Goal: Task Accomplishment & Management: Manage account settings

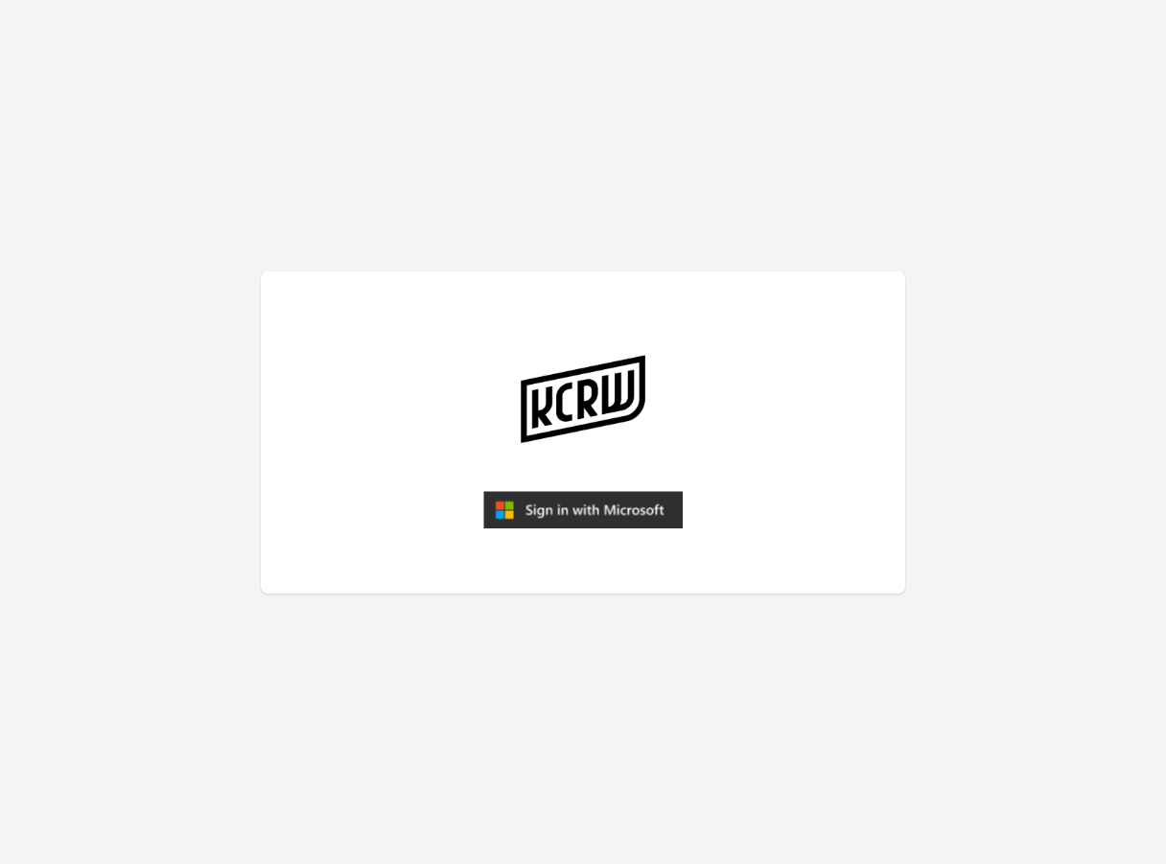
click at [628, 508] on img "submit" at bounding box center [583, 510] width 200 height 38
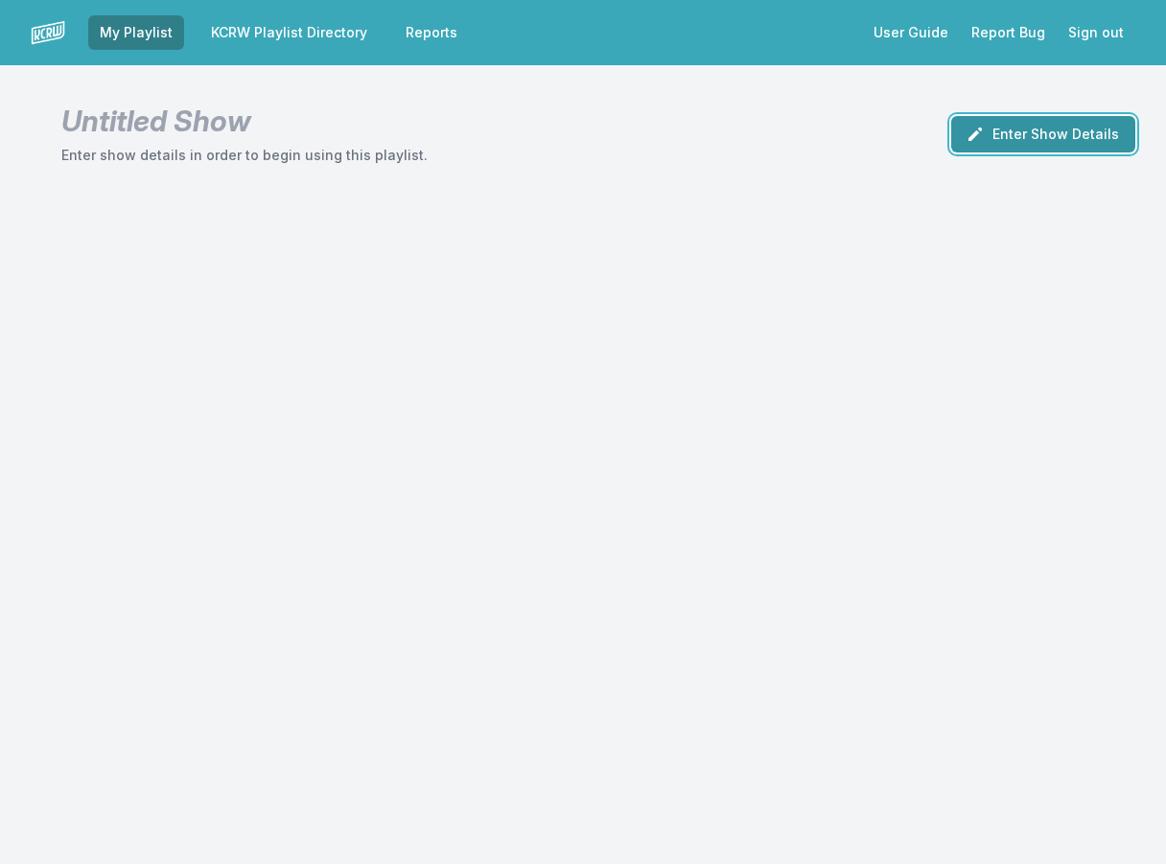
click at [1095, 146] on button "Enter Show Details" at bounding box center [1044, 134] width 184 height 36
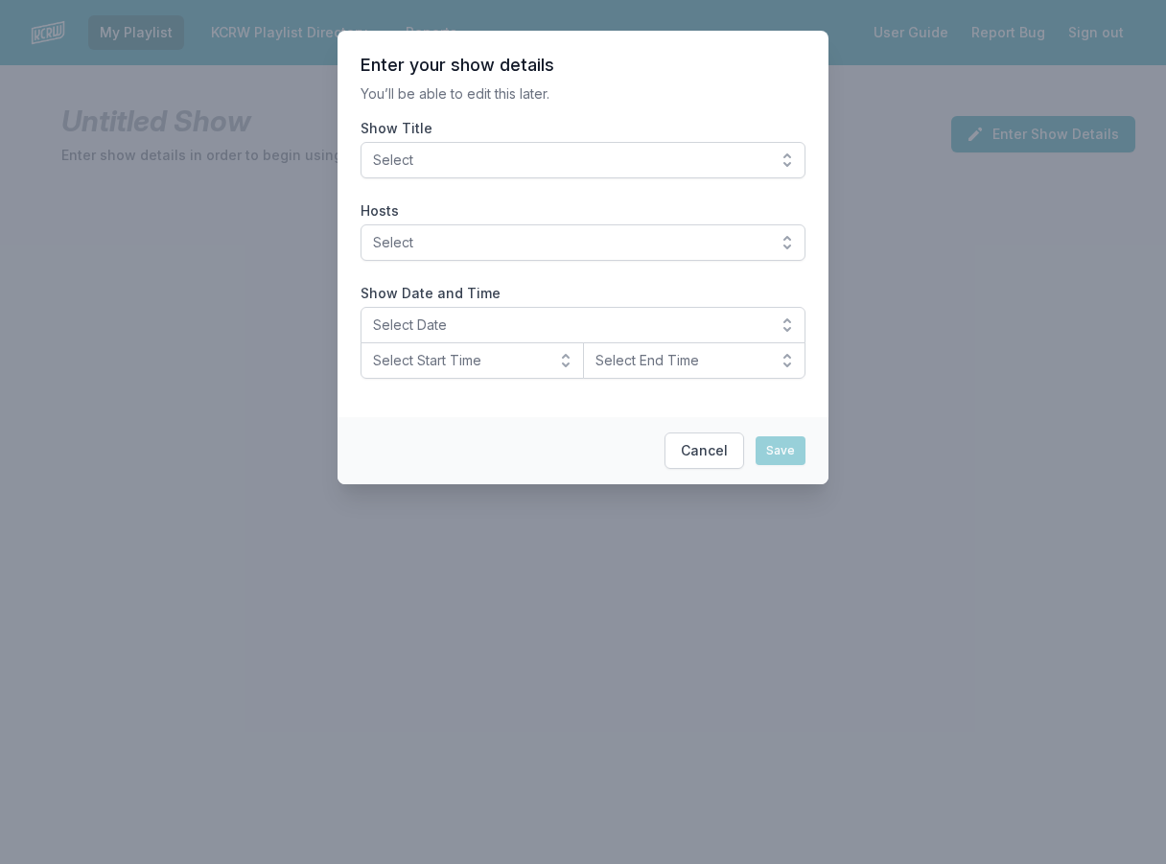
click at [687, 170] on button "Select" at bounding box center [583, 160] width 445 height 36
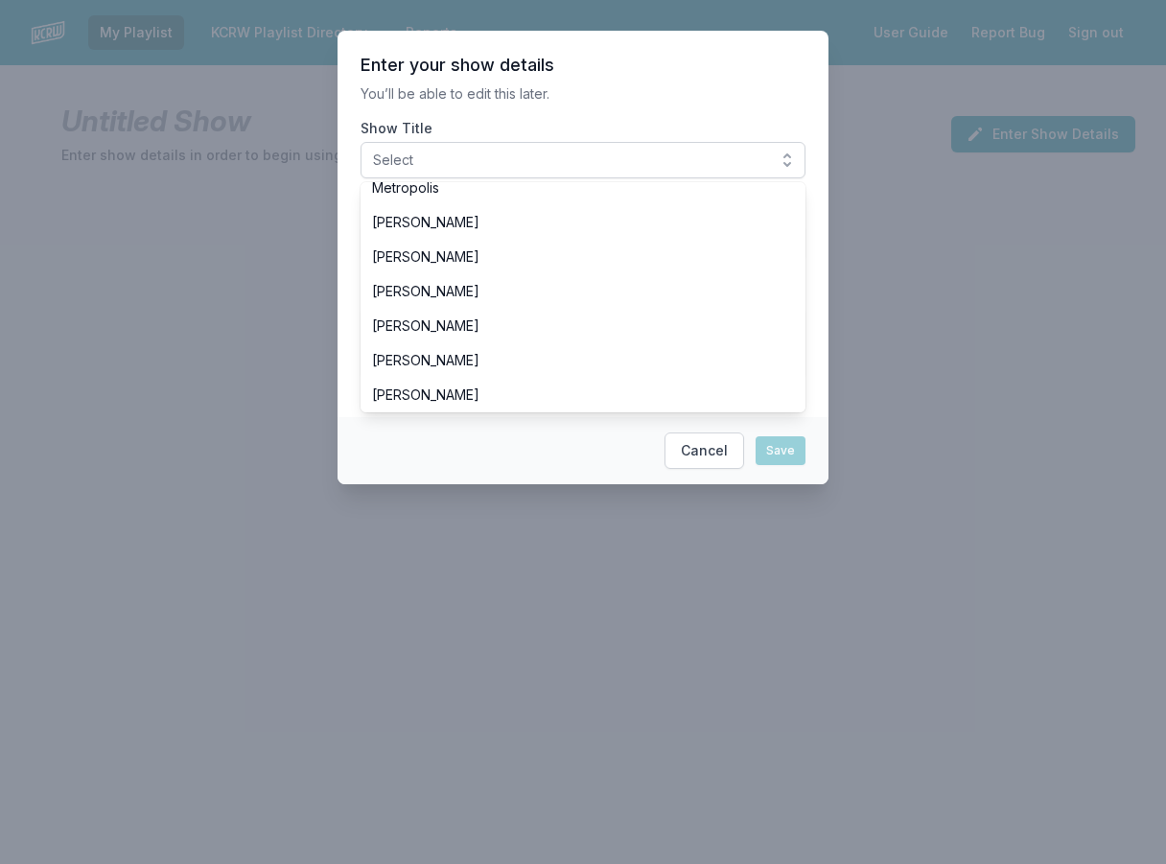
scroll to position [480, 0]
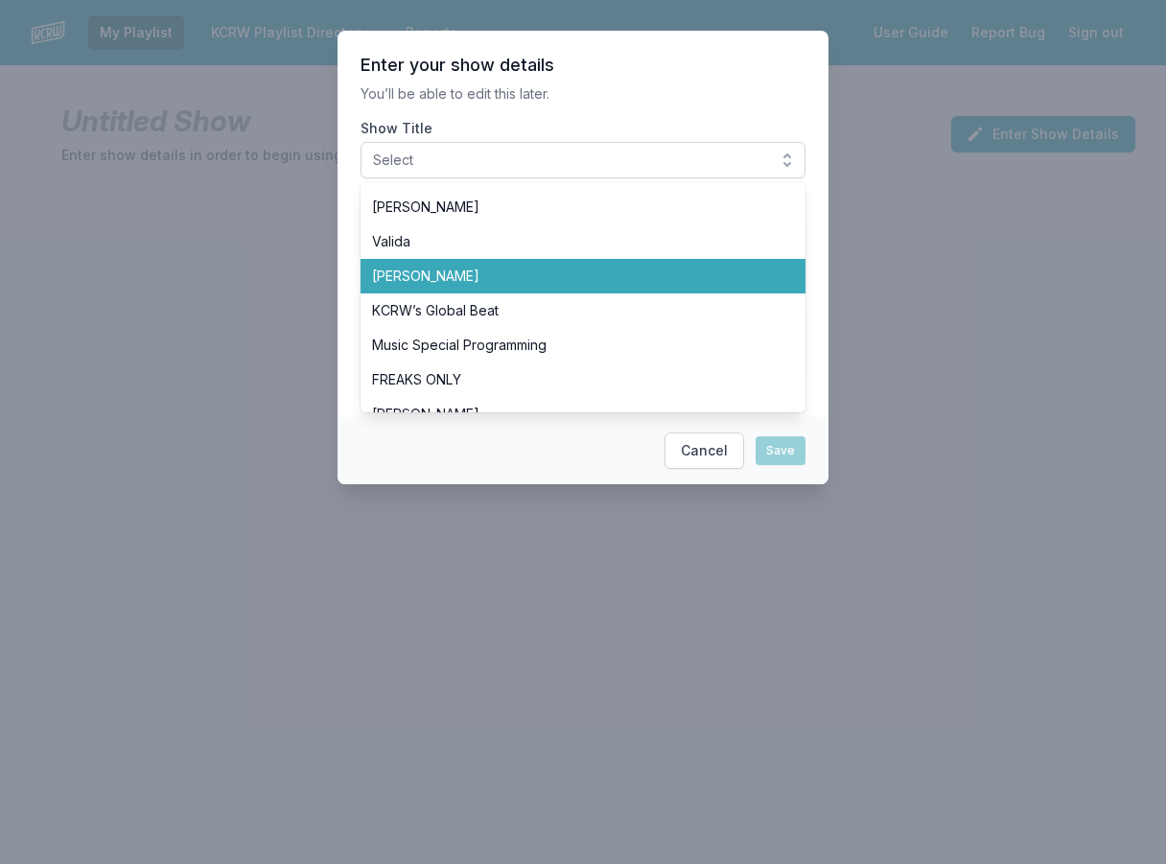
click at [598, 287] on li "[PERSON_NAME]" at bounding box center [583, 276] width 445 height 35
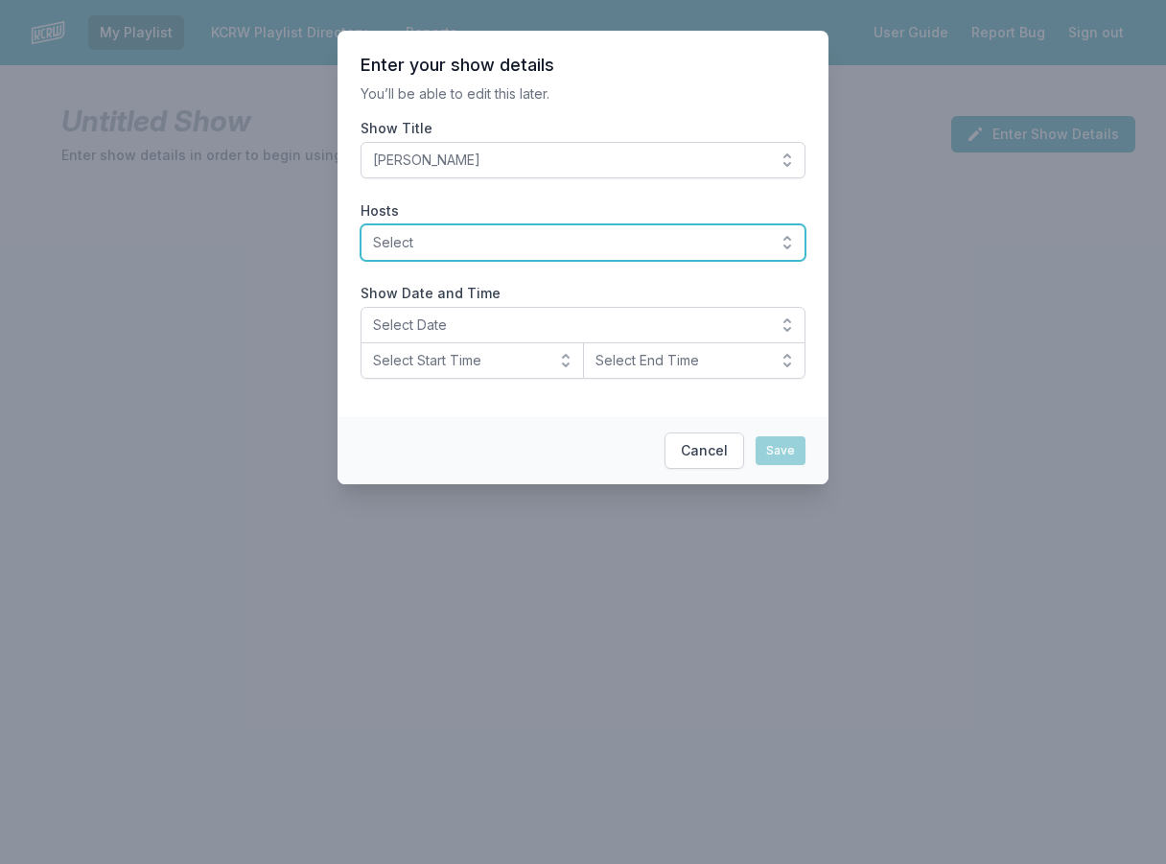
click at [525, 257] on button "Select" at bounding box center [583, 242] width 445 height 36
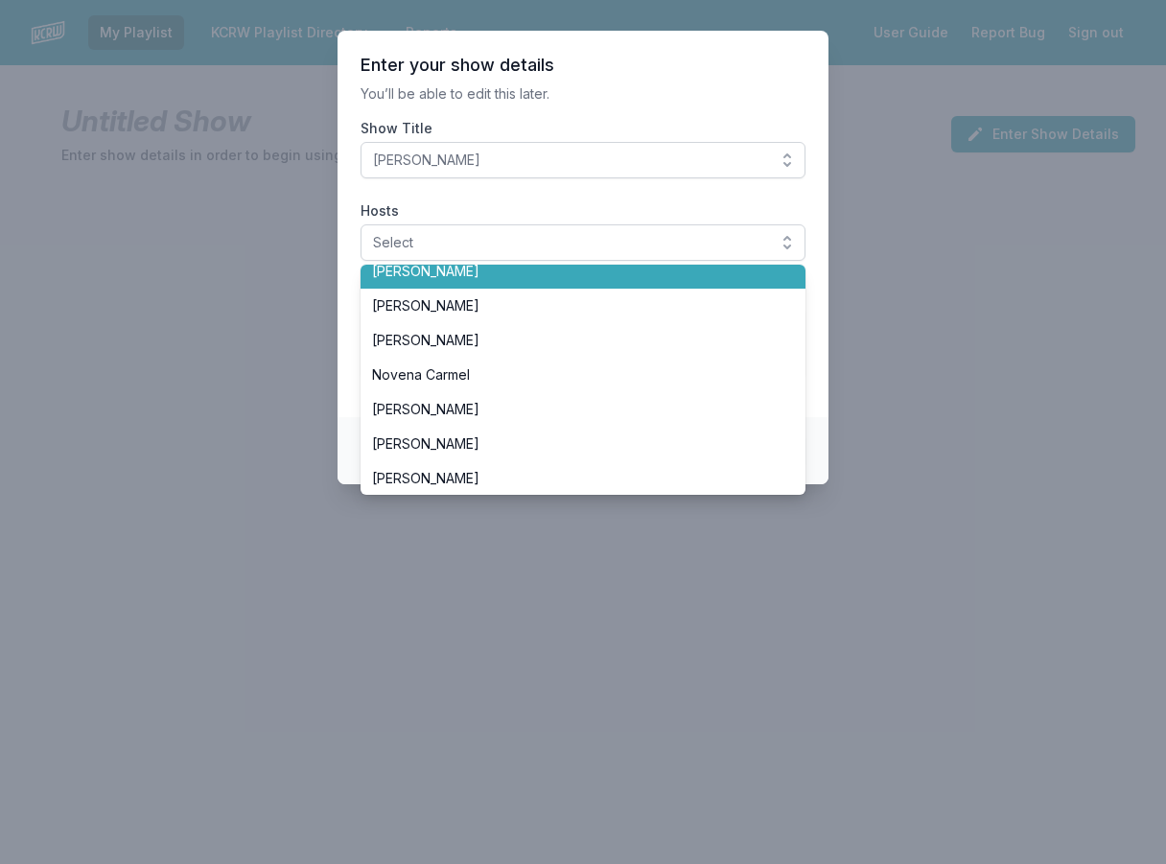
scroll to position [576, 0]
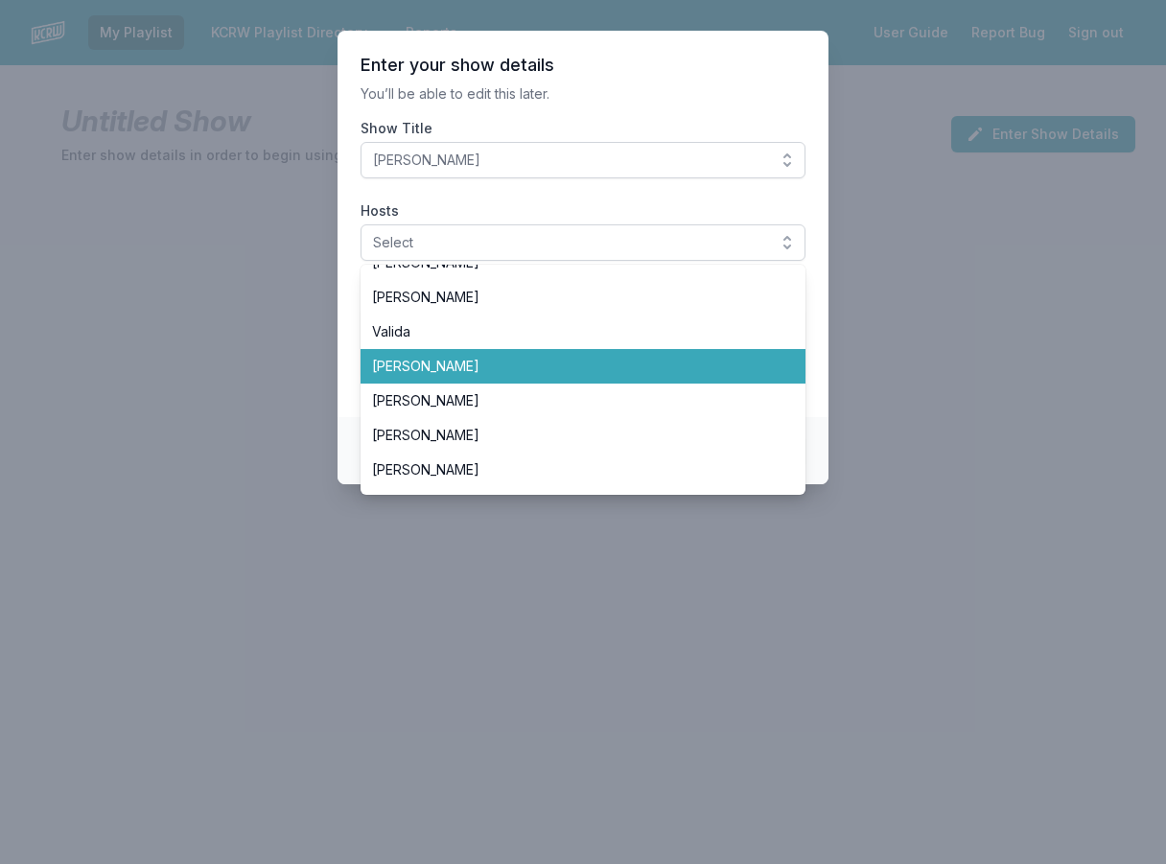
click at [547, 367] on span "[PERSON_NAME]" at bounding box center [571, 366] width 399 height 19
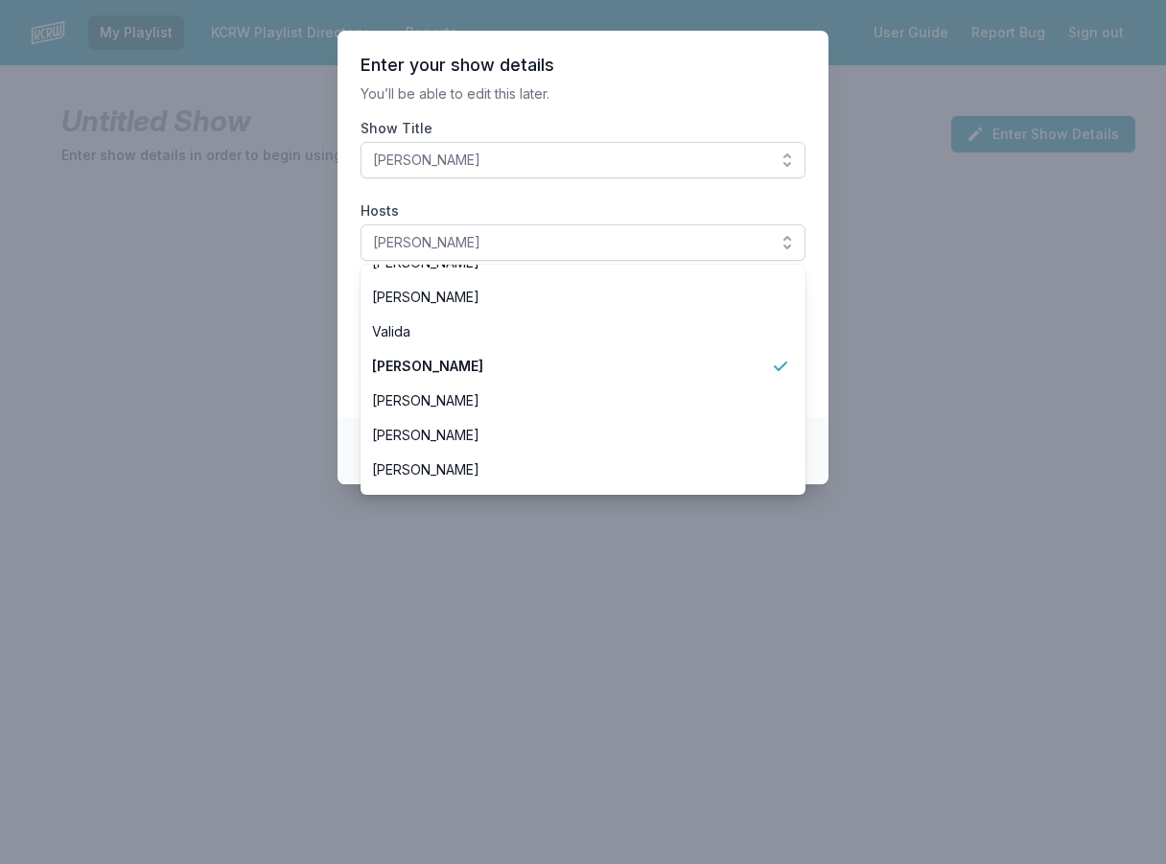
click at [341, 289] on section "Enter your show details You’ll be able to edit this later. Show Title Tyler Bou…" at bounding box center [583, 224] width 491 height 387
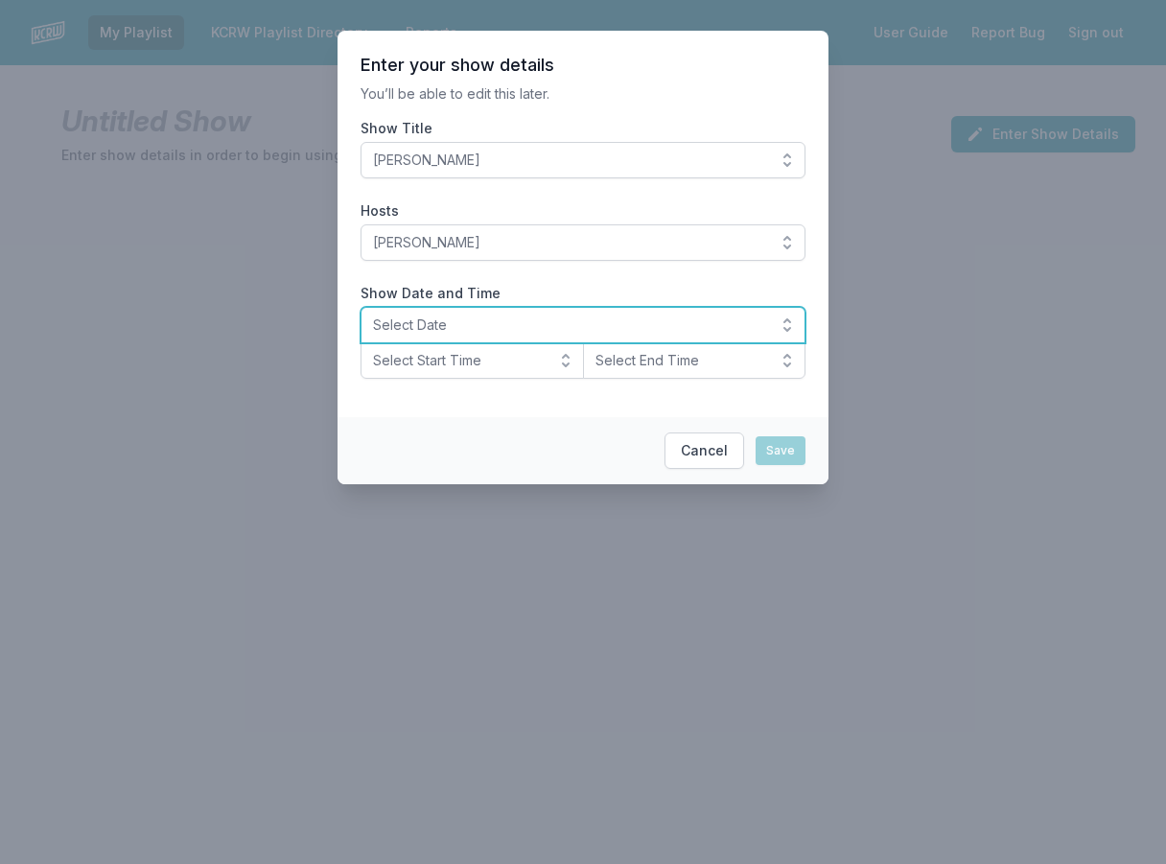
click at [459, 337] on button "Select Date" at bounding box center [583, 325] width 445 height 36
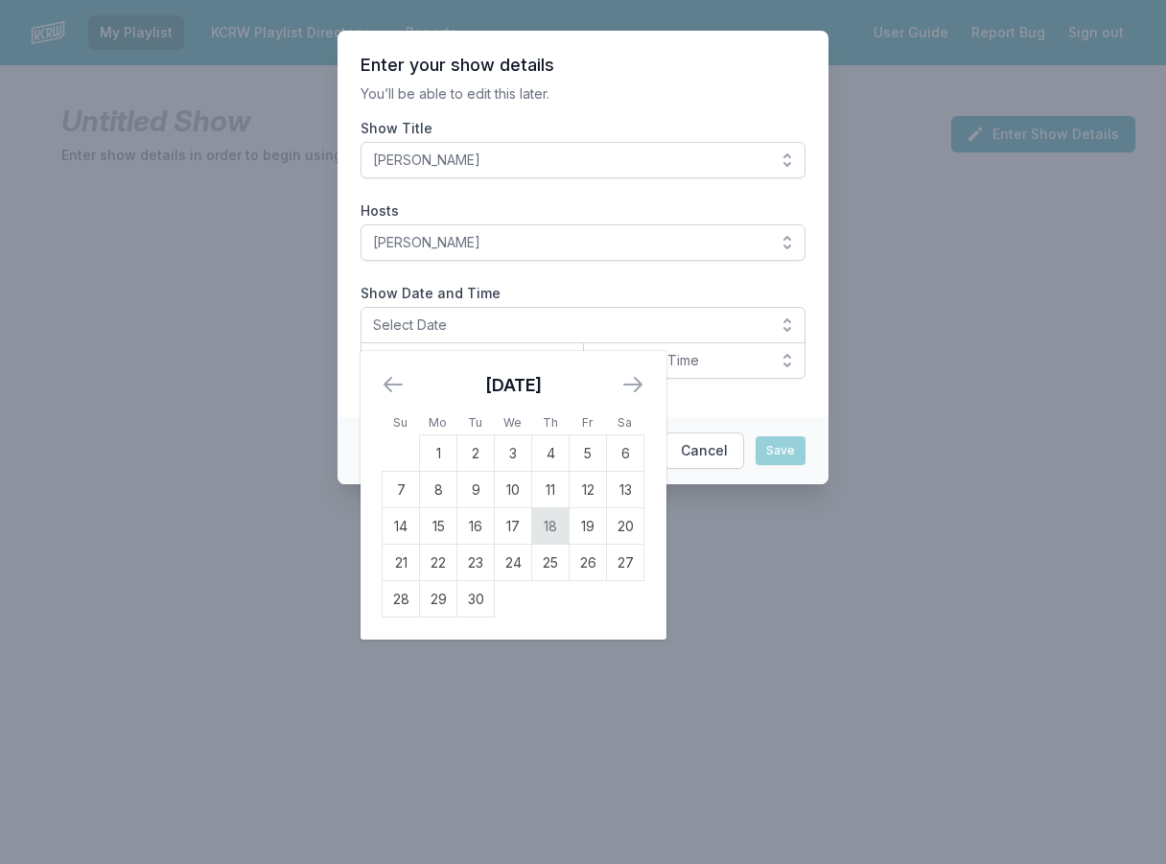
click at [556, 529] on td "18" at bounding box center [550, 526] width 37 height 36
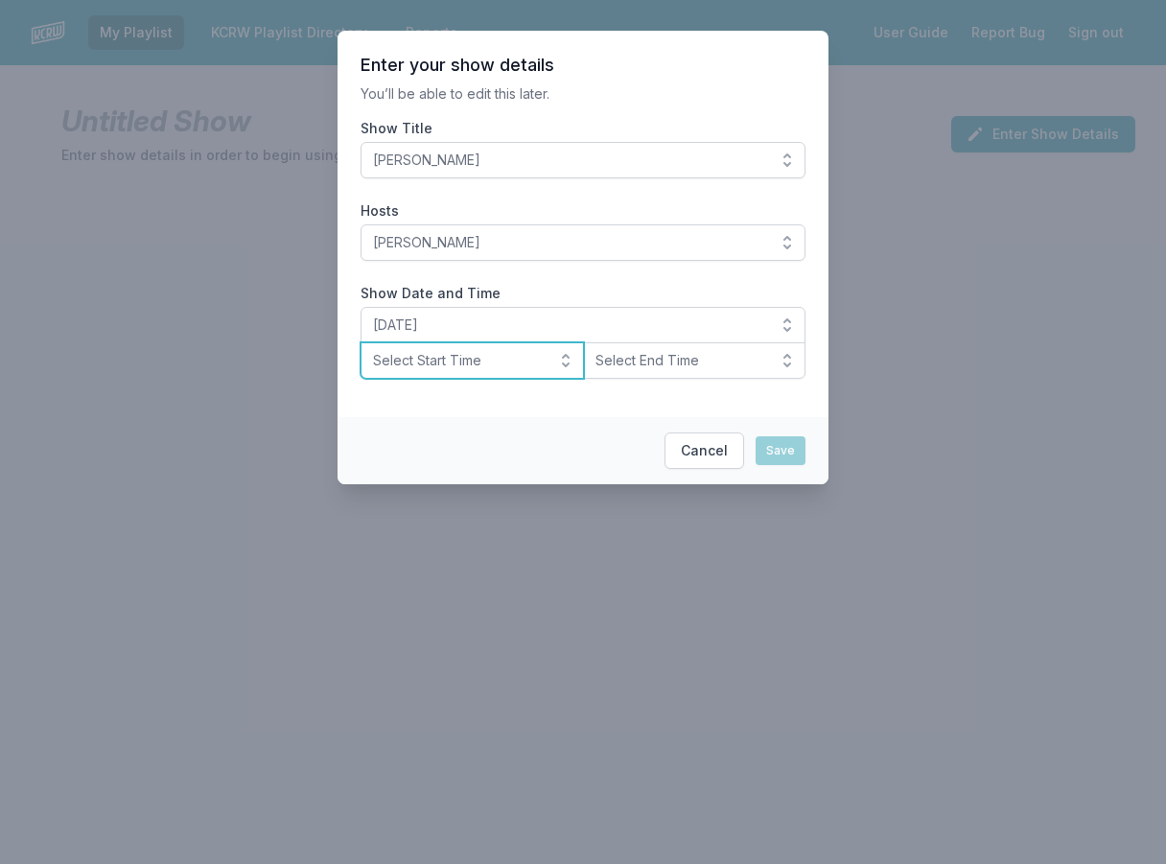
click at [490, 363] on span "Select Start Time" at bounding box center [459, 360] width 172 height 19
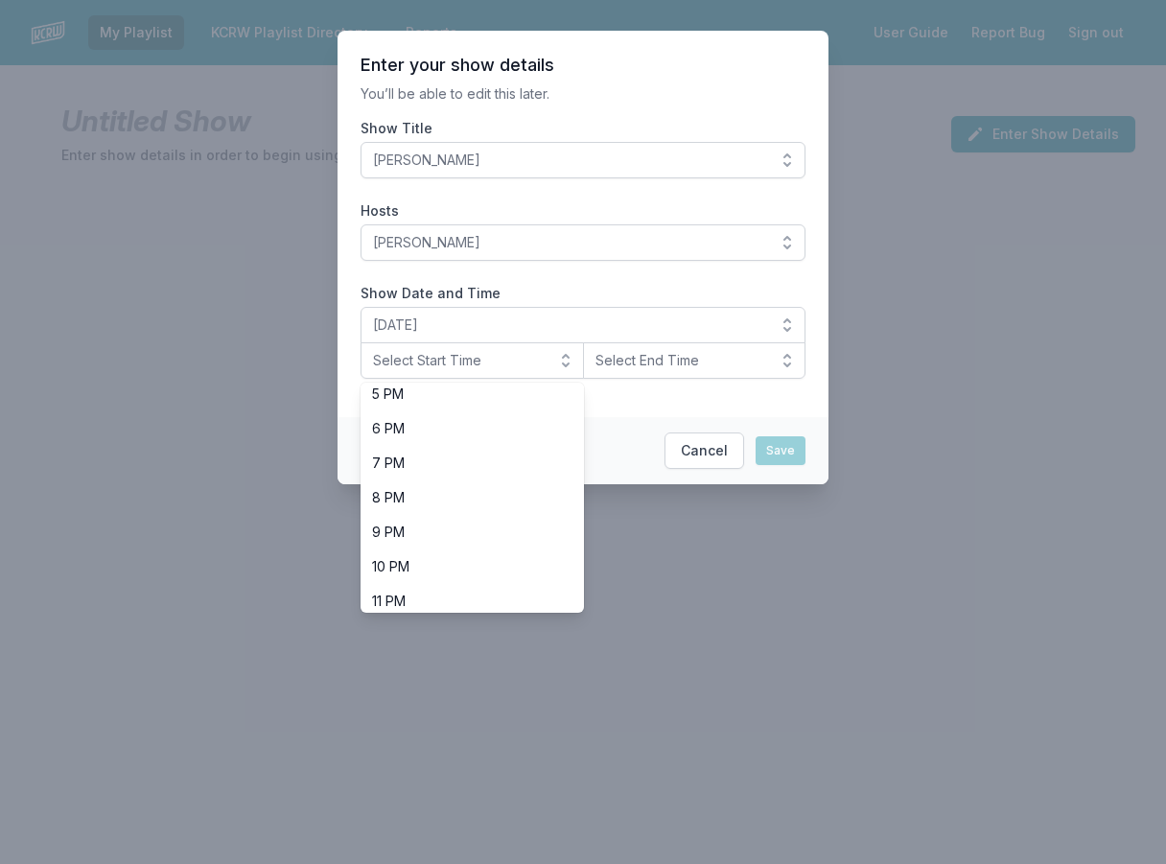
scroll to position [606, 0]
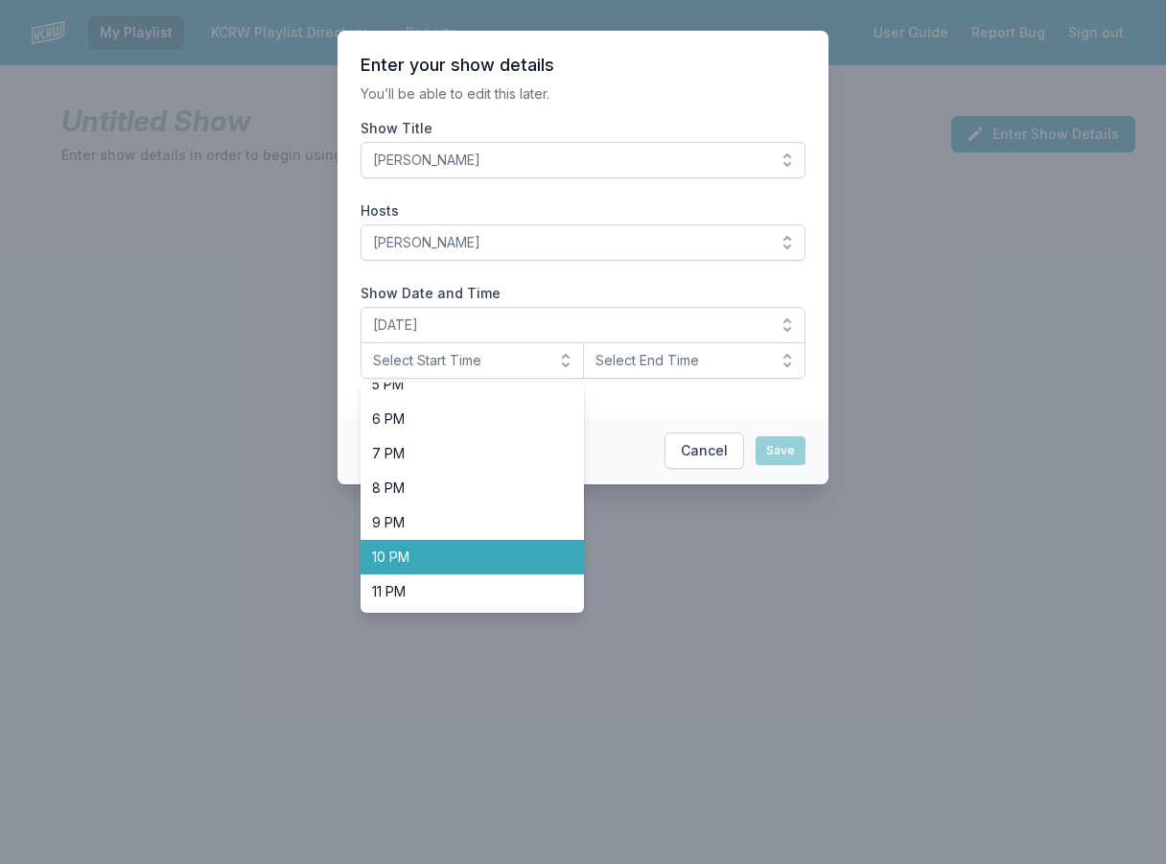
click at [488, 557] on span "10 PM" at bounding box center [460, 557] width 177 height 19
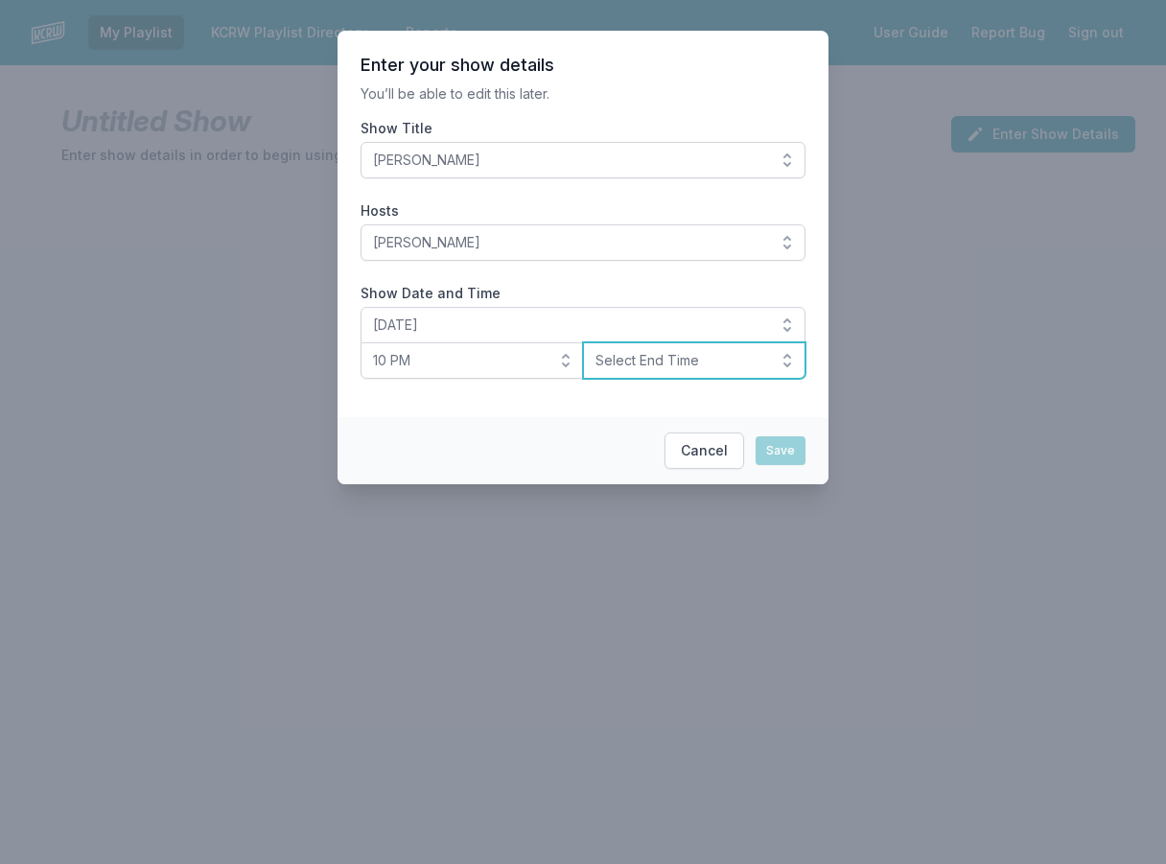
click at [662, 365] on span "Select End Time" at bounding box center [682, 360] width 172 height 19
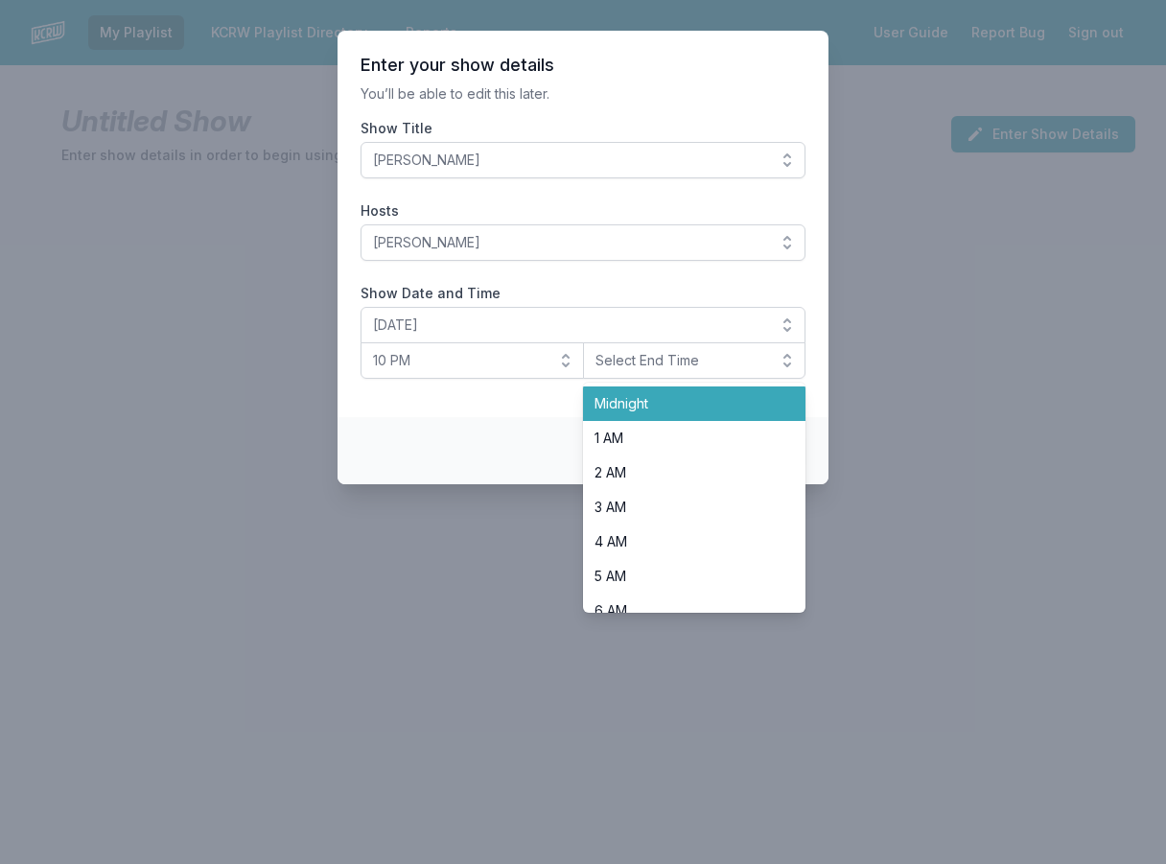
click at [662, 409] on span "Midnight" at bounding box center [683, 403] width 177 height 19
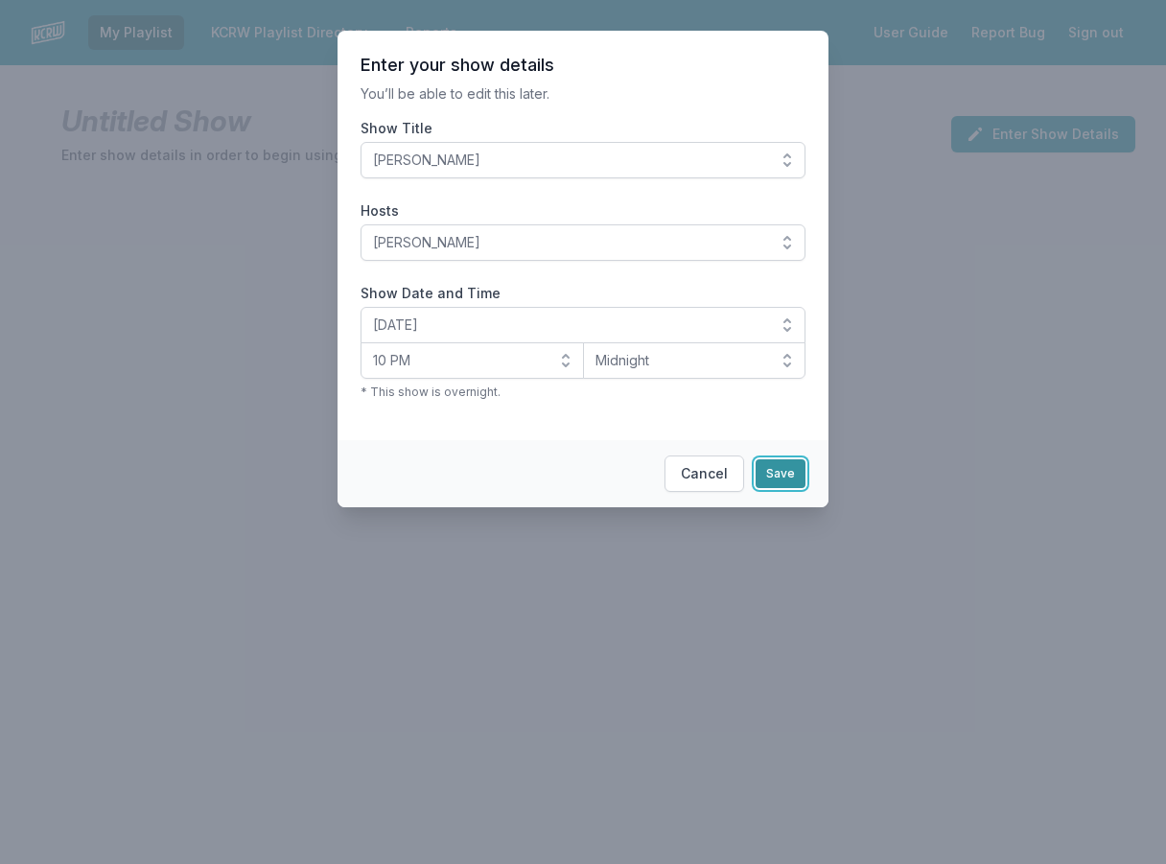
click at [773, 478] on button "Save" at bounding box center [781, 473] width 50 height 29
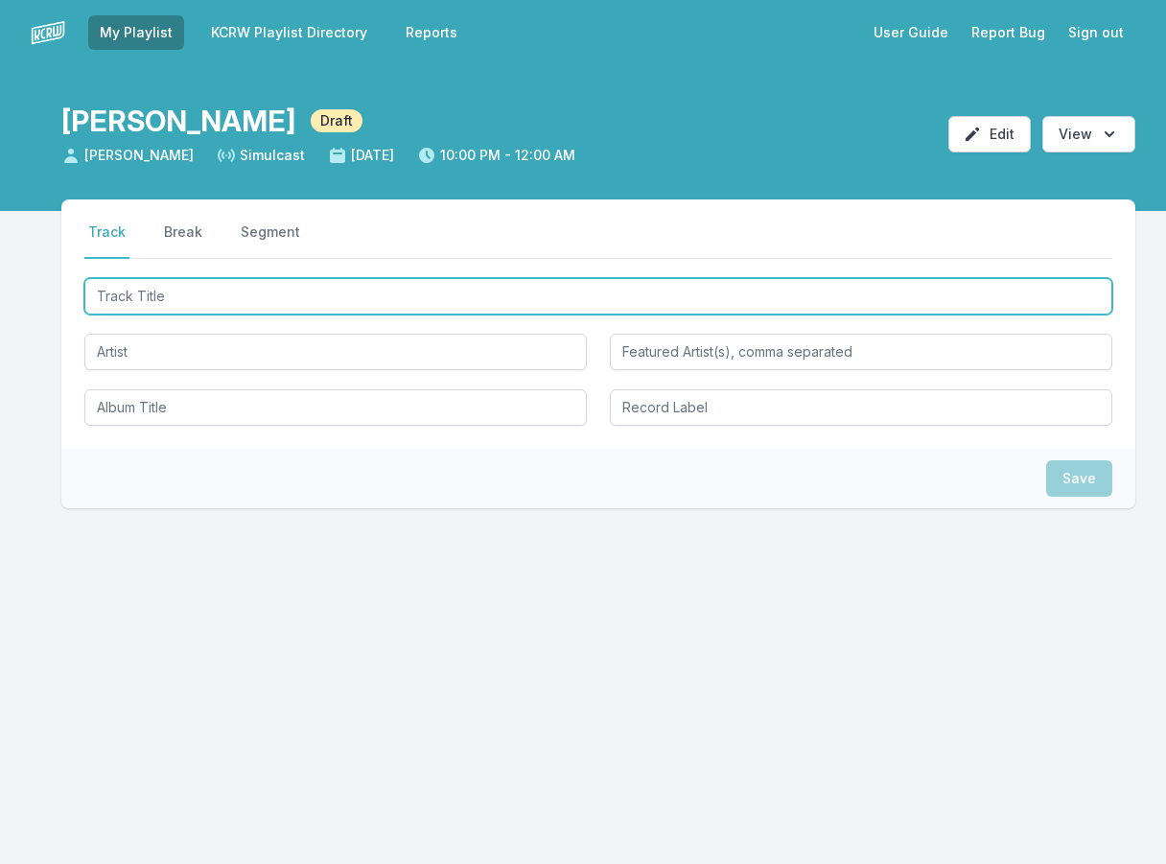
click at [223, 310] on input "Track Title" at bounding box center [598, 296] width 1028 height 36
type input "l"
type input "[PERSON_NAME]'s Story"
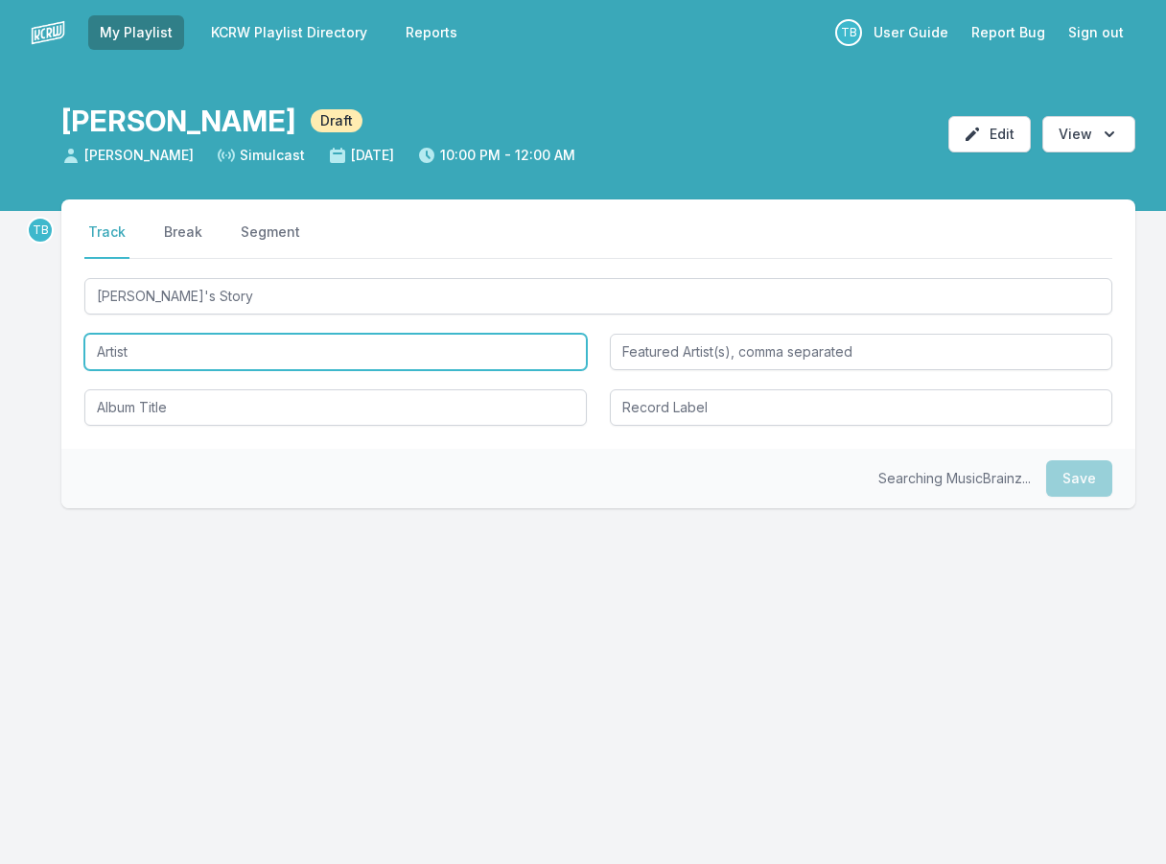
click at [224, 348] on input "Artist" at bounding box center [335, 352] width 503 height 36
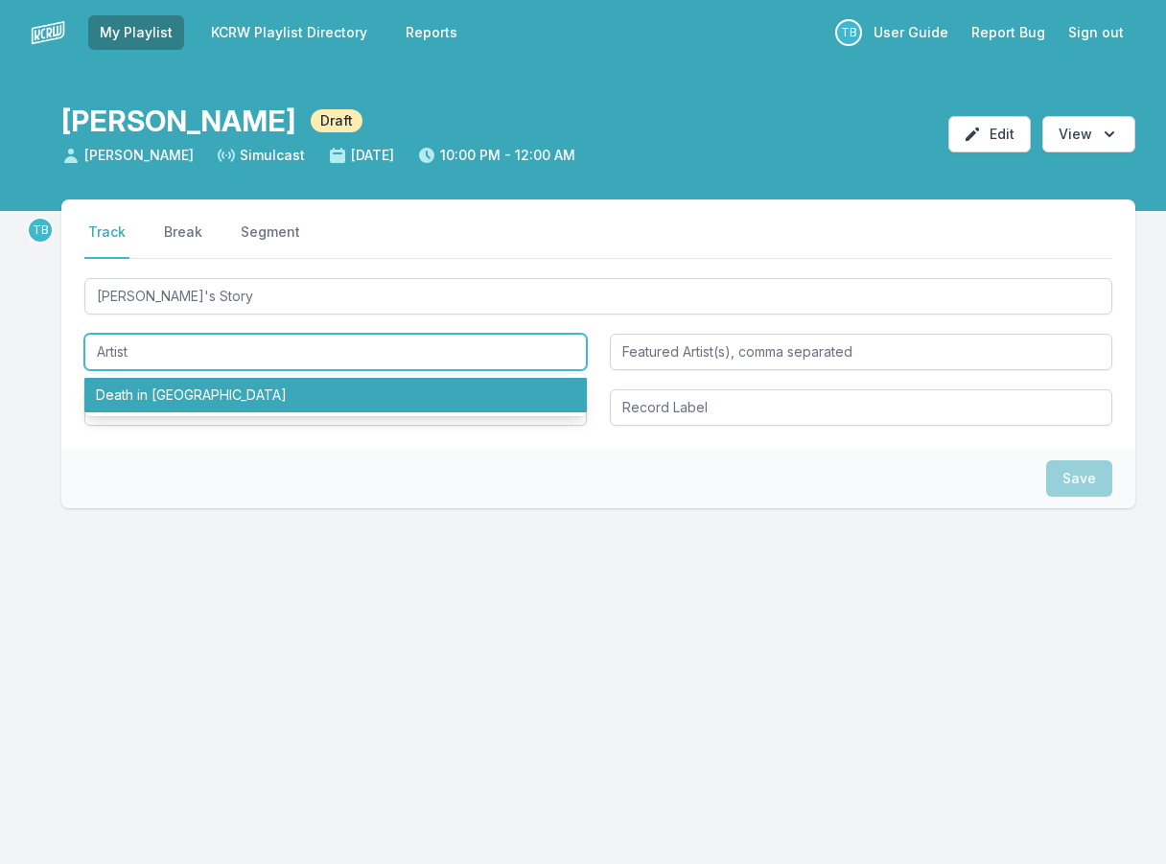
click at [224, 396] on li "Death in [GEOGRAPHIC_DATA]" at bounding box center [335, 395] width 503 height 35
type input "Death in [GEOGRAPHIC_DATA]"
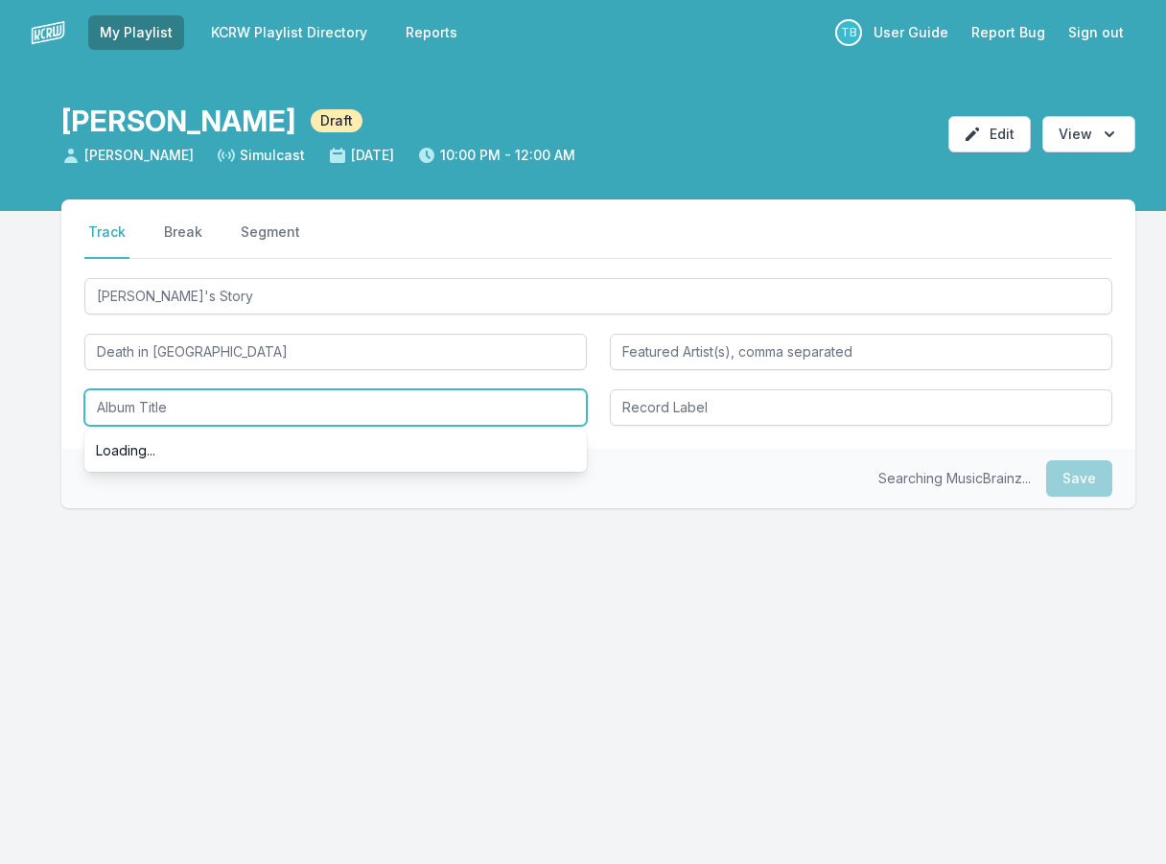
click at [226, 416] on input "Album Title" at bounding box center [335, 407] width 503 height 36
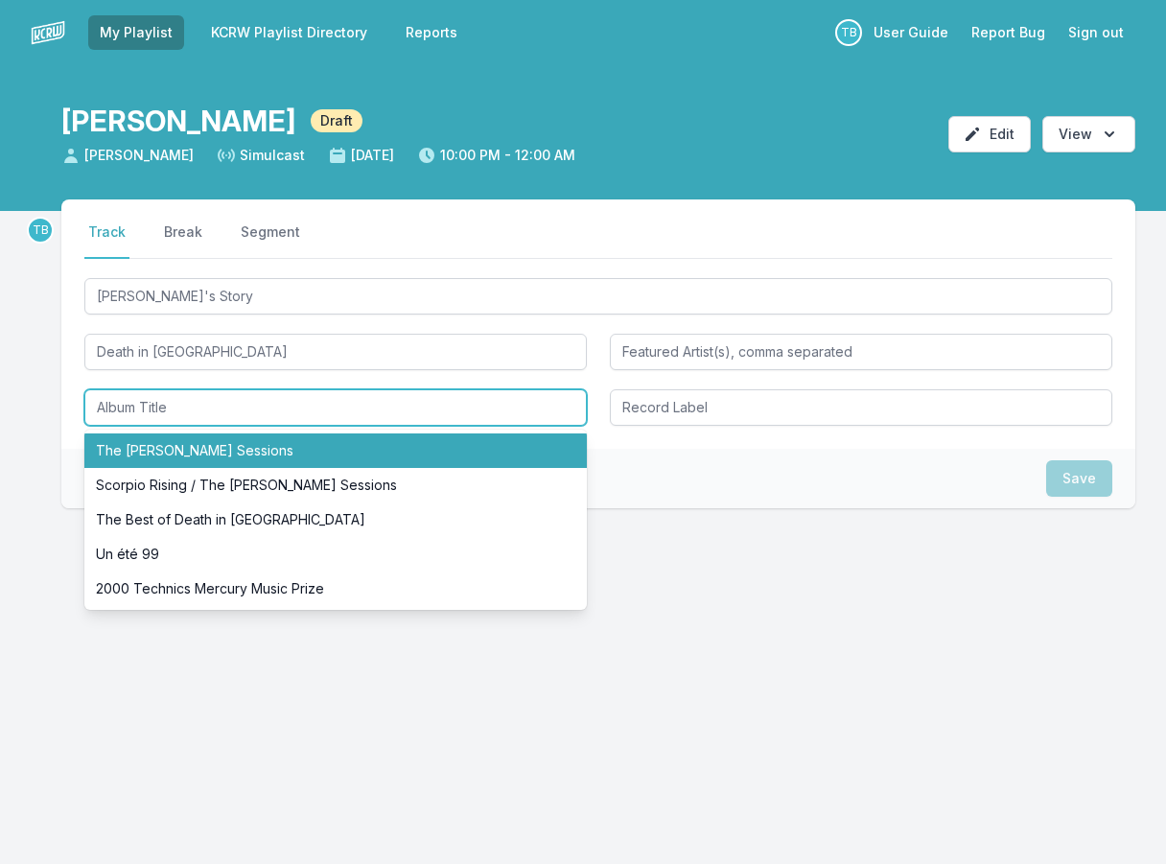
click at [215, 451] on li "The [PERSON_NAME] Sessions" at bounding box center [335, 451] width 503 height 35
type input "The [PERSON_NAME] Sessions"
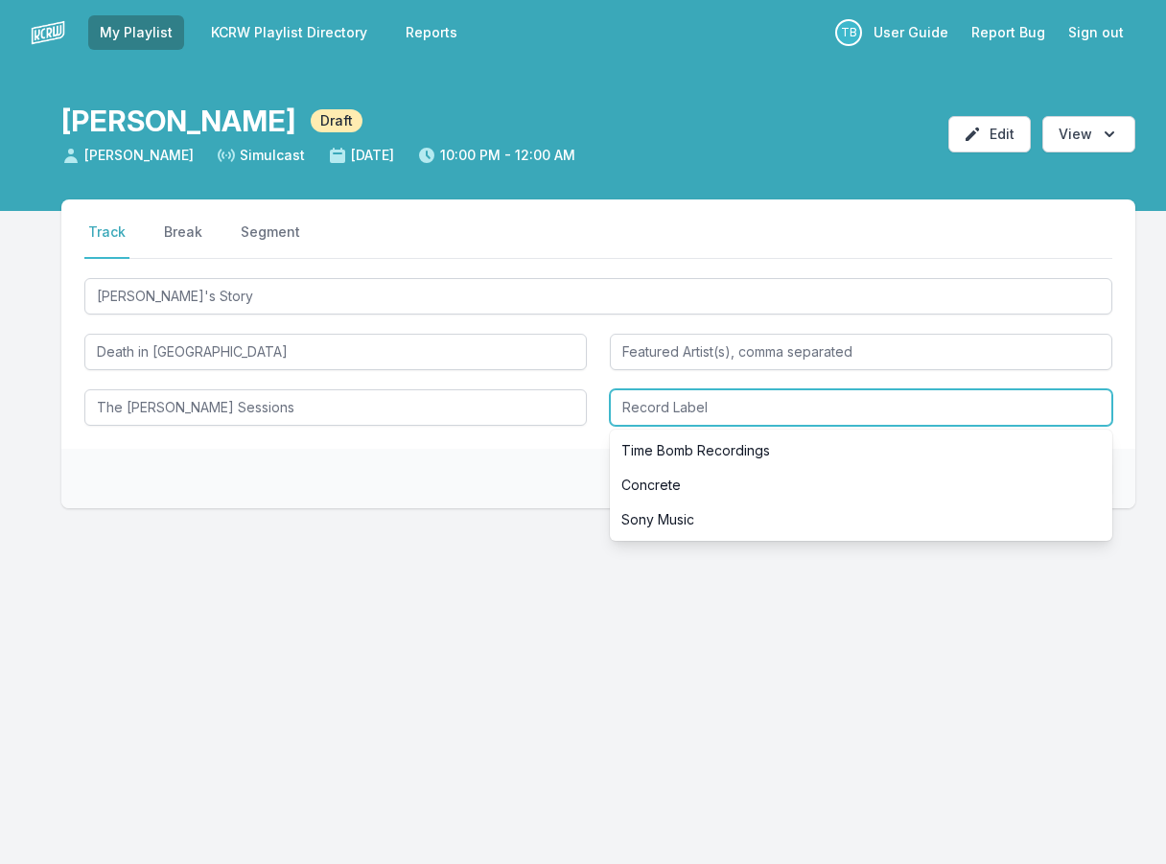
click at [626, 406] on input "Record Label" at bounding box center [861, 407] width 503 height 36
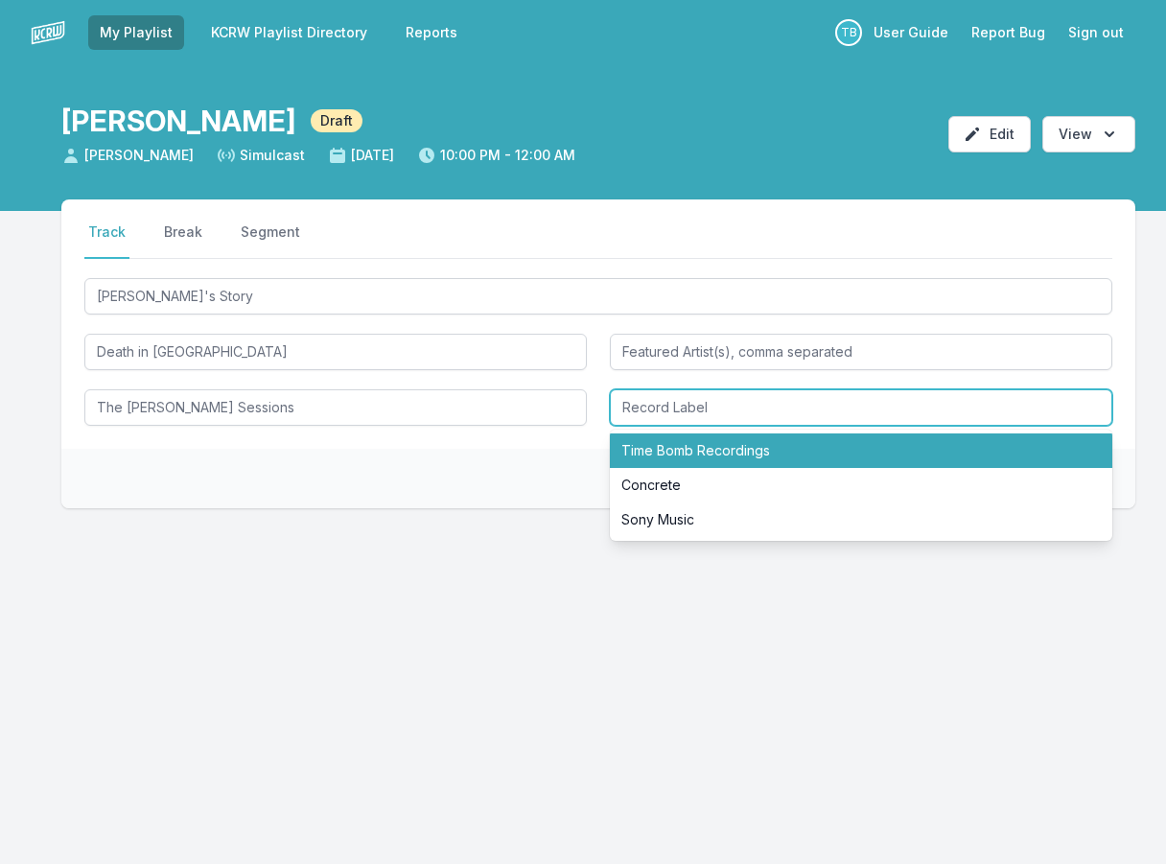
drag, startPoint x: 647, startPoint y: 445, endPoint x: 674, endPoint y: 455, distance: 28.5
click at [648, 447] on li "Time Bomb Recordings" at bounding box center [861, 451] width 503 height 35
type input "Time Bomb Recordings"
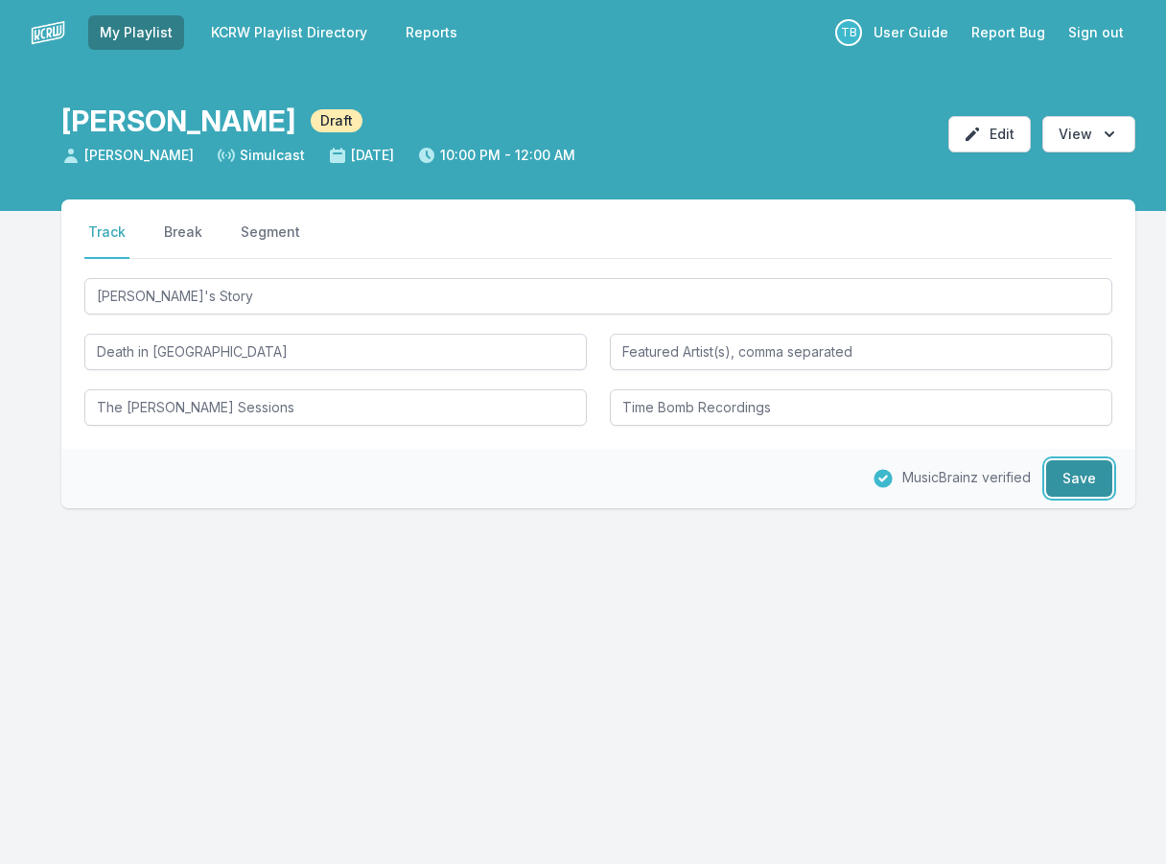
click at [1066, 473] on button "Save" at bounding box center [1080, 478] width 66 height 36
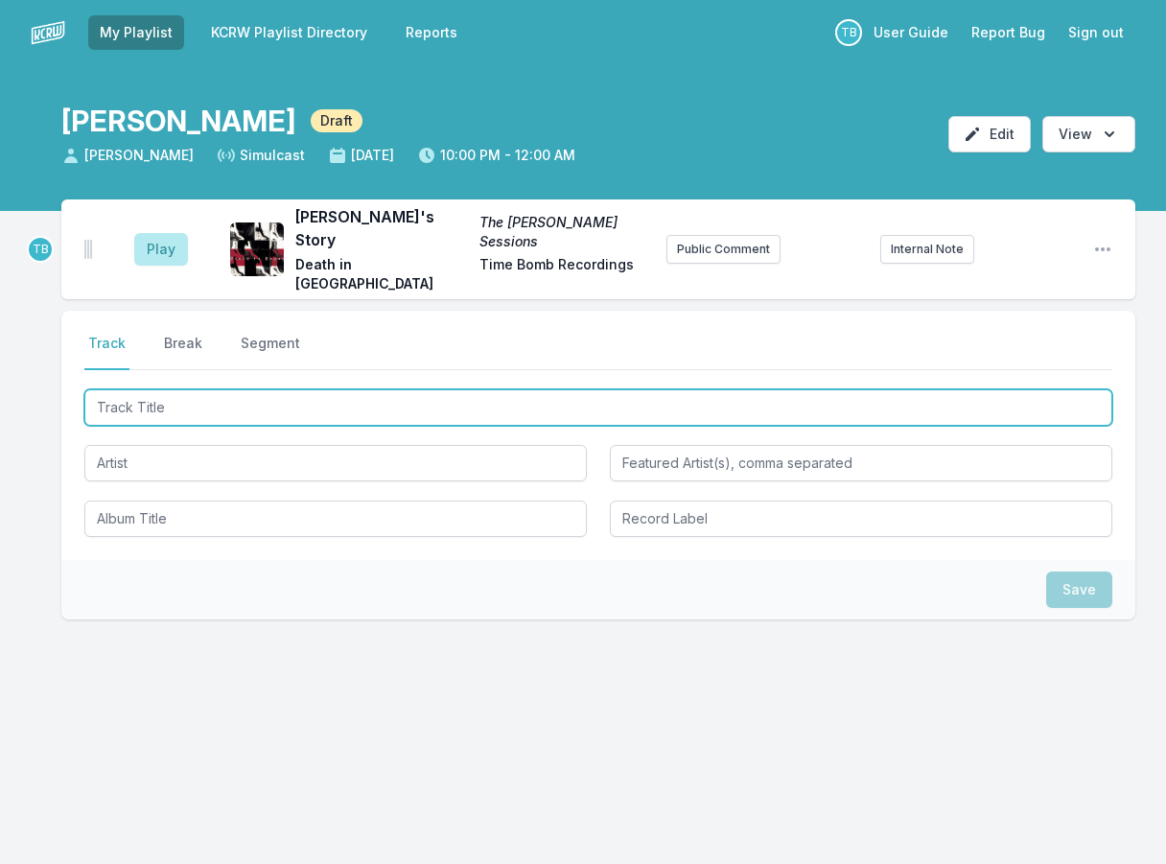
click at [244, 389] on input "Track Title" at bounding box center [598, 407] width 1028 height 36
type input "Say Goodbye"
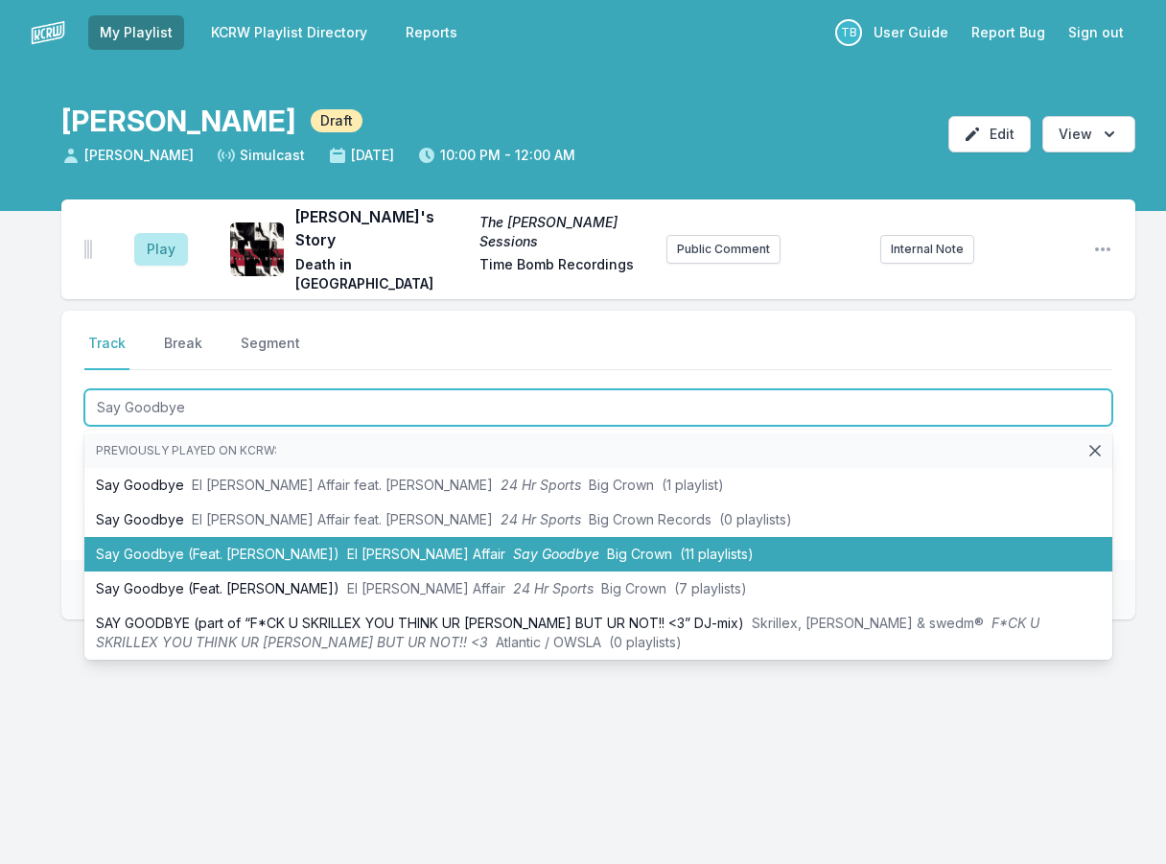
click at [291, 537] on li "Say Goodbye (Feat. [PERSON_NAME]) El [PERSON_NAME] Affair Say Goodbye Big Crown…" at bounding box center [598, 554] width 1028 height 35
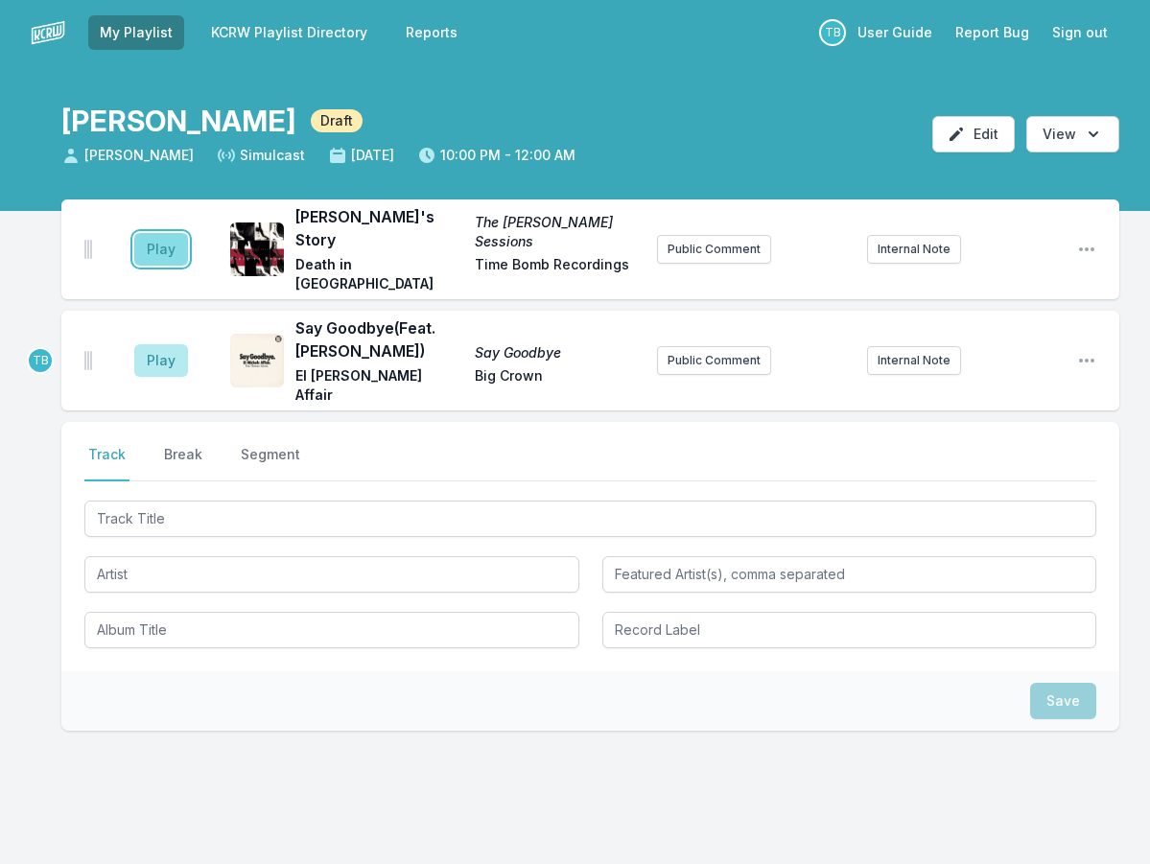
click at [164, 243] on button "Play" at bounding box center [161, 249] width 54 height 33
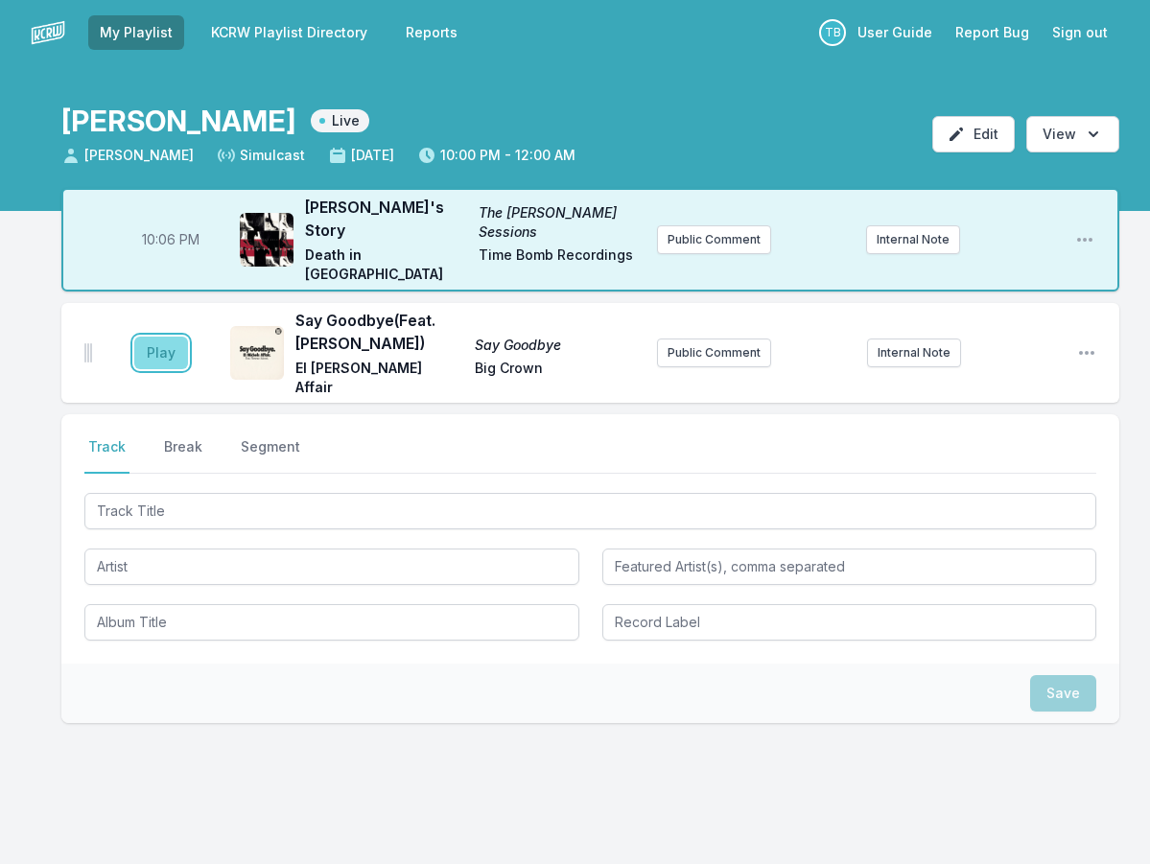
click at [168, 337] on button "Play" at bounding box center [161, 353] width 54 height 33
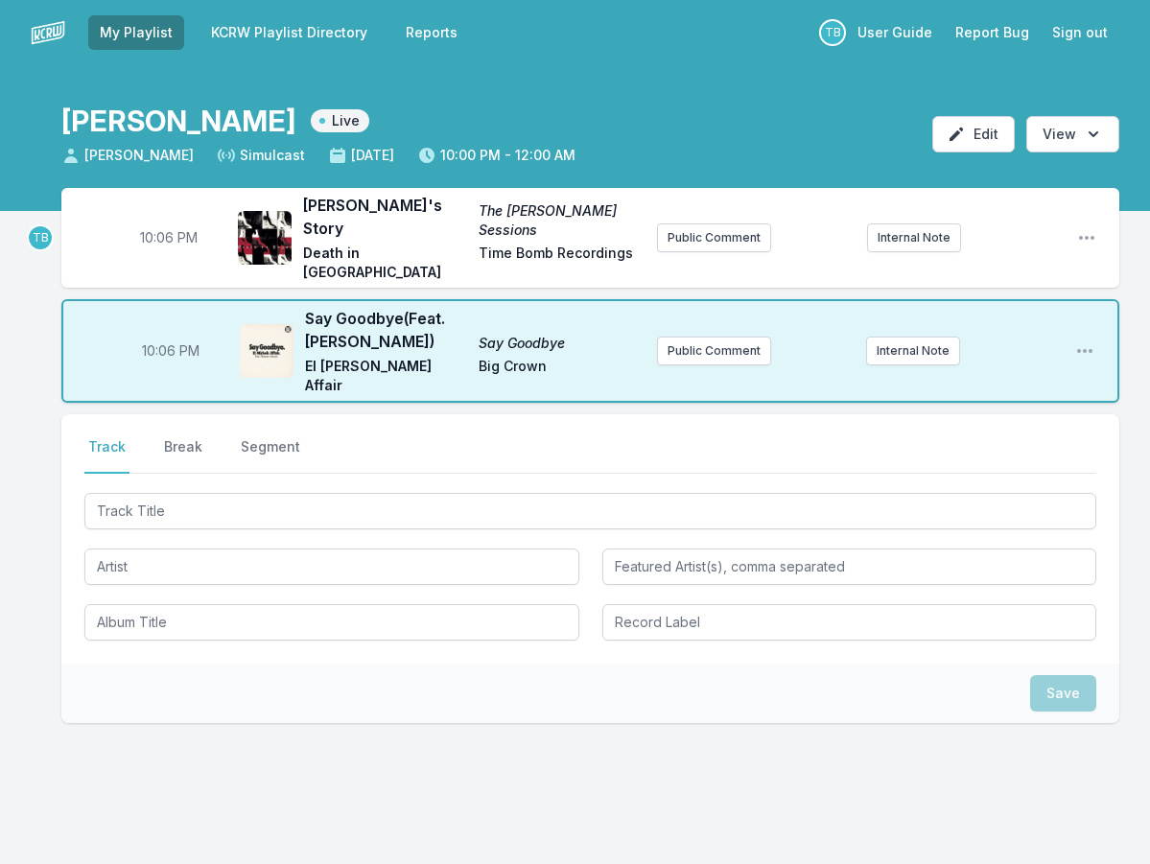
click at [171, 228] on span "10:06 PM" at bounding box center [169, 237] width 58 height 19
click at [148, 220] on input "22:06" at bounding box center [168, 238] width 107 height 36
type input "22:00"
click at [169, 341] on span "10:06 PM" at bounding box center [171, 350] width 58 height 19
click at [158, 333] on input "22:06" at bounding box center [170, 351] width 107 height 36
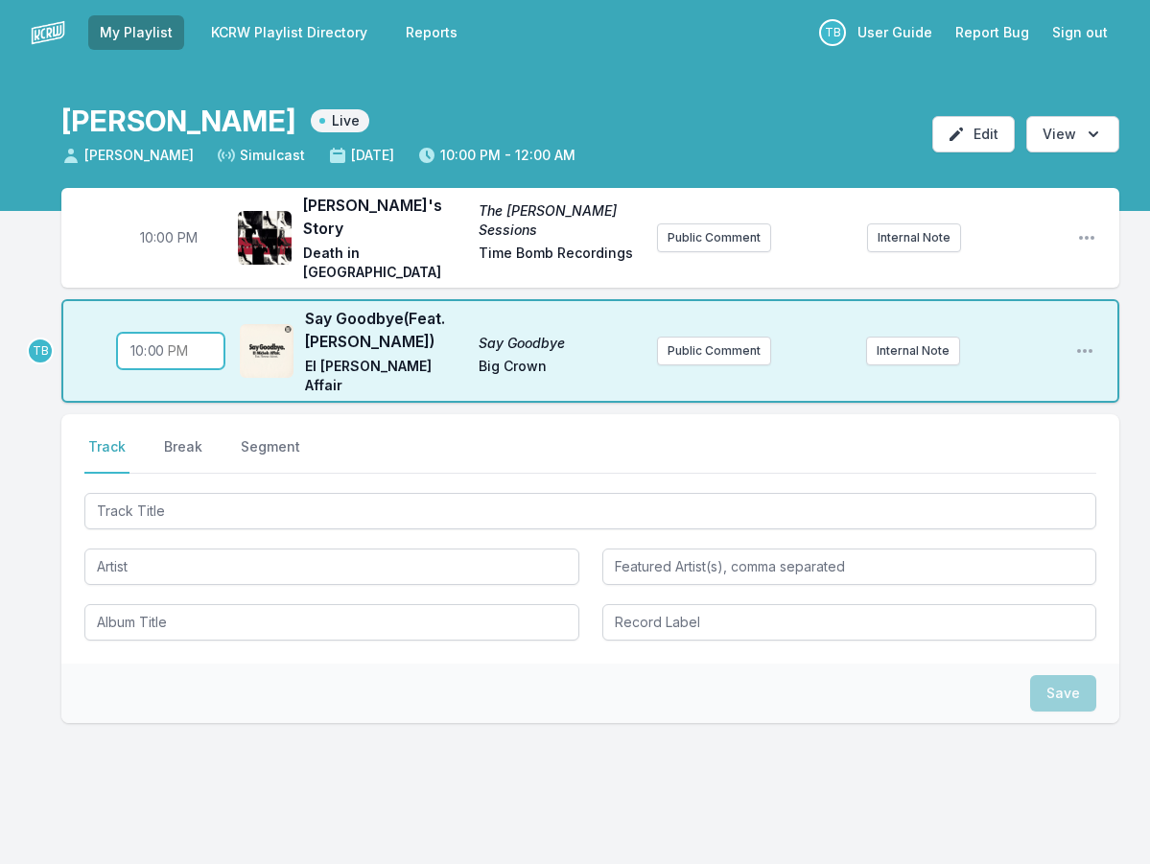
type input "22:04"
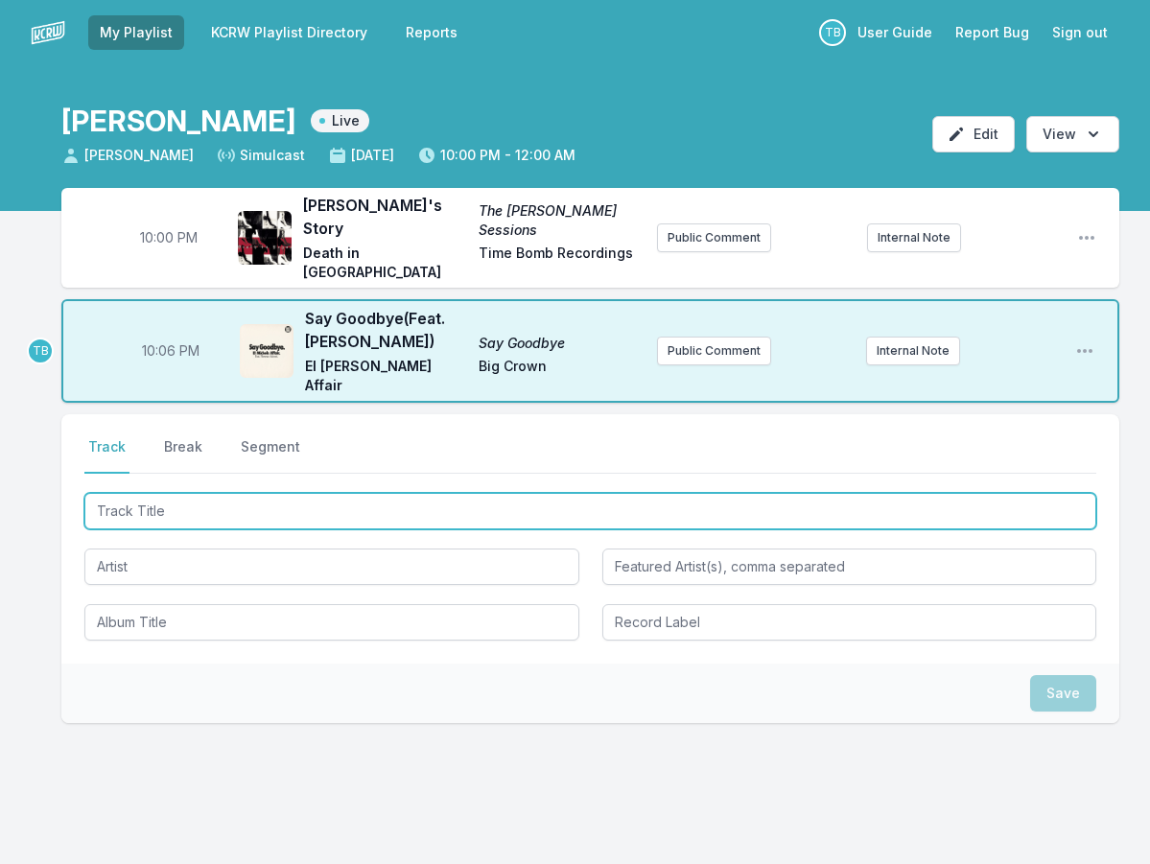
click at [284, 493] on input "Track Title" at bounding box center [590, 511] width 1012 height 36
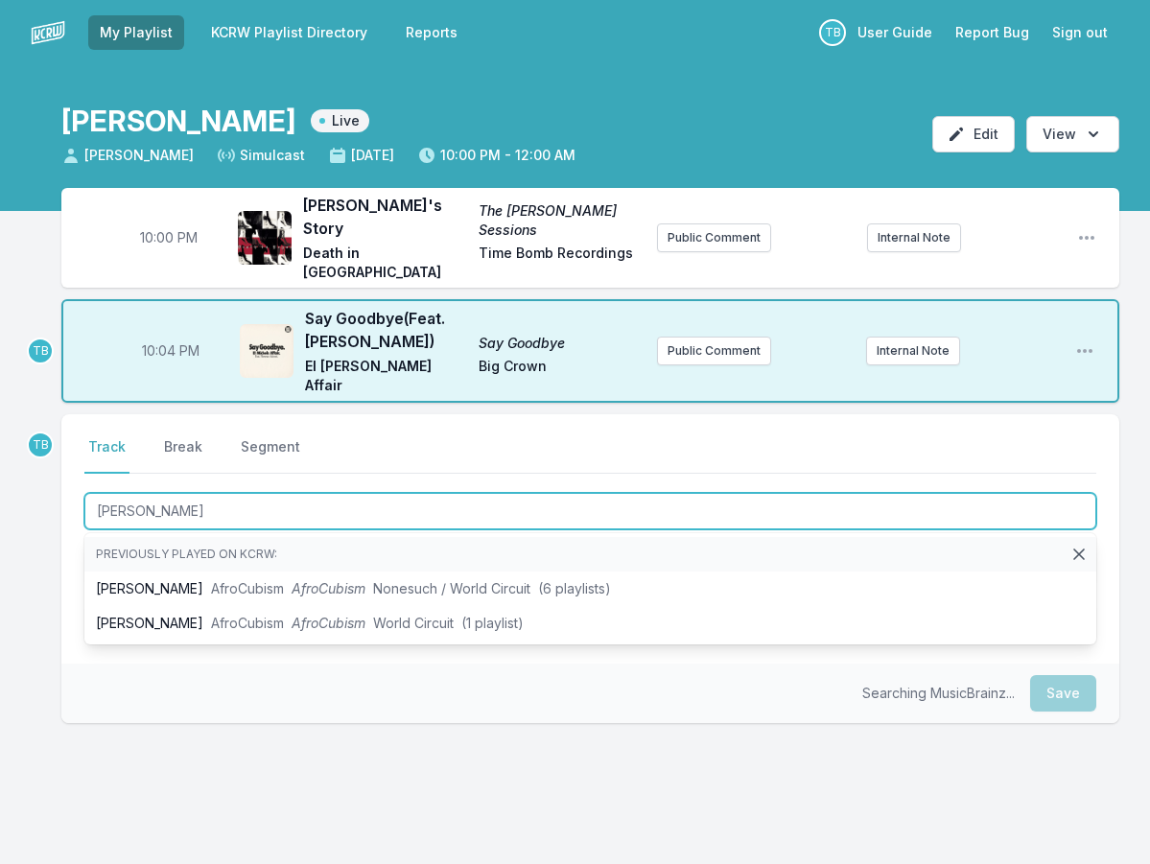
type input "[PERSON_NAME]"
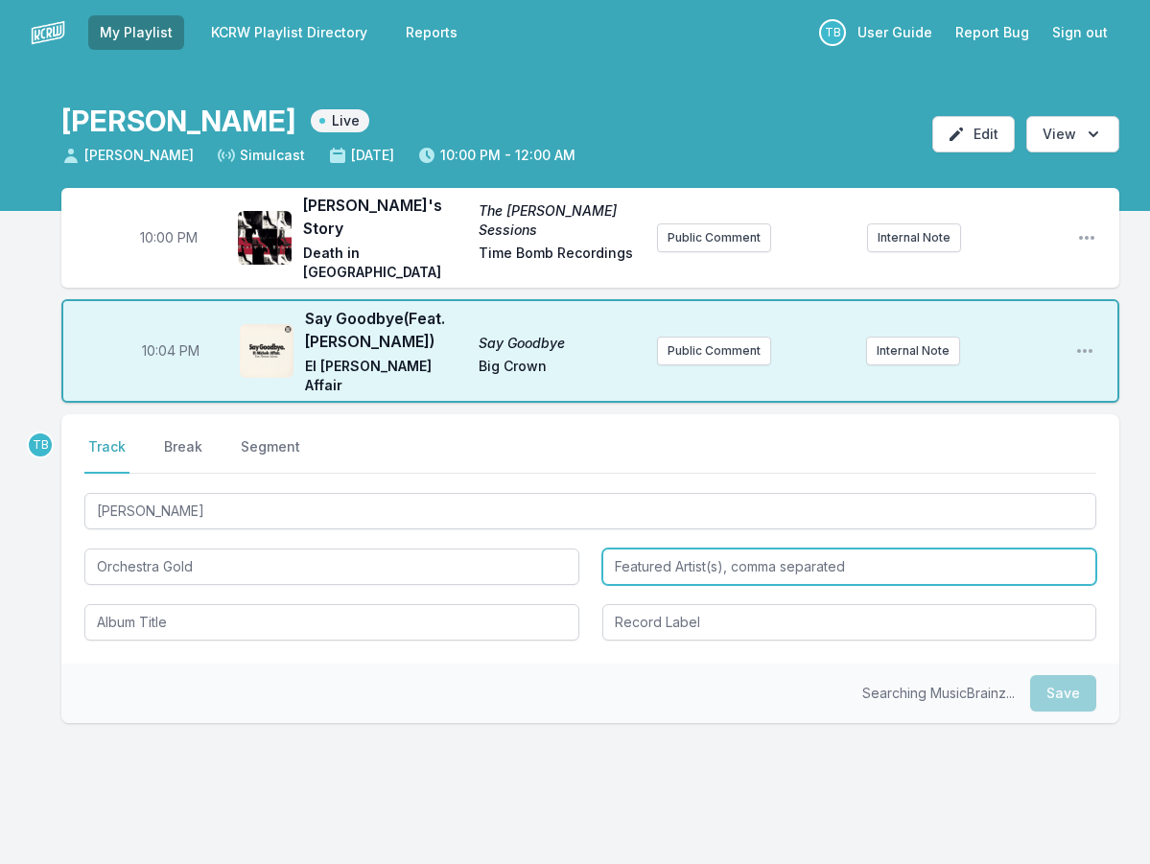
type input "Orchestra Gold"
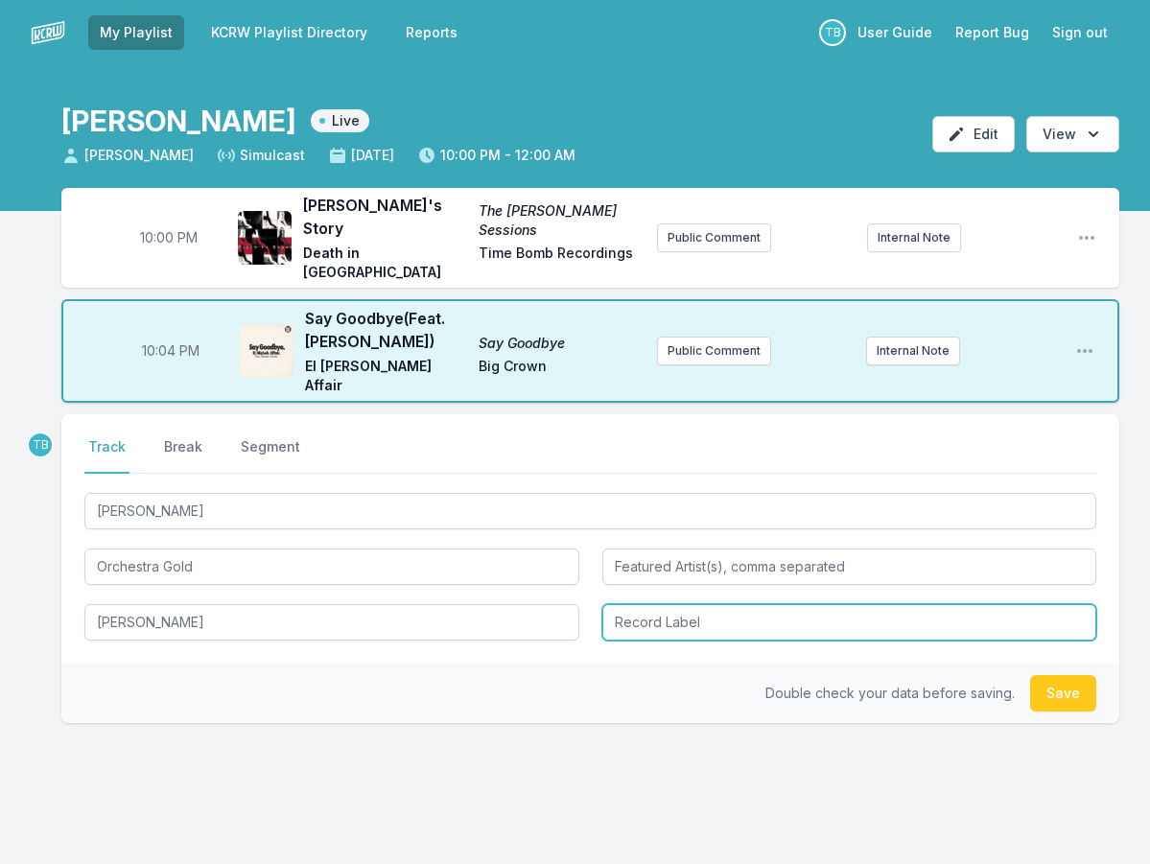
type input "[PERSON_NAME]"
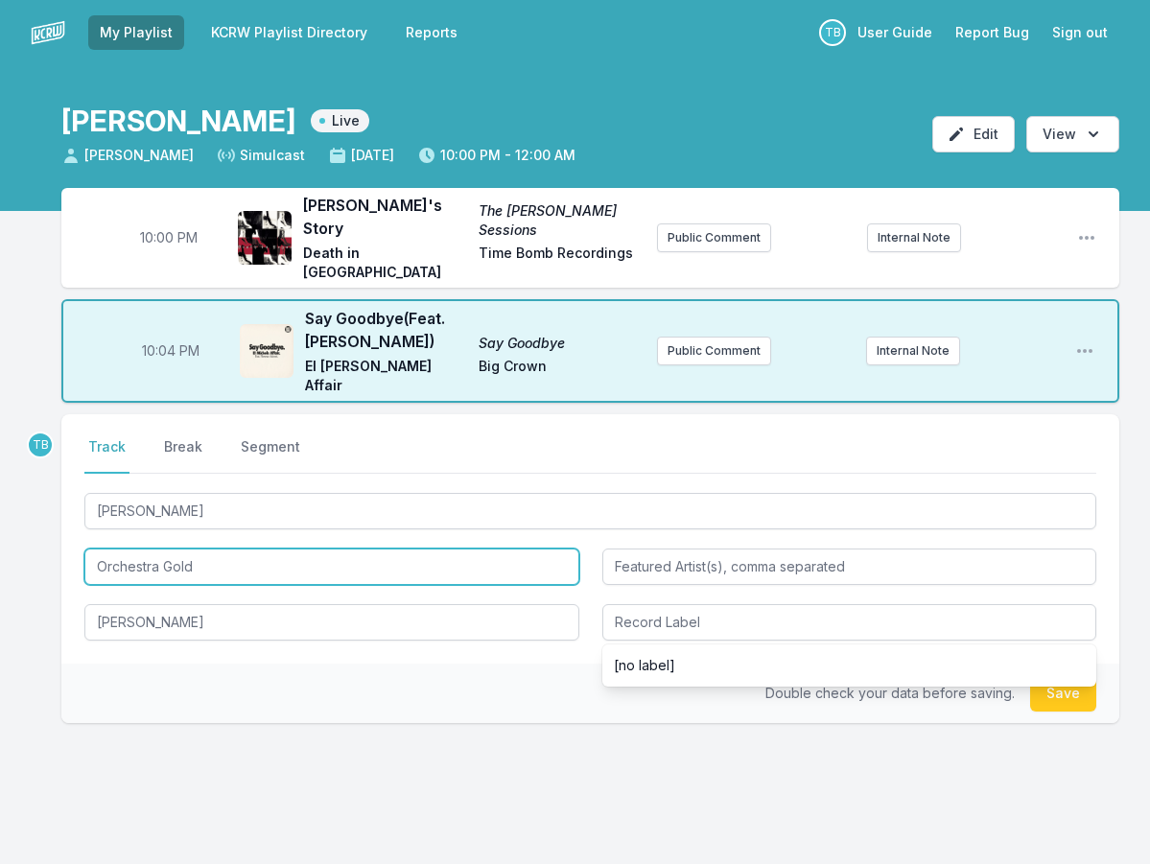
click at [232, 549] on input "Orchestra Gold" at bounding box center [331, 567] width 495 height 36
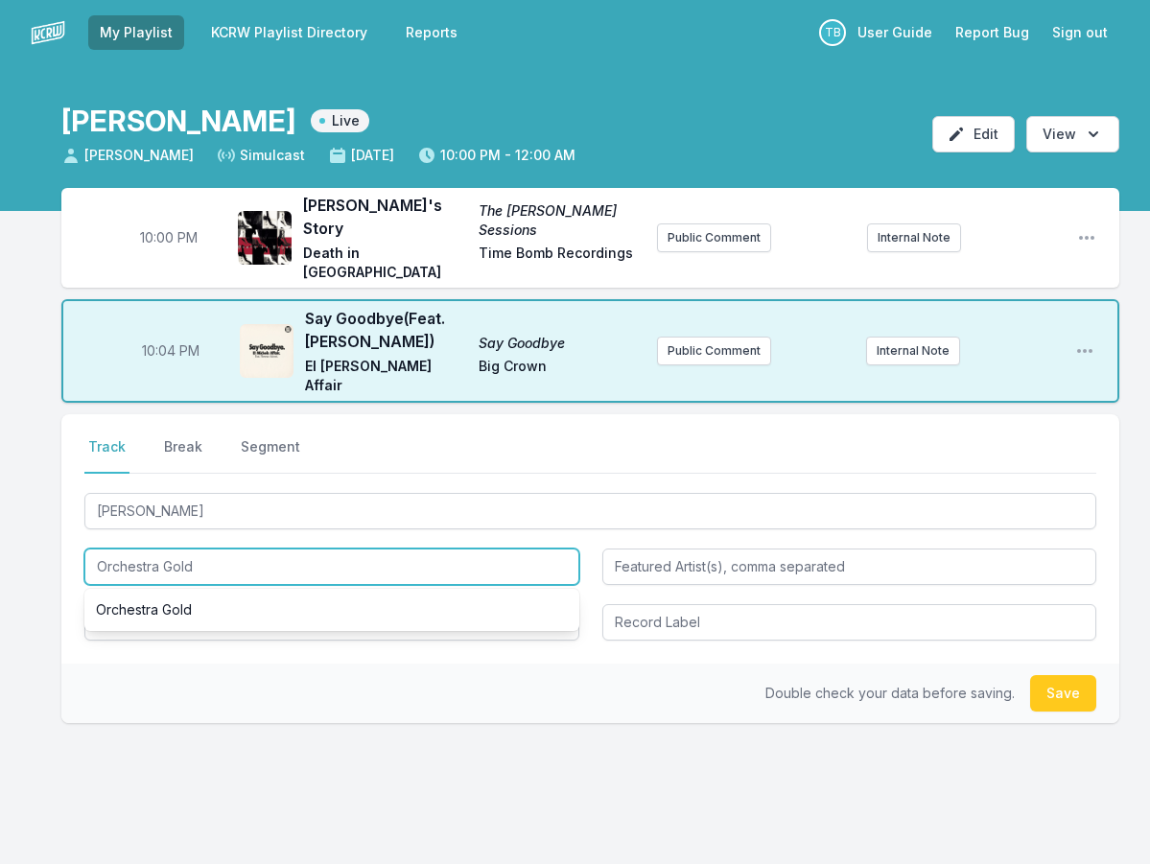
click at [232, 549] on input "Orchestra Gold" at bounding box center [331, 567] width 495 height 36
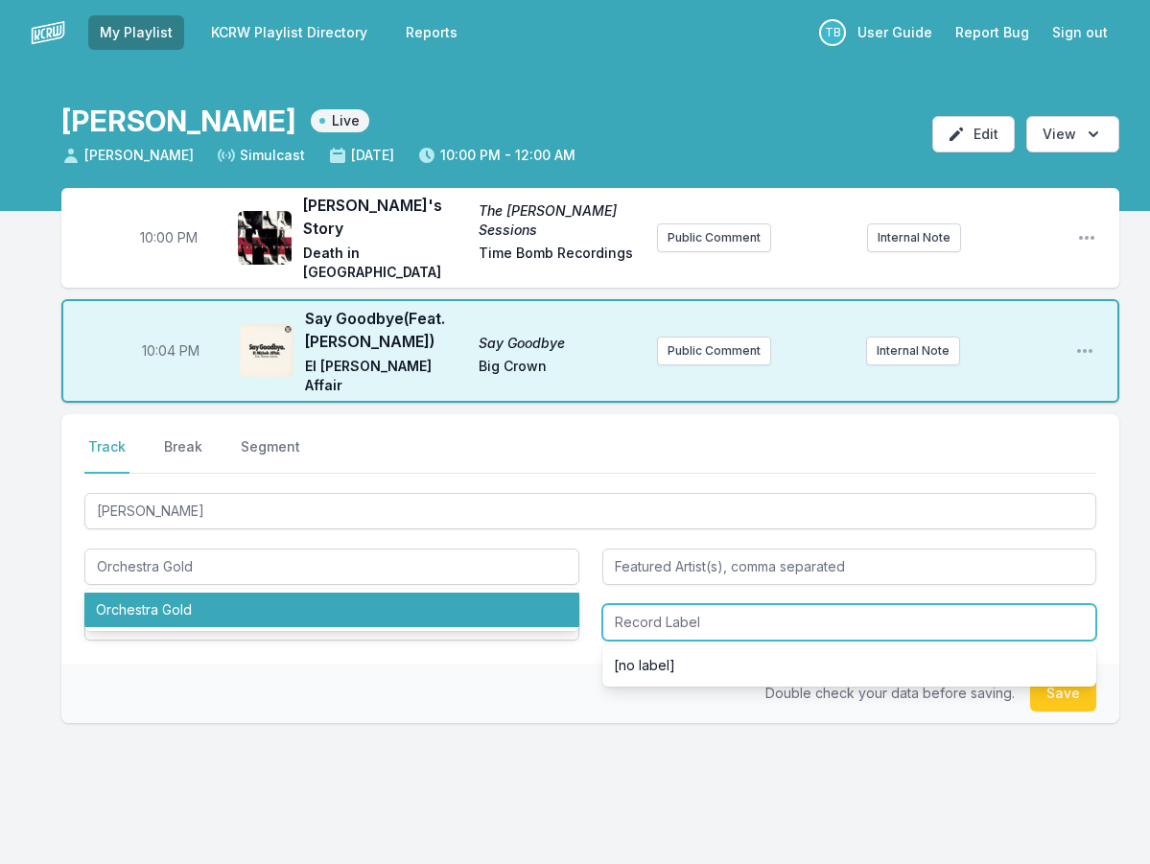
click at [663, 604] on input "Record Label" at bounding box center [849, 622] width 495 height 36
paste input "Orchestra Gold"
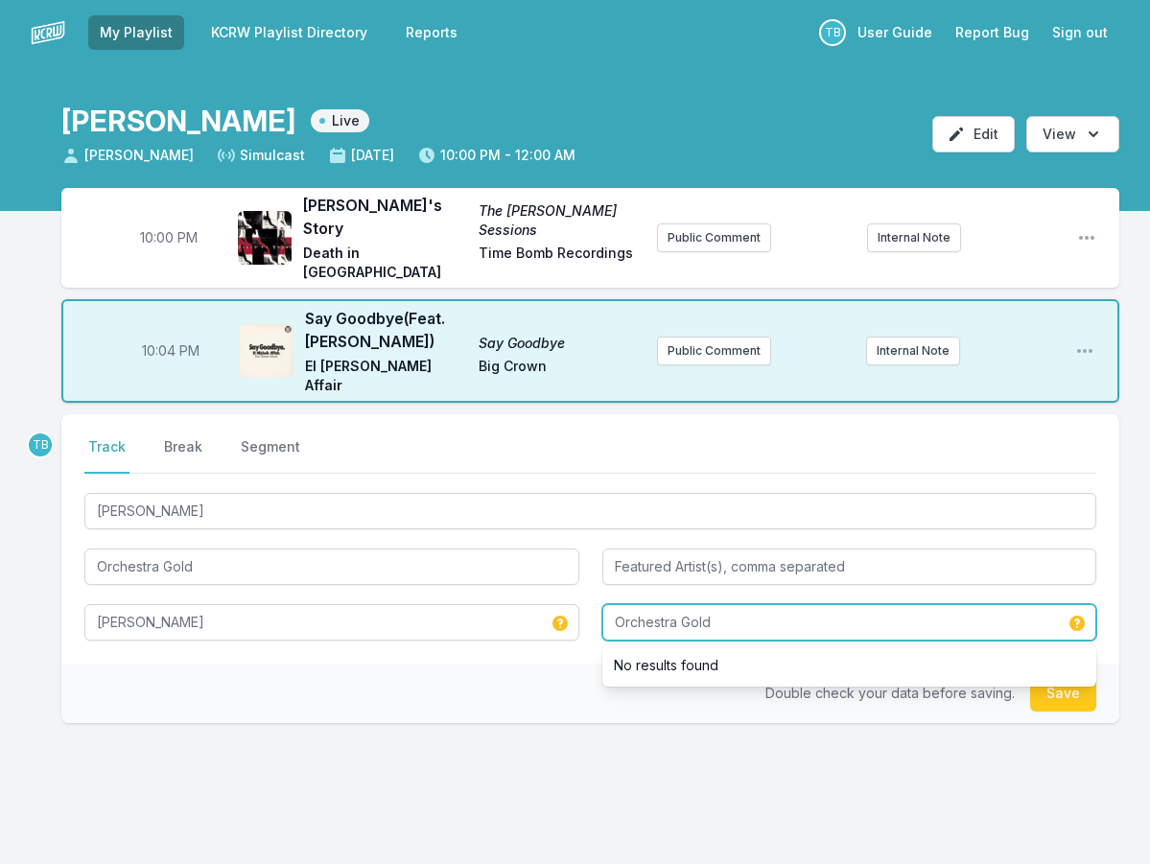
type input "Orchestra Gold"
click at [1081, 675] on button "Save" at bounding box center [1063, 693] width 66 height 36
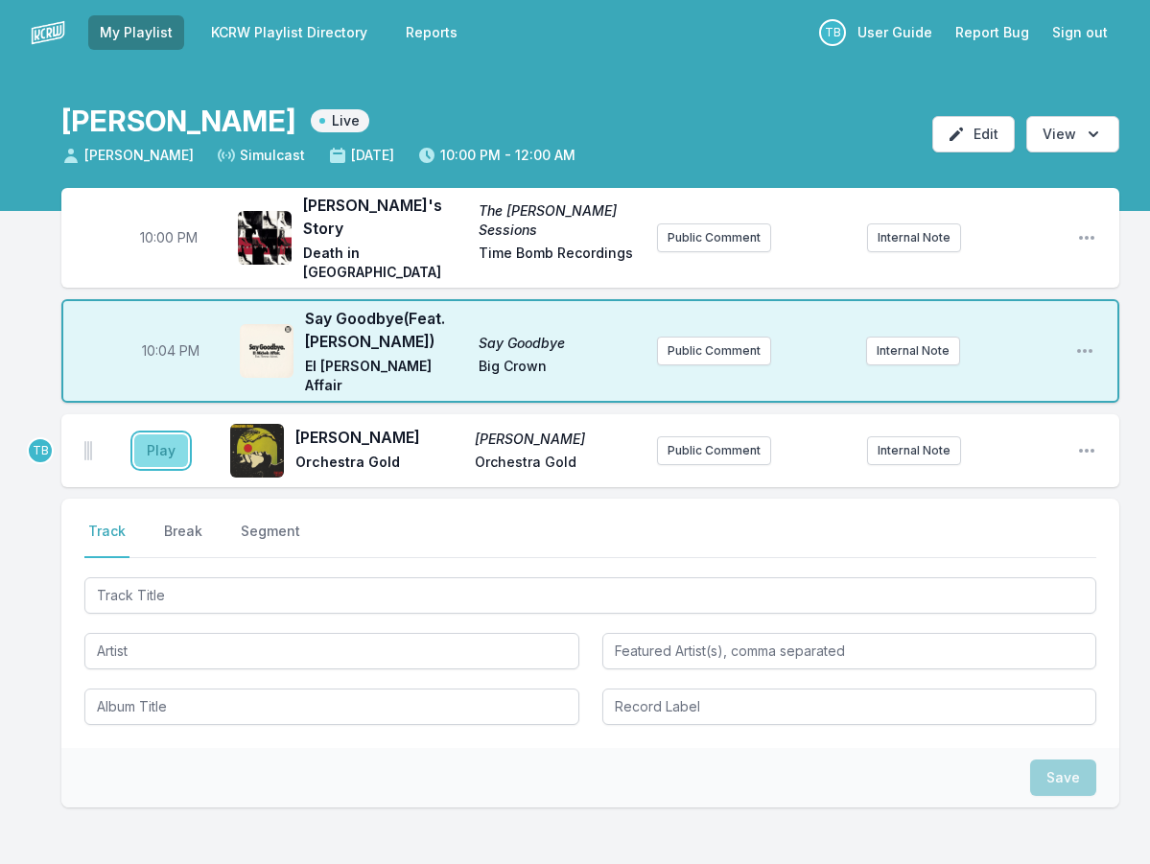
click at [160, 435] on button "Play" at bounding box center [161, 451] width 54 height 33
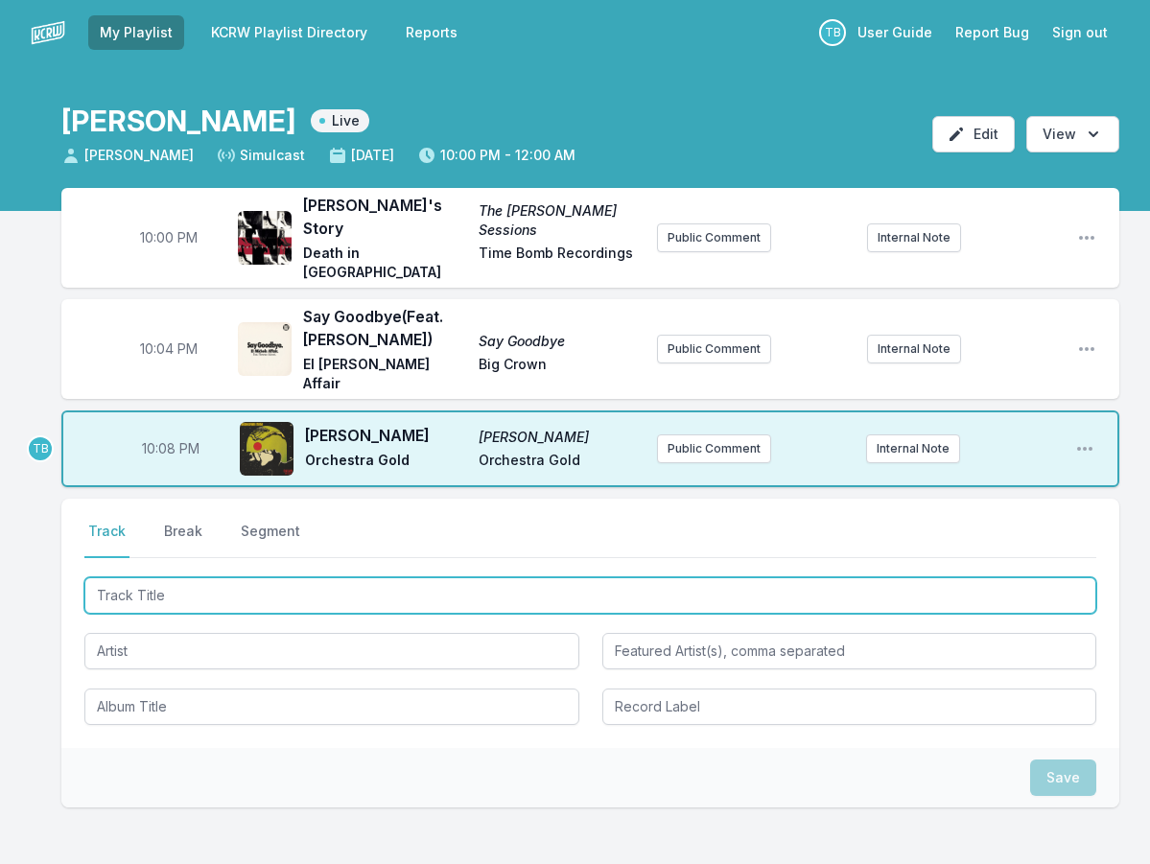
click at [180, 577] on input "Track Title" at bounding box center [590, 595] width 1012 height 36
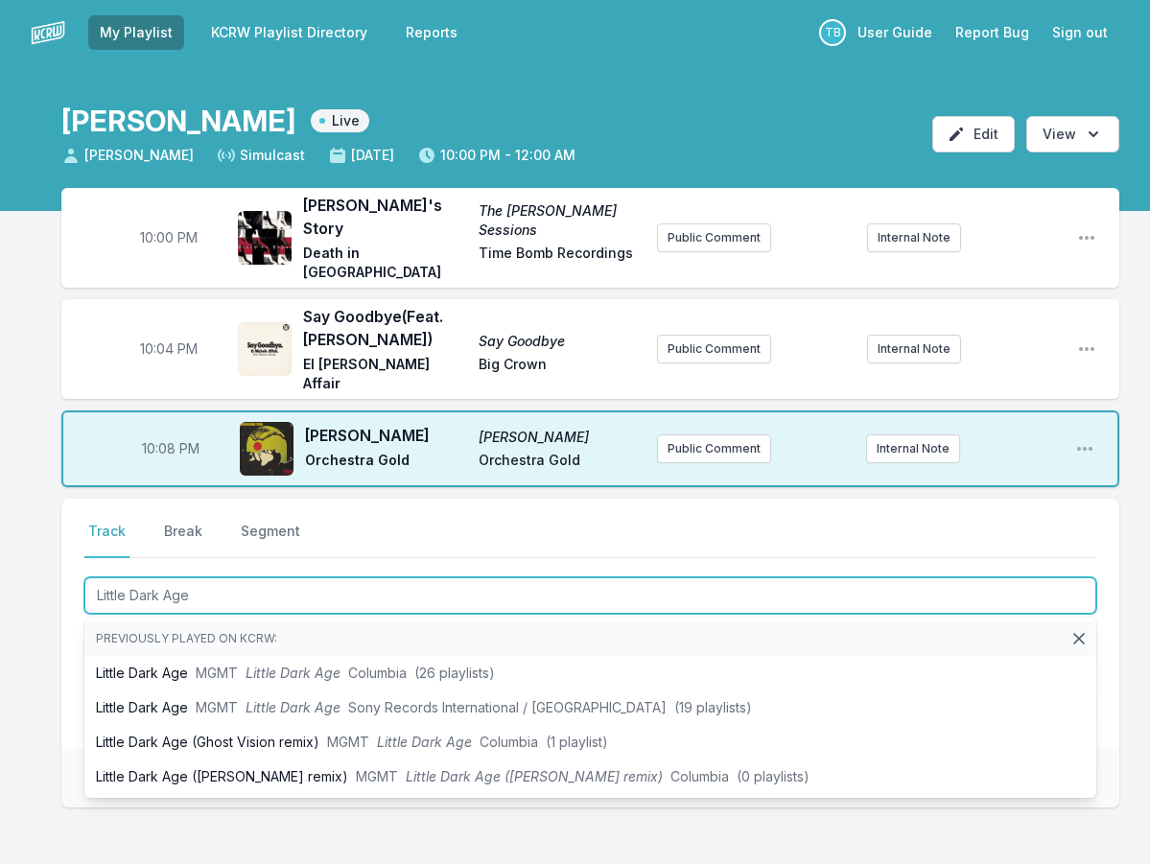
type input "Little Dark Age"
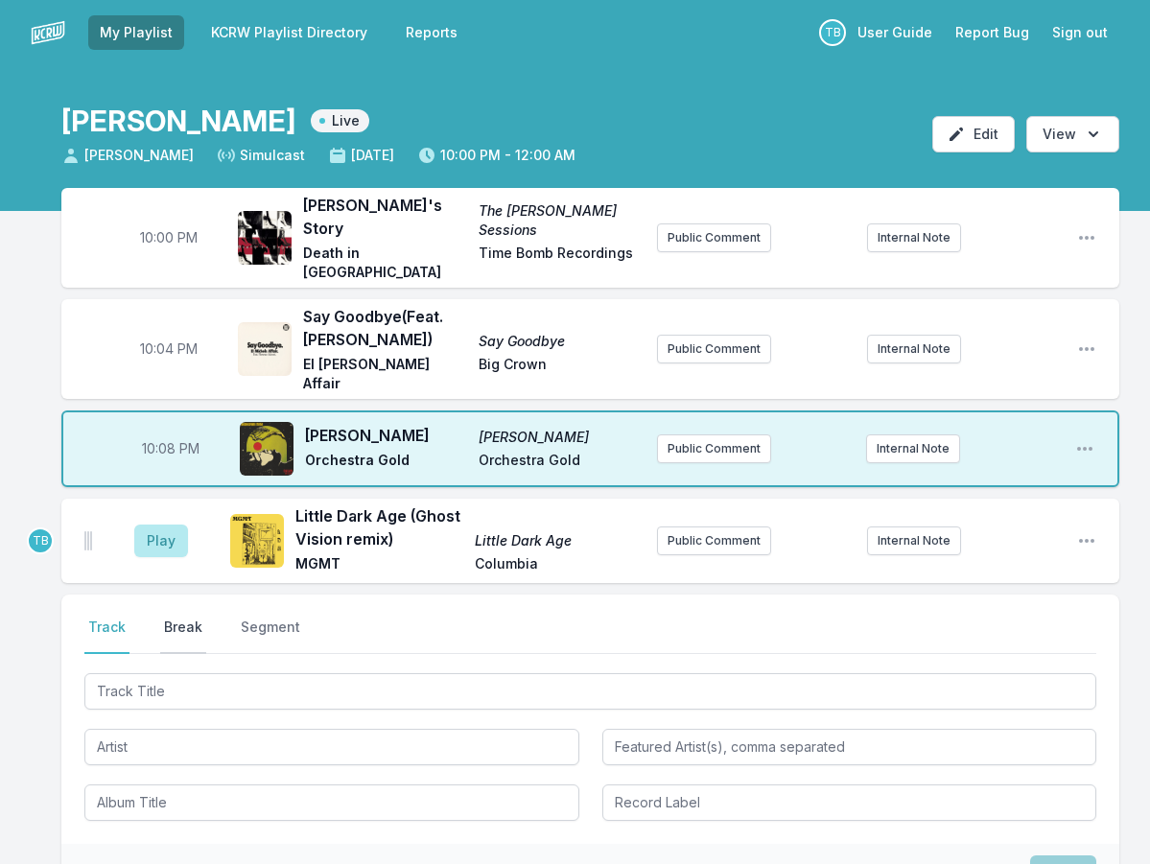
click at [187, 618] on button "Break" at bounding box center [183, 636] width 46 height 36
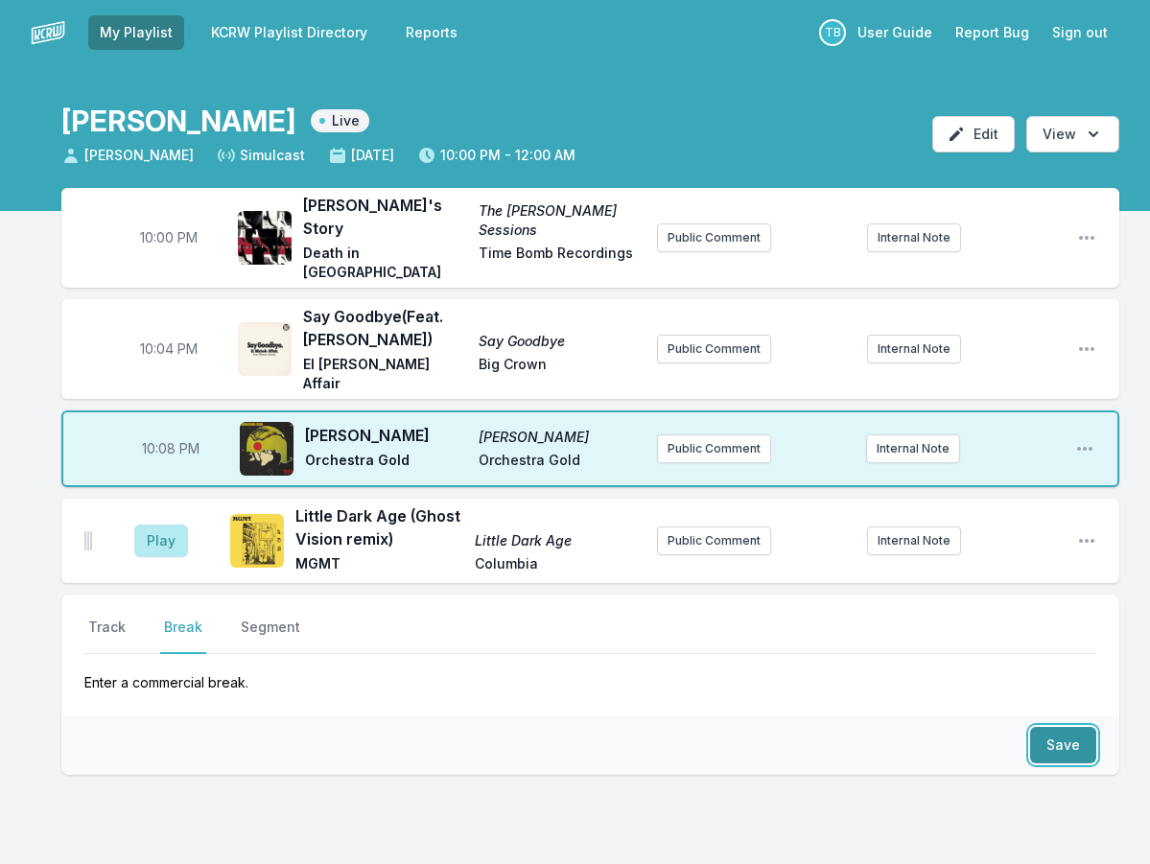
click at [1063, 727] on button "Save" at bounding box center [1063, 745] width 66 height 36
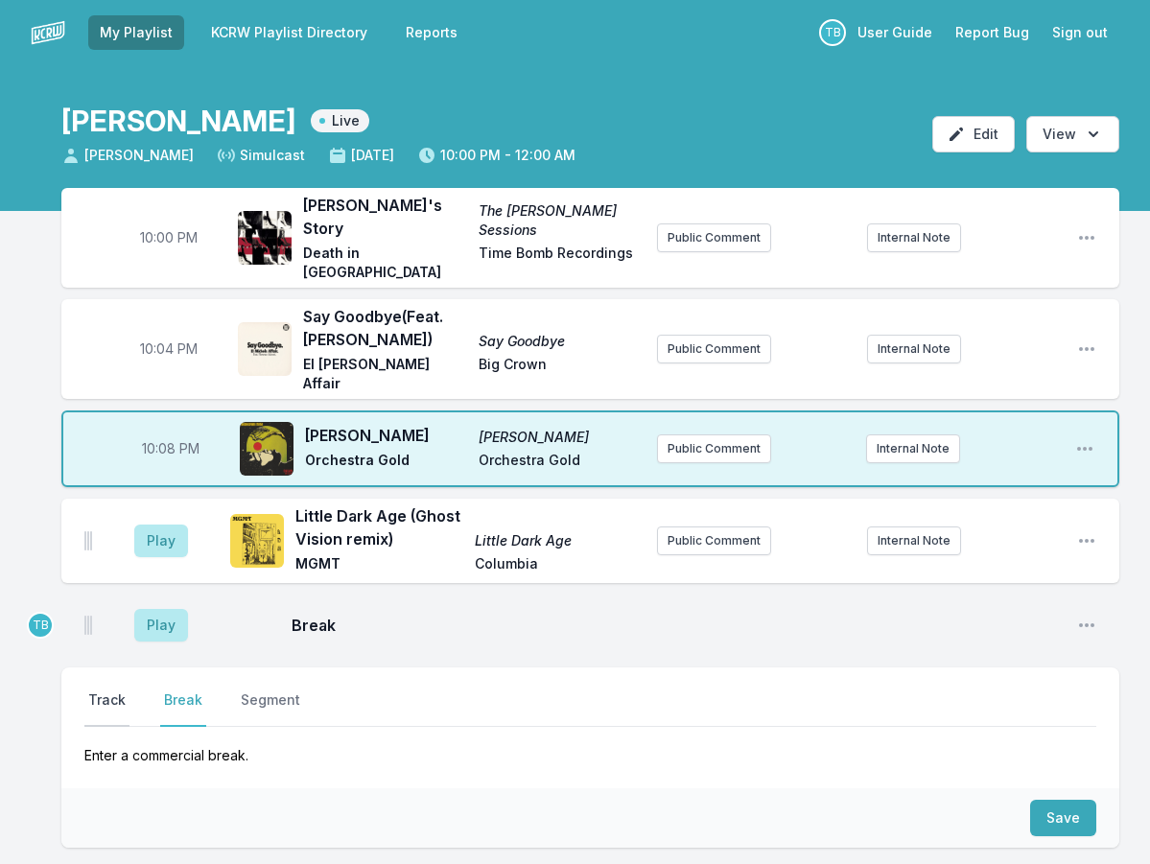
click at [100, 691] on button "Track" at bounding box center [106, 709] width 45 height 36
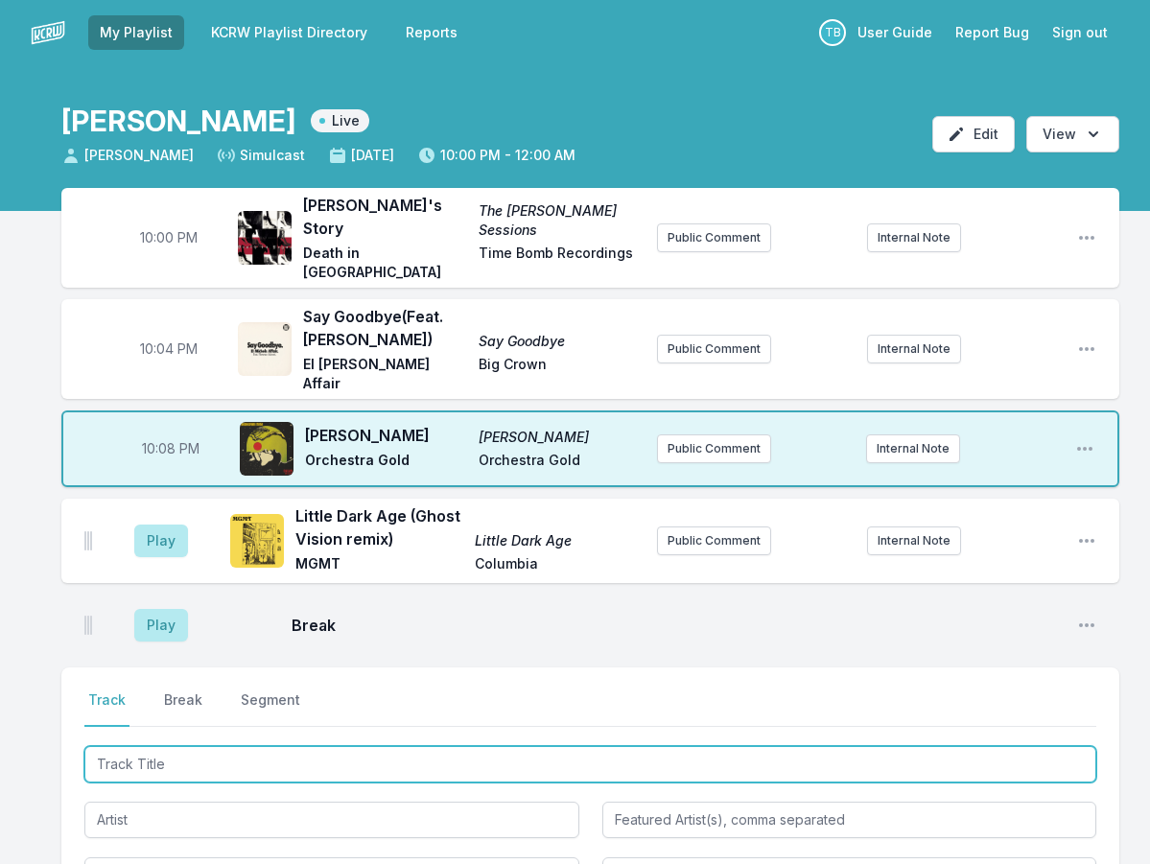
click at [189, 746] on input "Track Title" at bounding box center [590, 764] width 1012 height 36
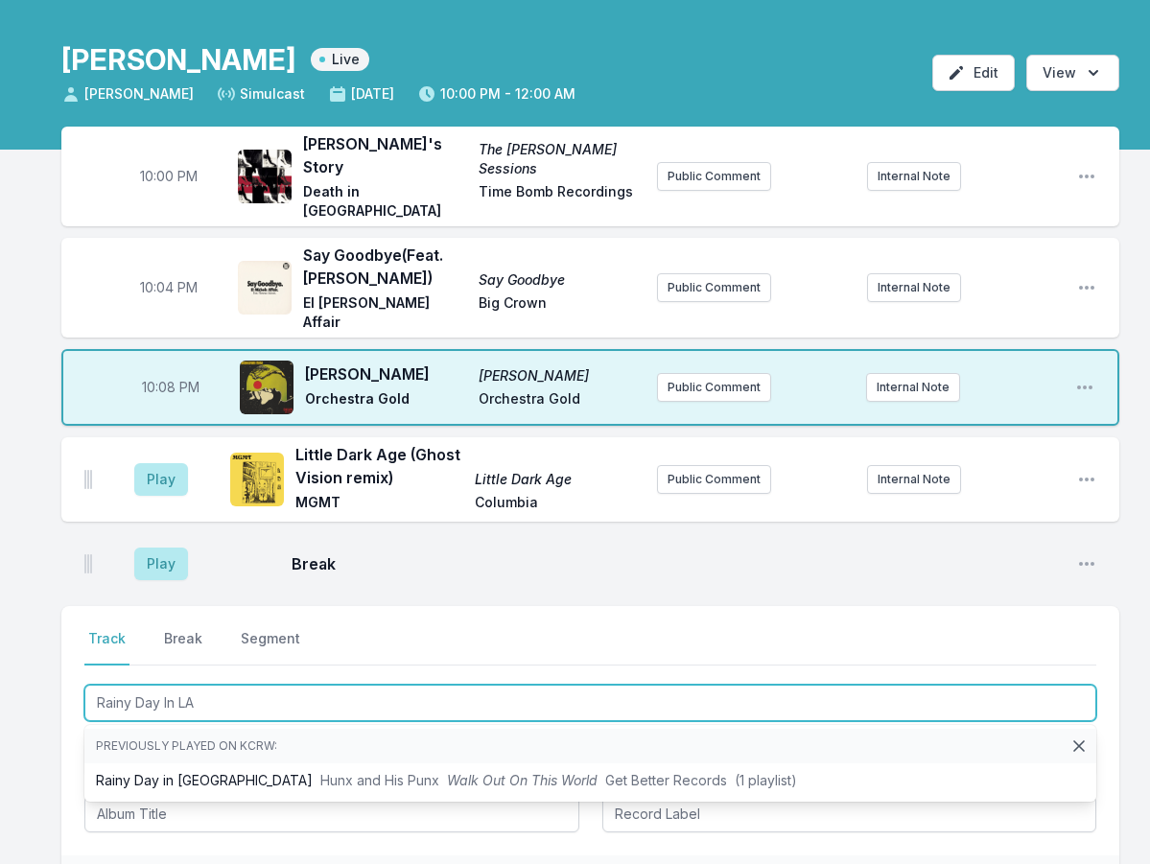
scroll to position [96, 0]
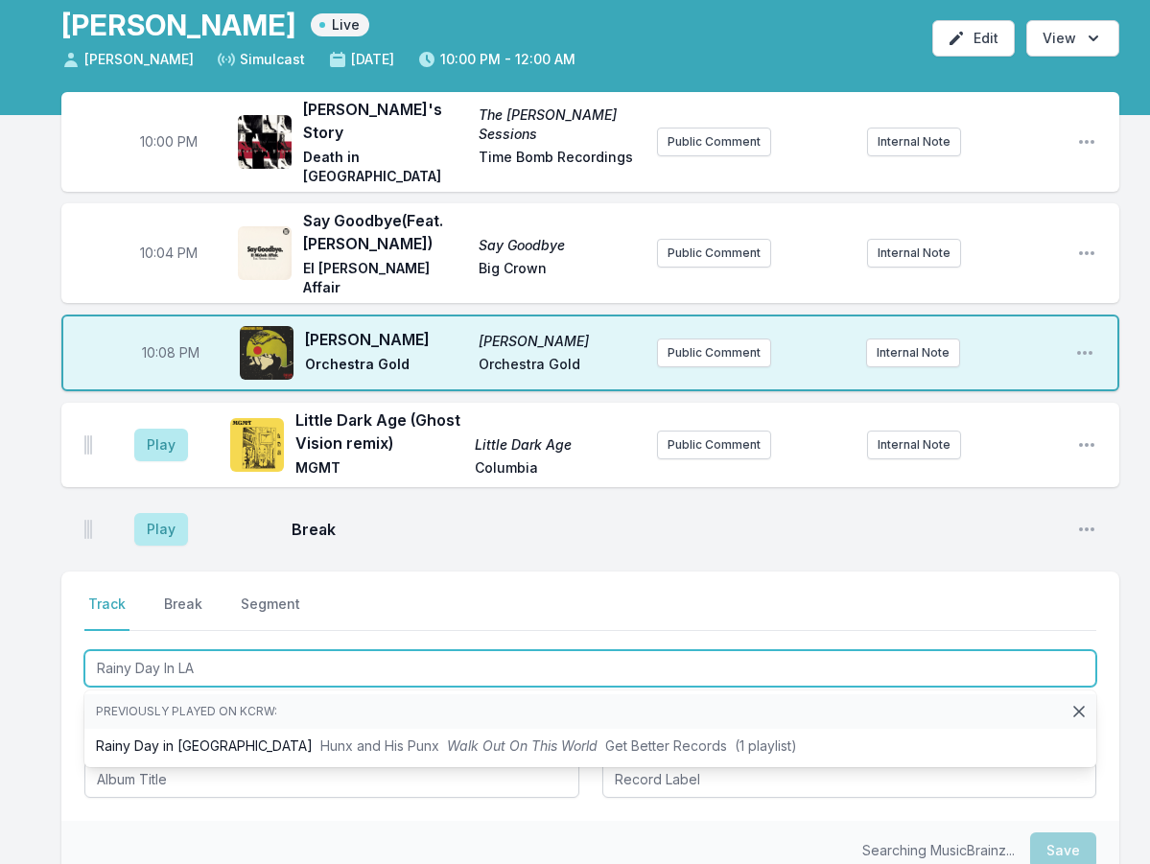
type input "Rainy Day In LA"
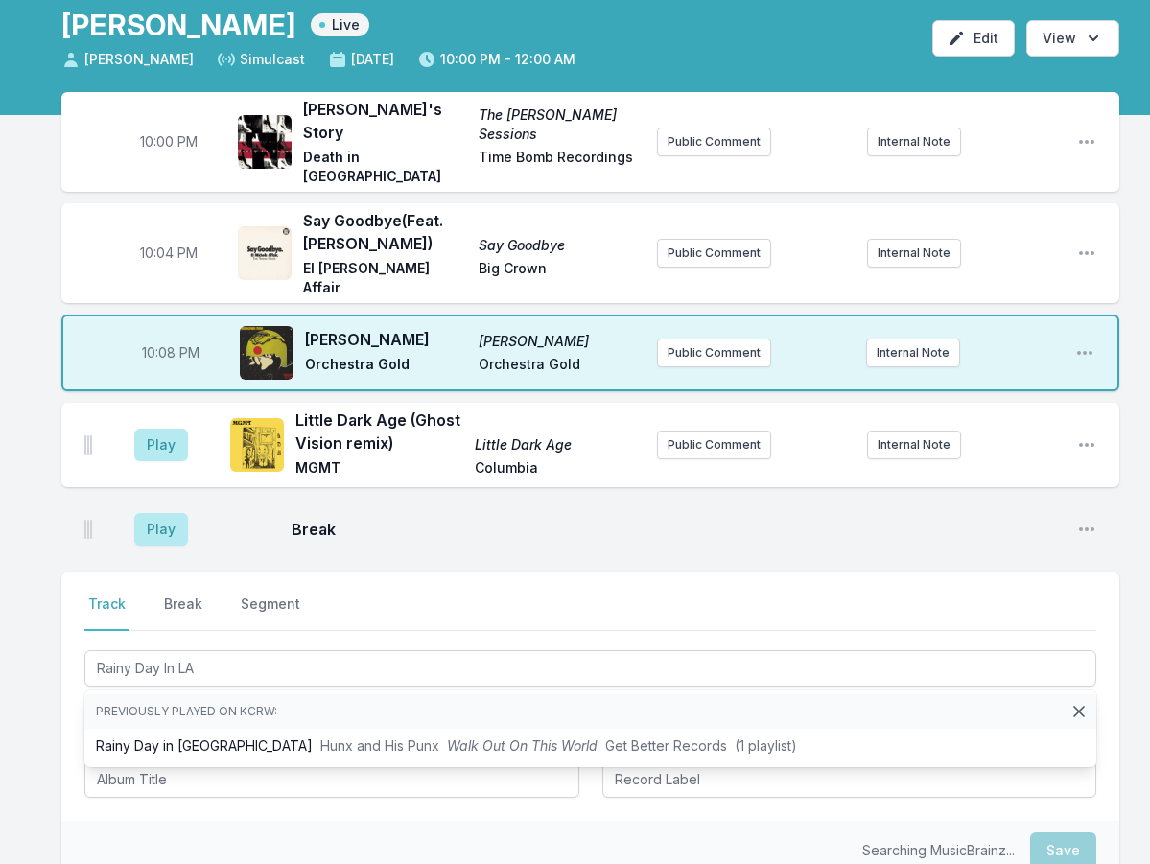
click at [348, 723] on ul "Previously played on KCRW: Rainy Day in LA Hunx and His Punx Walk Out On This W…" at bounding box center [590, 729] width 1012 height 77
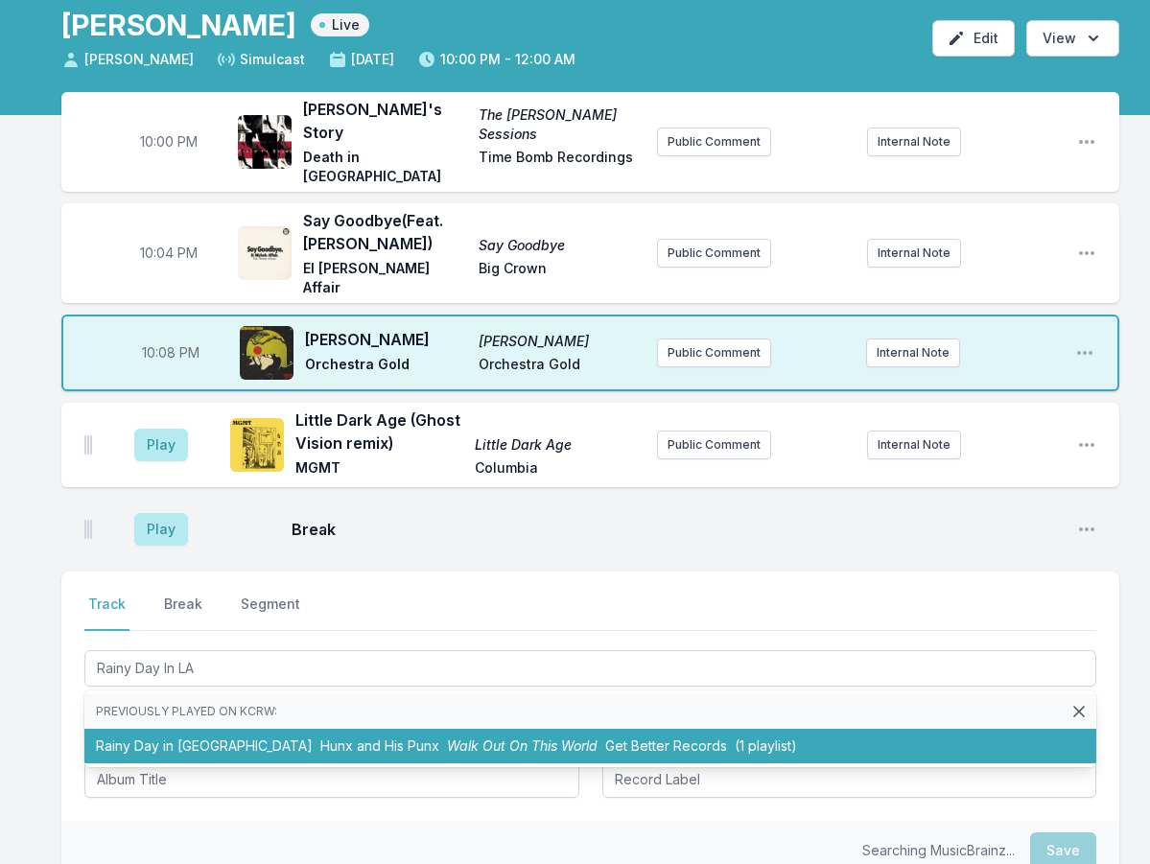
click at [447, 738] on span "Walk Out On This World" at bounding box center [522, 746] width 151 height 16
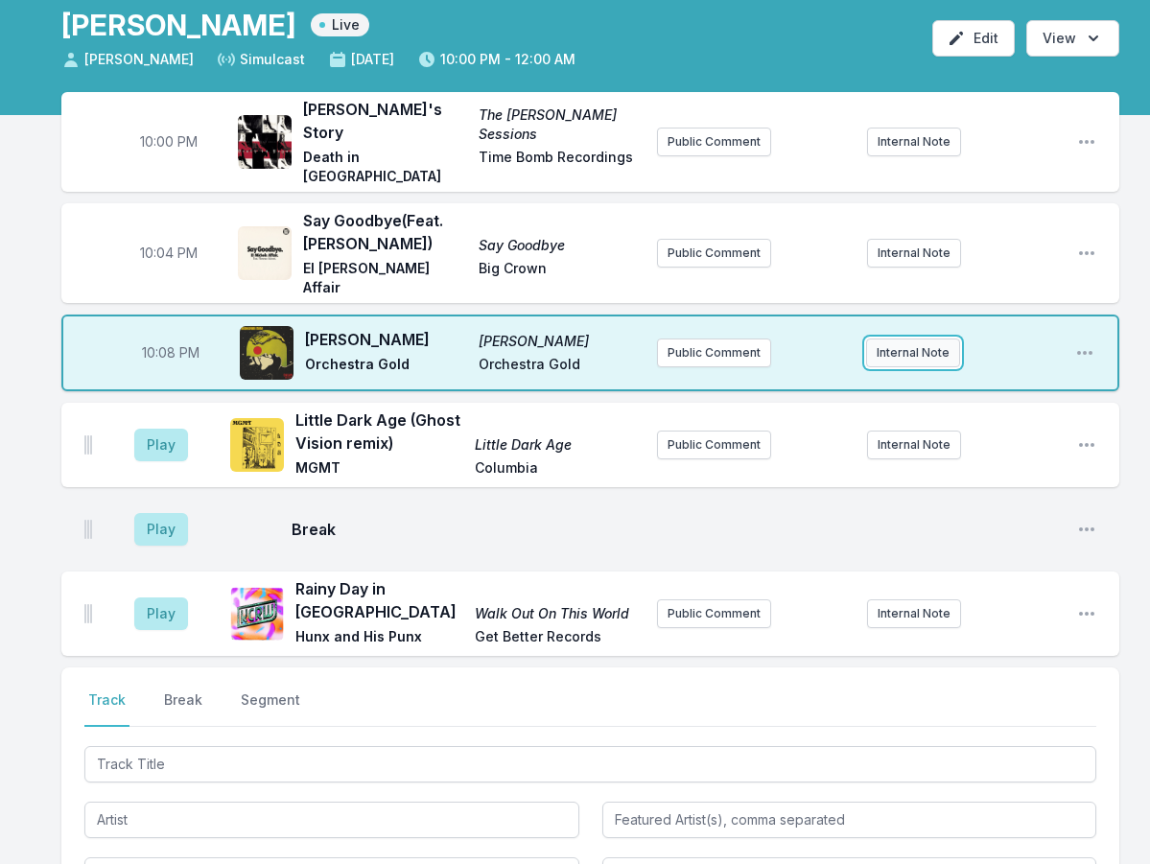
click at [927, 339] on button "Internal Note" at bounding box center [913, 353] width 94 height 29
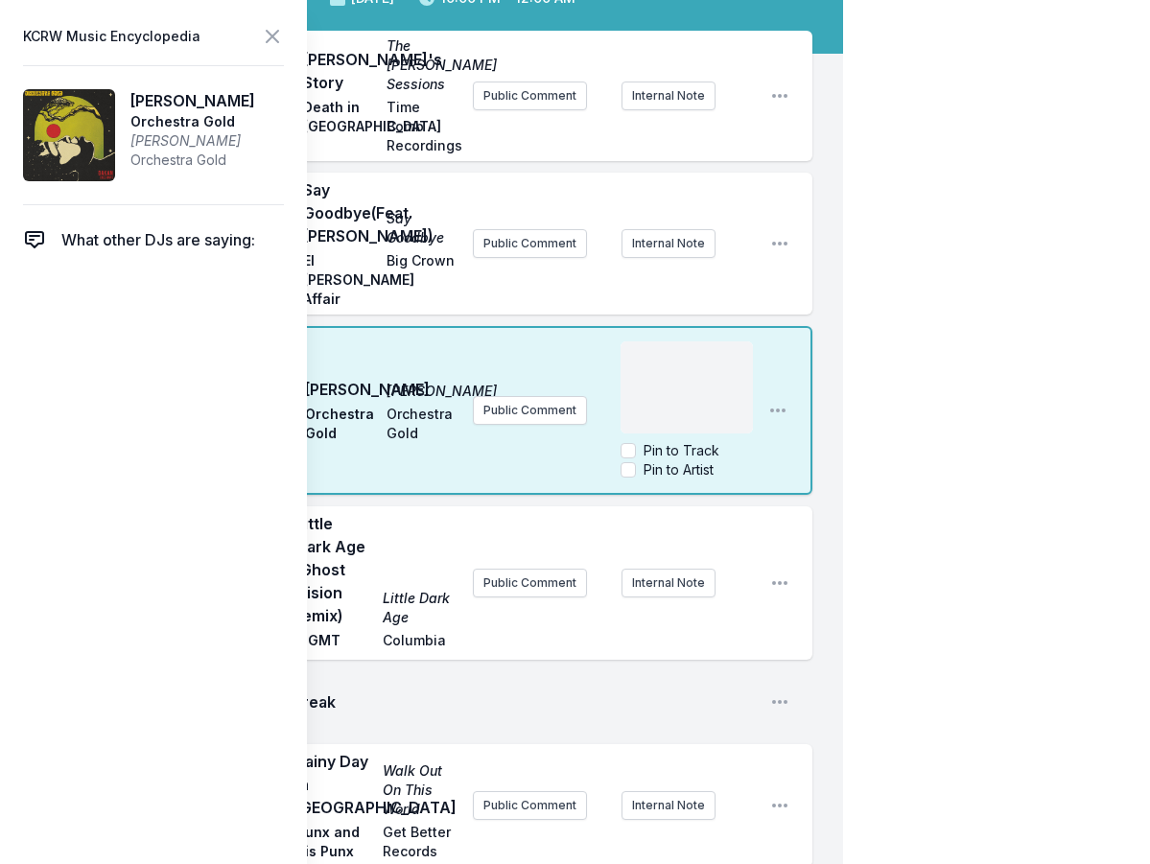
scroll to position [192, 0]
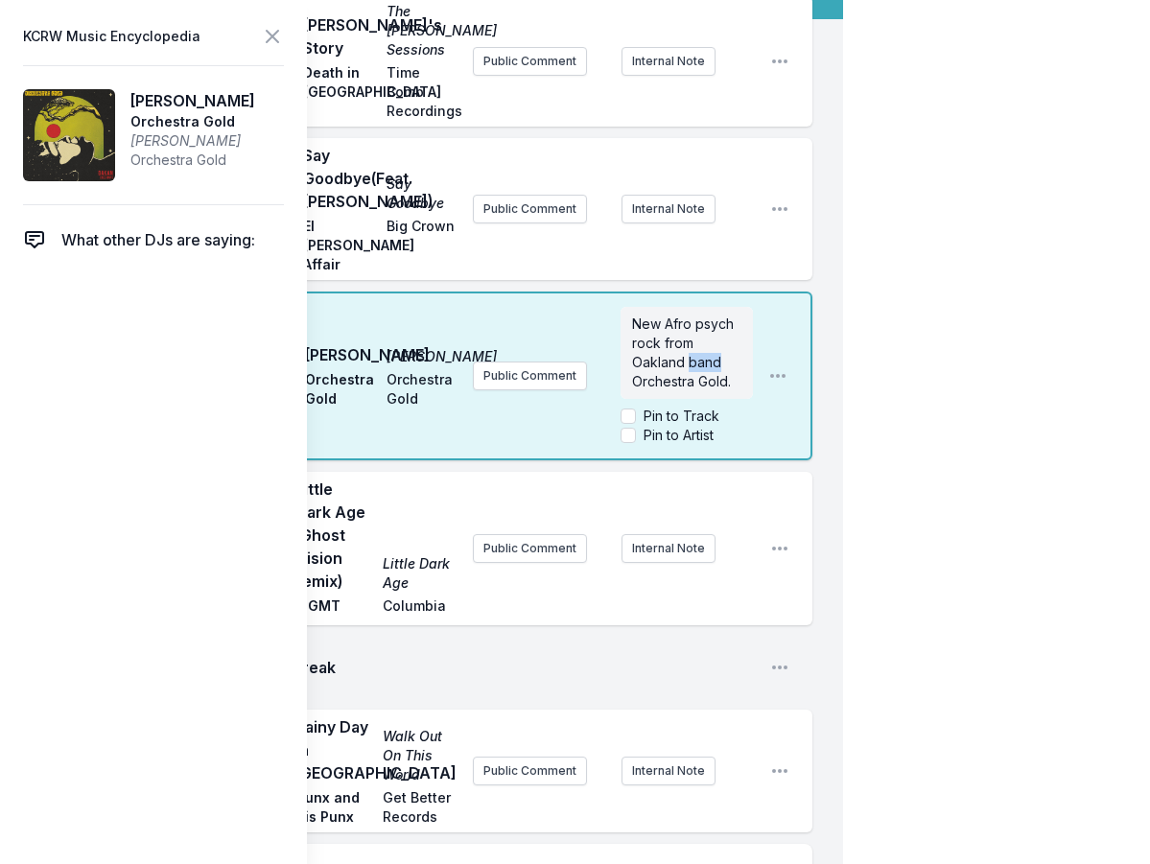
drag, startPoint x: 688, startPoint y: 407, endPoint x: 719, endPoint y: 408, distance: 31.7
click at [719, 389] on span "New Afro psych rock from Oakland band Orchestra Gold." at bounding box center [685, 353] width 106 height 74
click at [662, 388] on span "New Afro psych rock from Oakland rockers Orchestra Gold." at bounding box center [686, 353] width 109 height 74
click at [710, 389] on span "New Afro psych from Oakland rockers Orchestra Gold." at bounding box center [686, 353] width 109 height 74
click at [270, 37] on icon at bounding box center [272, 36] width 23 height 23
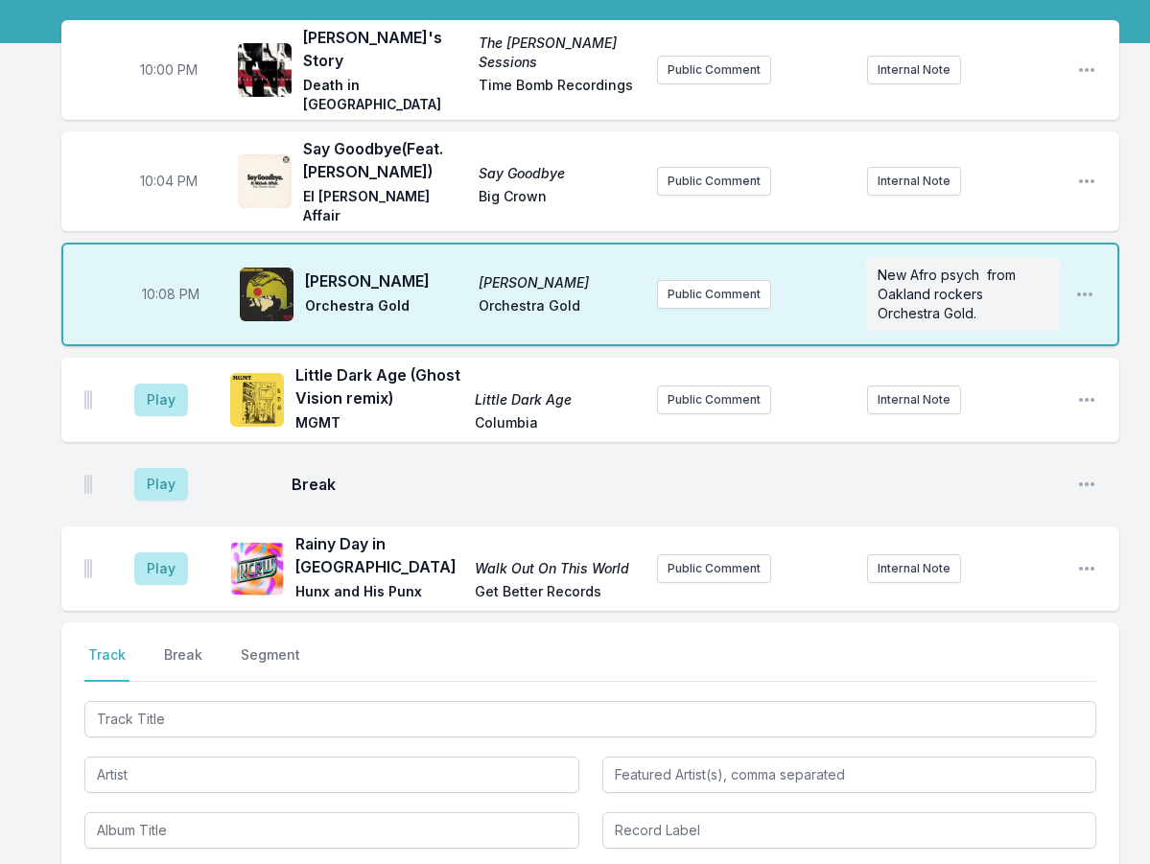
scroll to position [0, 0]
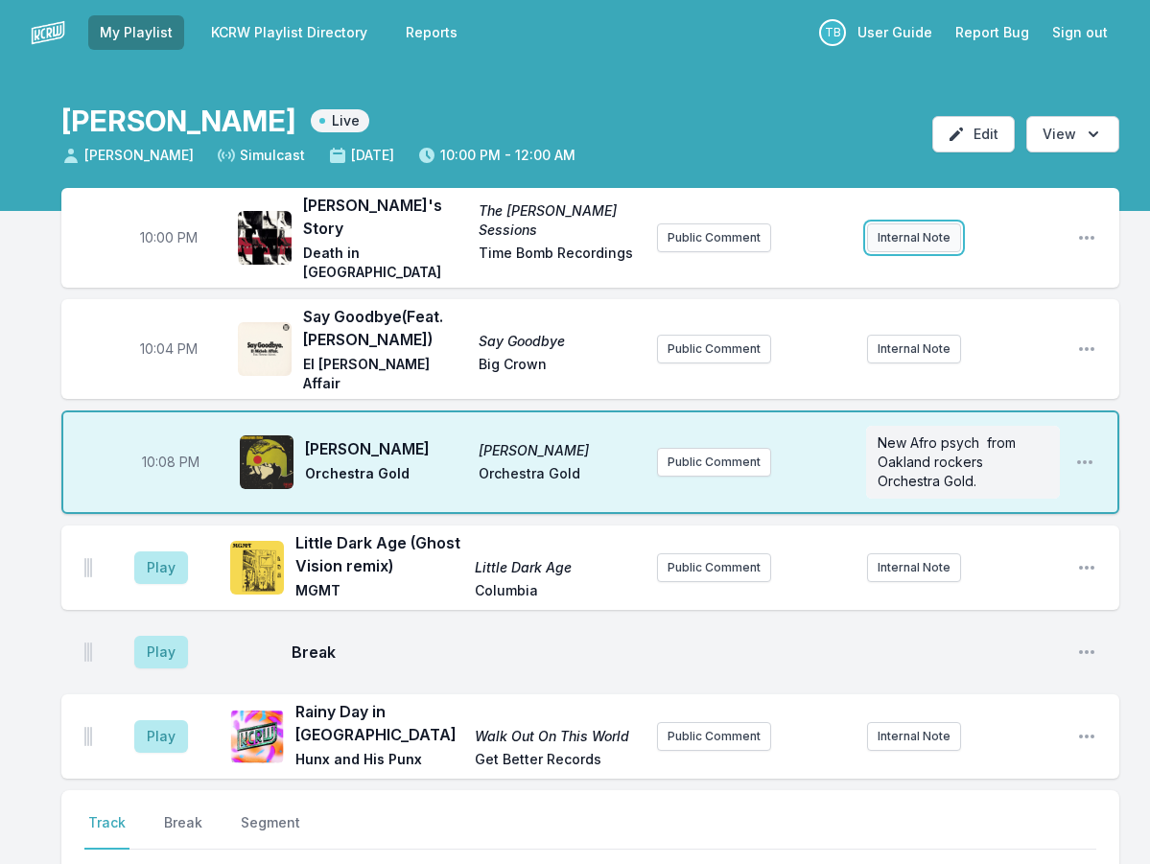
click at [868, 233] on button "Internal Note" at bounding box center [914, 238] width 94 height 29
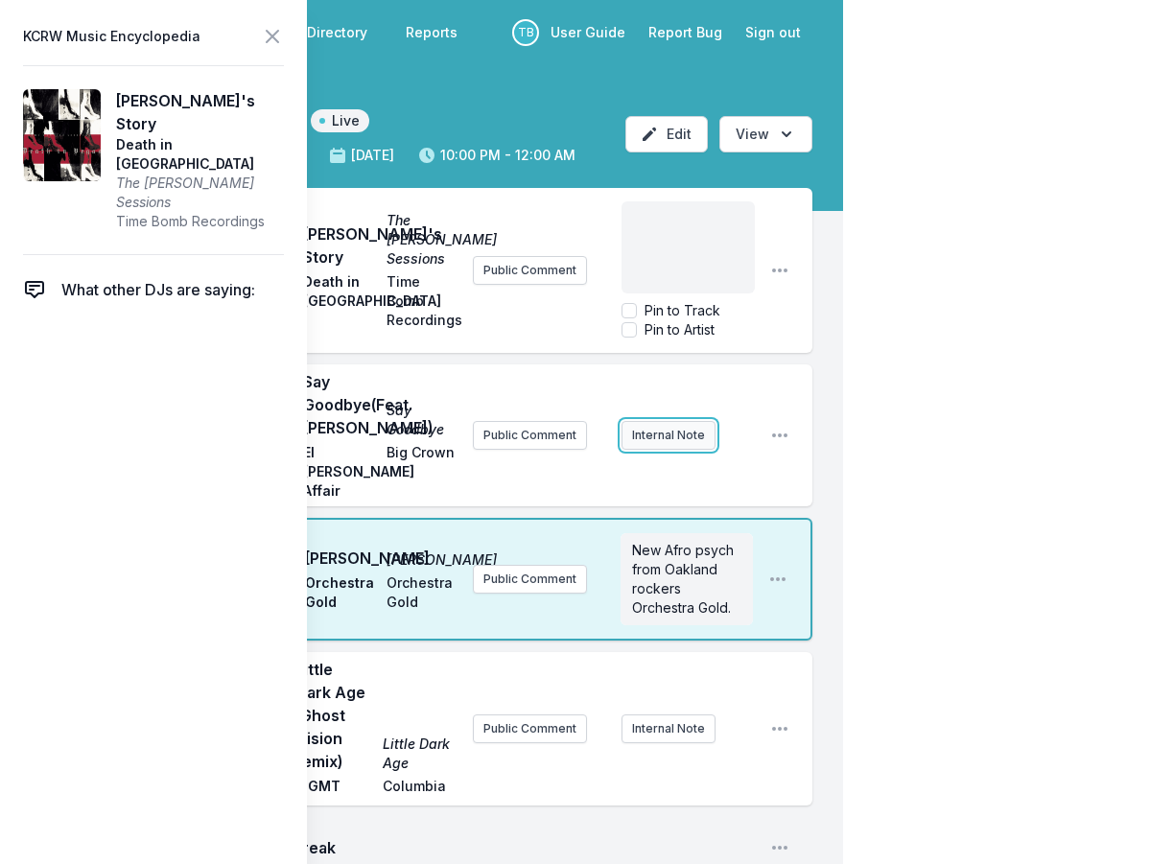
click at [696, 467] on div "10:04 PM Say Goodbye (Feat. [PERSON_NAME]) Say Goodbye El [PERSON_NAME] Affair …" at bounding box center [436, 436] width 751 height 142
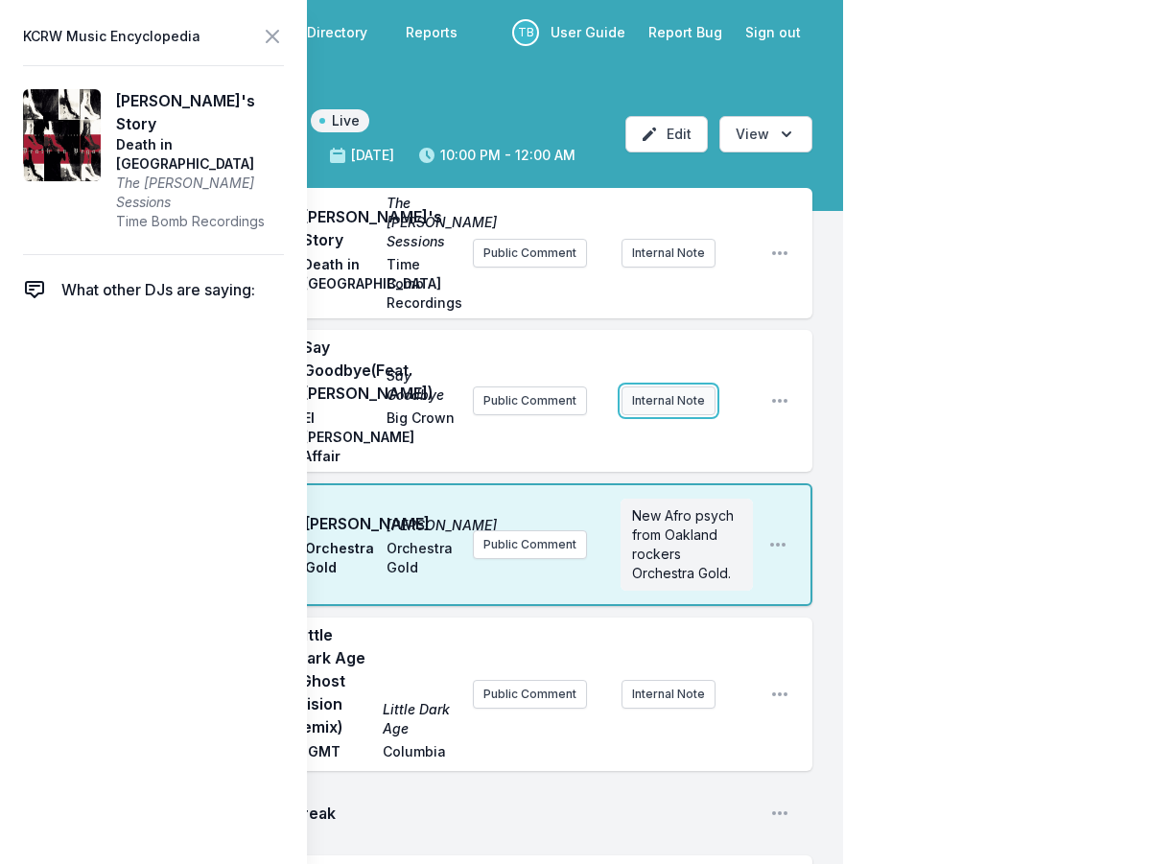
click at [655, 415] on button "Internal Note" at bounding box center [669, 401] width 94 height 29
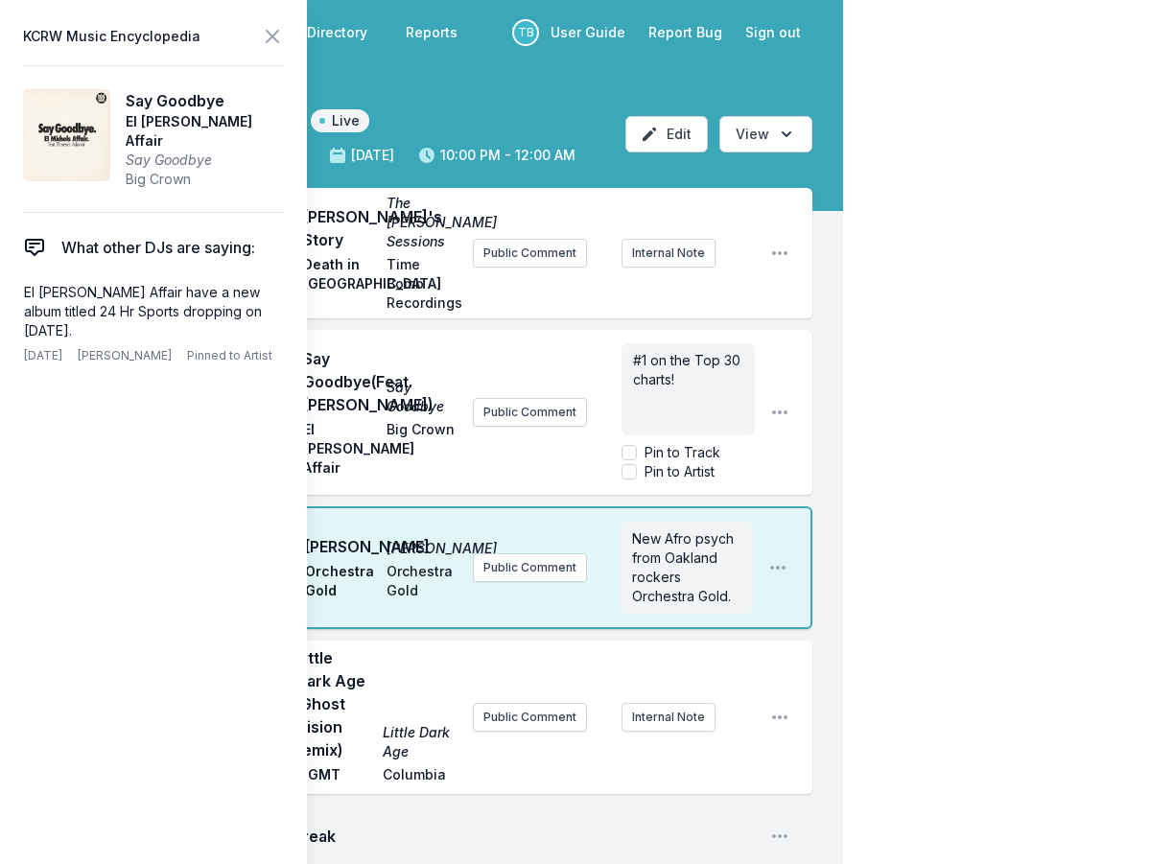
click at [672, 388] on span "#1 on the Top 30 charts!" at bounding box center [688, 369] width 111 height 35
click at [527, 426] on button "Public Comment" at bounding box center [530, 412] width 114 height 29
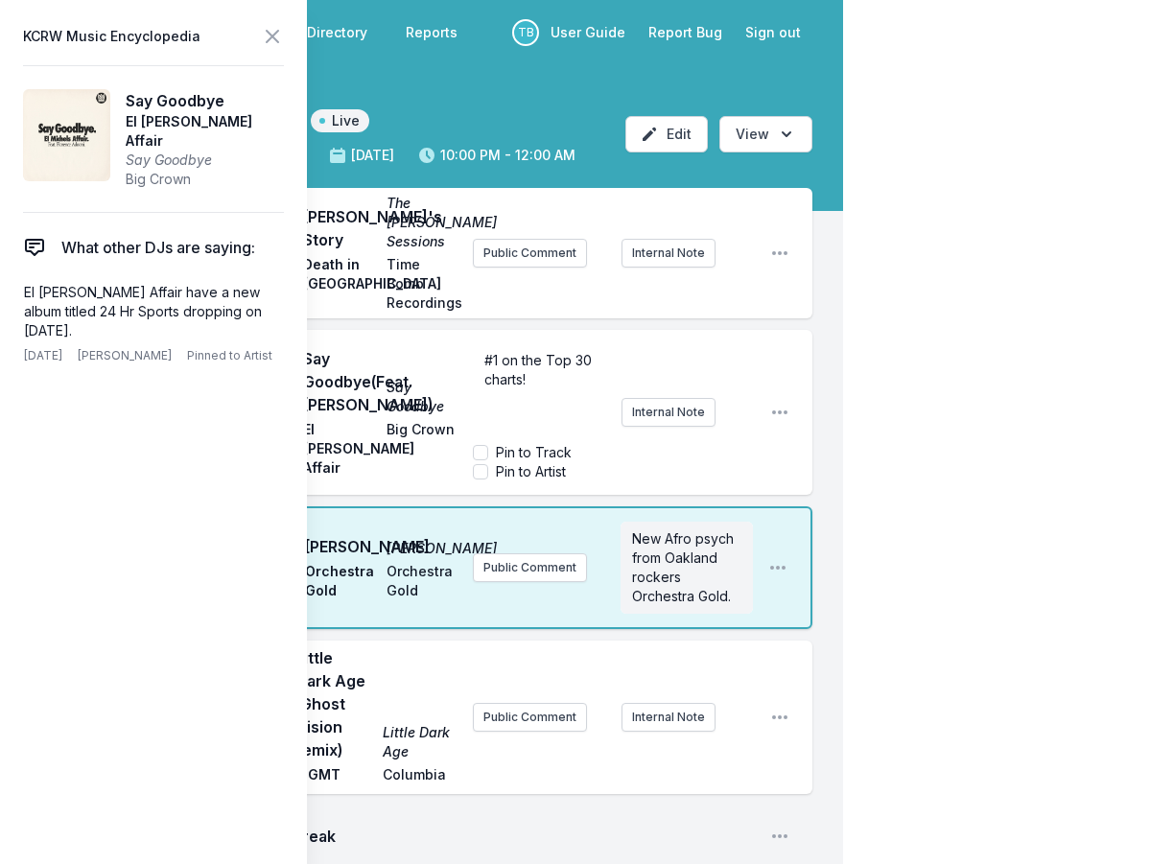
click at [1020, 458] on div "My Playlist KCRW Playlist Directory Reports TB User Guide Report Bug Sign out […" at bounding box center [575, 753] width 1150 height 1506
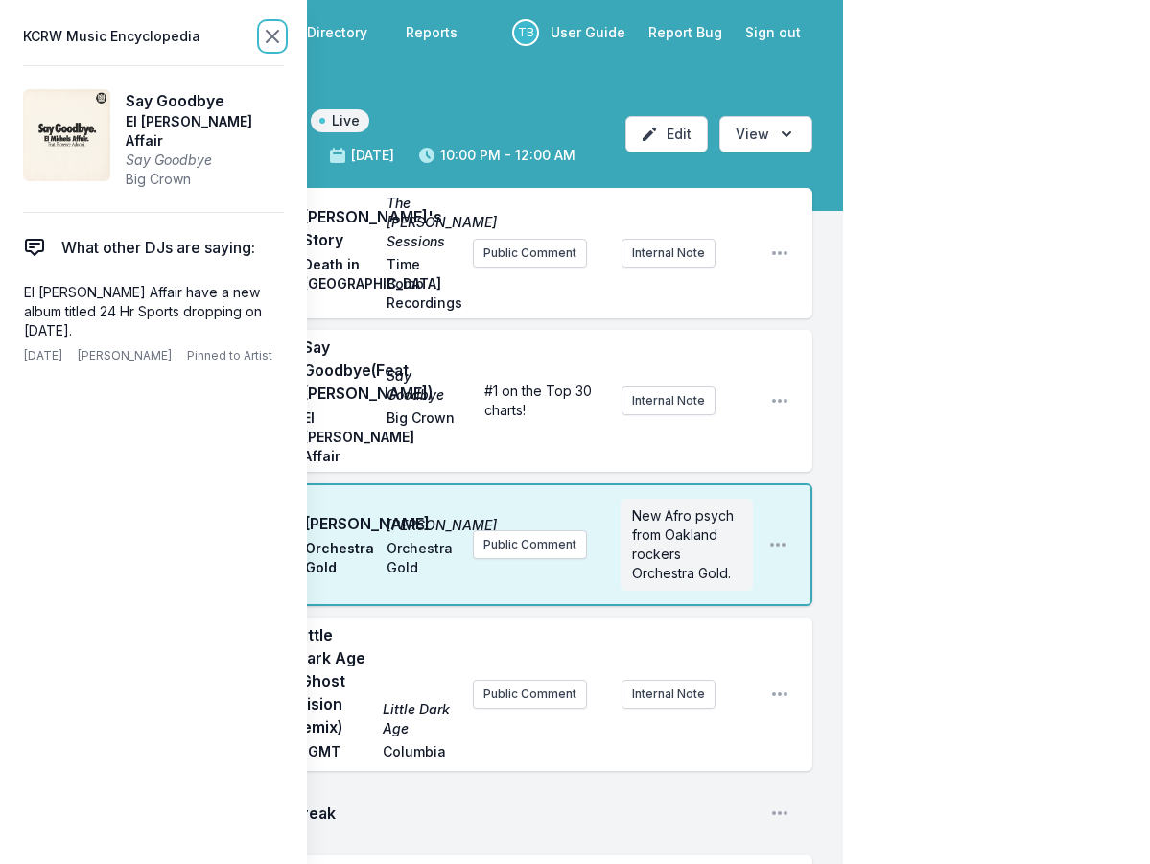
click at [267, 36] on icon at bounding box center [272, 36] width 23 height 23
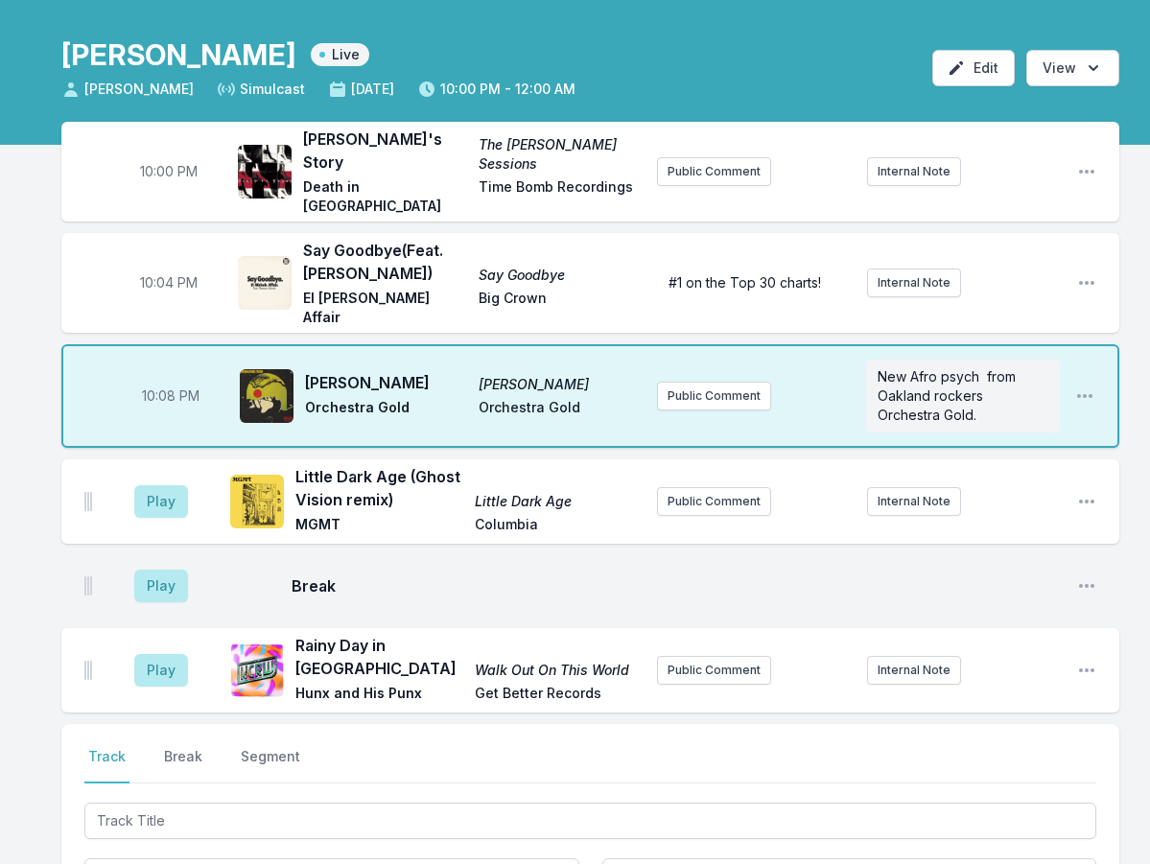
scroll to position [192, 0]
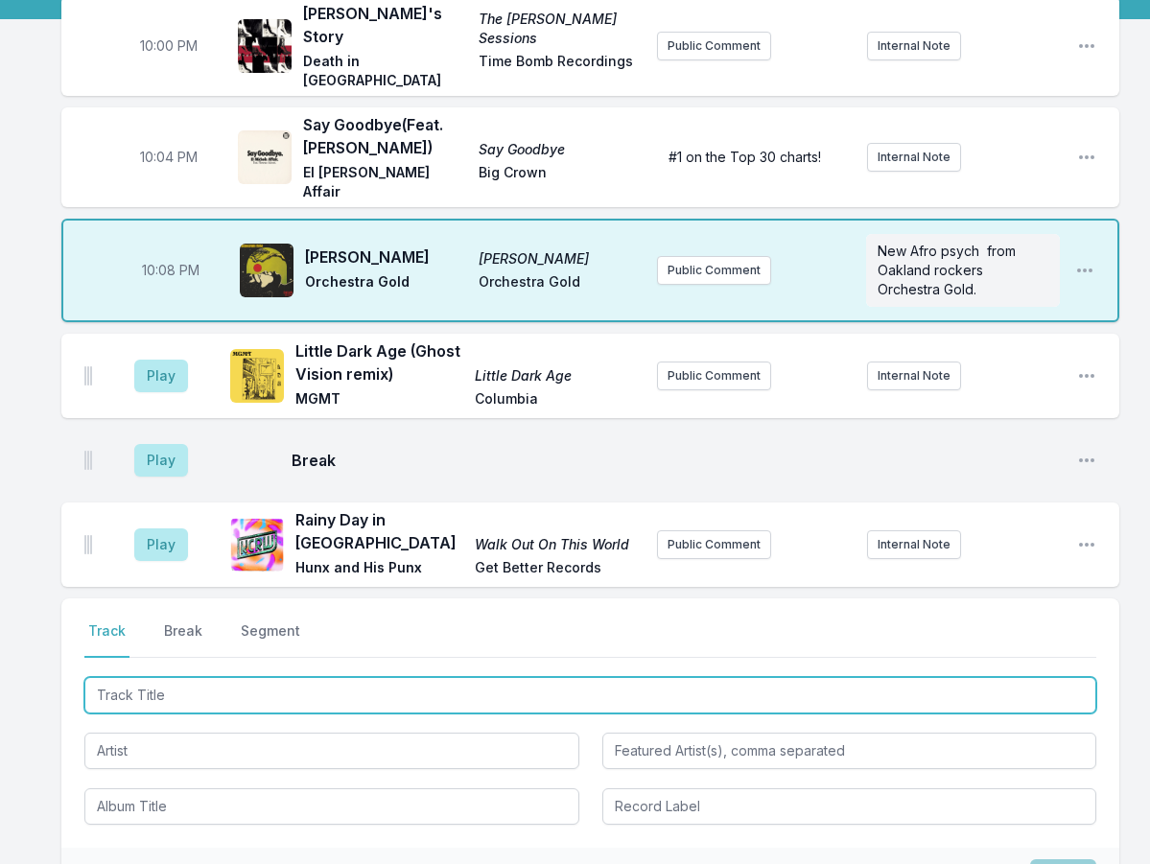
click at [185, 677] on input "Track Title" at bounding box center [590, 695] width 1012 height 36
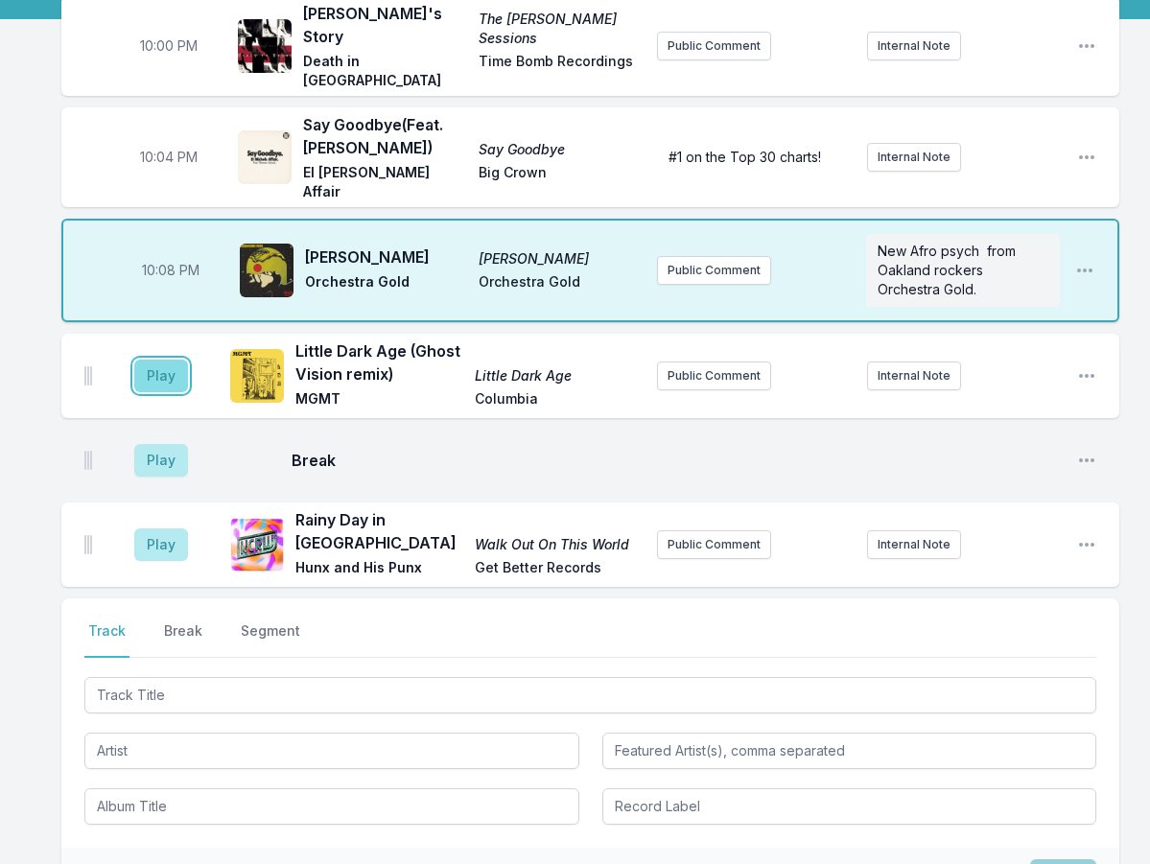
click at [175, 360] on button "Play" at bounding box center [161, 376] width 54 height 33
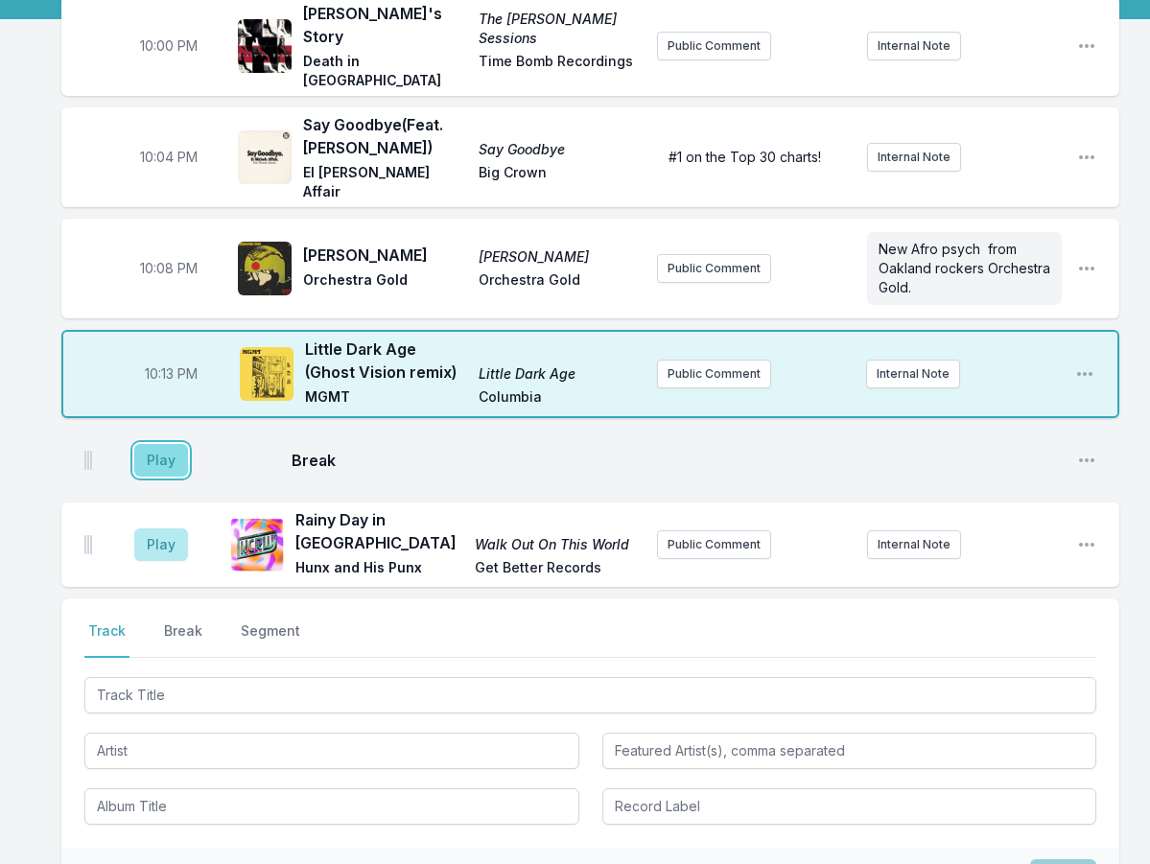
click at [166, 444] on button "Play" at bounding box center [161, 460] width 54 height 33
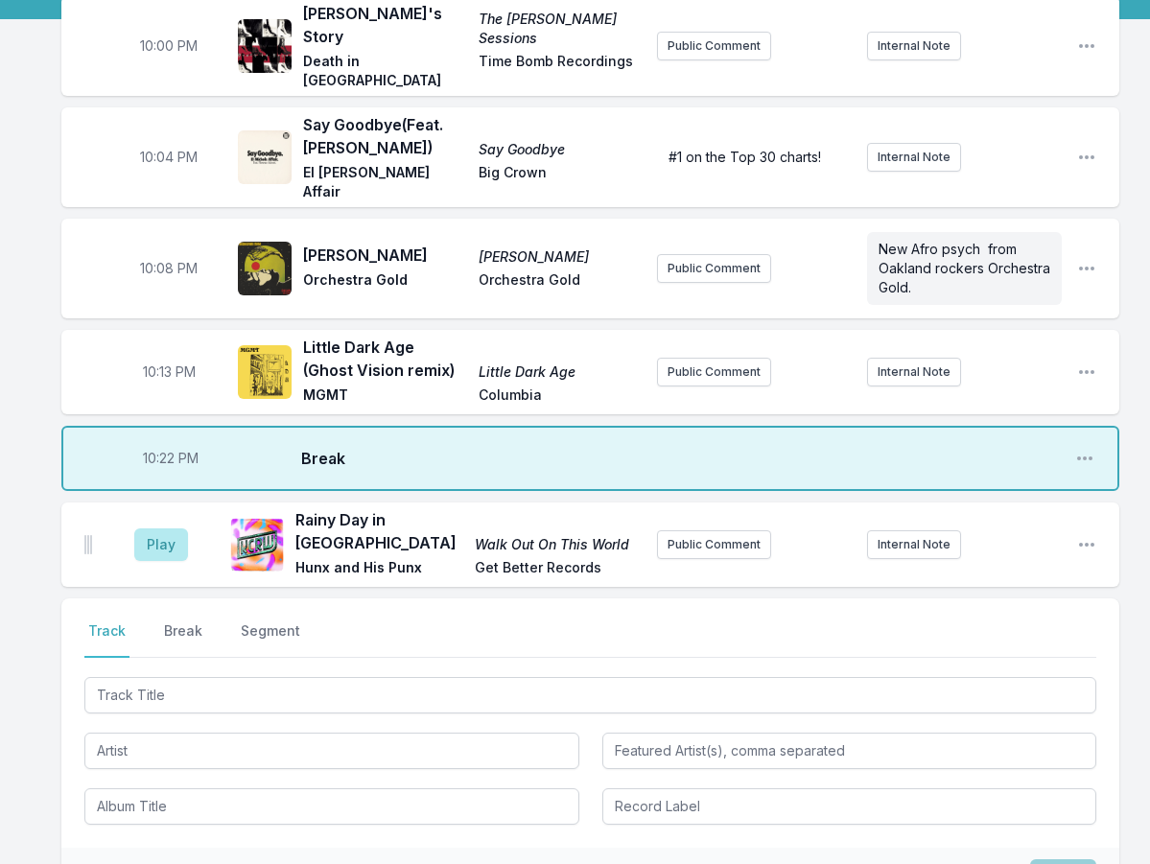
click at [163, 449] on span "10:22 PM" at bounding box center [171, 458] width 56 height 19
click at [161, 440] on input "22:22" at bounding box center [170, 458] width 107 height 36
type input "22:18"
click at [30, 473] on div "10:00 PM [PERSON_NAME]'s Story The [PERSON_NAME] Sessions Death in [GEOGRAPHIC_…" at bounding box center [575, 543] width 1150 height 1095
click at [164, 529] on button "Play" at bounding box center [161, 545] width 54 height 33
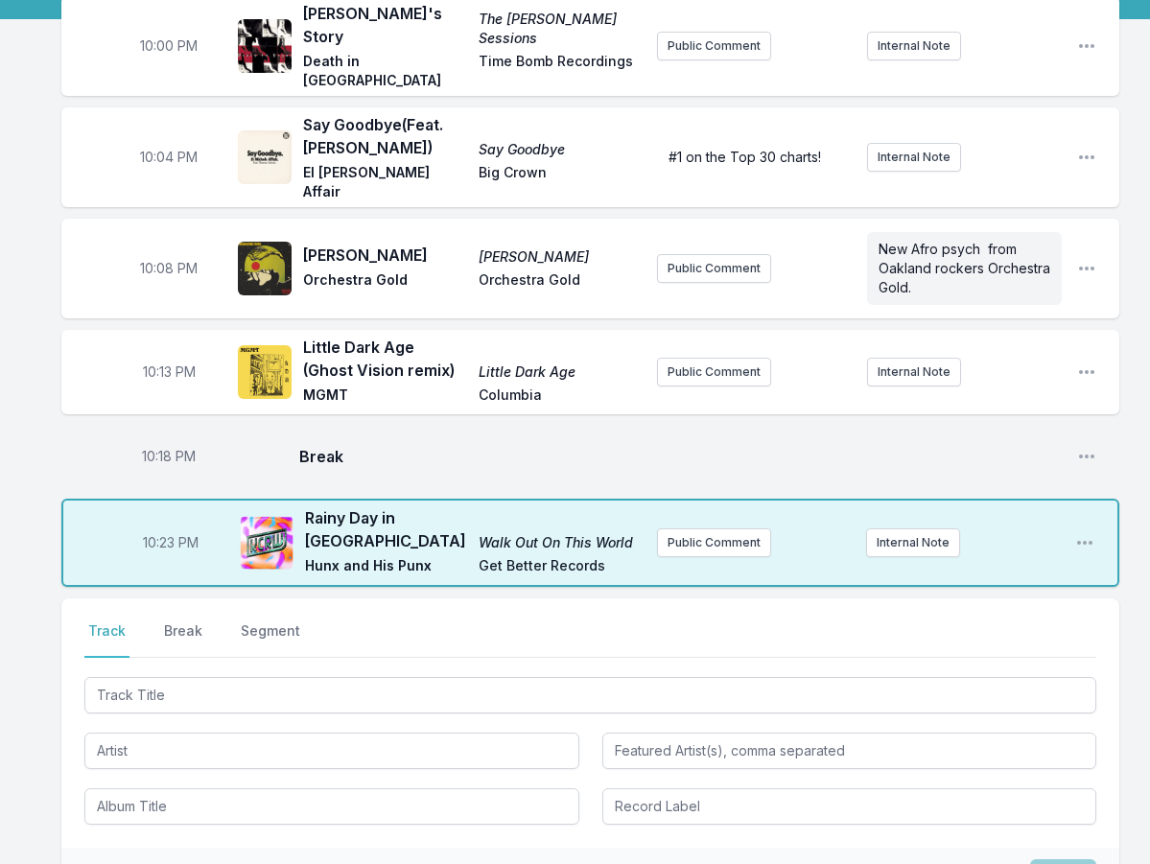
click at [166, 533] on span "10:23 PM" at bounding box center [171, 542] width 56 height 19
click at [156, 525] on input "22:23" at bounding box center [170, 543] width 107 height 36
type input "22:22"
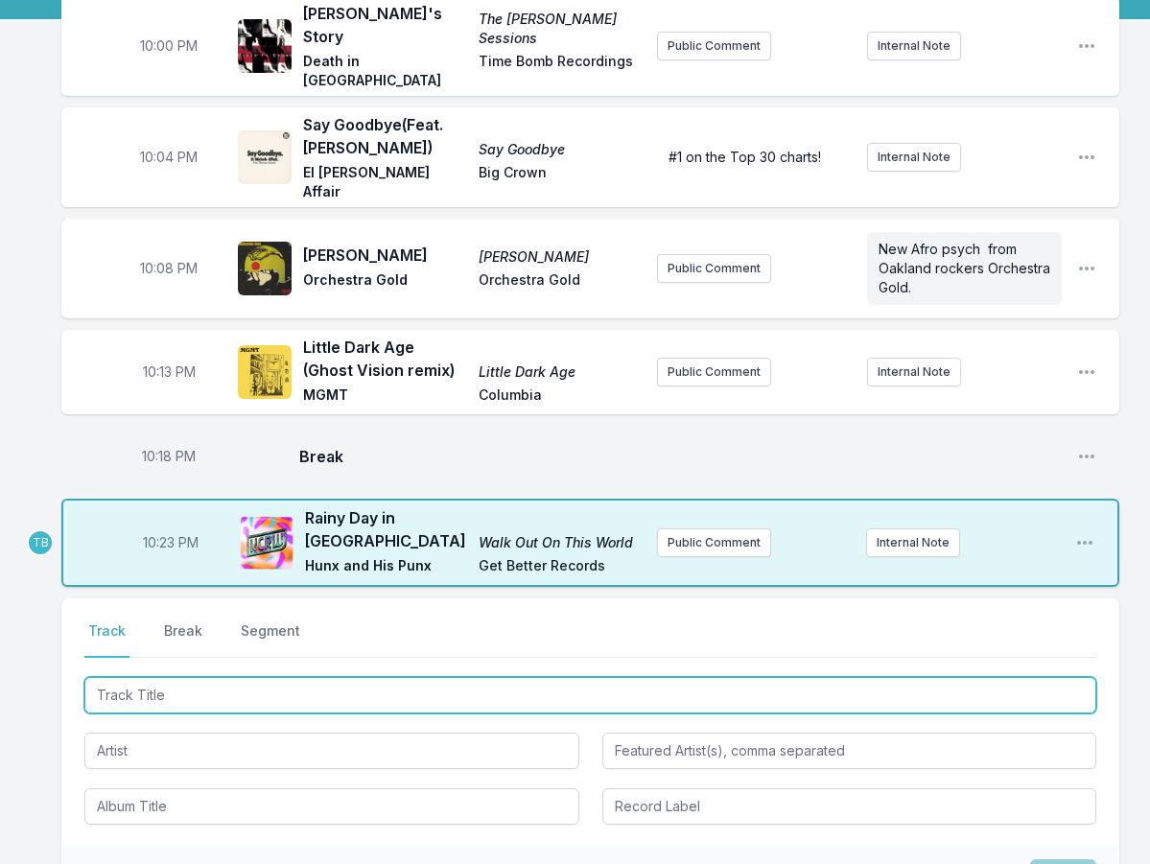
click at [171, 677] on input "Track Title" at bounding box center [590, 695] width 1012 height 36
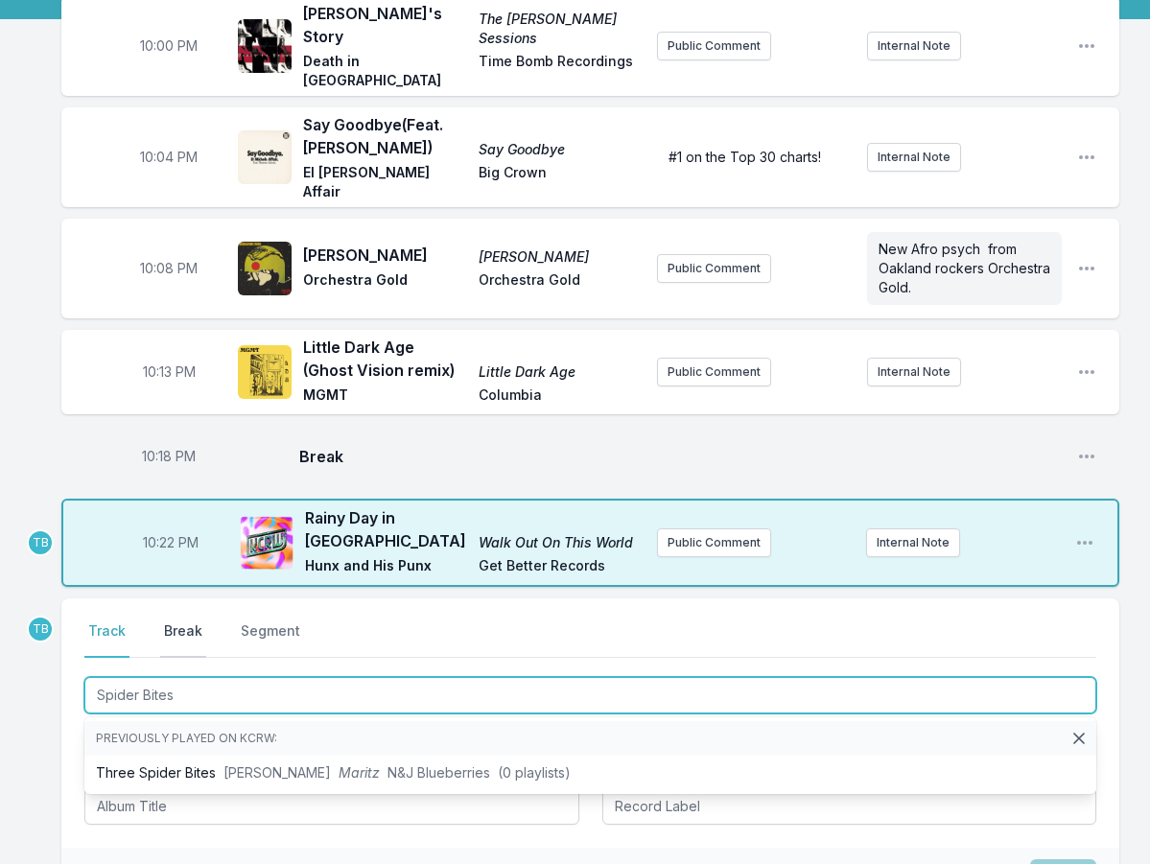
type input "Spider Bites"
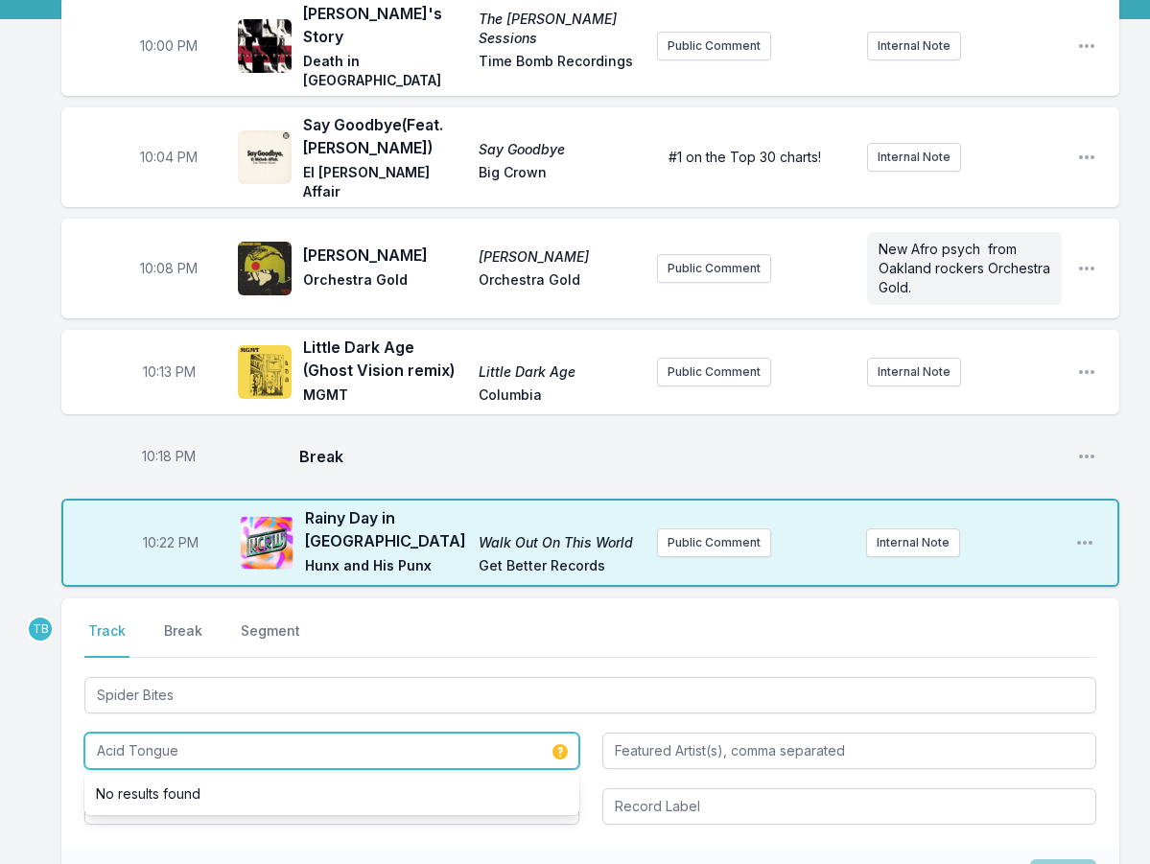
type input "Acid Tongue"
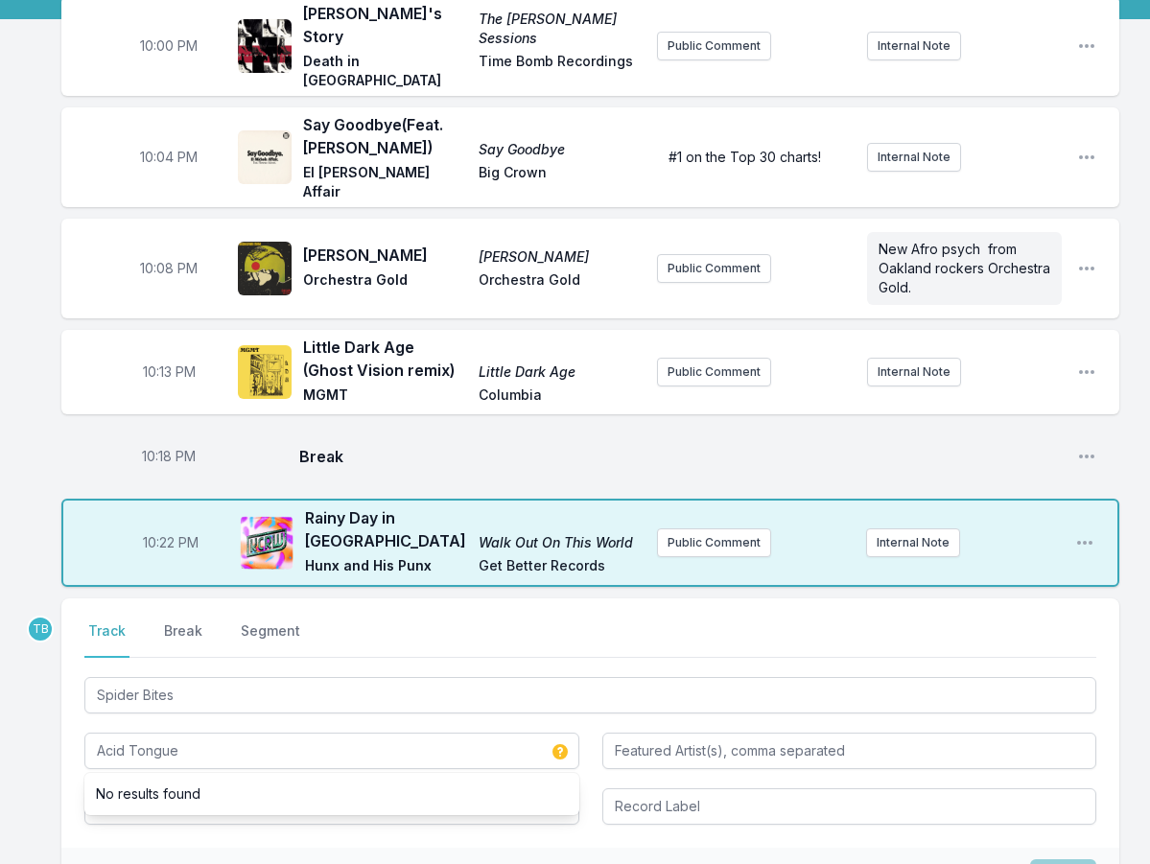
drag, startPoint x: 193, startPoint y: 821, endPoint x: 186, endPoint y: 759, distance: 62.7
click at [195, 848] on div "Save" at bounding box center [590, 877] width 1058 height 59
click at [182, 789] on input "Album Title" at bounding box center [331, 807] width 495 height 36
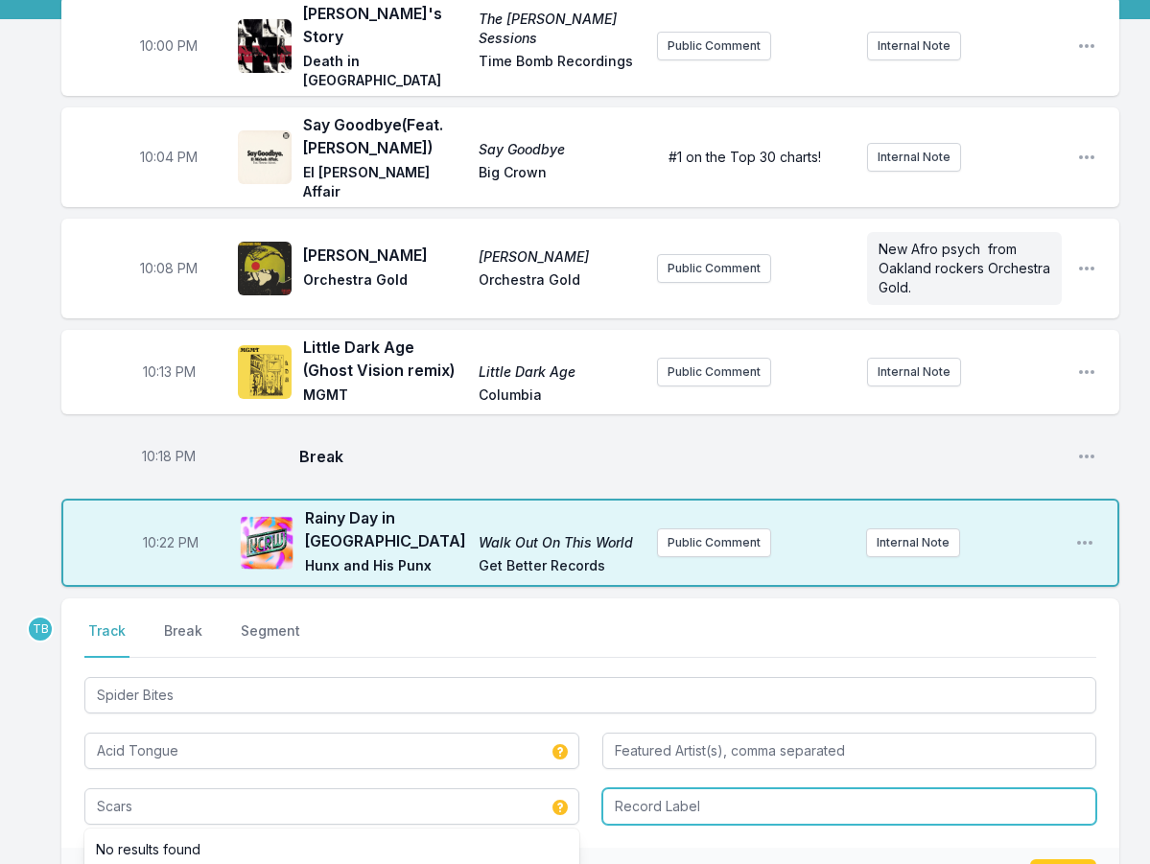
type input "Scars"
paste input "Beast Records"
type input "Beast Records"
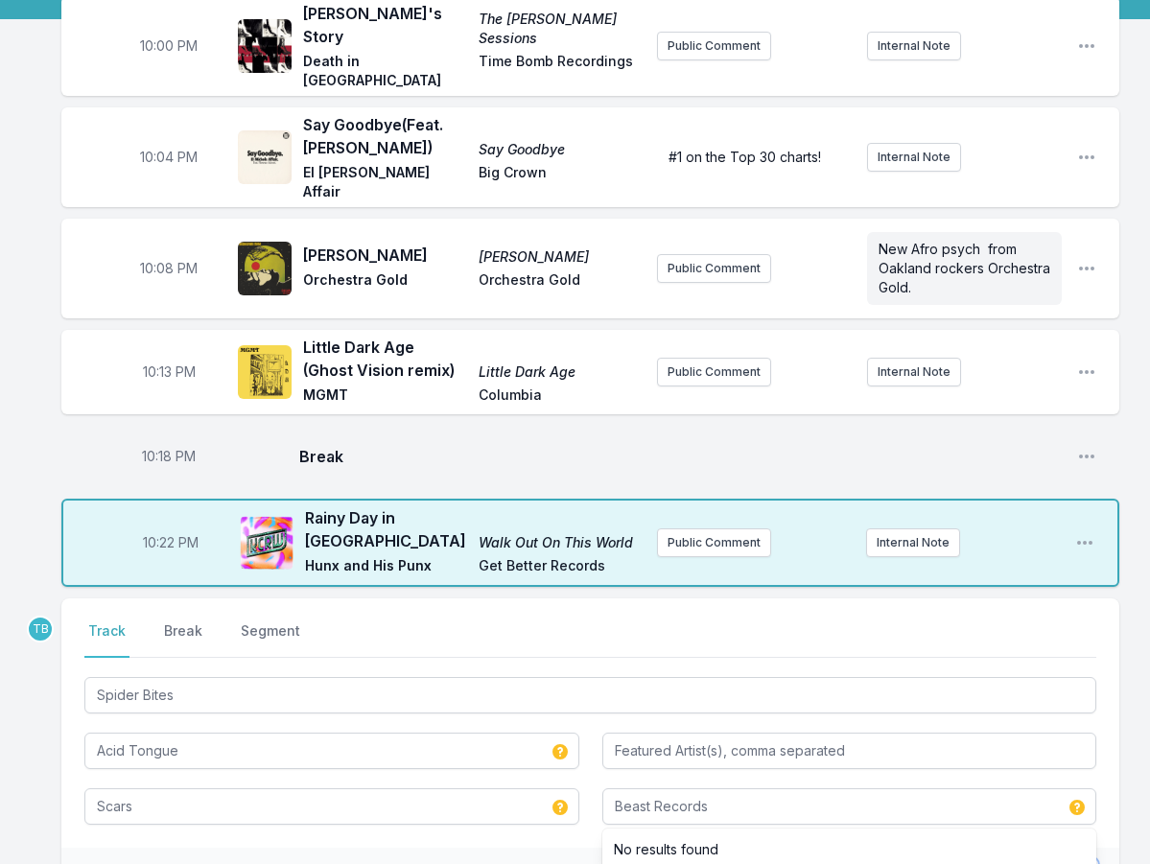
click at [1060, 859] on button "Save" at bounding box center [1063, 877] width 66 height 36
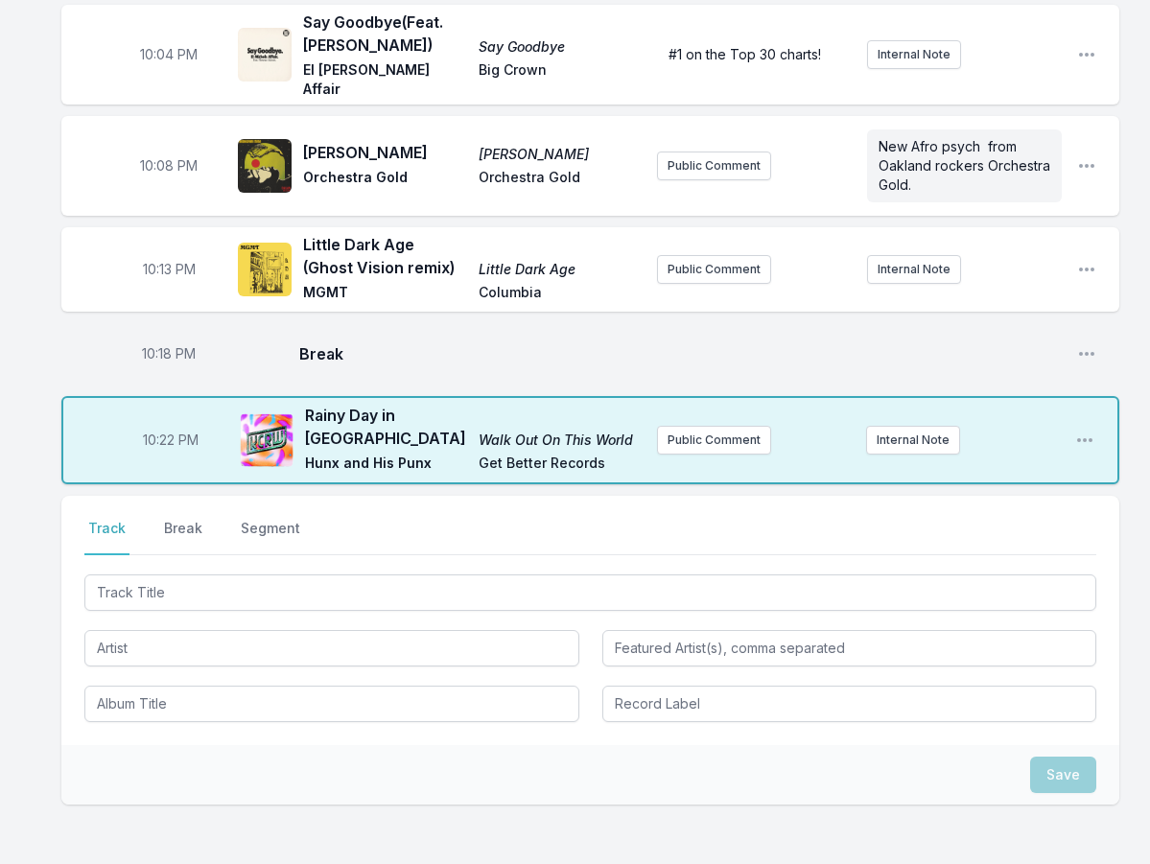
scroll to position [365, 0]
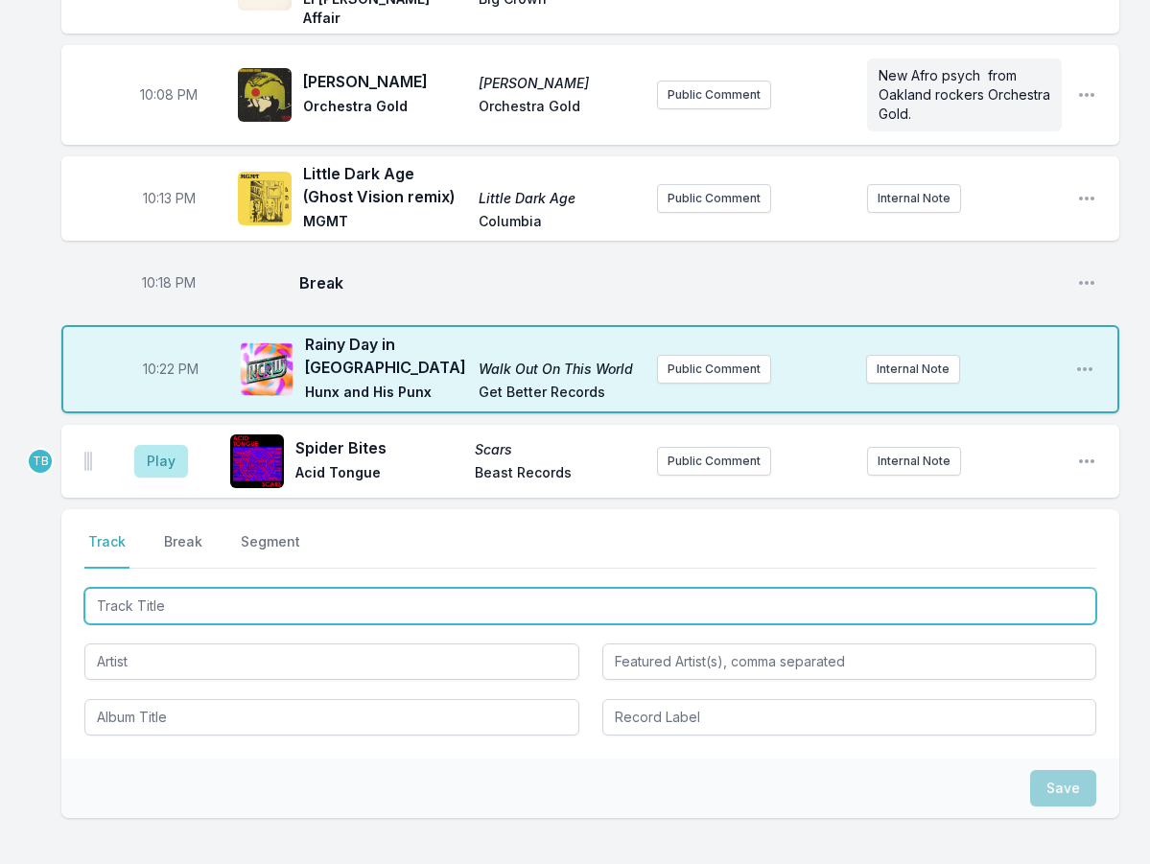
click at [218, 588] on input "Track Title" at bounding box center [590, 606] width 1012 height 36
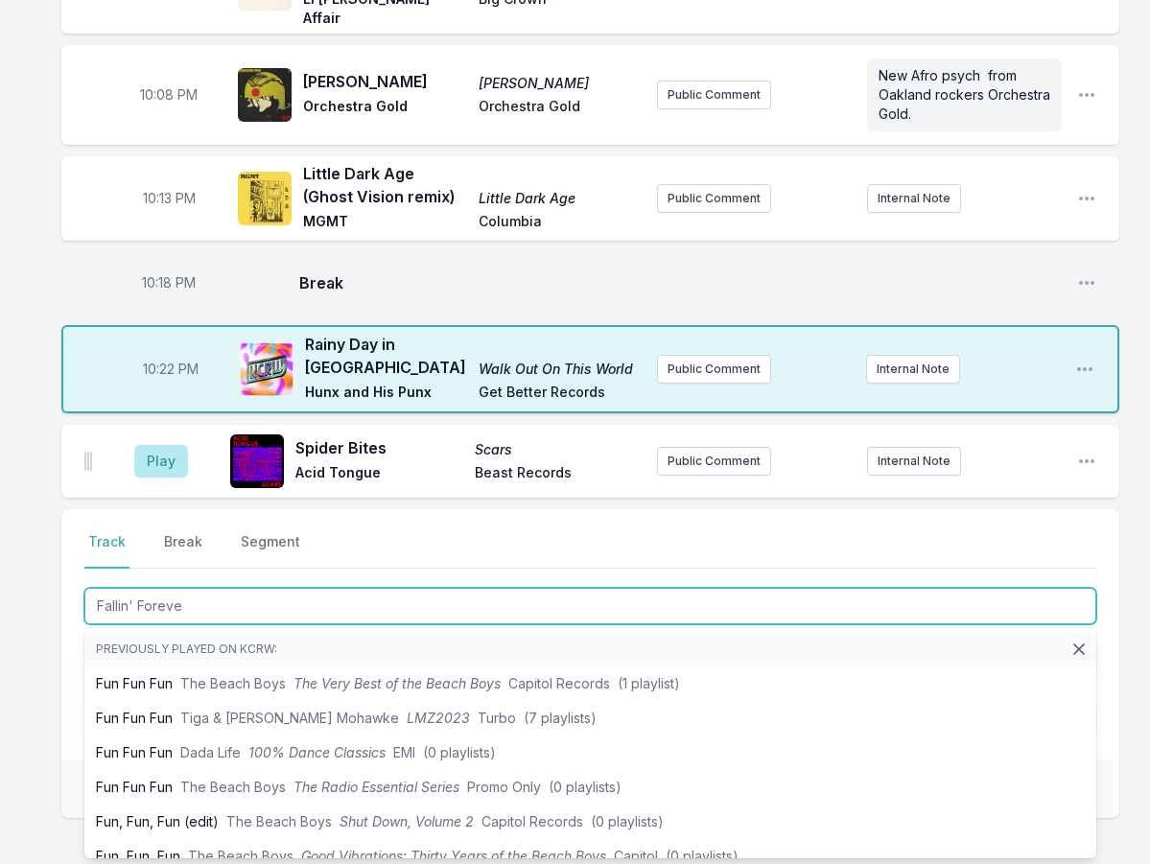
type input "Fallin' Forever"
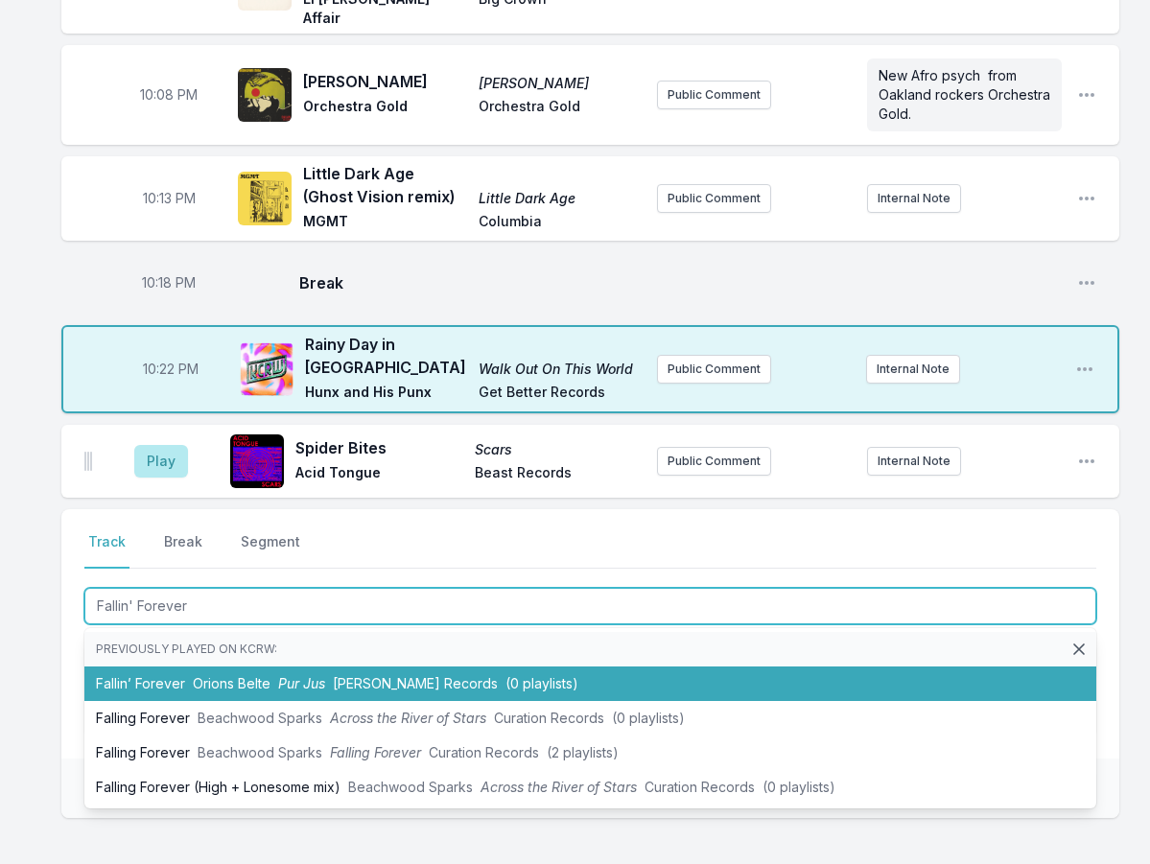
click at [237, 675] on span "Orions Belte" at bounding box center [232, 683] width 78 height 16
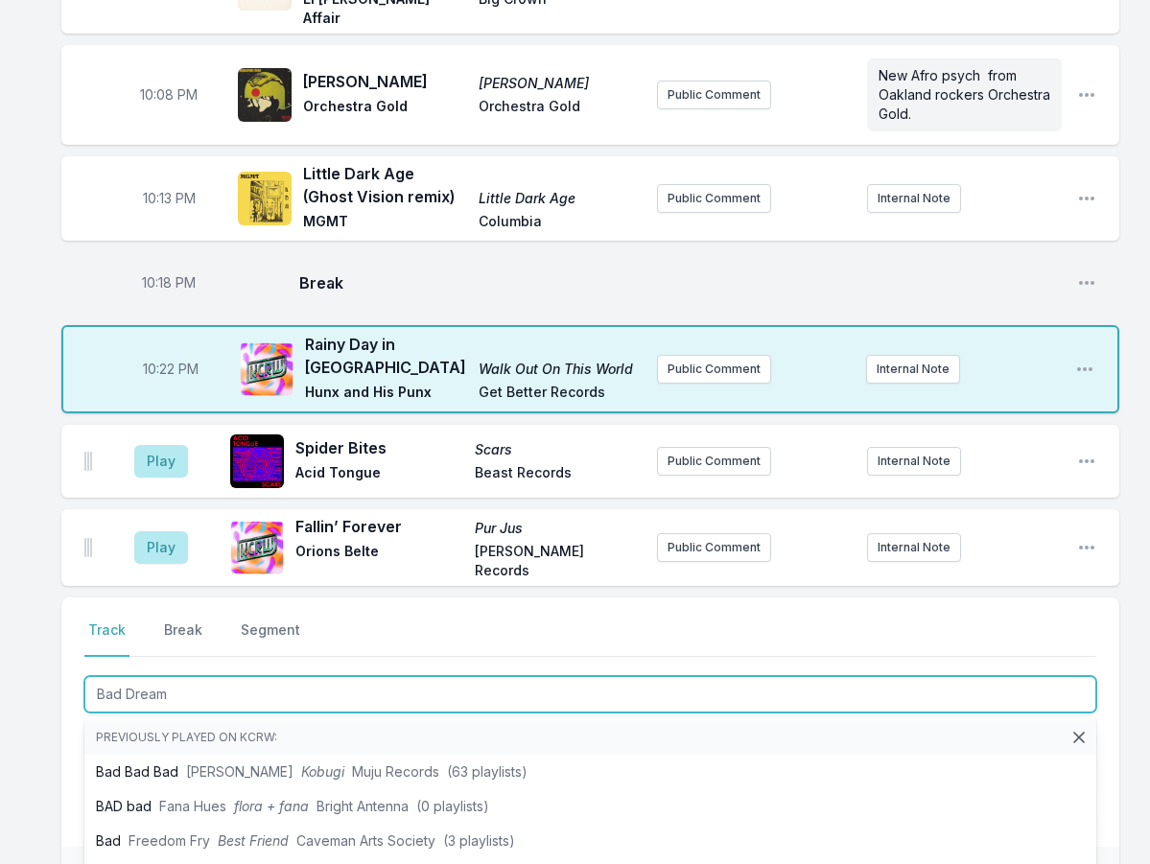
type input "Bad Dreams"
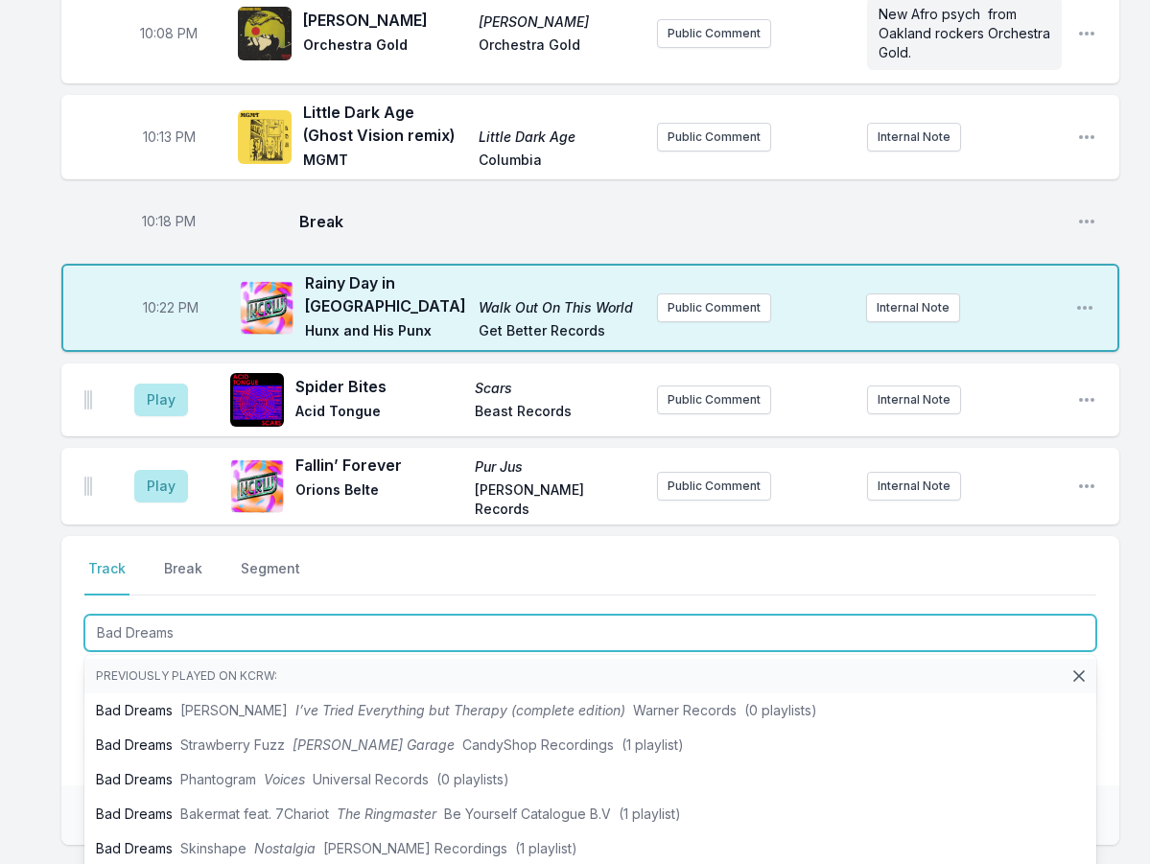
scroll to position [461, 0]
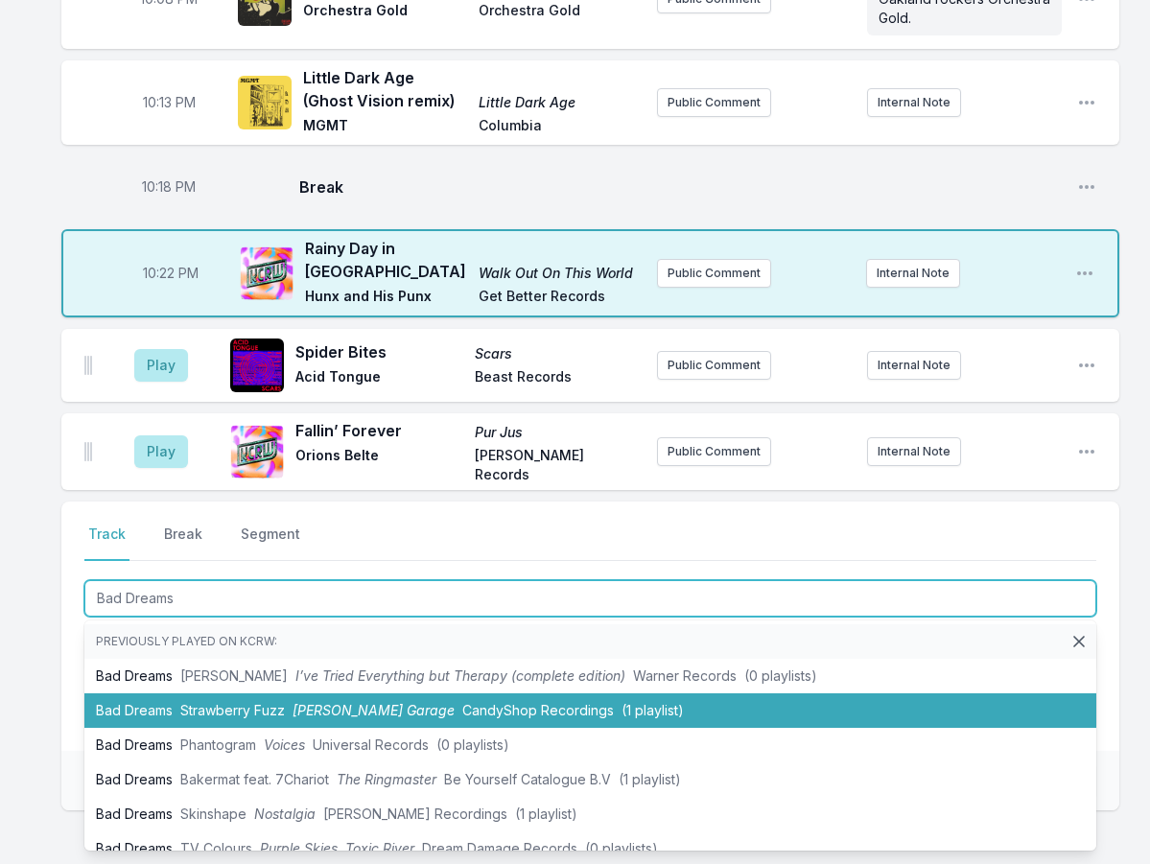
click at [315, 694] on li "Bad Dreams Strawberry [PERSON_NAME] Garage CandyShop Recordings (1 playlist)" at bounding box center [590, 711] width 1012 height 35
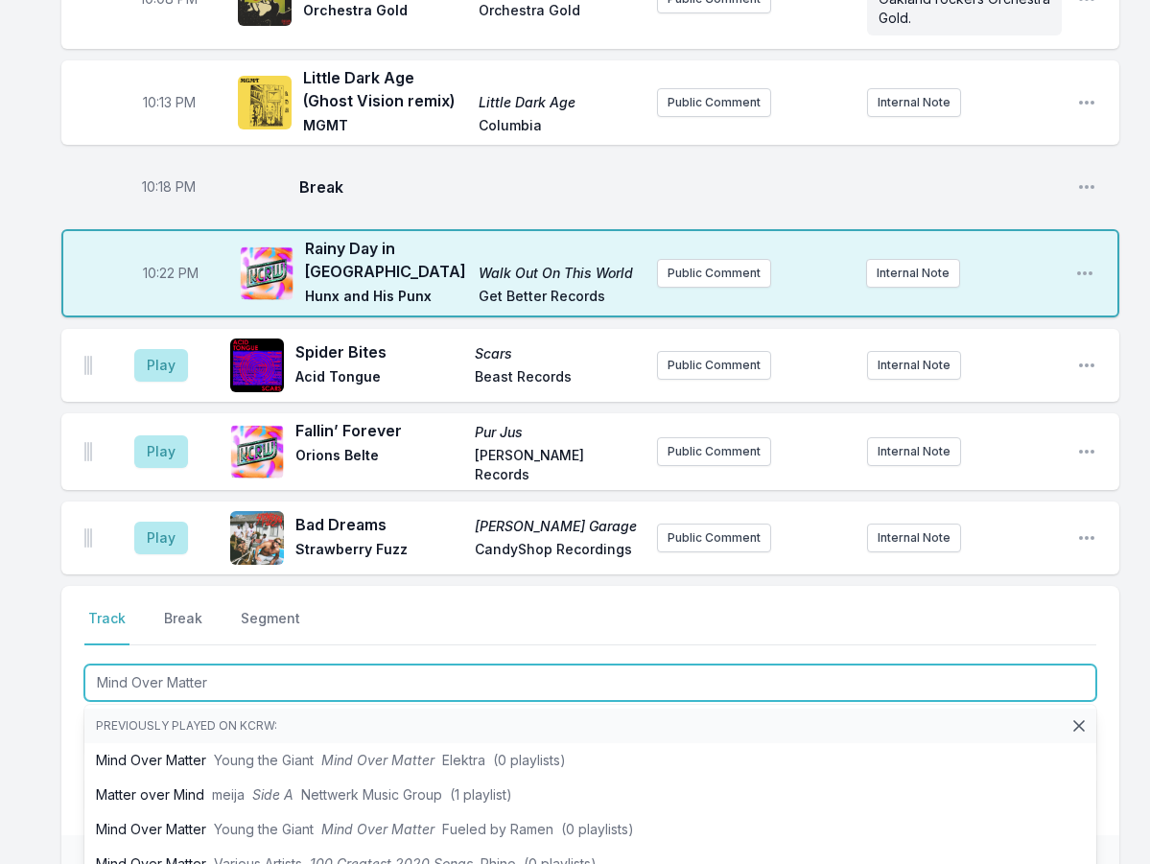
type input "Mind Over Matter"
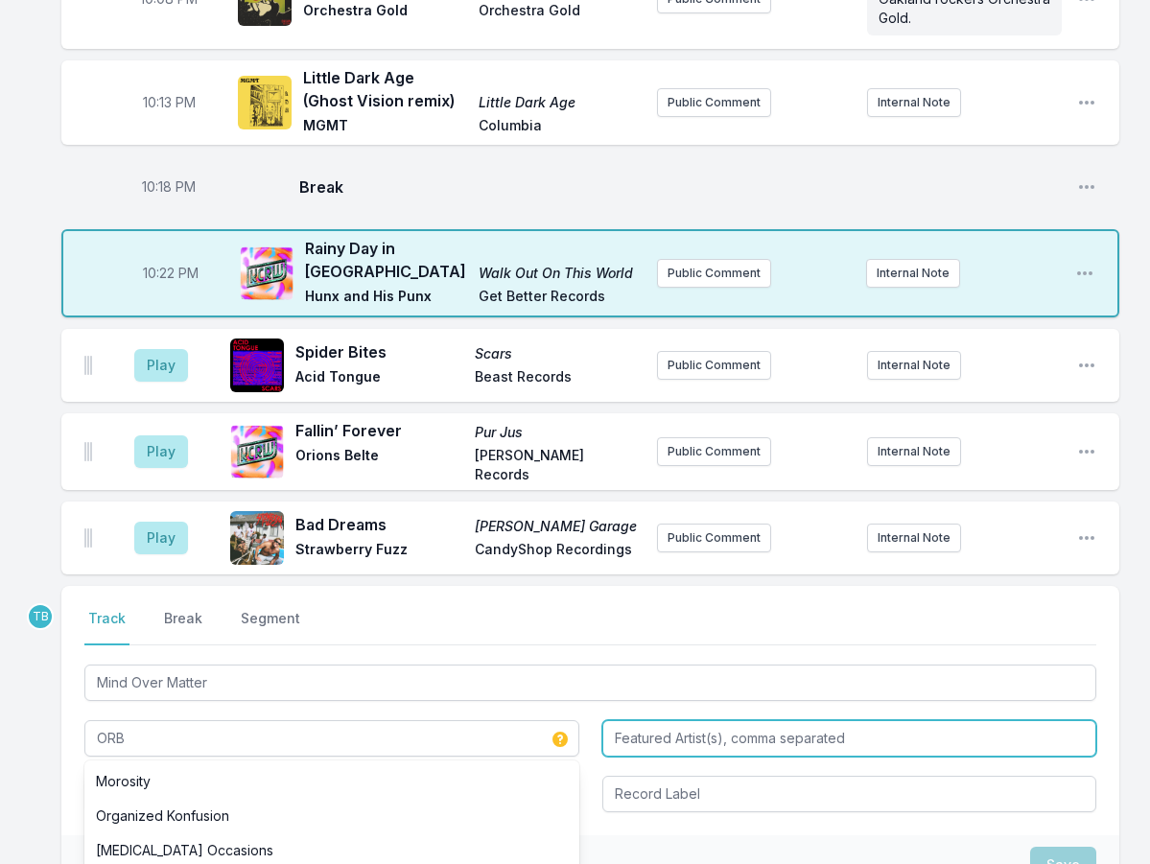
type input "ORB"
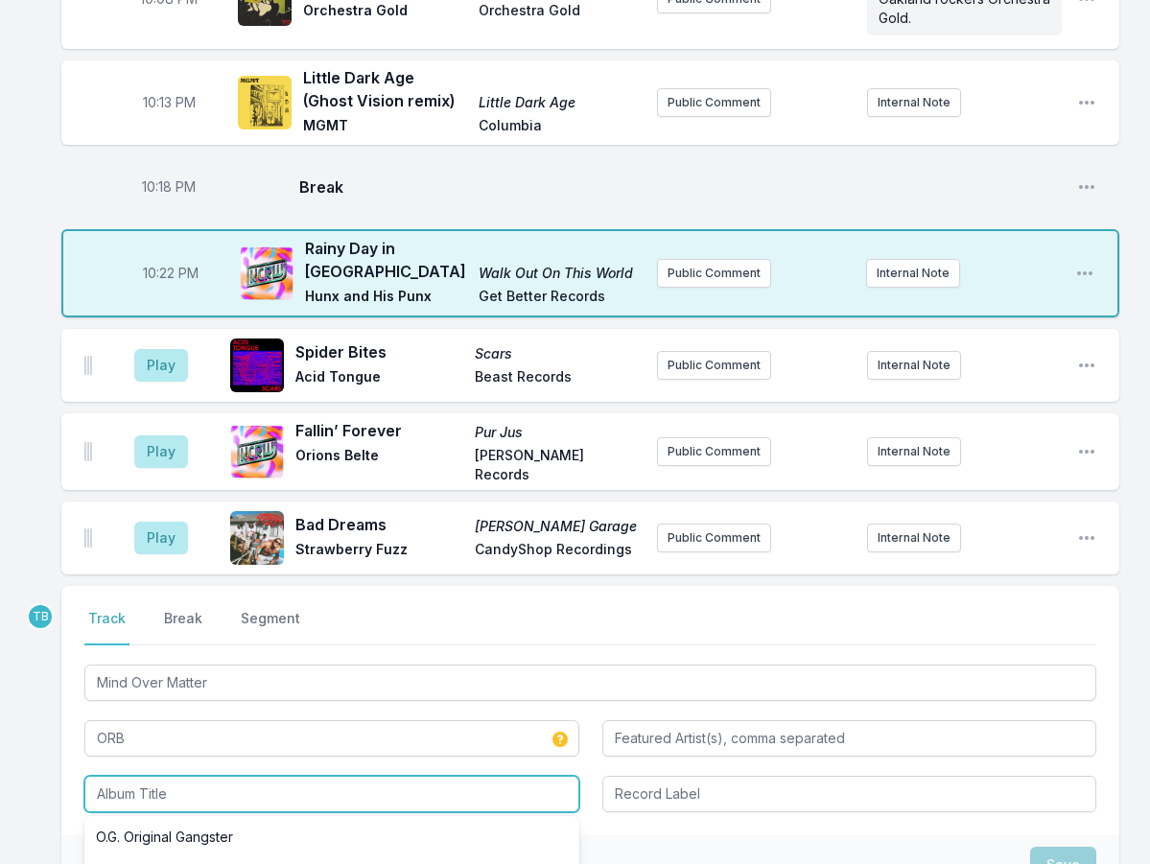
paste input "mind over matter"
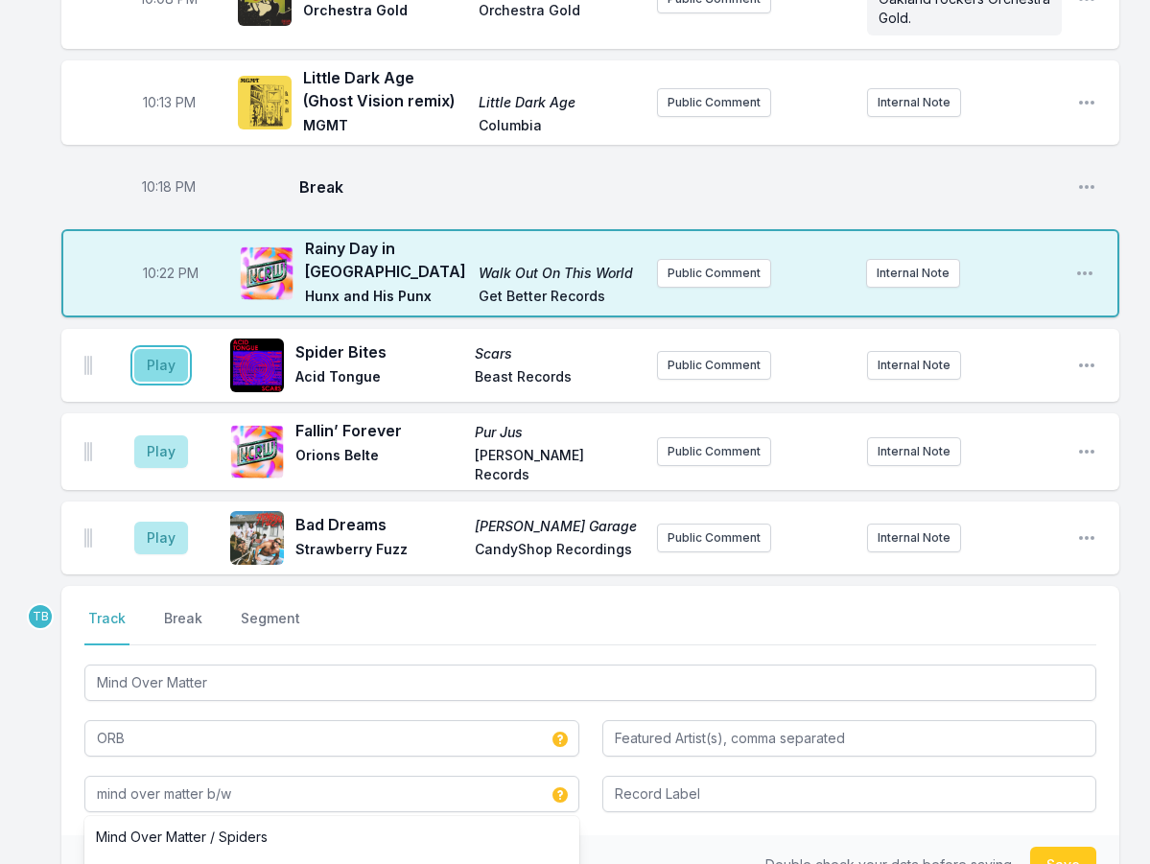
click at [146, 349] on button "Play" at bounding box center [161, 365] width 54 height 33
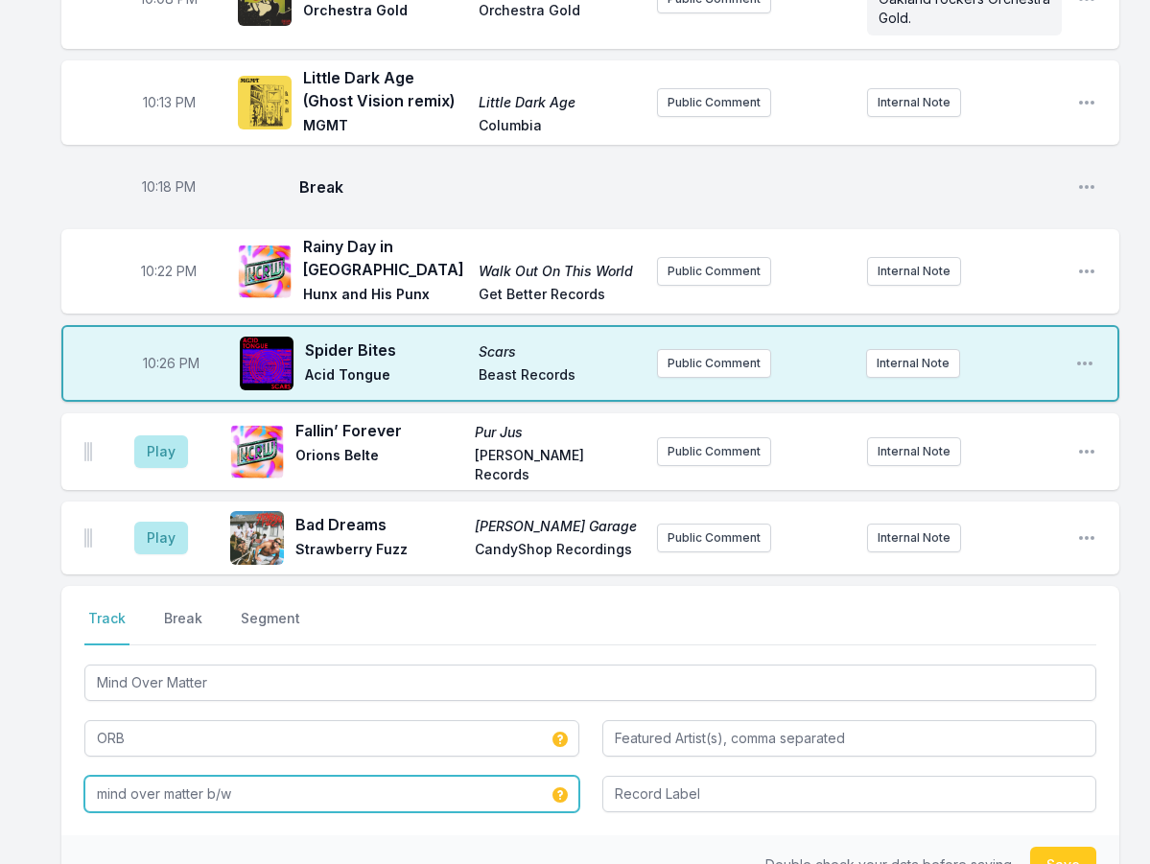
click at [213, 776] on input "mind over matter b/w" at bounding box center [331, 794] width 495 height 36
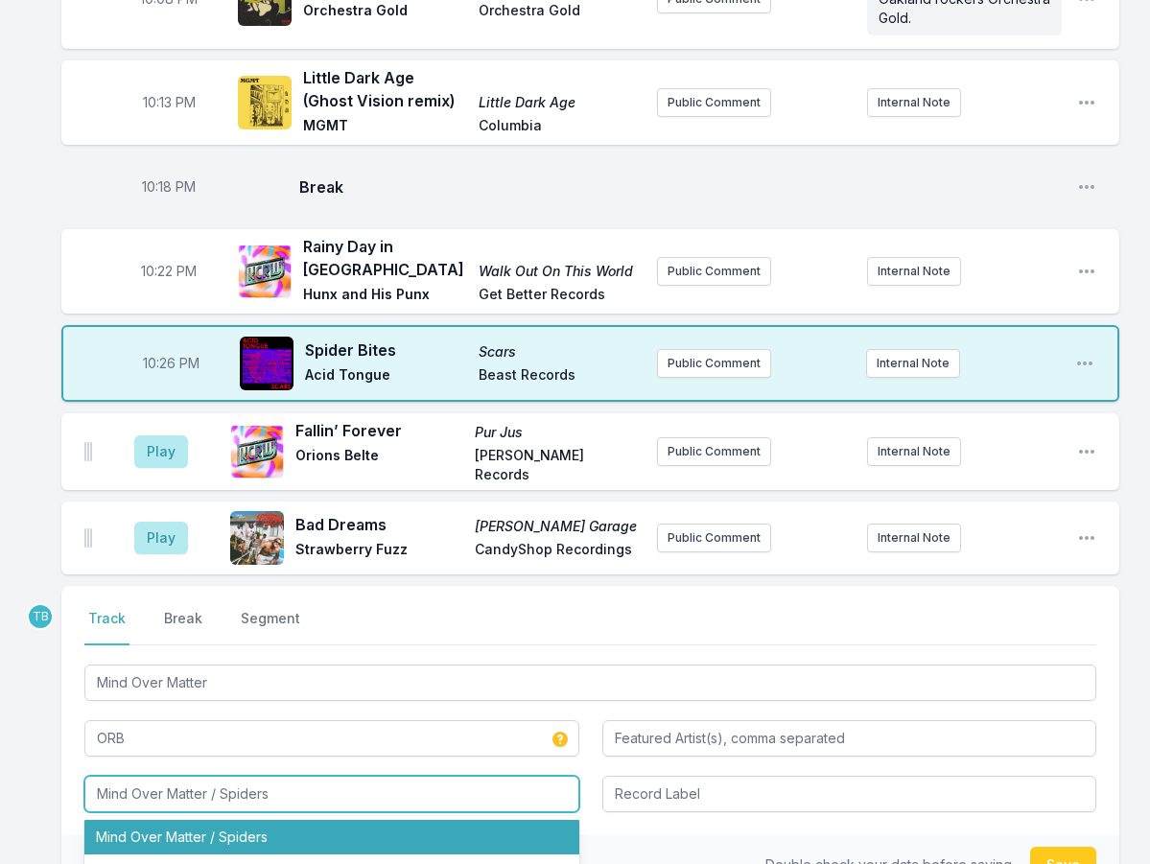
drag, startPoint x: 282, startPoint y: 729, endPoint x: 214, endPoint y: 730, distance: 68.1
click at [217, 776] on input "Mind Over Matter / Spiders" at bounding box center [331, 794] width 495 height 36
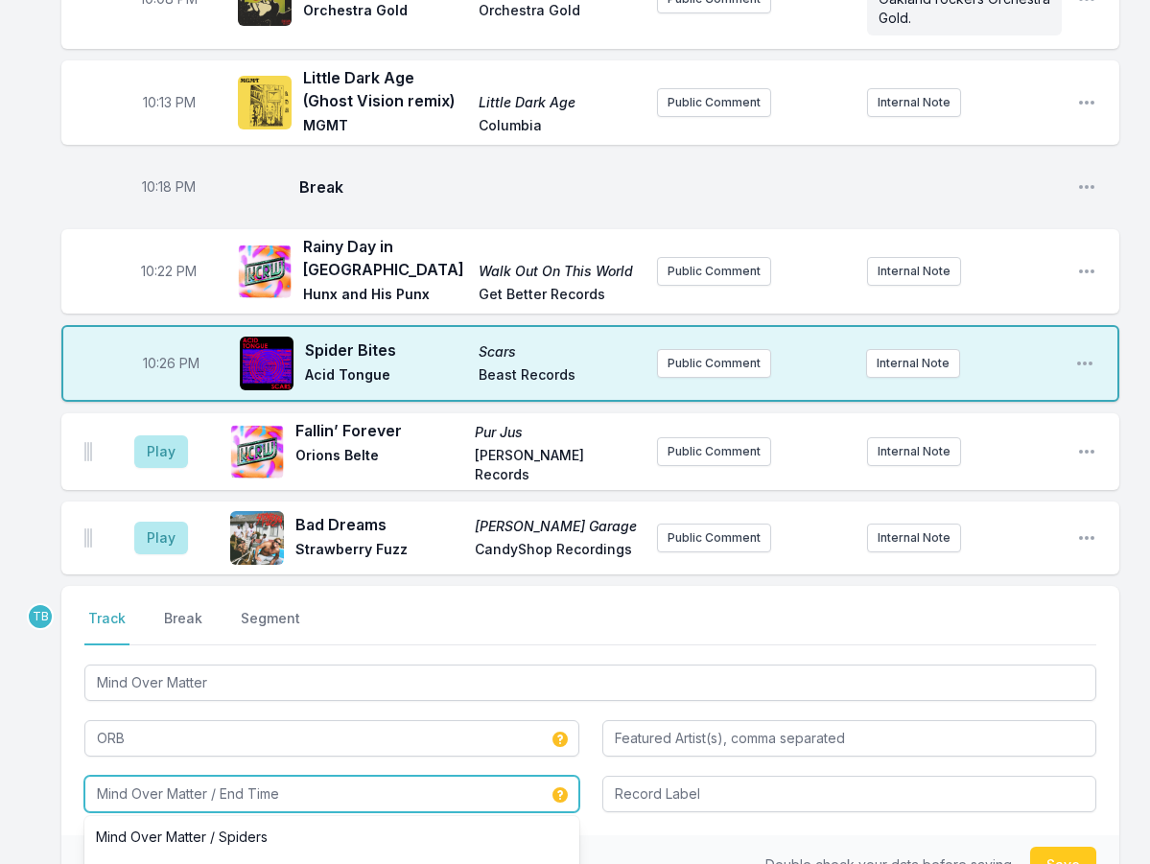
type input "Mind Over Matter / End Times"
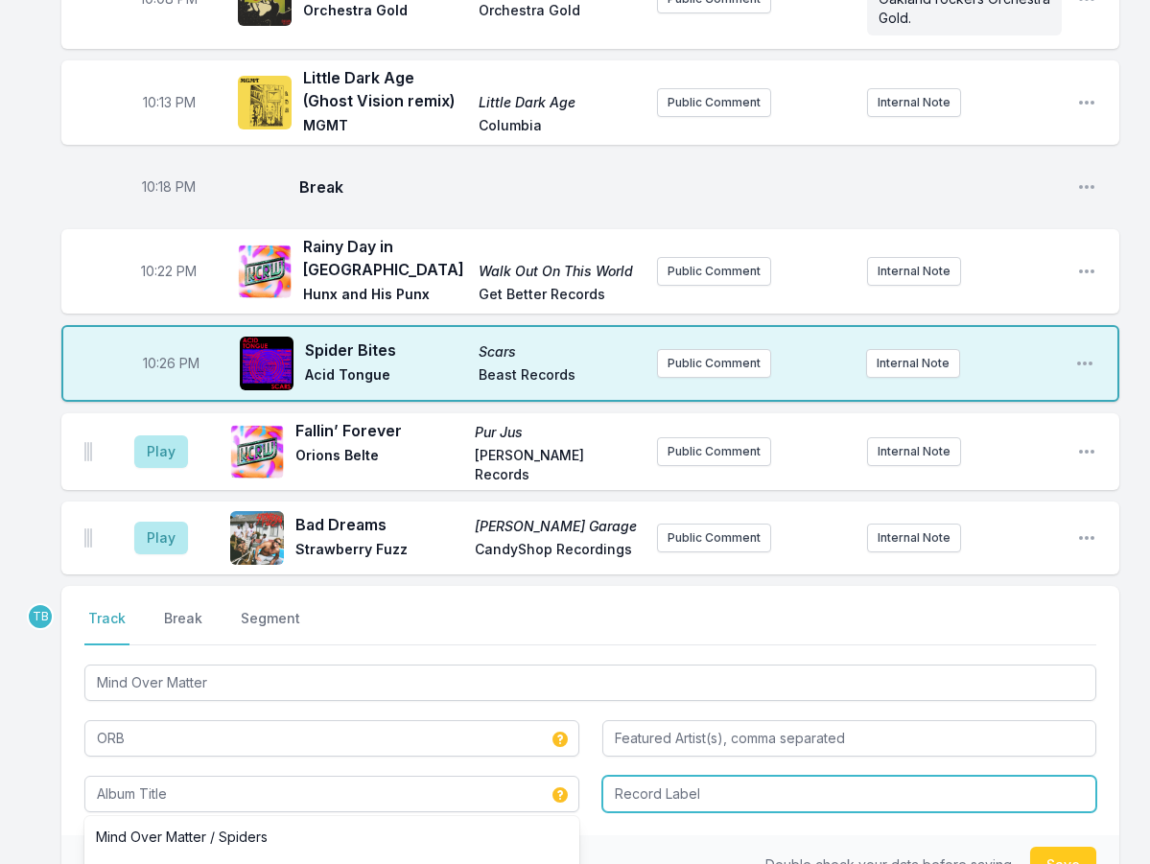
type input "Mind Over Matter / End Times"
type input "Fuzz Club"
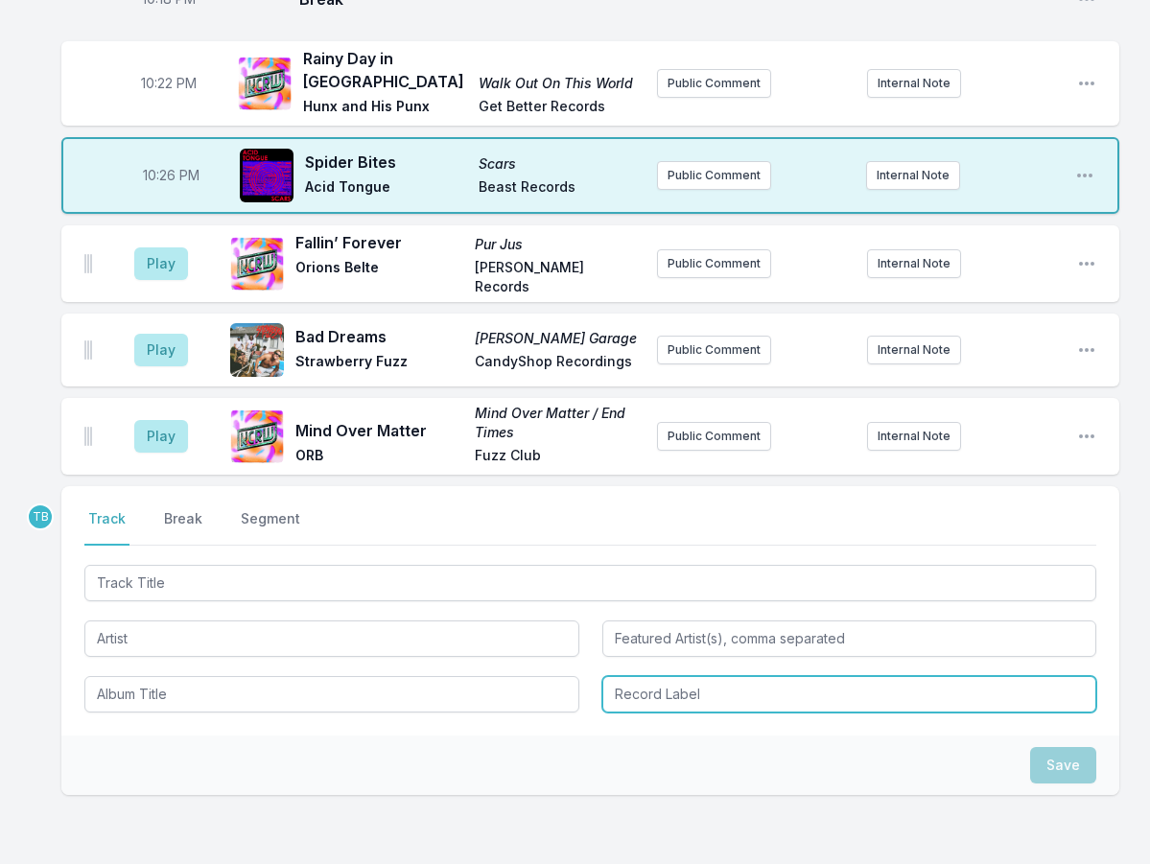
scroll to position [653, 0]
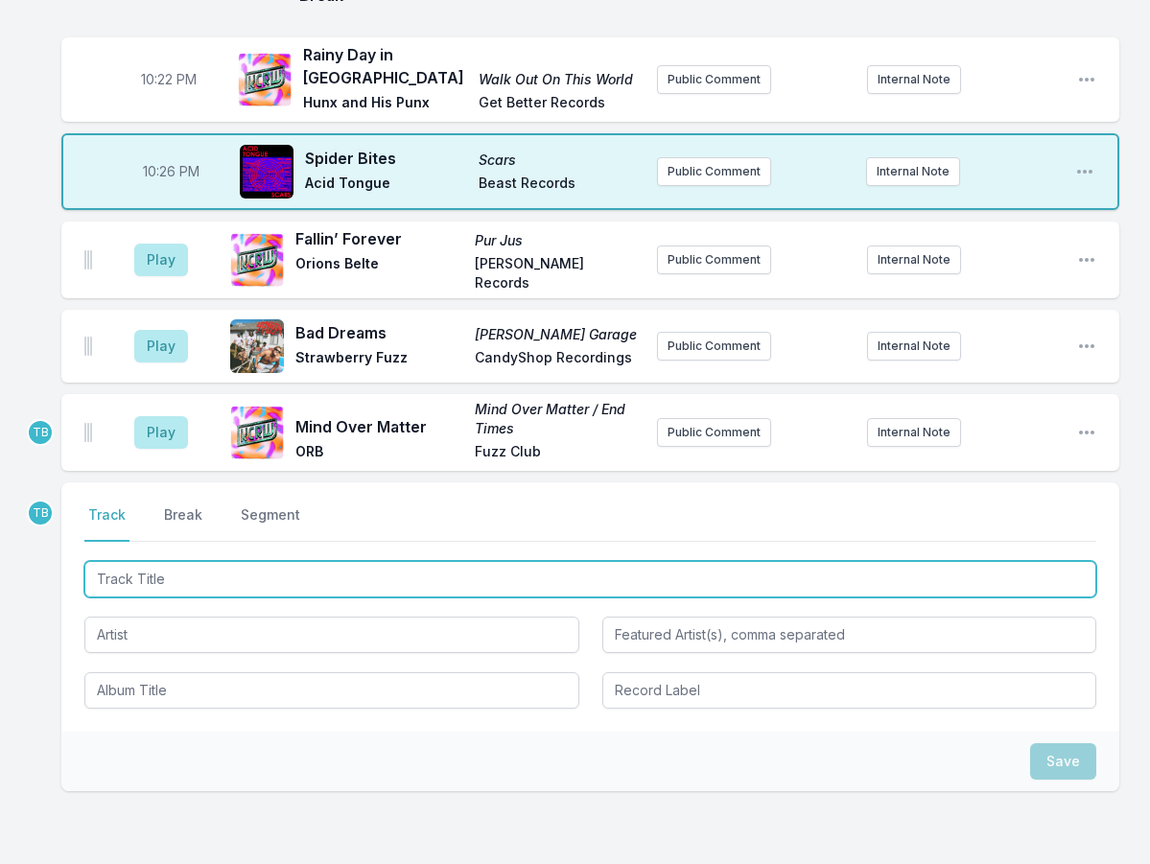
click at [197, 561] on input "Track Title" at bounding box center [590, 579] width 1012 height 36
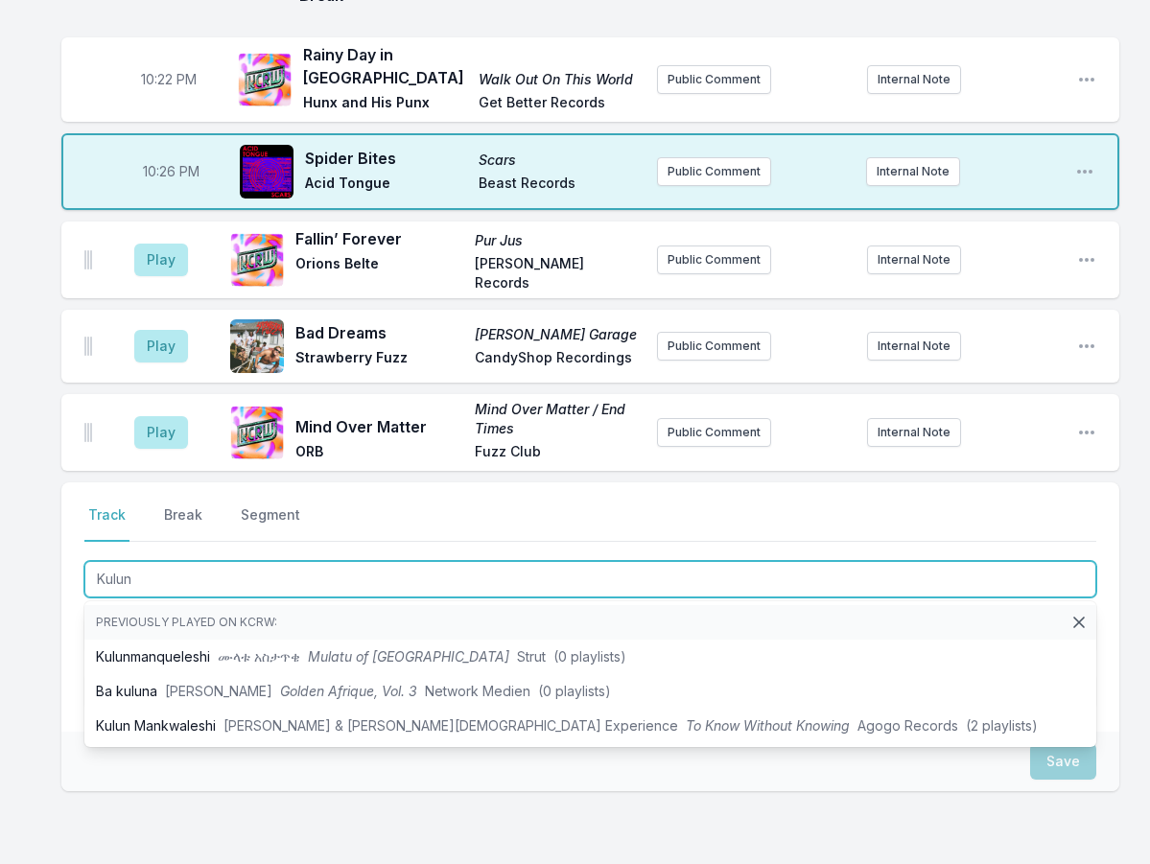
type input "Kulun"
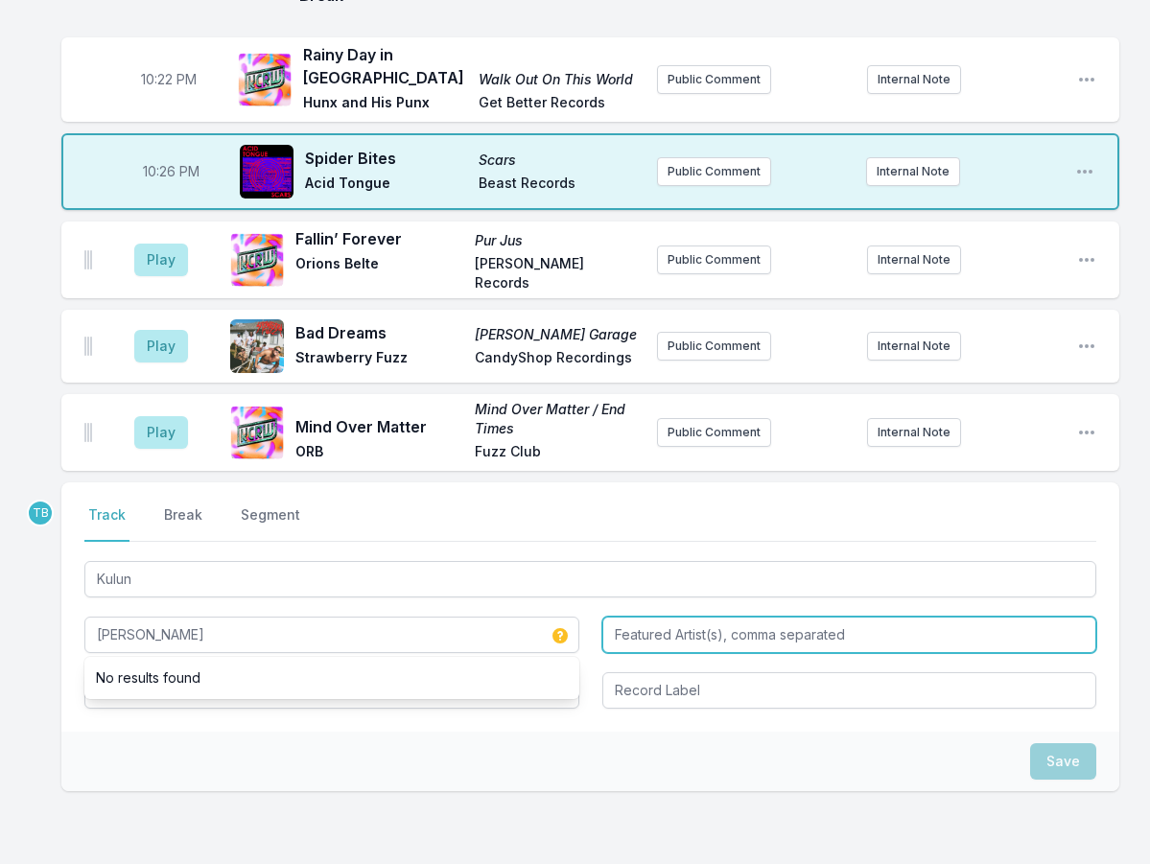
type input "[PERSON_NAME]"
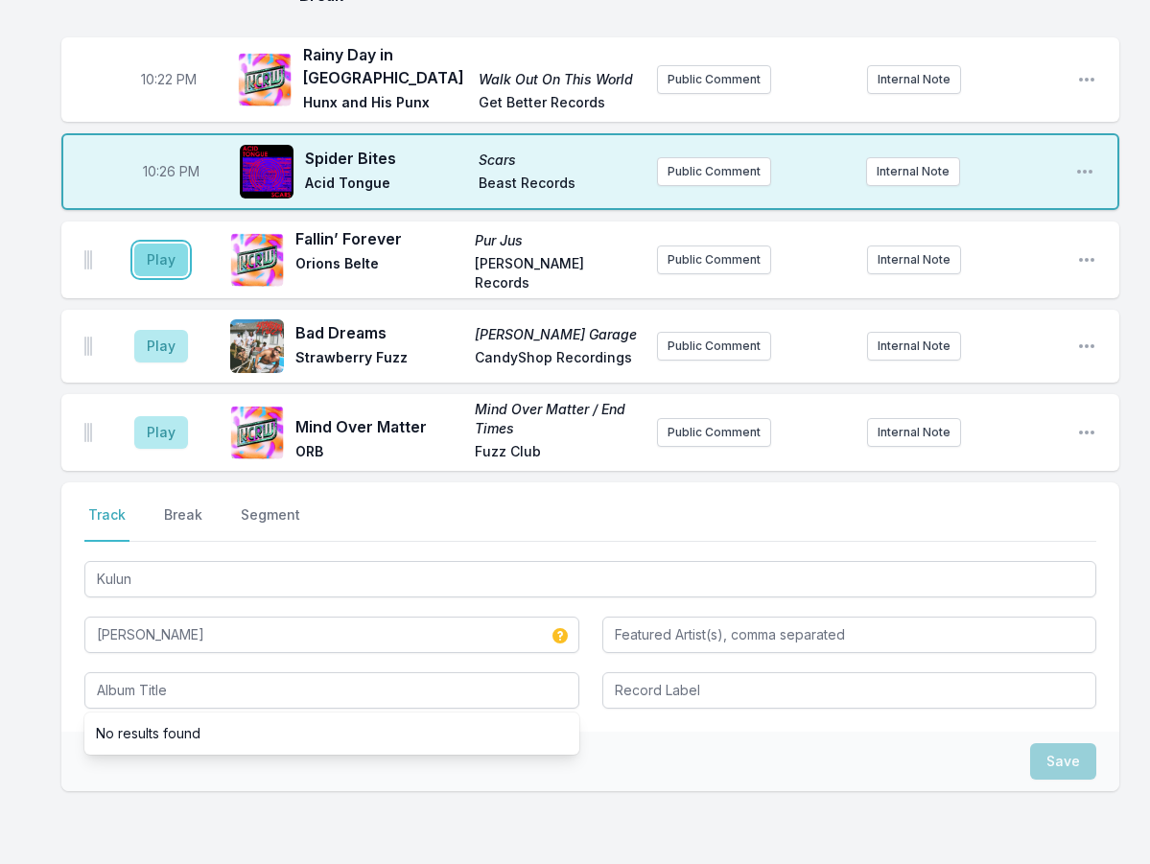
click at [174, 244] on button "Play" at bounding box center [161, 260] width 54 height 33
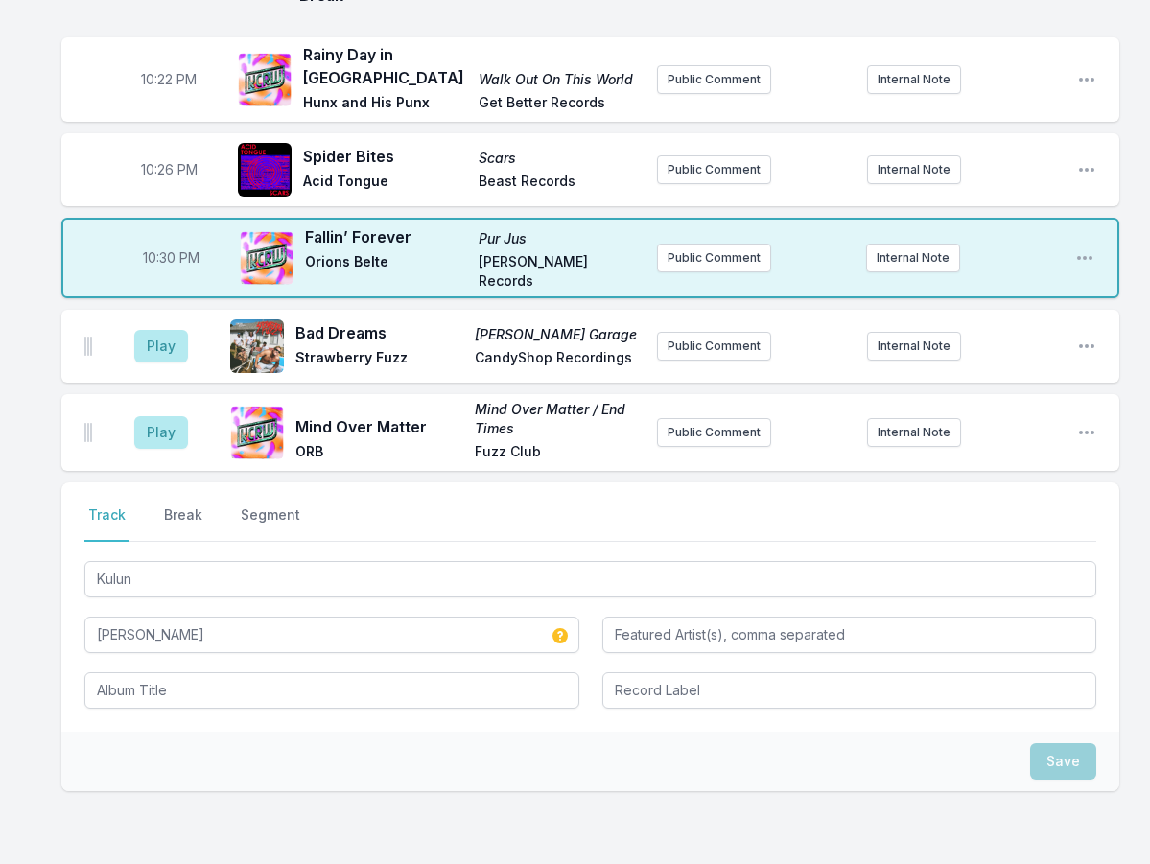
click at [131, 316] on aside "Play" at bounding box center [160, 346] width 107 height 61
click at [148, 330] on button "Play" at bounding box center [161, 346] width 54 height 33
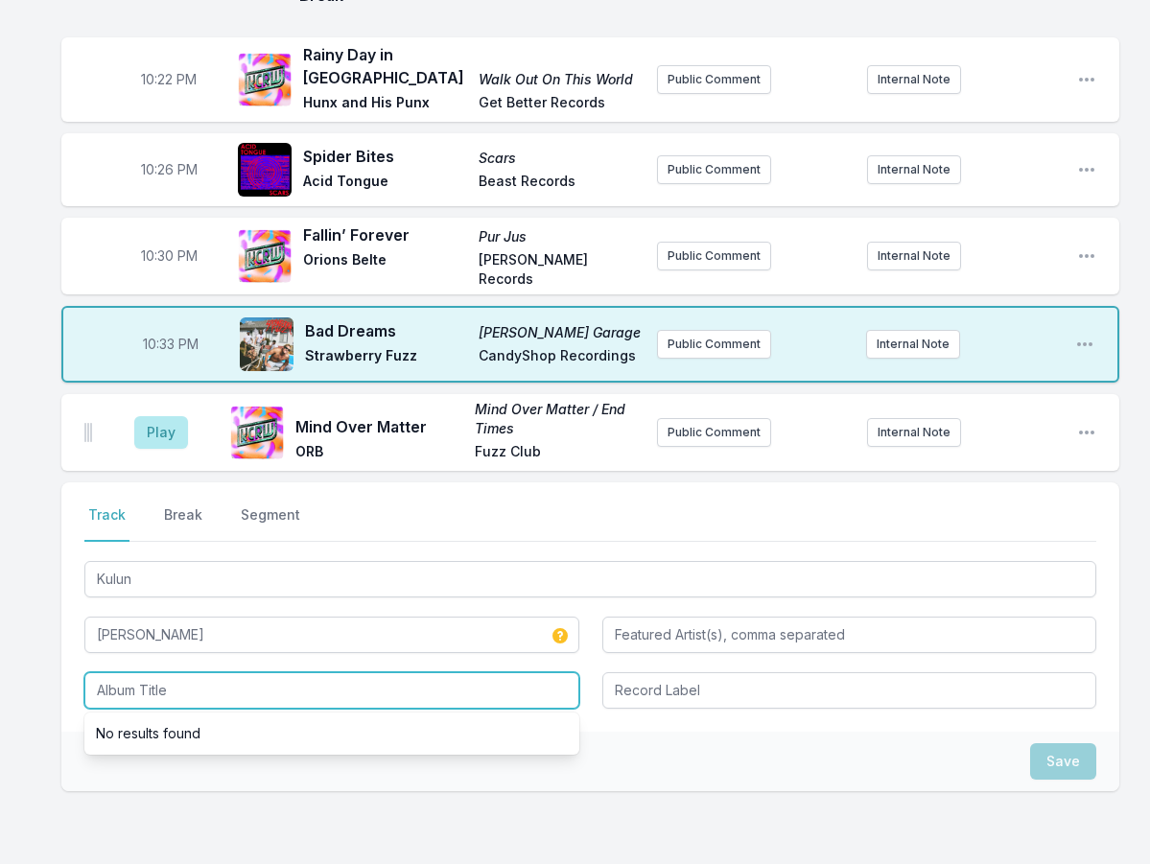
click at [207, 672] on input "Album Title" at bounding box center [331, 690] width 495 height 36
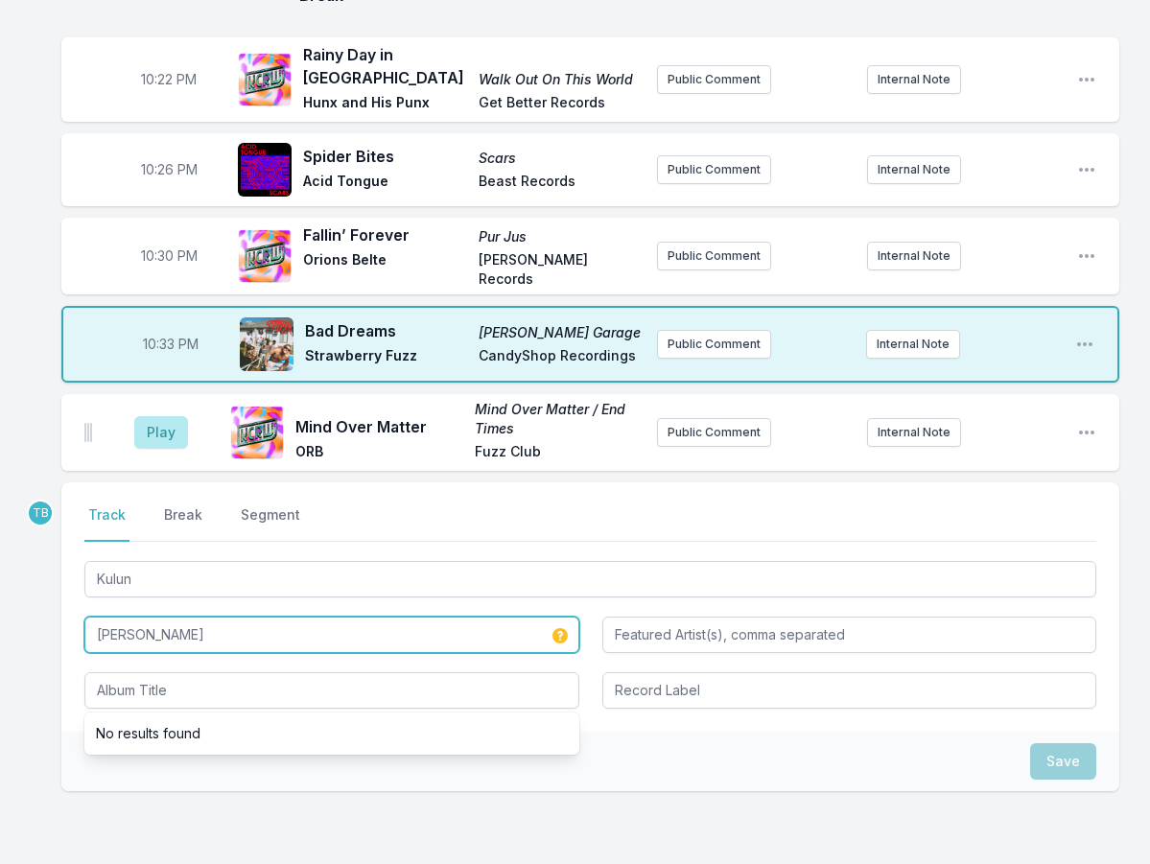
click at [194, 617] on input "[PERSON_NAME]" at bounding box center [331, 635] width 495 height 36
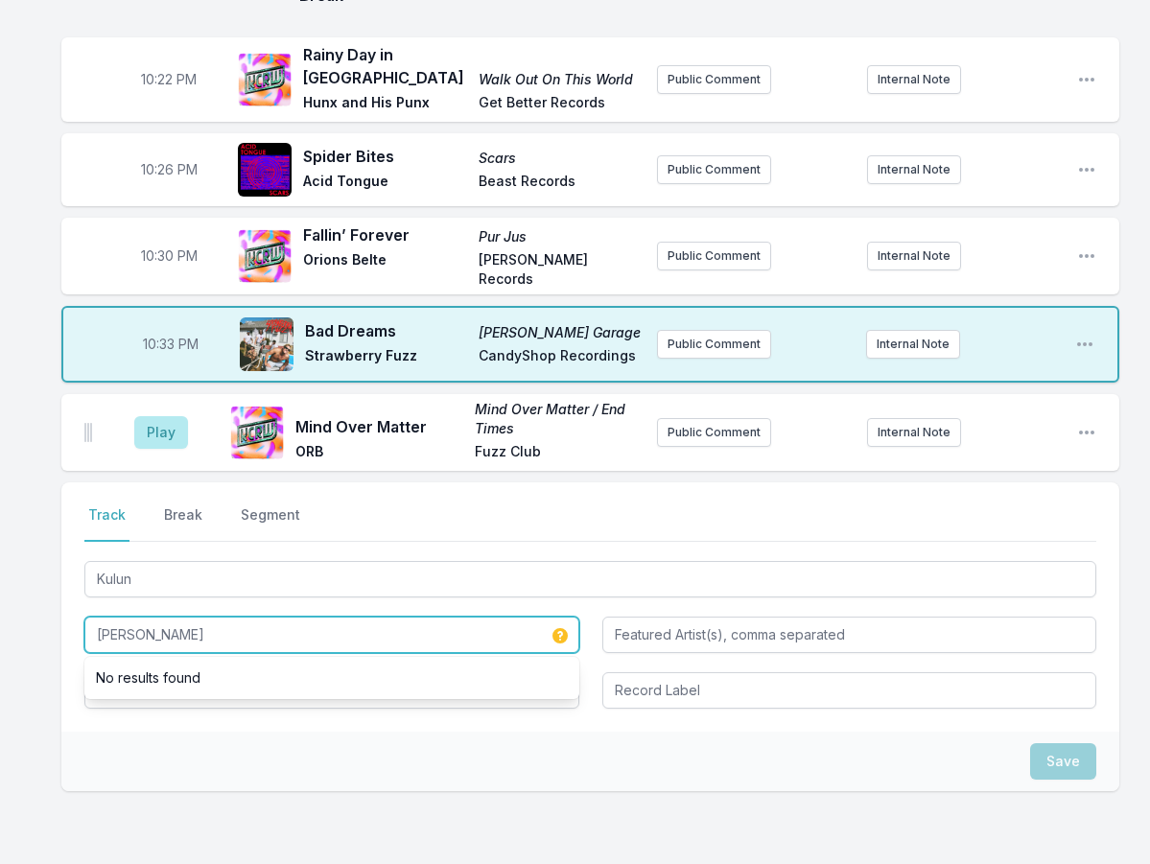
click at [194, 617] on input "[PERSON_NAME]" at bounding box center [331, 635] width 495 height 36
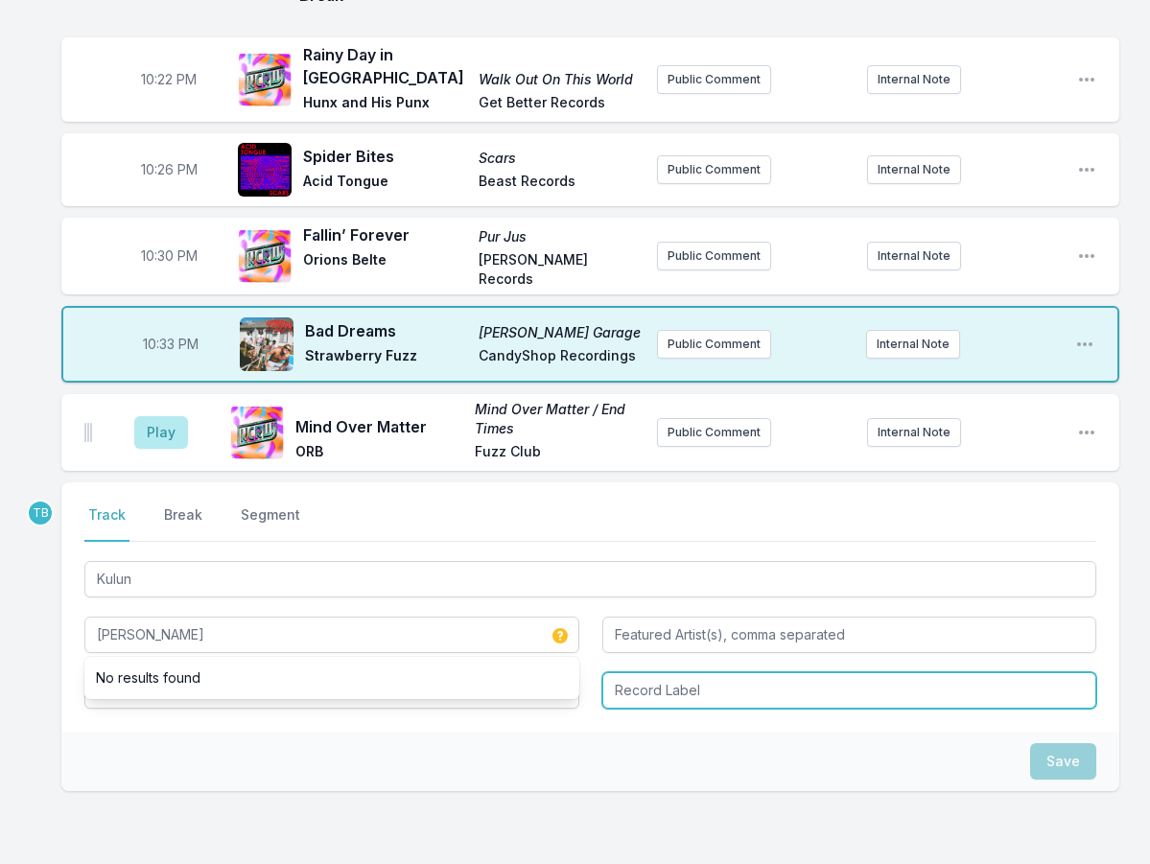
click at [695, 672] on input "Record Label" at bounding box center [849, 690] width 495 height 36
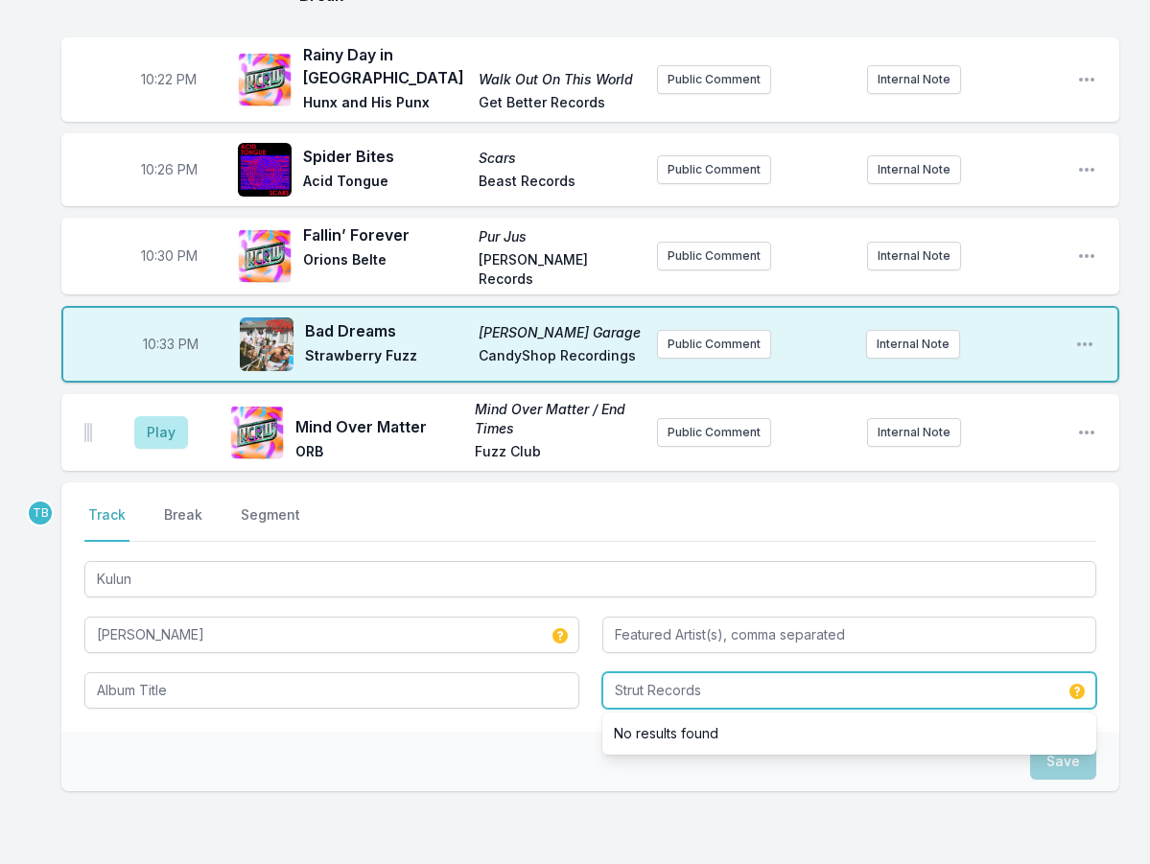
type input "Strut Records"
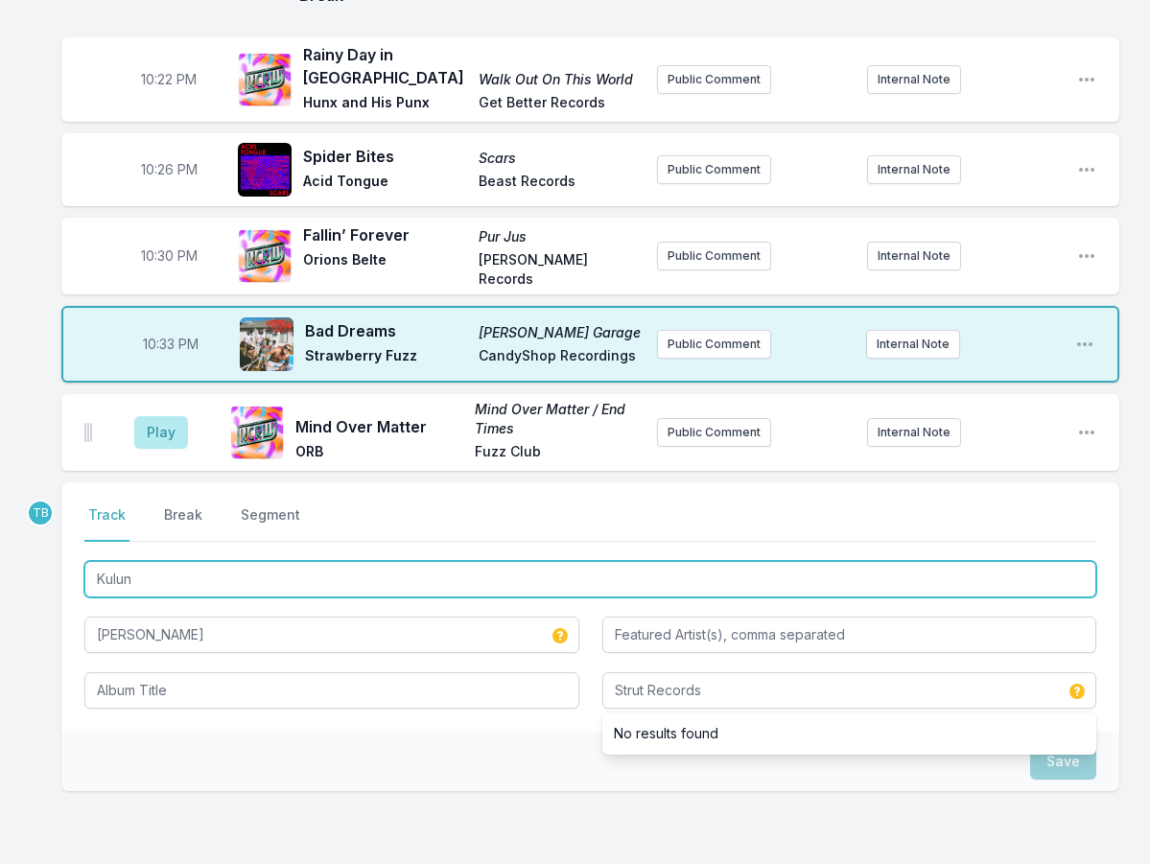
click at [189, 561] on input "Kulun" at bounding box center [590, 579] width 1012 height 36
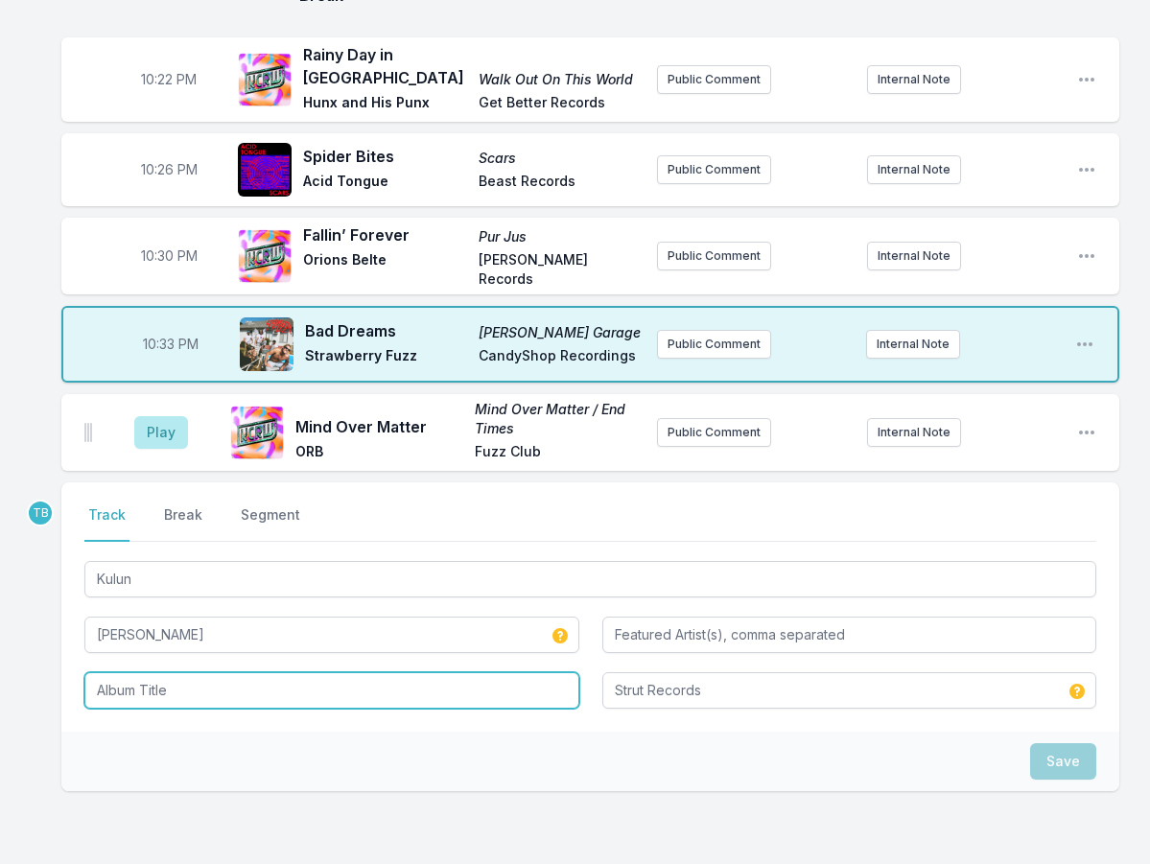
click at [191, 672] on input "Album Title" at bounding box center [331, 690] width 495 height 36
paste input "Kulun"
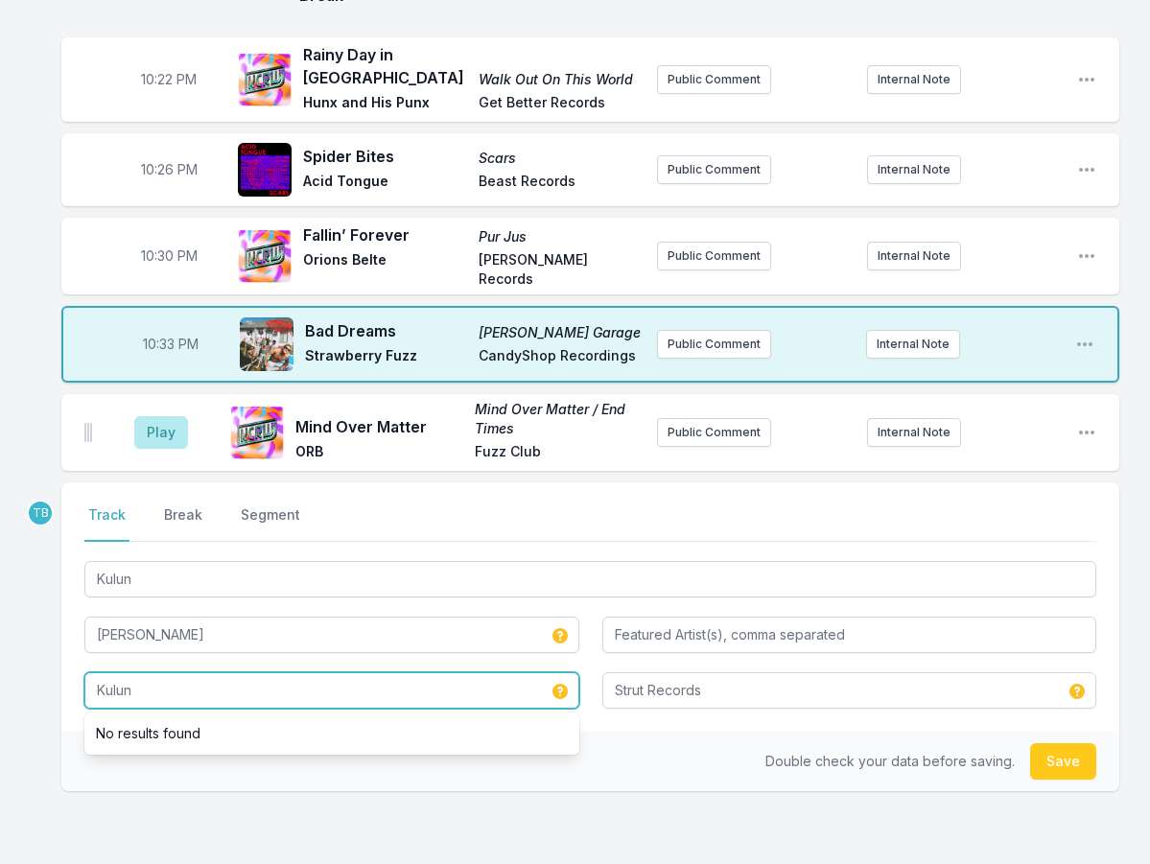
type input "Kulun"
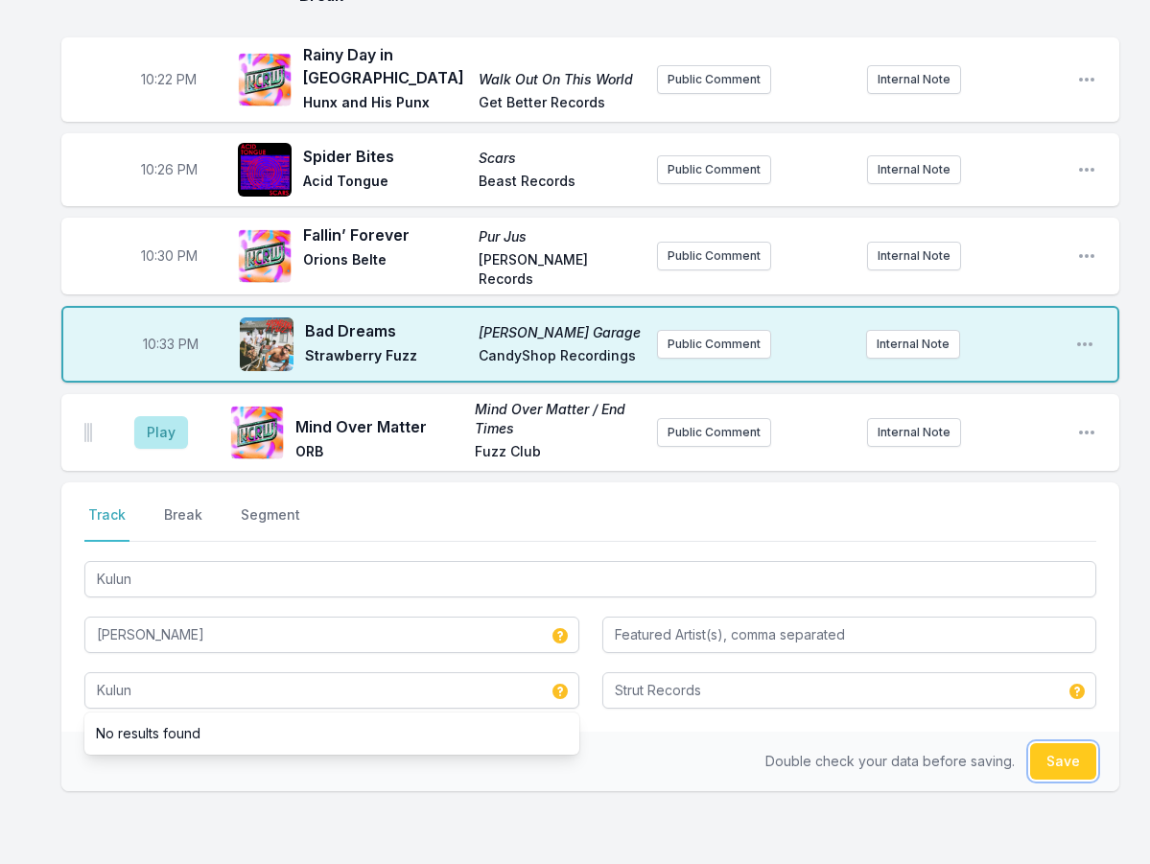
click at [1075, 743] on button "Save" at bounding box center [1063, 761] width 66 height 36
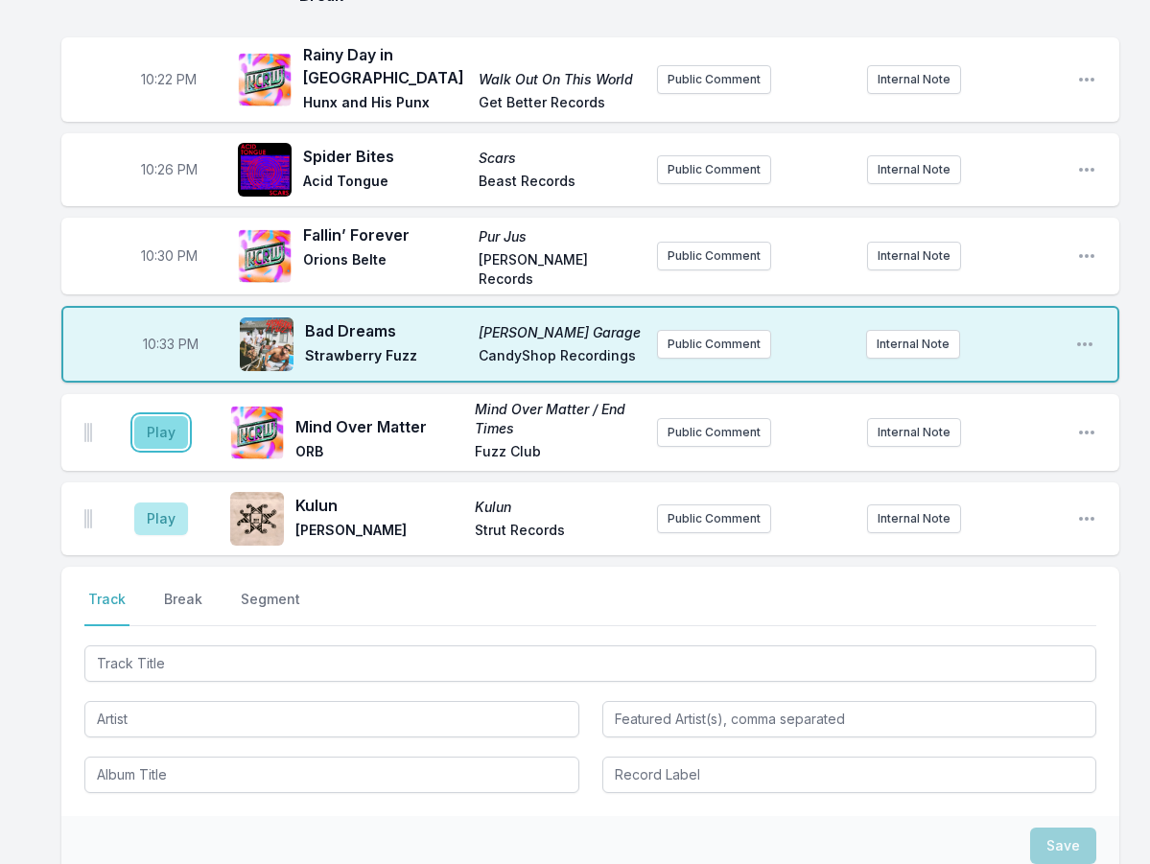
click at [176, 416] on button "Play" at bounding box center [161, 432] width 54 height 33
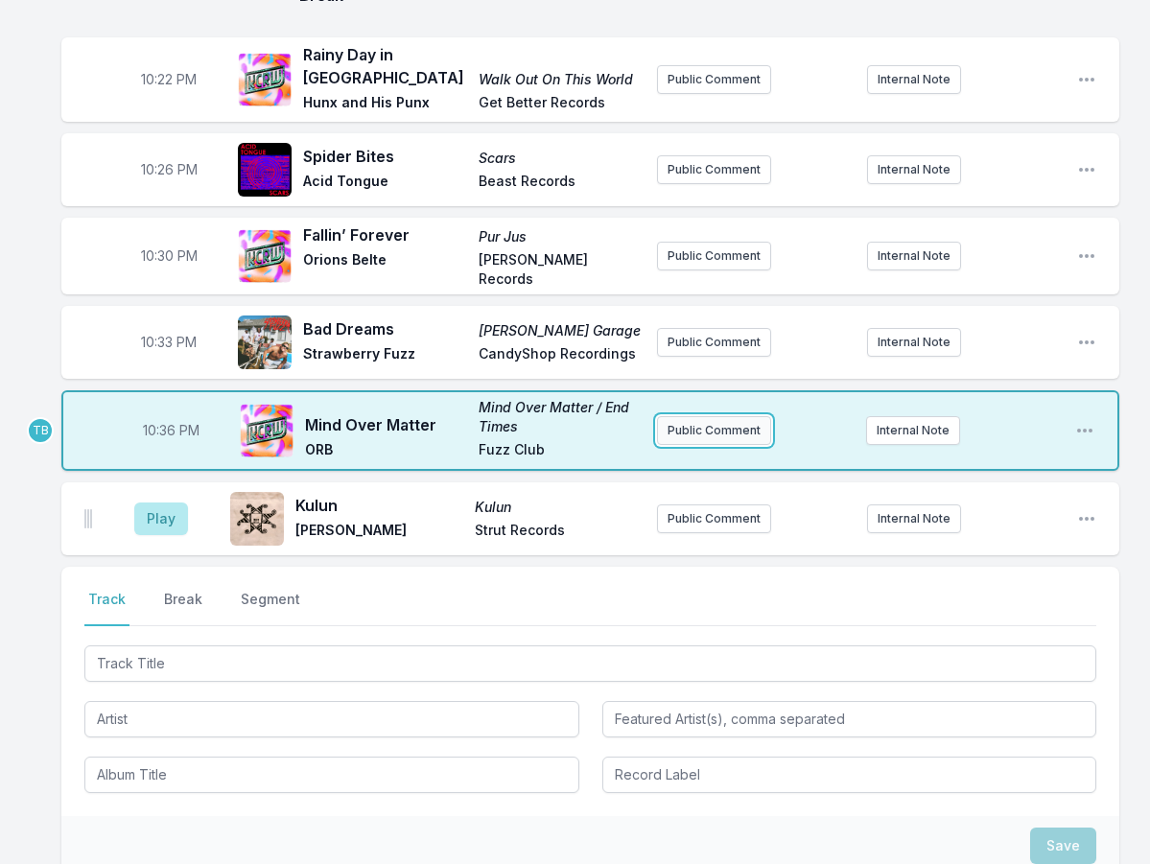
click at [724, 416] on button "Public Comment" at bounding box center [714, 430] width 114 height 29
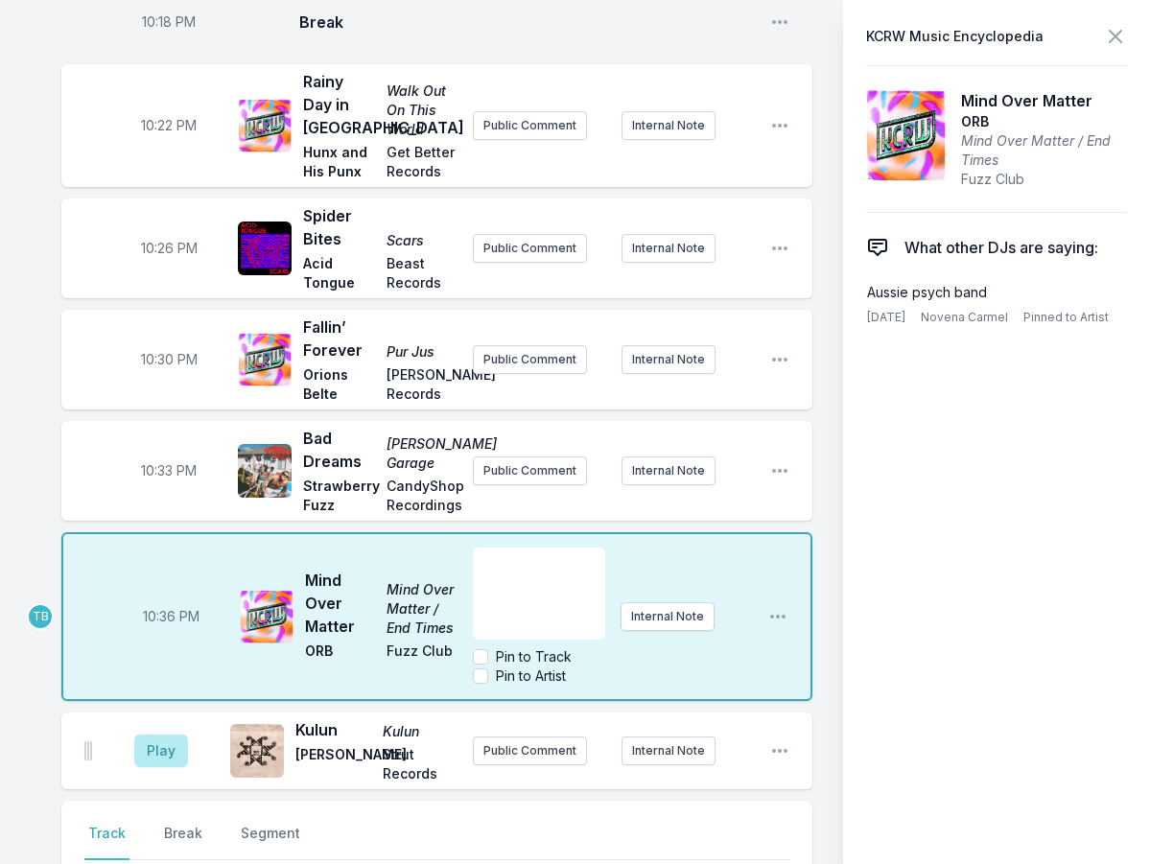
scroll to position [1037, 0]
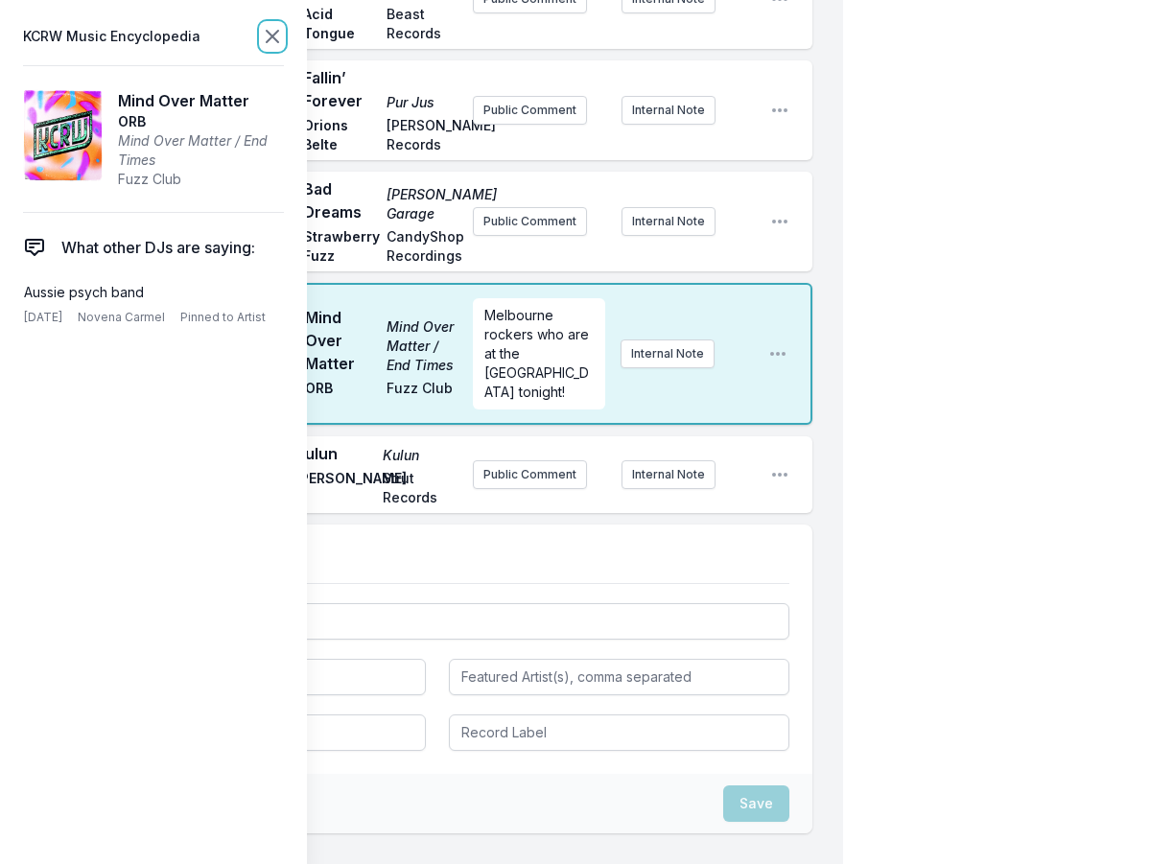
click at [269, 33] on icon at bounding box center [273, 37] width 12 height 12
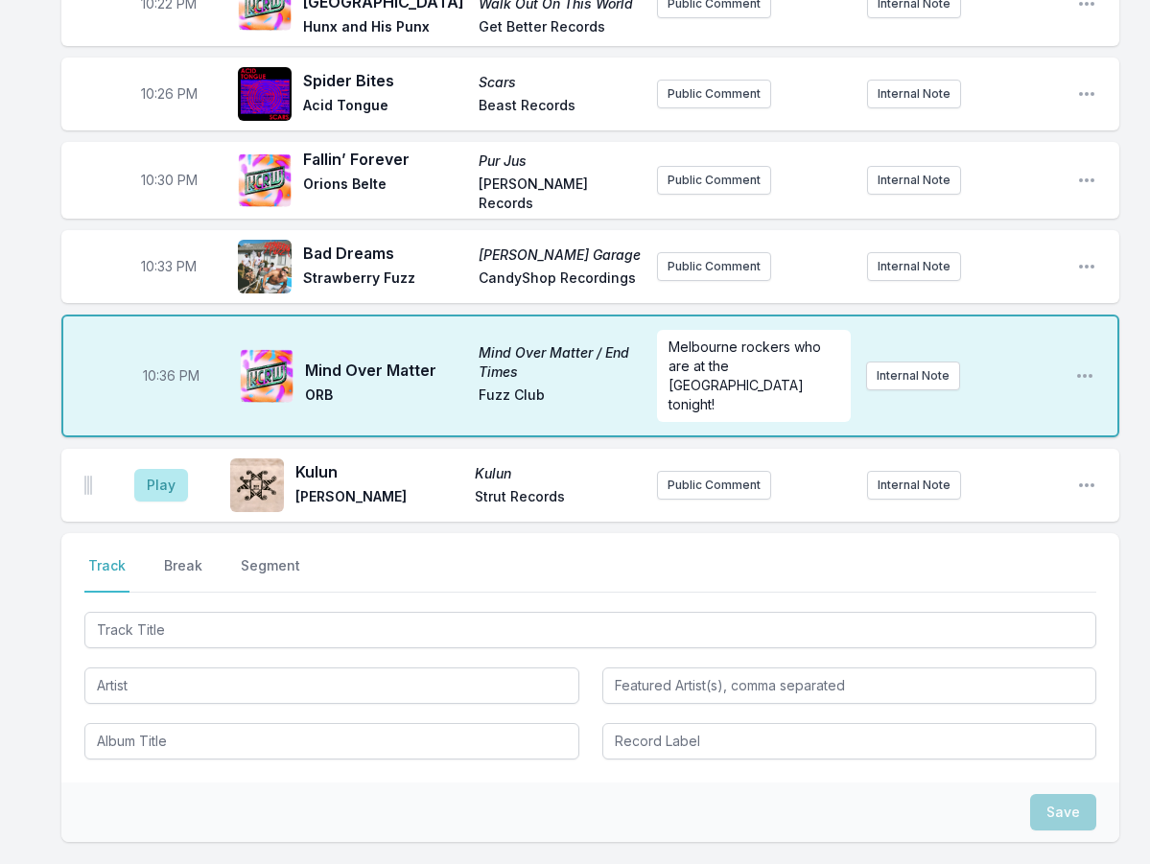
scroll to position [623, 0]
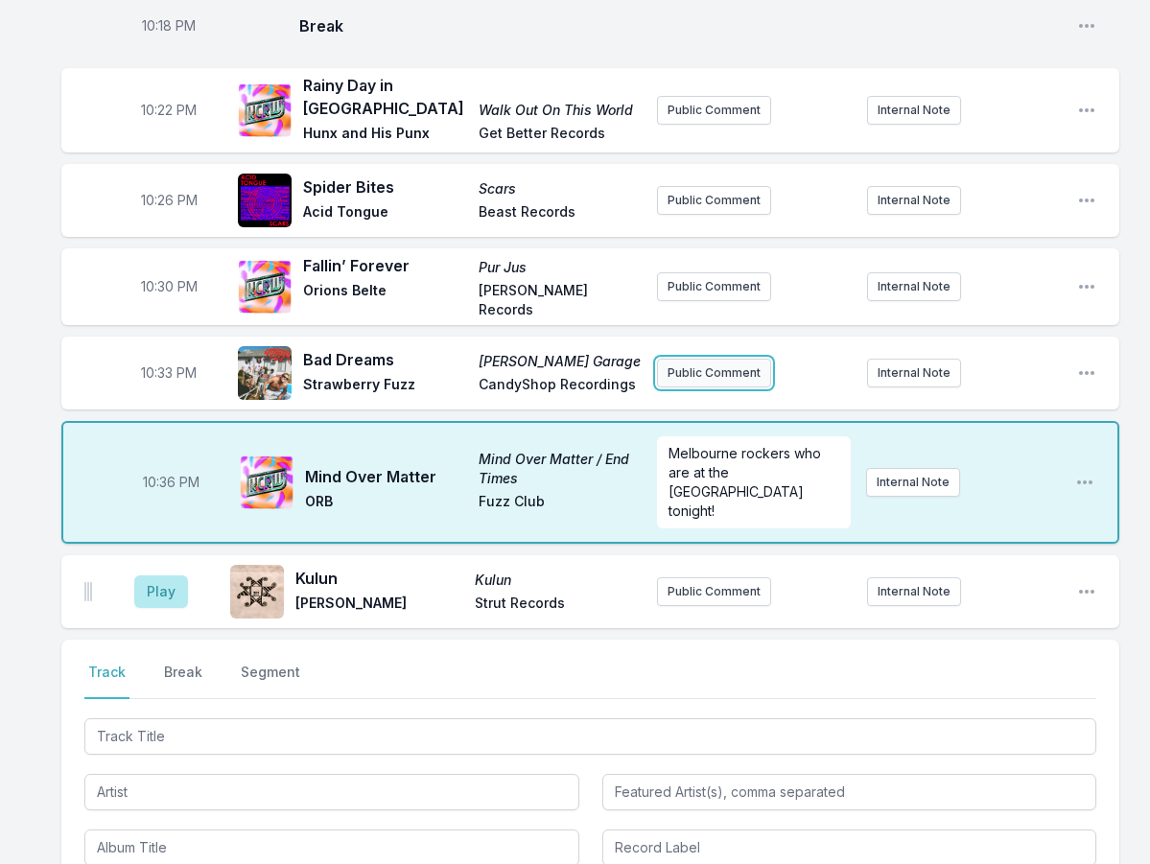
click at [718, 359] on button "Public Comment" at bounding box center [714, 373] width 114 height 29
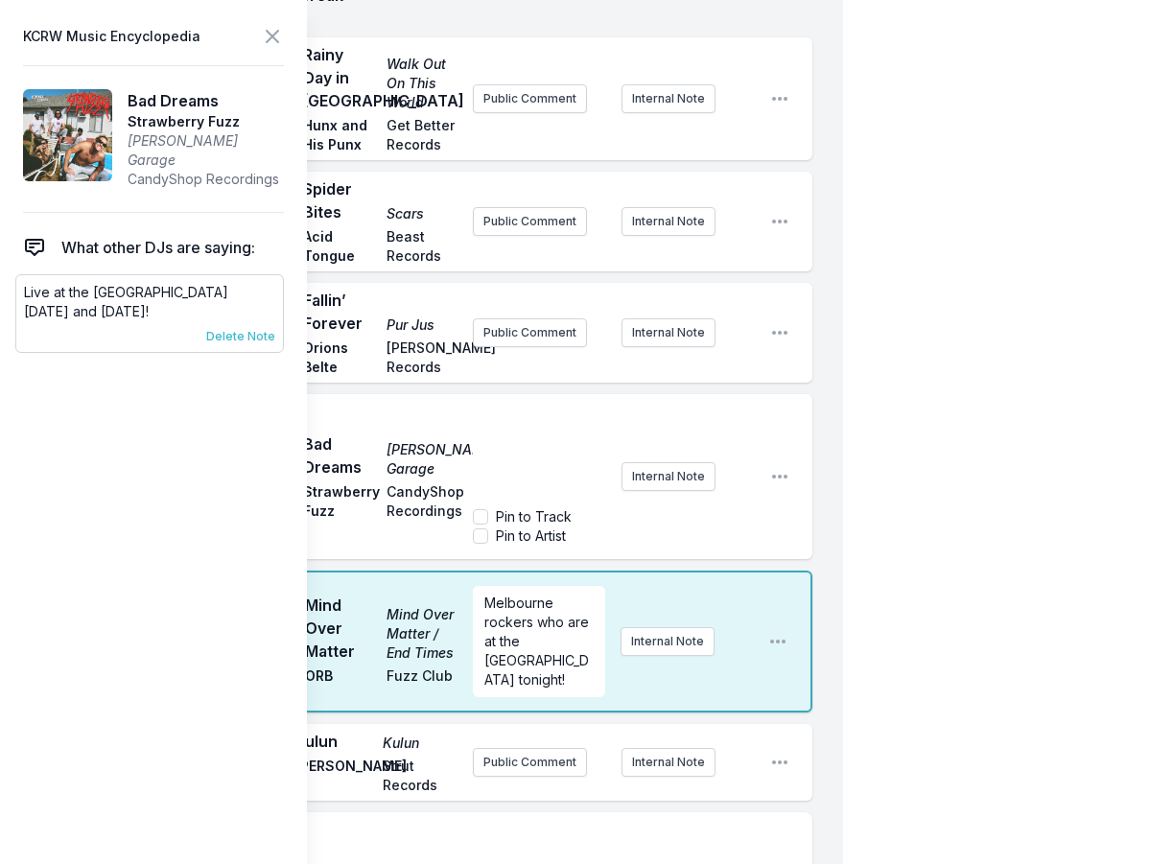
click at [219, 329] on span "Delete Note" at bounding box center [240, 336] width 69 height 15
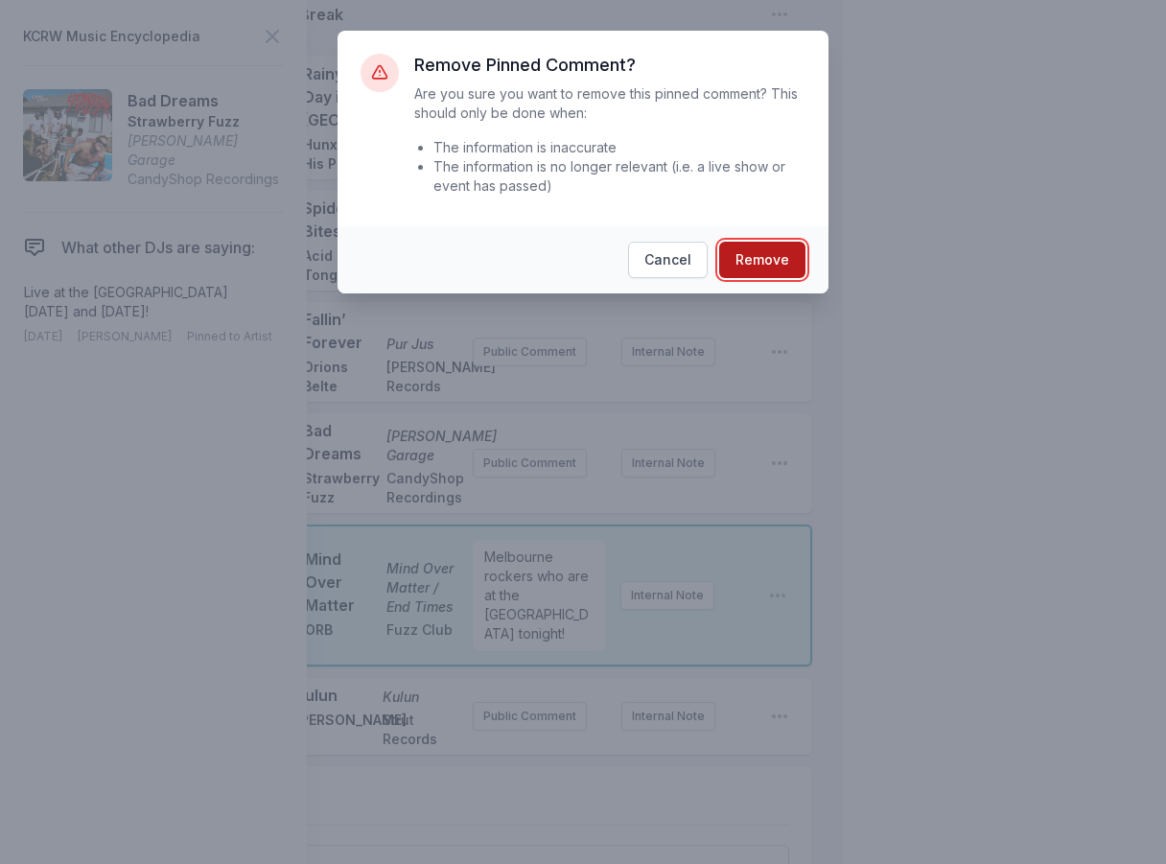
click at [774, 261] on button "Remove" at bounding box center [762, 260] width 86 height 36
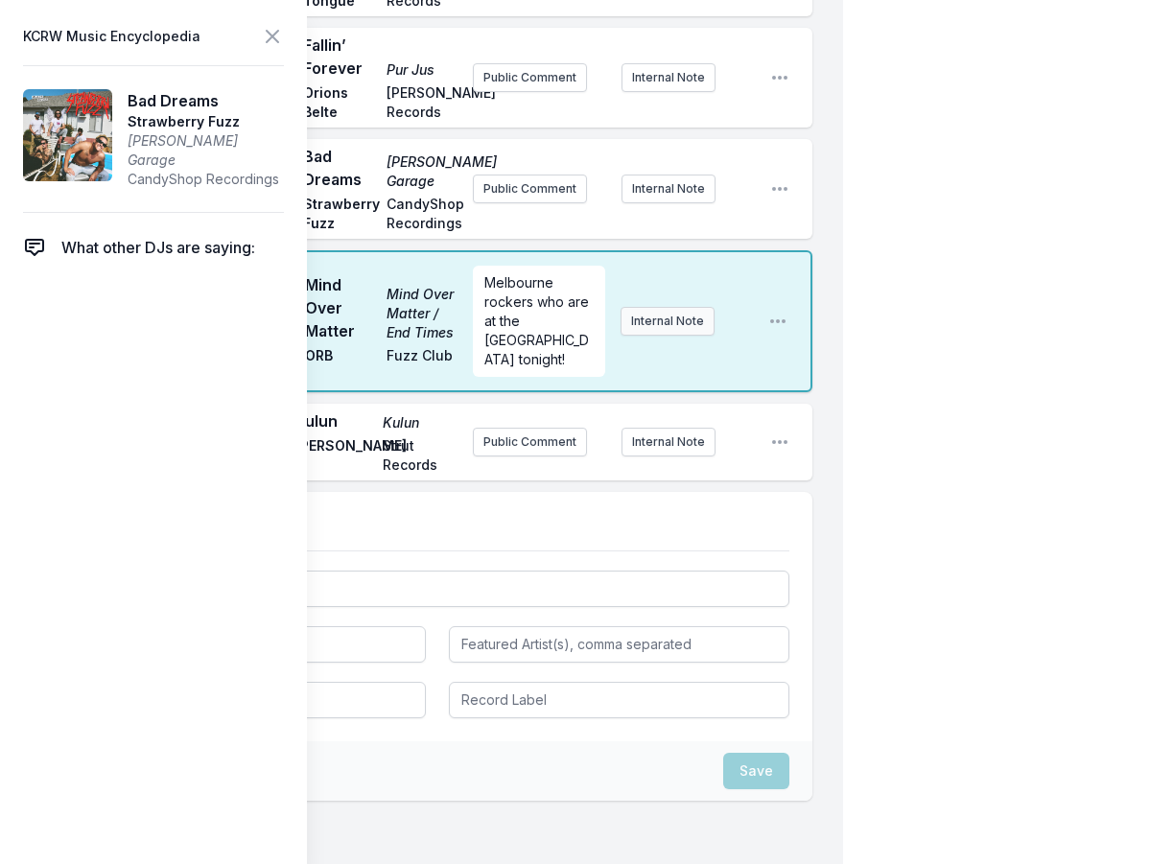
scroll to position [1083, 0]
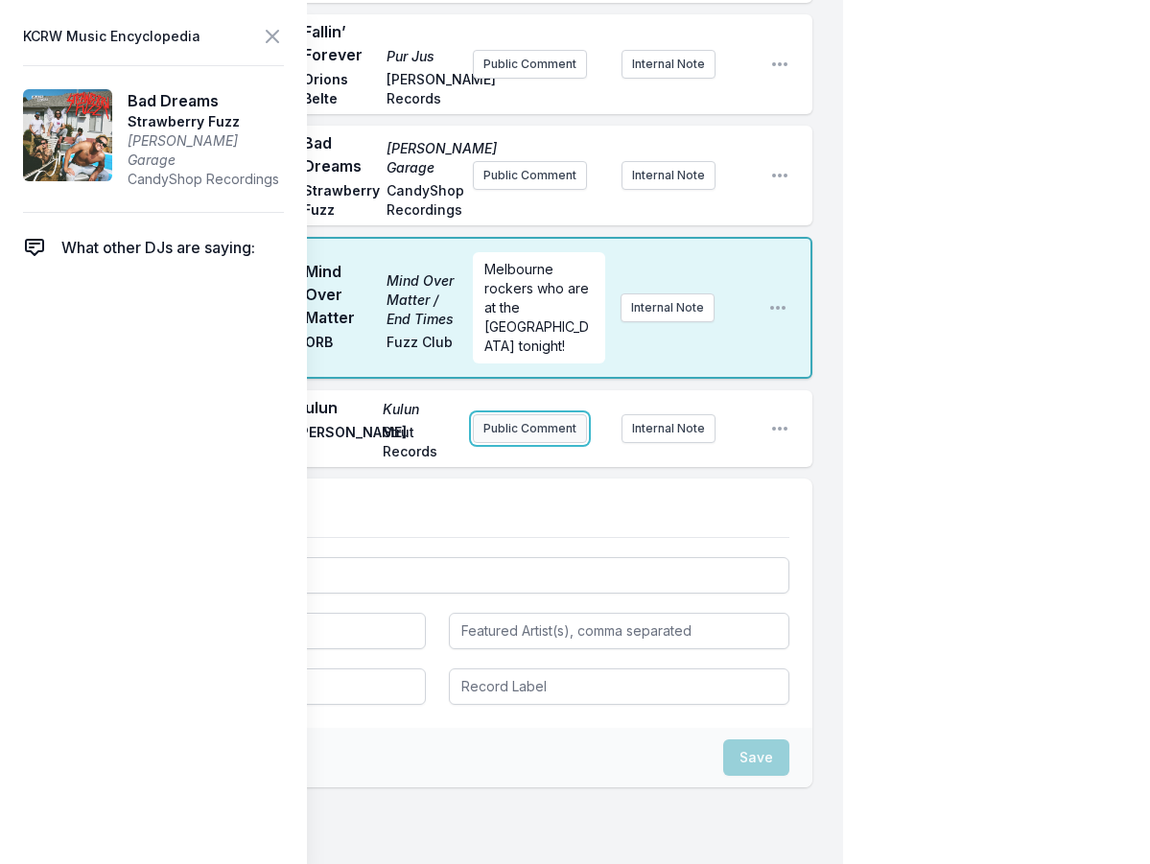
click at [544, 443] on button "Public Comment" at bounding box center [530, 428] width 114 height 29
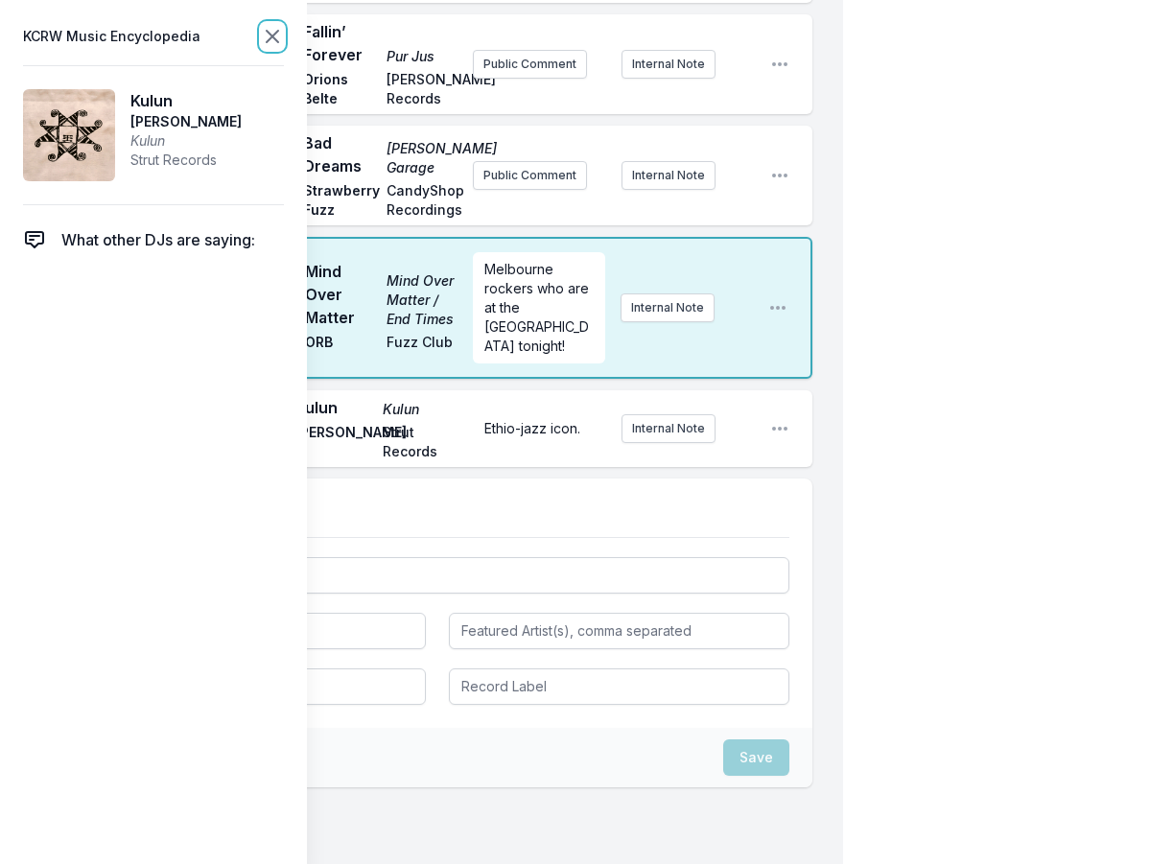
click at [265, 39] on icon at bounding box center [272, 36] width 23 height 23
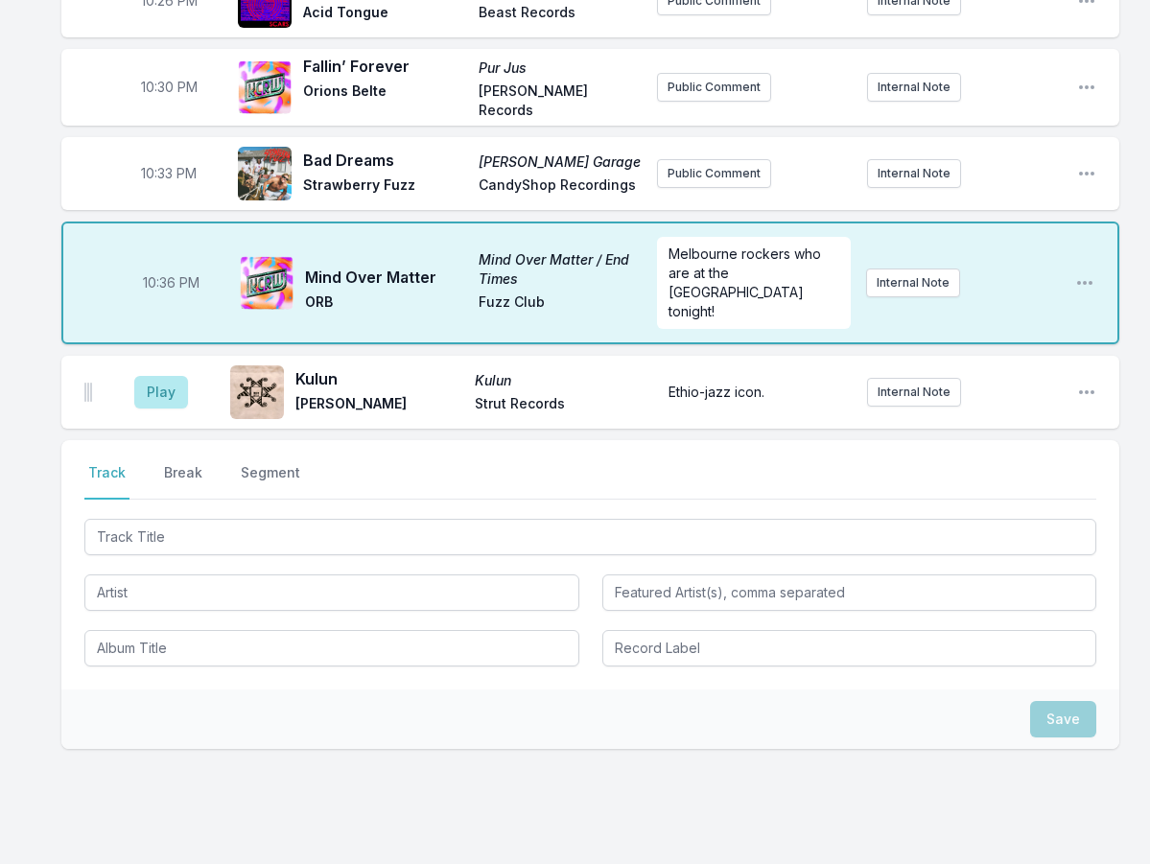
scroll to position [814, 0]
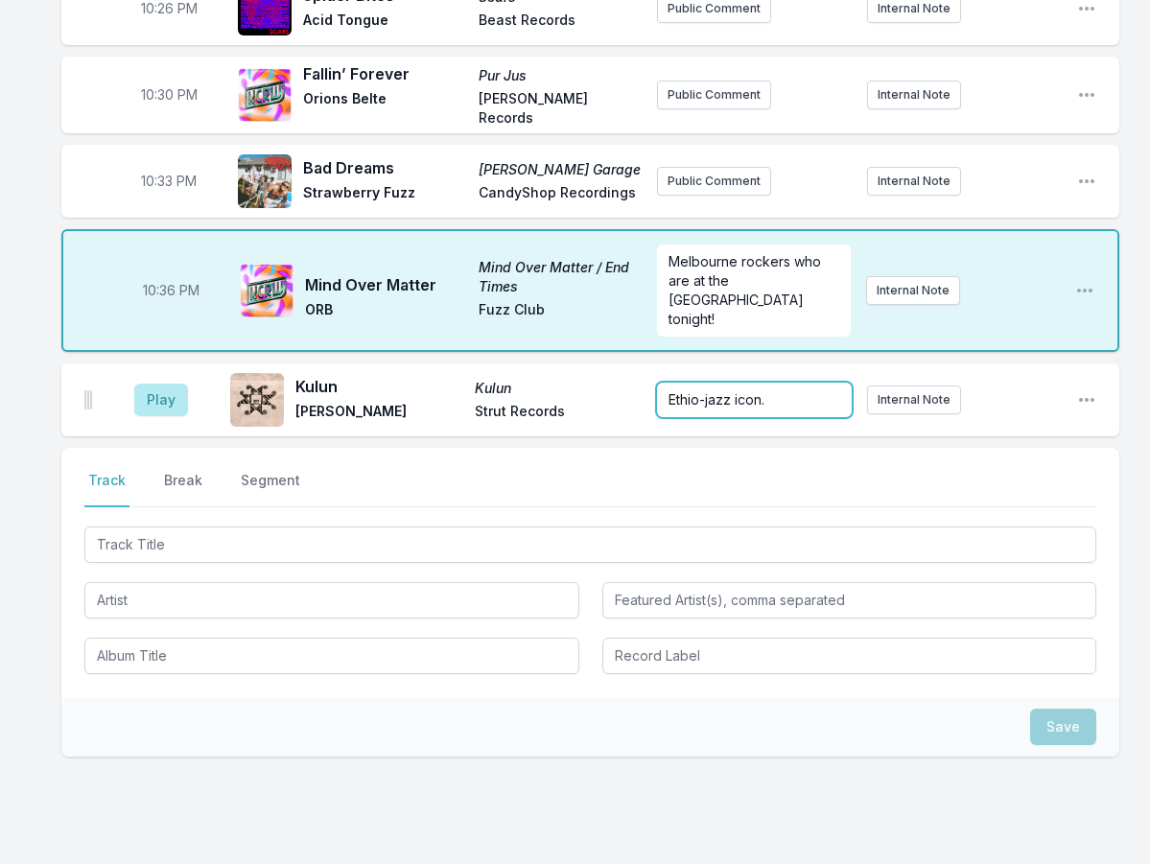
click at [720, 391] on span "Ethio-jazz icon." at bounding box center [717, 399] width 96 height 16
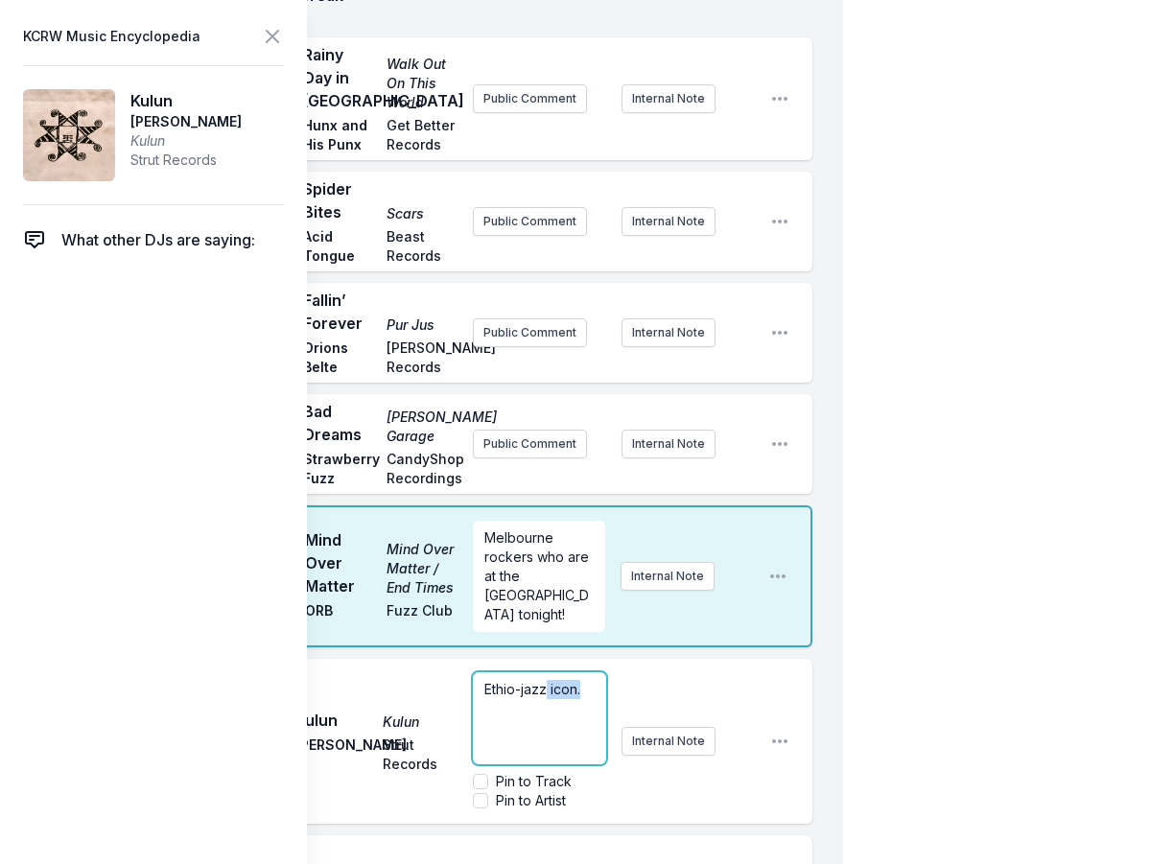
drag, startPoint x: 590, startPoint y: 725, endPoint x: 548, endPoint y: 712, distance: 44.3
click at [548, 712] on div "Ethio-jazz icon." at bounding box center [539, 718] width 133 height 92
click at [484, 697] on span "Ethio-jazz" at bounding box center [515, 689] width 62 height 16
click at [936, 682] on div "My Playlist KCRW Playlist Directory Reports TB User Guide Report Bug Sign out […" at bounding box center [575, 257] width 1150 height 2143
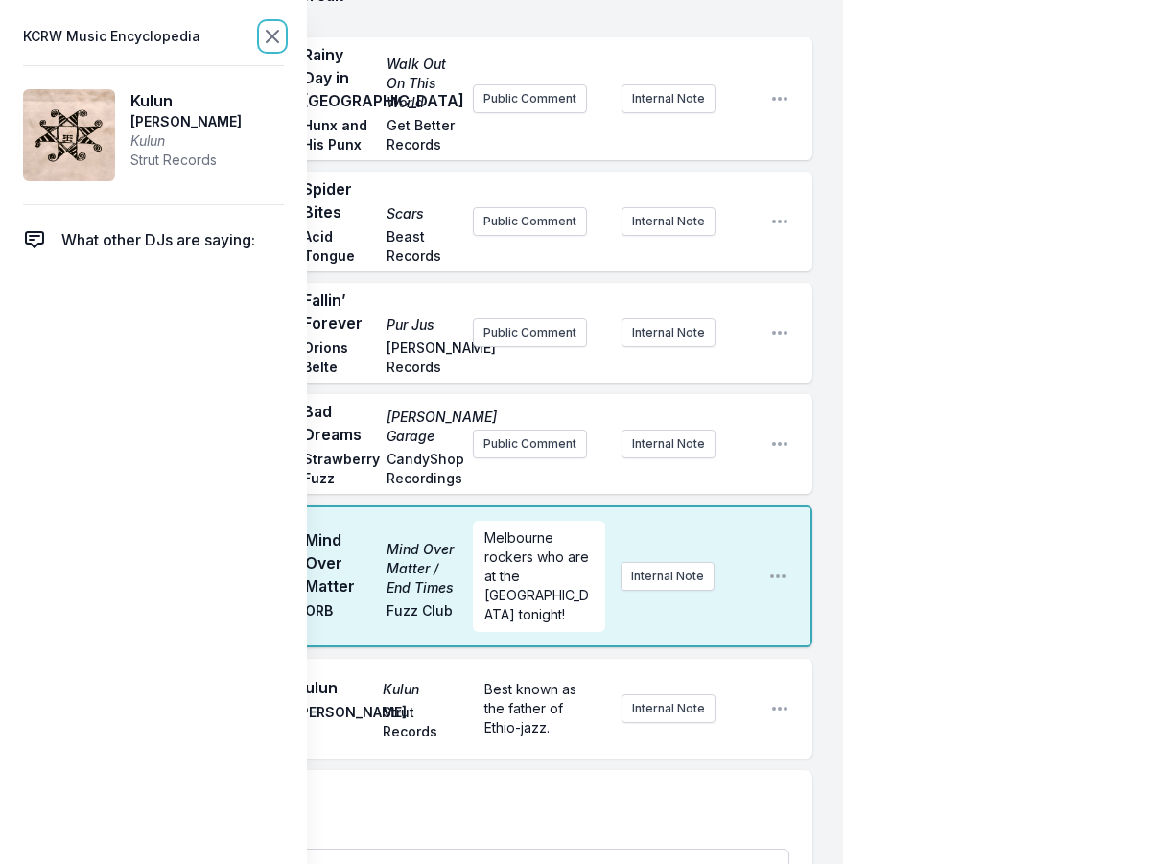
click at [279, 39] on icon at bounding box center [272, 36] width 23 height 23
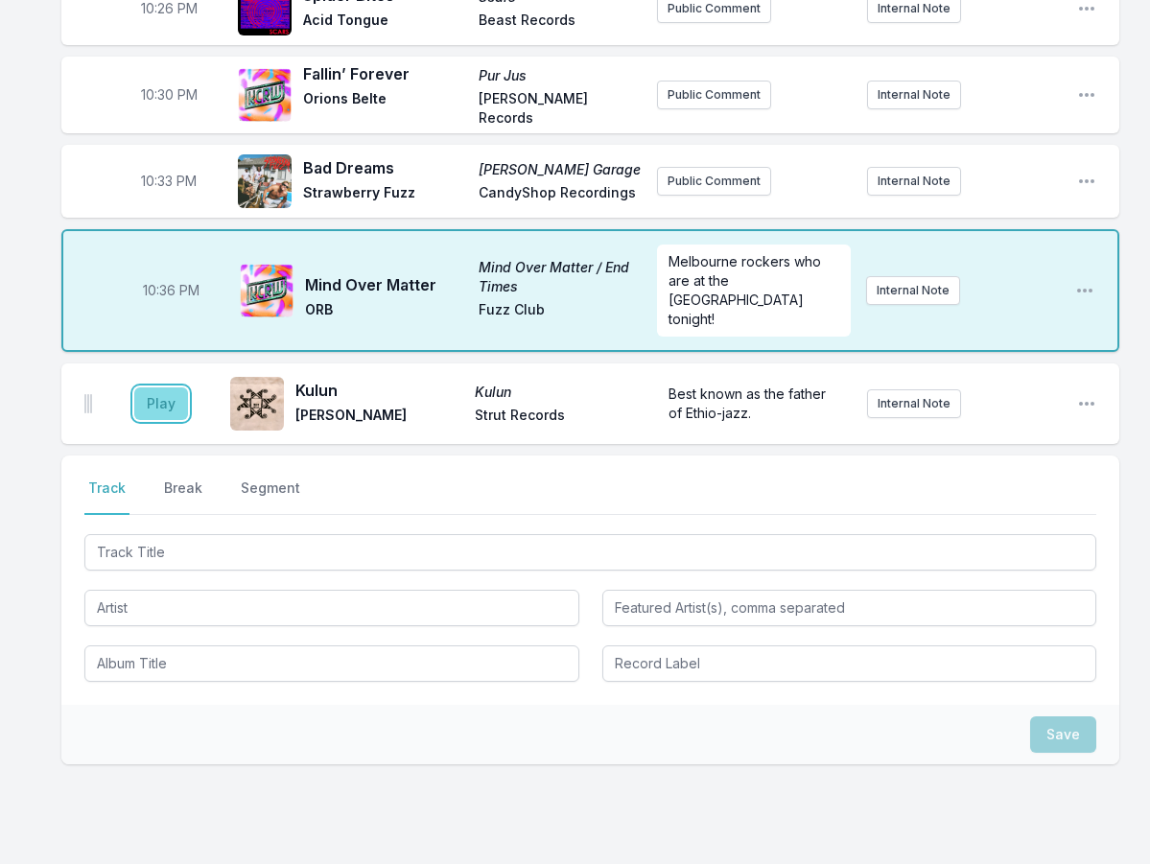
click at [169, 388] on button "Play" at bounding box center [161, 404] width 54 height 33
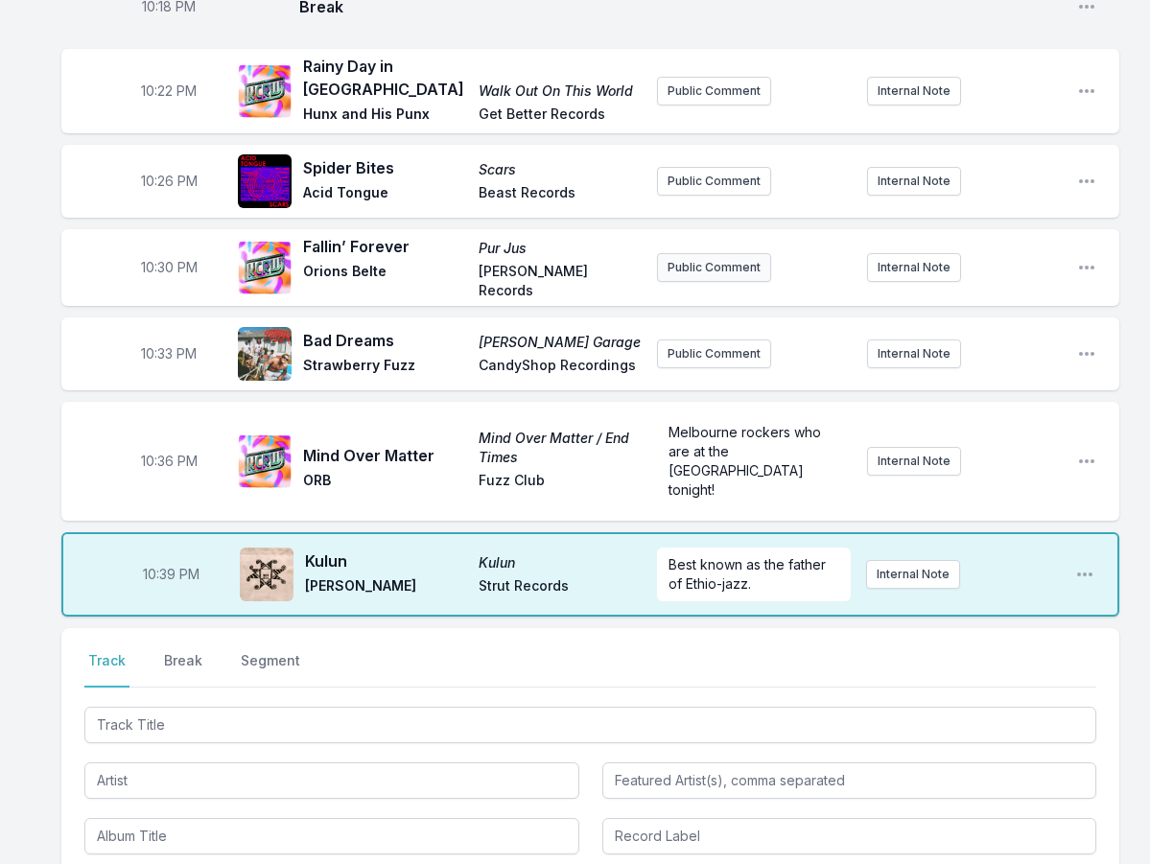
scroll to position [431, 0]
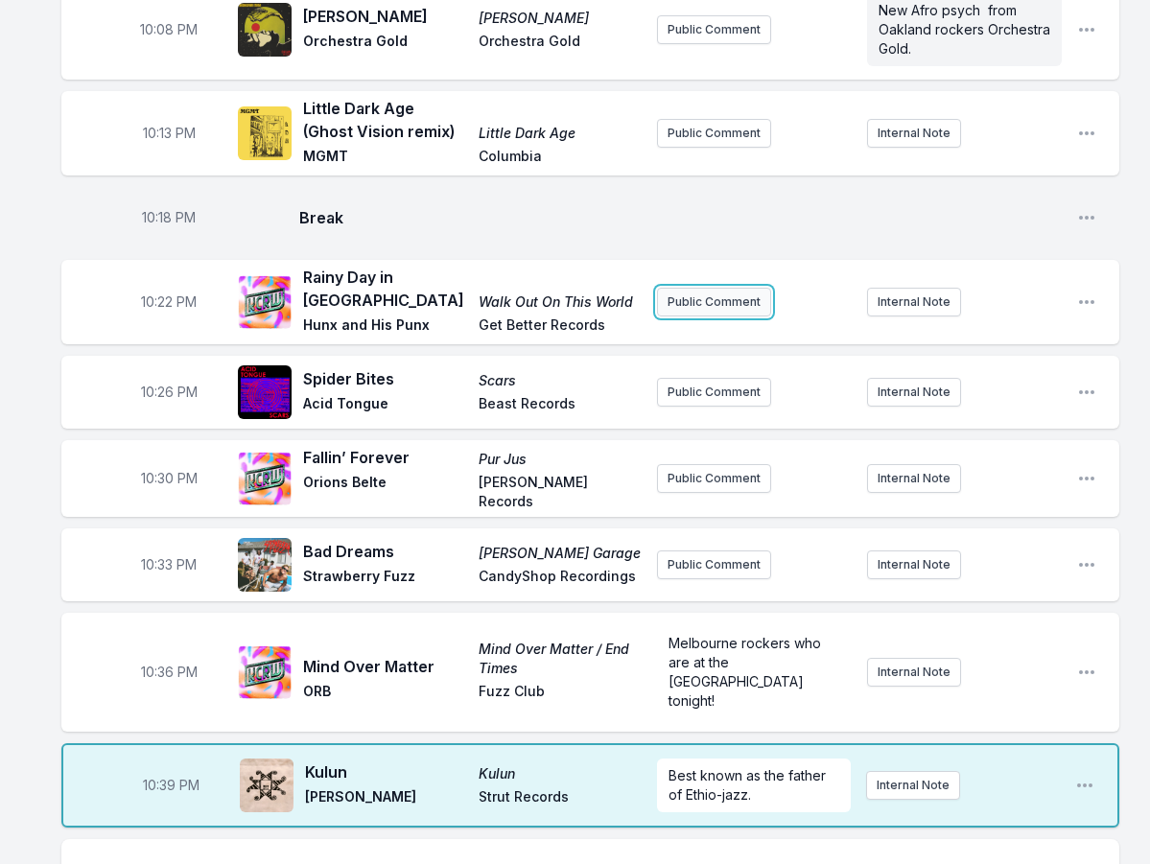
click at [732, 288] on button "Public Comment" at bounding box center [714, 302] width 114 height 29
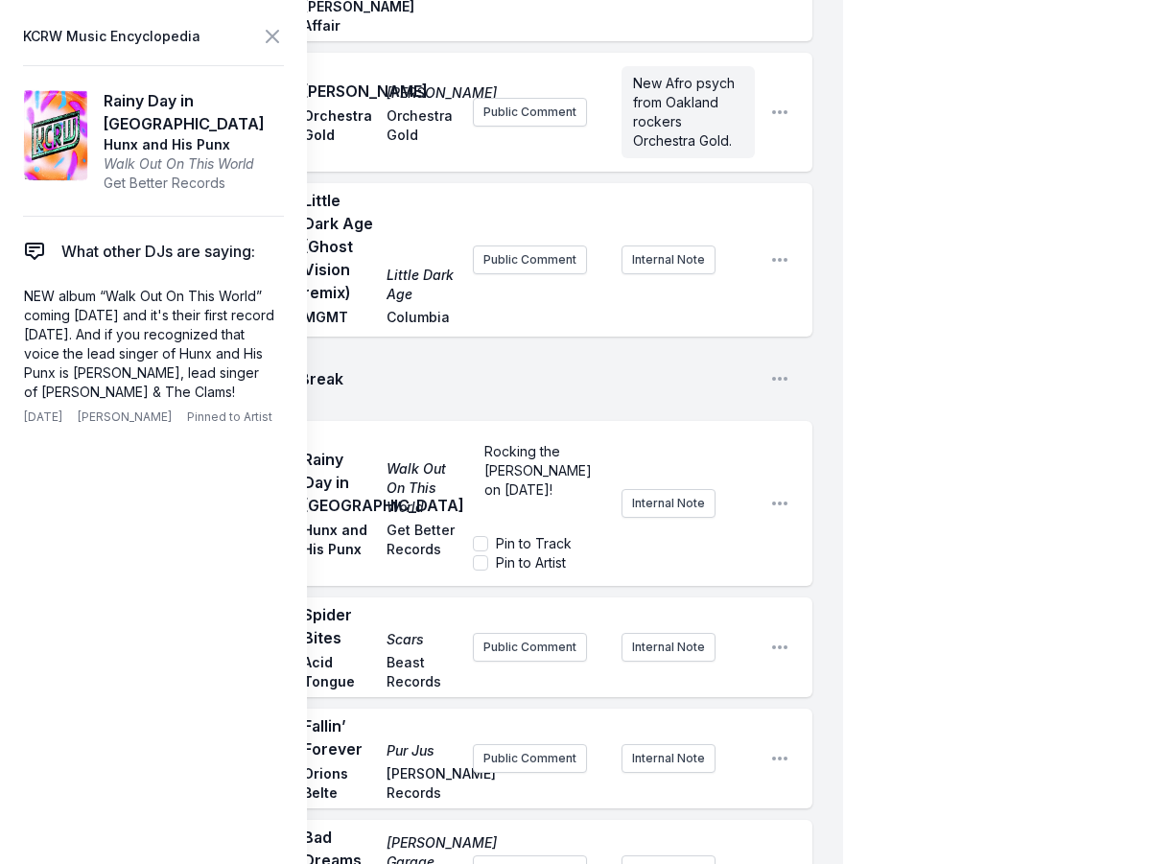
click at [620, 390] on span "Break" at bounding box center [527, 378] width 456 height 23
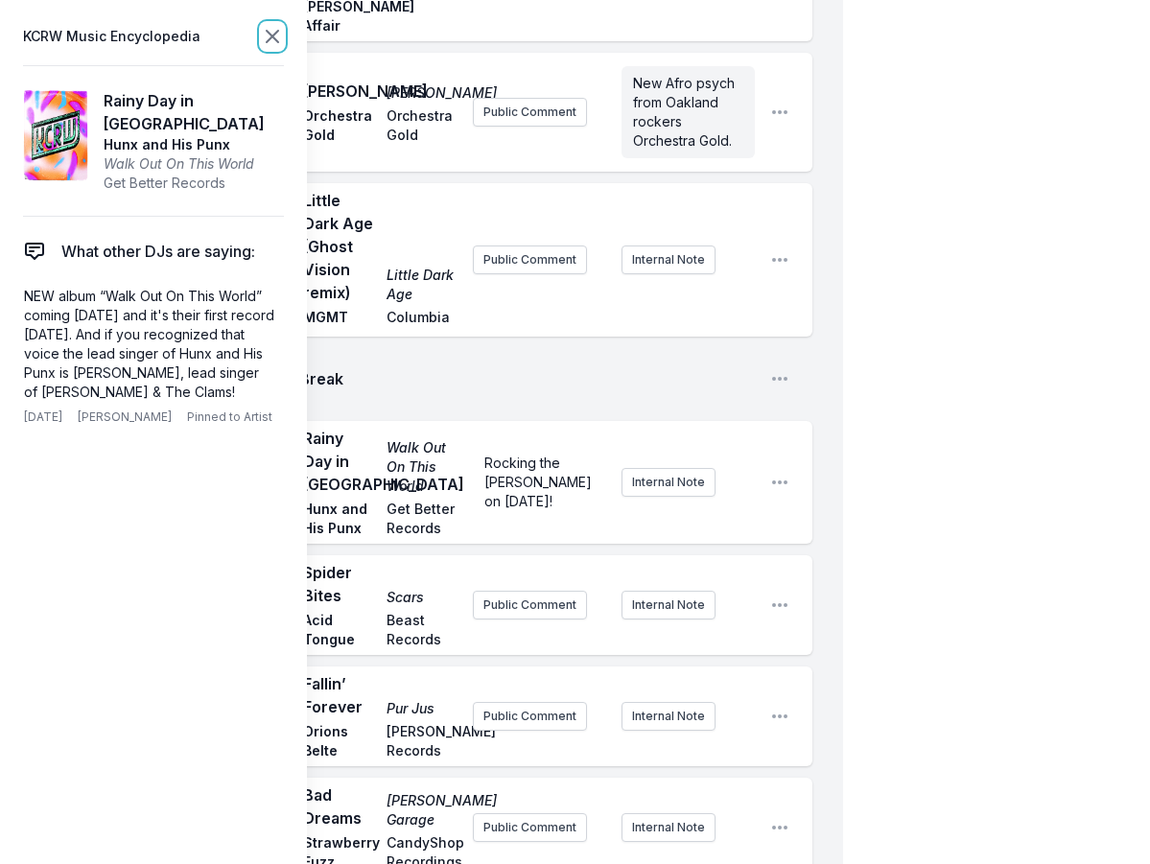
click at [278, 43] on icon at bounding box center [272, 36] width 23 height 23
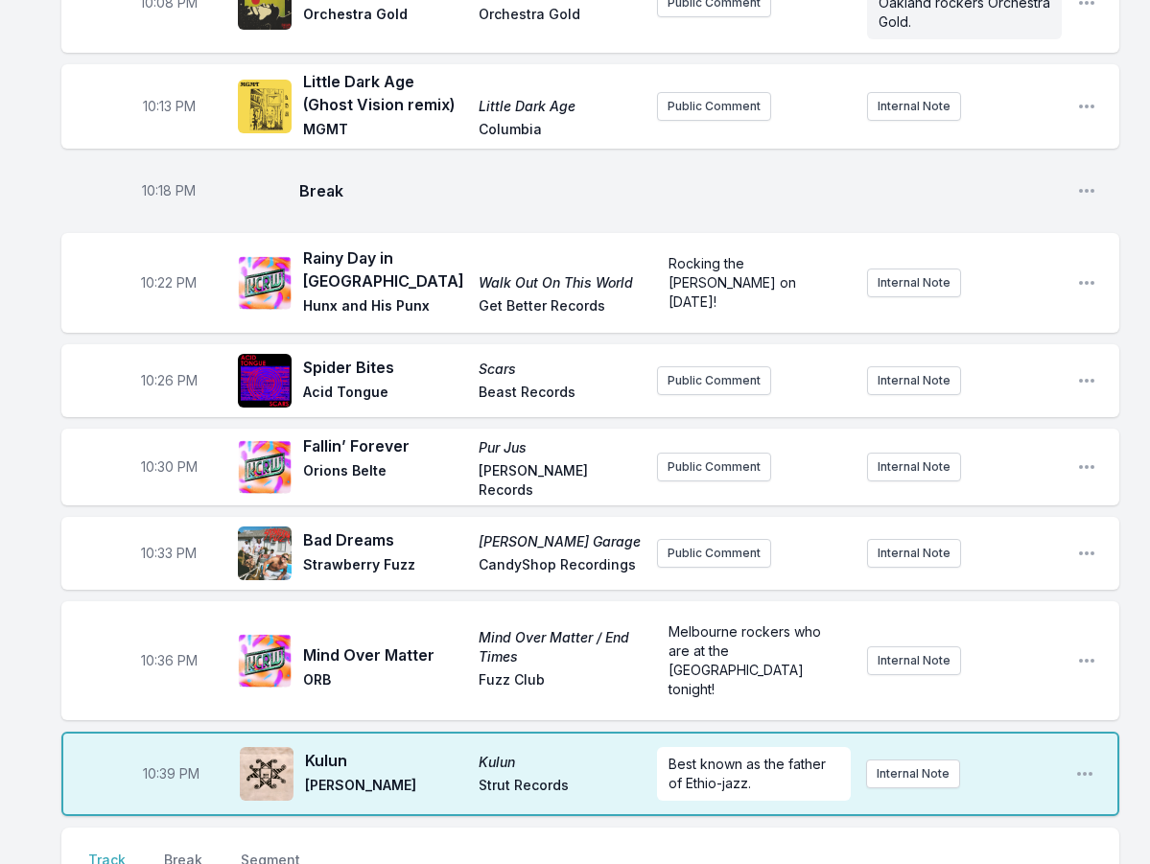
scroll to position [718, 0]
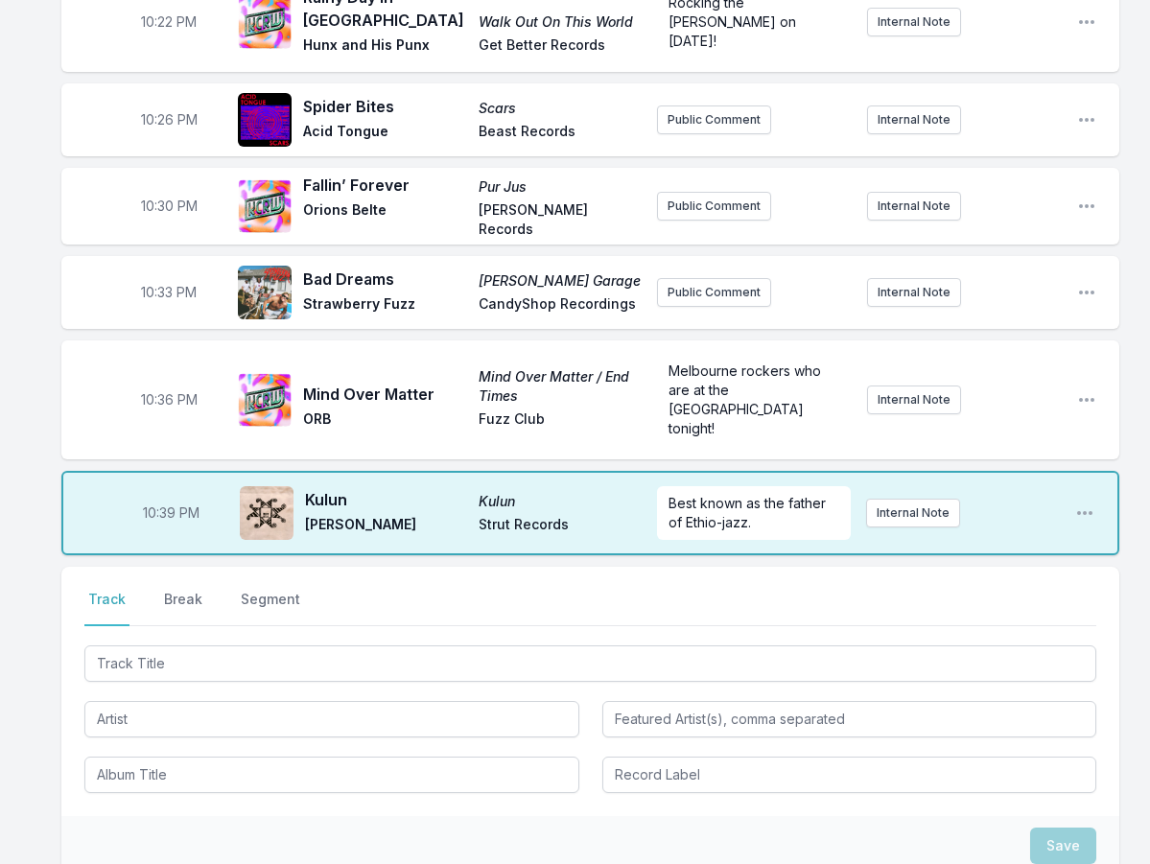
drag, startPoint x: 173, startPoint y: 515, endPoint x: 404, endPoint y: 516, distance: 231.2
click at [173, 590] on button "Break" at bounding box center [183, 608] width 46 height 36
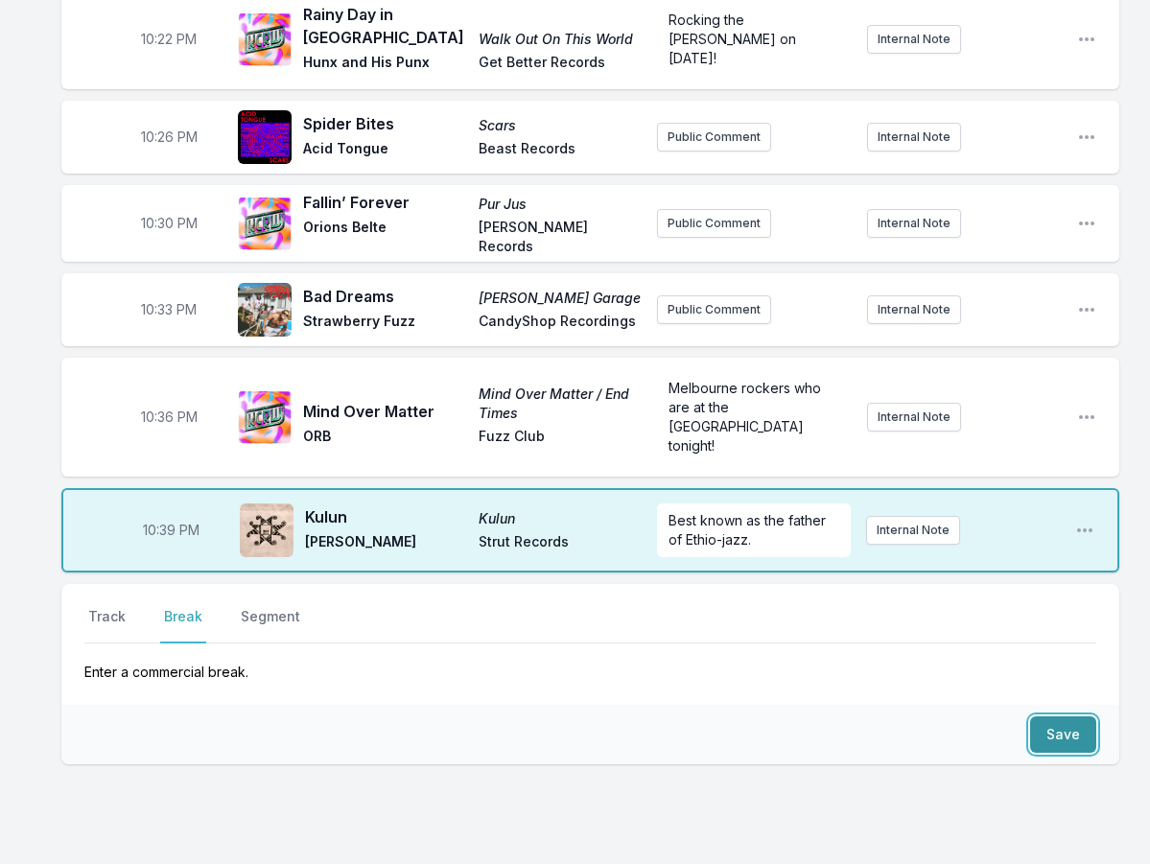
click at [1091, 717] on button "Save" at bounding box center [1063, 735] width 66 height 36
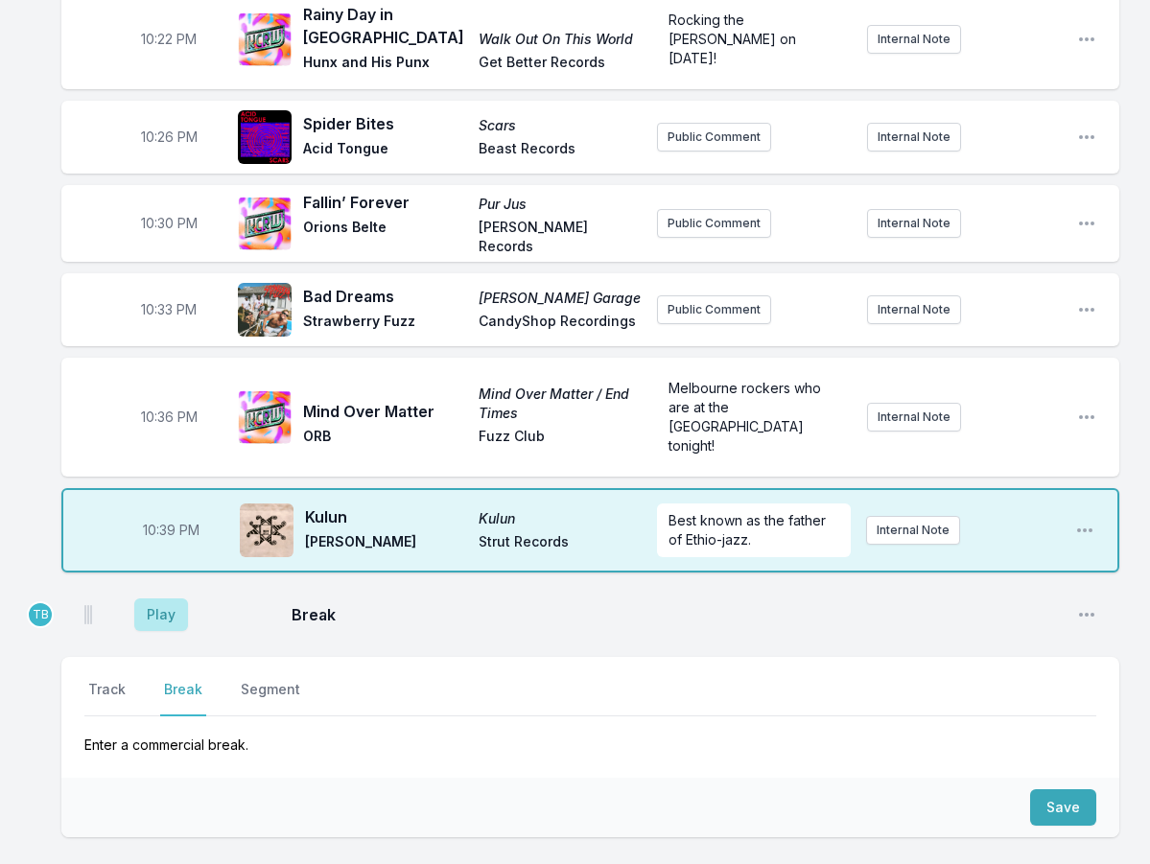
click at [81, 657] on div "Select a tab Track Break Segment Track Break Segment Enter a commercial break." at bounding box center [590, 717] width 1058 height 121
click at [94, 680] on button "Track" at bounding box center [106, 698] width 45 height 36
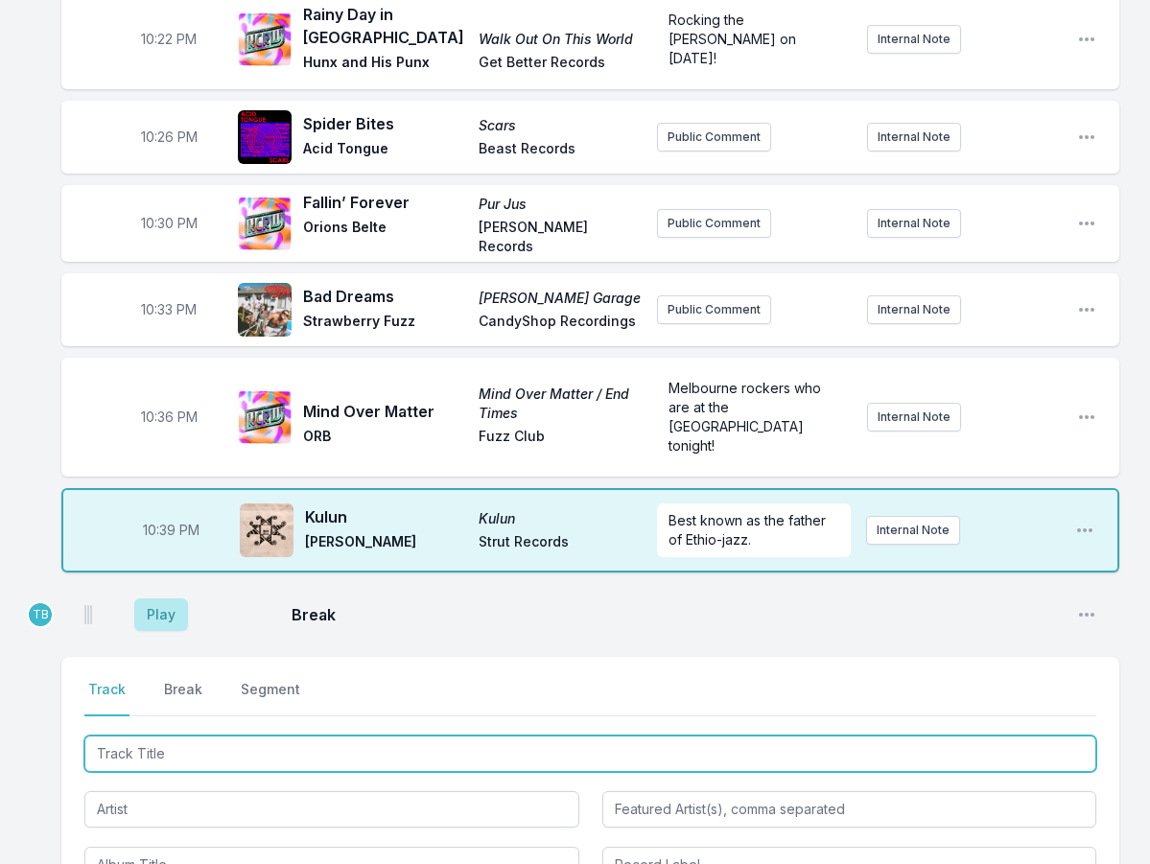
click at [197, 736] on input "Track Title" at bounding box center [590, 754] width 1012 height 36
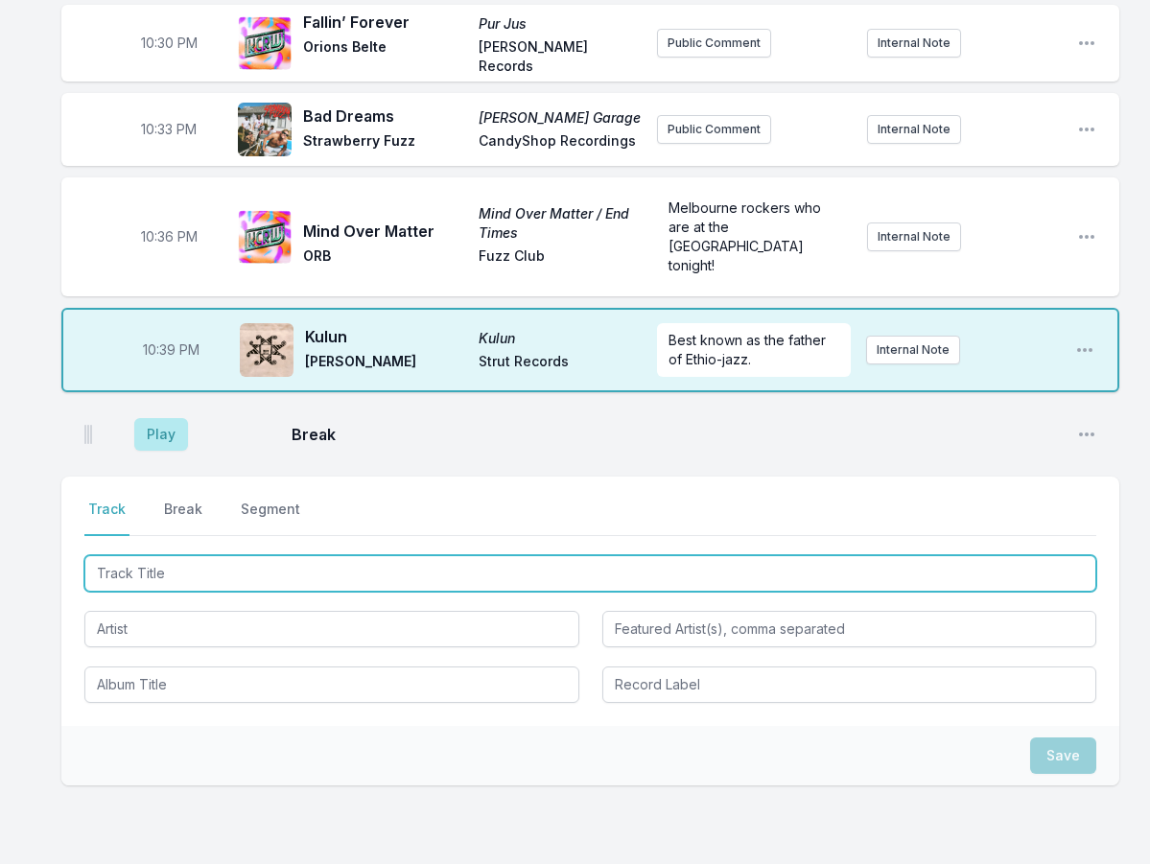
scroll to position [893, 0]
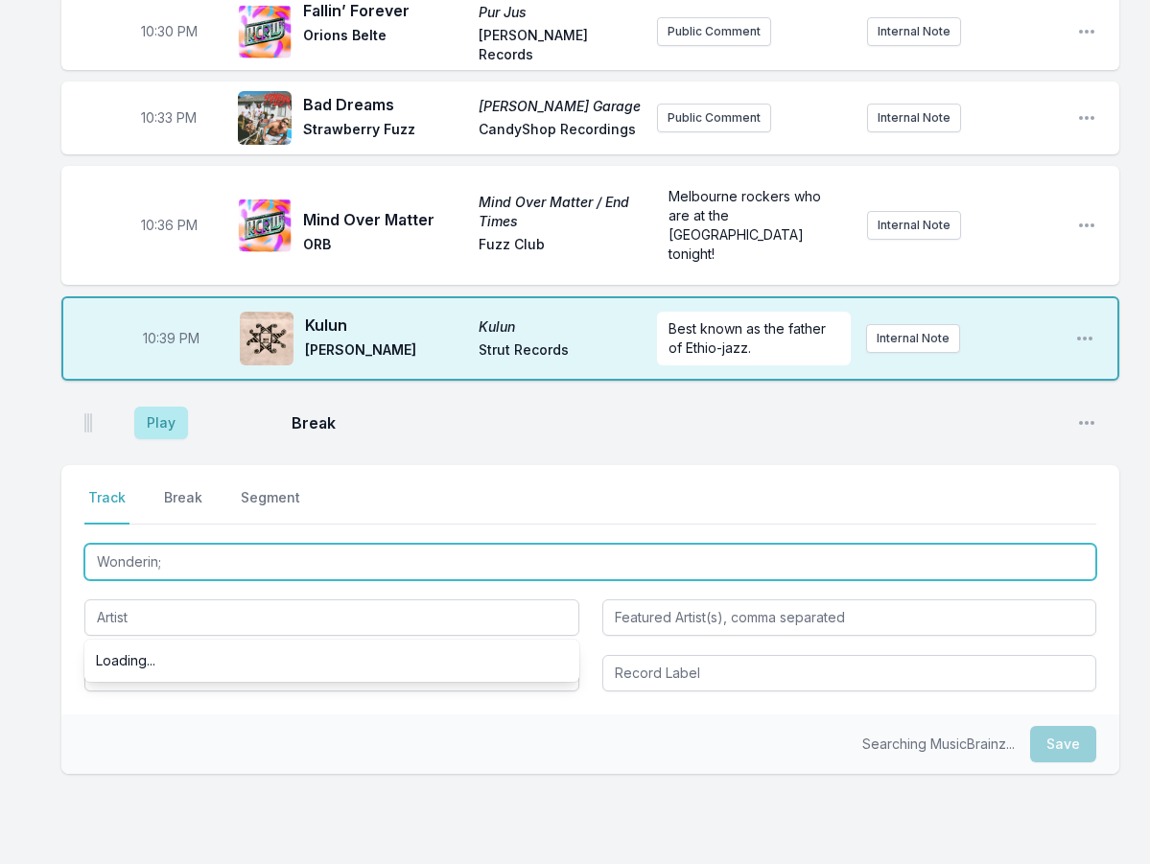
click at [258, 544] on input "Wonderin;" at bounding box center [590, 562] width 1012 height 36
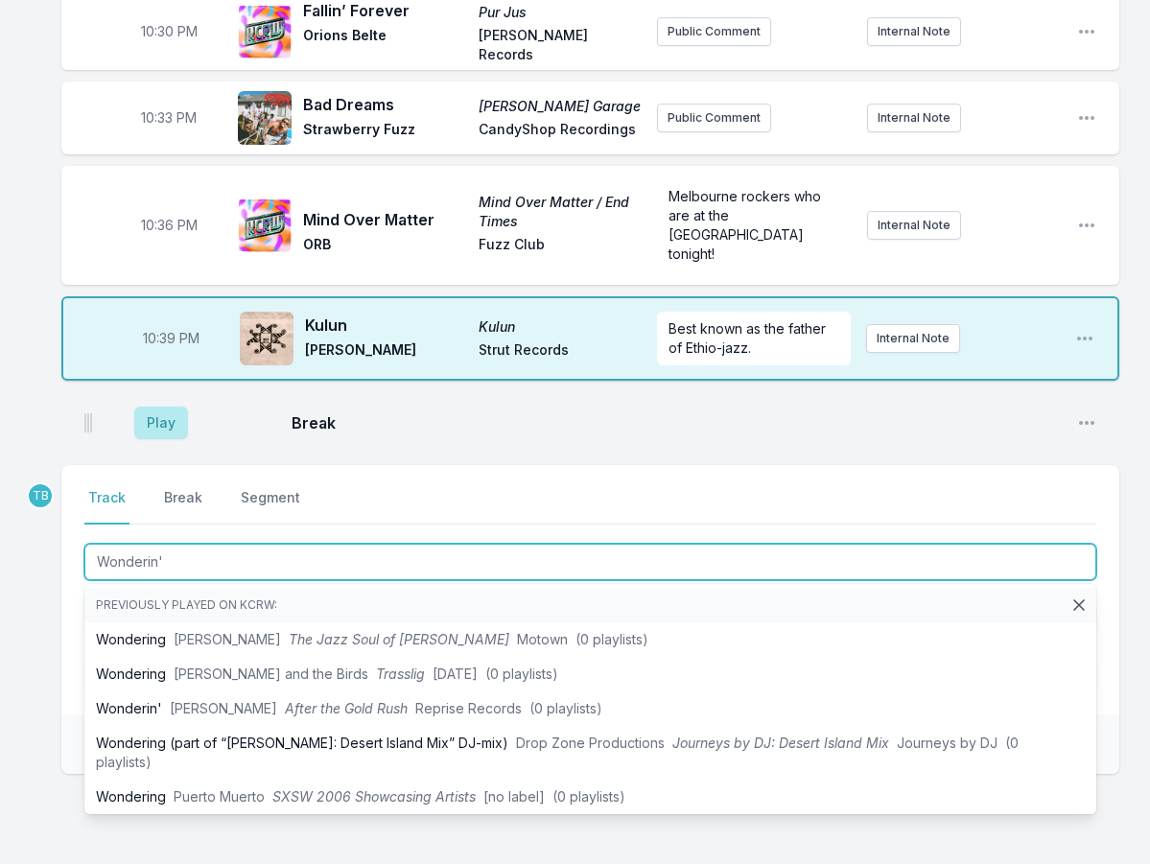
type input "Wonderin'"
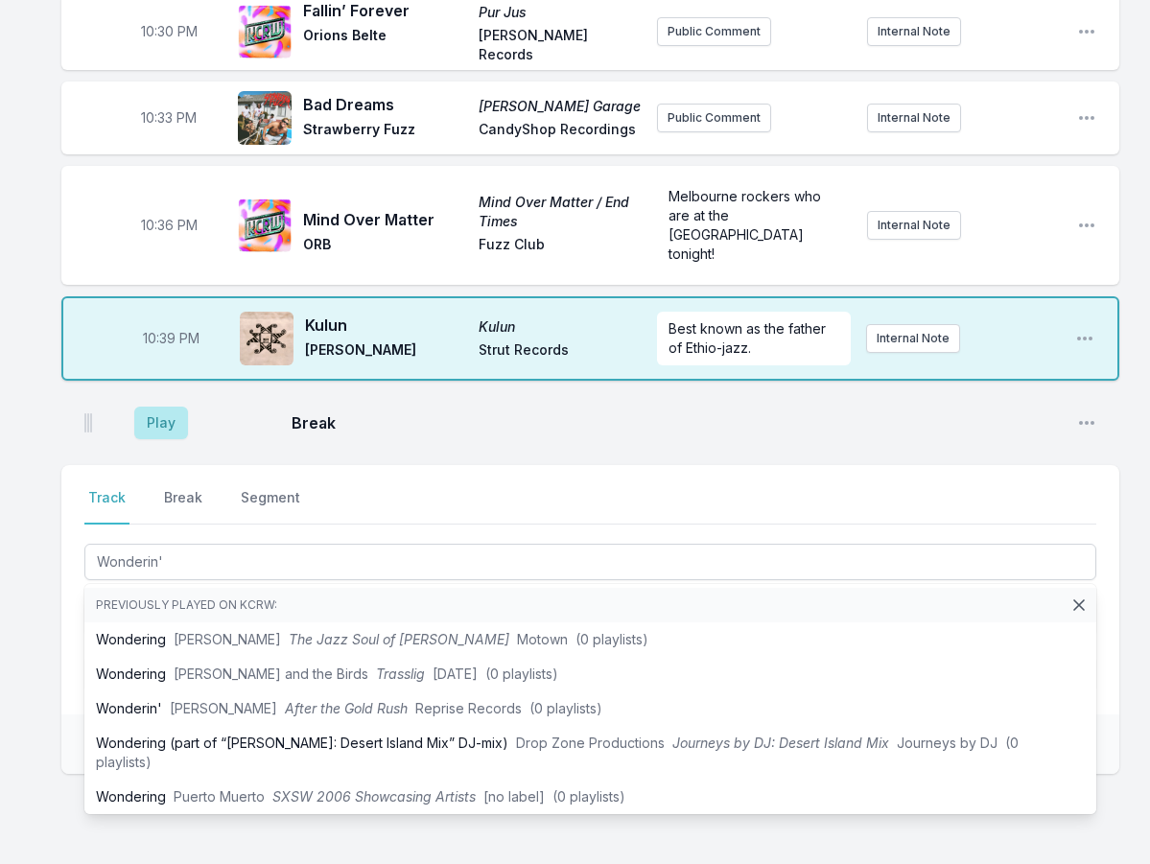
click at [59, 567] on div "10:00 PM [PERSON_NAME]'s Story The [PERSON_NAME] Sessions Death in [GEOGRAPHIC_…" at bounding box center [575, 126] width 1150 height 1663
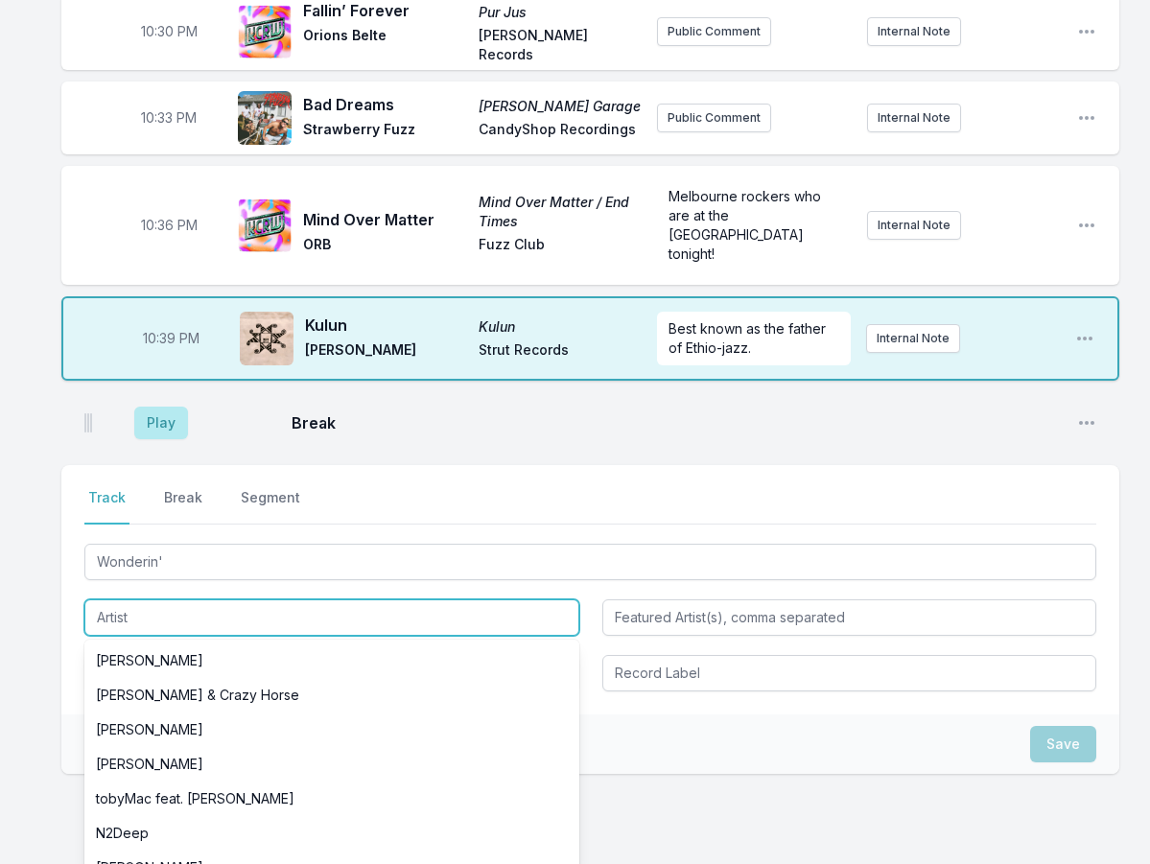
click at [160, 600] on input "Artist" at bounding box center [331, 618] width 495 height 36
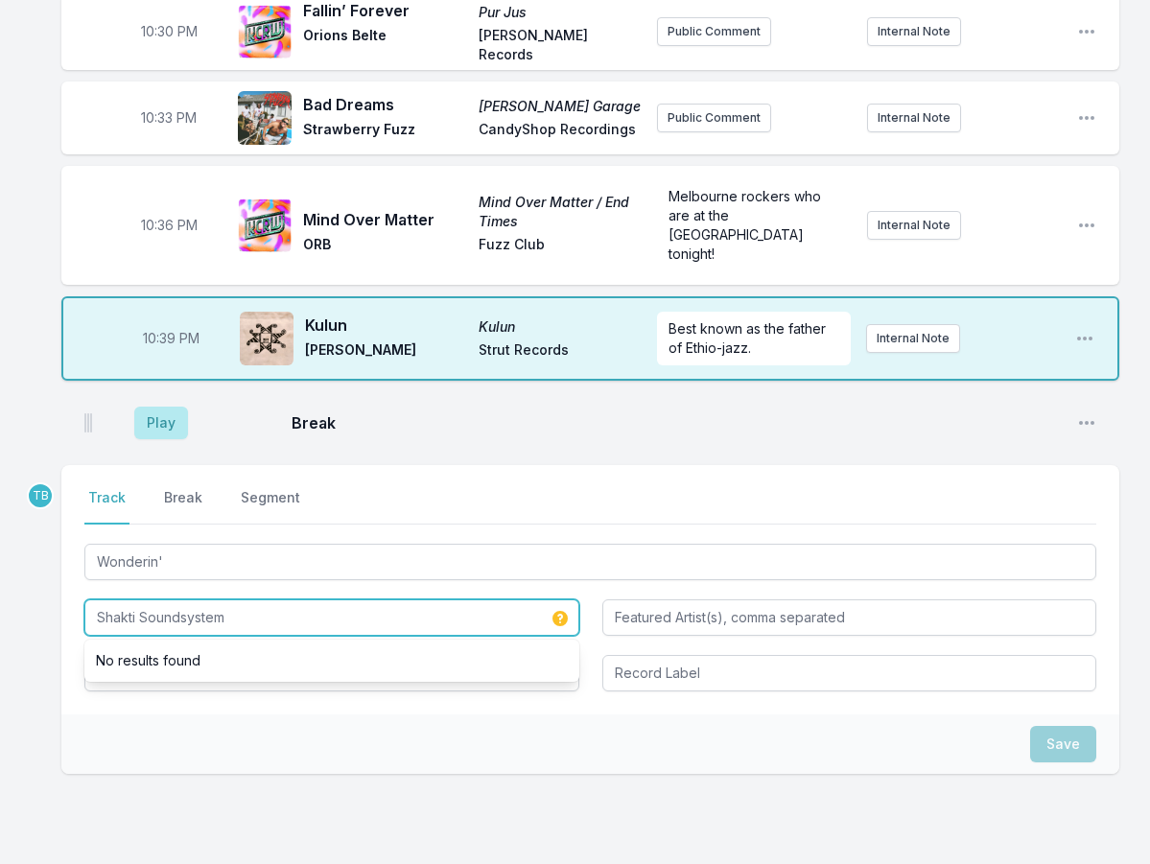
type input "Shakti Soundsystem"
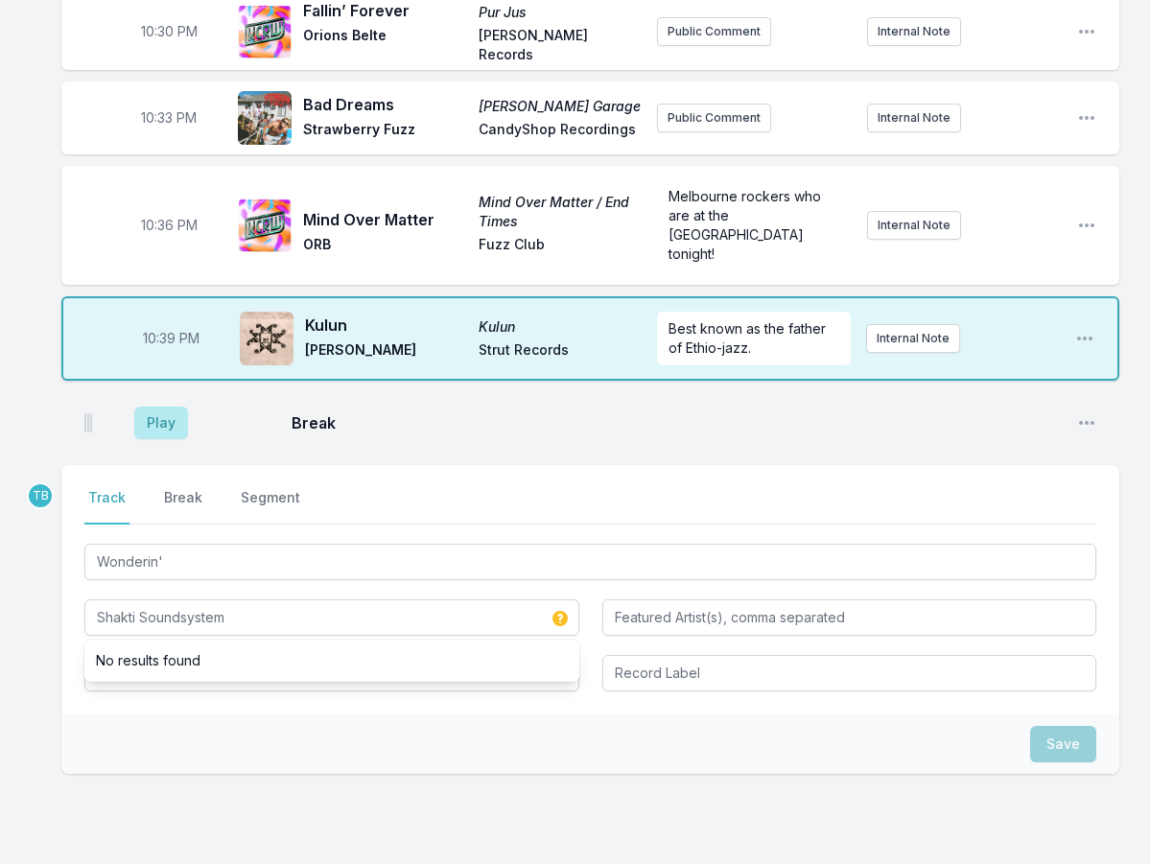
click at [159, 715] on div "Save" at bounding box center [590, 744] width 1058 height 59
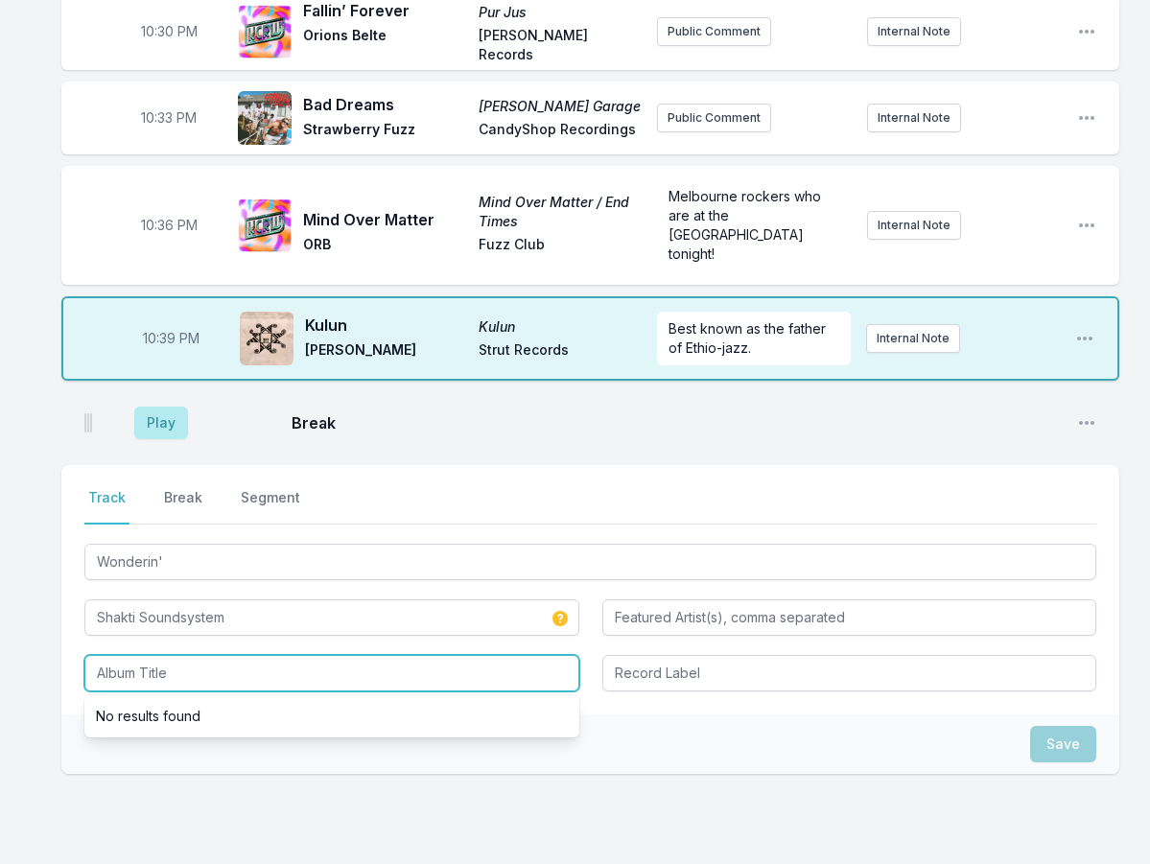
click at [173, 655] on input "Album Title" at bounding box center [331, 673] width 495 height 36
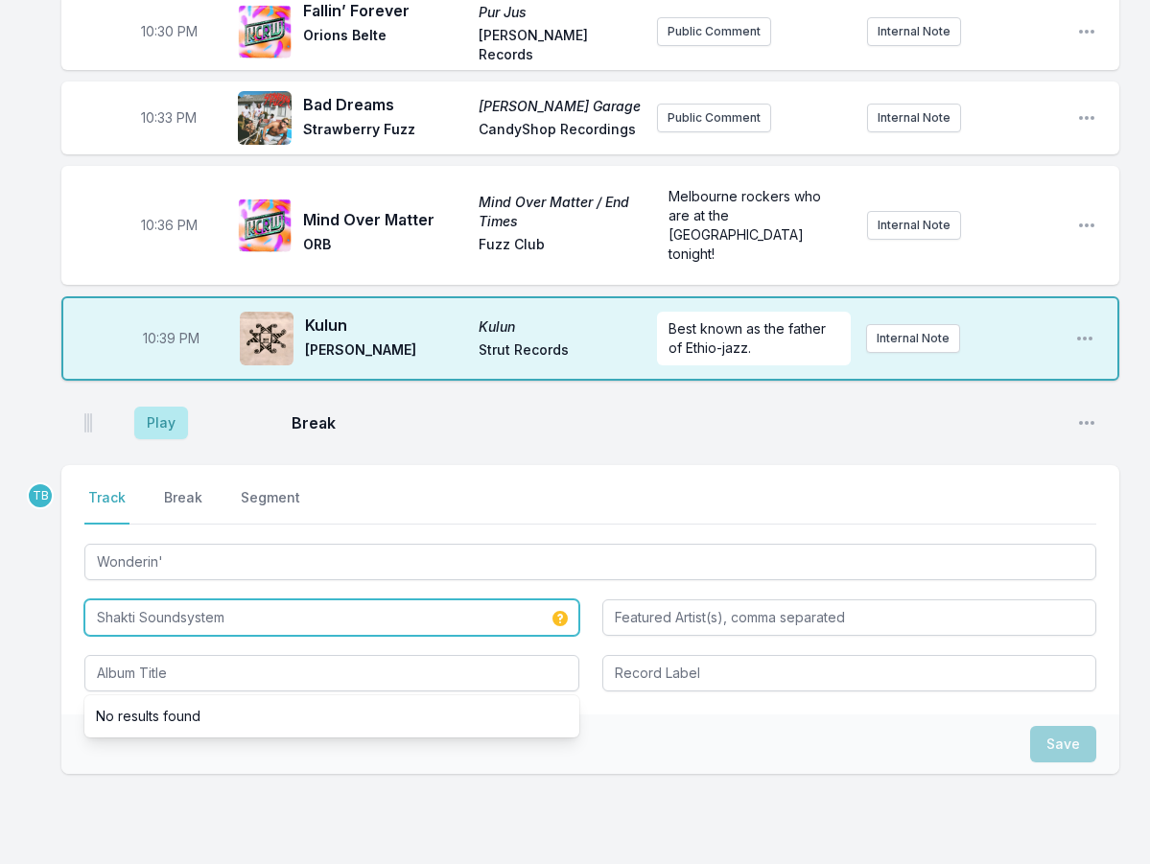
click at [229, 600] on input "Shakti Soundsystem" at bounding box center [331, 618] width 495 height 36
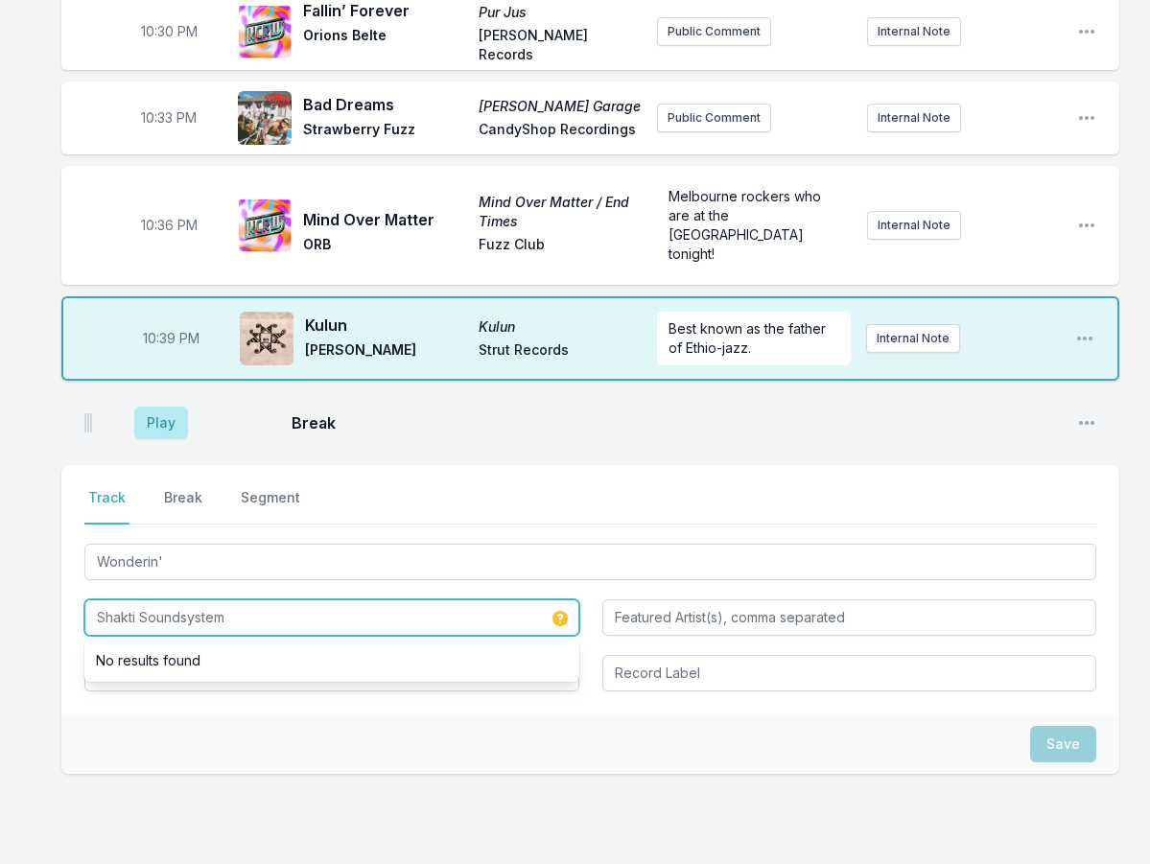
click at [229, 600] on input "Shakti Soundsystem" at bounding box center [331, 618] width 495 height 36
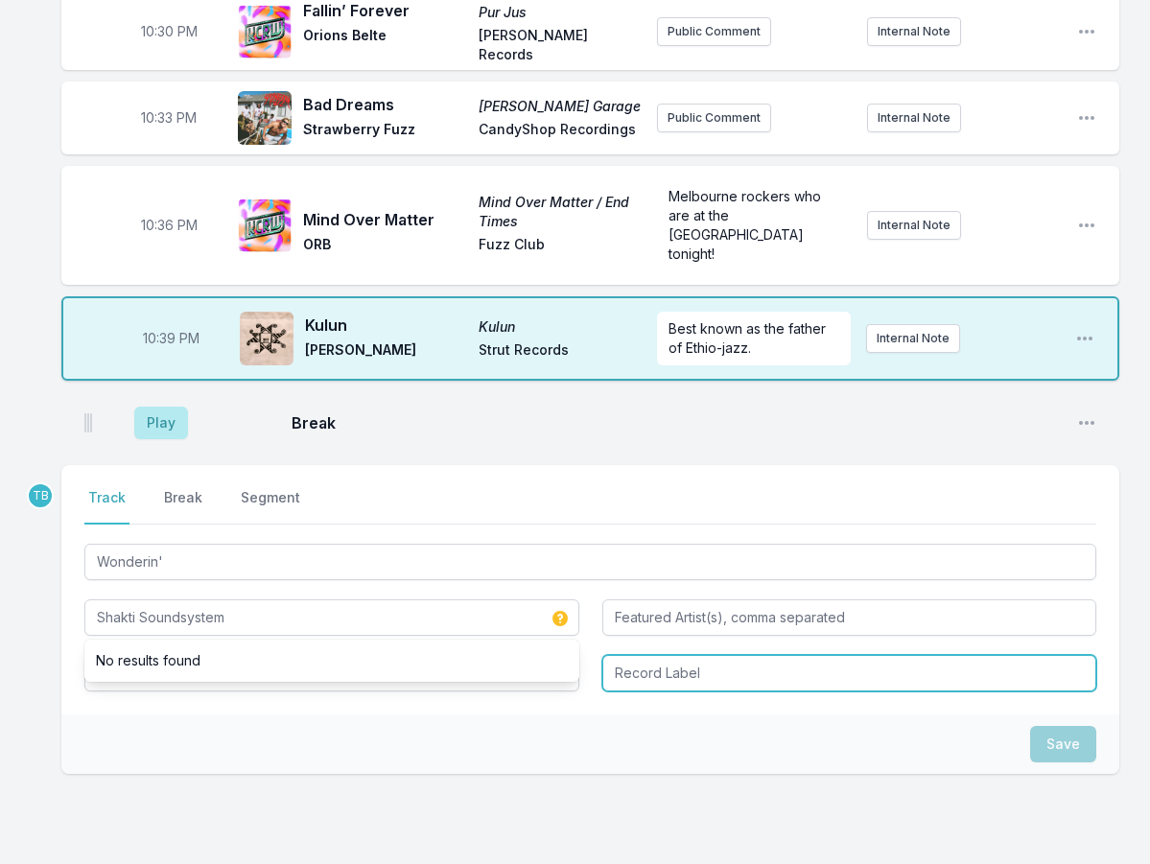
click at [681, 655] on input "Record Label" at bounding box center [849, 673] width 495 height 36
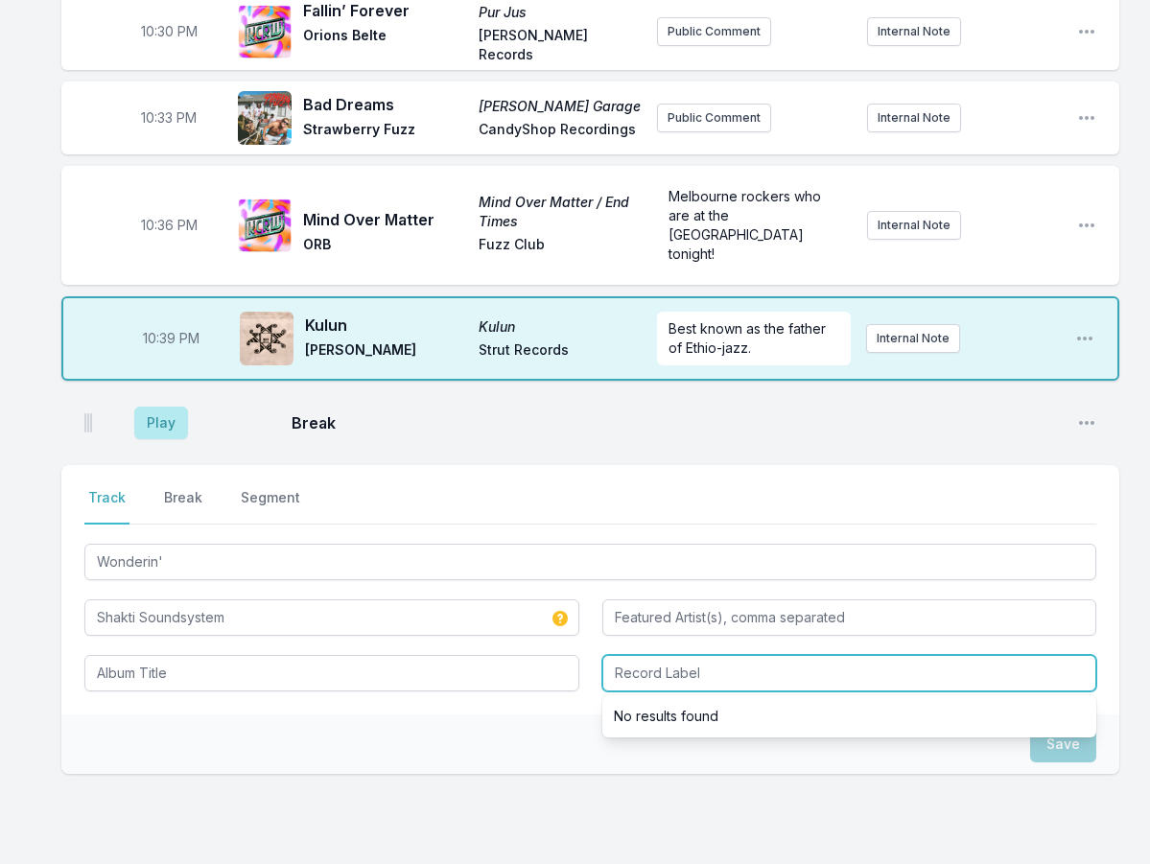
paste input "Anova Music"
type input "Anova Music"
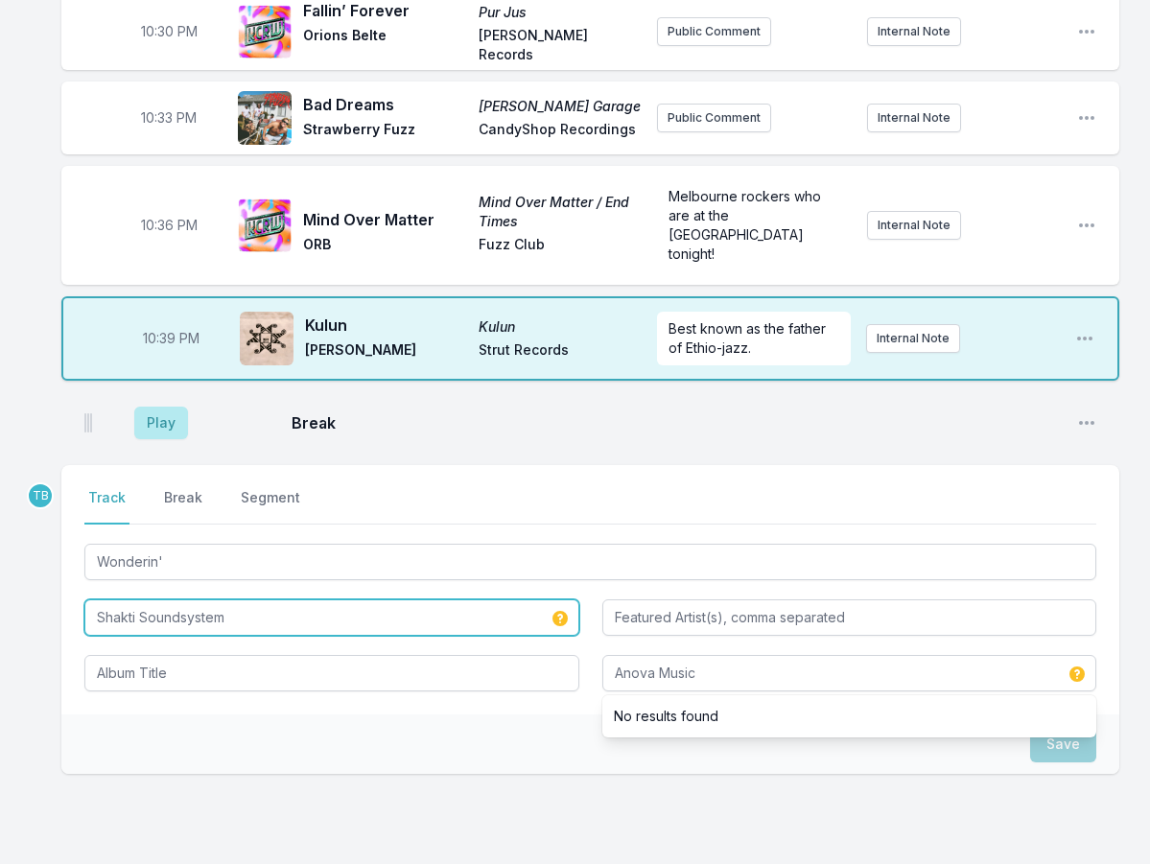
click at [287, 600] on input "Shakti Soundsystem" at bounding box center [331, 618] width 495 height 36
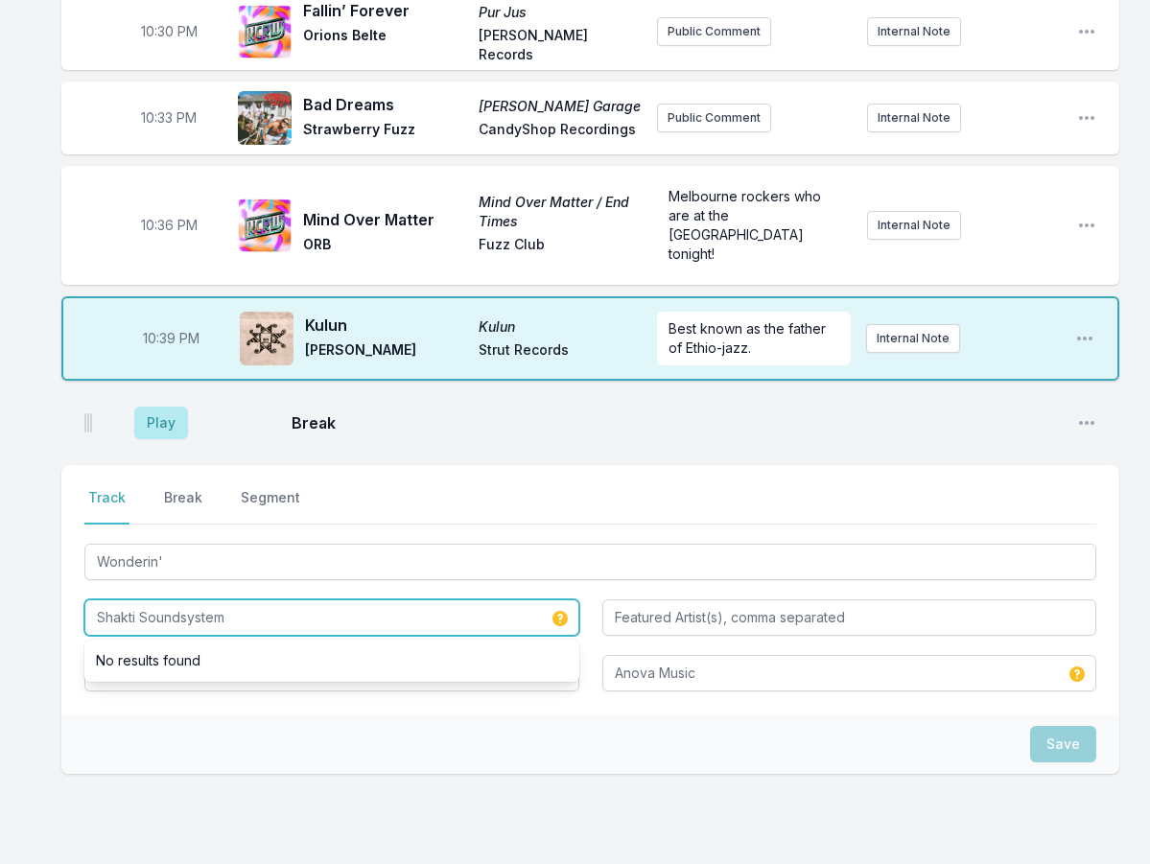
click at [287, 600] on input "Shakti Soundsystem" at bounding box center [331, 618] width 495 height 36
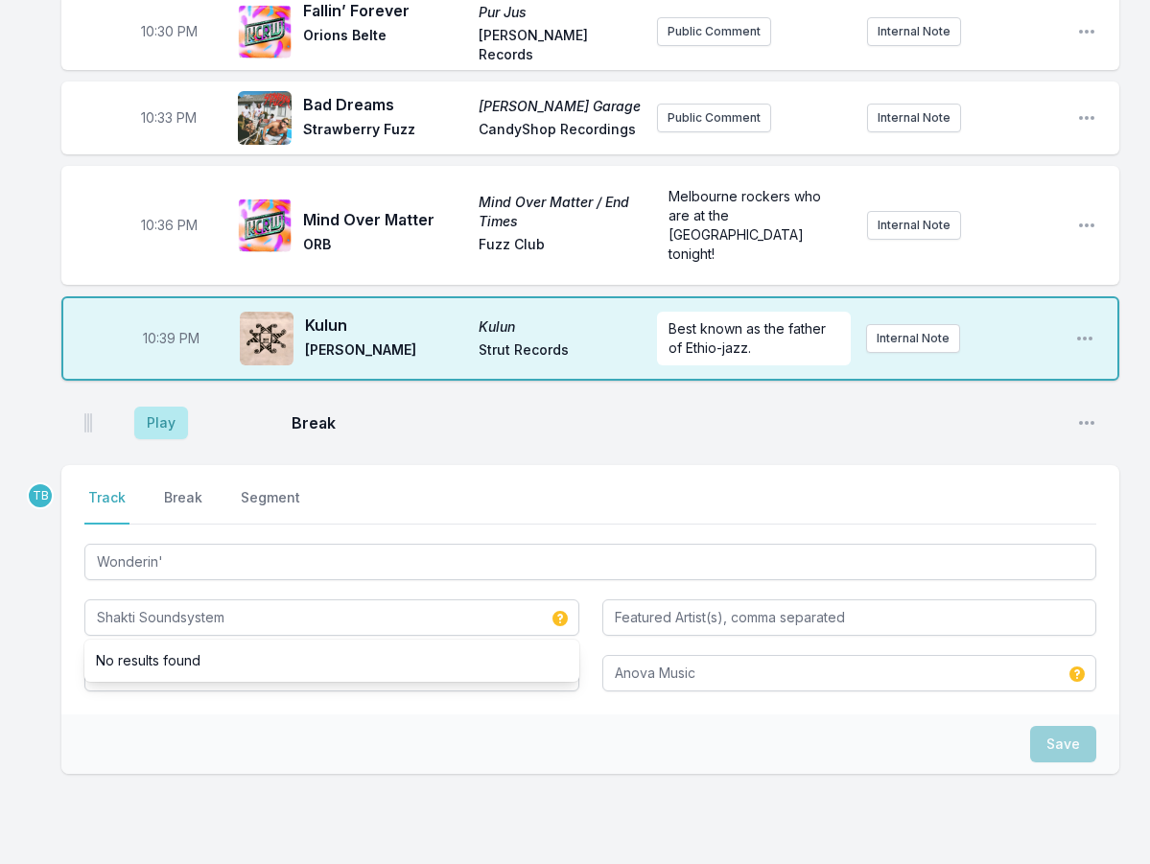
drag, startPoint x: 226, startPoint y: 623, endPoint x: 226, endPoint y: 601, distance: 21.1
click at [225, 623] on div "Select a tab Track Break Segment Track Break Segment Wonderin' Shakti Soundsyst…" at bounding box center [590, 589] width 1058 height 249
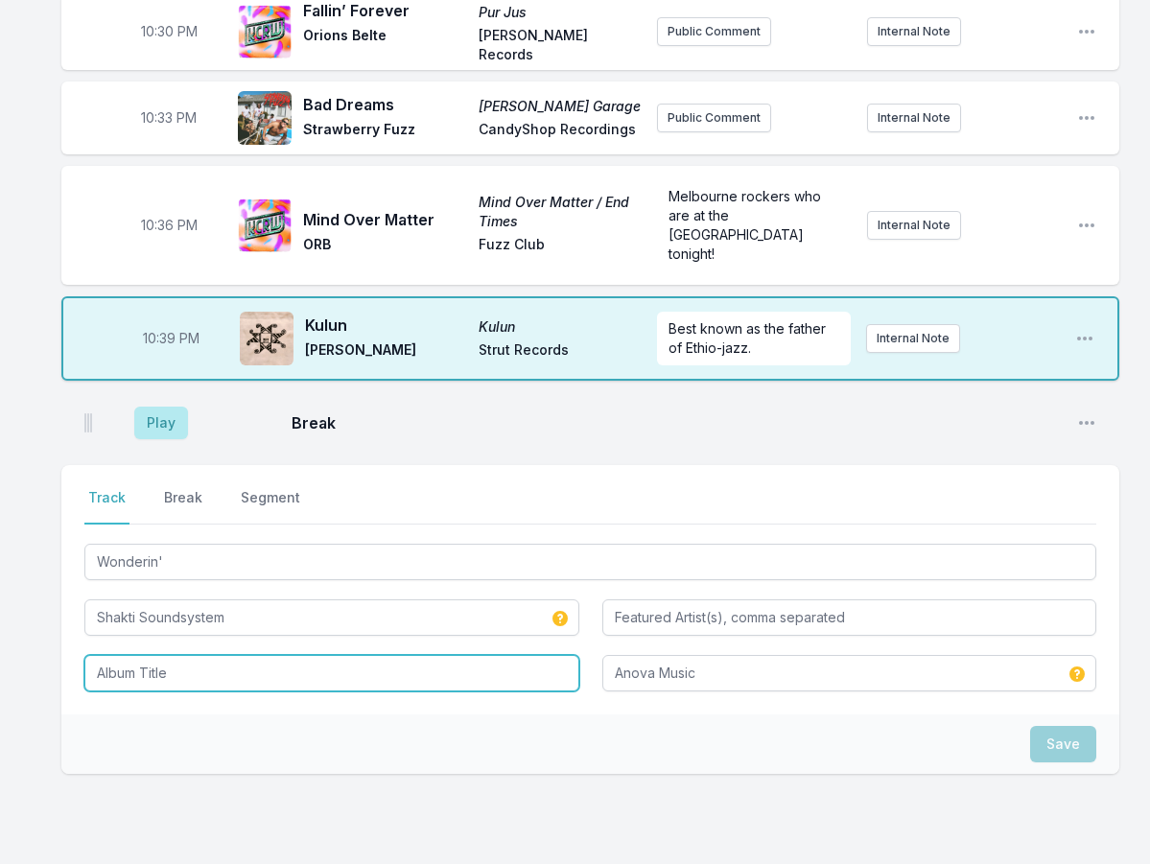
click at [230, 655] on input "Album Title" at bounding box center [331, 673] width 495 height 36
paste input "Shakti Soundsystem"
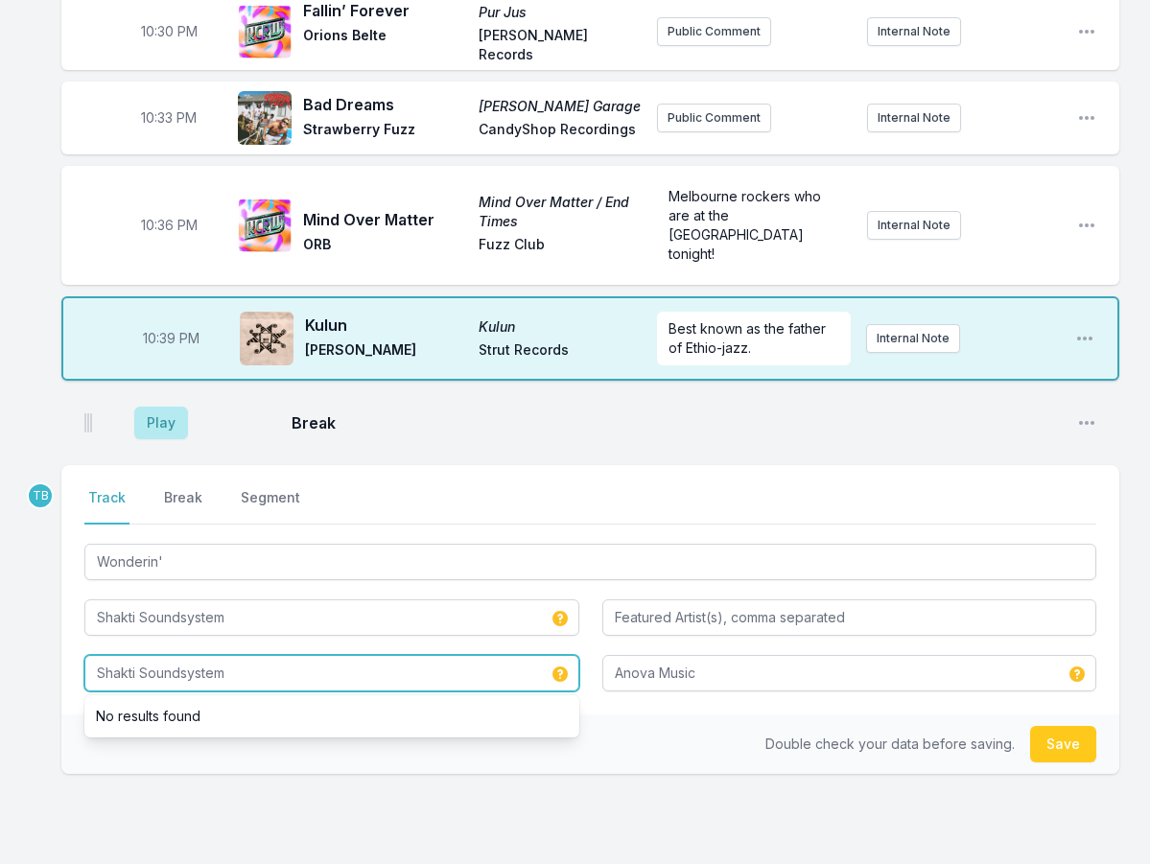
type input "Shakti Soundsystem"
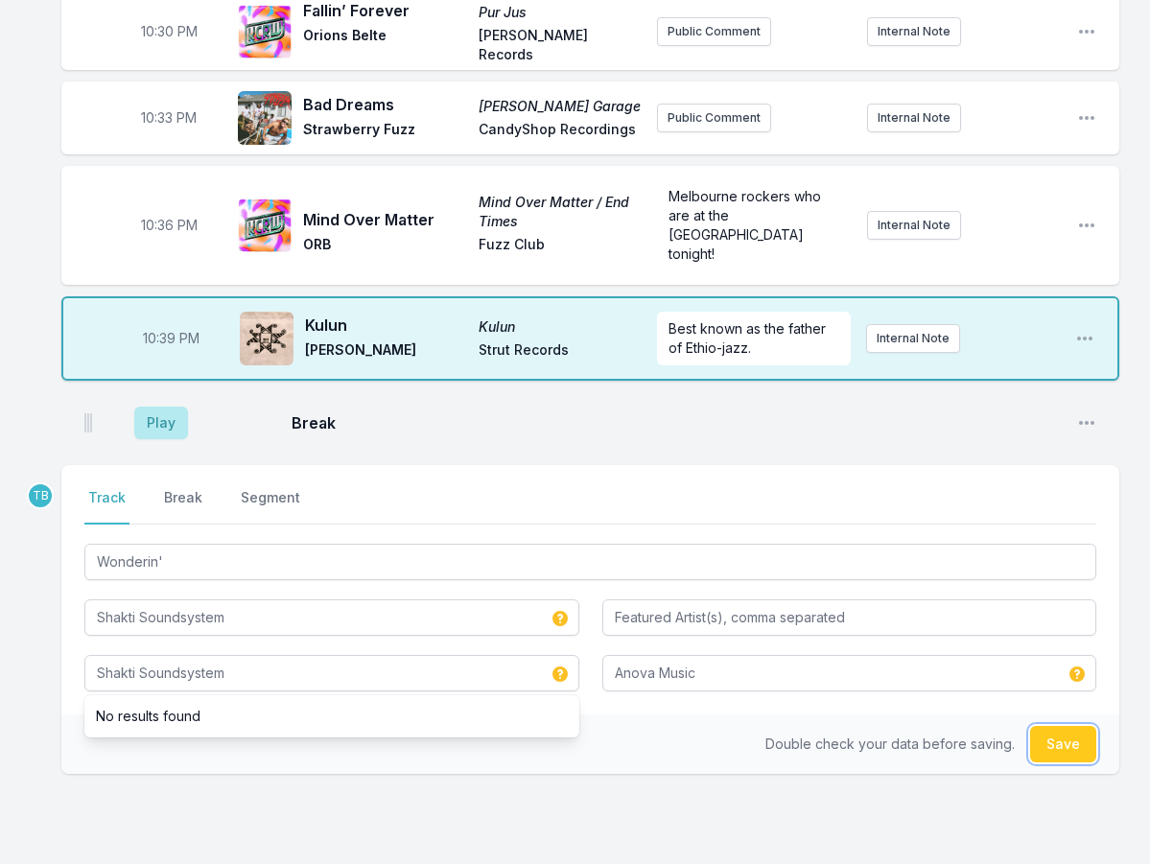
click at [1053, 726] on button "Save" at bounding box center [1063, 744] width 66 height 36
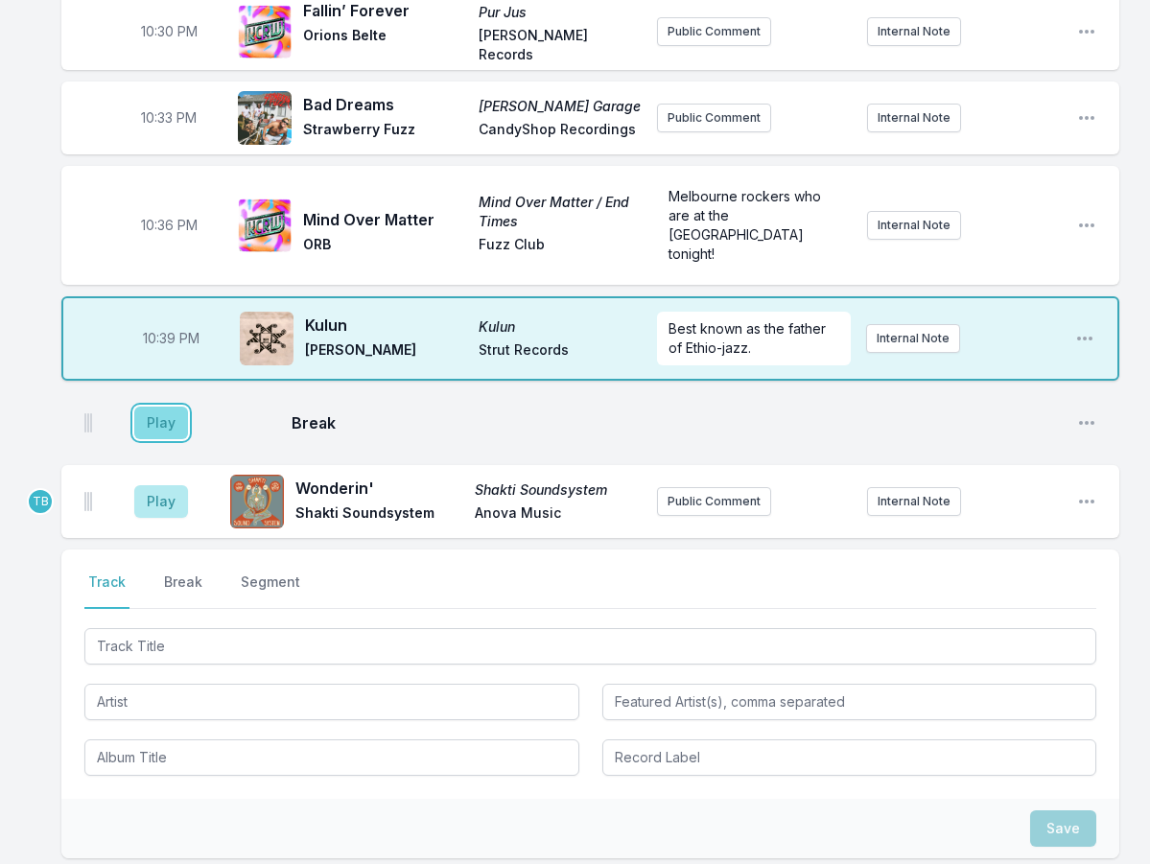
click at [152, 407] on button "Play" at bounding box center [161, 423] width 54 height 33
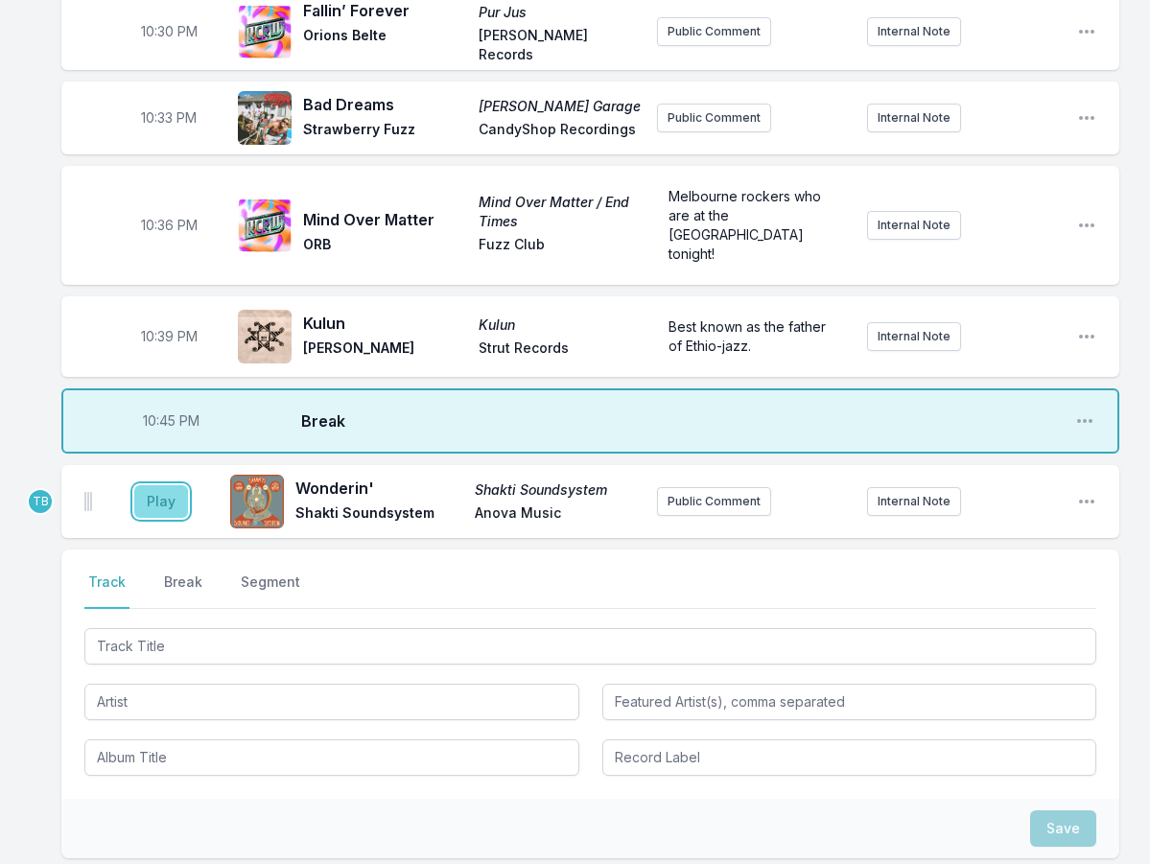
click at [174, 485] on button "Play" at bounding box center [161, 501] width 54 height 33
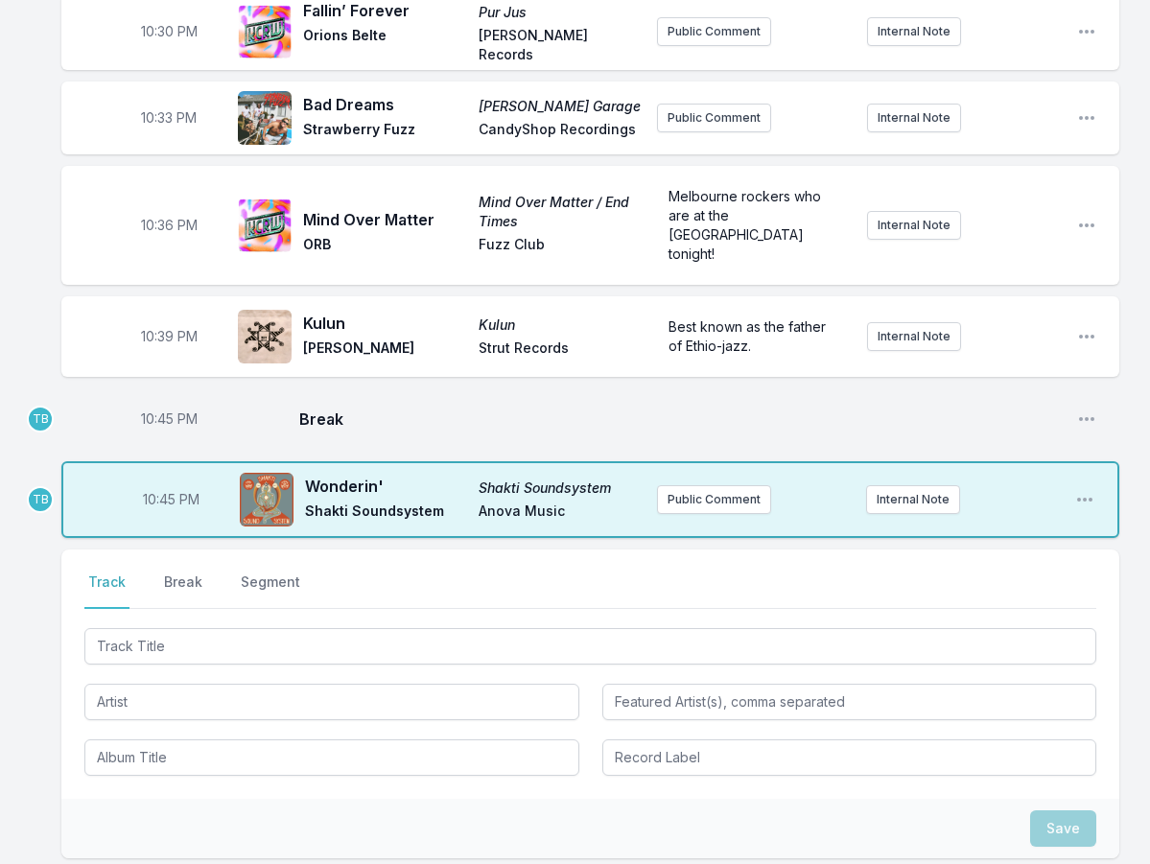
click at [163, 410] on span "10:45 PM" at bounding box center [169, 419] width 57 height 19
click at [157, 401] on input "22:45" at bounding box center [168, 419] width 107 height 36
type input "22:41"
click at [164, 490] on span "10:45 PM" at bounding box center [171, 499] width 57 height 19
click at [158, 482] on input "22:45" at bounding box center [170, 500] width 107 height 36
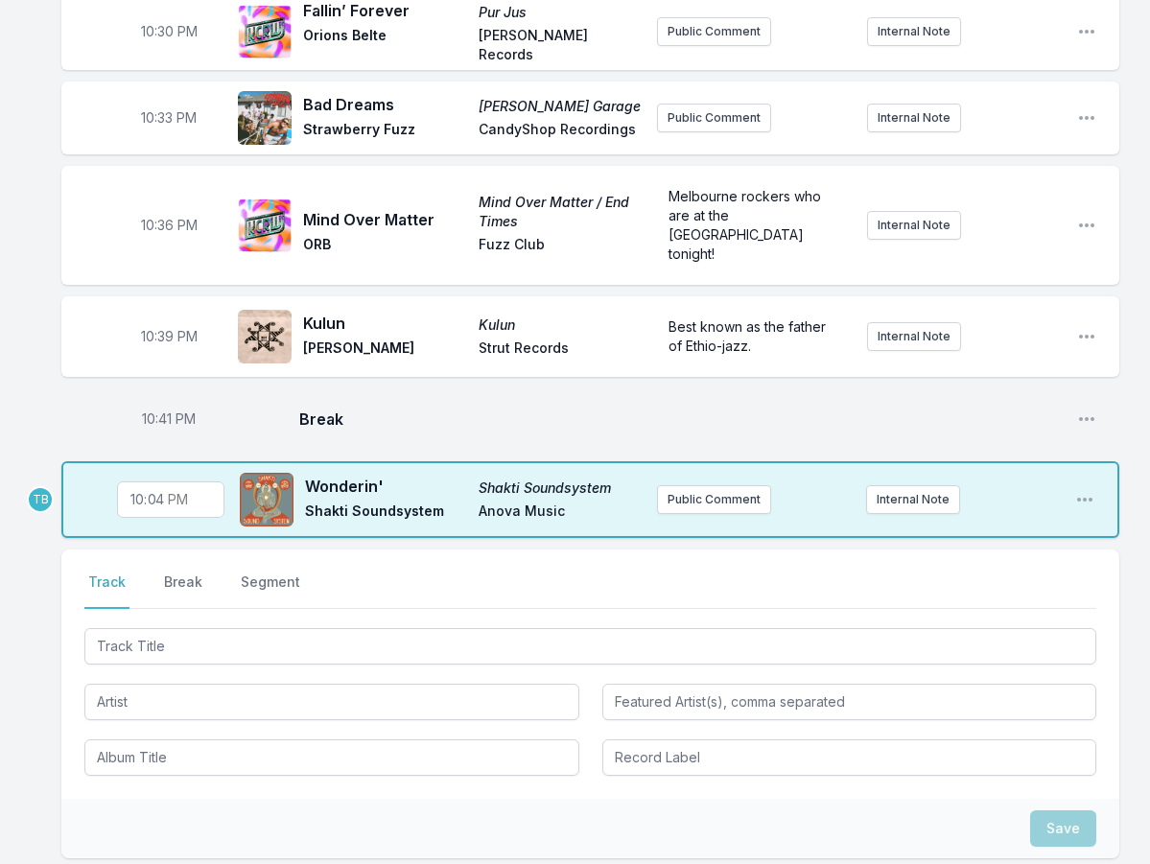
type input "22:43"
click at [43, 537] on div "10:00 PM [PERSON_NAME]'s Story The [PERSON_NAME] Sessions Death in [GEOGRAPHIC_…" at bounding box center [575, 169] width 1150 height 1748
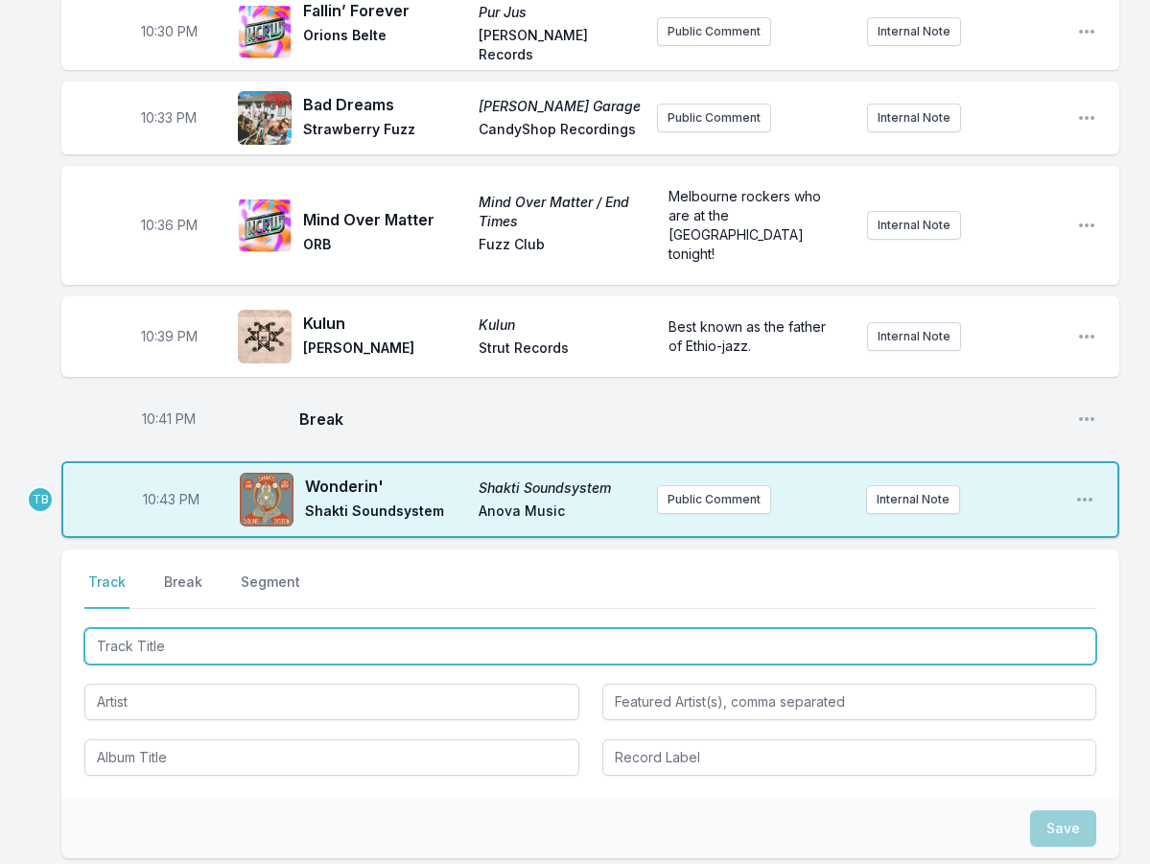
click at [247, 628] on input "Track Title" at bounding box center [590, 646] width 1012 height 36
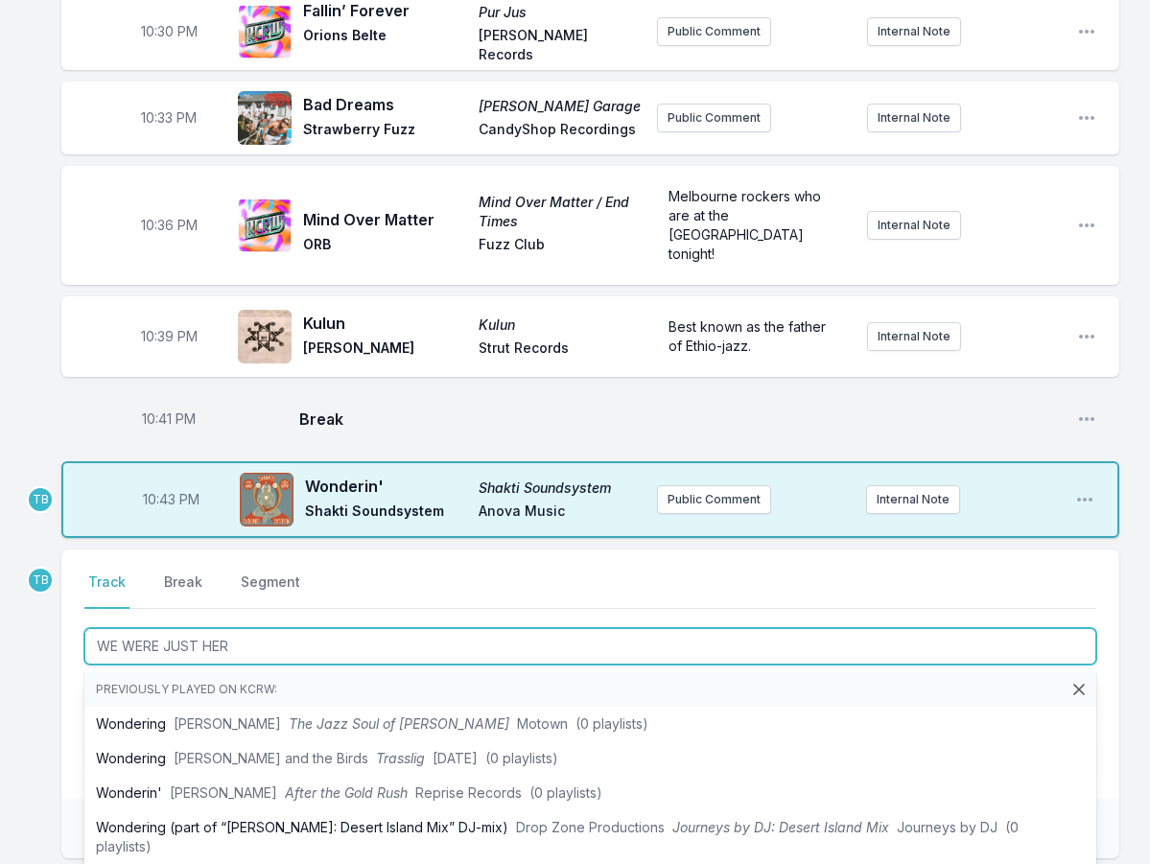
type input "WE WERE JUST HERE"
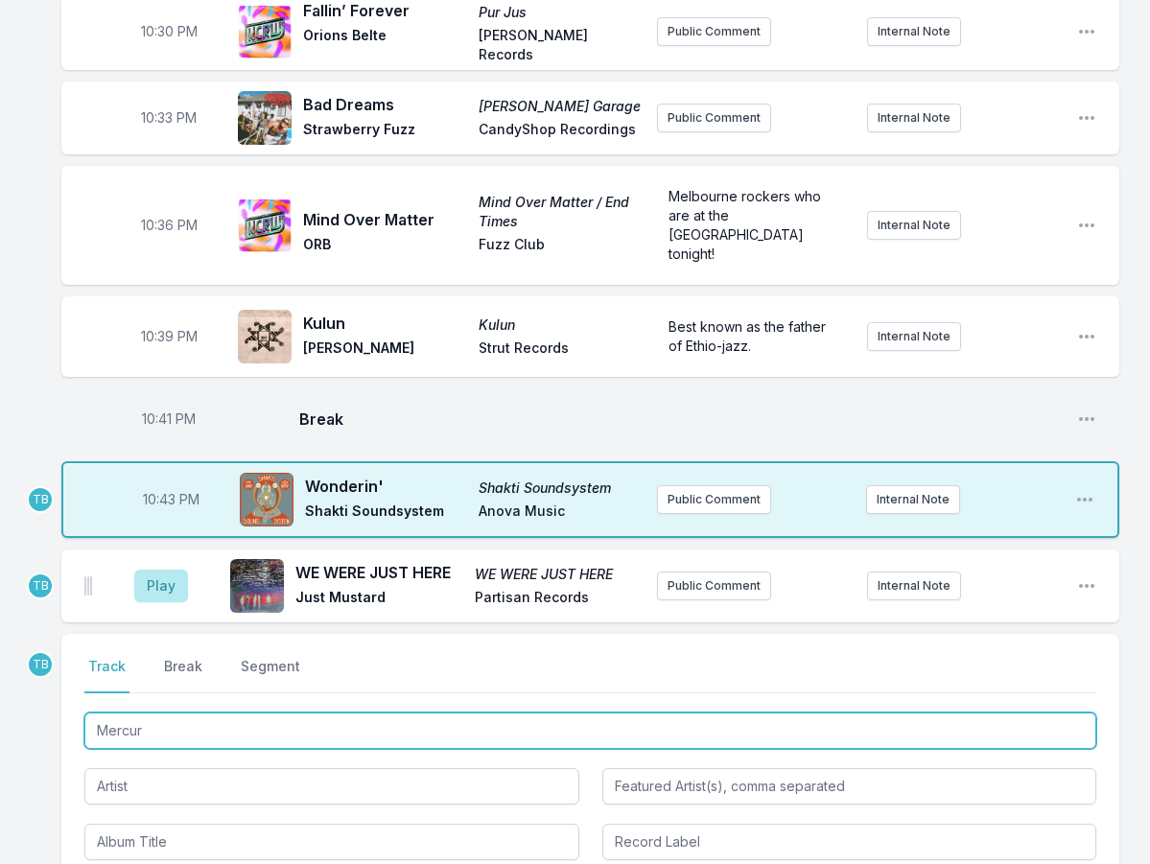
type input "Mercury"
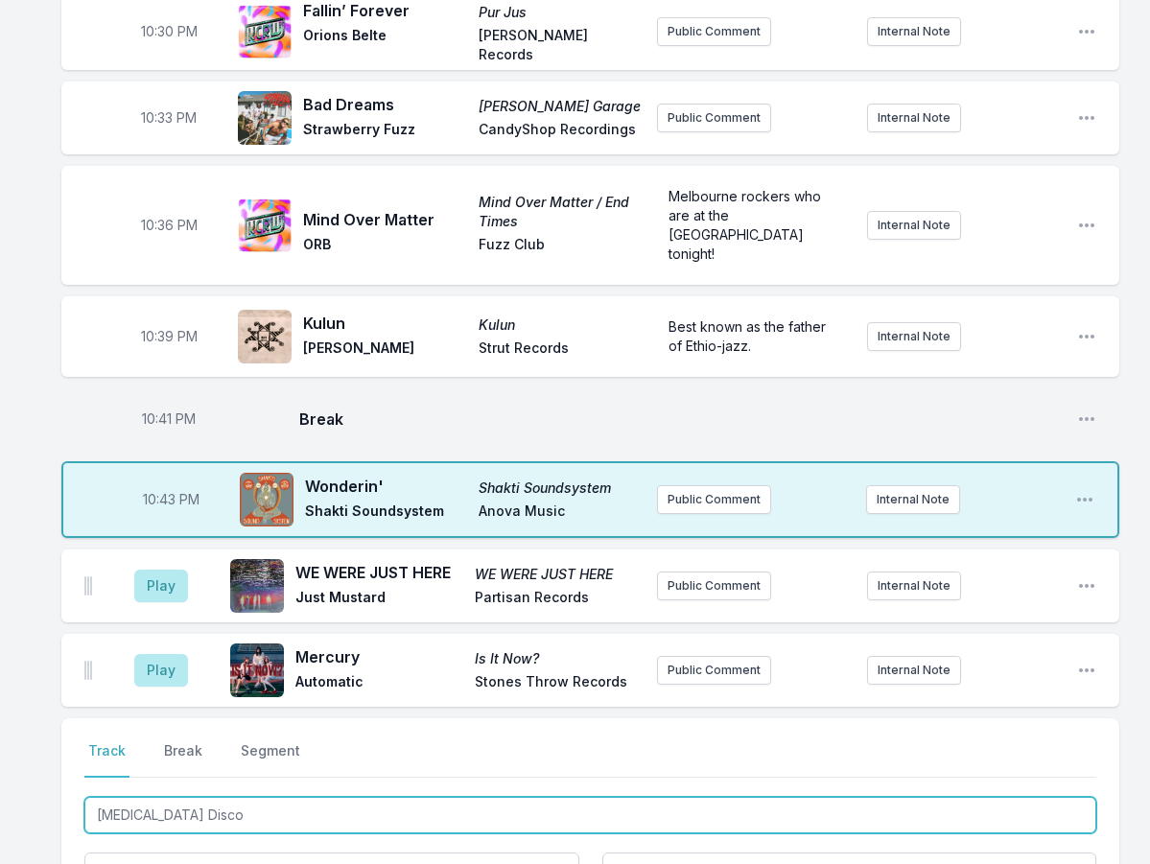
type input "[MEDICAL_DATA] Disco"
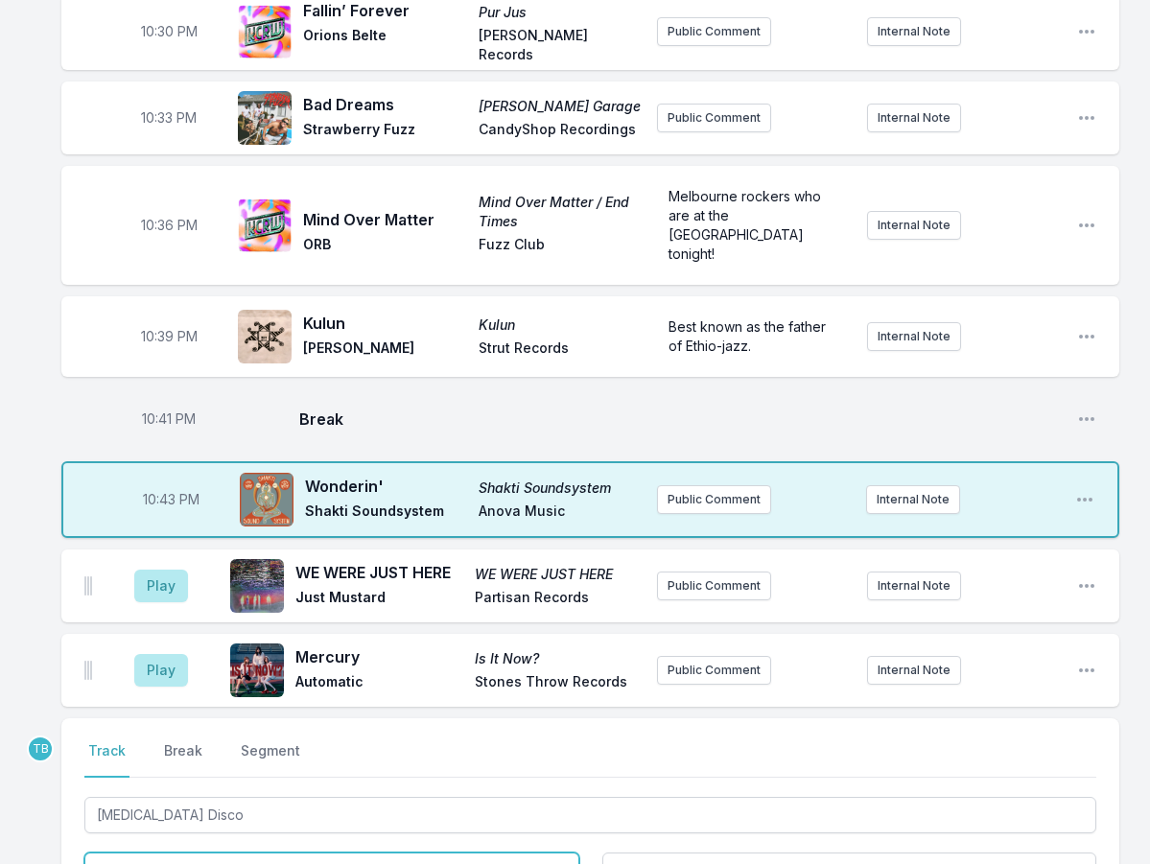
type input "Los Palms"
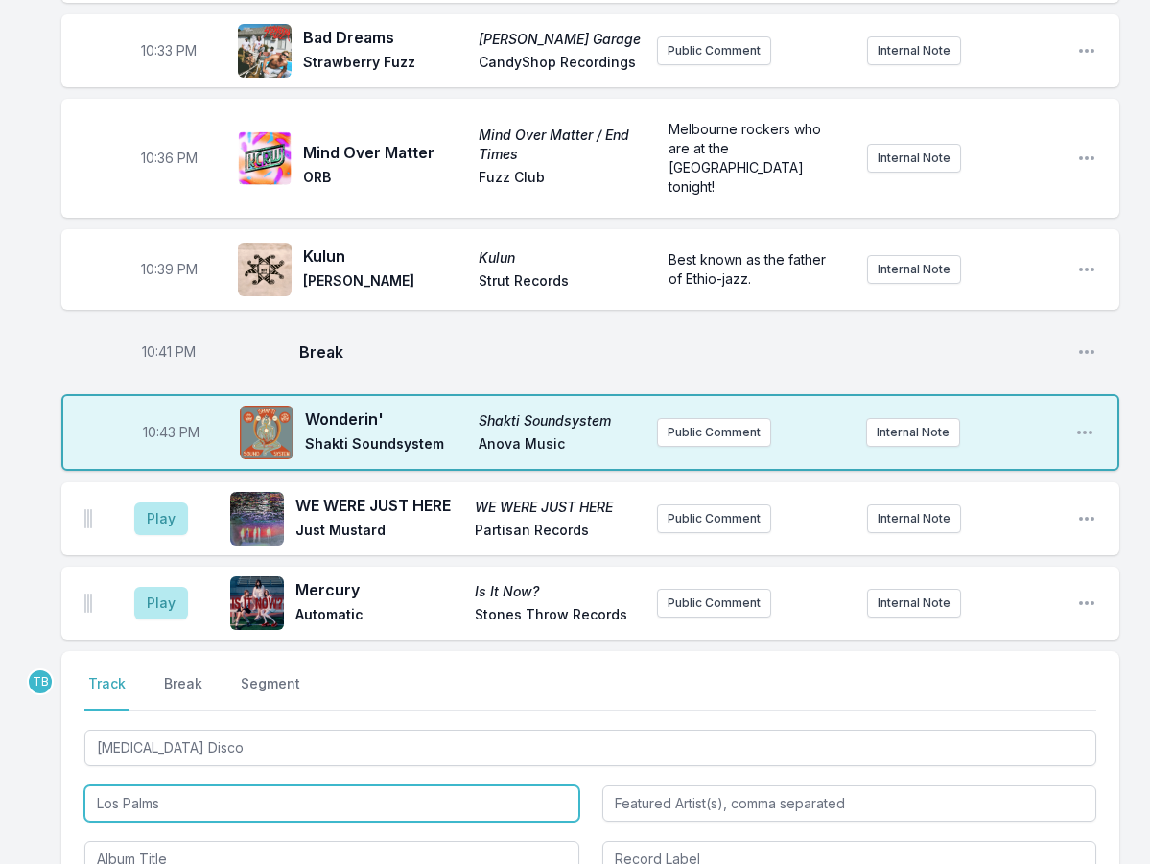
scroll to position [1156, 0]
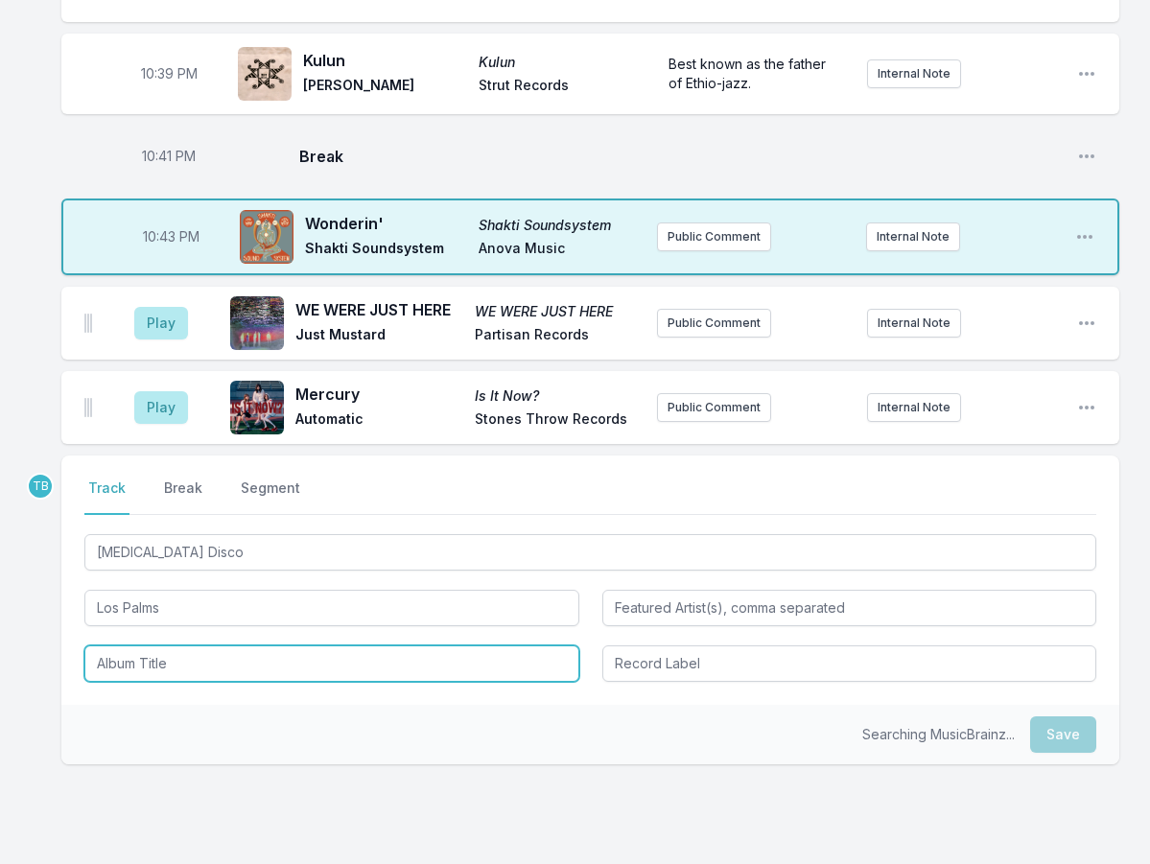
drag, startPoint x: 179, startPoint y: 578, endPoint x: 204, endPoint y: 582, distance: 25.2
click at [179, 646] on input "Album Title" at bounding box center [331, 664] width 495 height 36
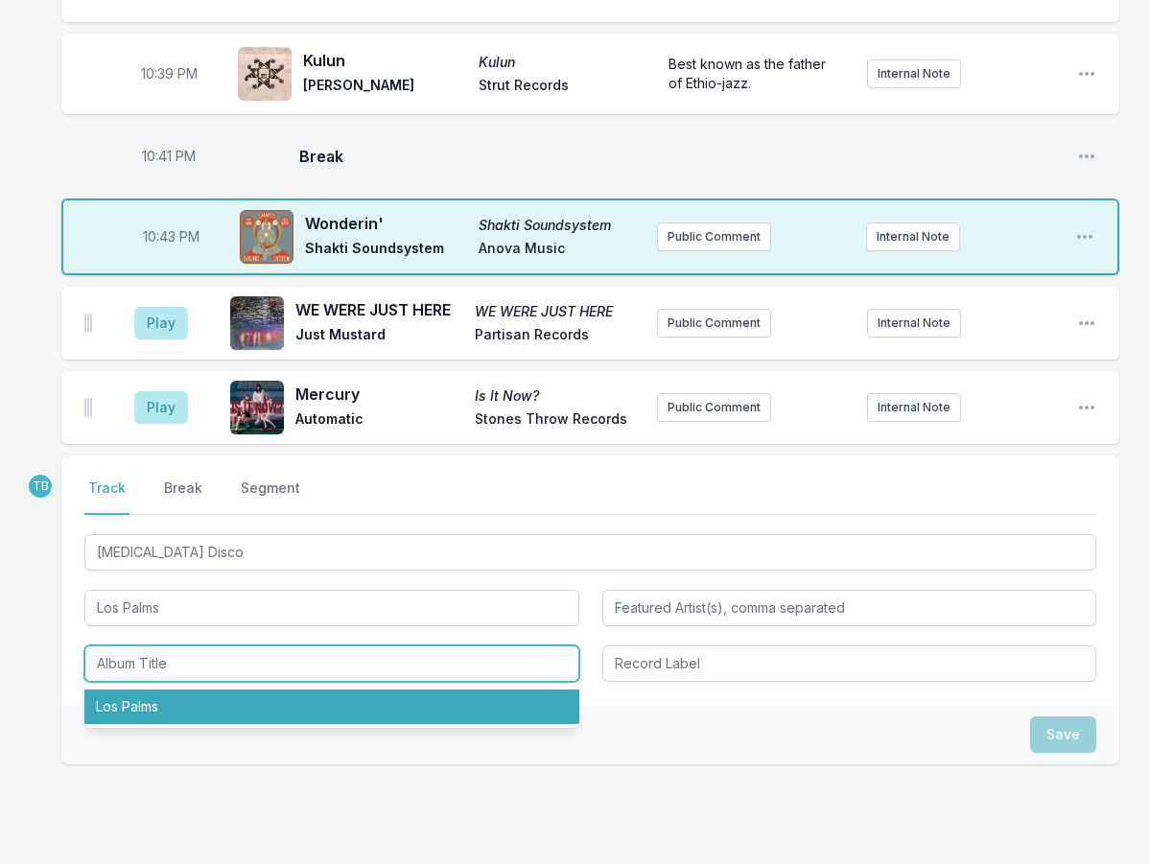
drag, startPoint x: 201, startPoint y: 628, endPoint x: 466, endPoint y: 605, distance: 265.8
click at [201, 690] on li "Los Palms" at bounding box center [331, 707] width 495 height 35
type input "Los Palms"
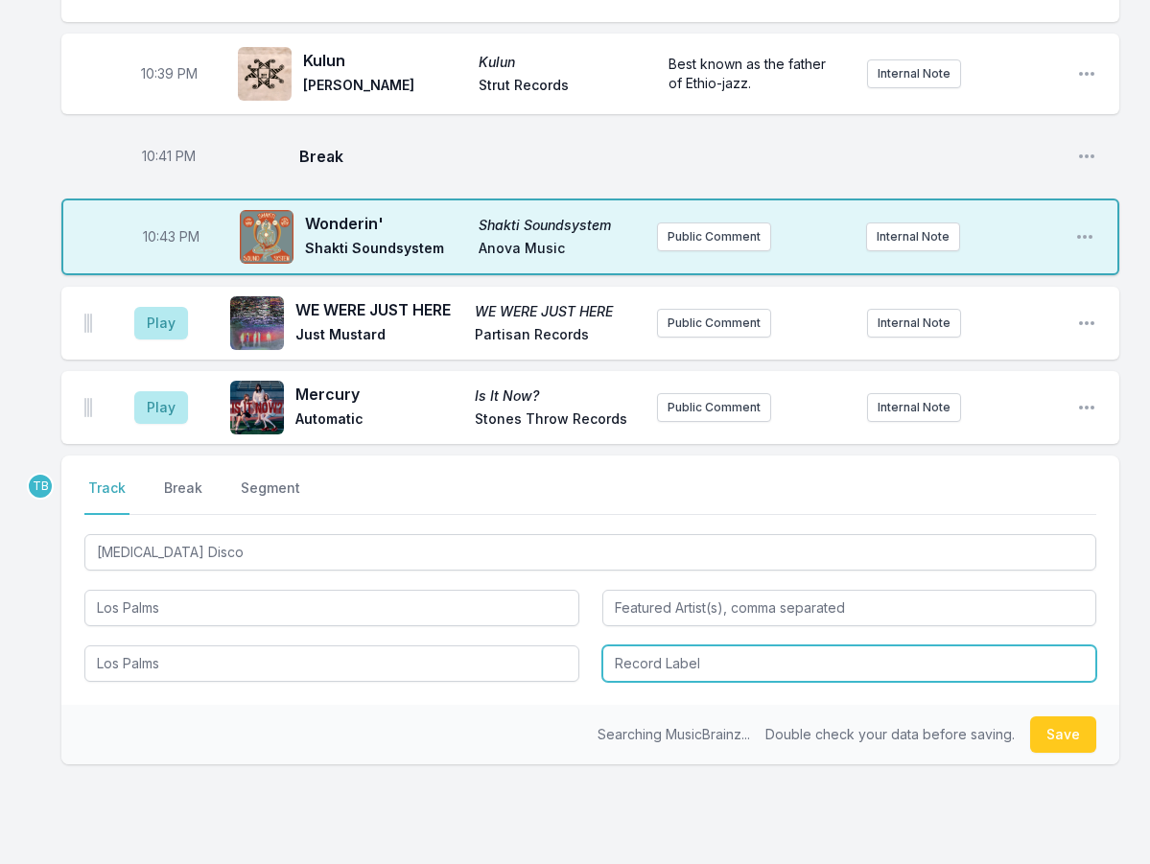
click at [691, 646] on input "Record Label" at bounding box center [849, 664] width 495 height 36
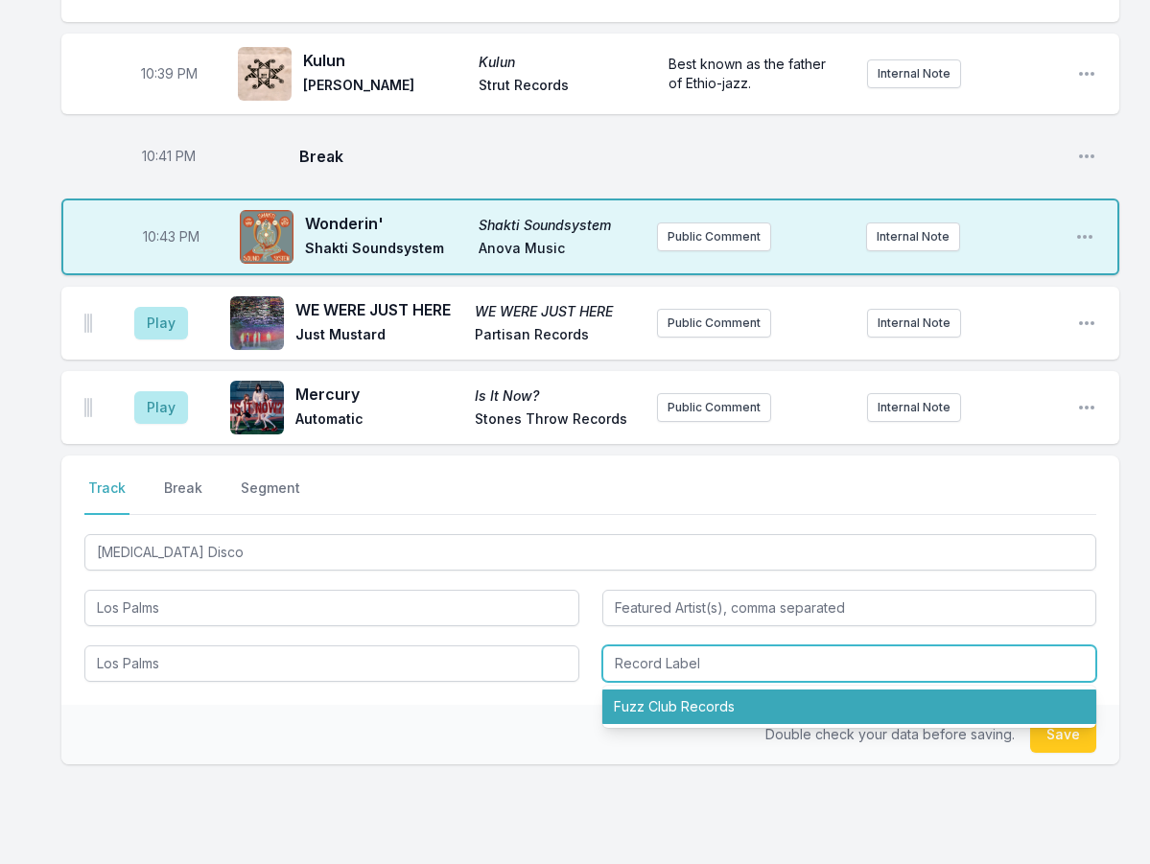
drag, startPoint x: 695, startPoint y: 624, endPoint x: 840, endPoint y: 631, distance: 146.0
click at [695, 690] on li "Fuzz Club Records" at bounding box center [849, 707] width 495 height 35
type input "Fuzz Club Records"
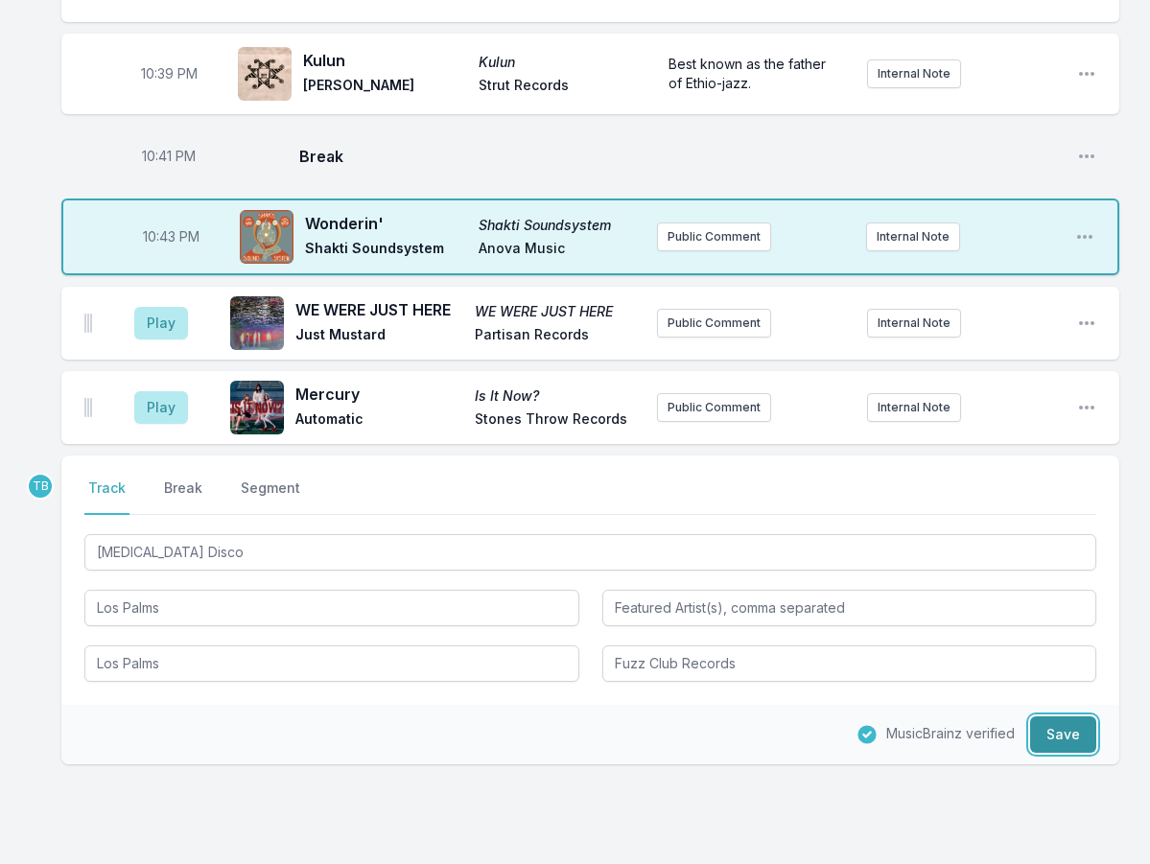
click at [1055, 717] on button "Save" at bounding box center [1063, 735] width 66 height 36
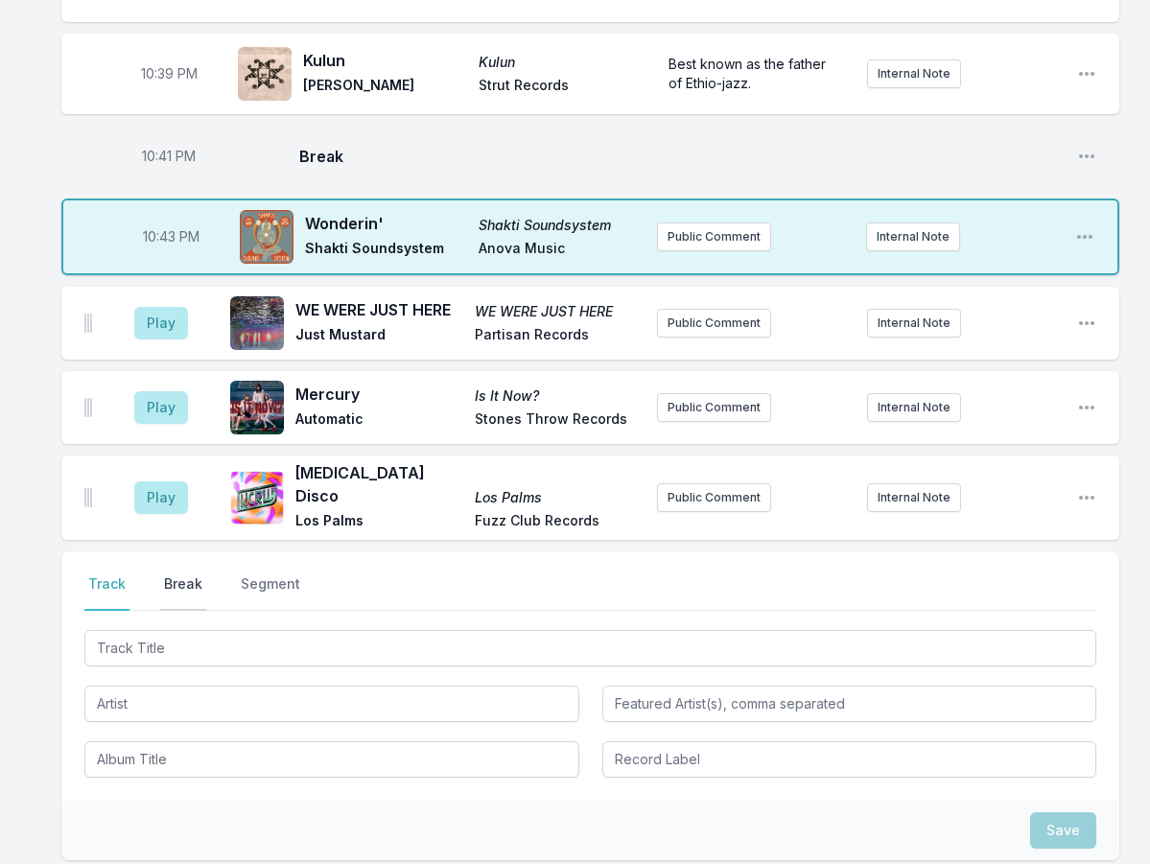
click at [199, 575] on button "Break" at bounding box center [183, 593] width 46 height 36
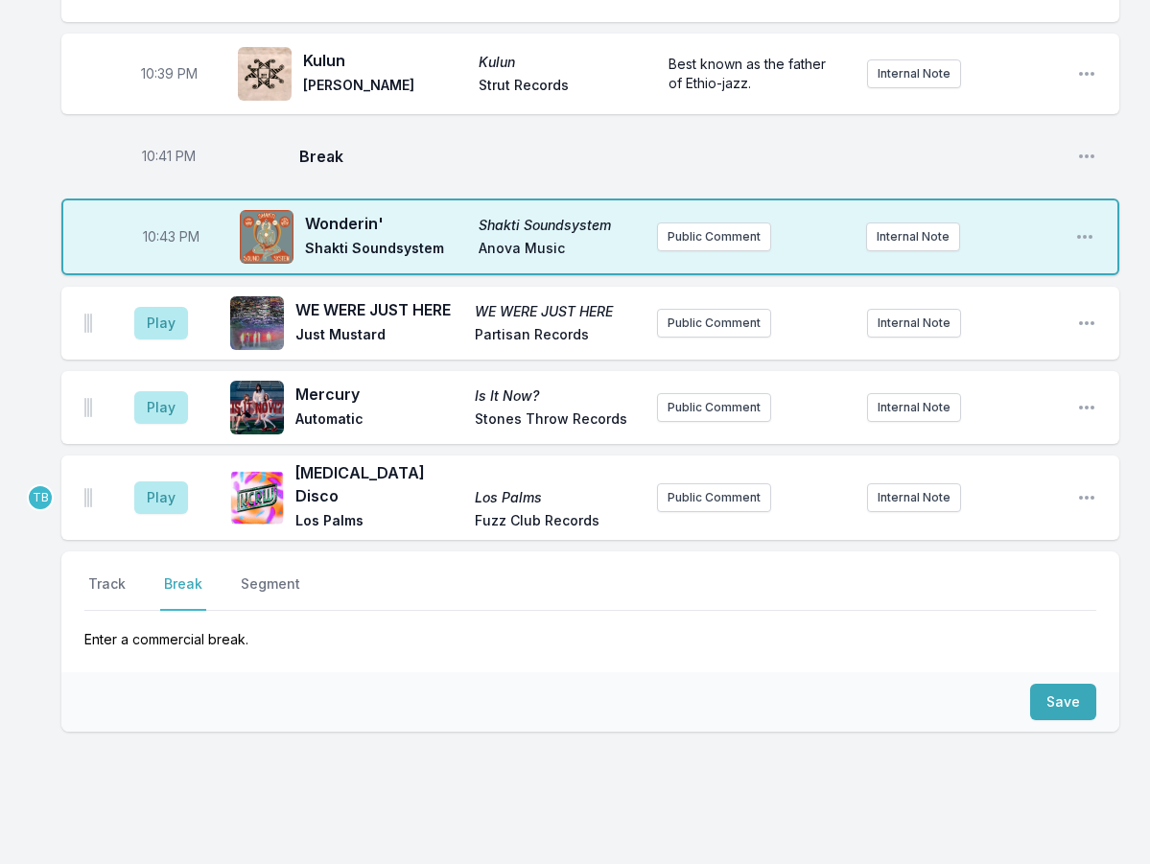
scroll to position [1112, 0]
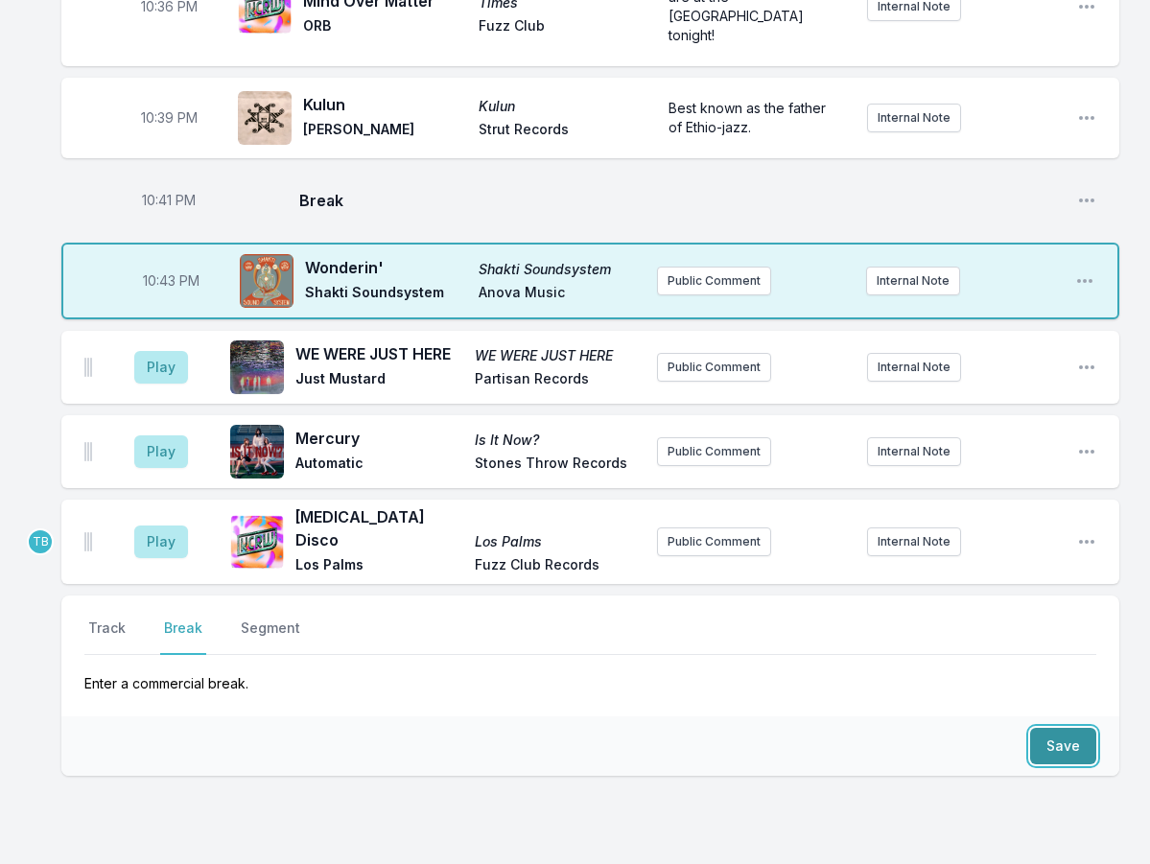
click at [1048, 728] on button "Save" at bounding box center [1063, 746] width 66 height 36
click at [1048, 643] on div "Select a tab Track Break Segment Track Break Segment Enter a commercial break. …" at bounding box center [590, 686] width 1058 height 180
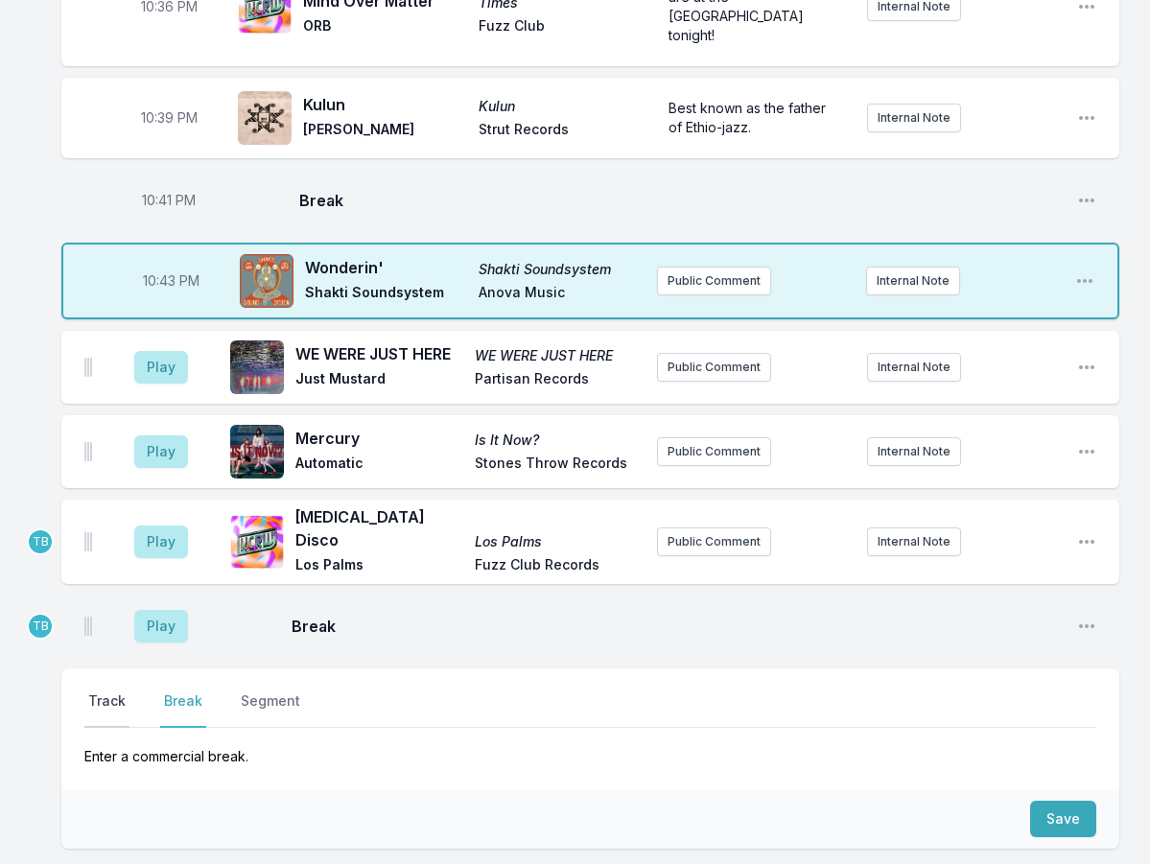
click at [123, 692] on button "Track" at bounding box center [106, 710] width 45 height 36
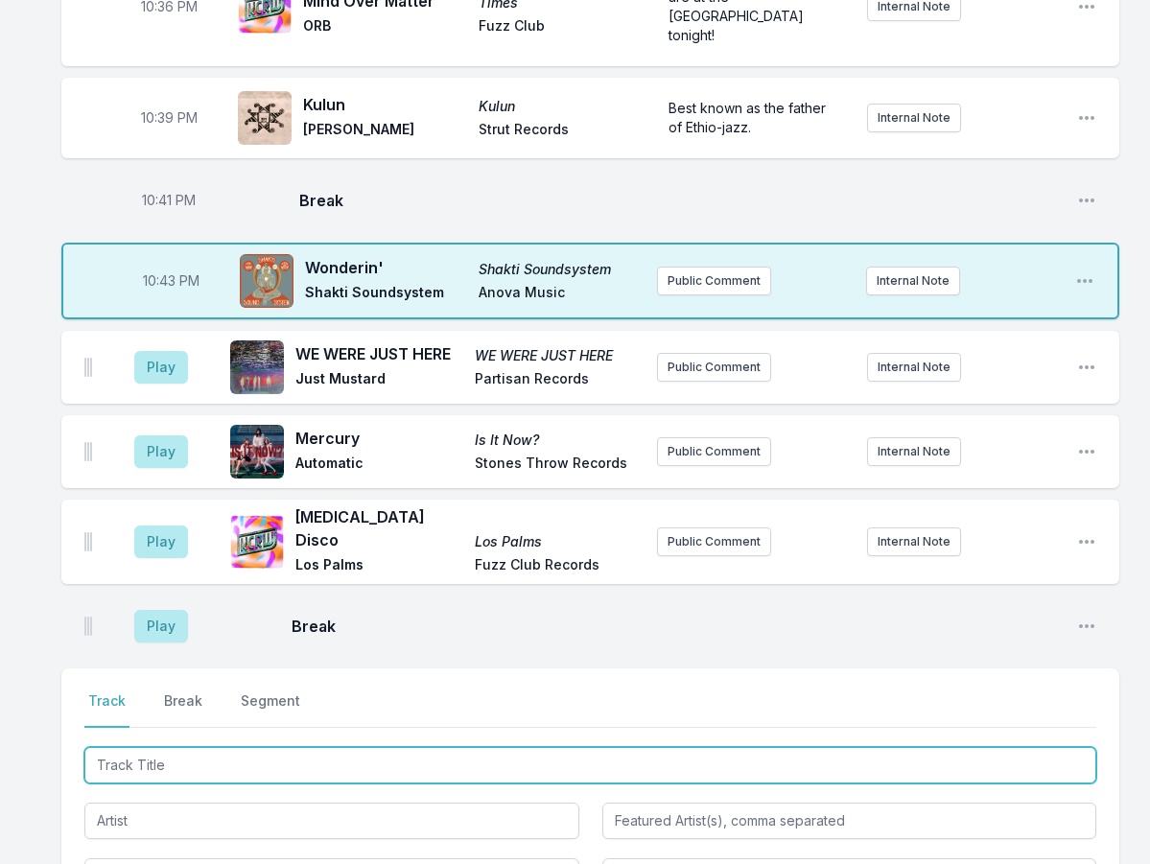
click at [186, 747] on input "Track Title" at bounding box center [590, 765] width 1012 height 36
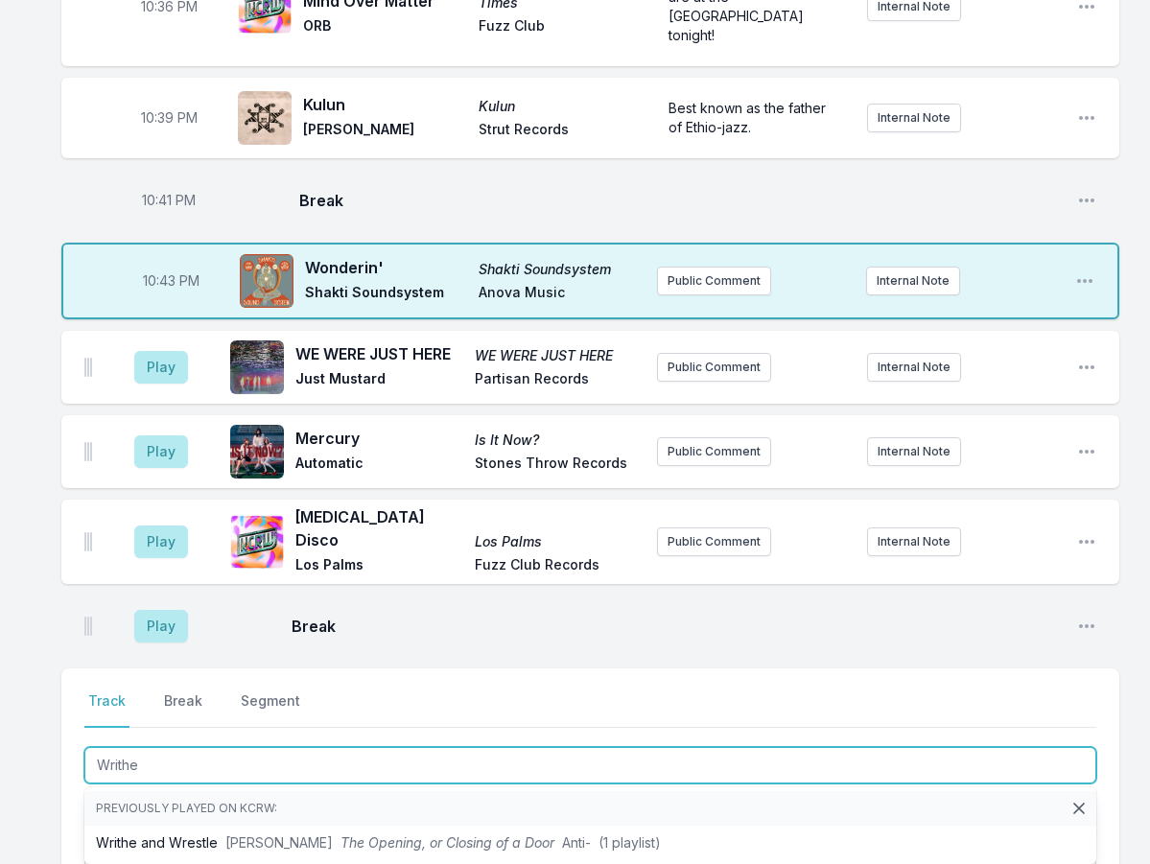
type input "Writhe"
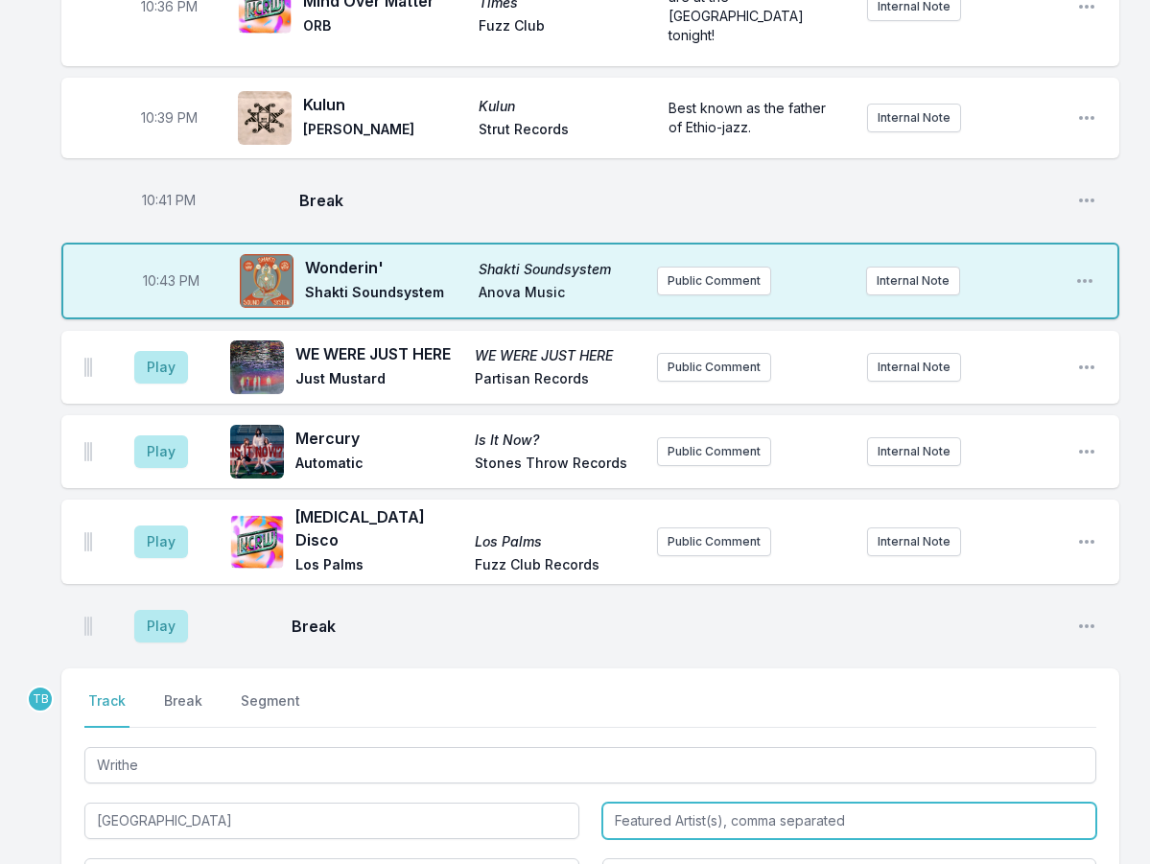
type input "[GEOGRAPHIC_DATA]"
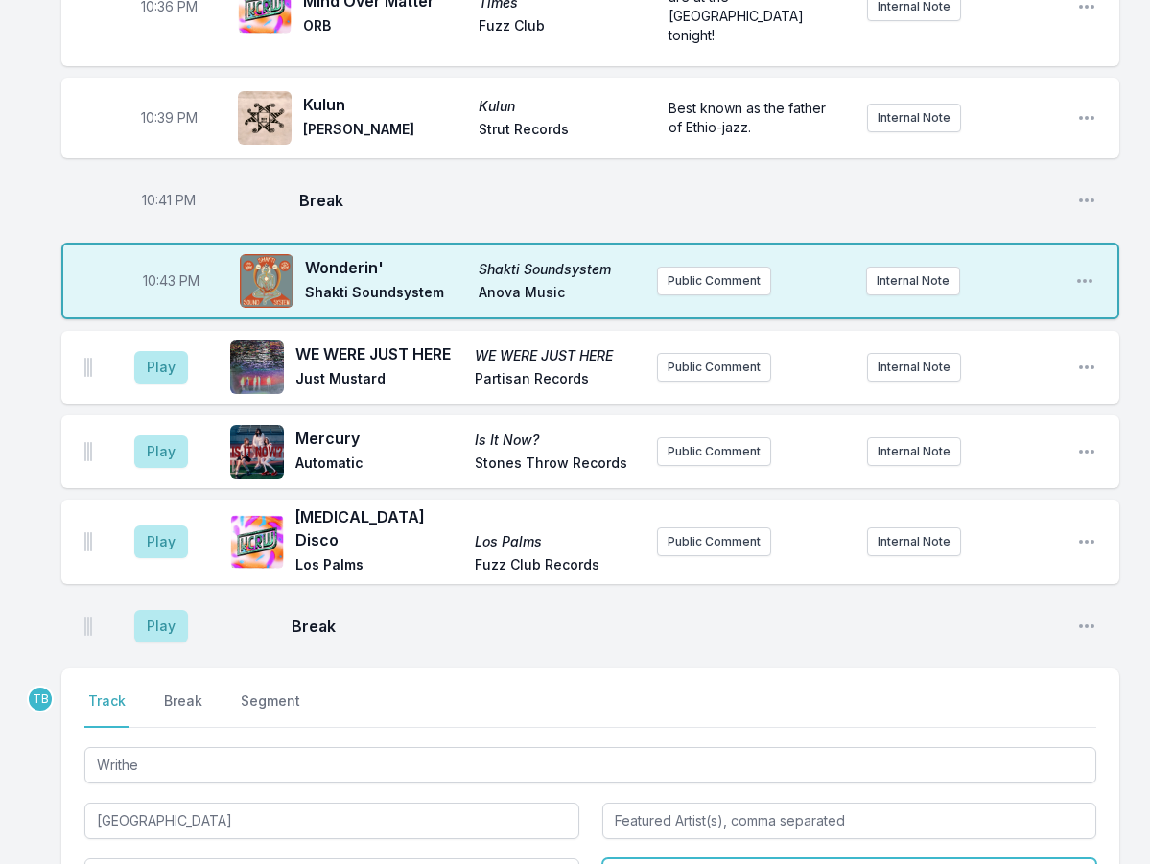
type input "Clandestine Vignette"
click at [217, 859] on input "Clandestine Vignette" at bounding box center [331, 877] width 495 height 36
click at [711, 859] on input "Record Label" at bounding box center [849, 877] width 495 height 36
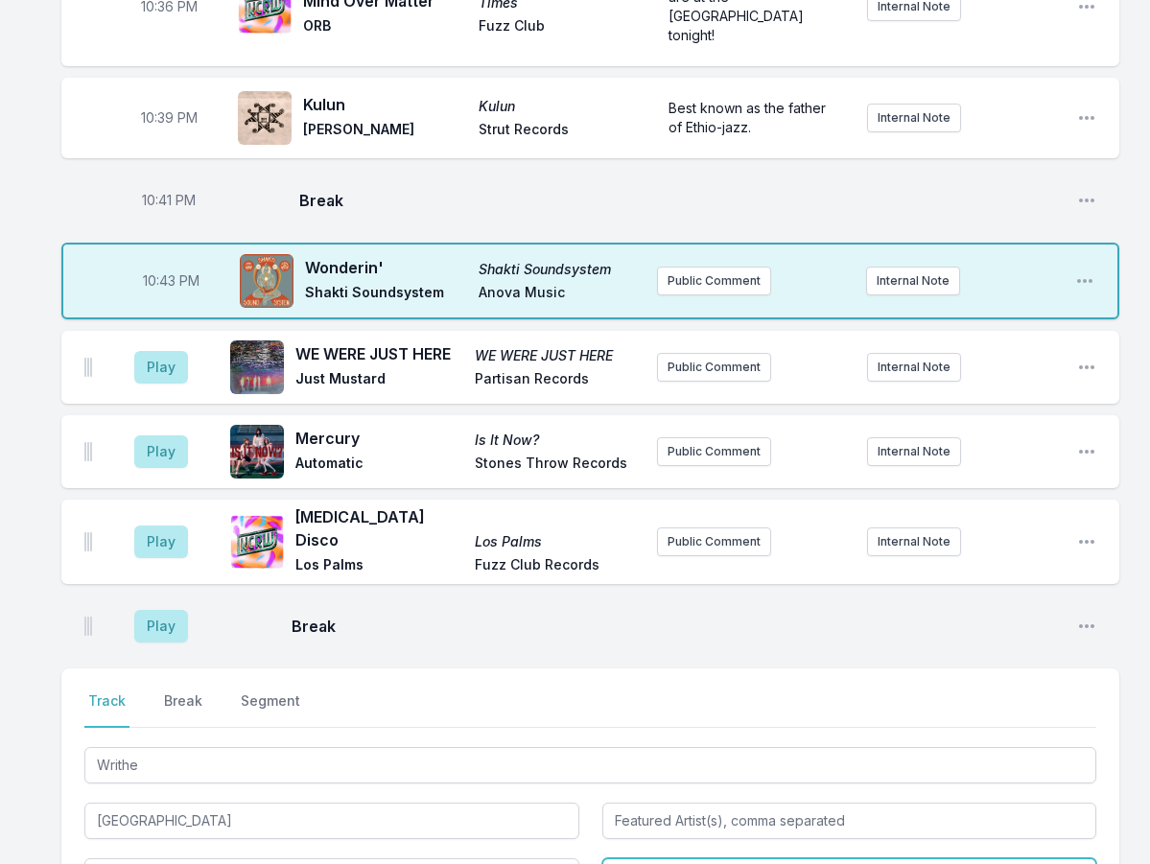
paste input "Honeyland Recording"
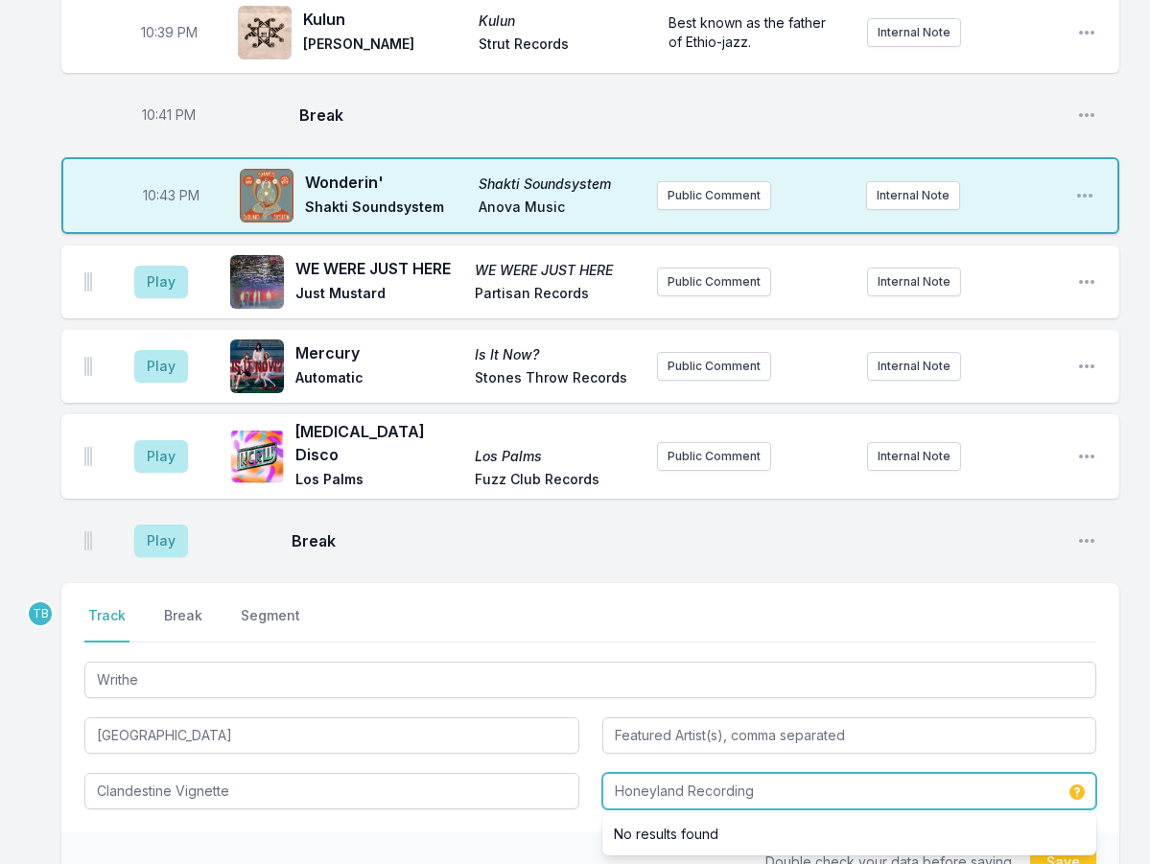
scroll to position [1304, 0]
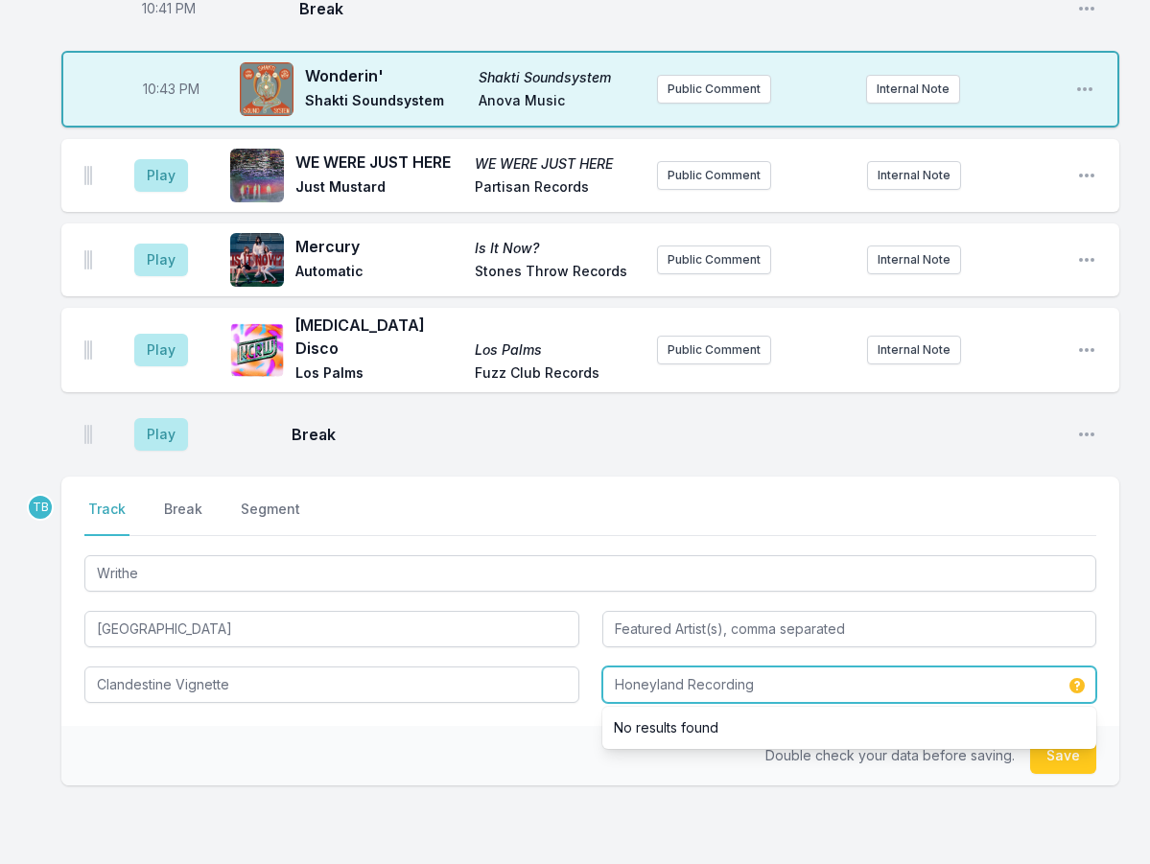
type input "Honeyland Recording"
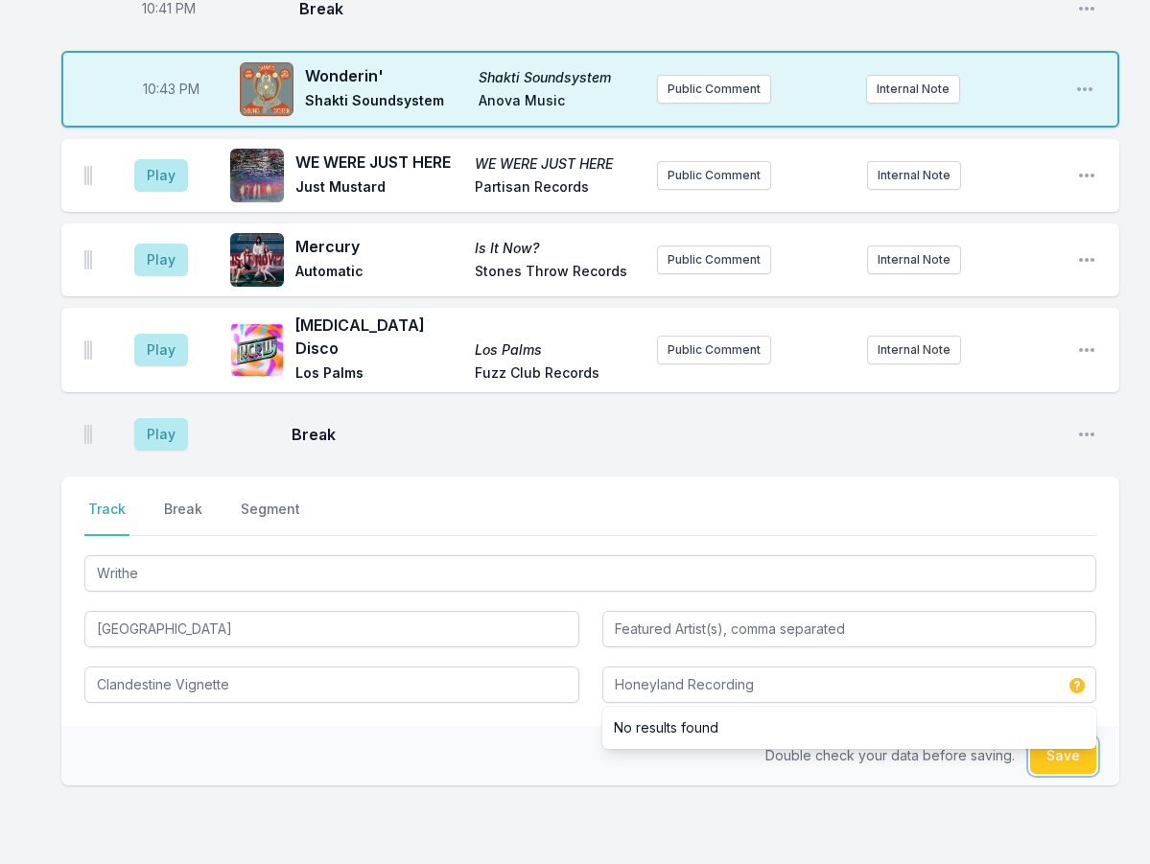
click at [1065, 738] on button "Save" at bounding box center [1063, 756] width 66 height 36
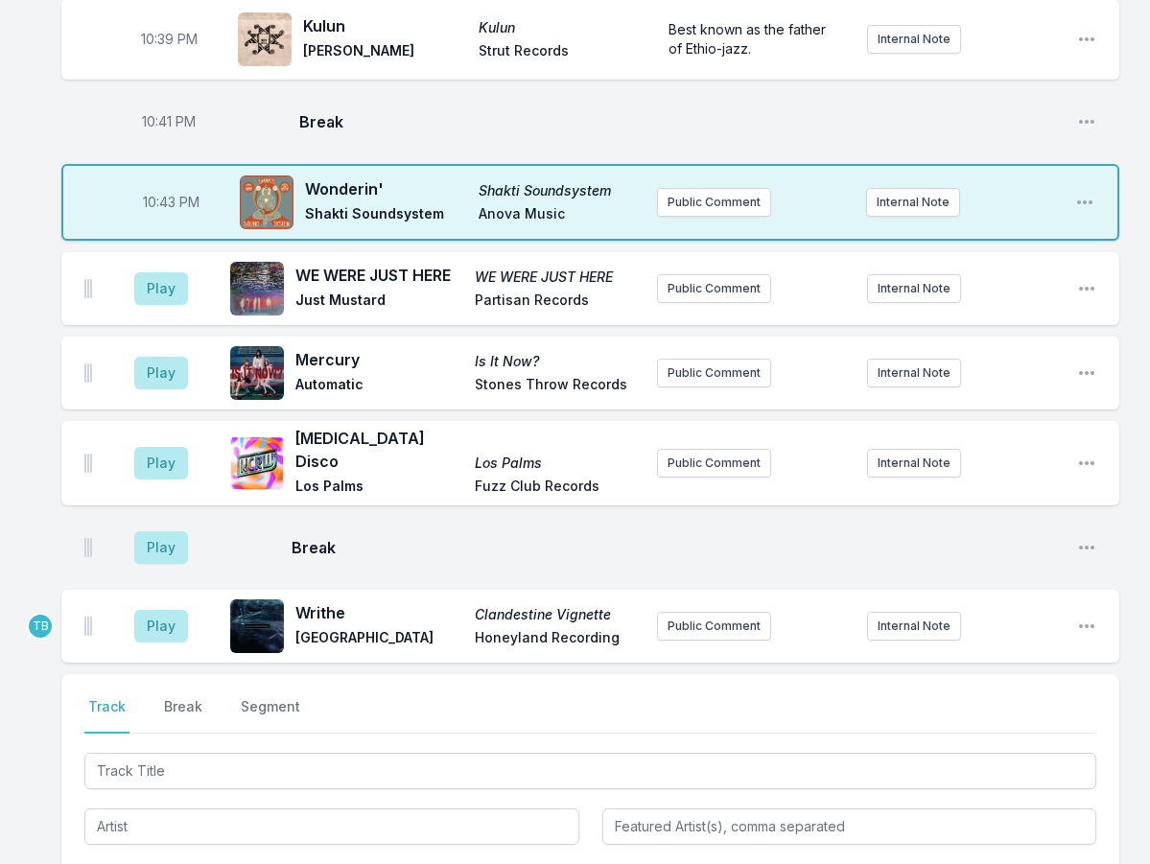
scroll to position [1112, 0]
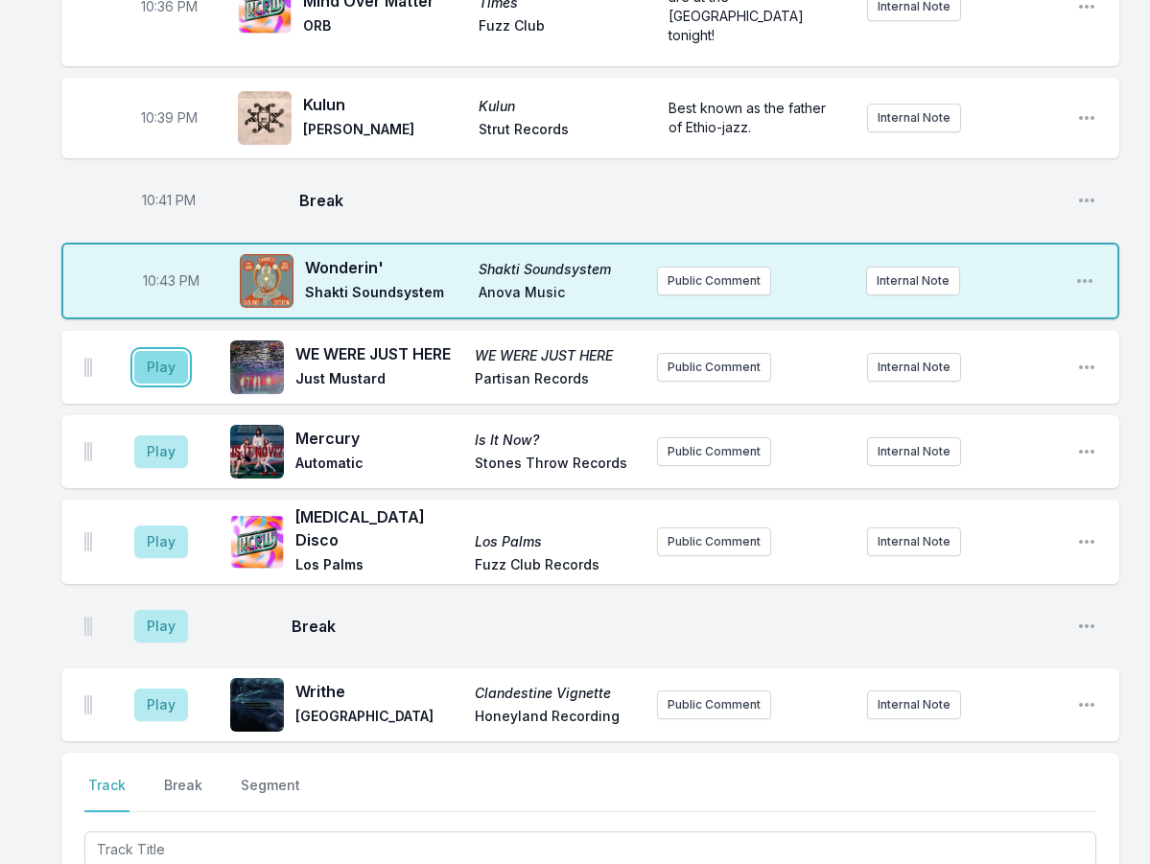
click at [177, 351] on button "Play" at bounding box center [161, 367] width 54 height 33
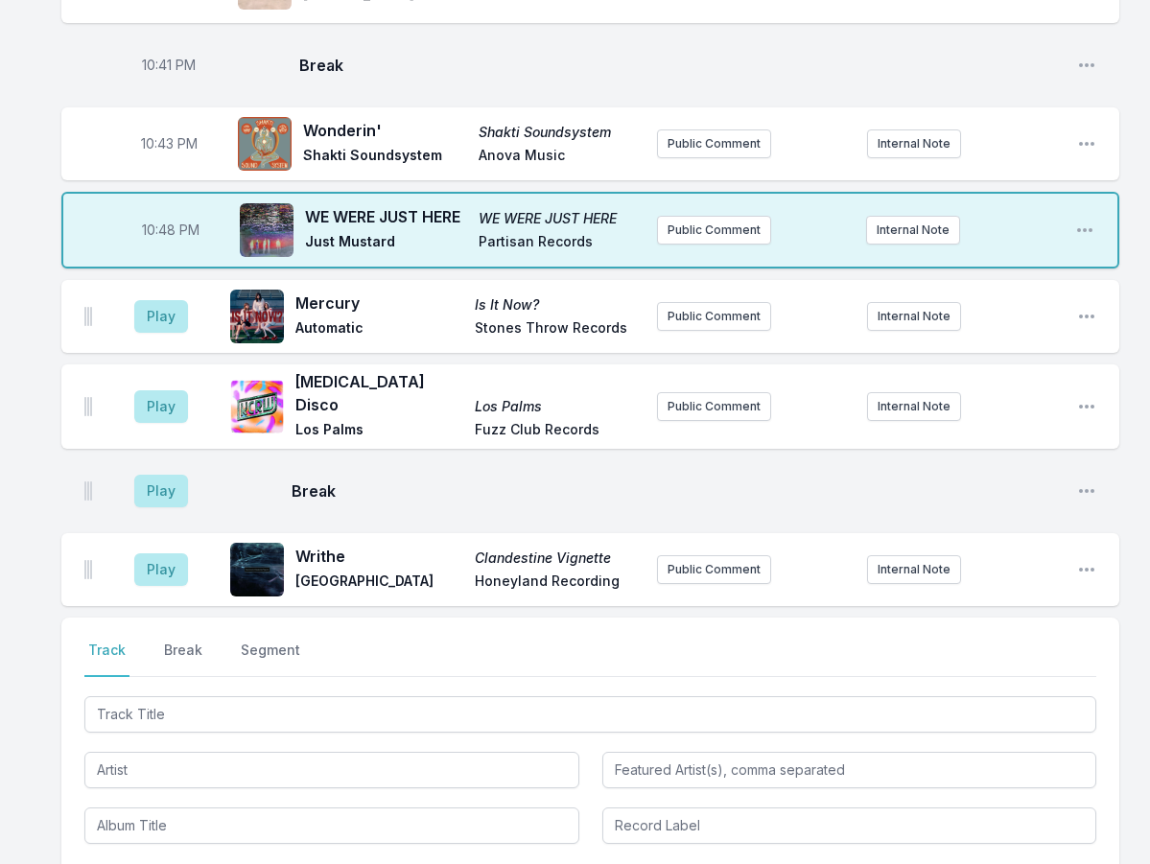
scroll to position [959, 0]
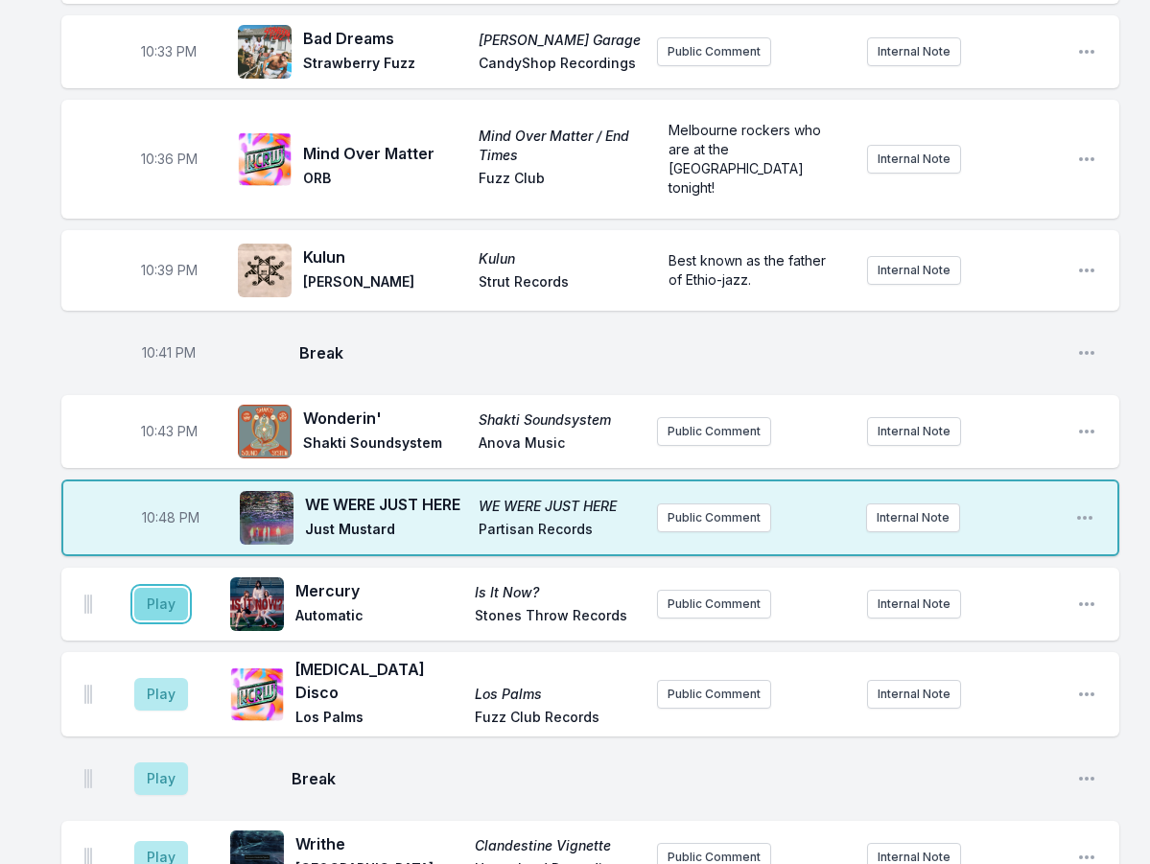
click at [174, 588] on button "Play" at bounding box center [161, 604] width 54 height 33
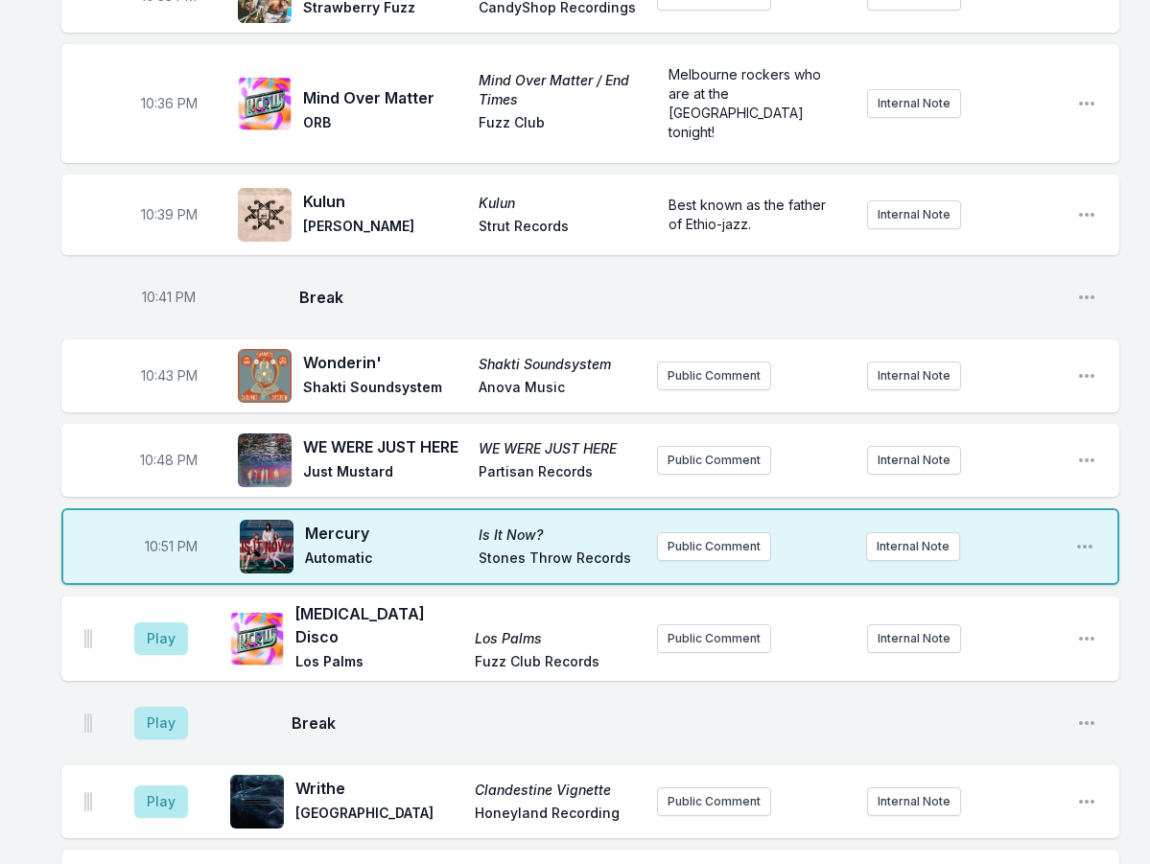
scroll to position [1055, 0]
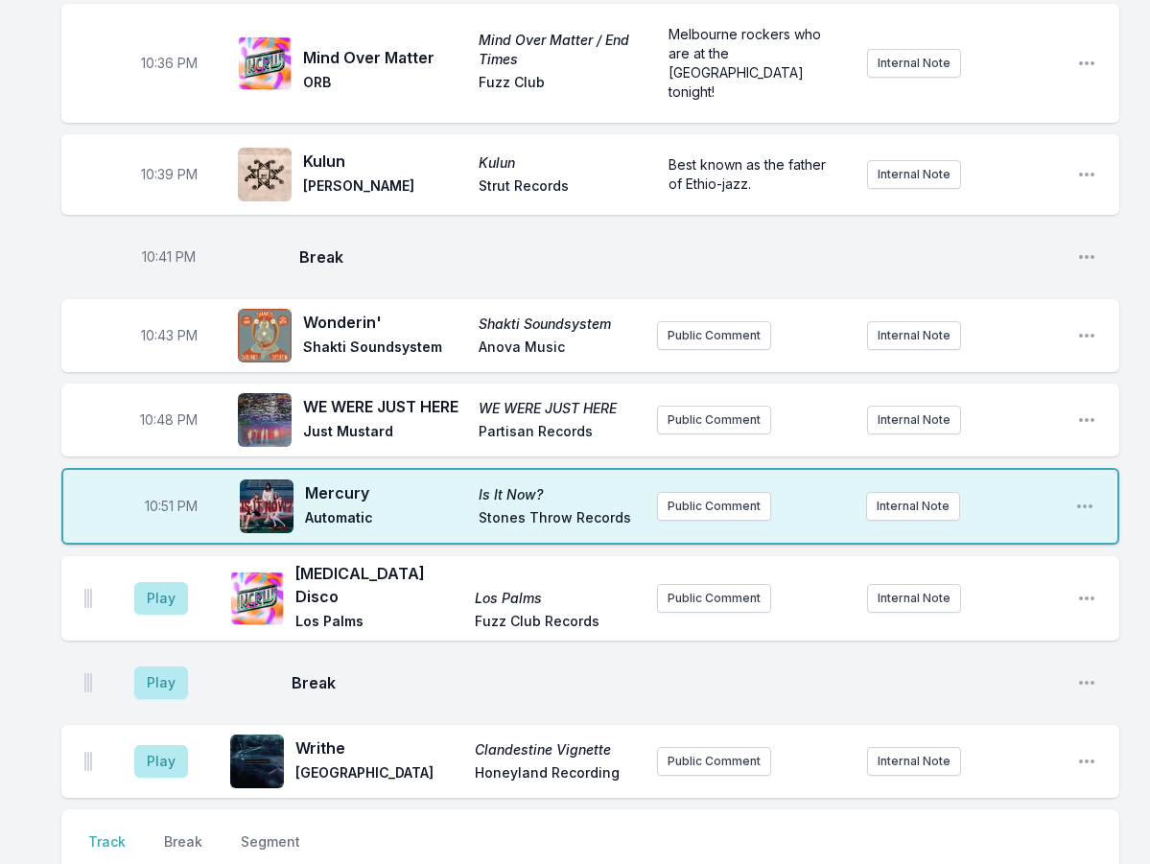
click at [718, 468] on div "10:51 PM Mercury Is It Now? Automatic Stones Throw Records Public Comment Inter…" at bounding box center [590, 506] width 1058 height 77
click at [714, 492] on button "Public Comment" at bounding box center [714, 506] width 114 height 29
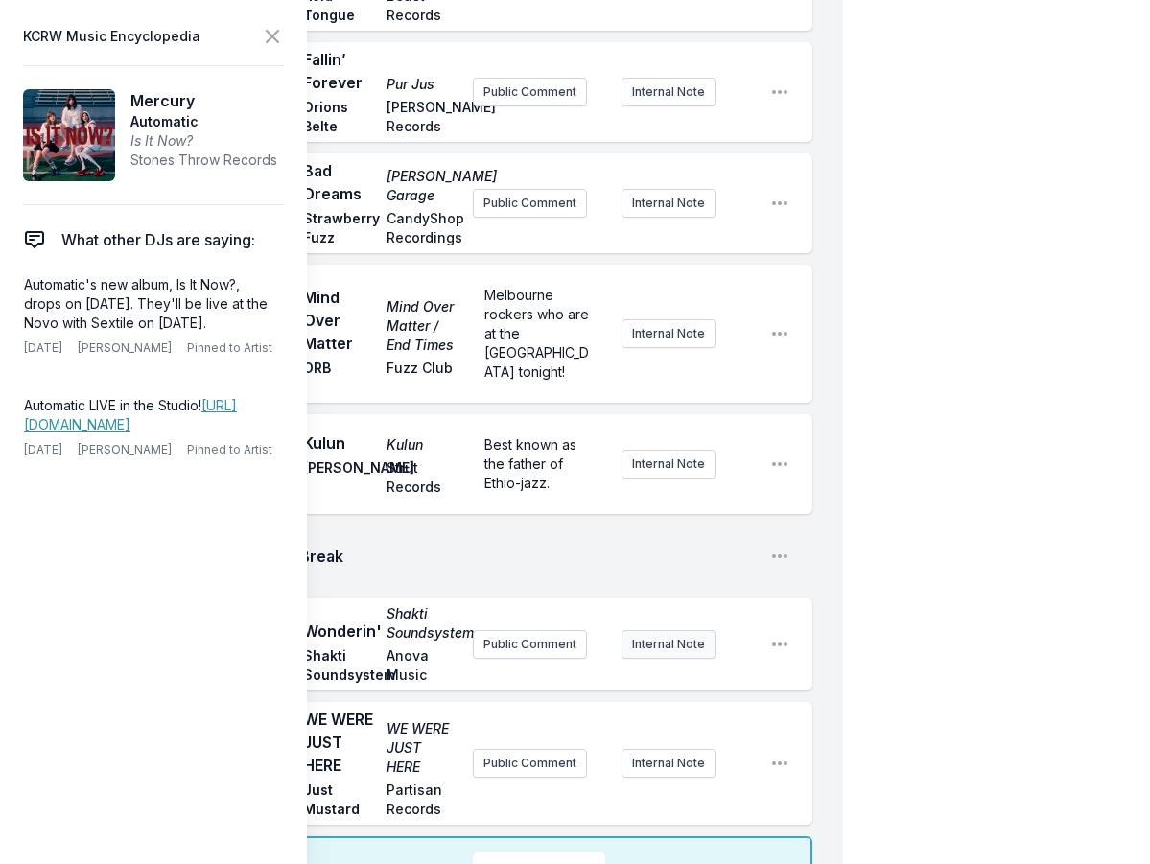
scroll to position [1247, 0]
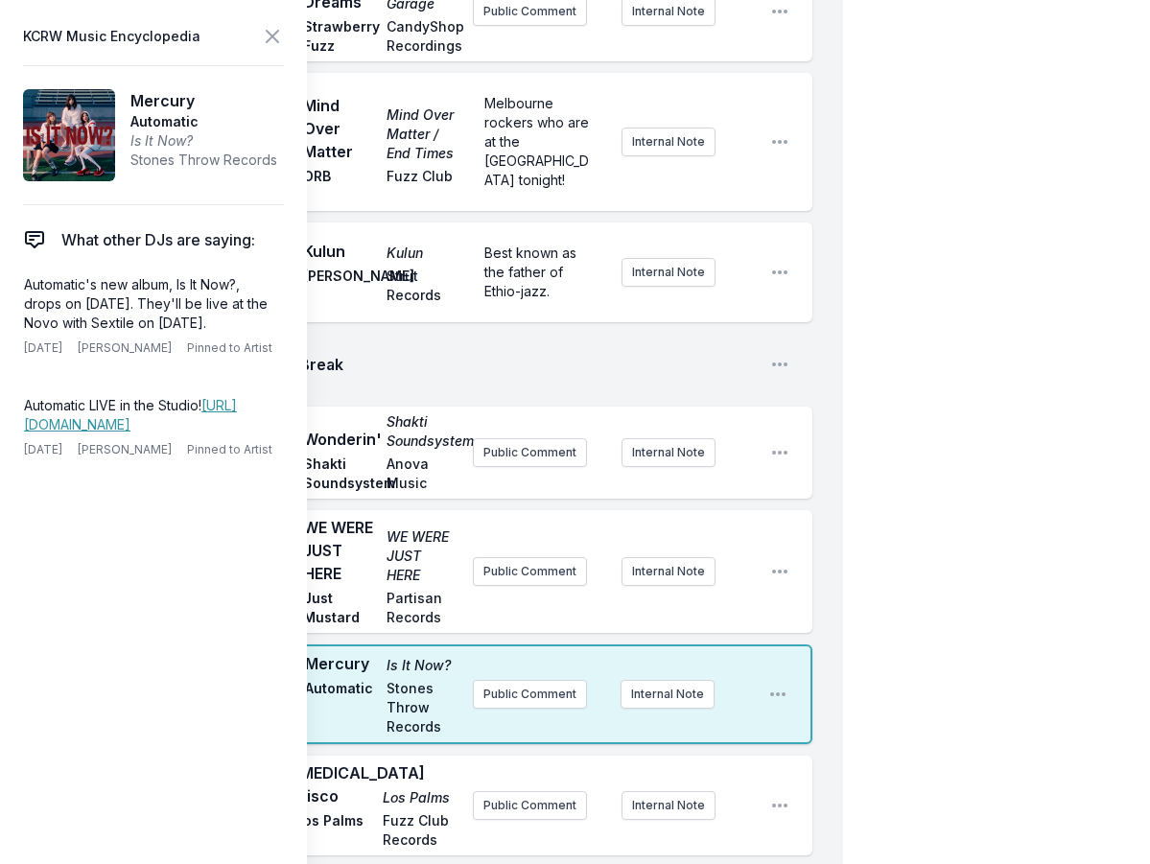
drag, startPoint x: 138, startPoint y: 345, endPoint x: 12, endPoint y: 289, distance: 137.8
click at [12, 289] on aside "KCRW Music Encyclopedia Mercury Automatic Is It Now? Stones Throw Records What …" at bounding box center [153, 432] width 307 height 864
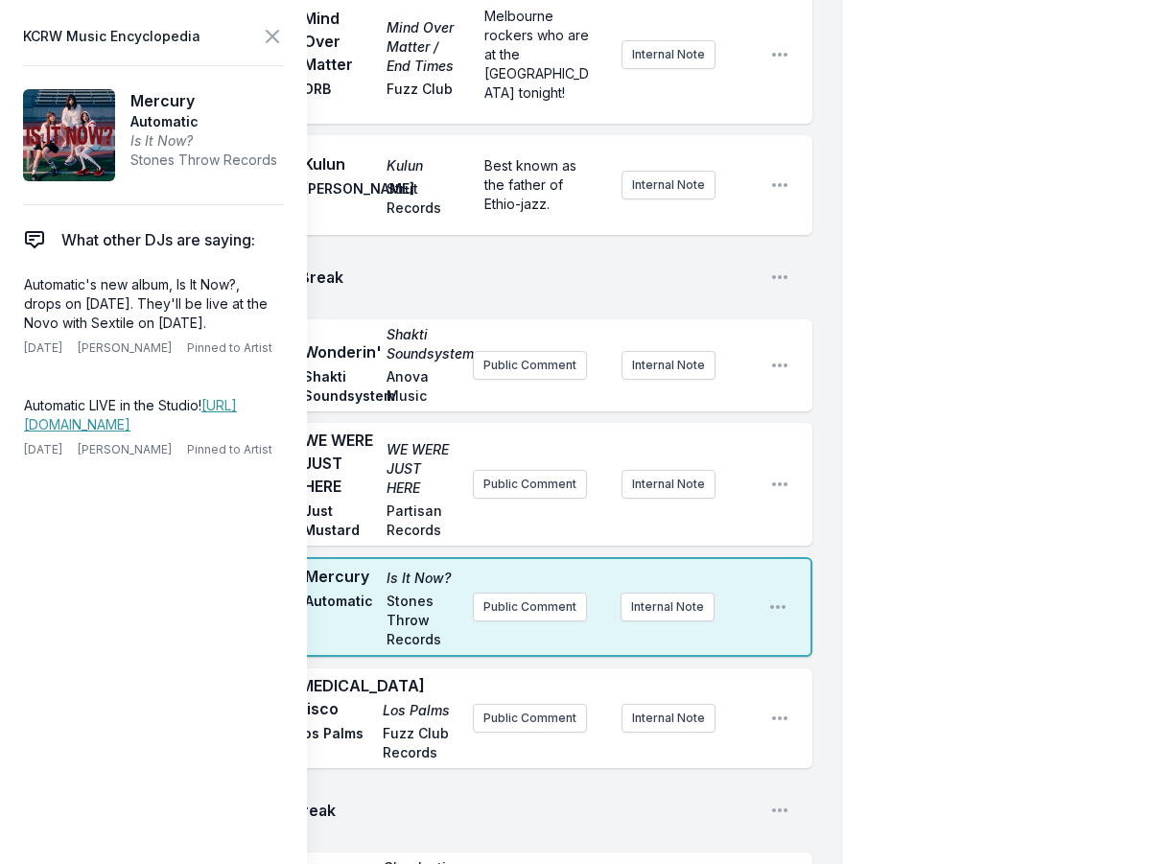
scroll to position [1439, 0]
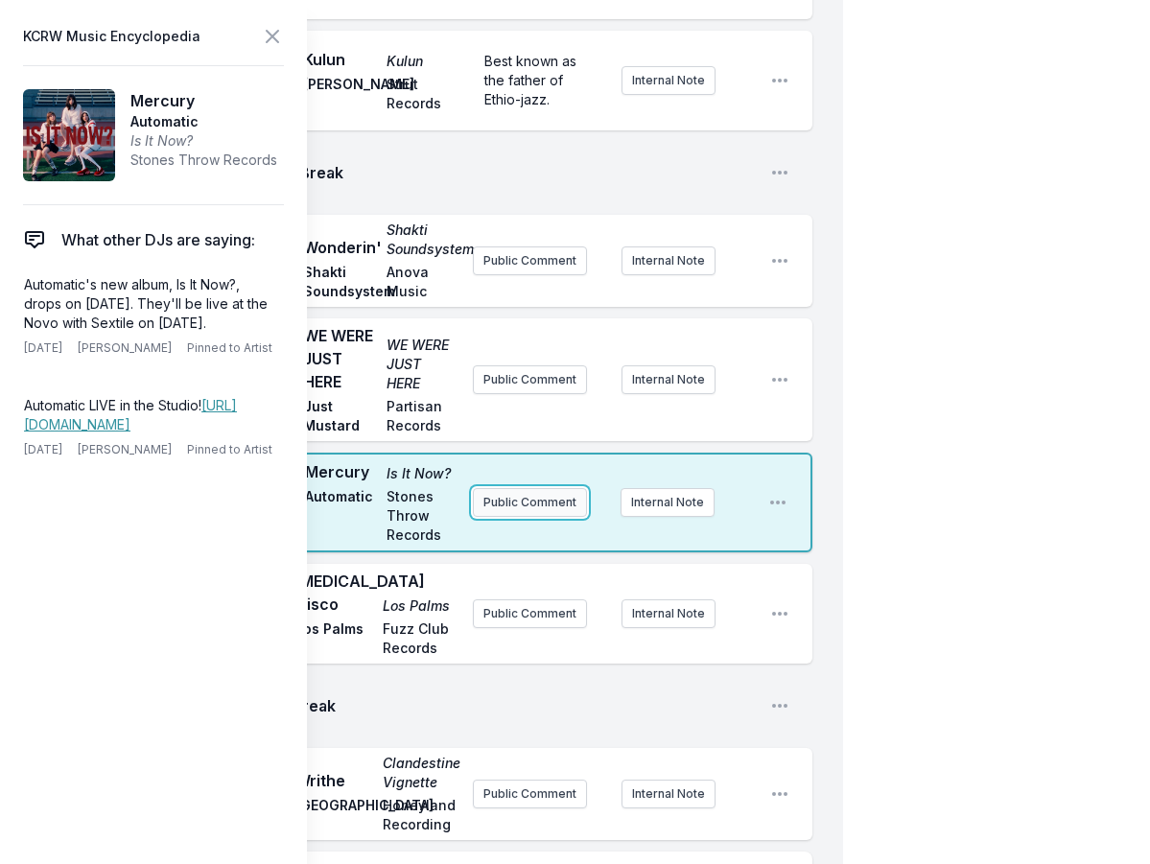
click at [532, 513] on button "Public Comment" at bounding box center [530, 502] width 114 height 29
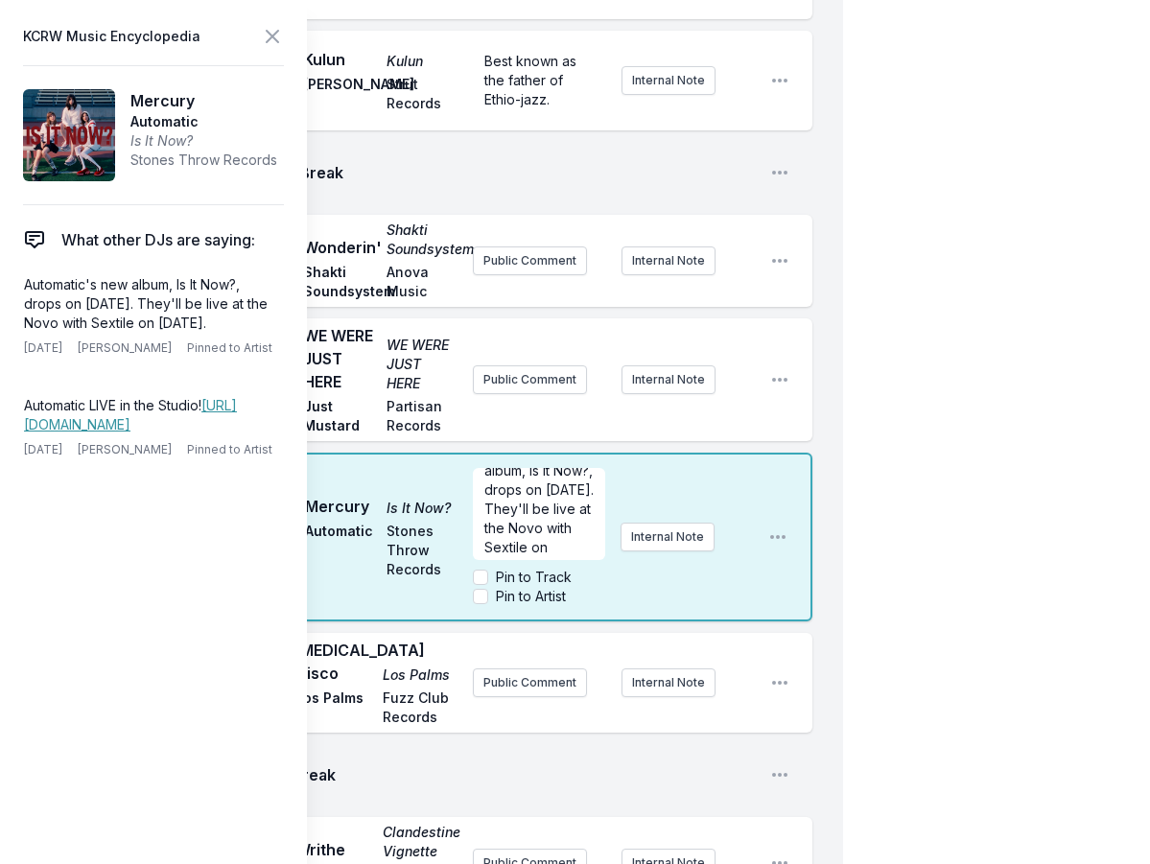
scroll to position [0, 0]
click at [500, 556] on span "Automatic's new album, Is It Now?, drops on [DATE]. They'll be live at the Novo…" at bounding box center [540, 542] width 113 height 131
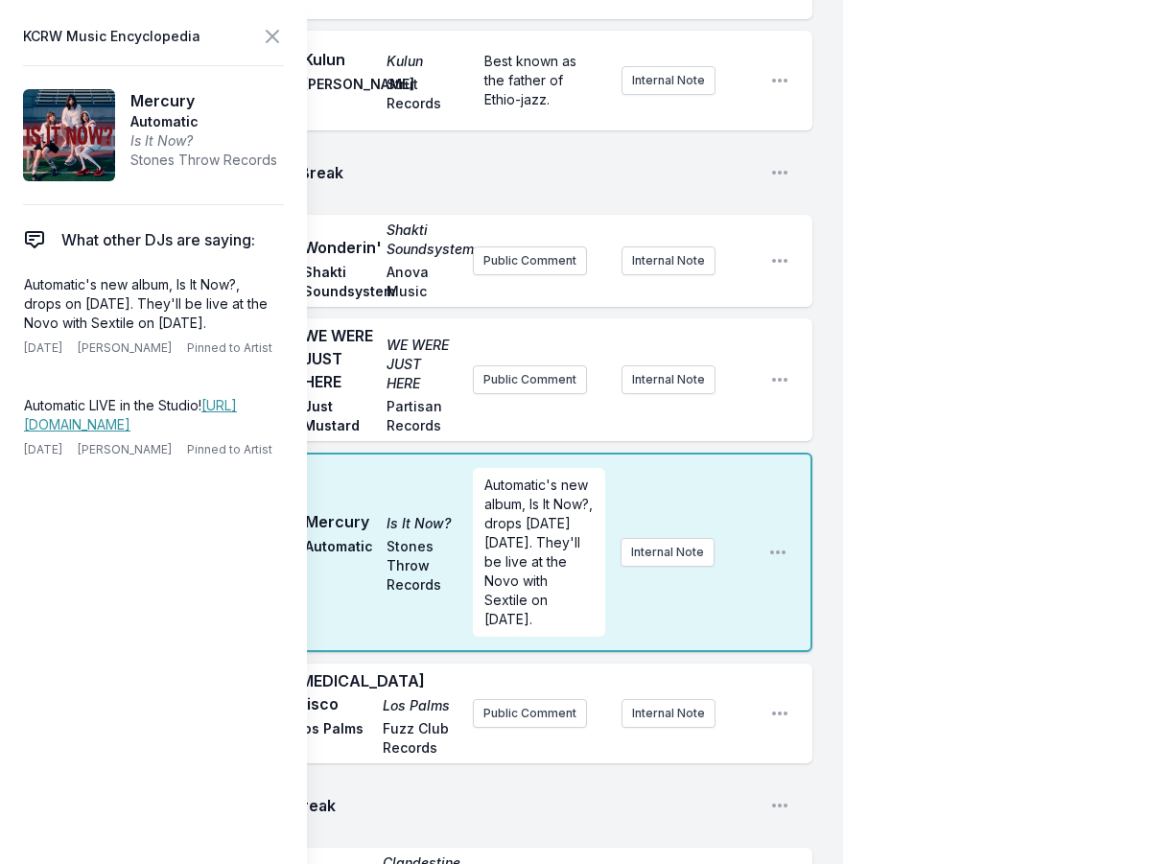
click at [765, 412] on div "10:48 PM WE WERE JUST HERE WE WERE JUST HERE Just Mustard Partisan Records Publ…" at bounding box center [436, 379] width 751 height 123
click at [274, 33] on icon at bounding box center [272, 36] width 23 height 23
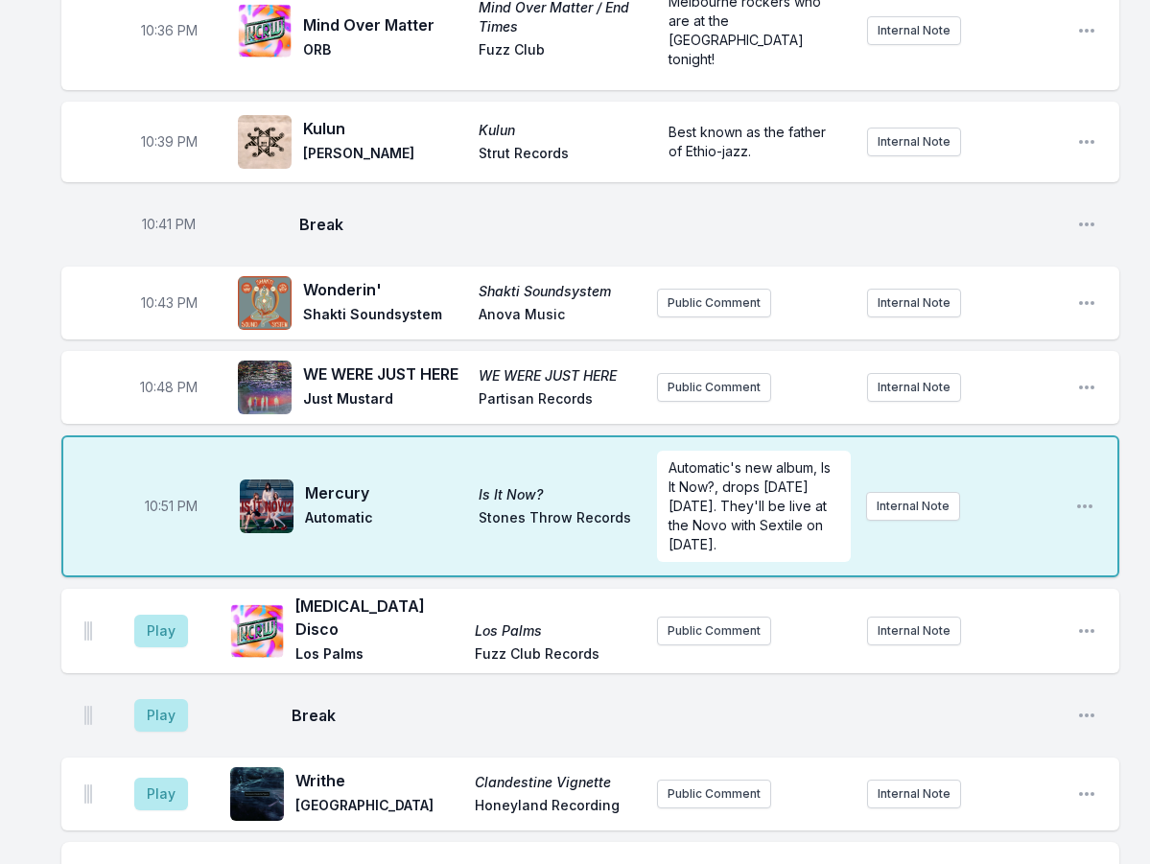
scroll to position [1055, 0]
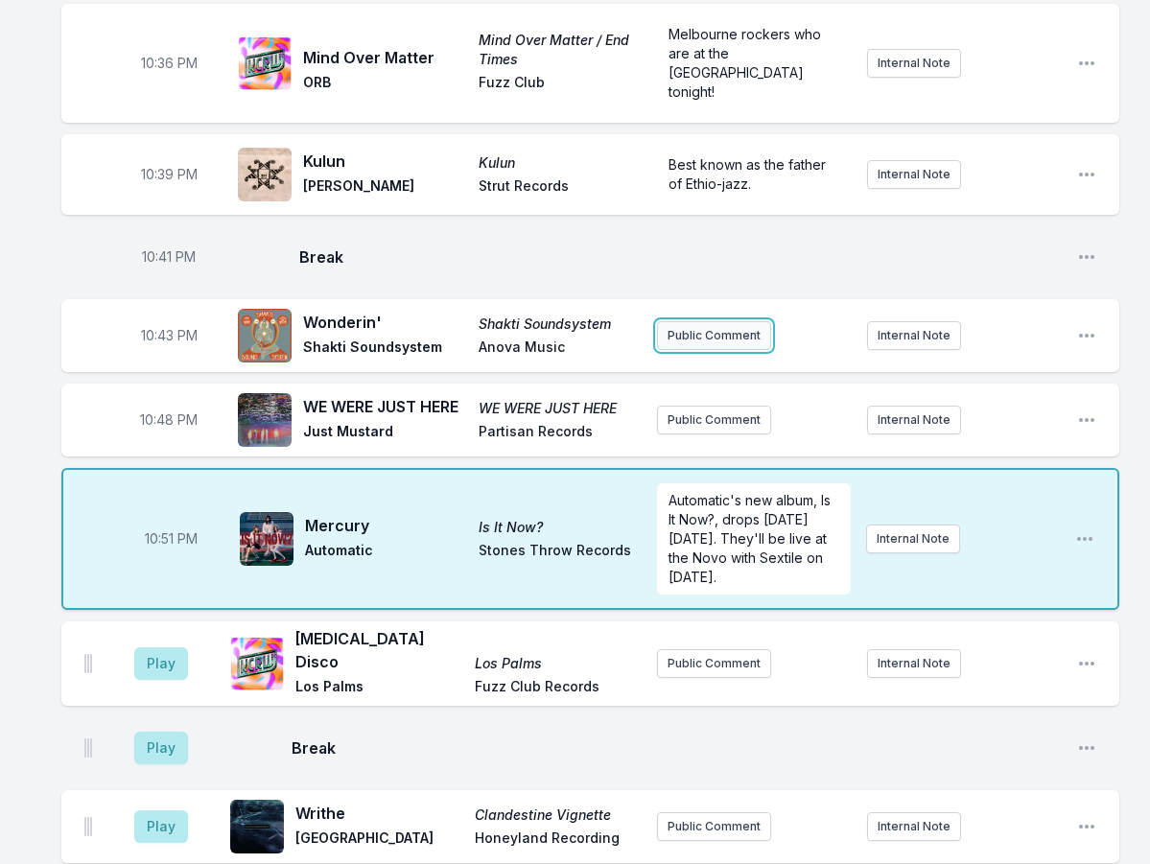
click at [734, 321] on button "Public Comment" at bounding box center [714, 335] width 114 height 29
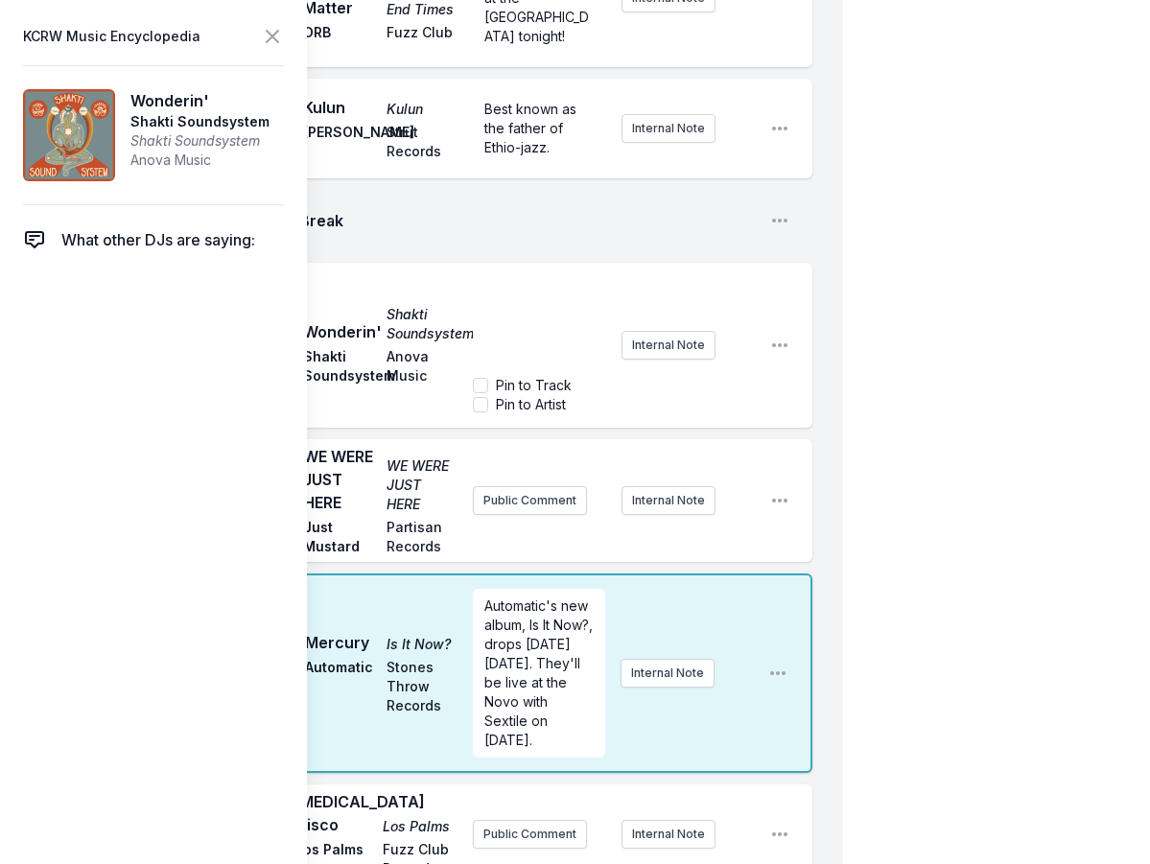
scroll to position [1439, 0]
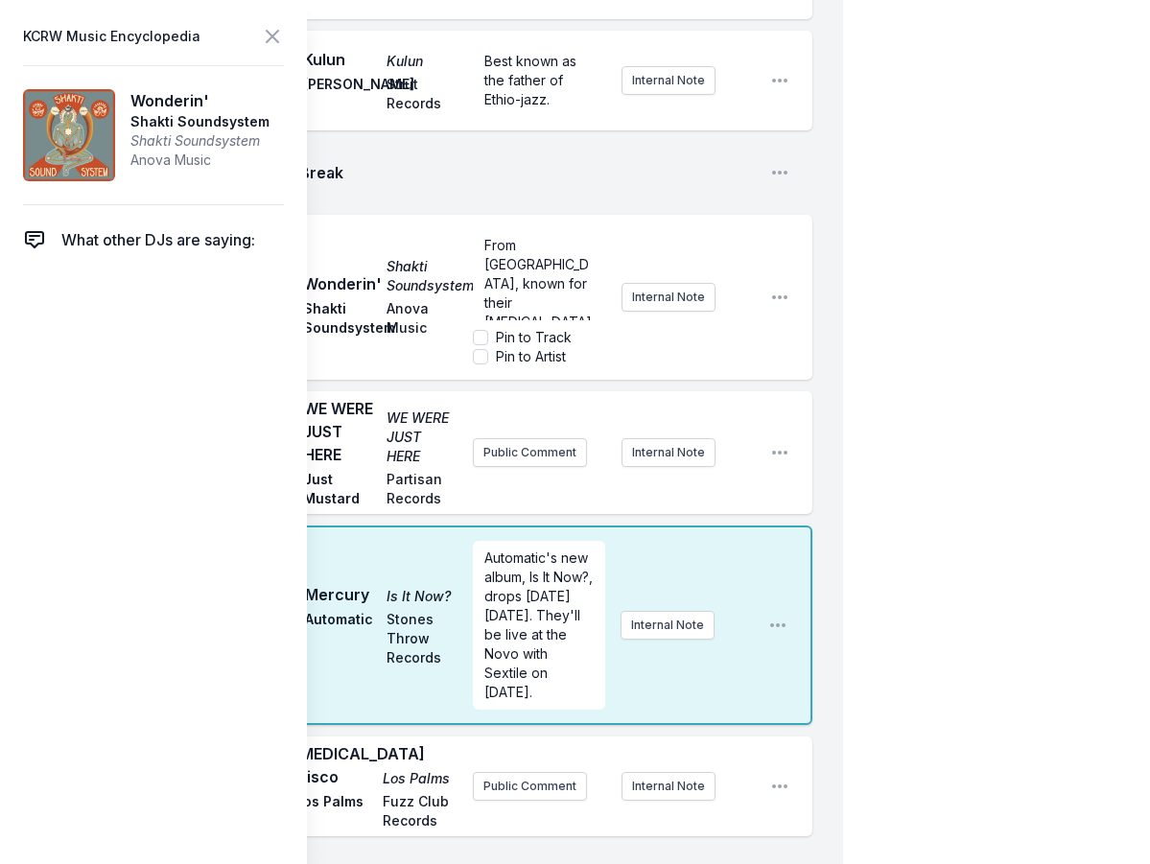
click at [883, 315] on div "My Playlist KCRW Playlist Directory Reports TB User Guide Report Bug Sign out […" at bounding box center [575, 39] width 1150 height 2956
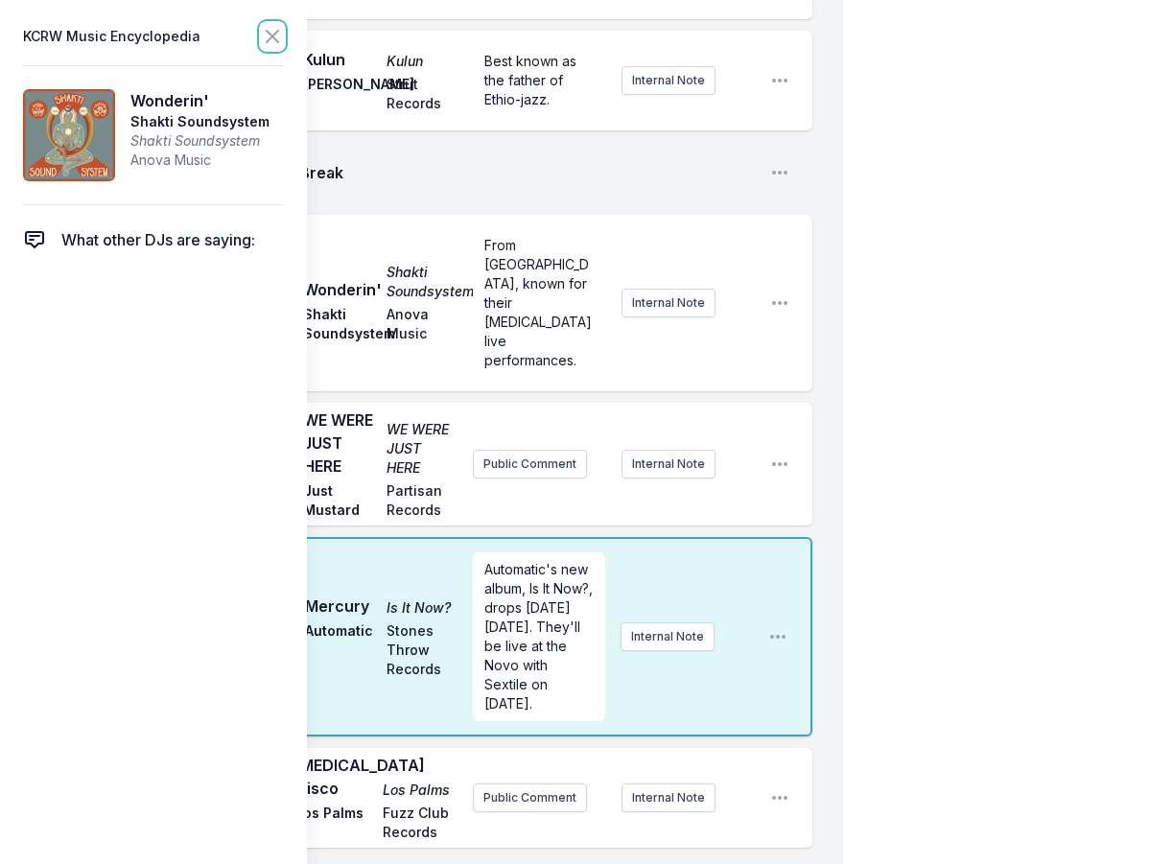
click at [270, 26] on icon at bounding box center [272, 36] width 23 height 23
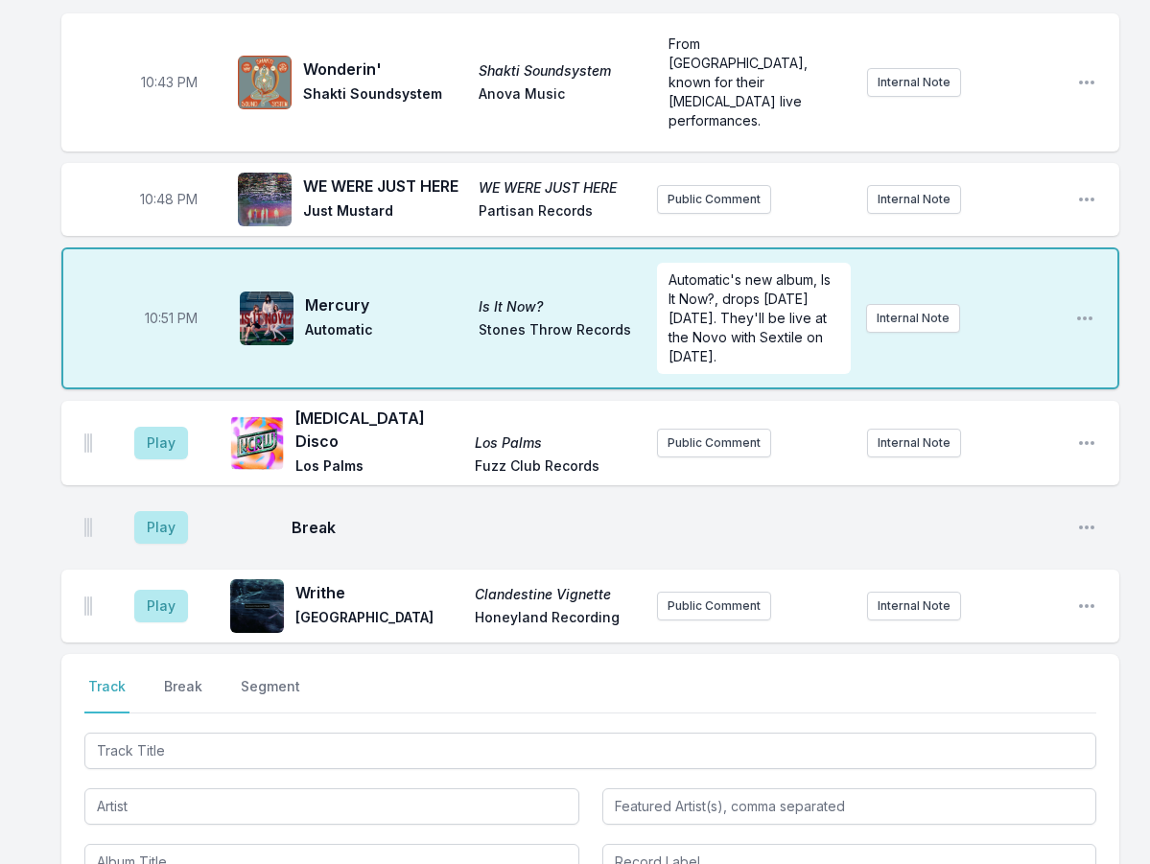
scroll to position [1151, 0]
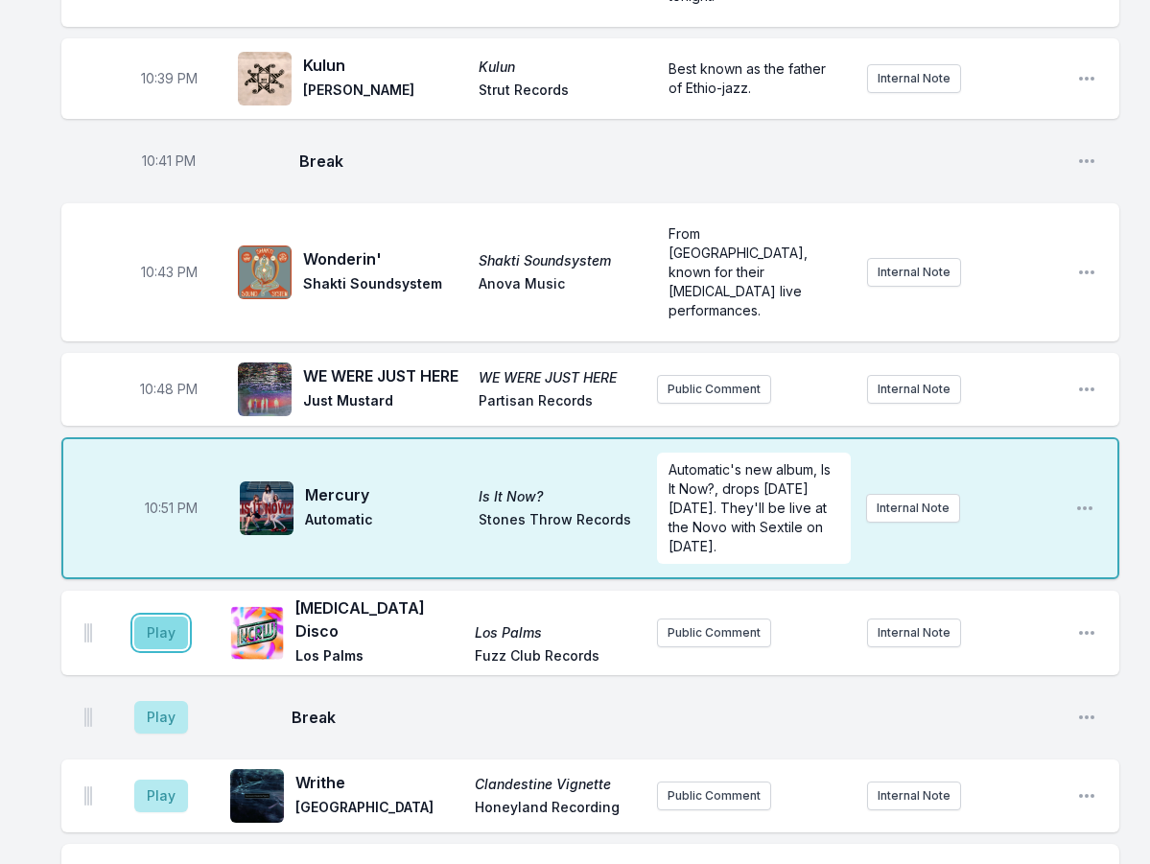
click at [153, 617] on button "Play" at bounding box center [161, 633] width 54 height 33
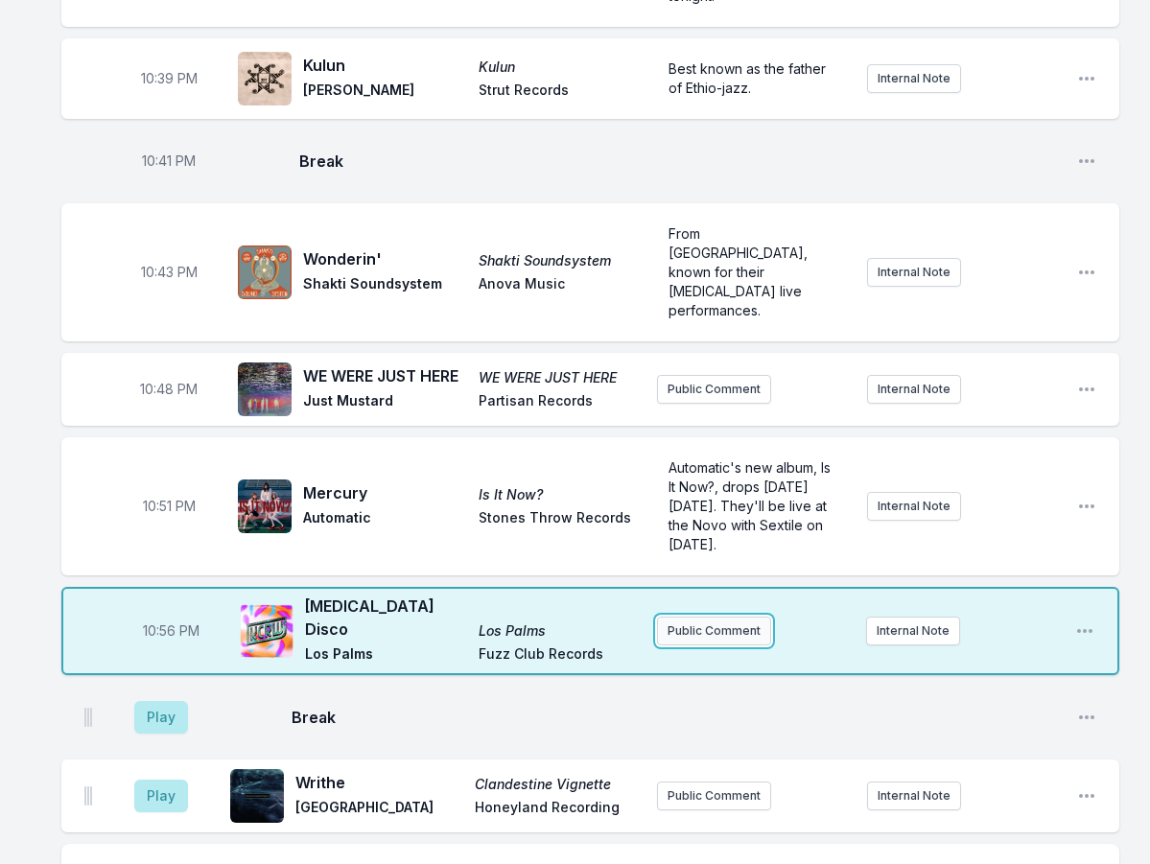
click at [715, 617] on button "Public Comment" at bounding box center [714, 631] width 114 height 29
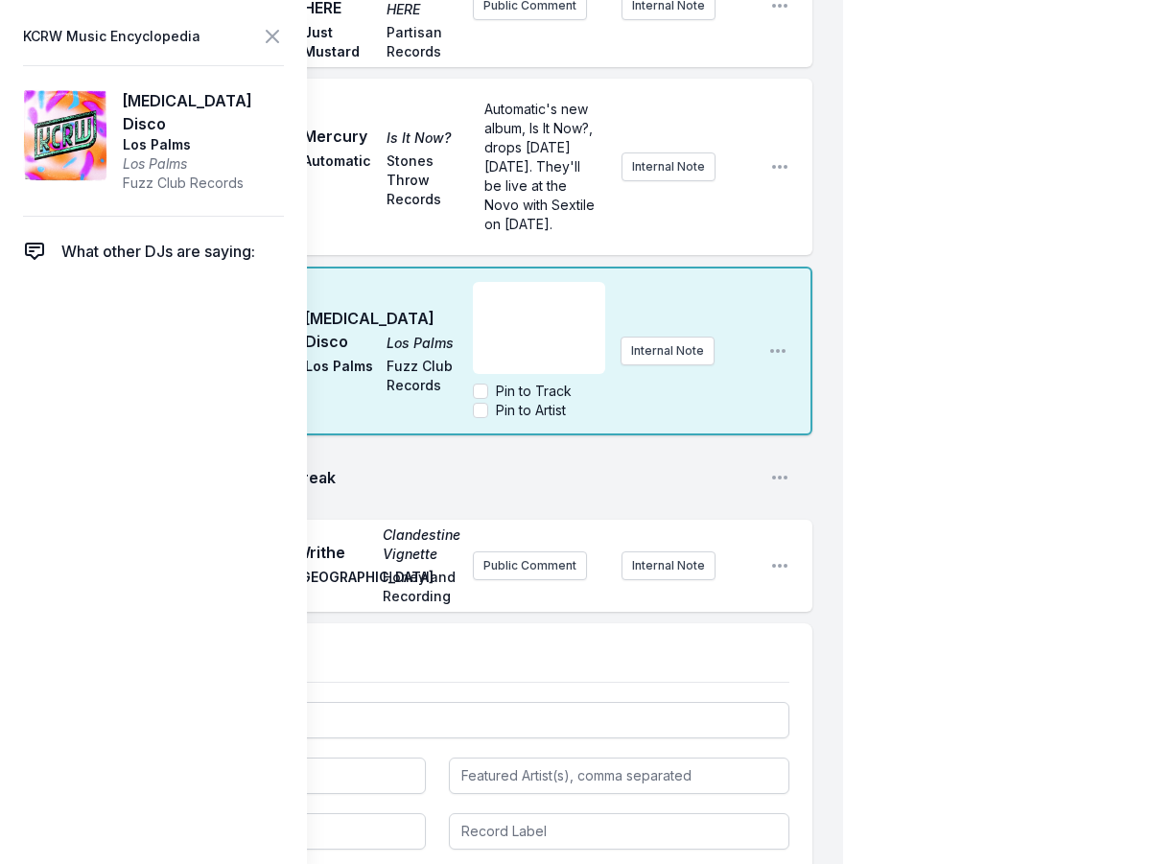
scroll to position [1919, 0]
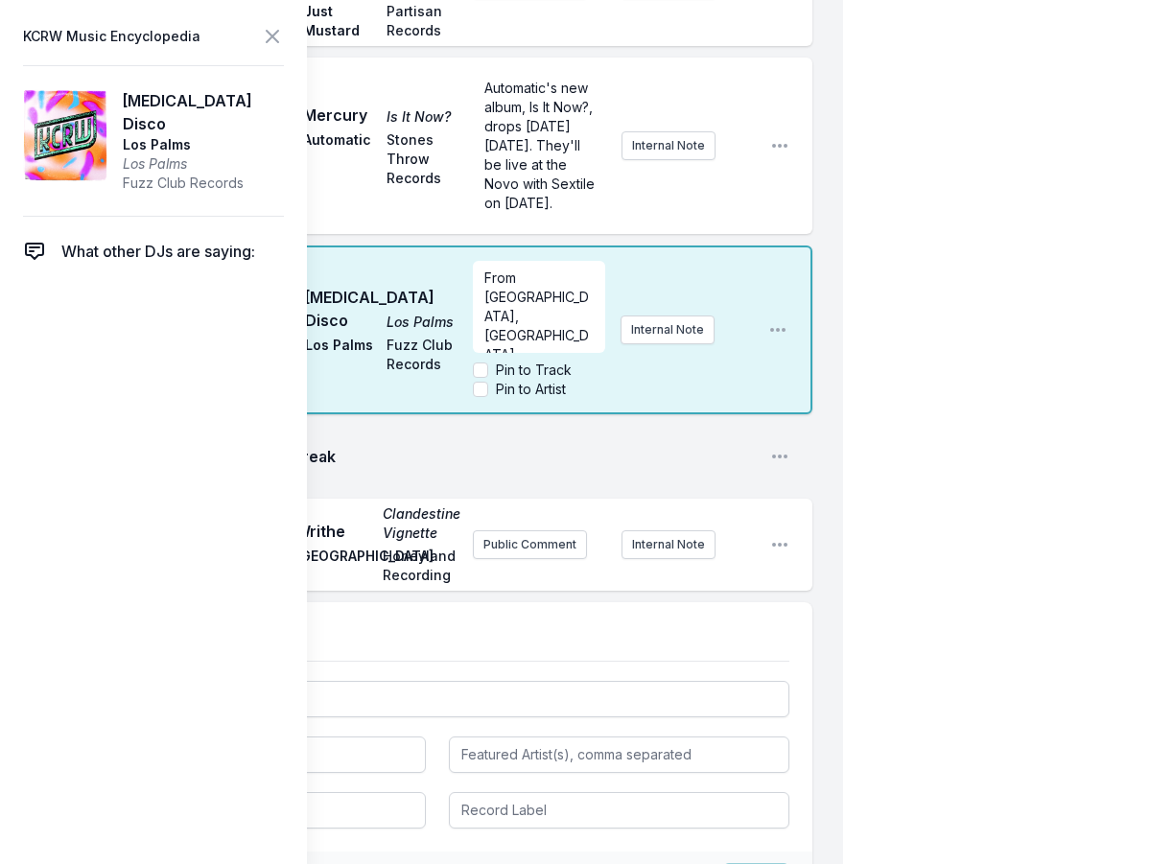
drag, startPoint x: 901, startPoint y: 372, endPoint x: 886, endPoint y: 372, distance: 14.4
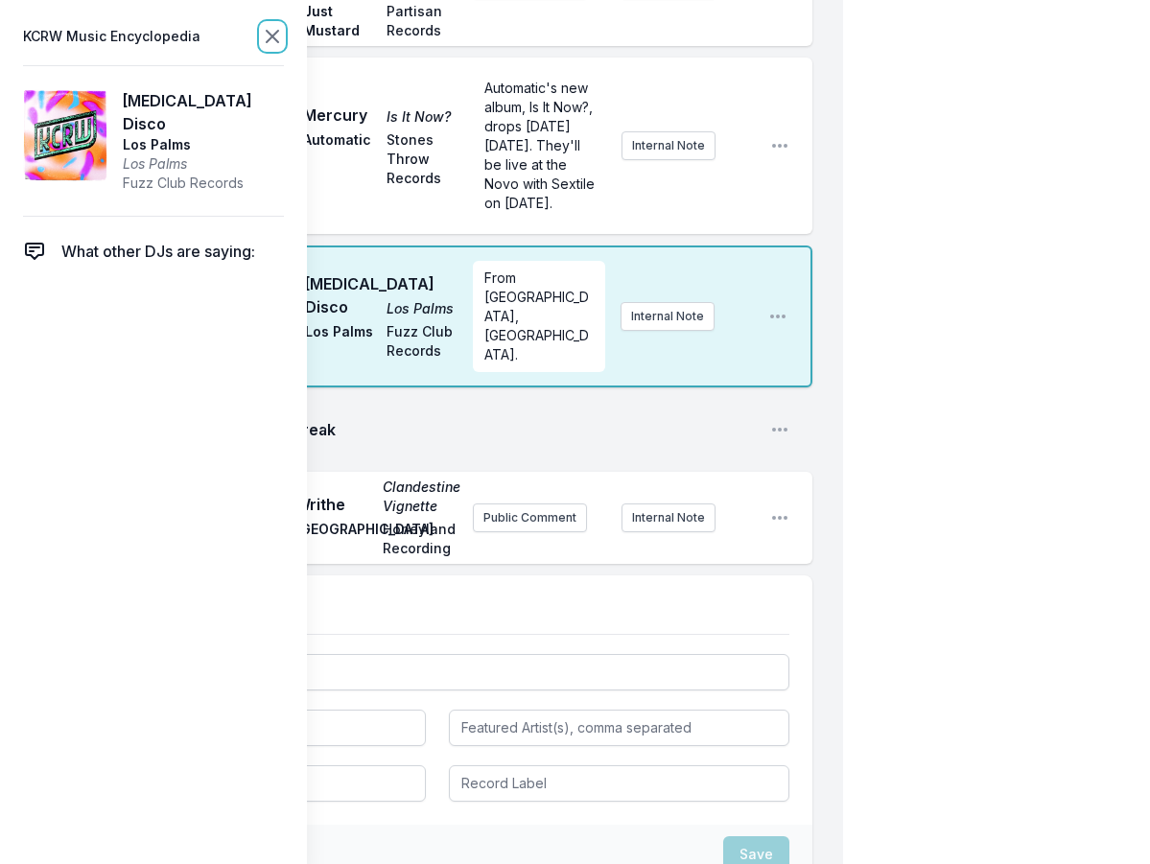
click at [279, 27] on icon at bounding box center [272, 36] width 23 height 23
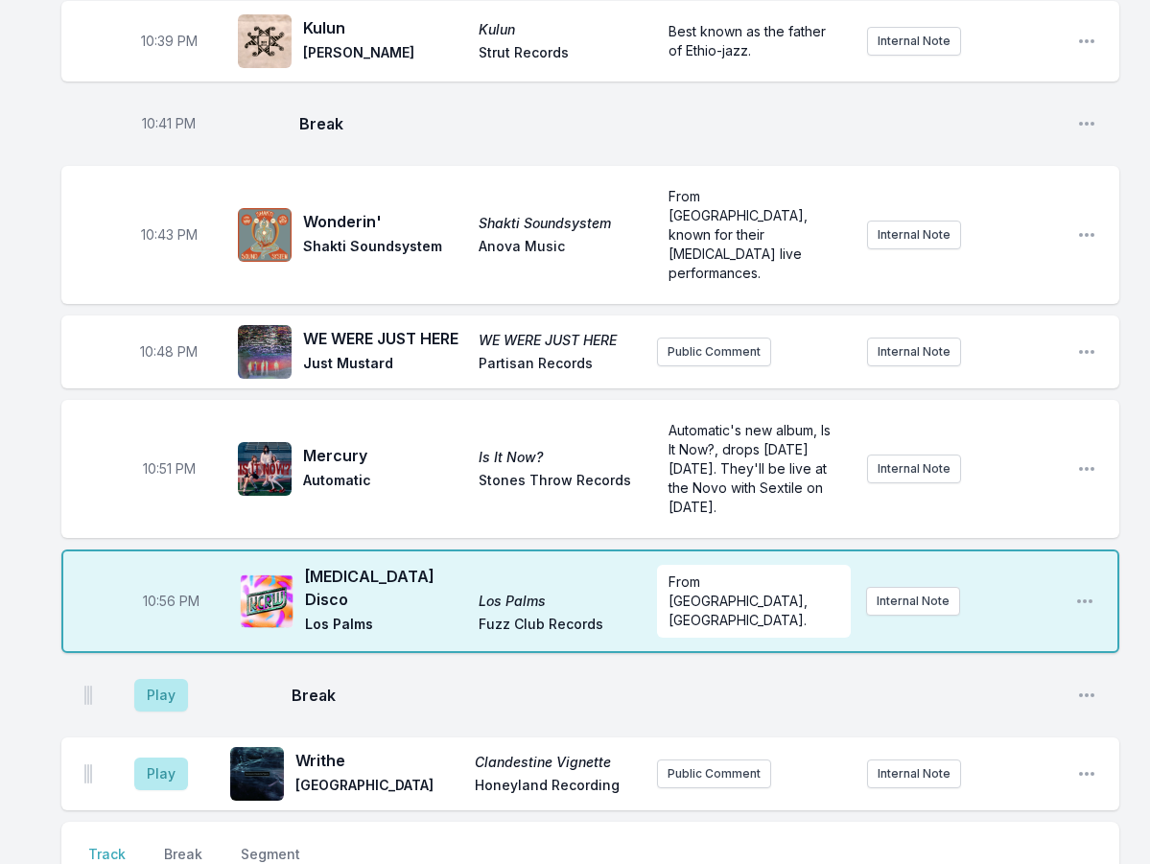
scroll to position [1298, 0]
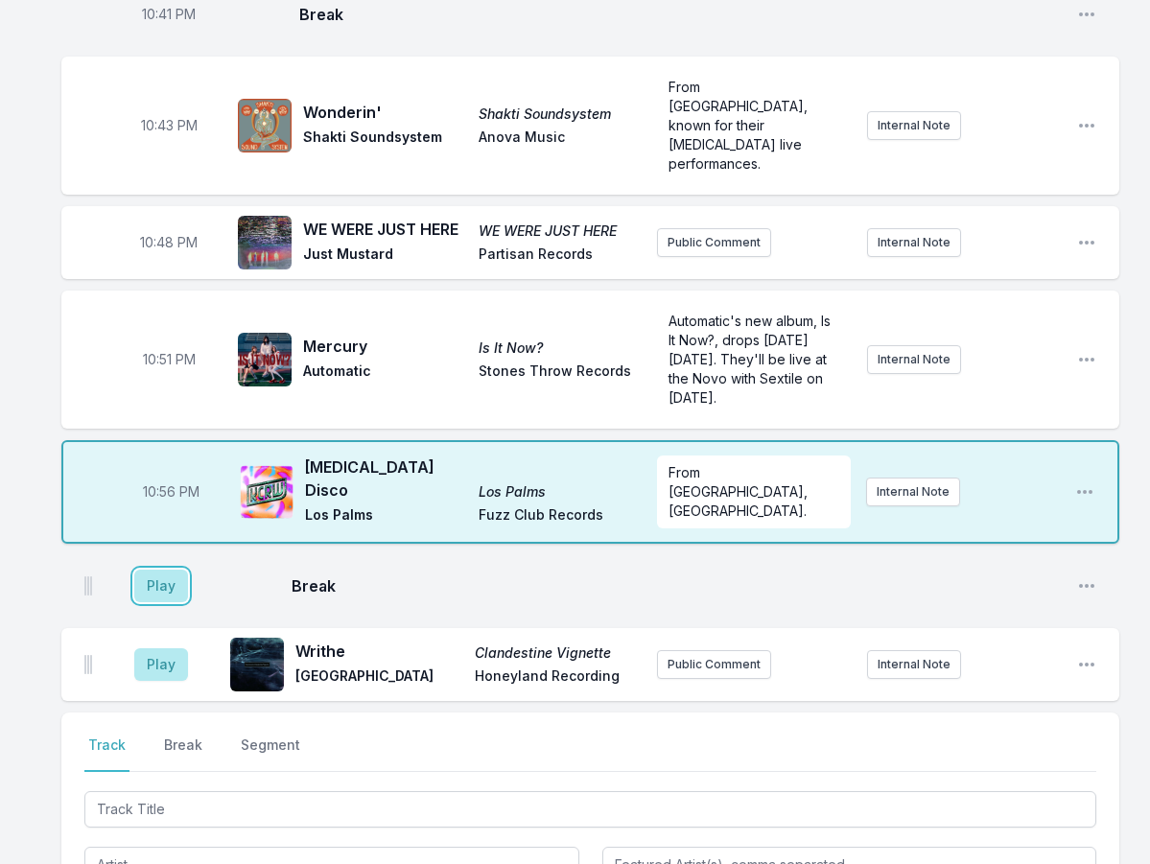
drag, startPoint x: 156, startPoint y: 439, endPoint x: 173, endPoint y: 477, distance: 40.8
click at [158, 570] on button "Play" at bounding box center [161, 586] width 54 height 33
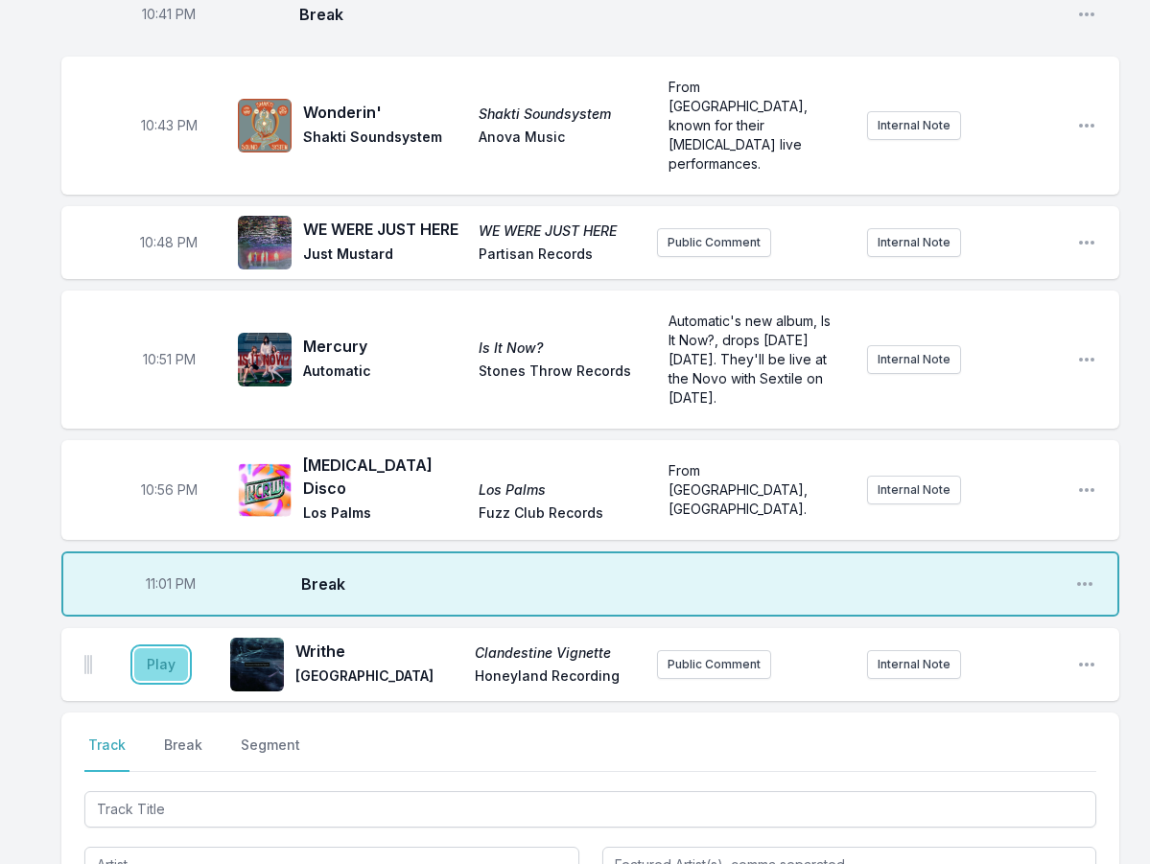
click at [165, 648] on button "Play" at bounding box center [161, 664] width 54 height 33
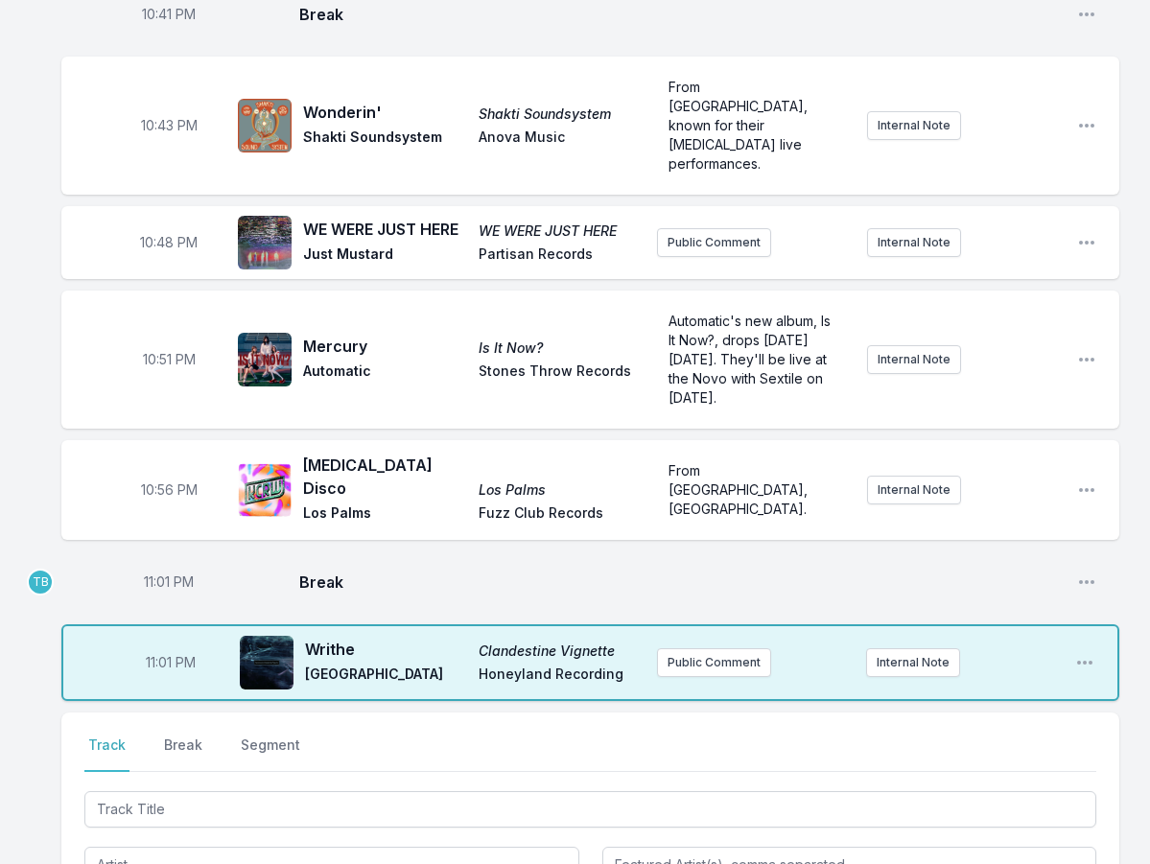
click at [156, 573] on span "11:01 PM" at bounding box center [169, 582] width 50 height 19
click at [153, 564] on input "23:01" at bounding box center [168, 582] width 107 height 36
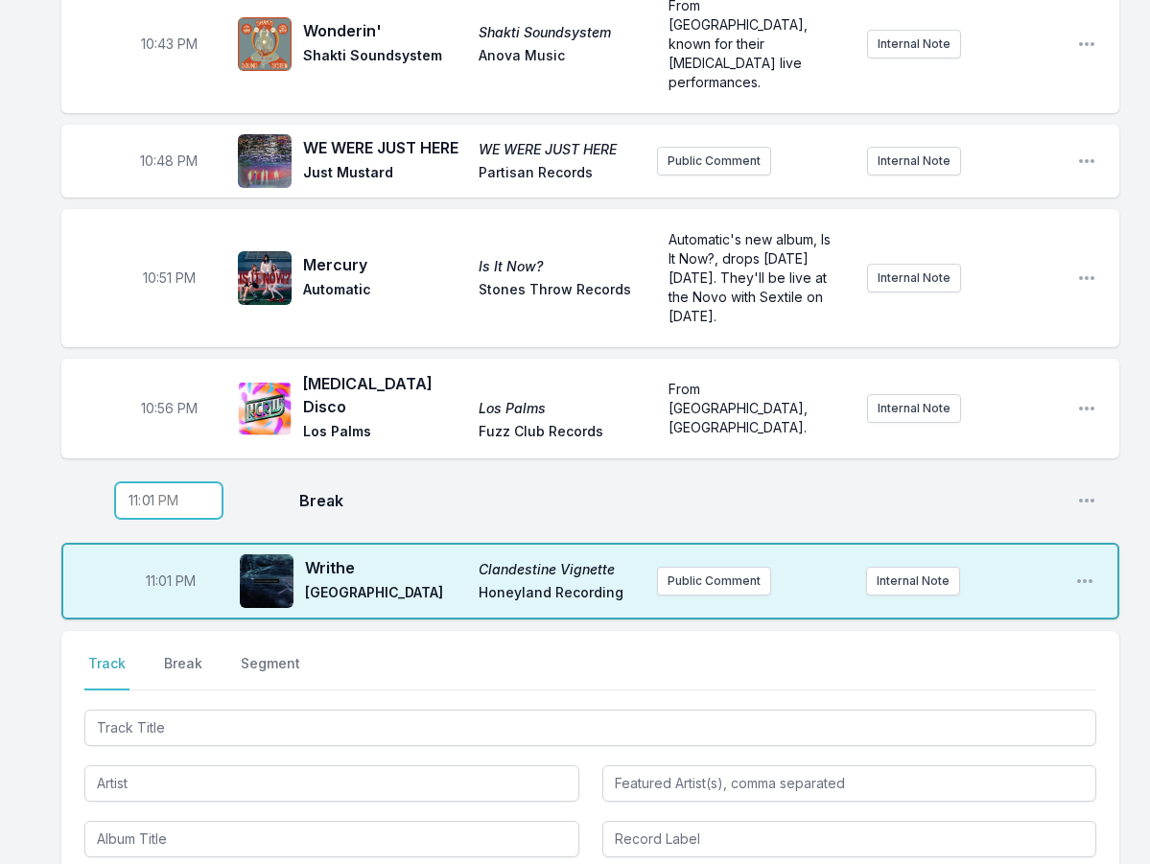
scroll to position [1490, 0]
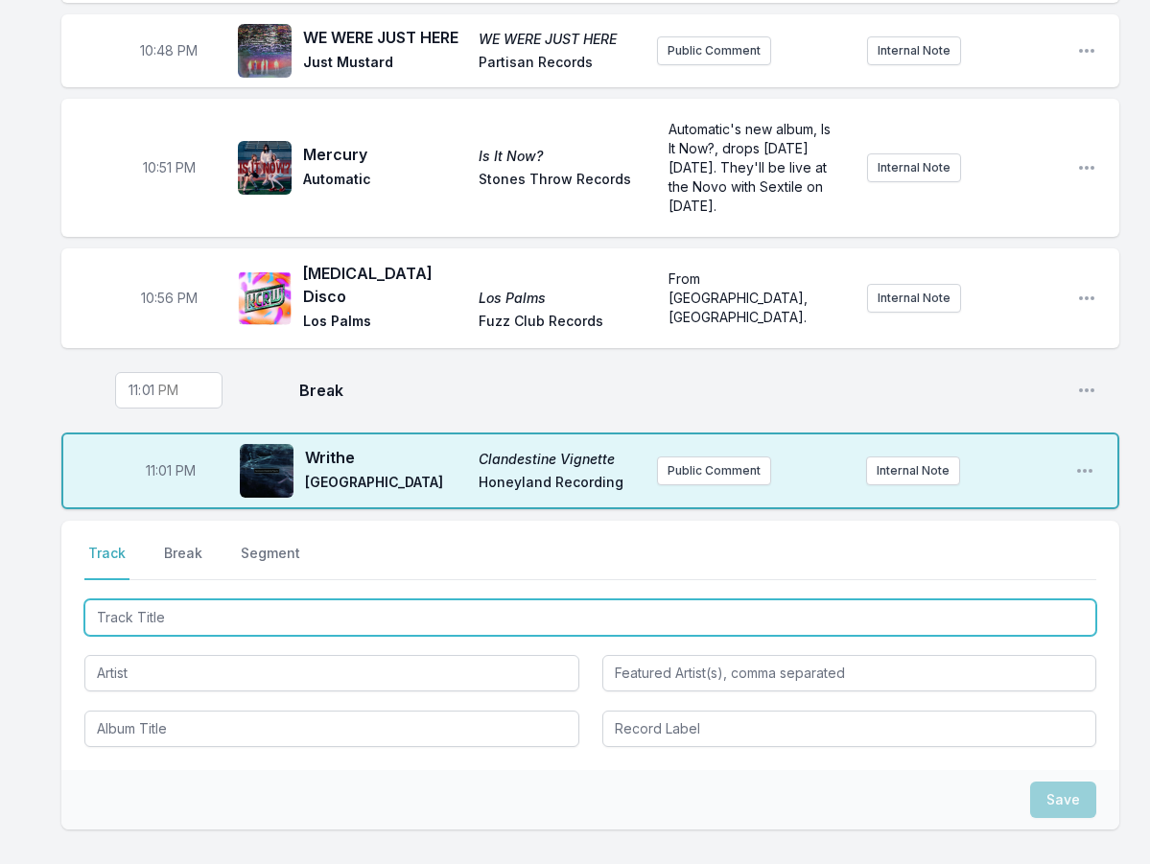
click at [236, 600] on input "Track Title" at bounding box center [590, 618] width 1012 height 36
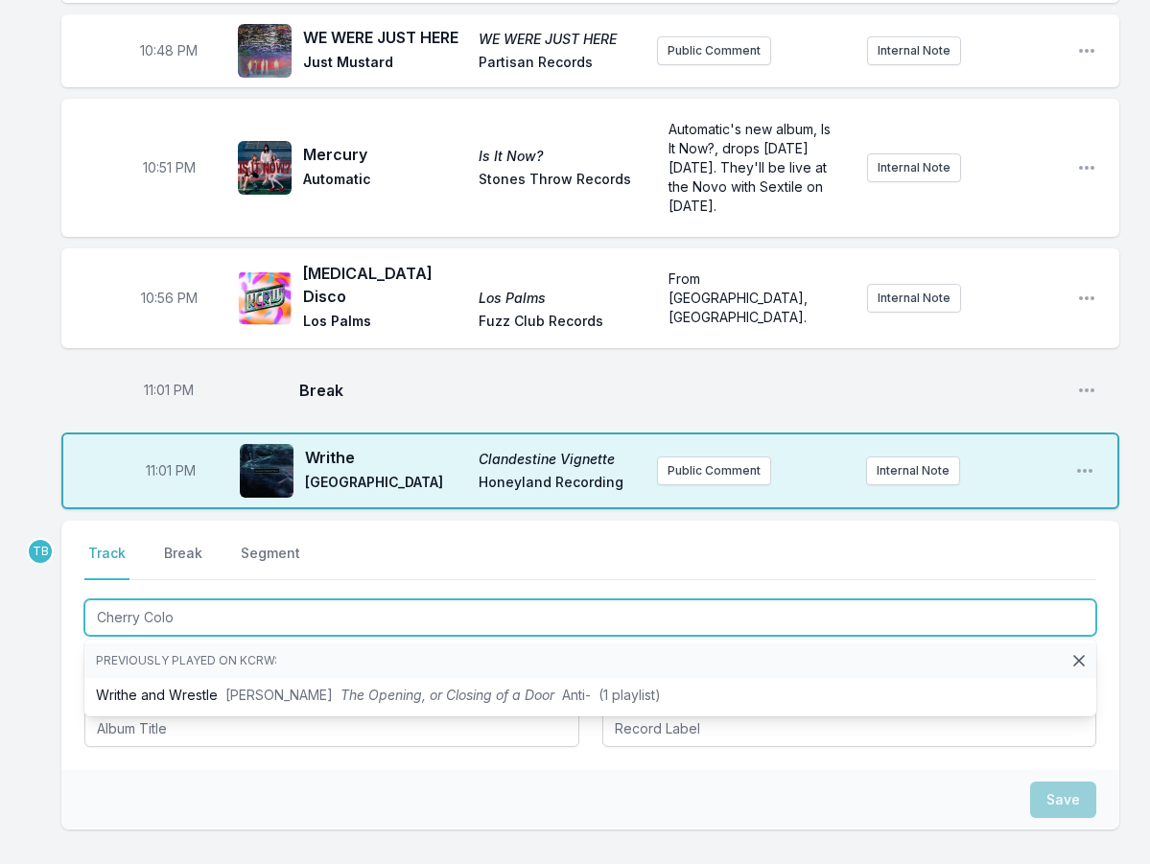
type input "Cherry Colou"
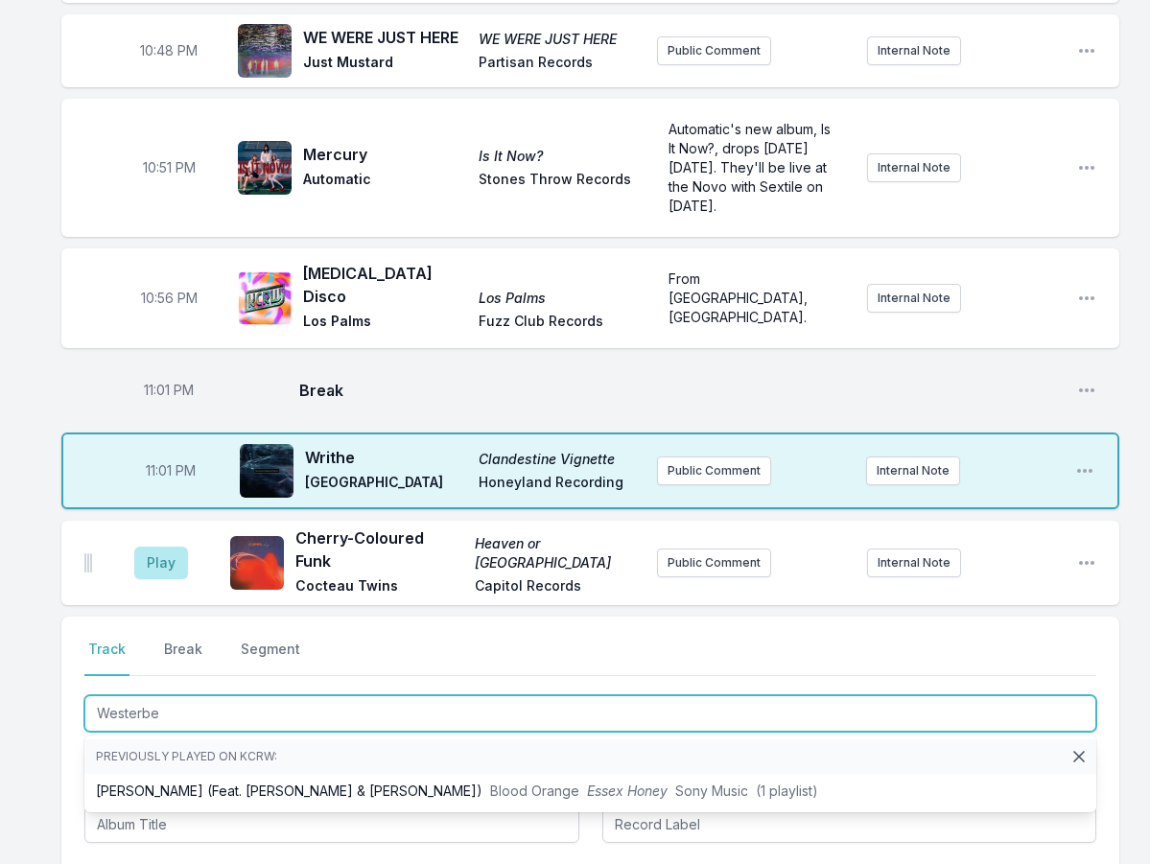
type input "Westerber"
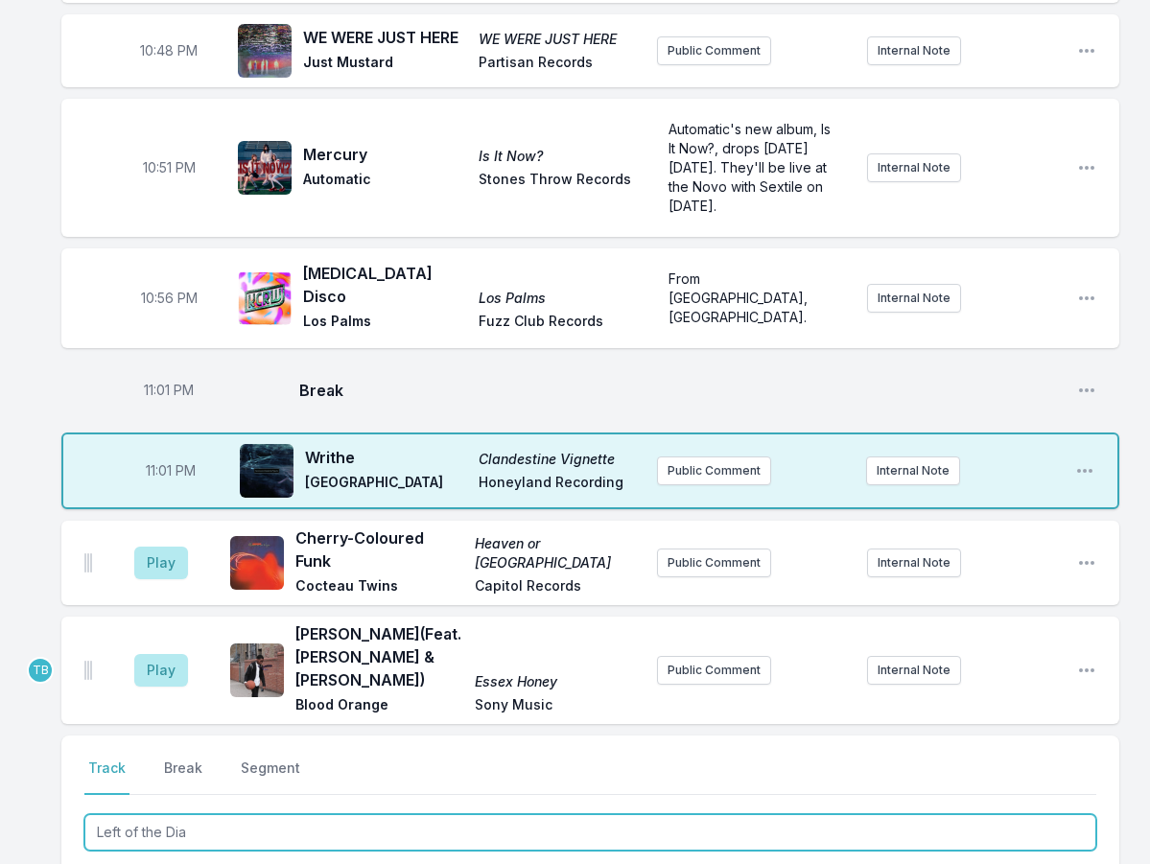
type input "Left of the Dial"
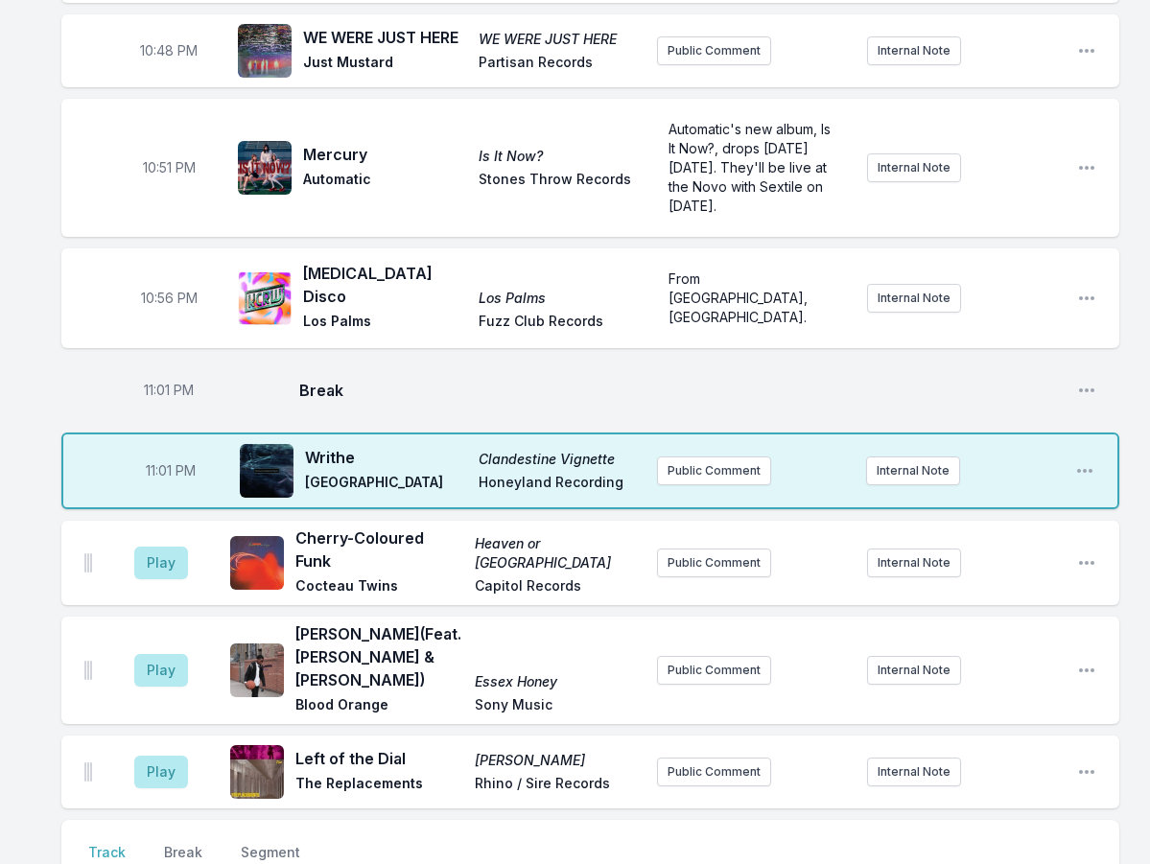
type input "Trente millions"
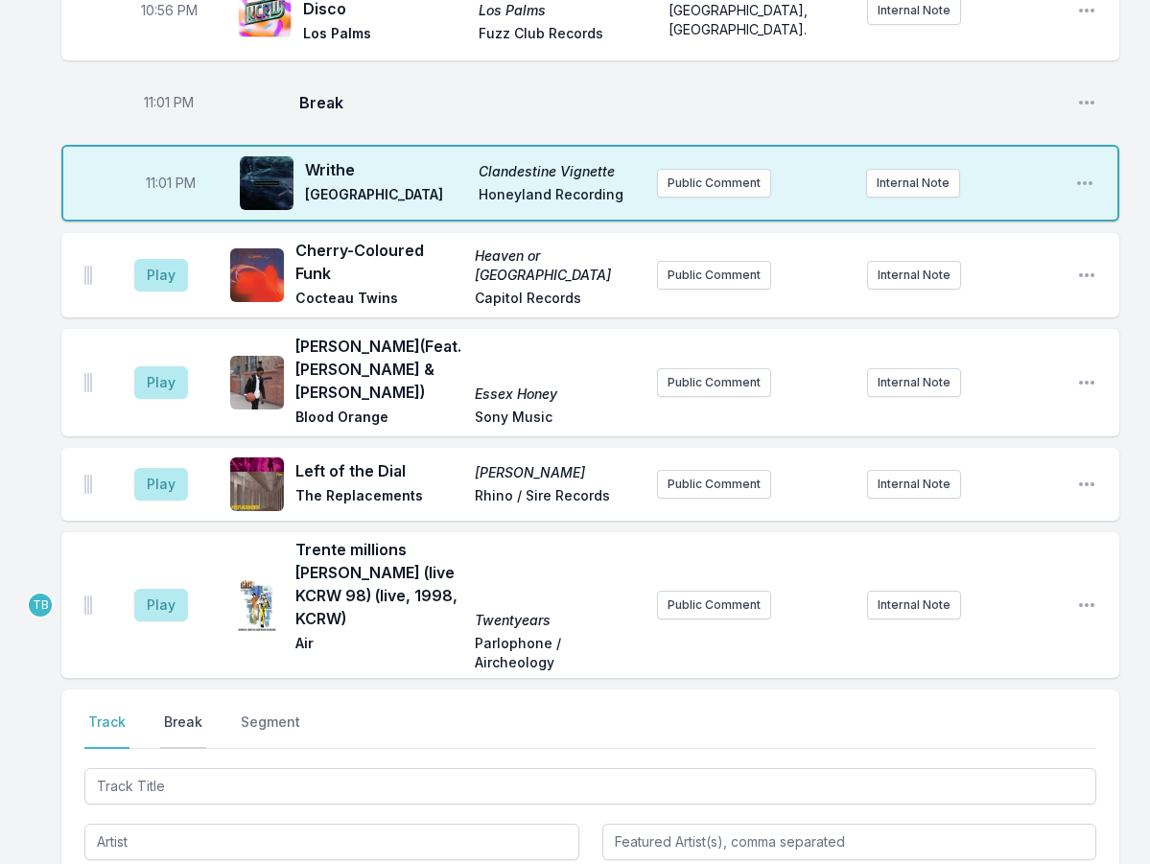
click at [179, 713] on button "Break" at bounding box center [183, 731] width 46 height 36
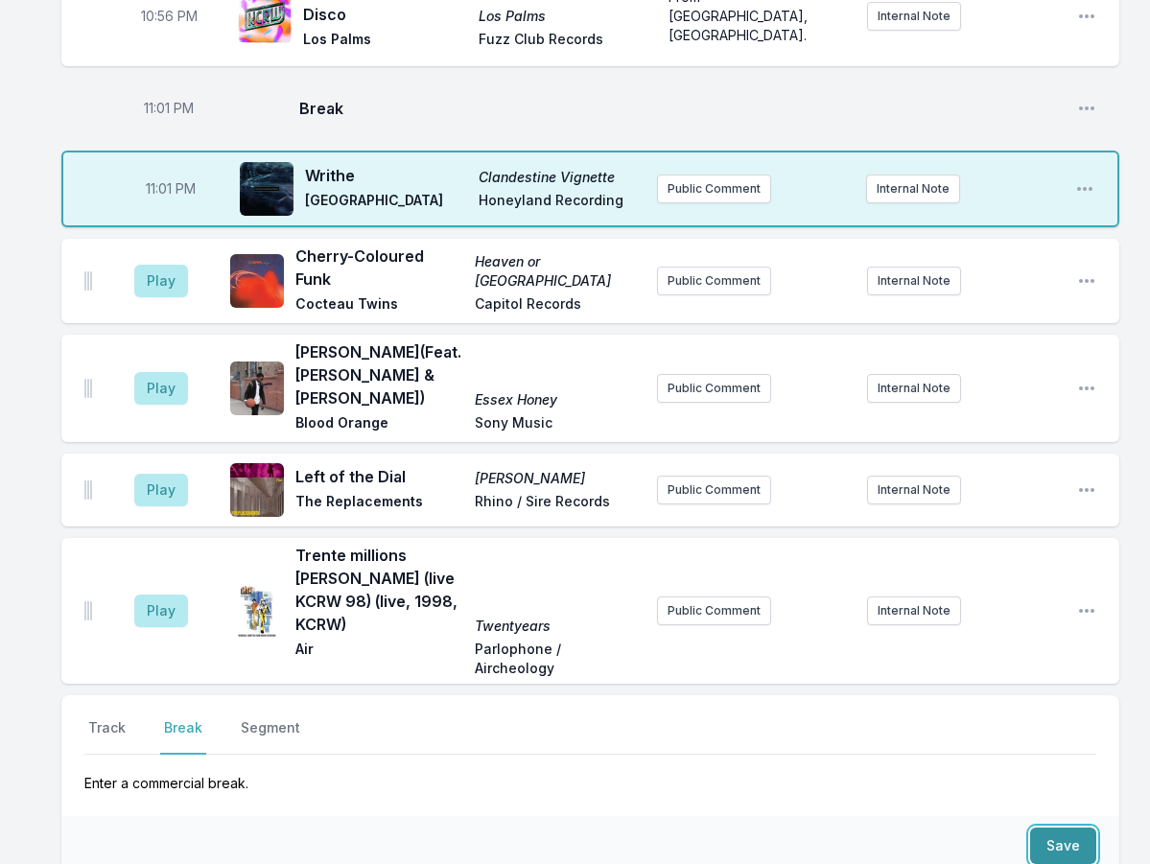
click at [1084, 828] on button "Save" at bounding box center [1063, 846] width 66 height 36
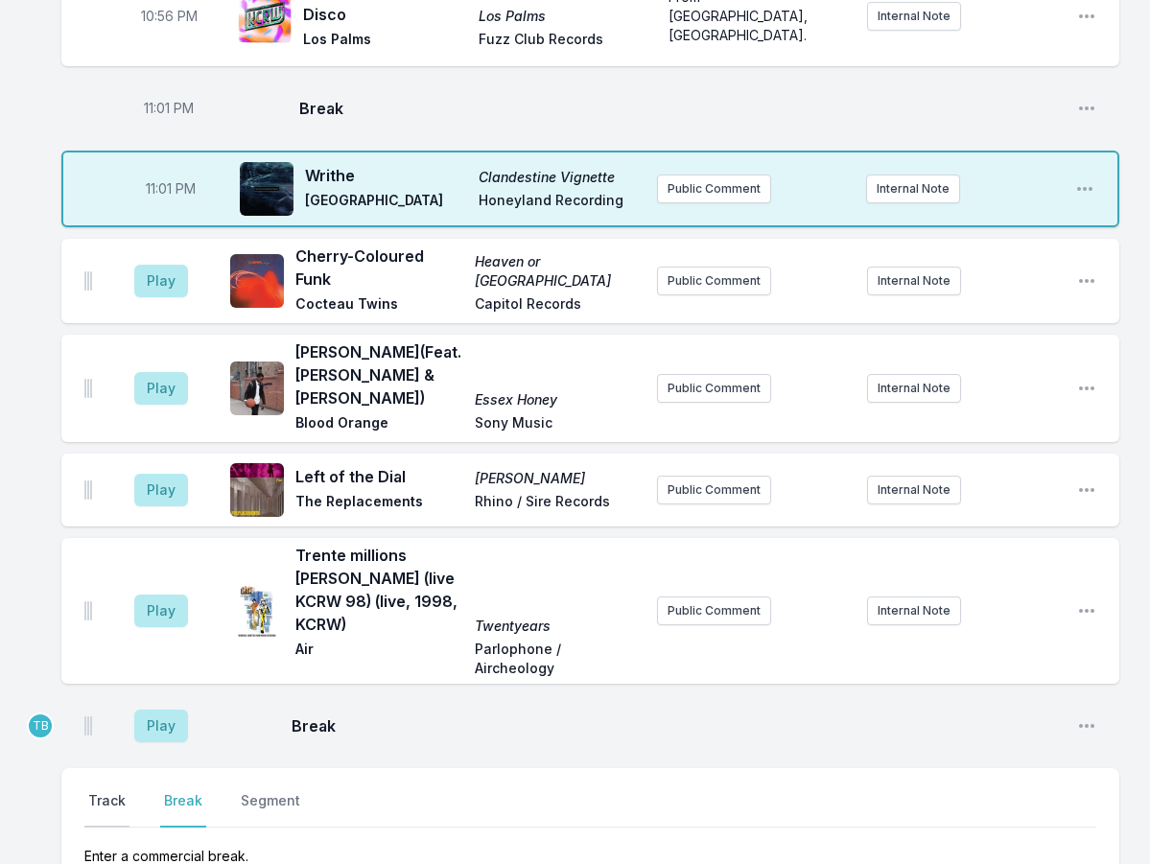
click at [114, 791] on button "Track" at bounding box center [106, 809] width 45 height 36
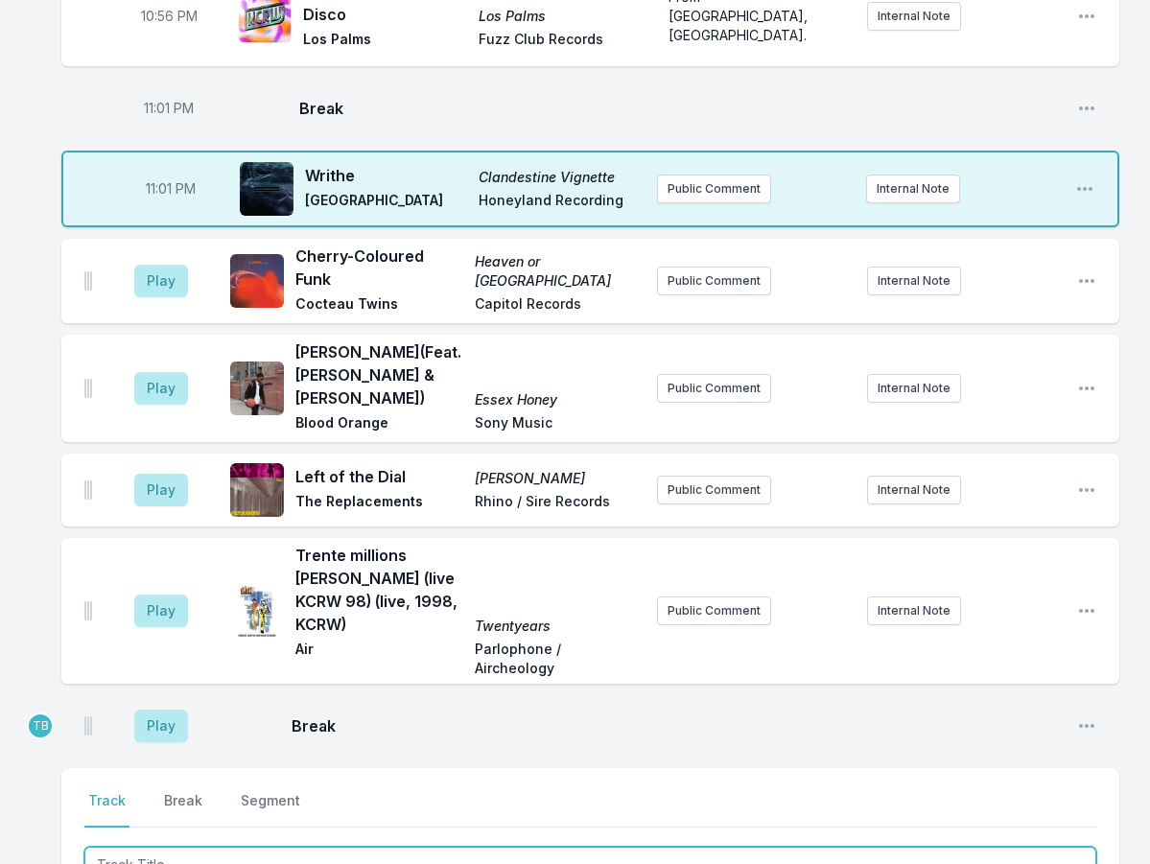
click at [172, 847] on input "Track Title" at bounding box center [590, 865] width 1012 height 36
type input "I'm Not Ready For The Change"
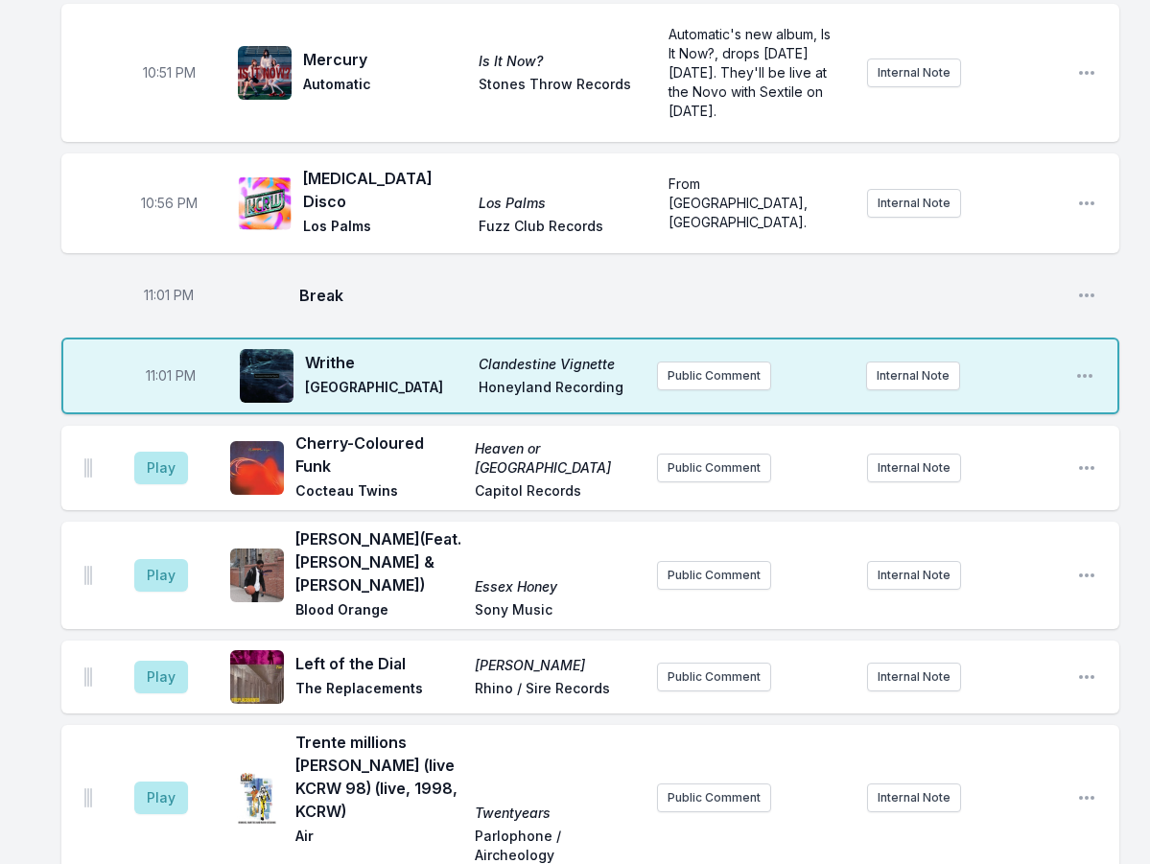
scroll to position [1580, 0]
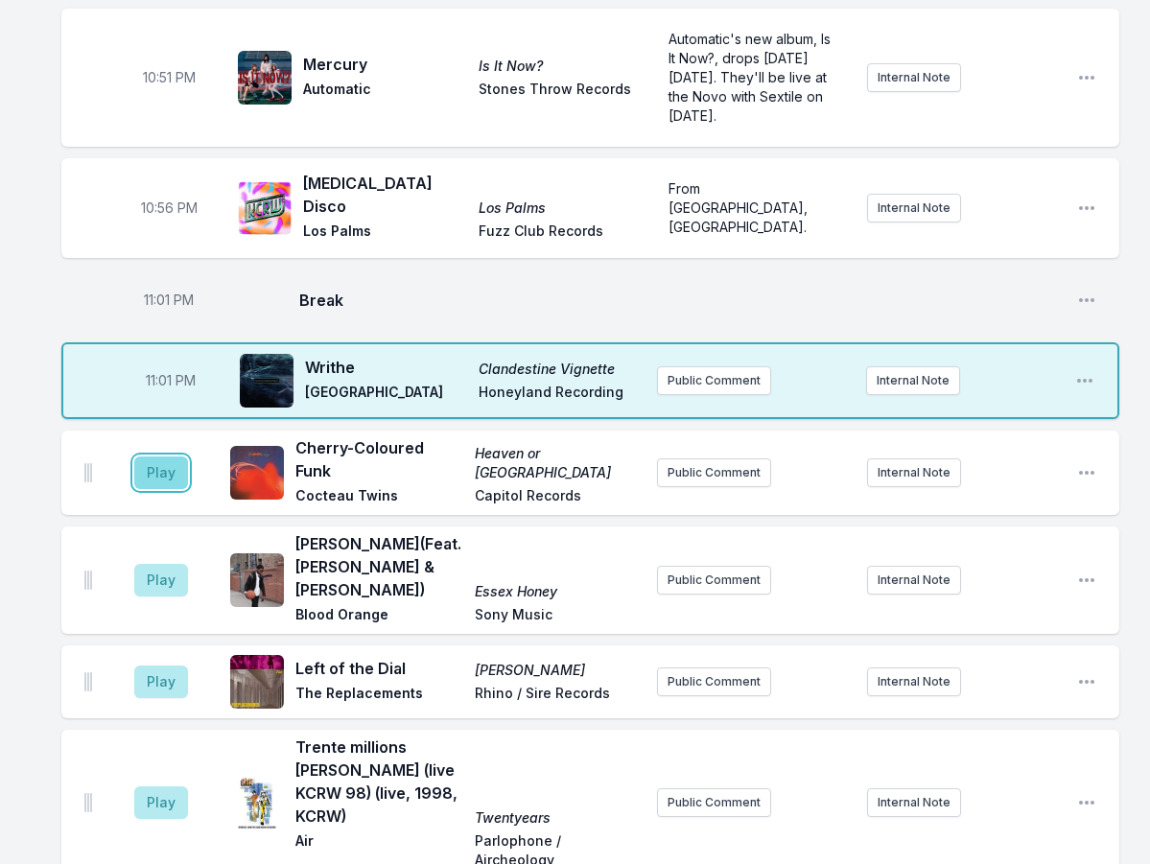
click at [151, 457] on button "Play" at bounding box center [161, 473] width 54 height 33
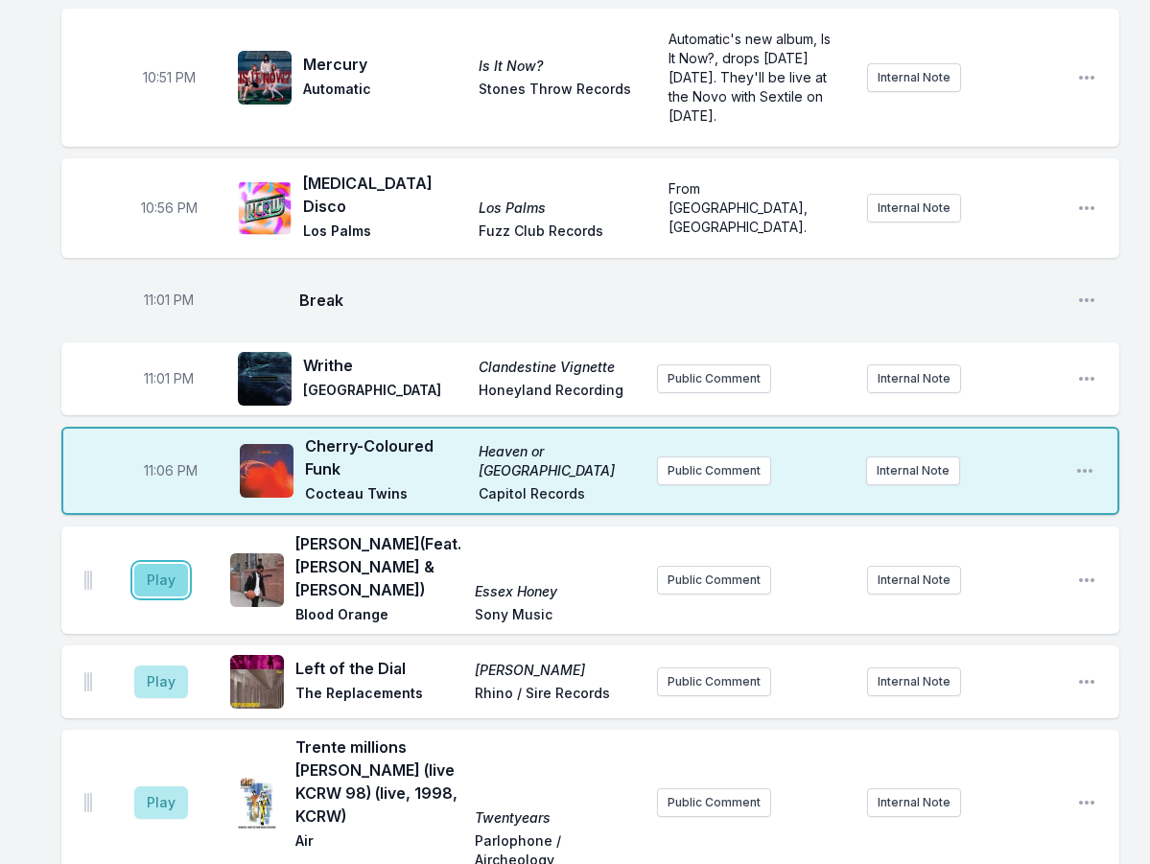
click at [177, 564] on button "Play" at bounding box center [161, 580] width 54 height 33
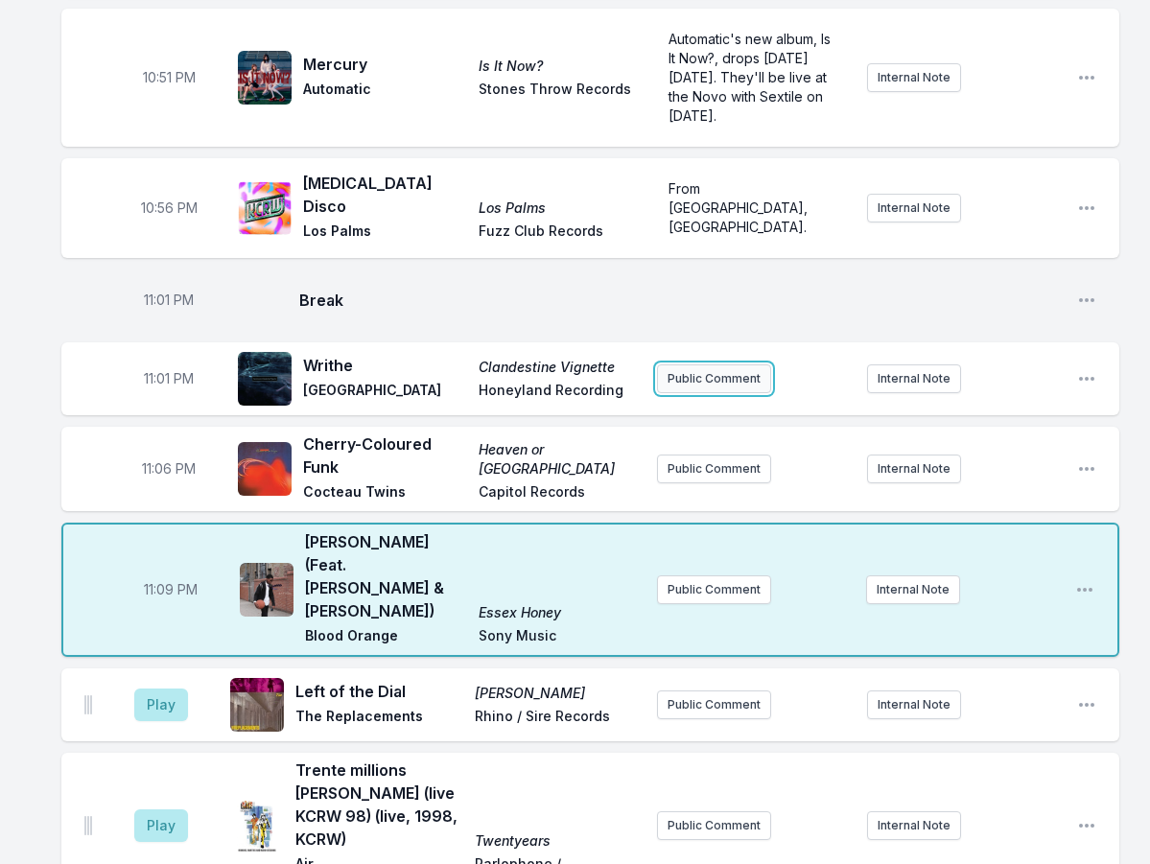
click at [764, 365] on button "Public Comment" at bounding box center [714, 379] width 114 height 29
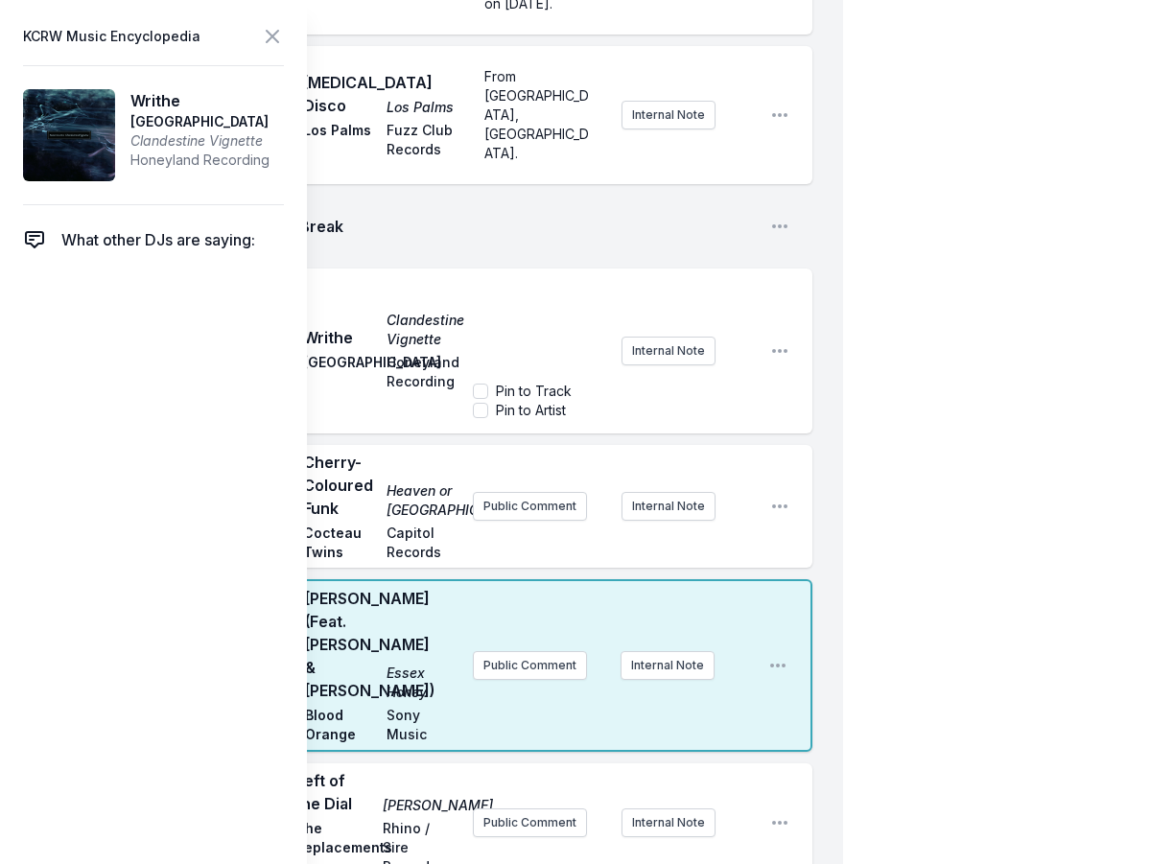
scroll to position [2155, 0]
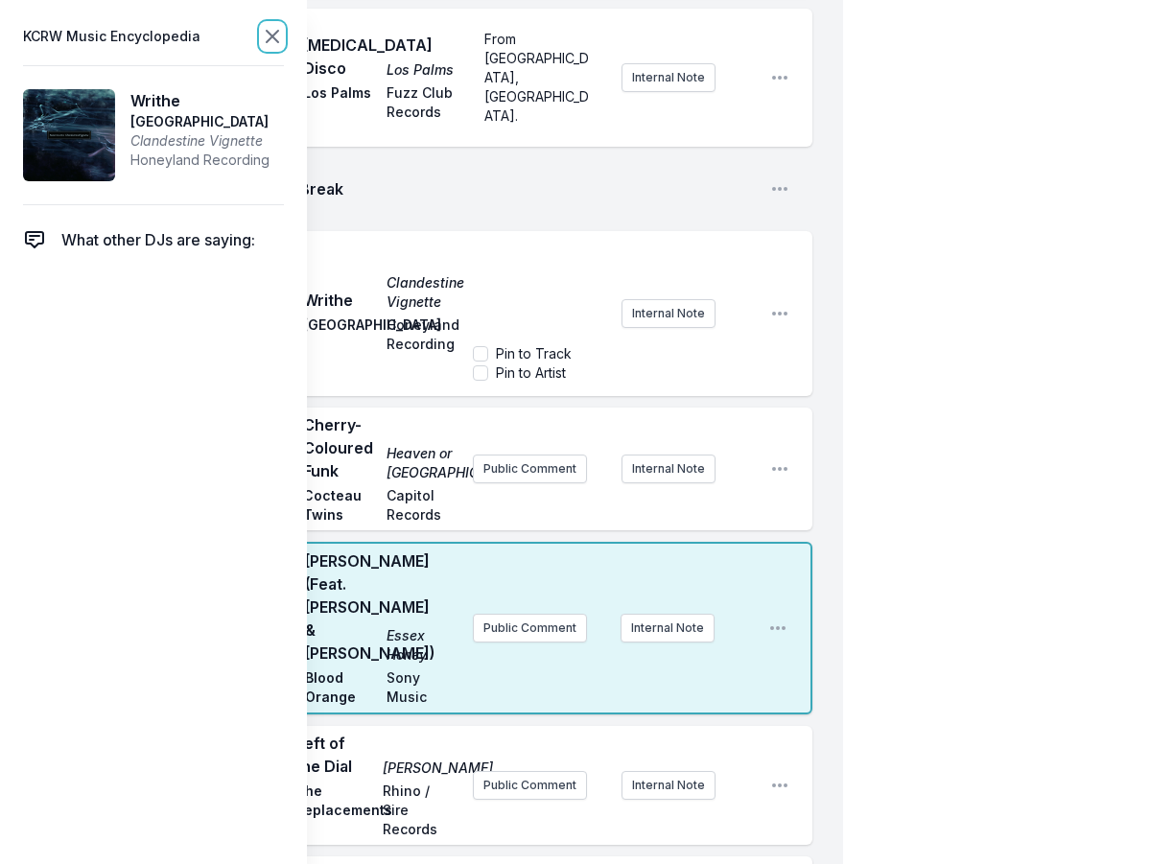
click at [274, 43] on icon at bounding box center [272, 36] width 23 height 23
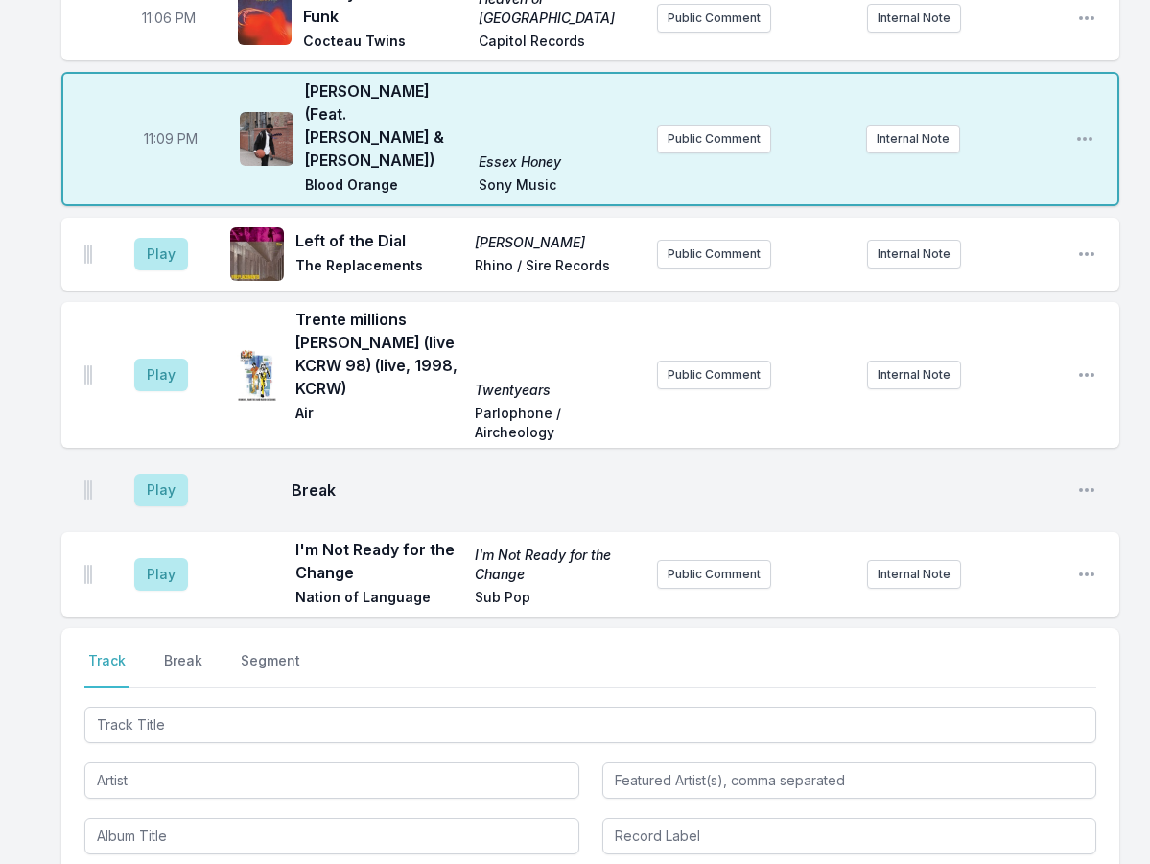
scroll to position [1900, 0]
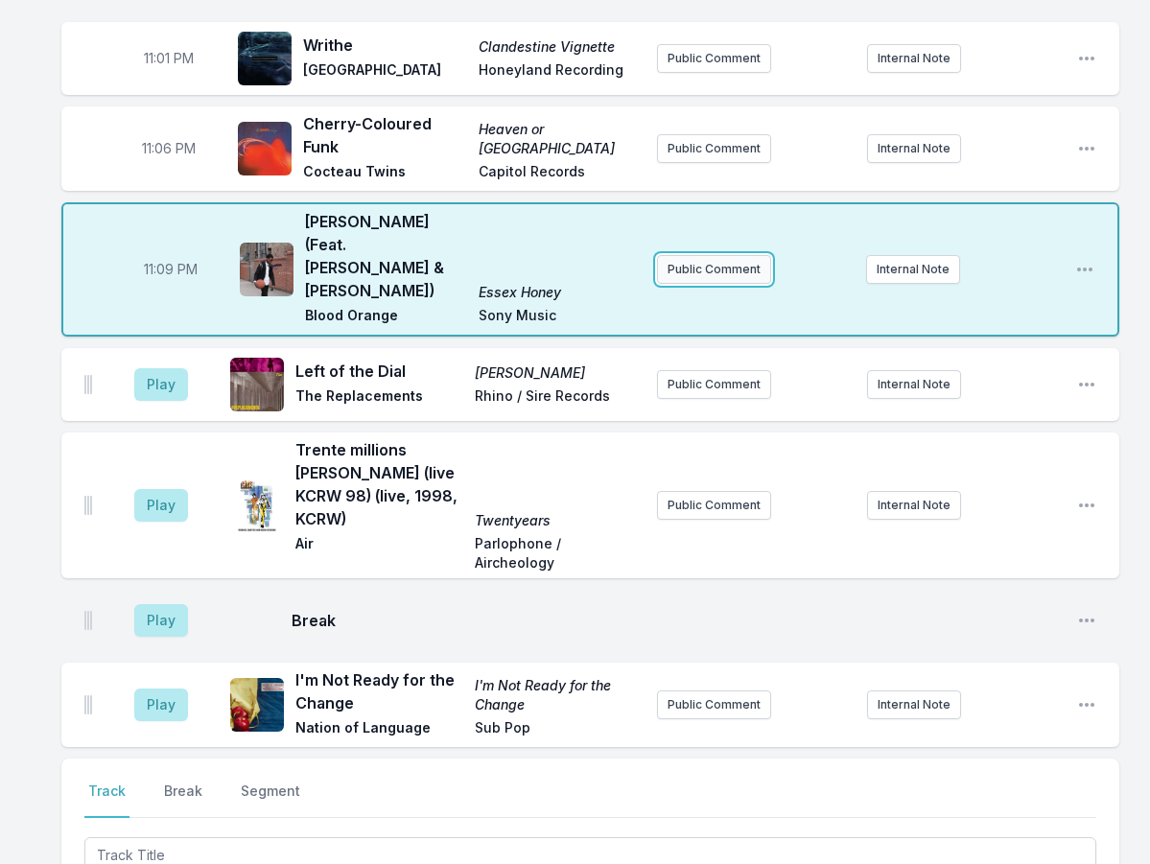
click at [685, 255] on button "Public Comment" at bounding box center [714, 269] width 114 height 29
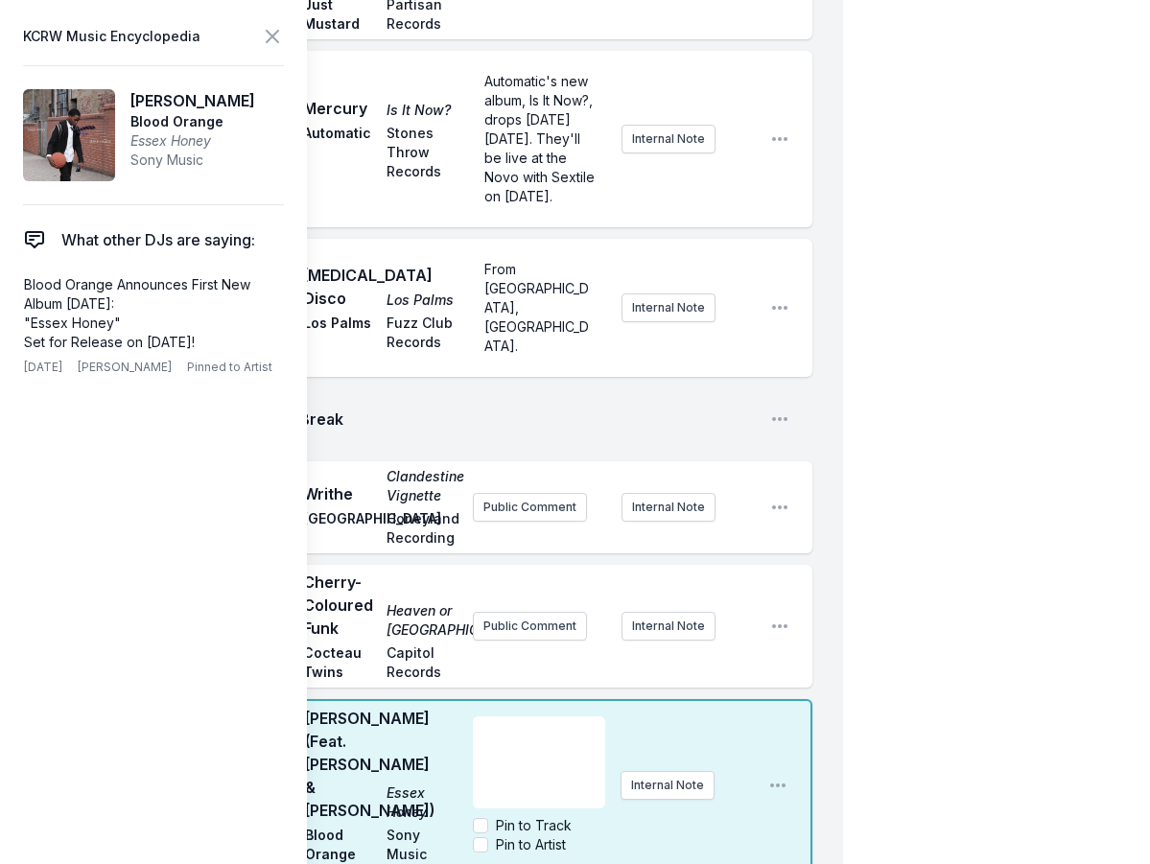
scroll to position [2092, 0]
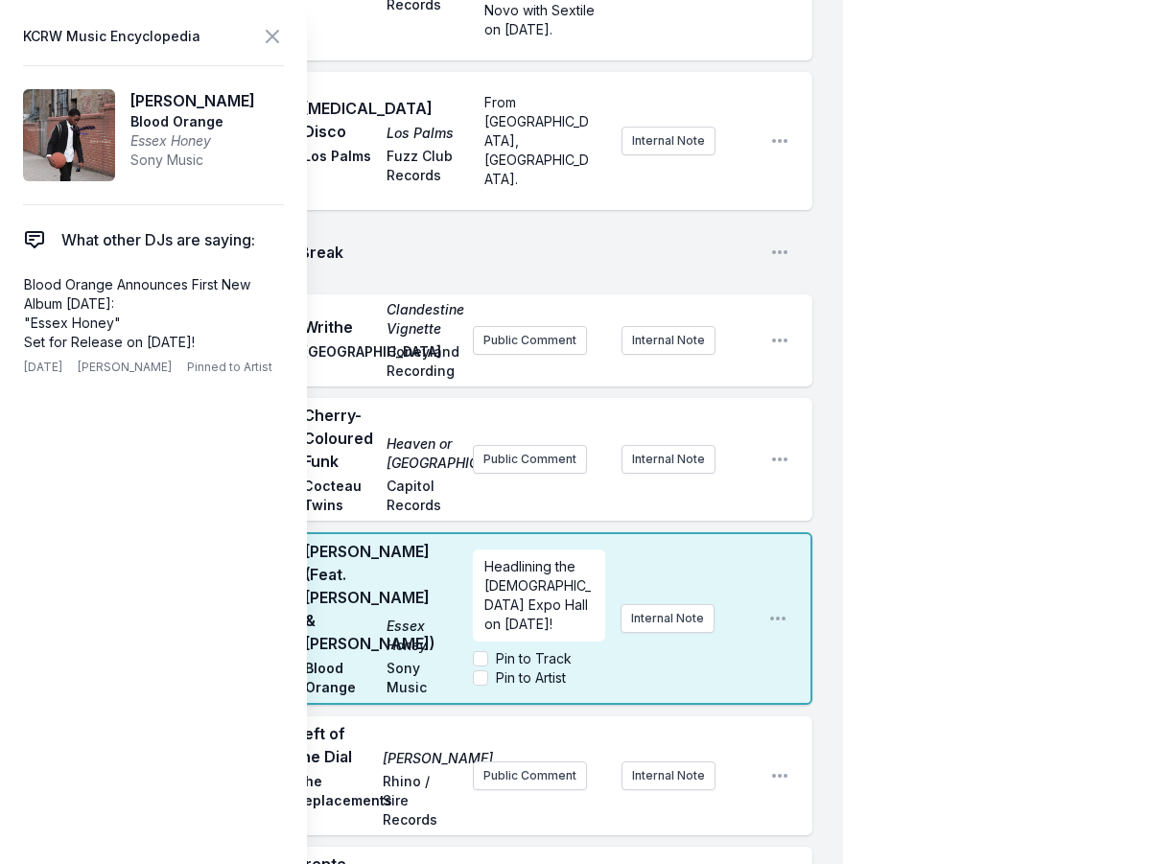
click at [540, 669] on label "Pin to Artist" at bounding box center [531, 678] width 70 height 19
click at [488, 671] on input "Pin to Artist" at bounding box center [480, 678] width 15 height 15
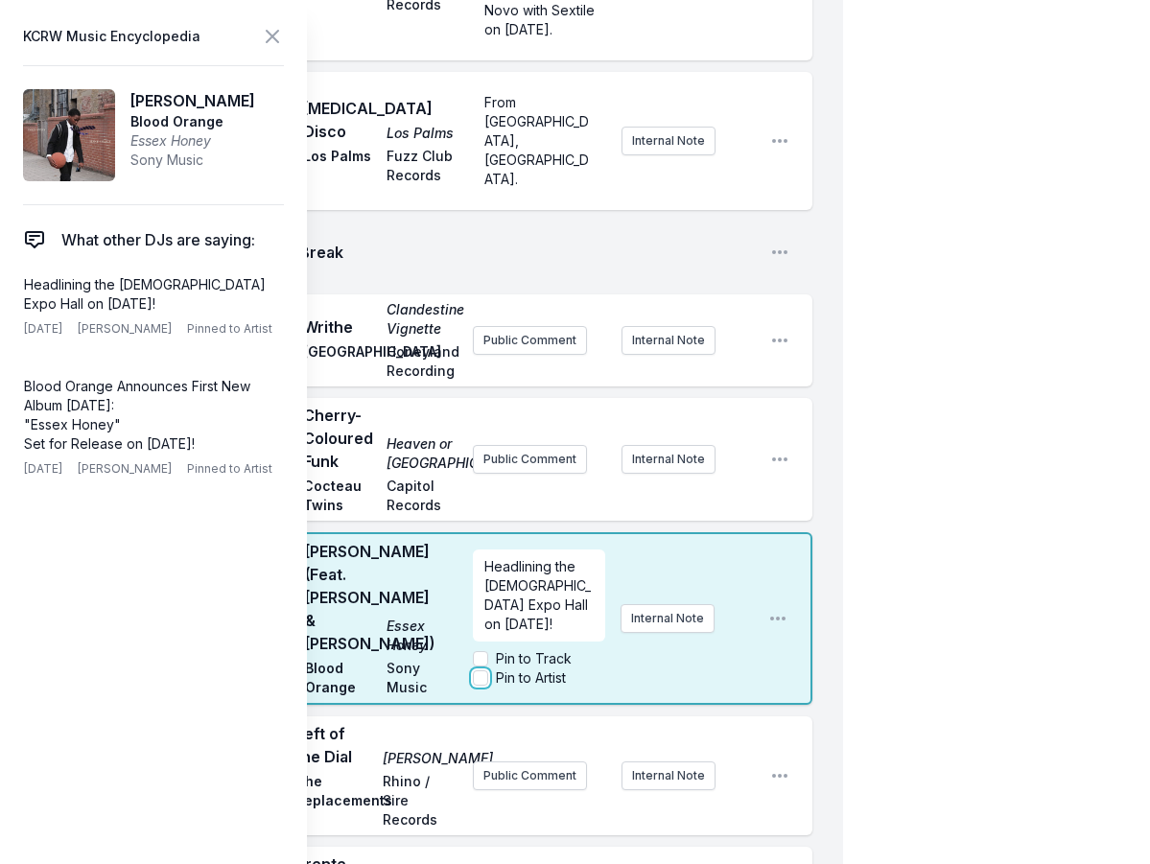
checkbox input "true"
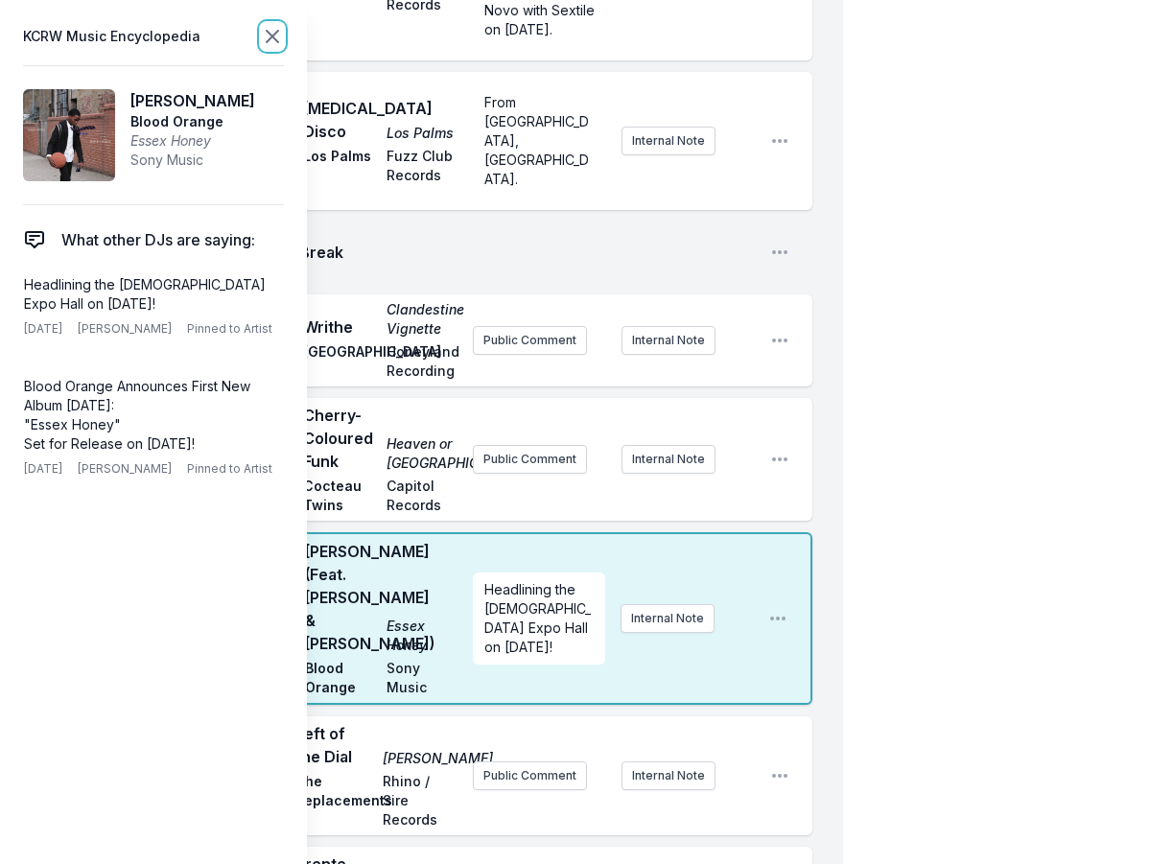
click at [269, 39] on icon at bounding box center [273, 37] width 12 height 12
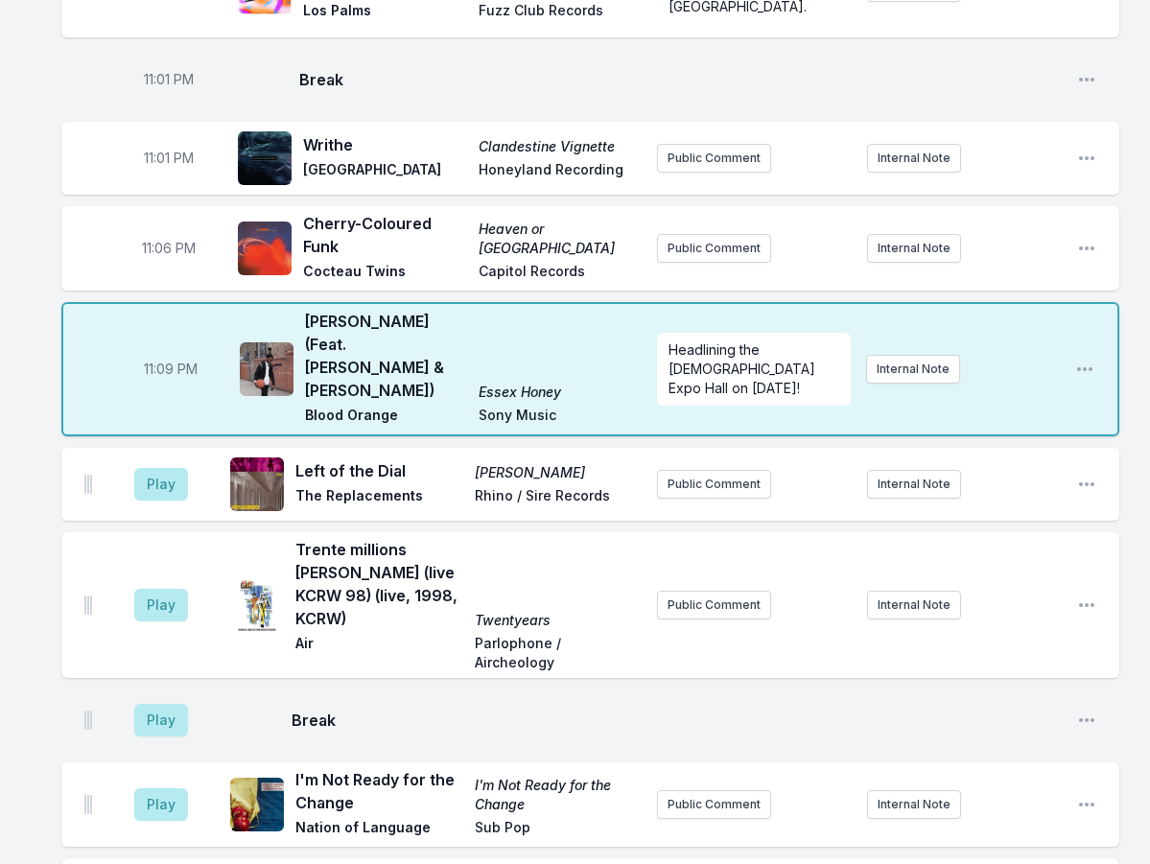
scroll to position [1708, 0]
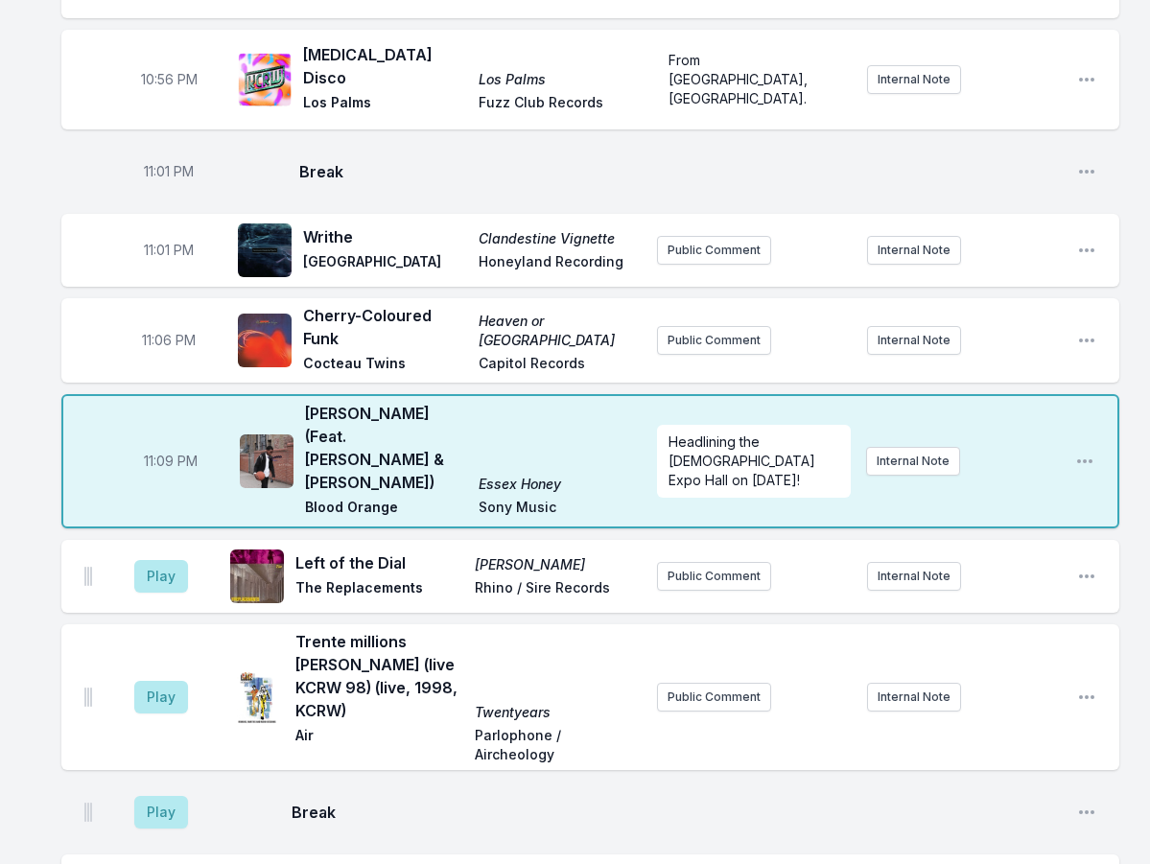
click at [697, 298] on div "11:06 PM Cherry-Coloured Funk Heaven or Las Vegas Cocteau Twins Capitol Records…" at bounding box center [590, 340] width 1058 height 84
click at [702, 326] on button "Public Comment" at bounding box center [714, 340] width 114 height 29
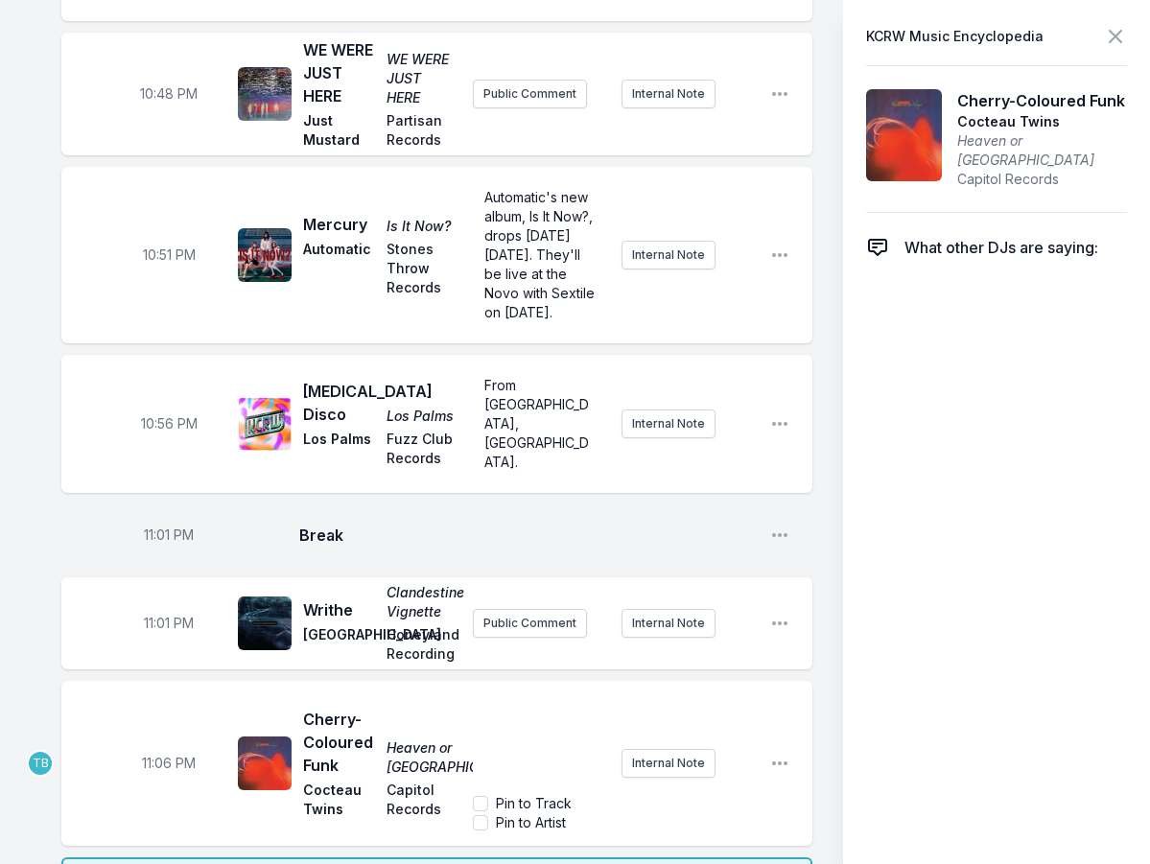
scroll to position [1900, 0]
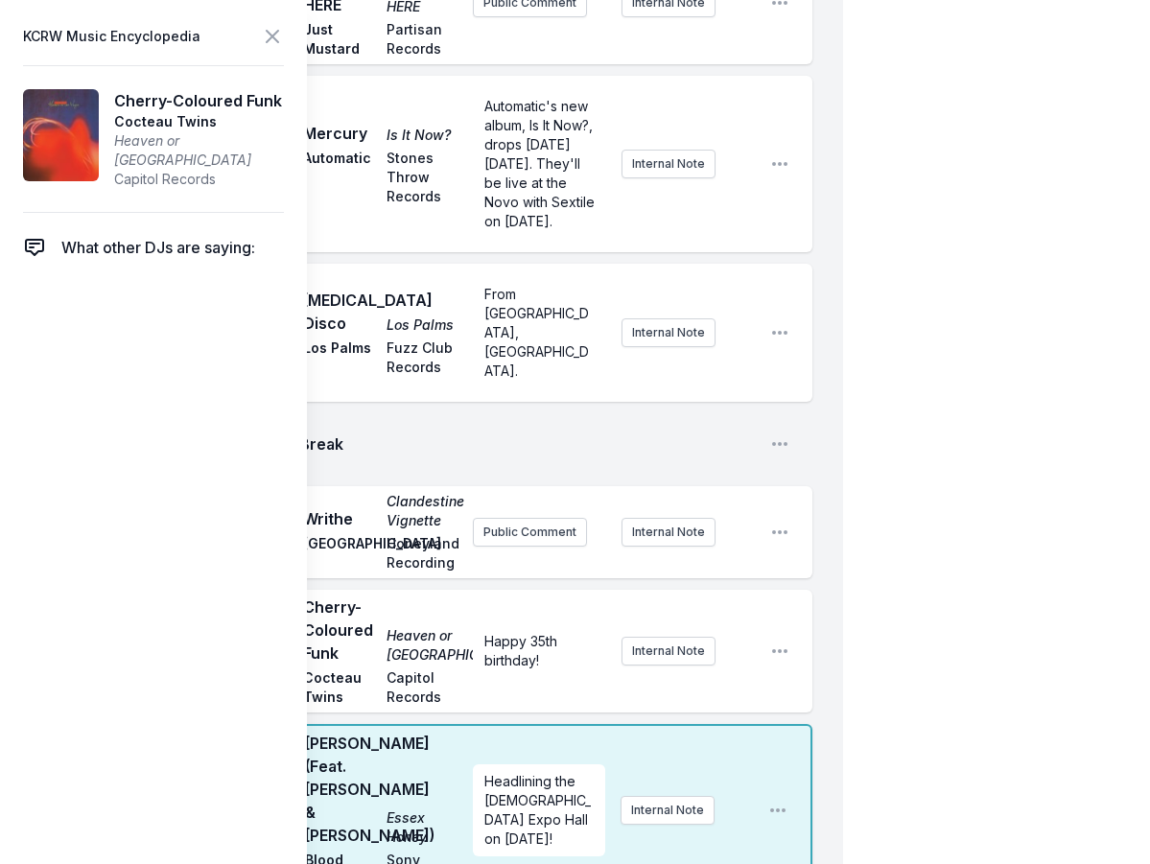
click at [851, 523] on div "My Playlist KCRW Playlist Directory Reports TB User Guide Report Bug Sign out […" at bounding box center [575, 65] width 1150 height 3931
click at [277, 42] on icon at bounding box center [273, 37] width 12 height 12
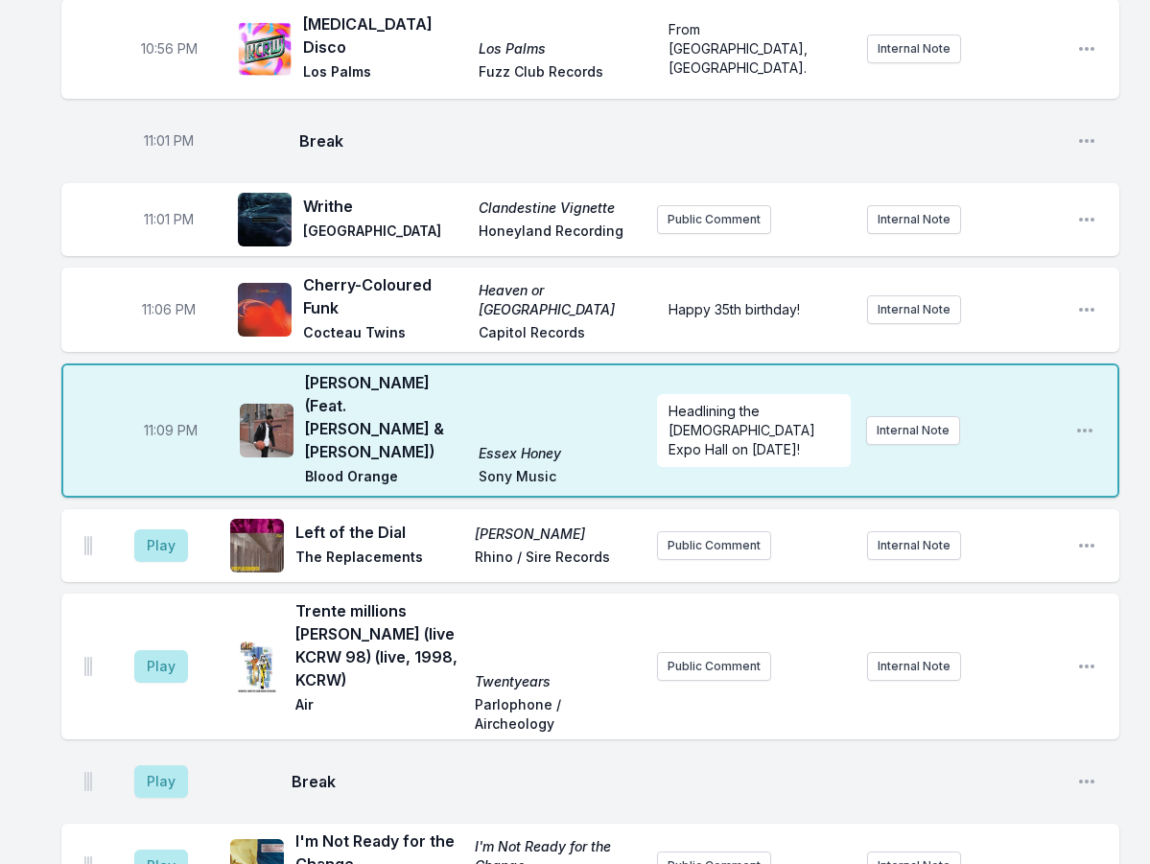
scroll to position [1708, 0]
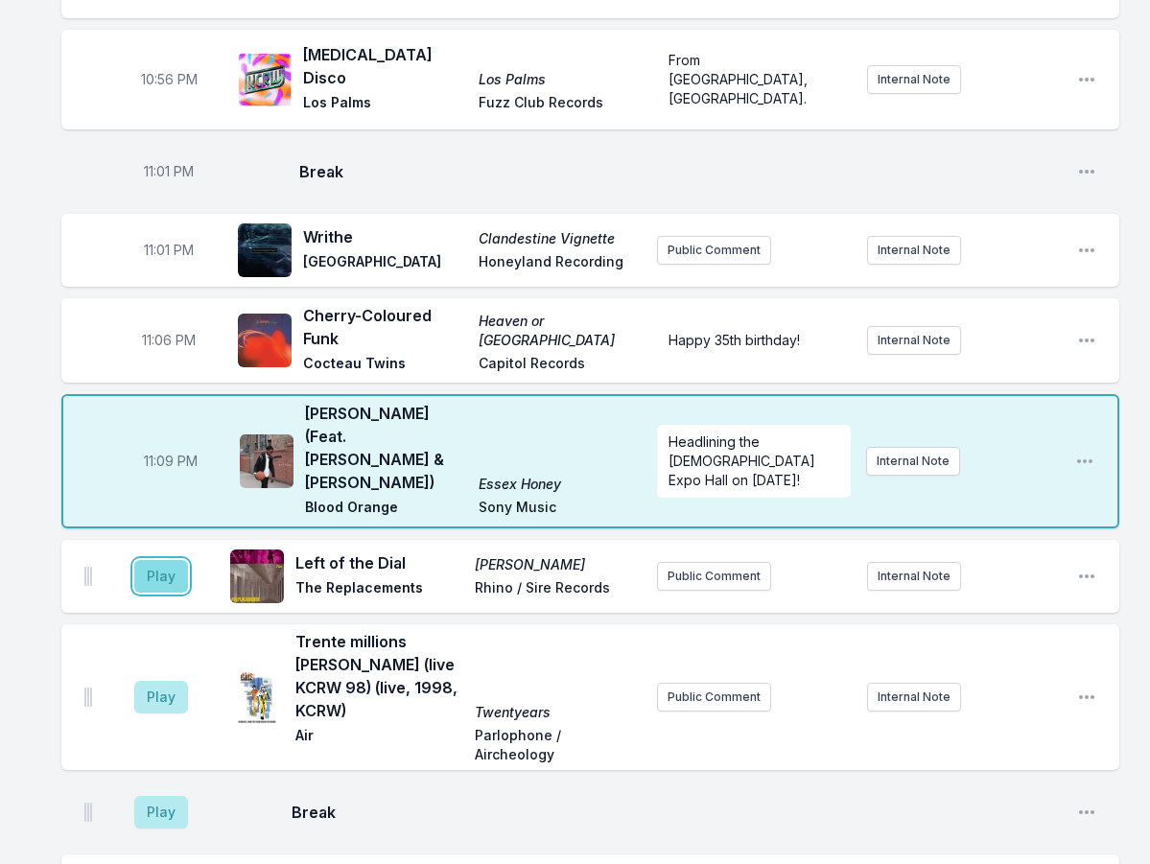
click at [172, 560] on button "Play" at bounding box center [161, 576] width 54 height 33
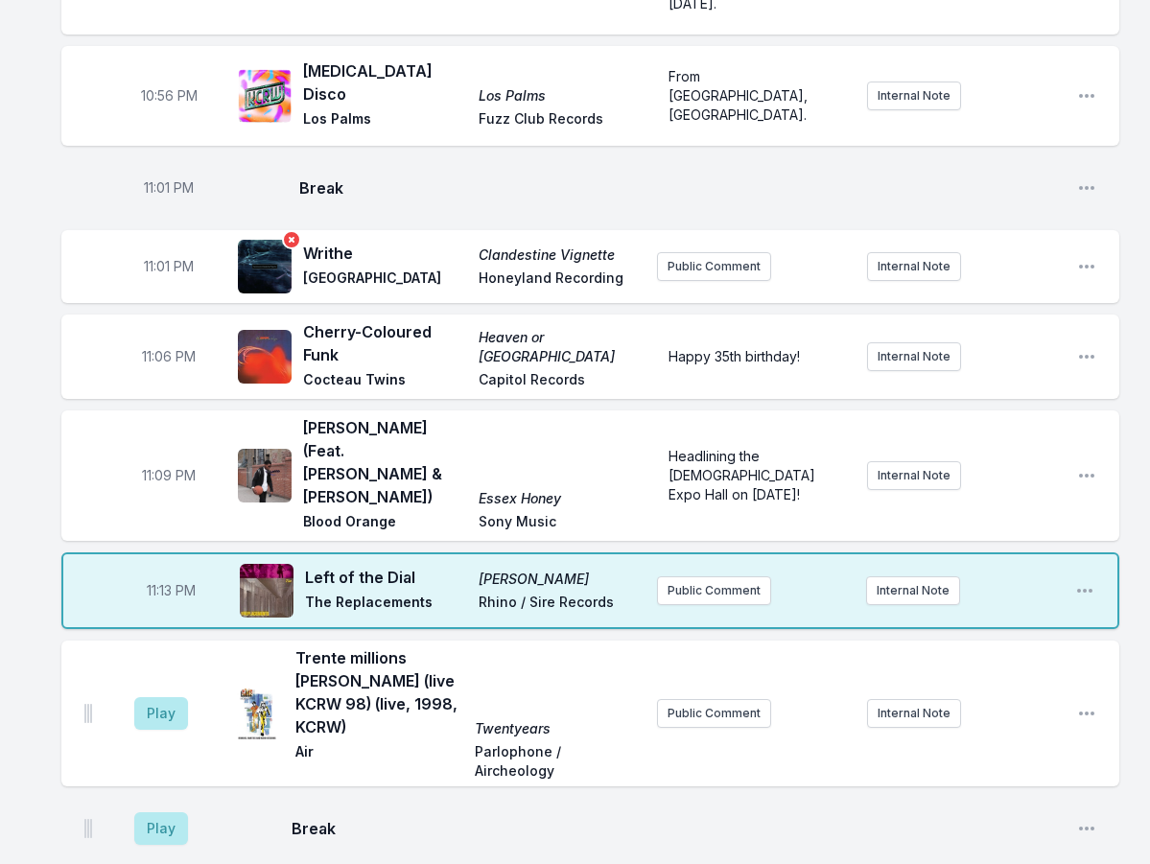
scroll to position [1727, 0]
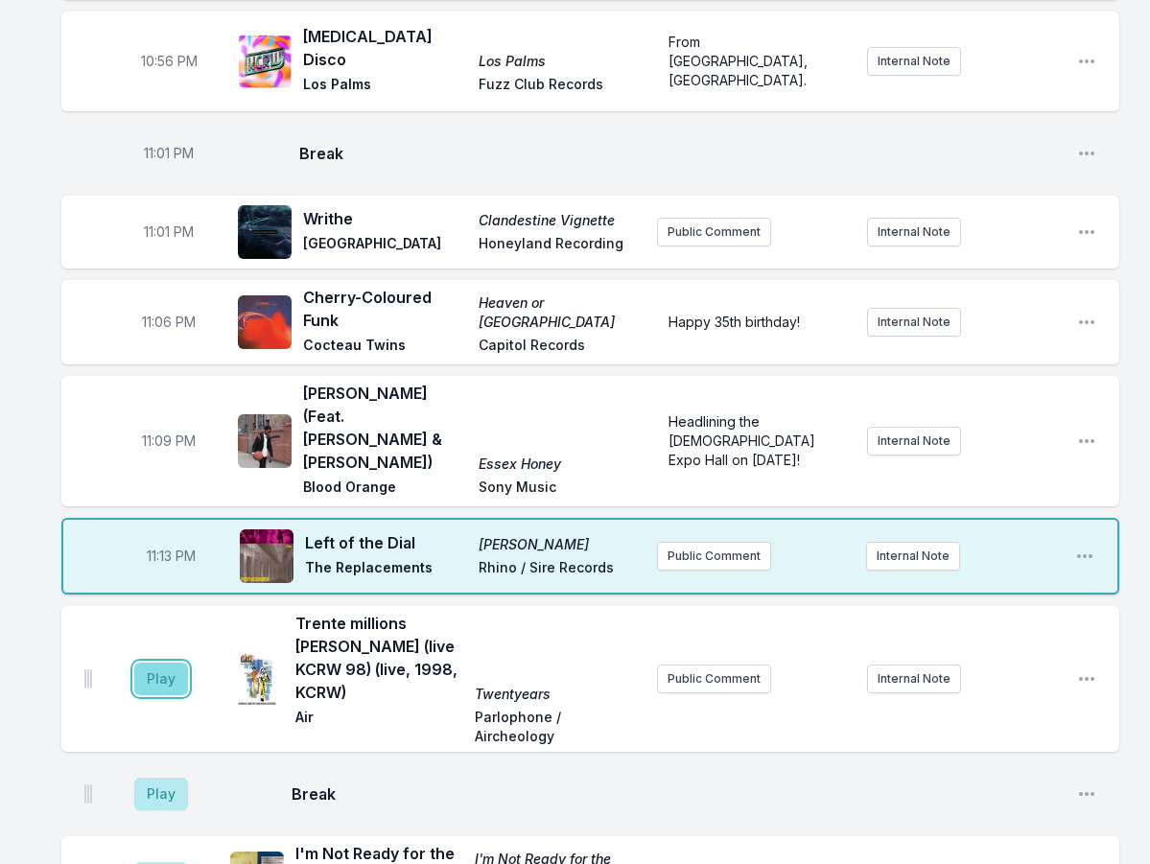
click at [148, 663] on button "Play" at bounding box center [161, 679] width 54 height 33
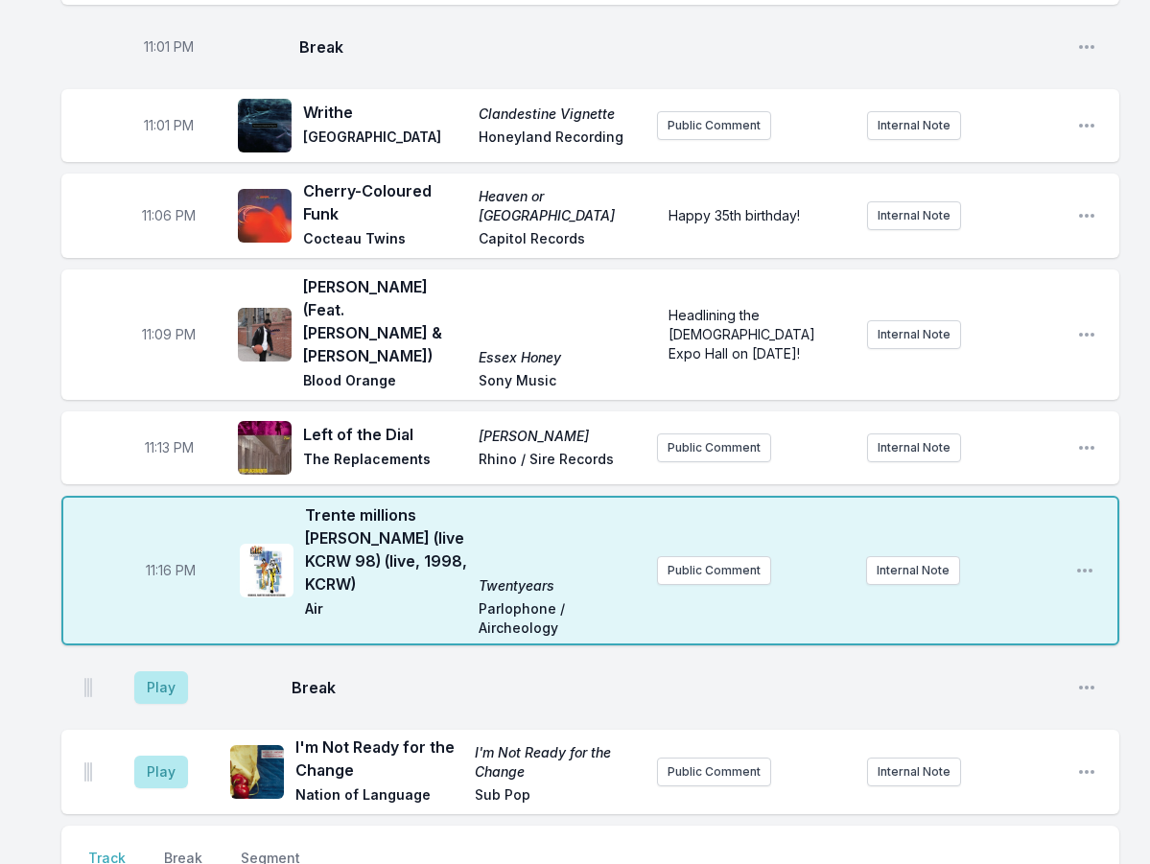
scroll to position [1919, 0]
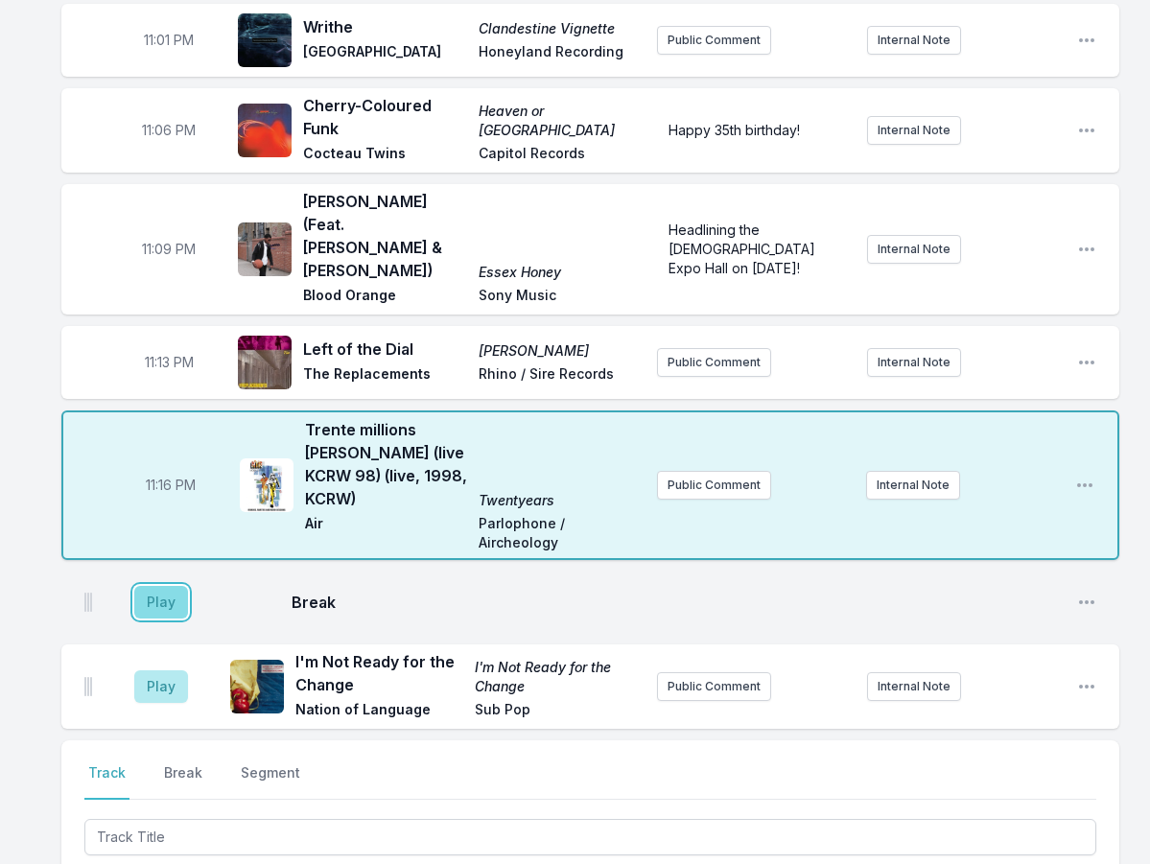
click at [178, 586] on button "Play" at bounding box center [161, 602] width 54 height 33
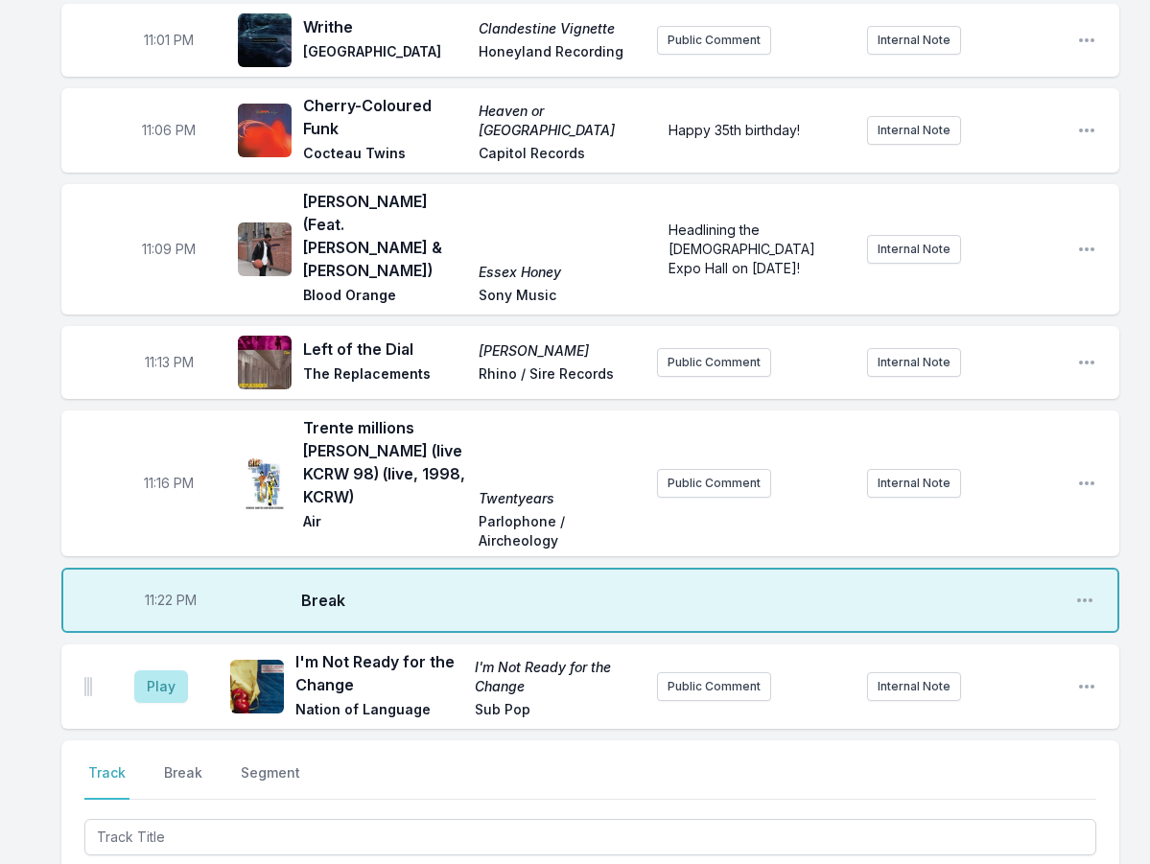
click at [160, 645] on div "Play I'm Not Ready for the Change I'm Not Ready for the Change Nation of Langua…" at bounding box center [590, 687] width 1058 height 84
click at [173, 671] on button "Play" at bounding box center [161, 687] width 54 height 33
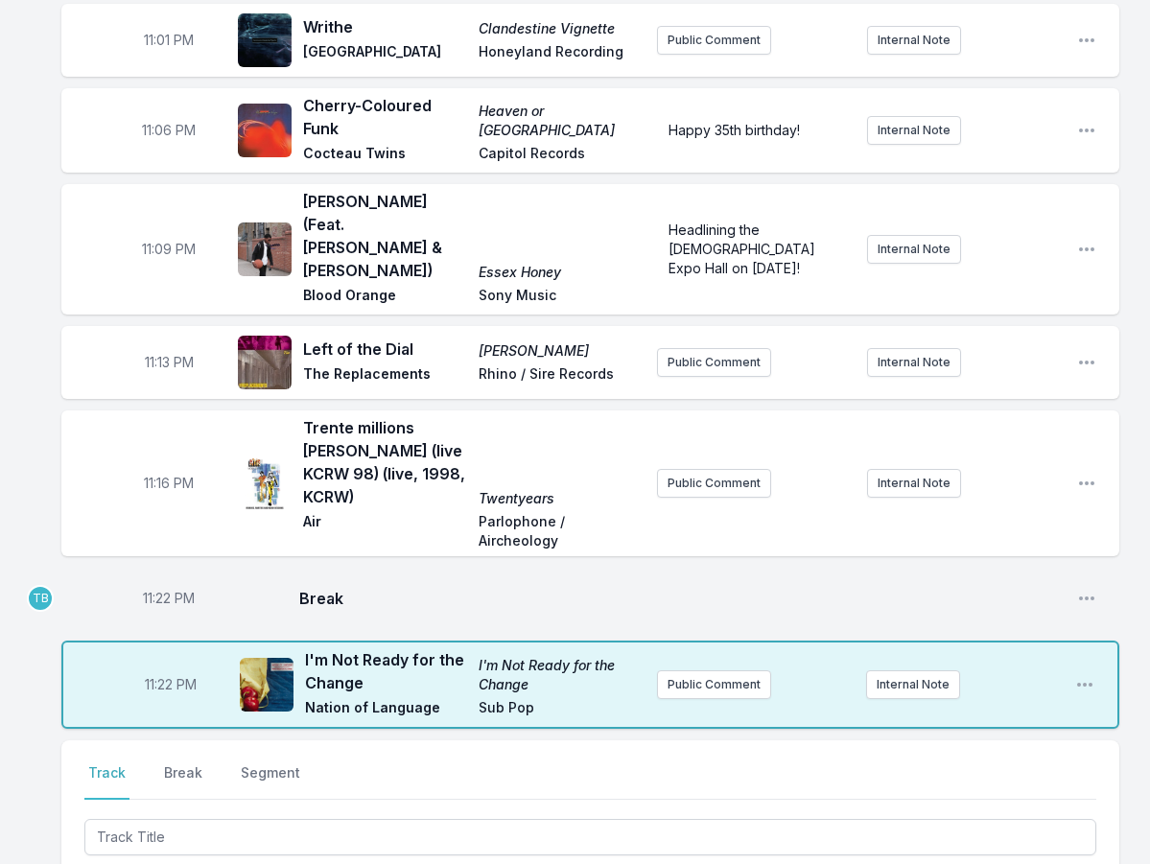
click at [157, 589] on span "11:22 PM" at bounding box center [169, 598] width 52 height 19
click at [152, 580] on input "23:22" at bounding box center [168, 598] width 107 height 36
type input "23:18"
click at [167, 675] on span "11:22 PM" at bounding box center [171, 684] width 52 height 19
drag, startPoint x: 154, startPoint y: 491, endPoint x: 167, endPoint y: 494, distance: 12.8
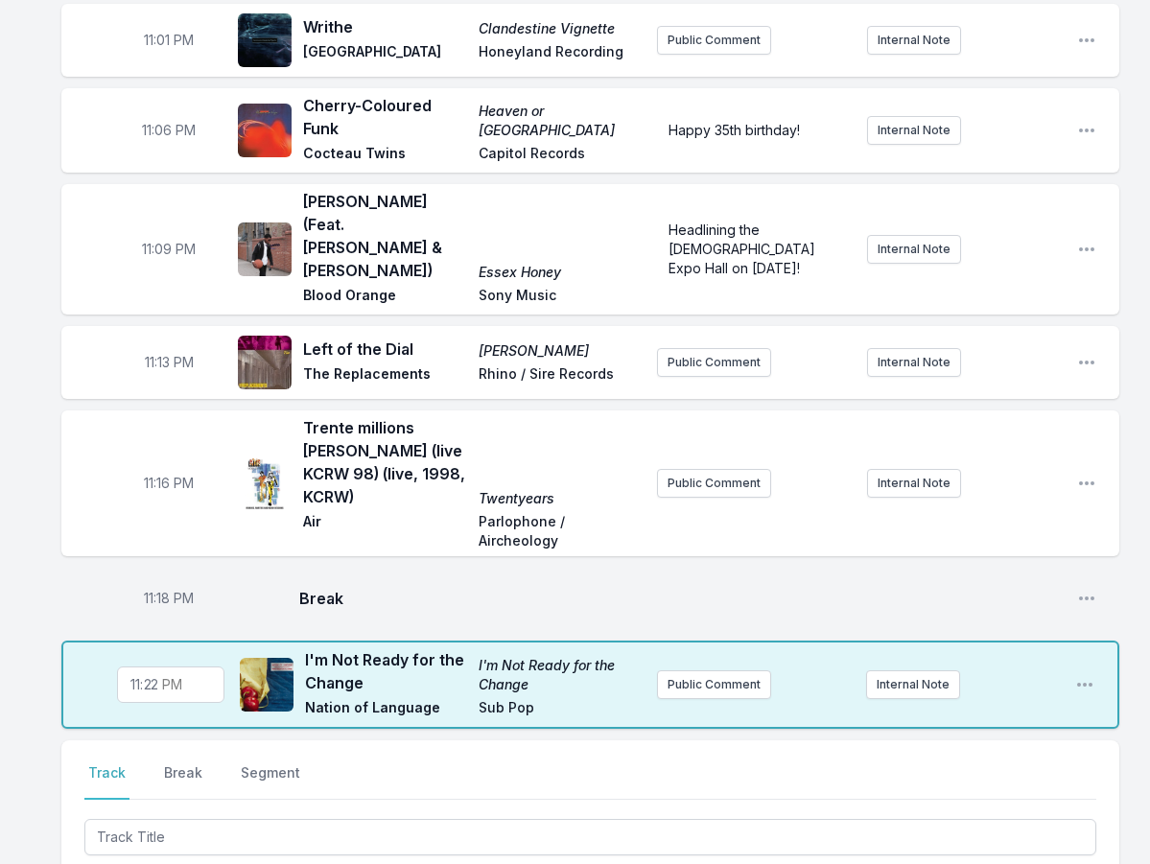
click at [153, 667] on input "23:22" at bounding box center [170, 685] width 107 height 36
type input "23:21"
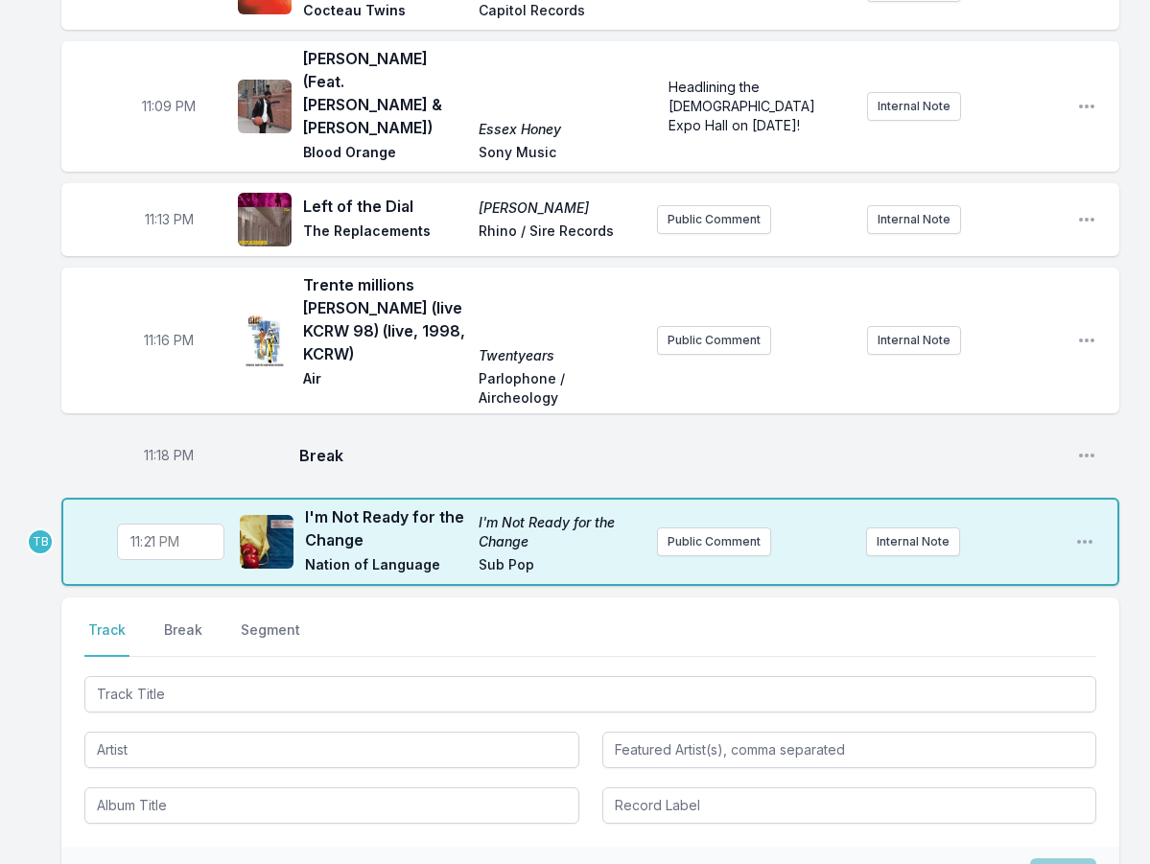
scroll to position [2092, 0]
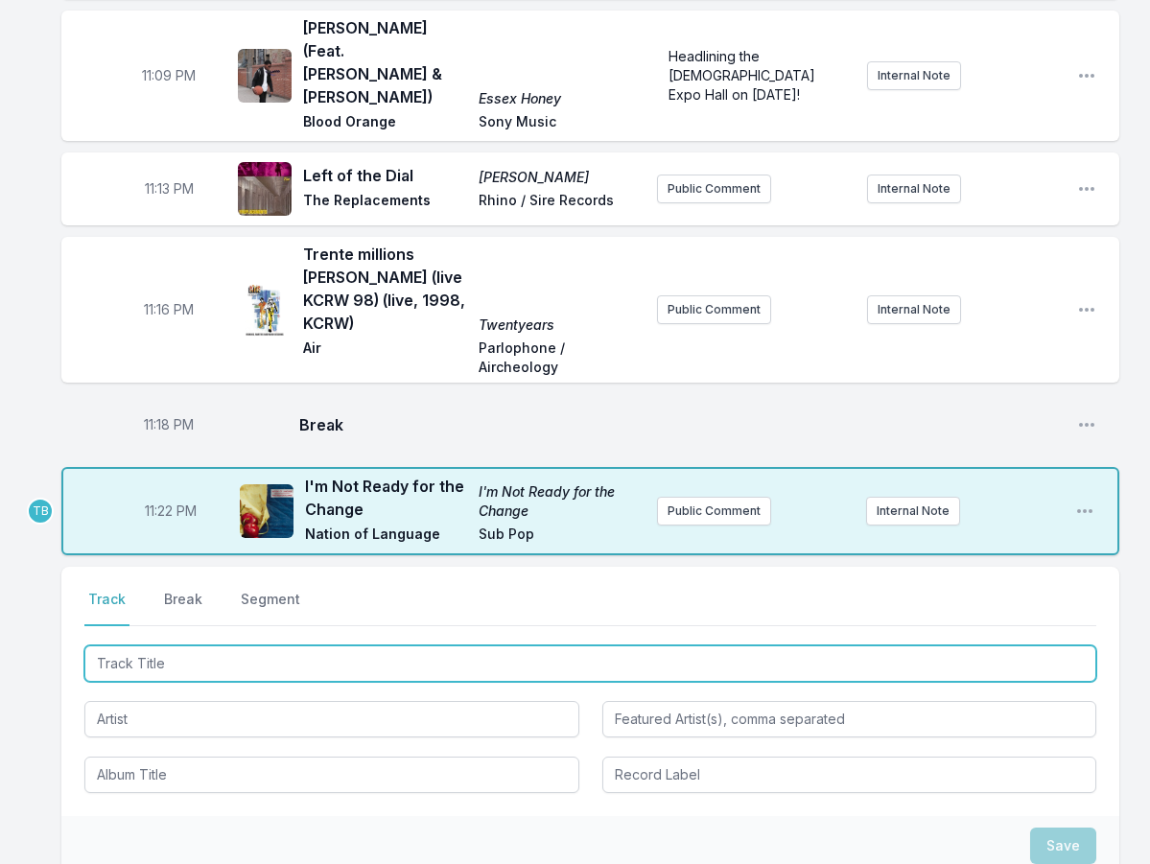
click at [203, 646] on input "Track Title" at bounding box center [590, 664] width 1012 height 36
type input "[GEOGRAPHIC_DATA]"
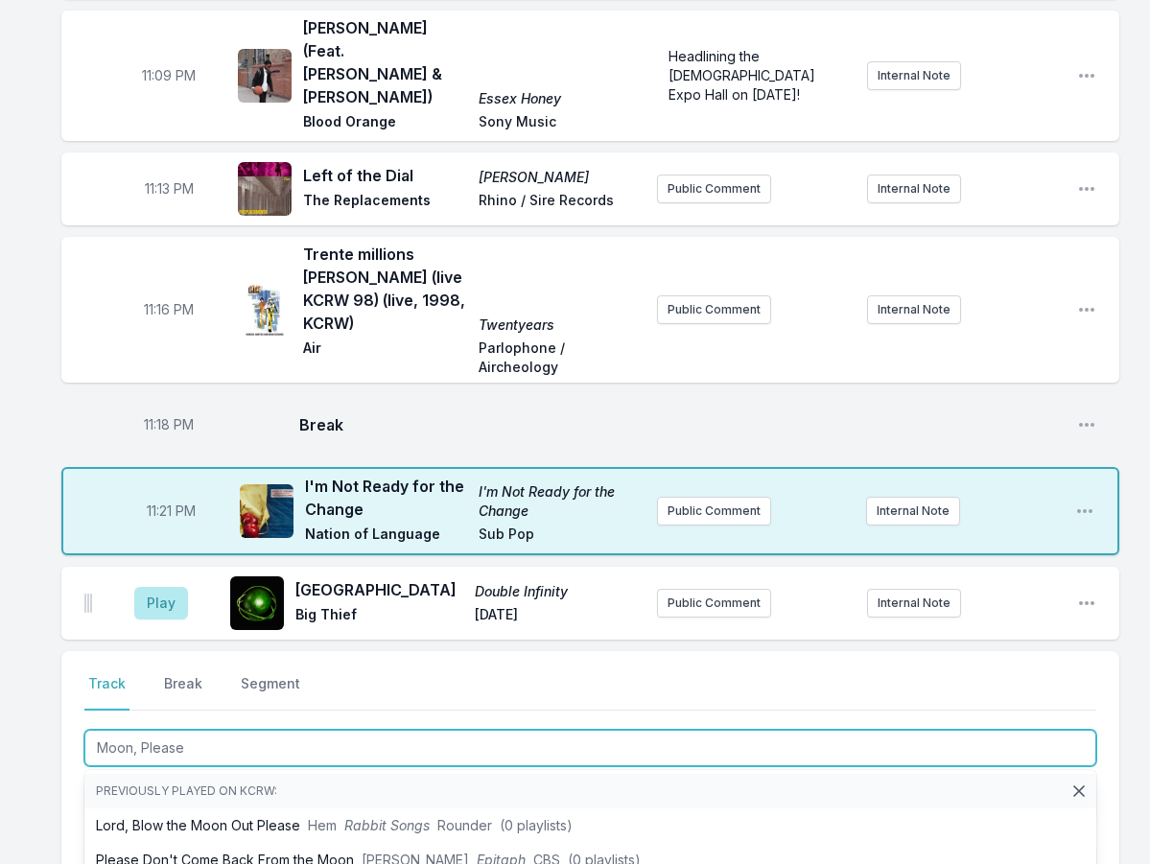
type input "Moon, Please"
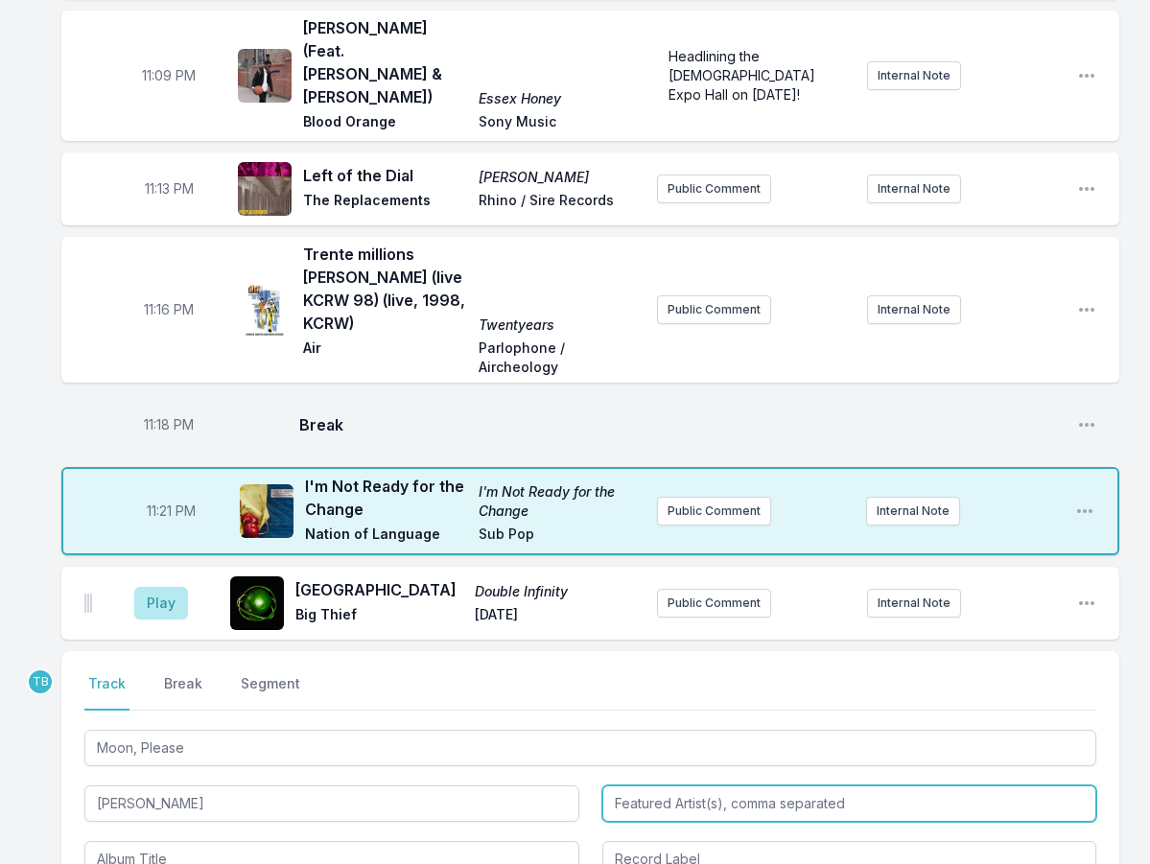
type input "[PERSON_NAME]"
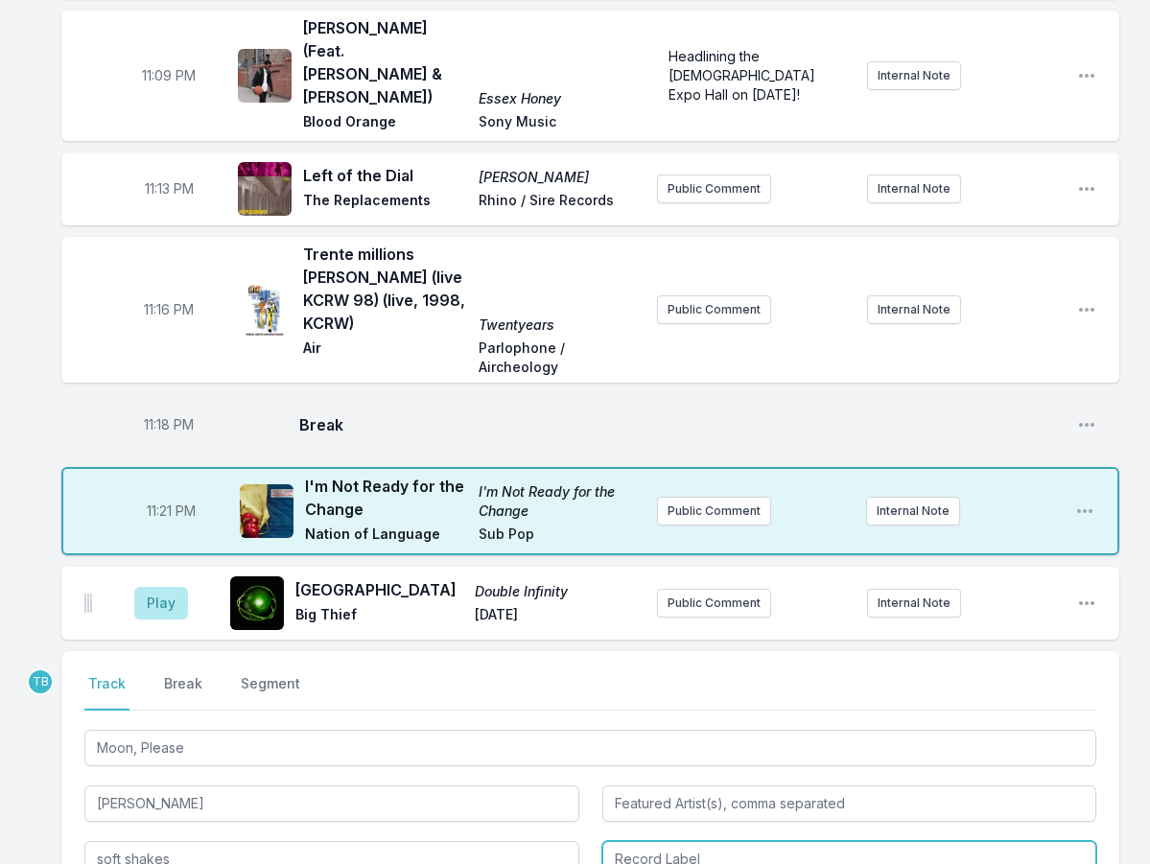
type input "soft shakes"
type input "Guruguru Brain"
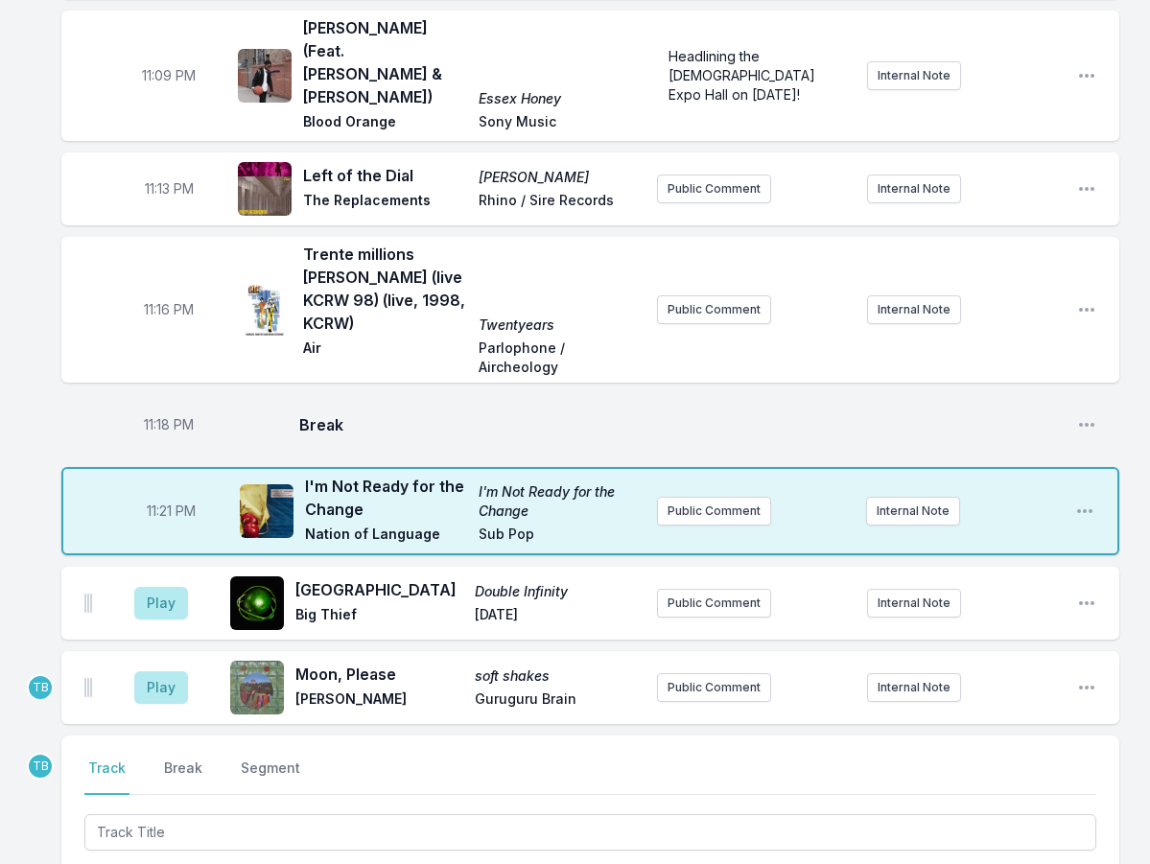
click at [343, 811] on div at bounding box center [590, 831] width 1012 height 40
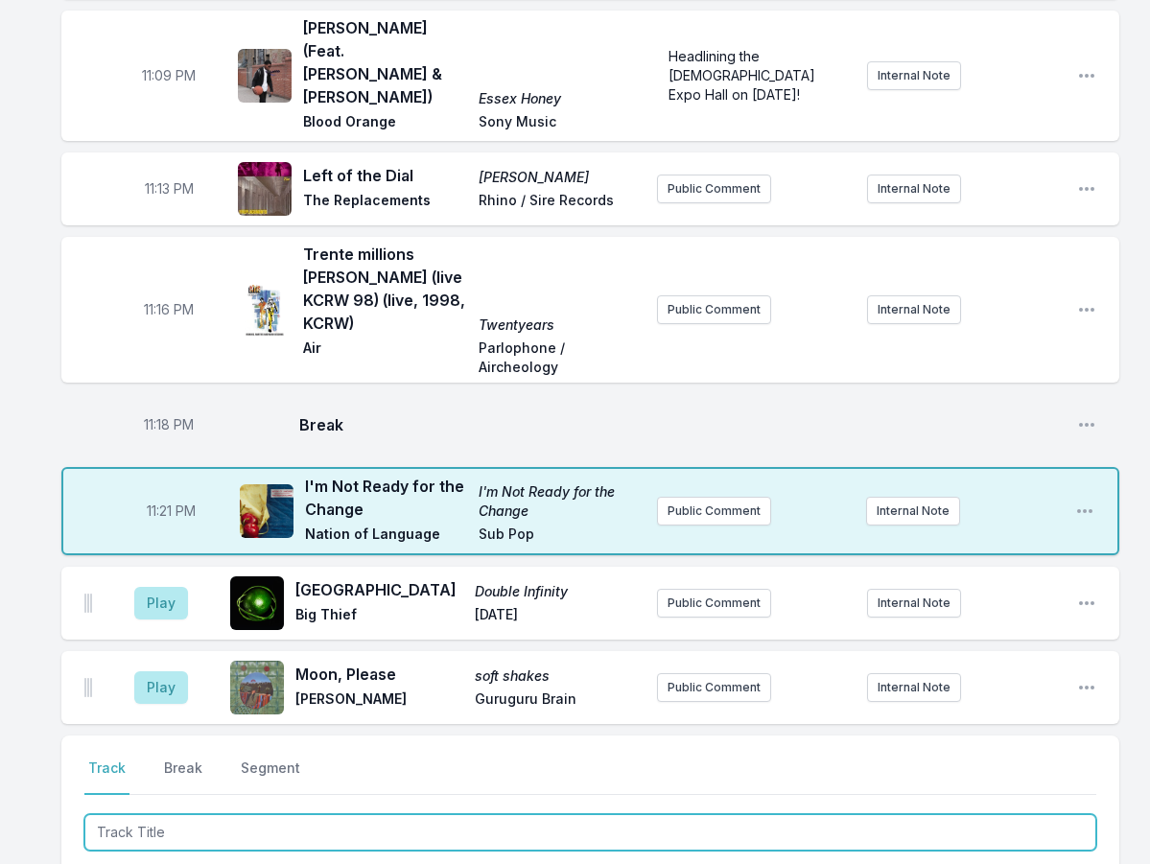
click at [342, 814] on input "Track Title" at bounding box center [590, 832] width 1012 height 36
type input "Watching On"
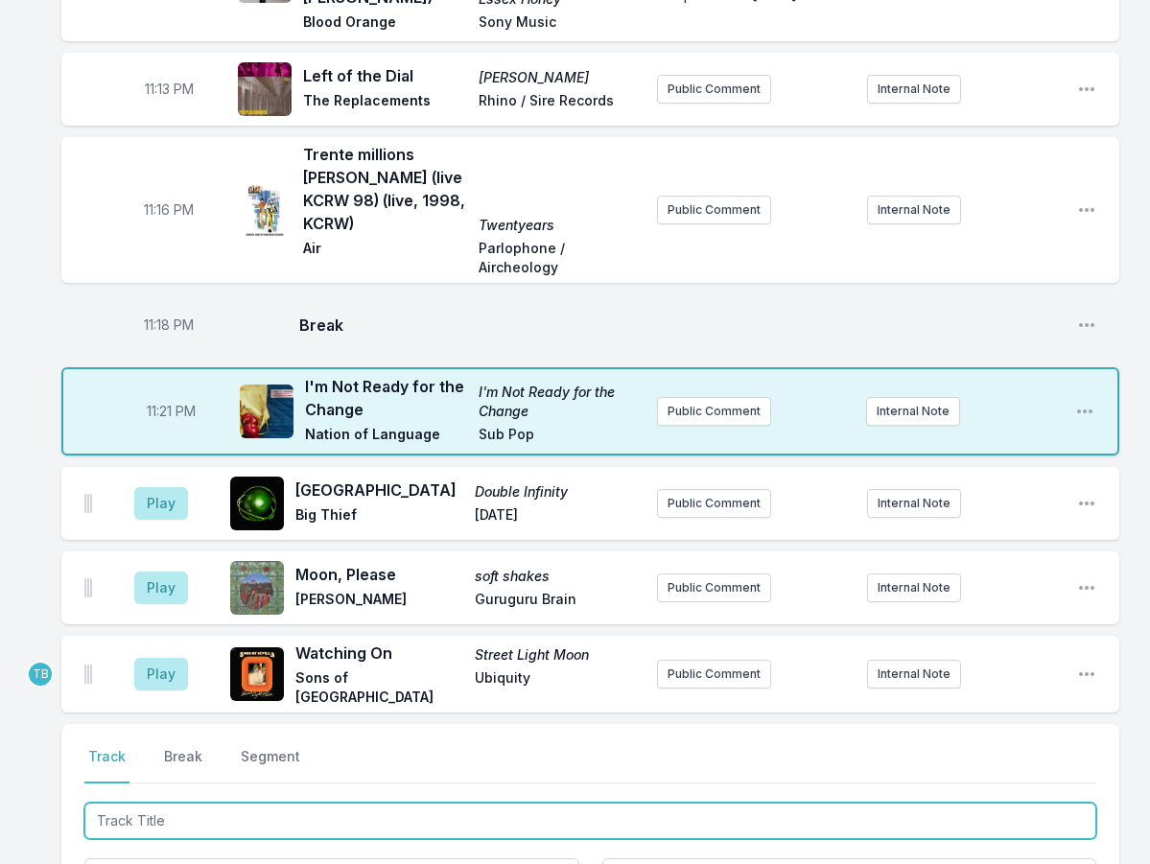
scroll to position [2284, 0]
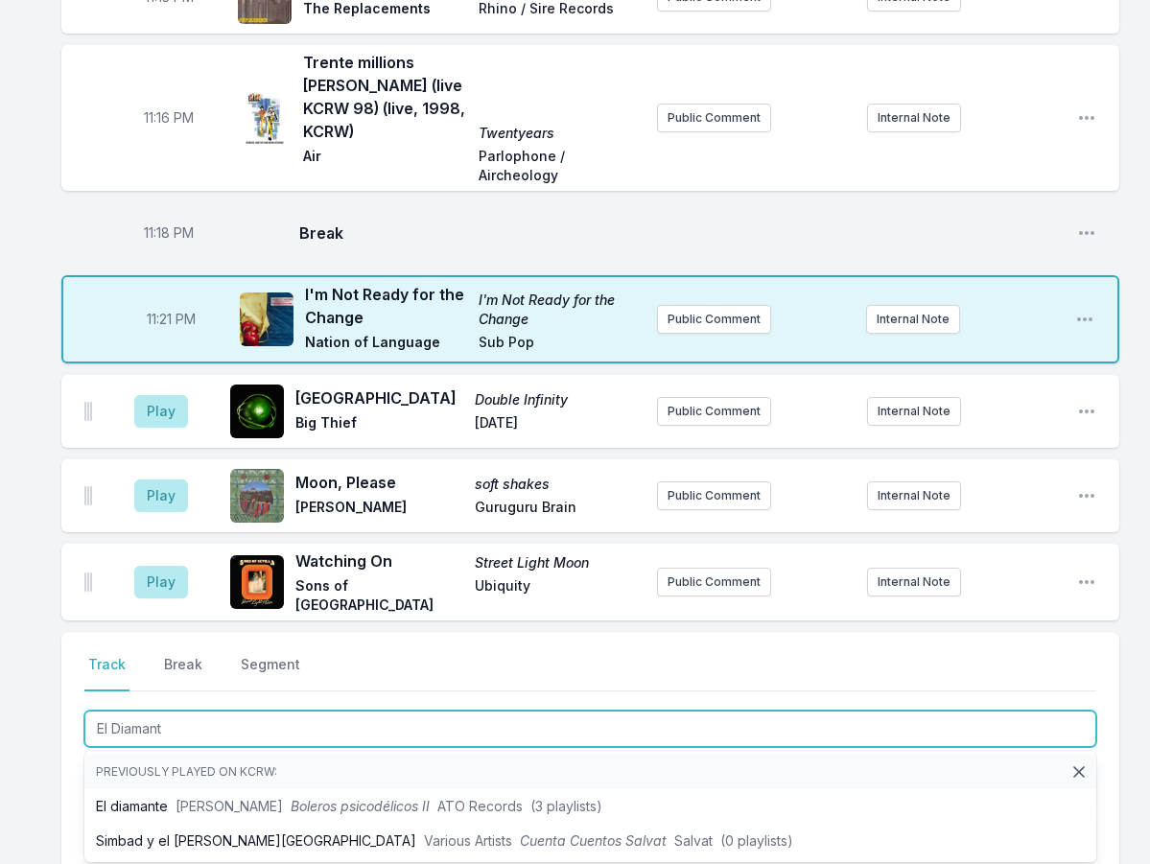
type input "El Diamante"
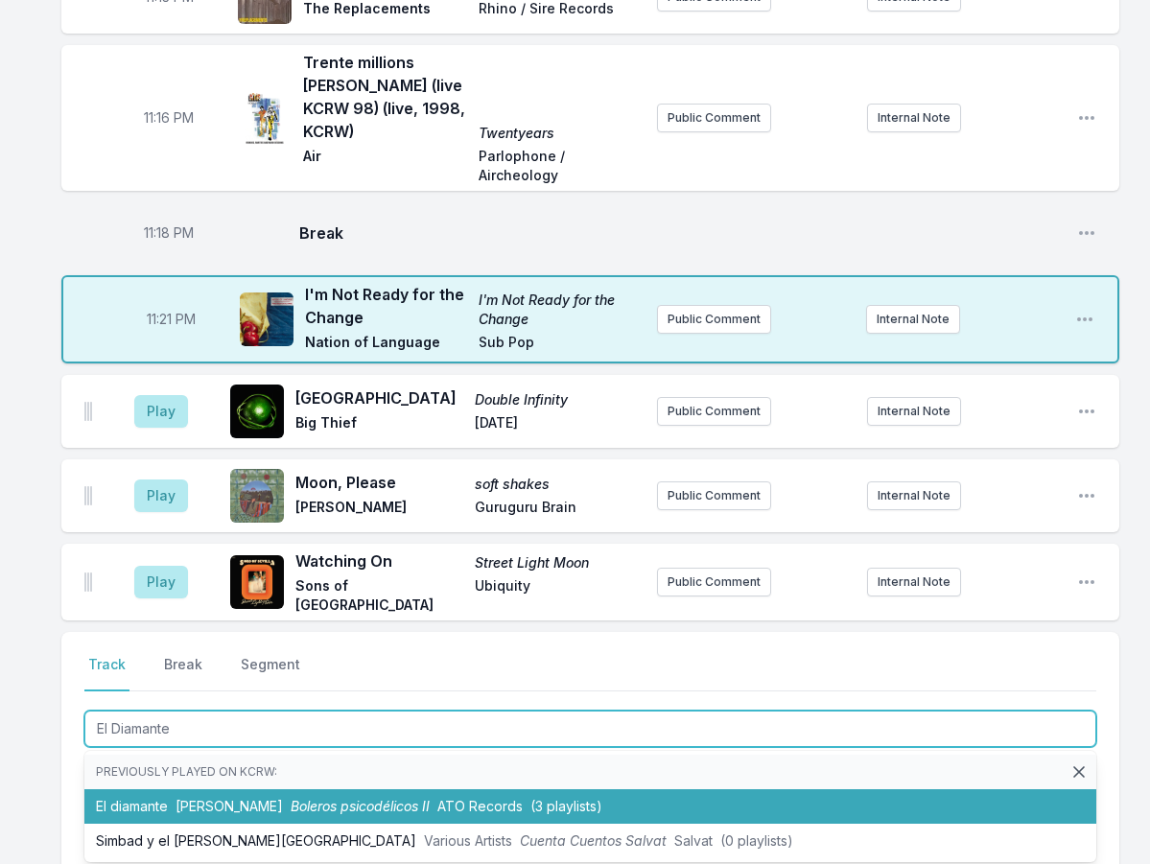
click at [286, 789] on li "El diamante [PERSON_NAME] Boleros psicodélicos II ATO Records (3 playlists)" at bounding box center [590, 806] width 1012 height 35
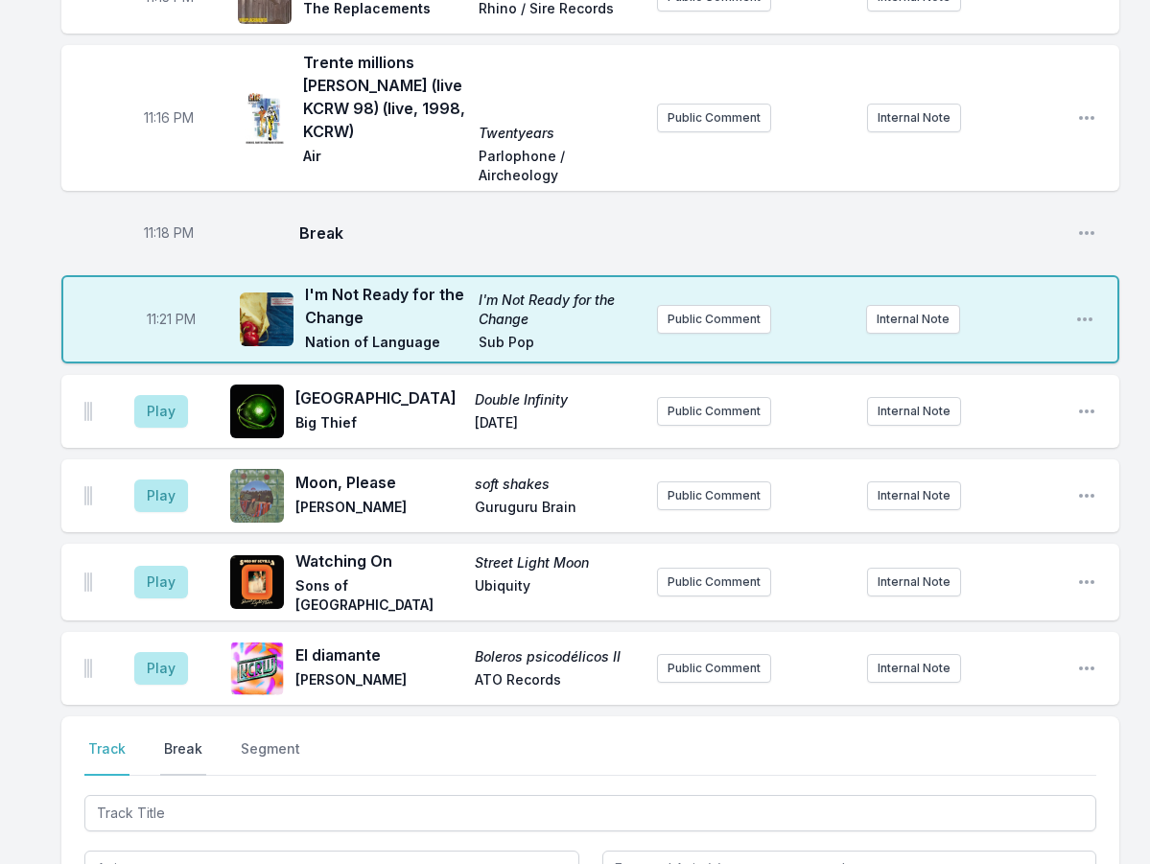
click at [184, 740] on button "Break" at bounding box center [183, 758] width 46 height 36
click at [1064, 849] on button "Save" at bounding box center [1063, 867] width 66 height 36
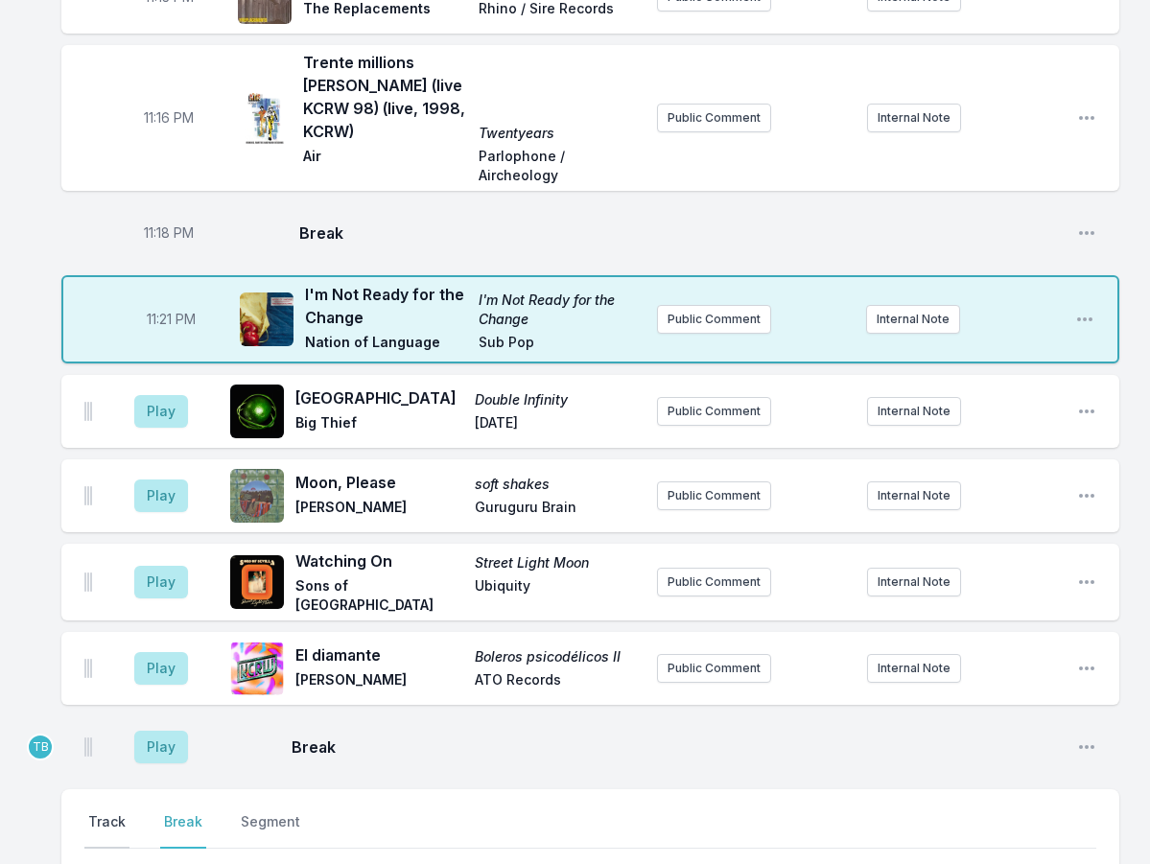
click at [98, 812] on button "Track" at bounding box center [106, 830] width 45 height 36
type input "rooster"
type input "bar [GEOGRAPHIC_DATA]"
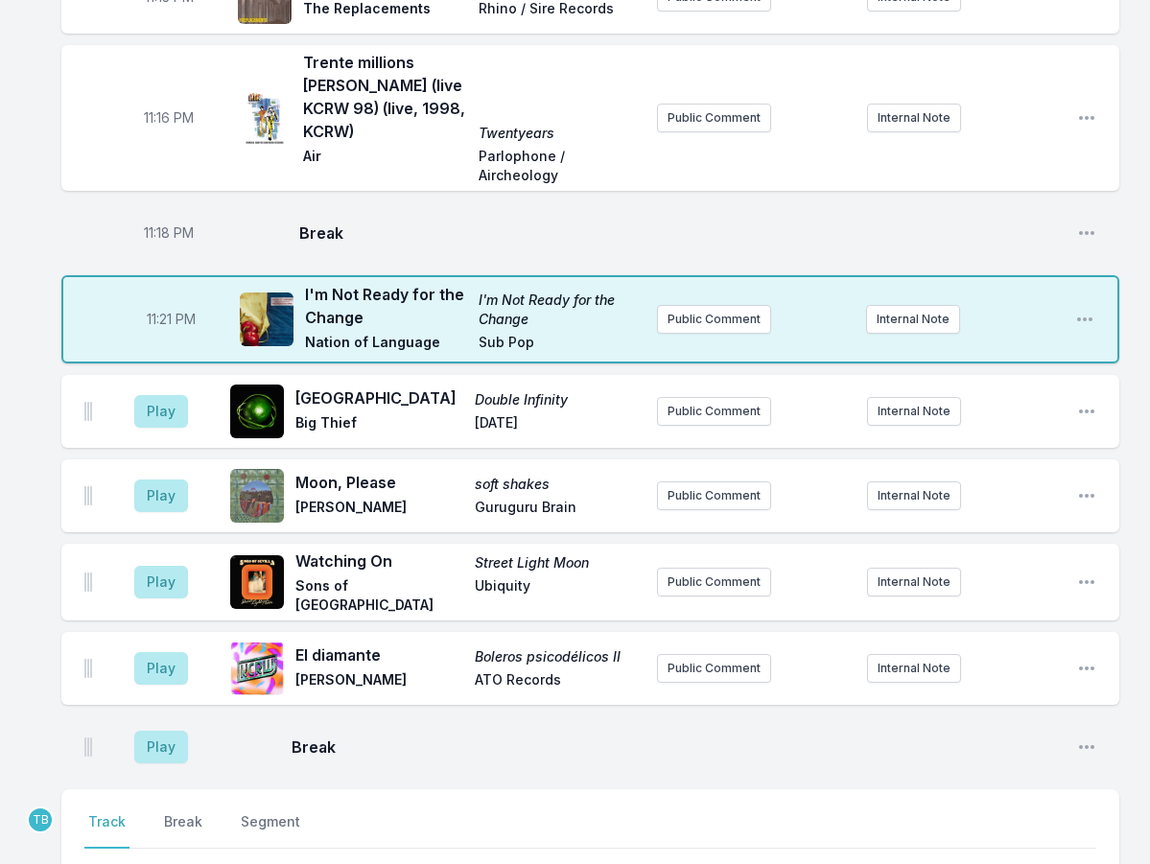
type input "Some Like It Hot"
type input "Matador"
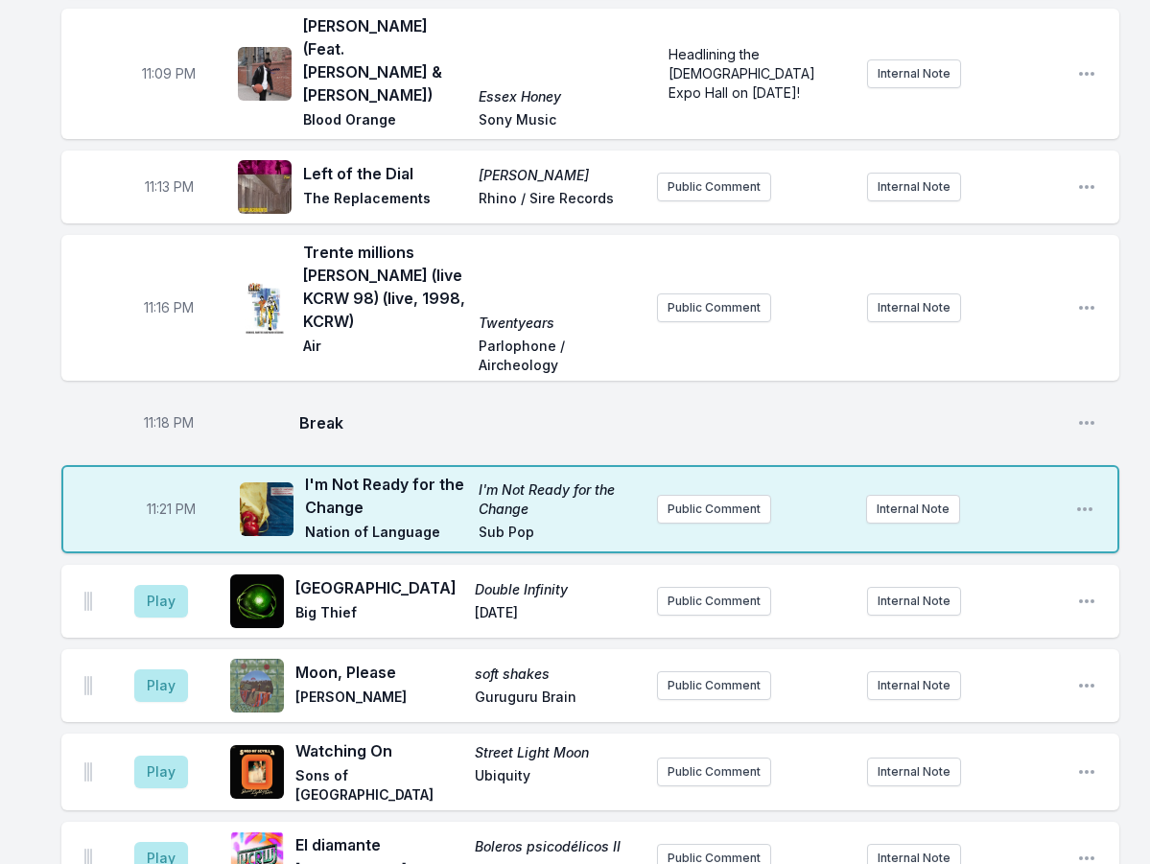
scroll to position [2092, 0]
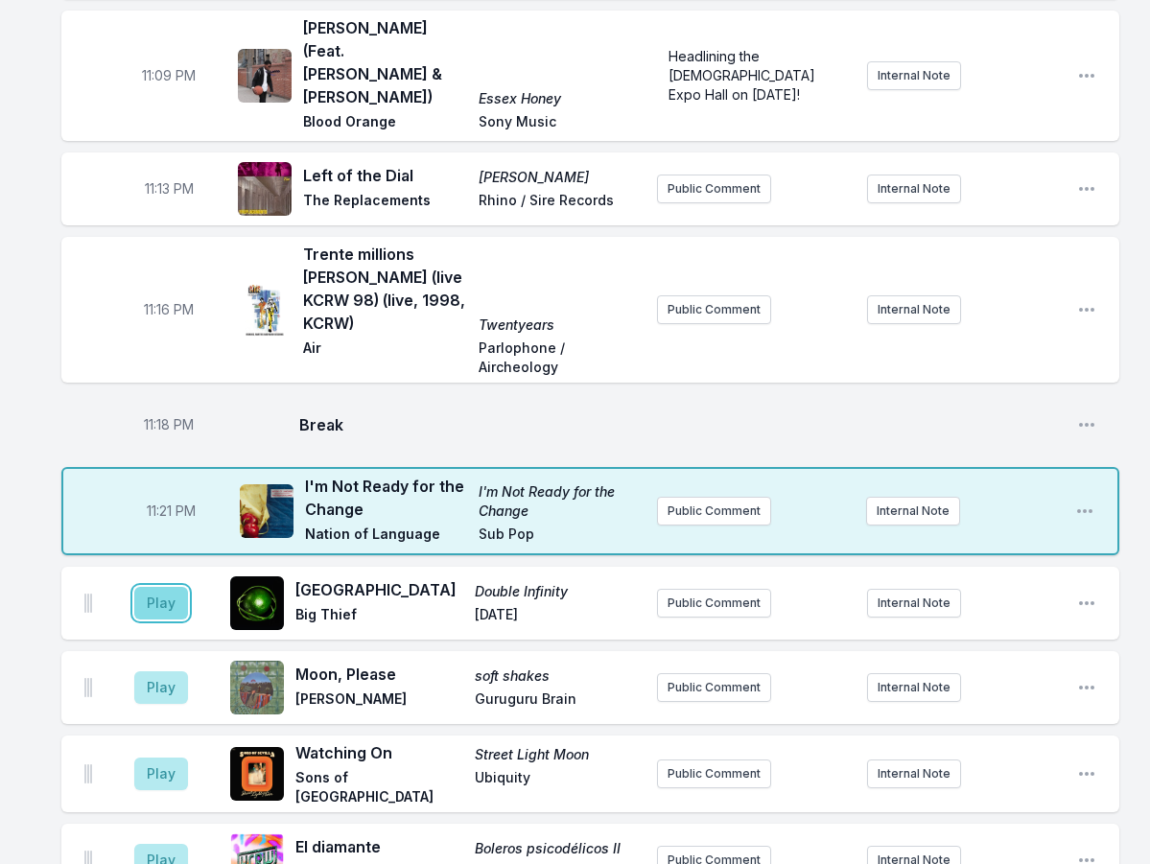
click at [162, 587] on button "Play" at bounding box center [161, 603] width 54 height 33
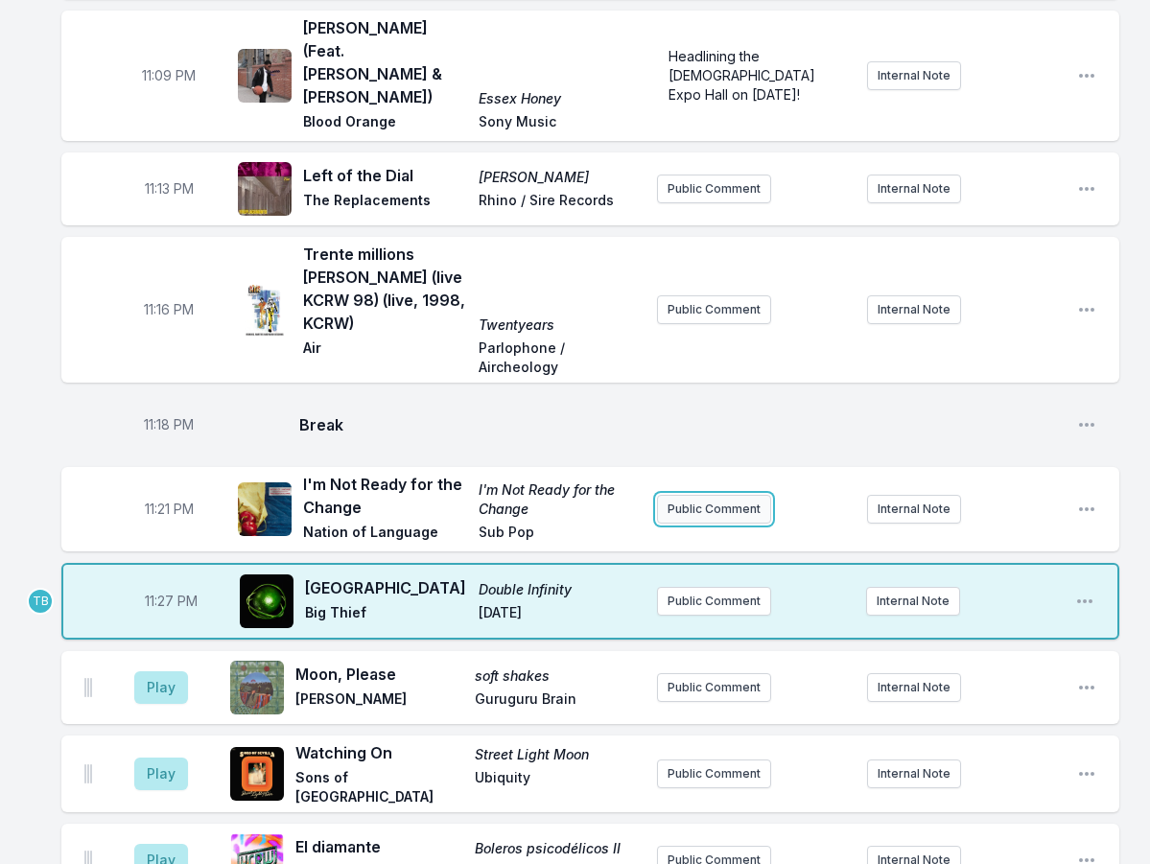
click at [744, 495] on button "Public Comment" at bounding box center [714, 509] width 114 height 29
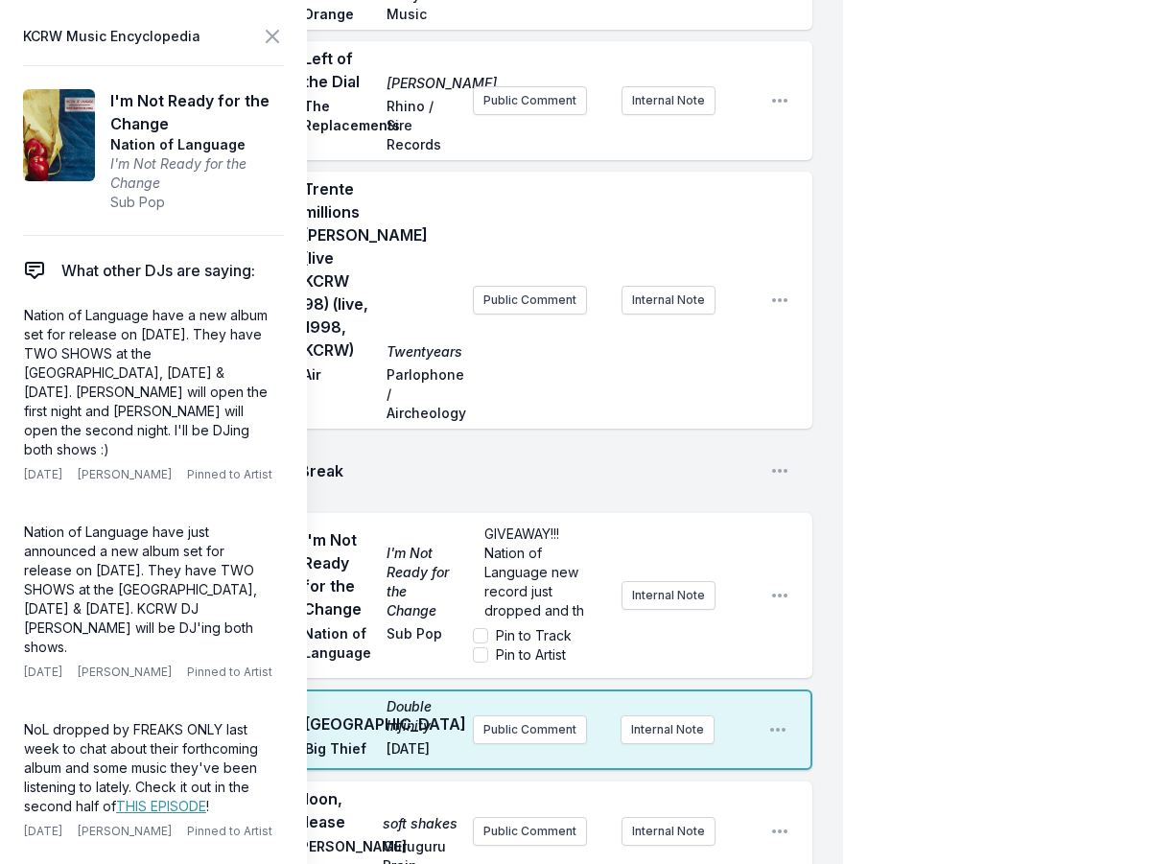
scroll to position [29, 0]
click at [405, 544] on span "I'm Not Ready for the Change" at bounding box center [423, 582] width 72 height 77
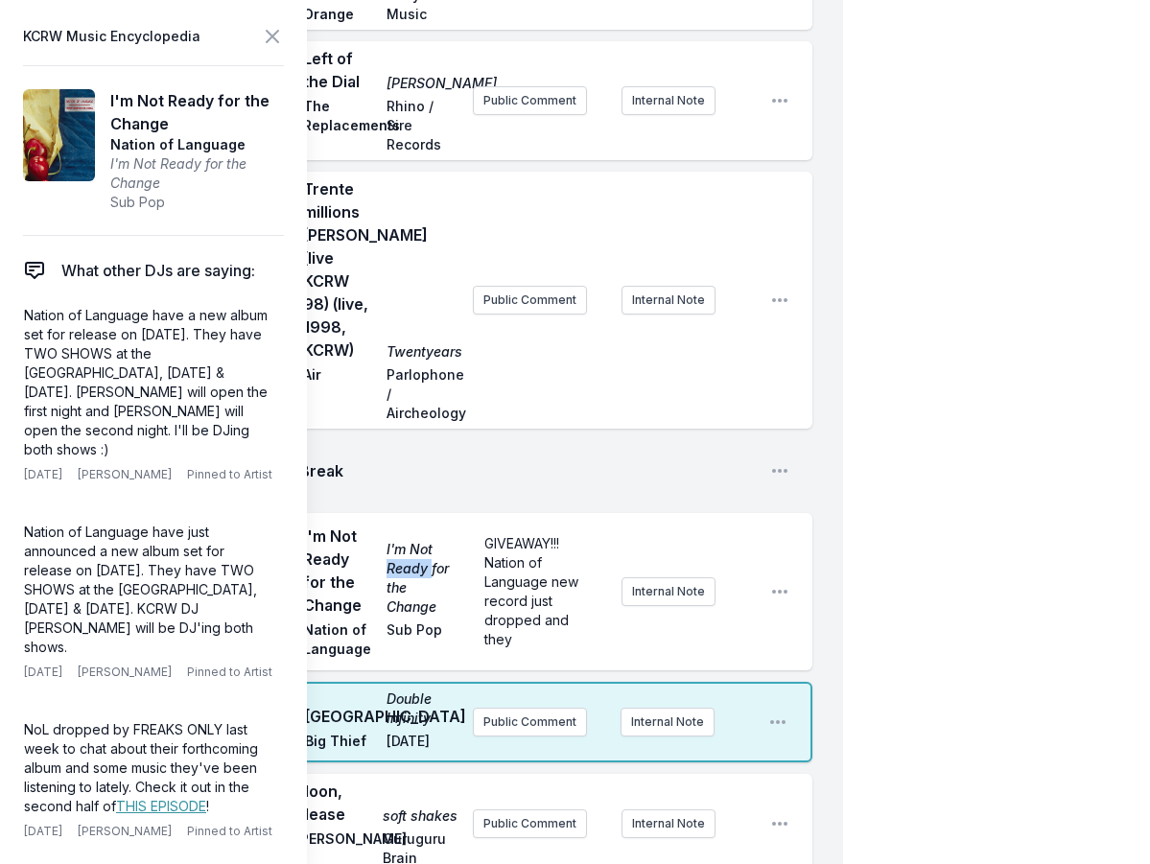
click at [405, 540] on span "I'm Not Ready for the Change" at bounding box center [423, 578] width 72 height 77
click at [406, 540] on span "I'm Not Ready for the Change" at bounding box center [423, 578] width 72 height 77
click at [466, 519] on div "11:21 PM I'm Not Ready for the Change I'm Not Ready for the Change Nation of La…" at bounding box center [436, 591] width 751 height 157
click at [778, 582] on icon "Open playlist item options" at bounding box center [779, 591] width 19 height 19
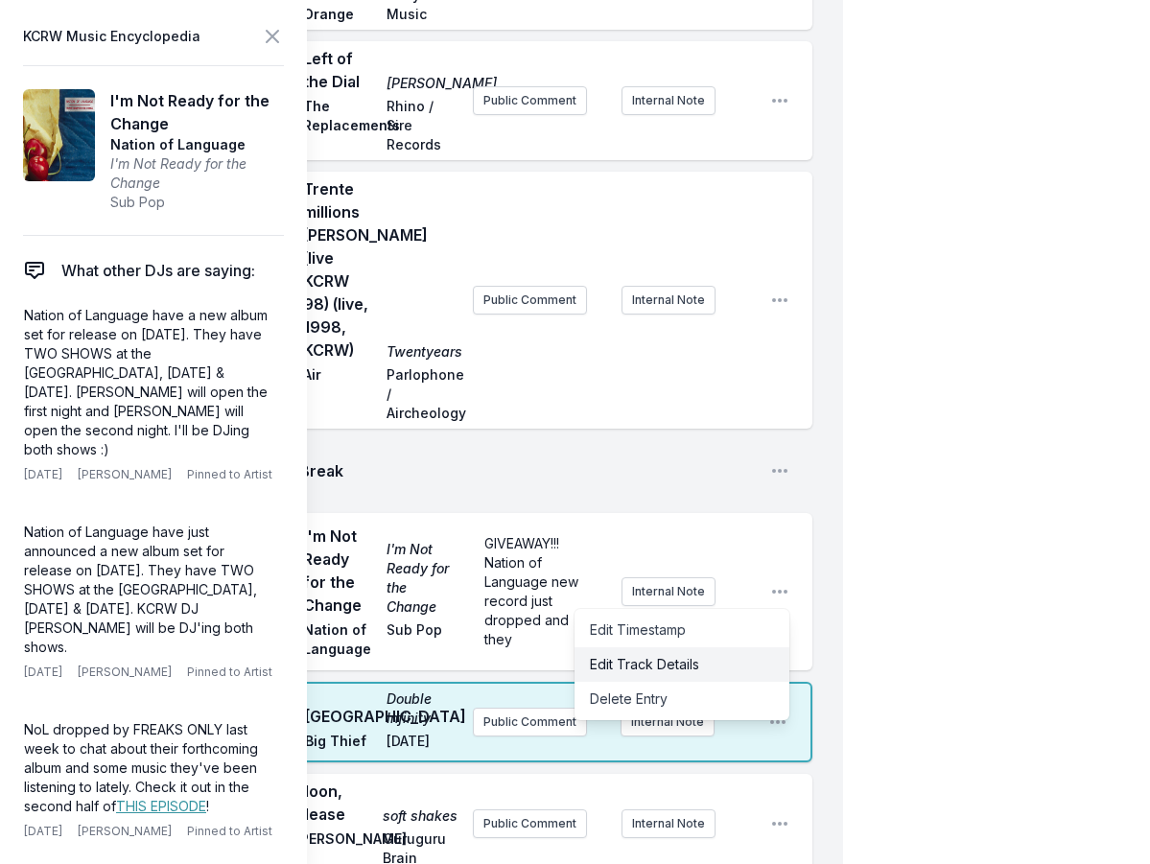
click at [709, 647] on button "Edit Track Details" at bounding box center [682, 664] width 215 height 35
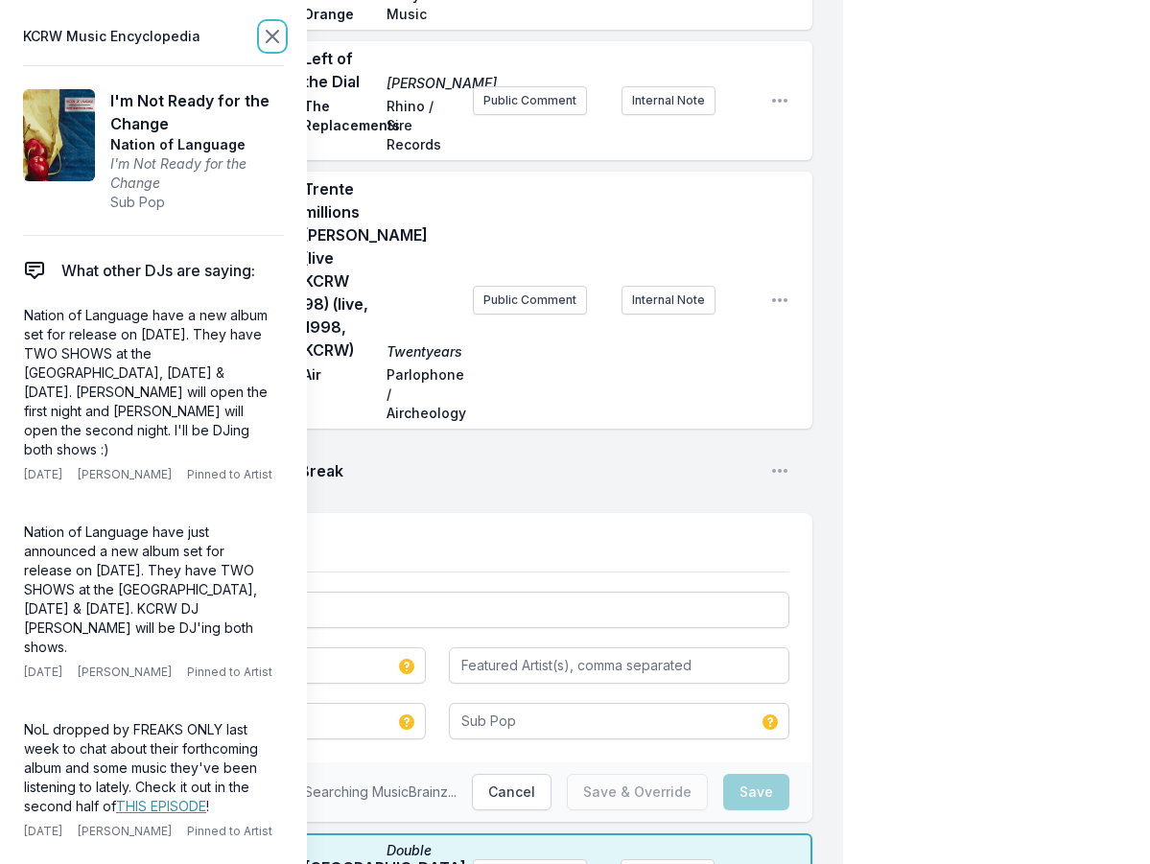
click at [270, 39] on icon at bounding box center [273, 37] width 12 height 12
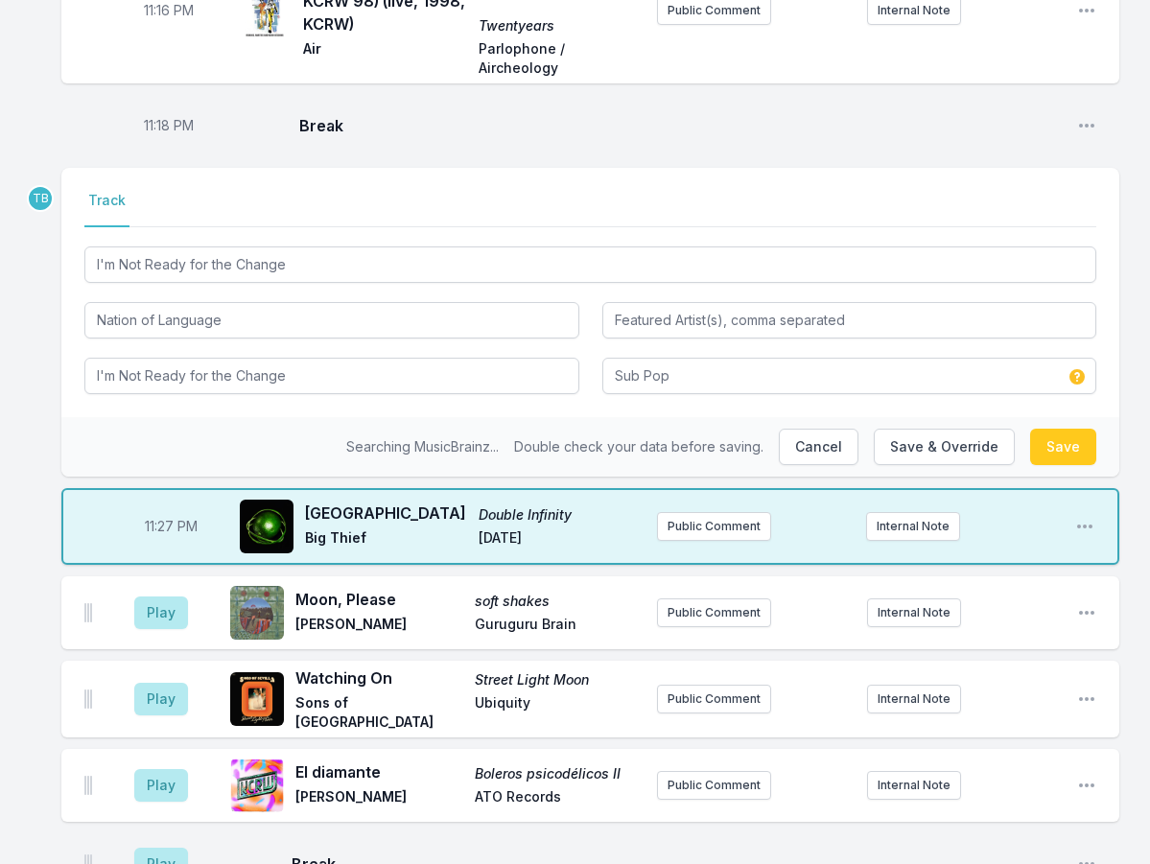
scroll to position [2368, 0]
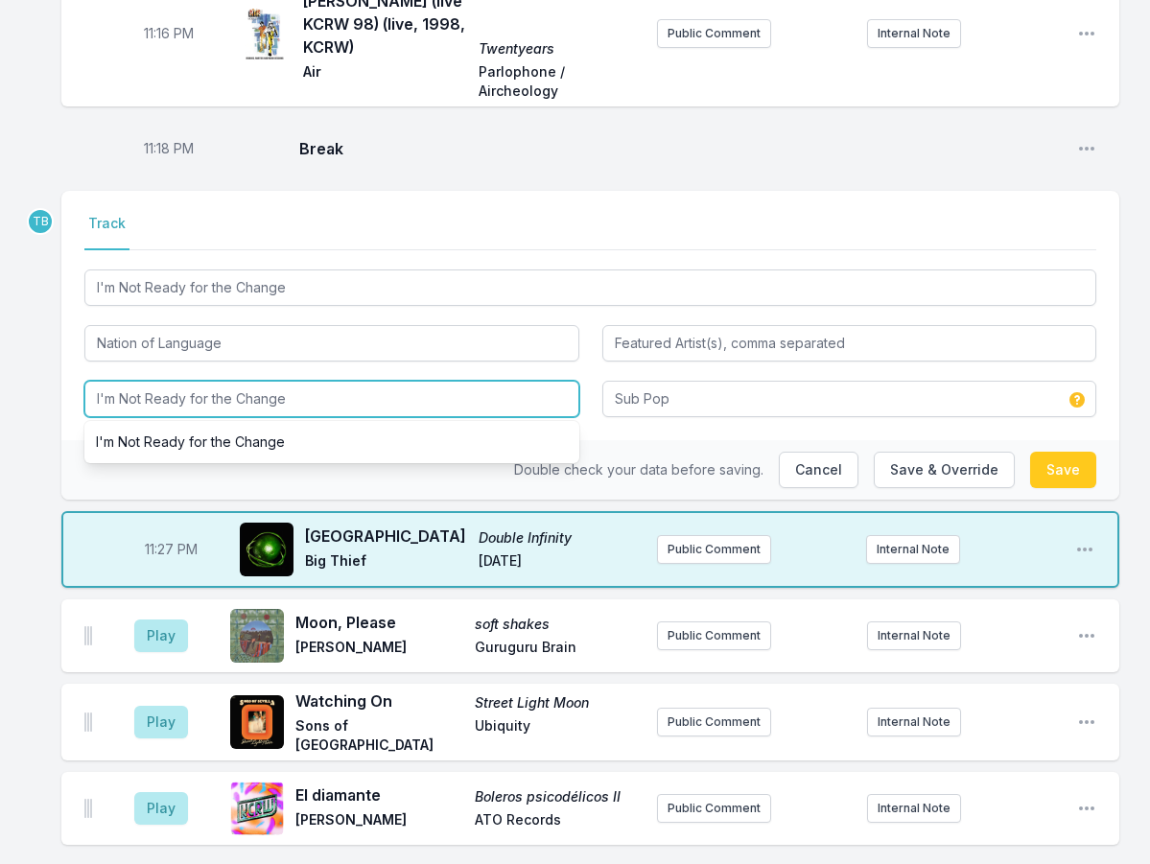
click at [345, 381] on input "I'm Not Ready for the Change" at bounding box center [331, 399] width 495 height 36
click at [344, 381] on input "I'm Not Ready for the Change" at bounding box center [331, 399] width 495 height 36
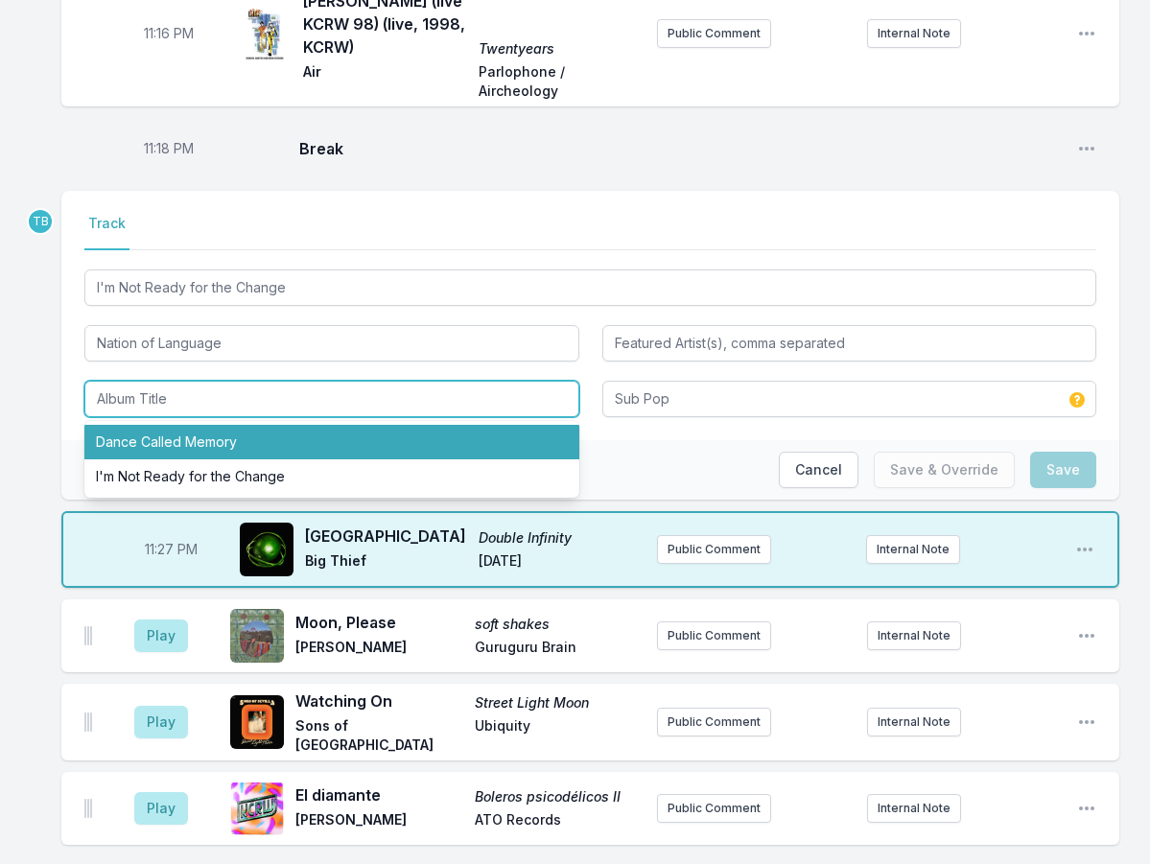
click at [284, 425] on li "Dance Called Memory" at bounding box center [331, 442] width 495 height 35
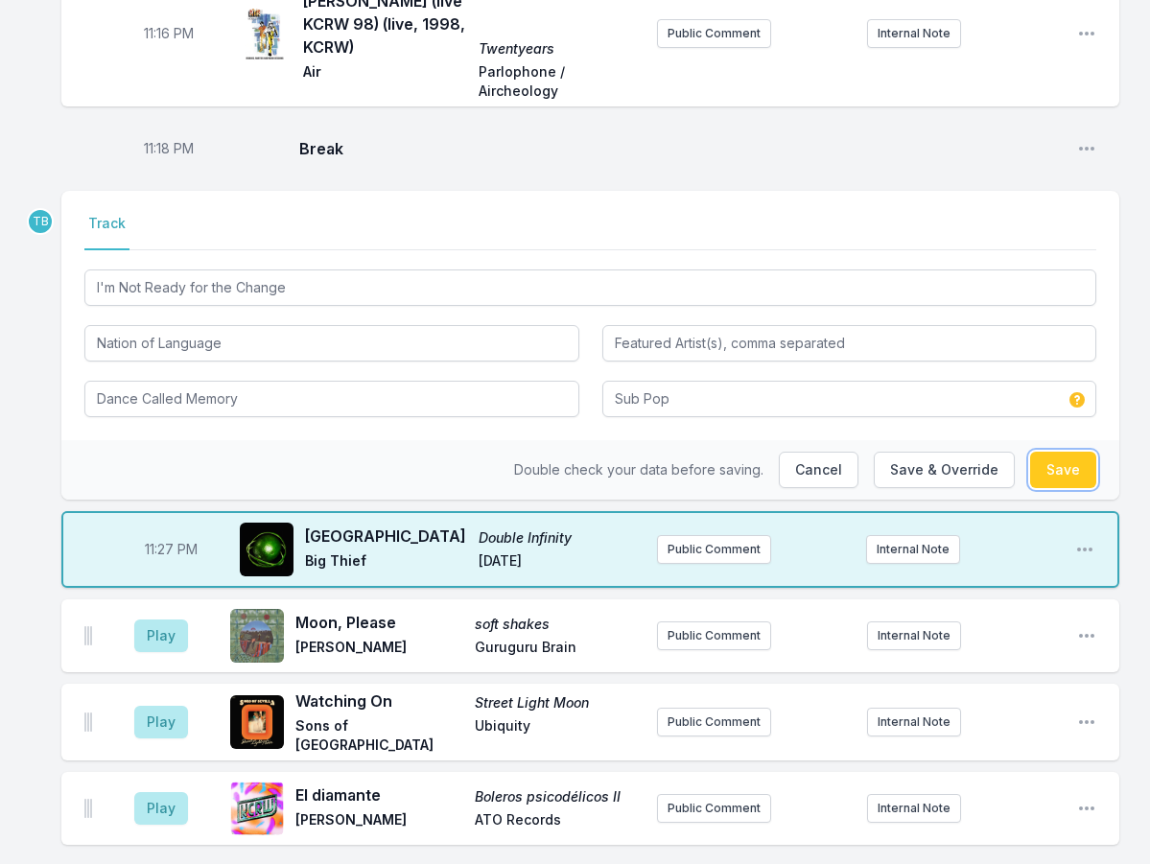
click at [1084, 452] on button "Save" at bounding box center [1063, 470] width 66 height 36
type input "I'm Not Ready for the Change"
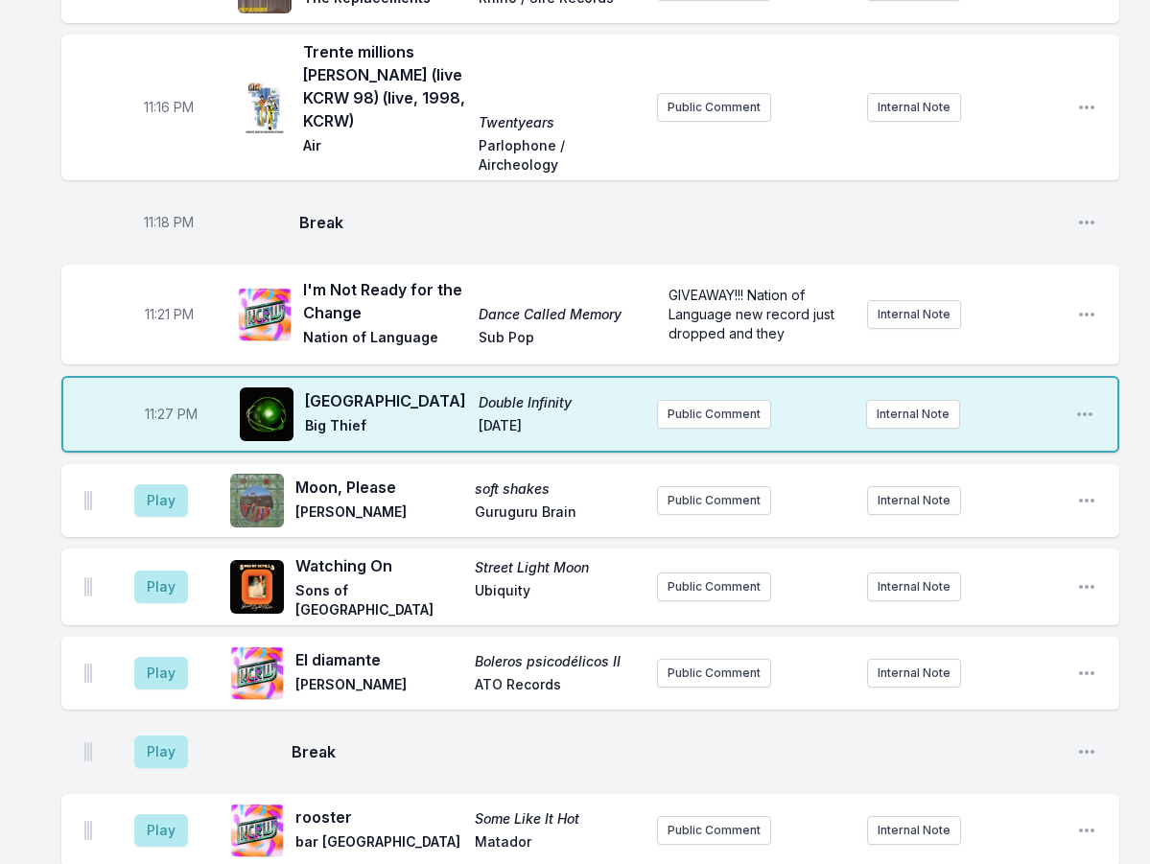
scroll to position [2272, 0]
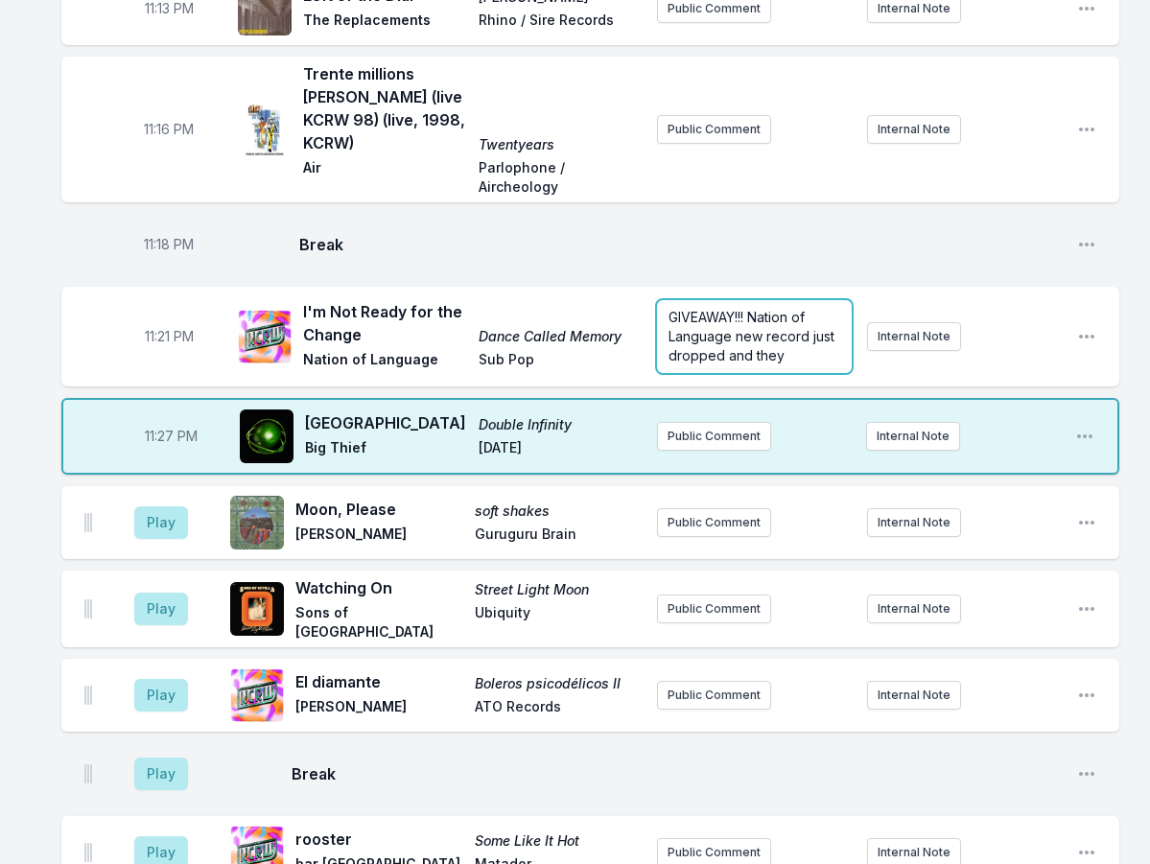
click at [767, 309] on span "GIVEAWAY!!! Nation of Language new record just dropped and they" at bounding box center [754, 336] width 170 height 55
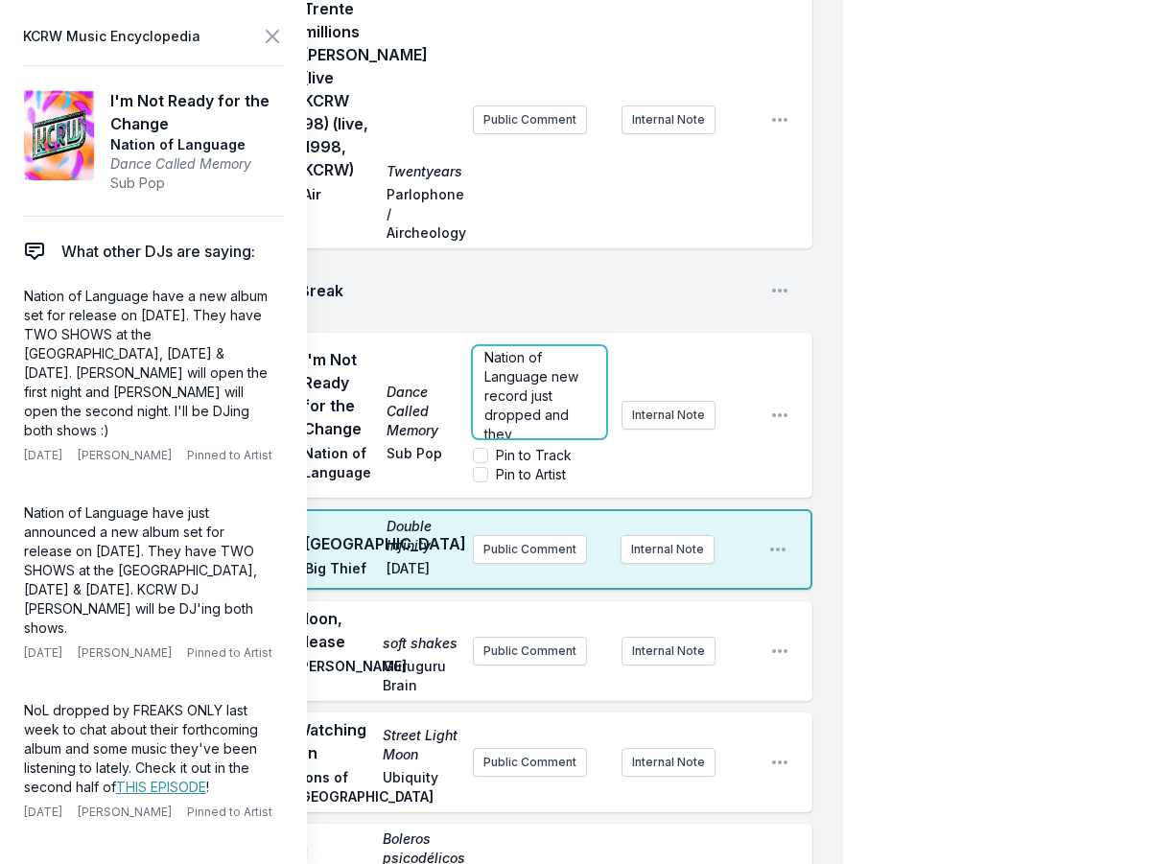
scroll to position [38, 0]
click at [566, 383] on p "GIVEAWAY!!! Nation of Language new record just dropped and they" at bounding box center [539, 373] width 110 height 115
click at [485, 378] on span "GIVEAWAY!!! Nation of Language new record just dropped and they are performing …" at bounding box center [539, 257] width 111 height 419
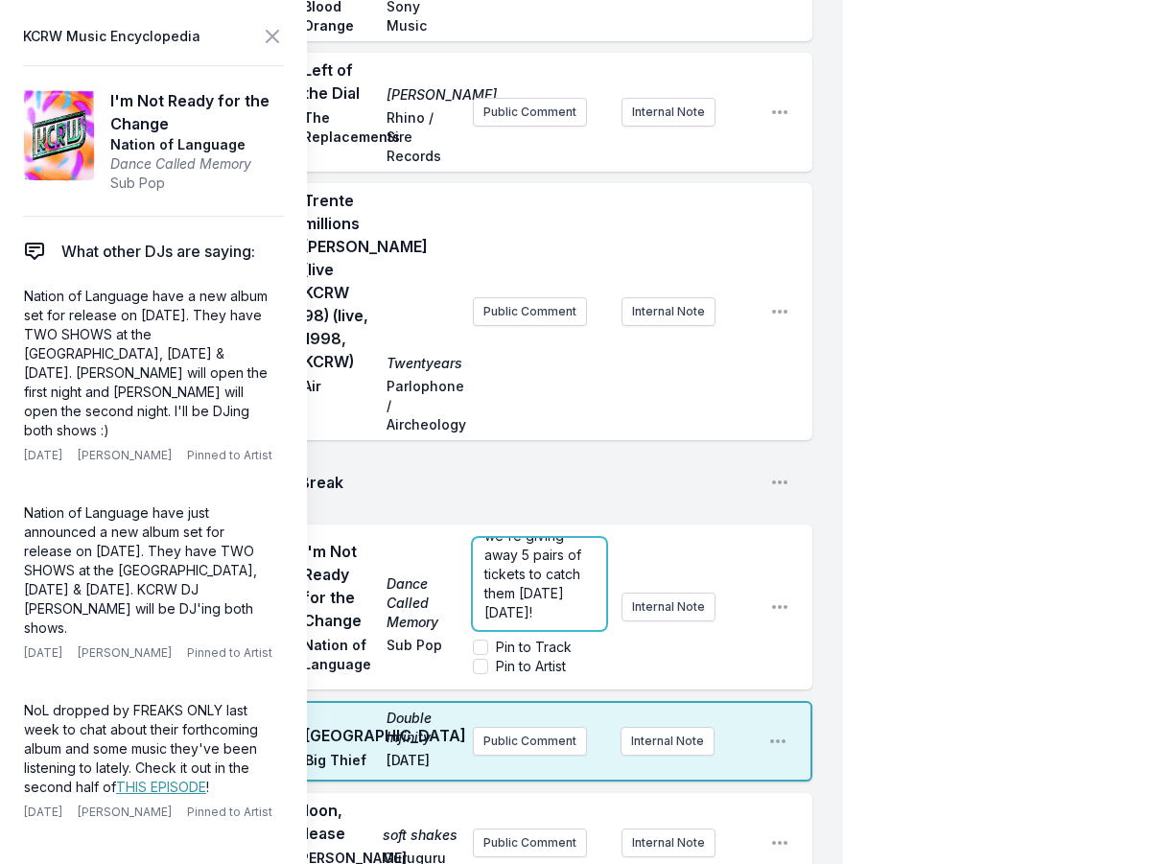
scroll to position [403, 0]
click at [579, 572] on div "GIVEAWAY!!! Nation of Language new record just dropped and they are performing …" at bounding box center [539, 584] width 133 height 92
drag, startPoint x: 575, startPoint y: 581, endPoint x: 475, endPoint y: 579, distance: 99.8
click at [475, 579] on div "GIVEAWAY!!! Nation of Language new record just dropped and they are performing …" at bounding box center [539, 584] width 133 height 92
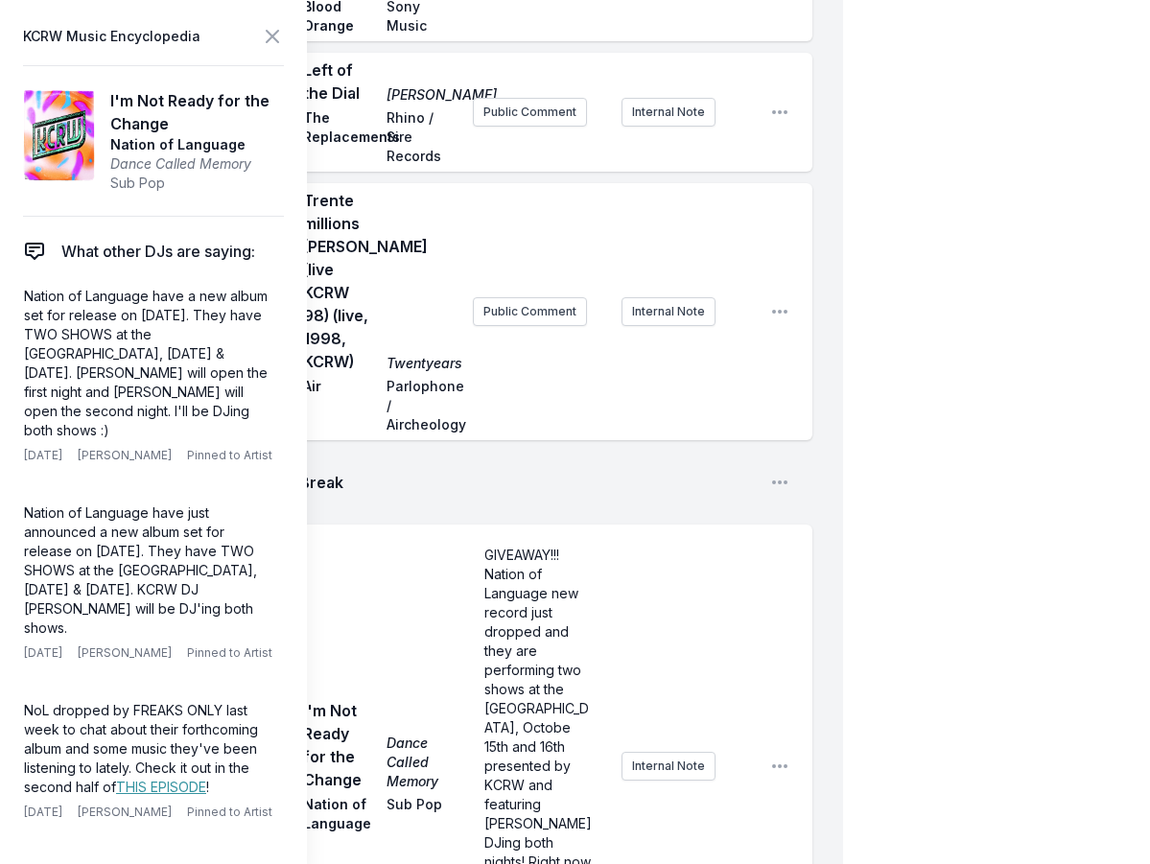
scroll to position [0, 0]
click at [276, 37] on icon at bounding box center [272, 36] width 23 height 23
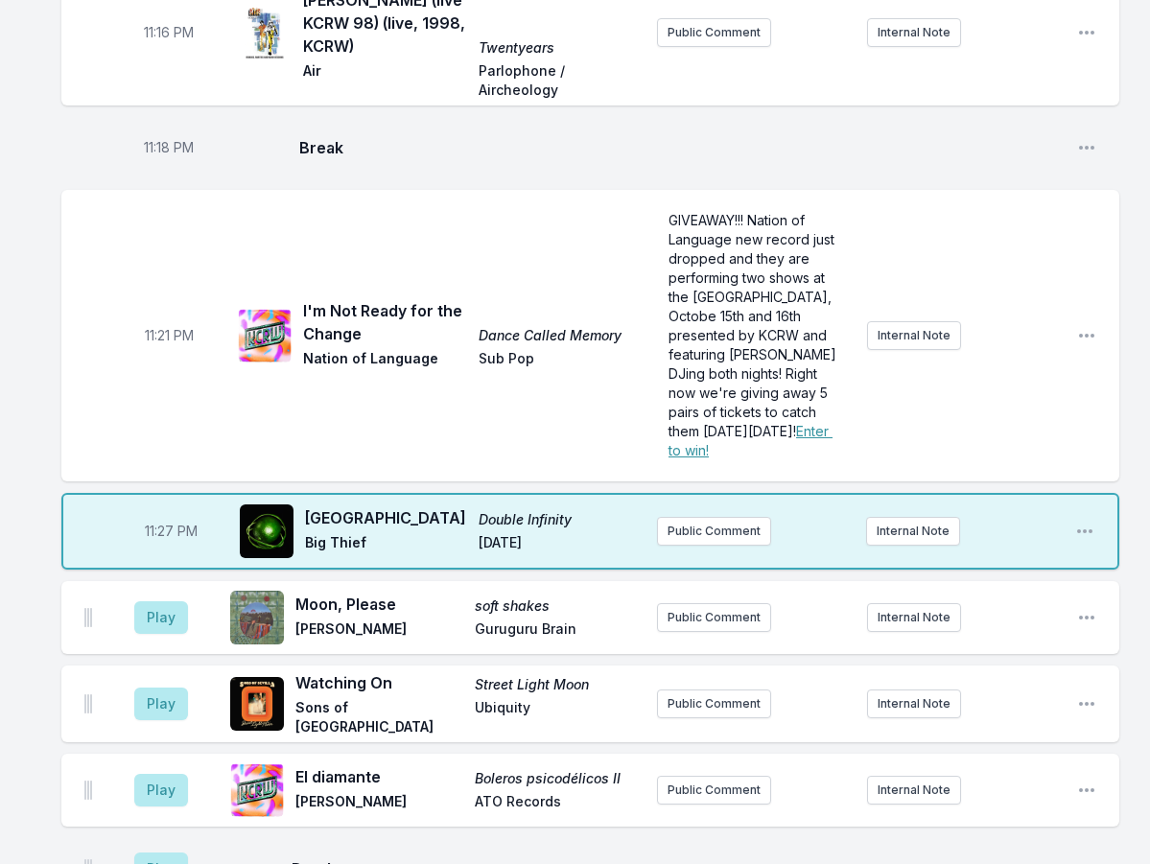
scroll to position [2368, 0]
click at [728, 518] on button "Public Comment" at bounding box center [714, 532] width 114 height 29
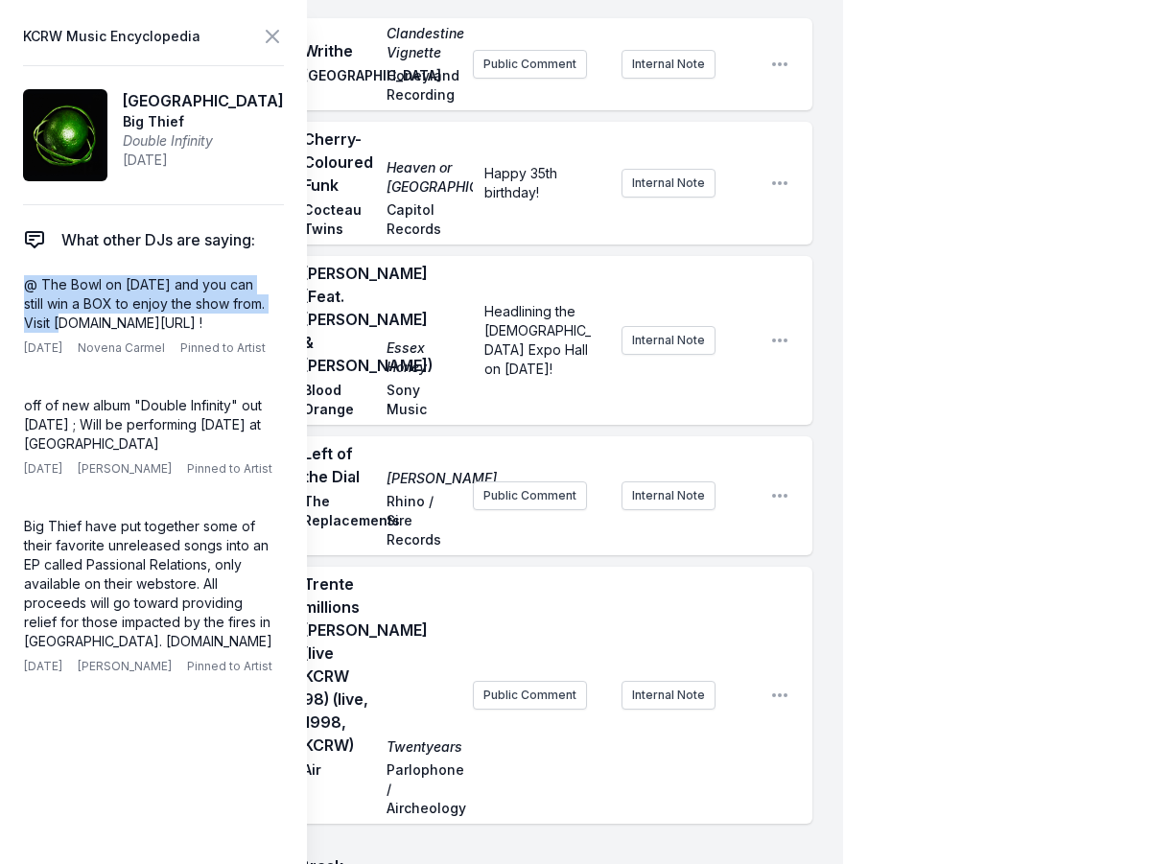
drag, startPoint x: 92, startPoint y: 328, endPoint x: 12, endPoint y: 281, distance: 92.5
click at [12, 281] on aside "KCRW Music Encyclopedia Los Angeles Big Thief Double Infinity [DATE] What other…" at bounding box center [153, 432] width 307 height 864
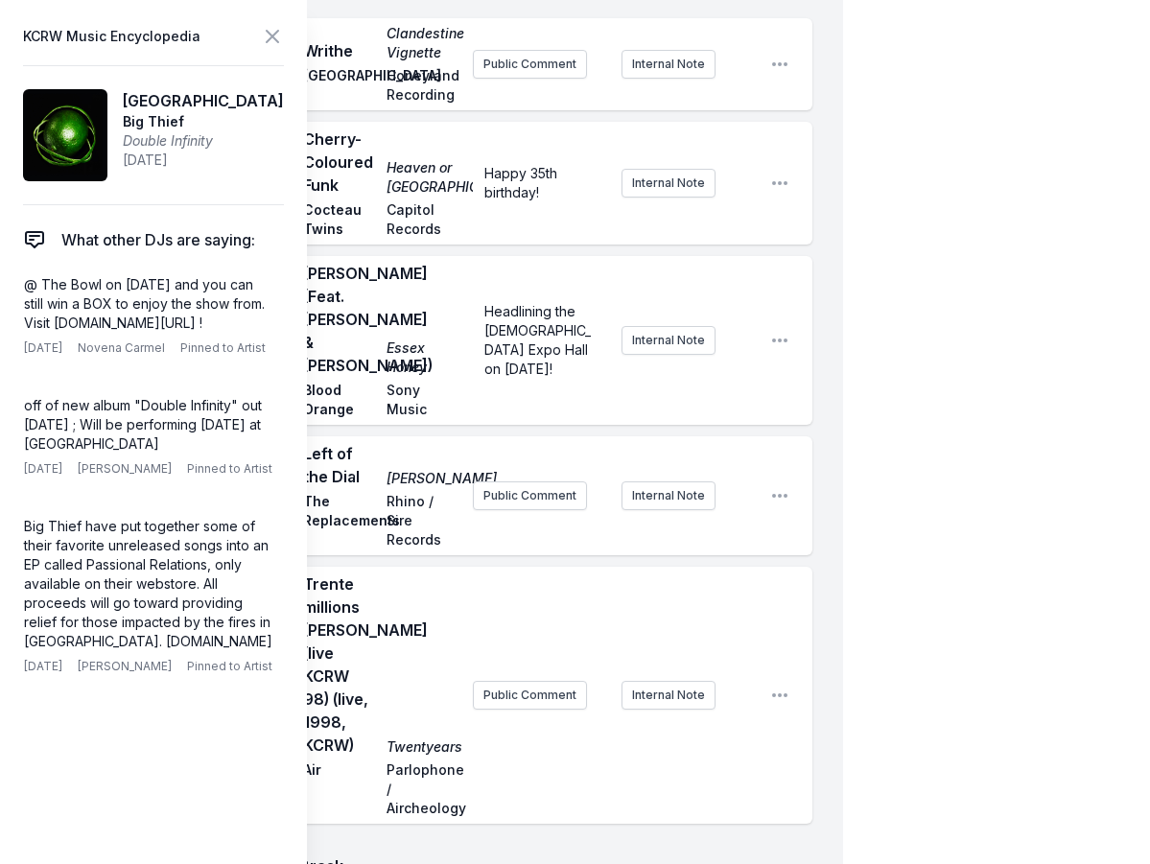
click at [511, 567] on div "11:16 PM Trente millions [PERSON_NAME] (live KCRW 98) (live, 1998, KCRW) Twenty…" at bounding box center [436, 695] width 751 height 257
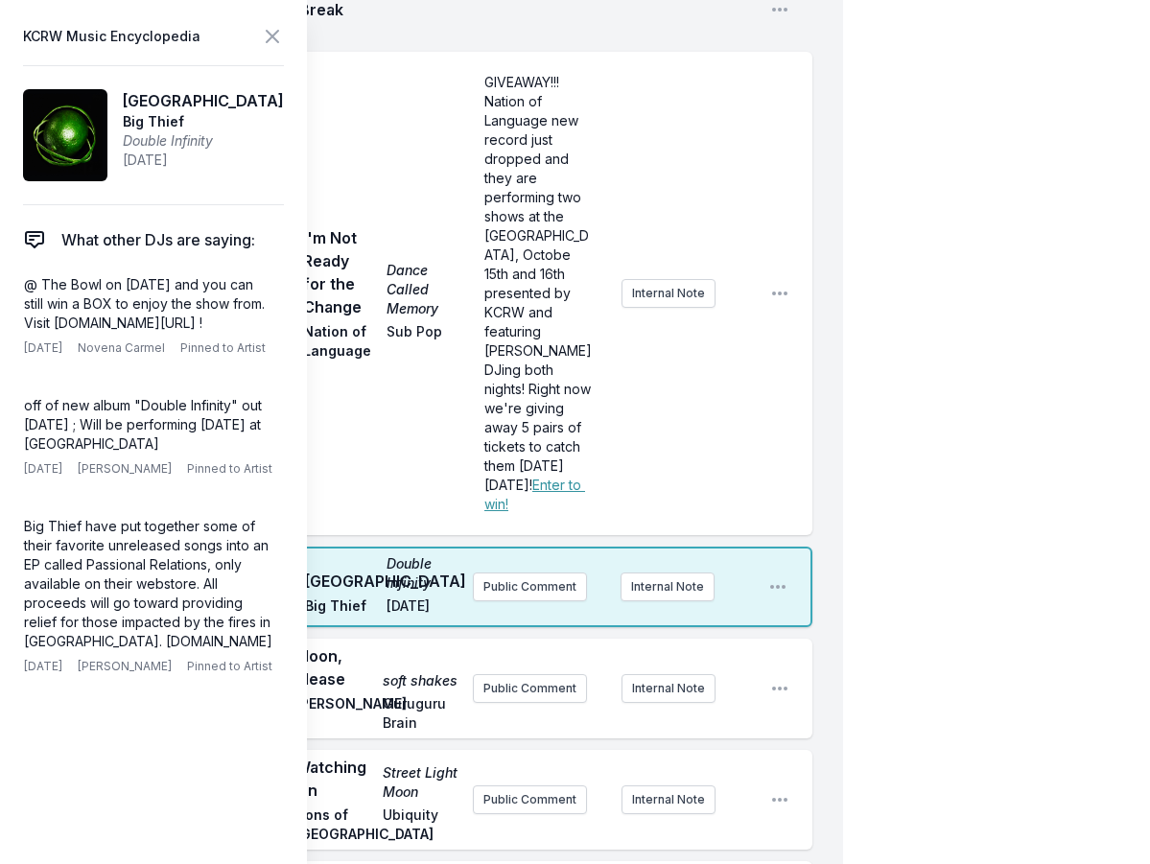
scroll to position [3232, 0]
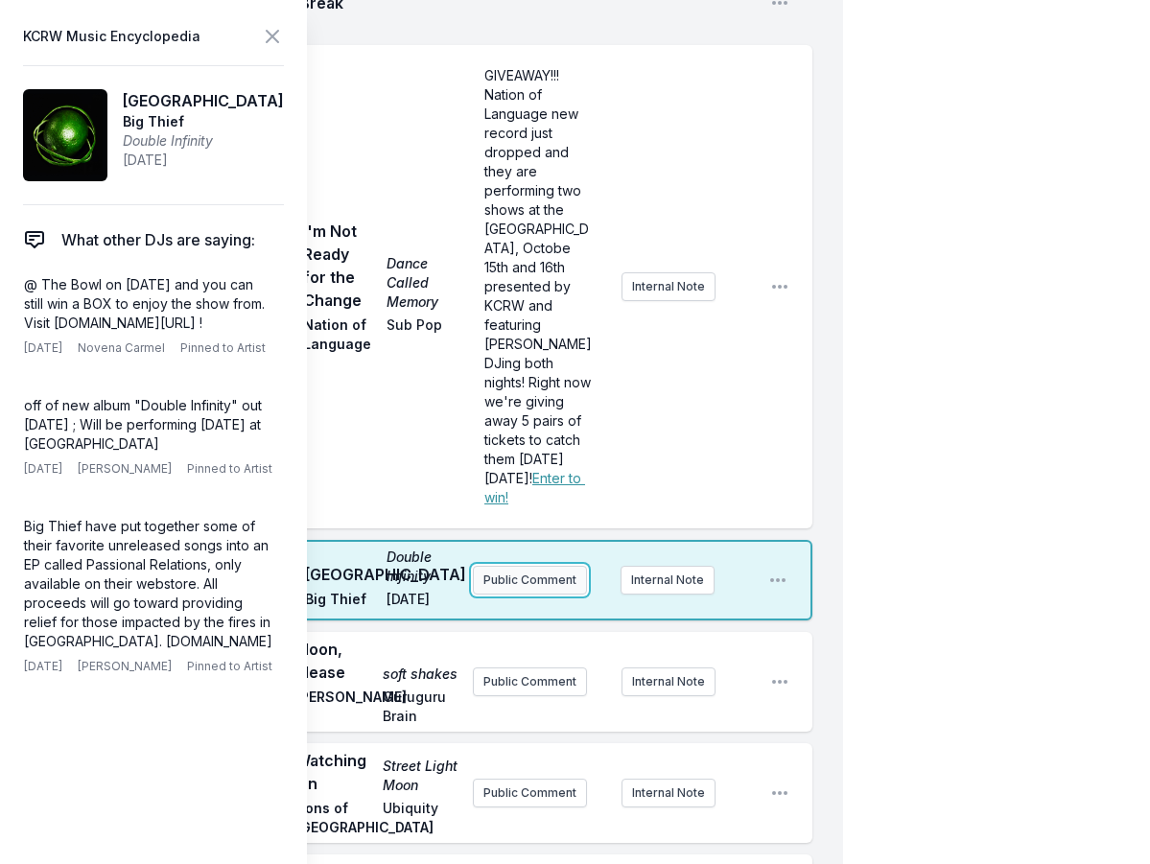
click at [537, 566] on button "Public Comment" at bounding box center [530, 580] width 114 height 29
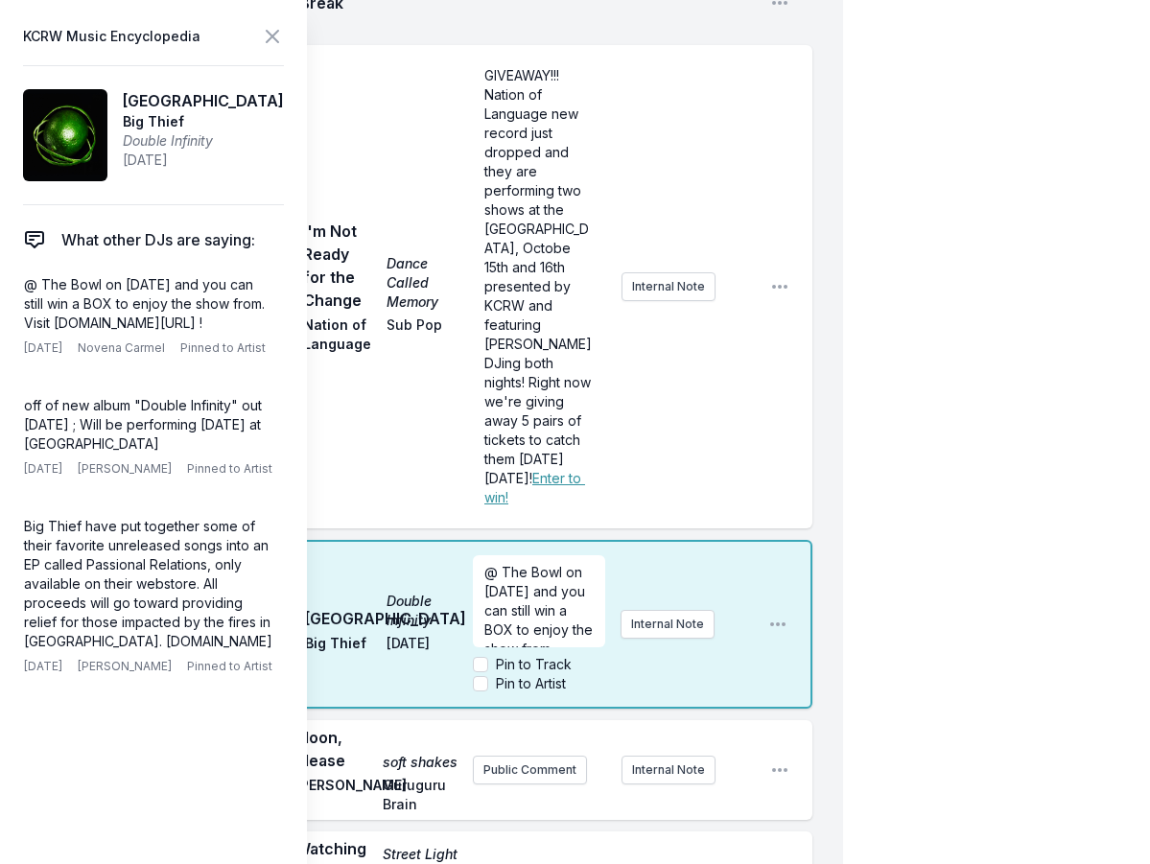
scroll to position [38, 0]
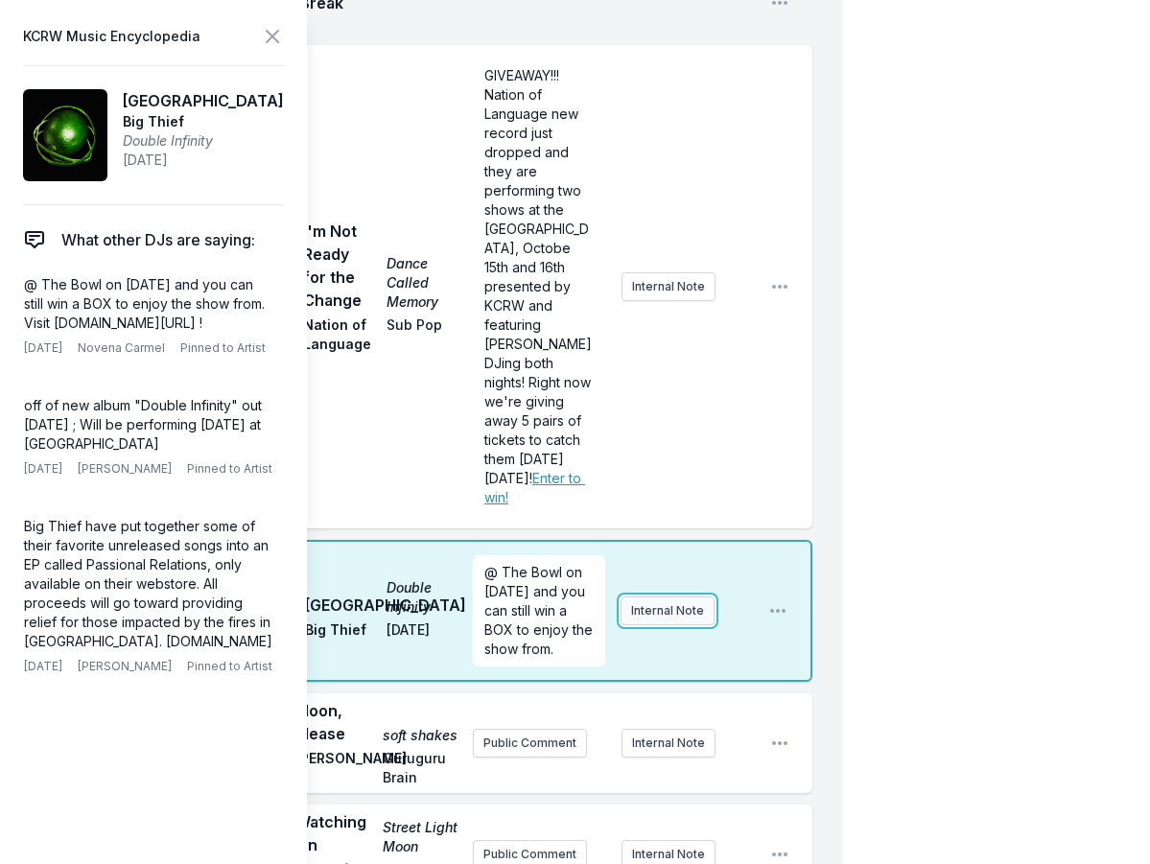
click at [673, 597] on button "Internal Note" at bounding box center [668, 611] width 94 height 29
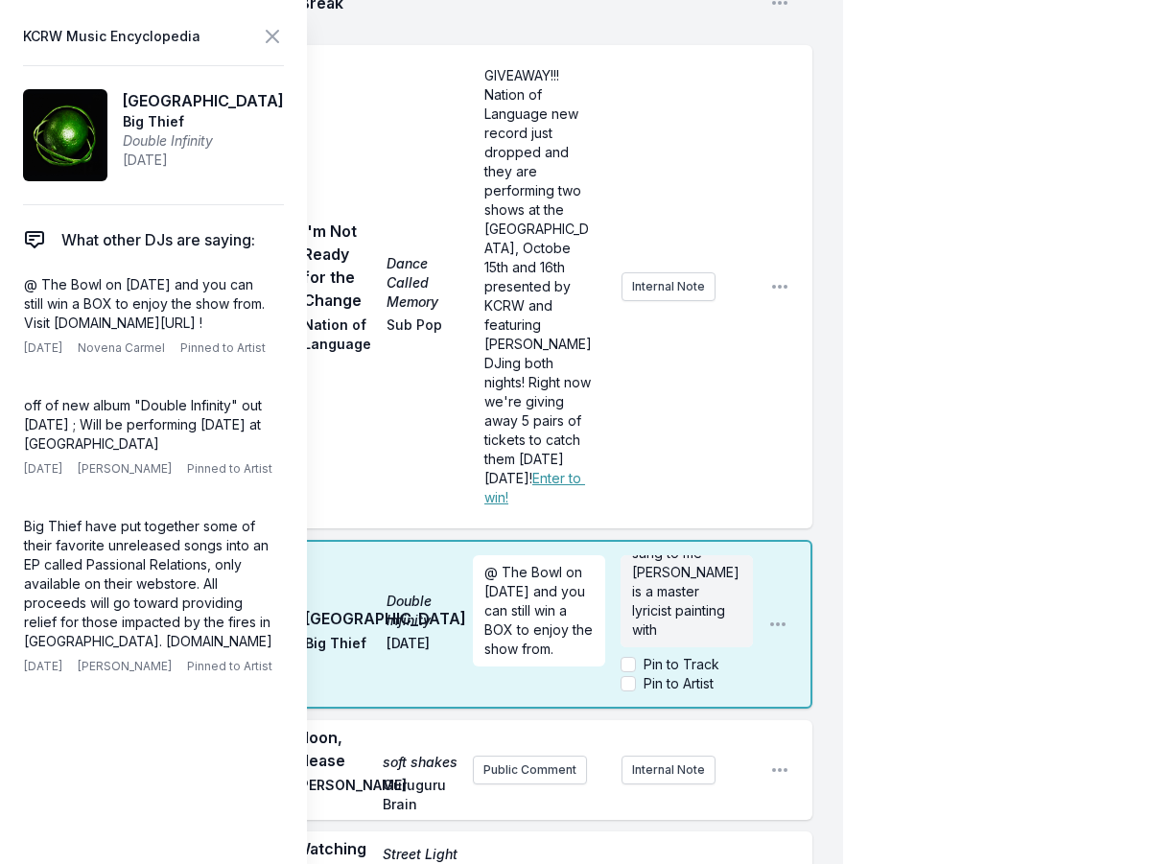
scroll to position [67, 0]
click at [272, 27] on icon at bounding box center [272, 36] width 23 height 23
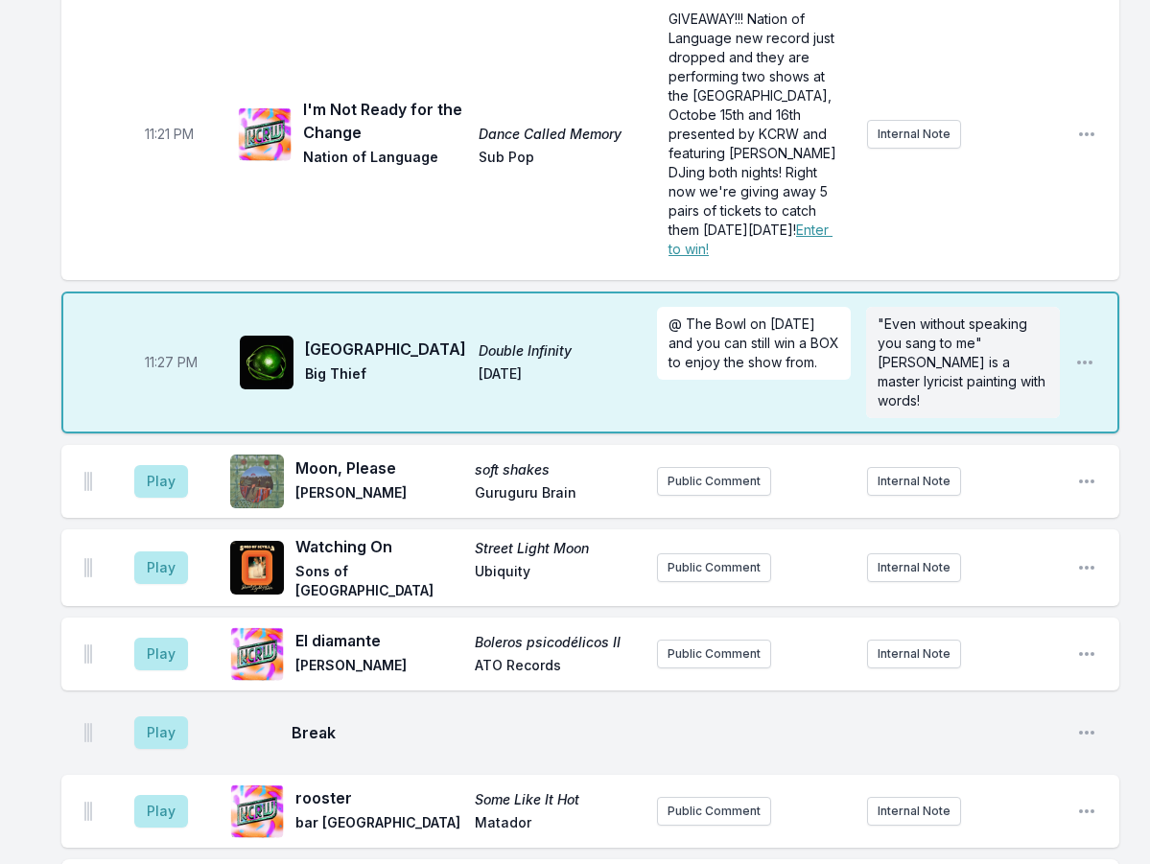
scroll to position [2553, 0]
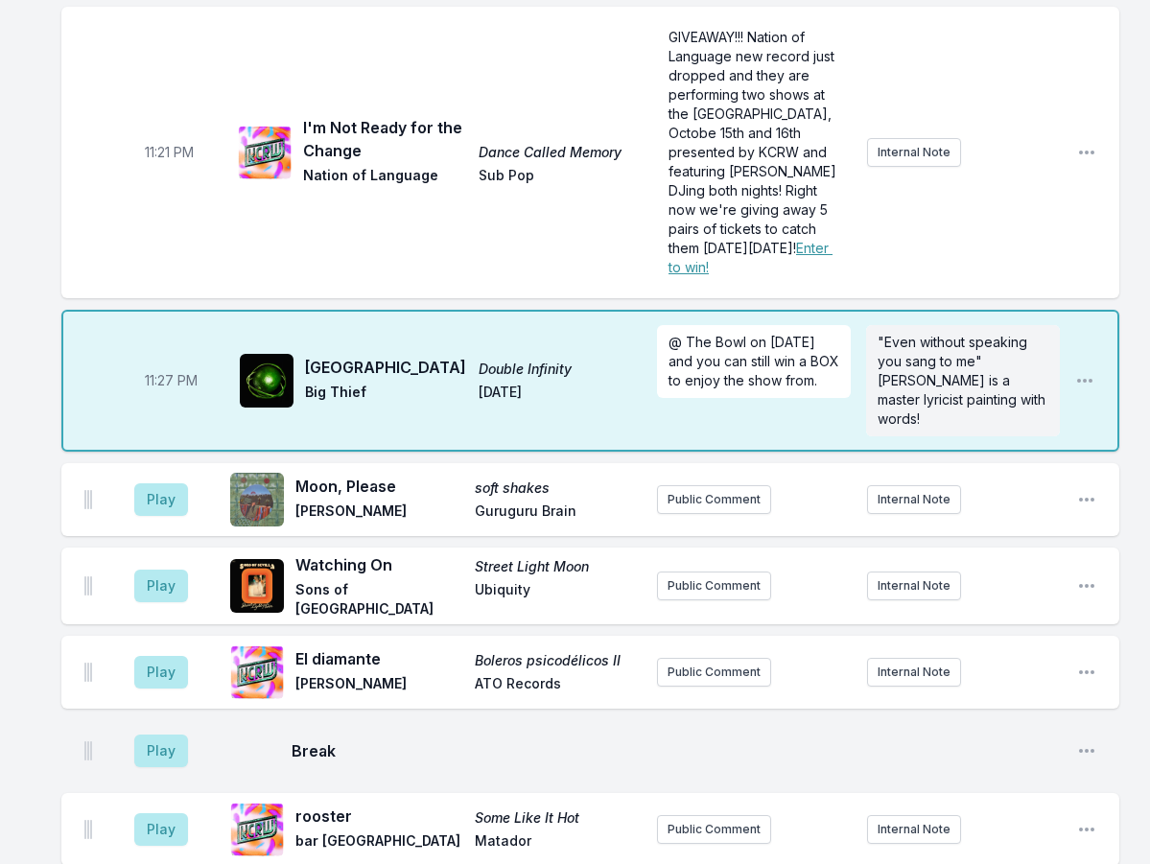
click at [164, 469] on aside "Play" at bounding box center [160, 499] width 107 height 61
drag, startPoint x: 167, startPoint y: 288, endPoint x: 174, endPoint y: 296, distance: 10.9
click at [167, 483] on button "Play" at bounding box center [161, 499] width 54 height 33
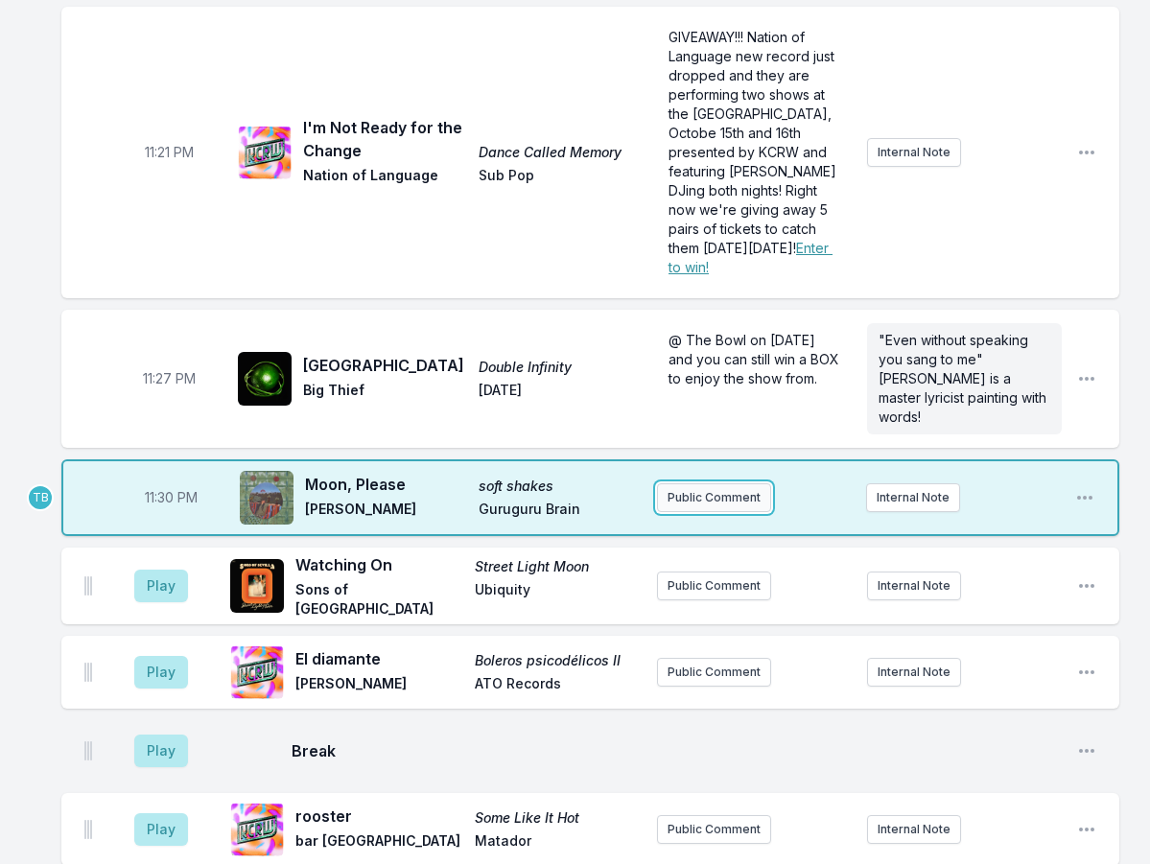
click at [711, 483] on button "Public Comment" at bounding box center [714, 497] width 114 height 29
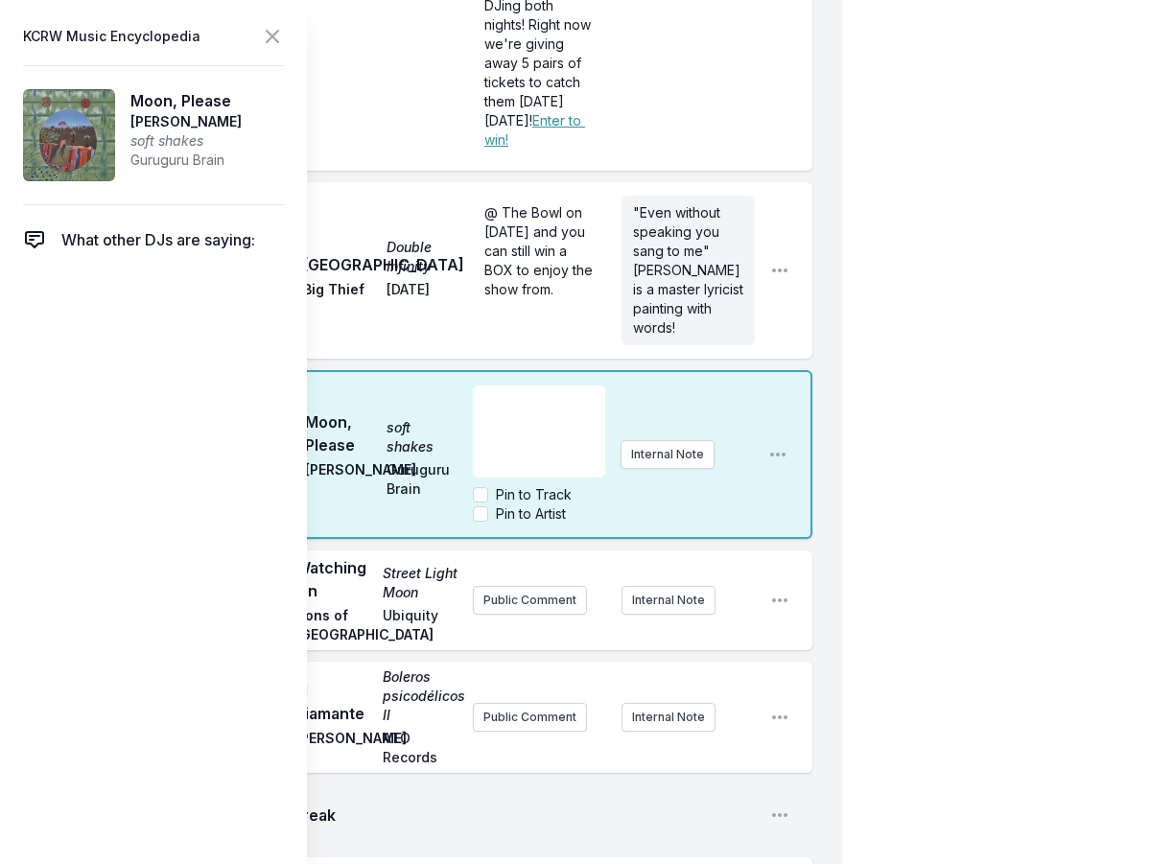
scroll to position [3608, 0]
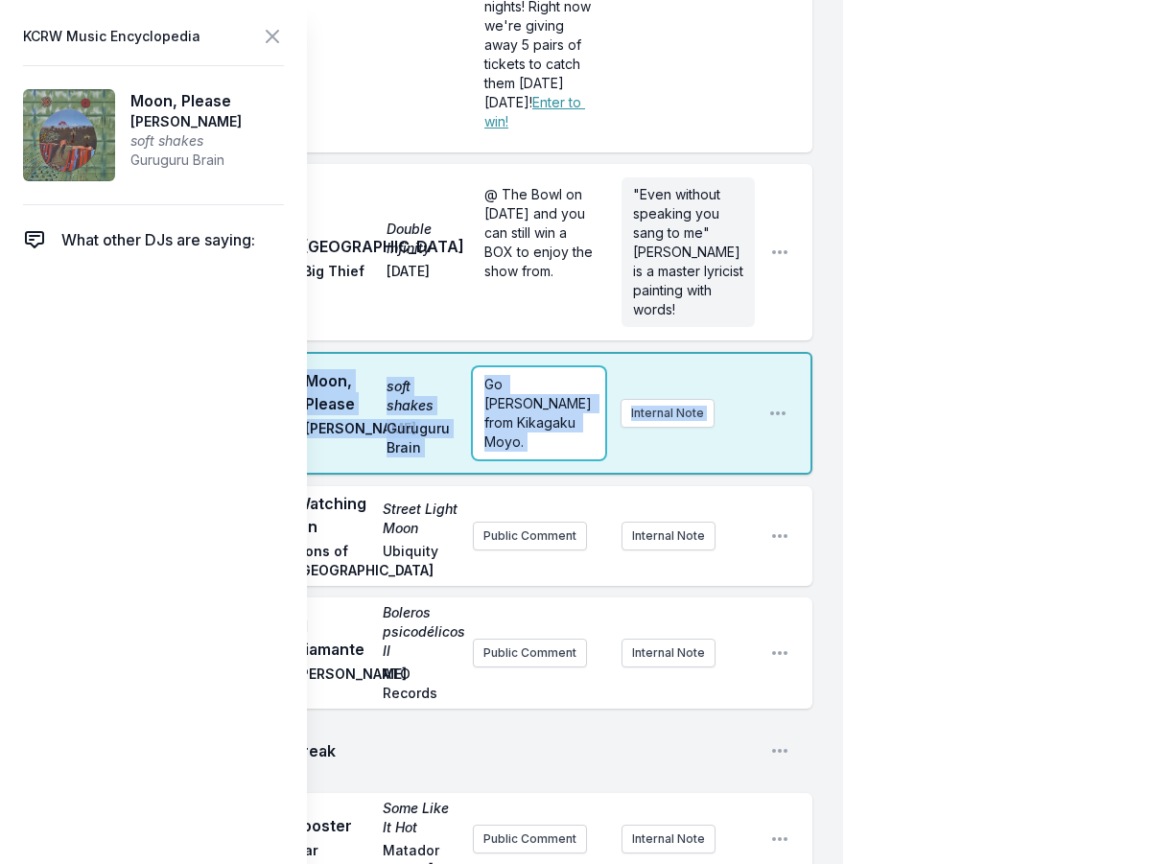
click at [476, 367] on div "Go [PERSON_NAME] from Kikagaku Moyo." at bounding box center [539, 413] width 132 height 92
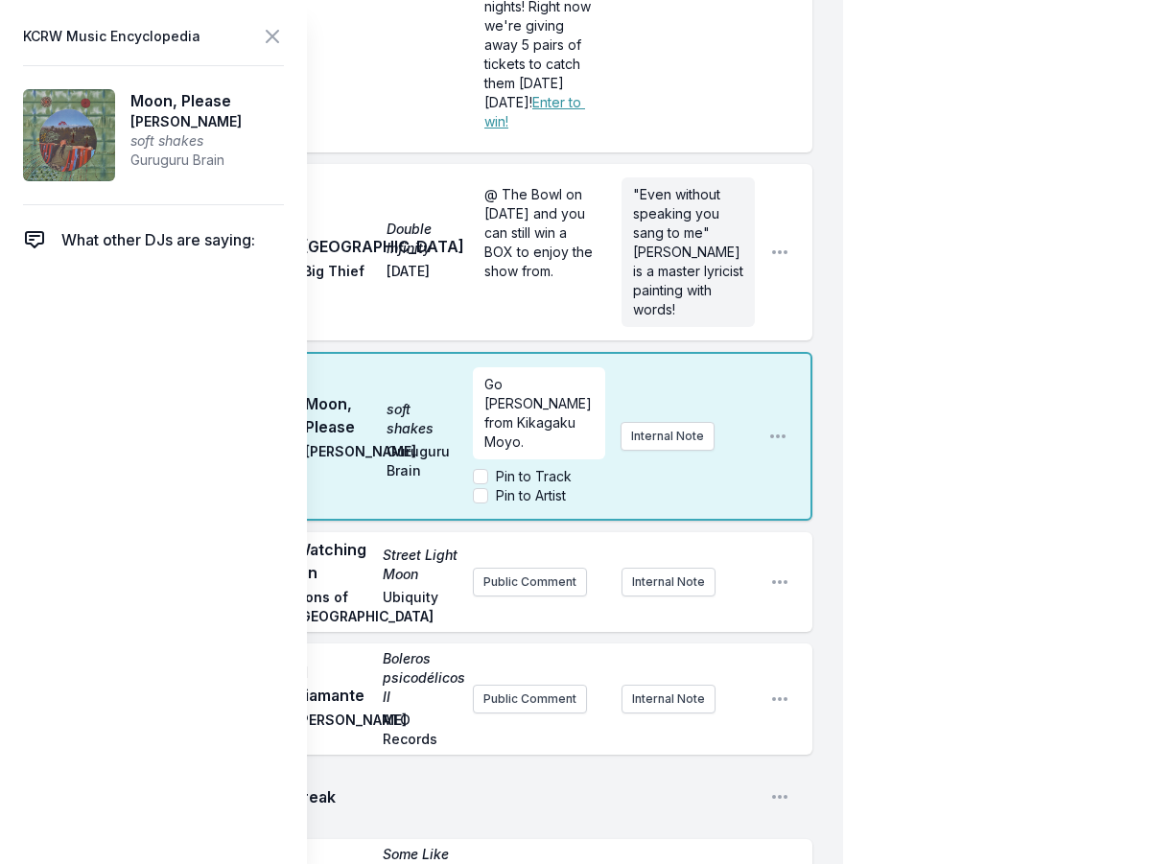
click at [462, 352] on div "11:30 PM Moon, Please soft shakes Go [PERSON_NAME] Guruguru Brain Go [PERSON_NA…" at bounding box center [436, 436] width 751 height 169
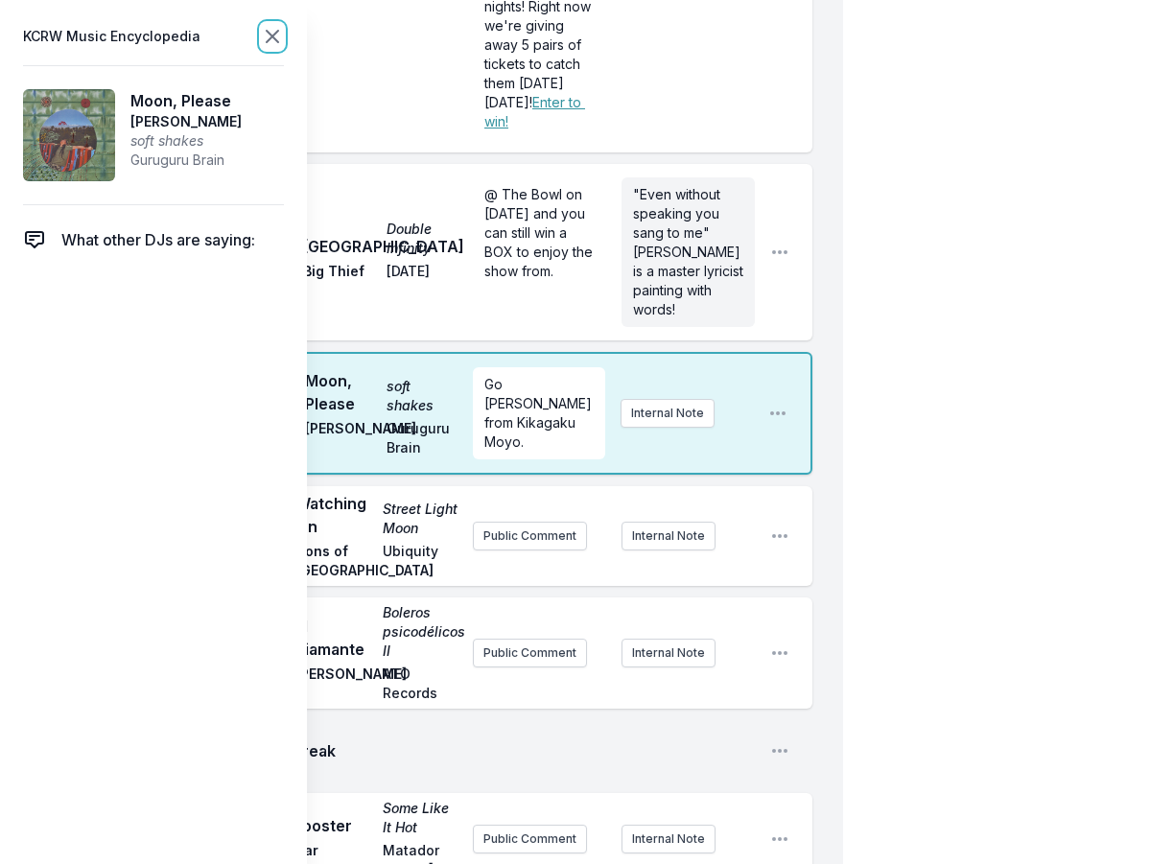
click at [267, 27] on icon at bounding box center [272, 36] width 23 height 23
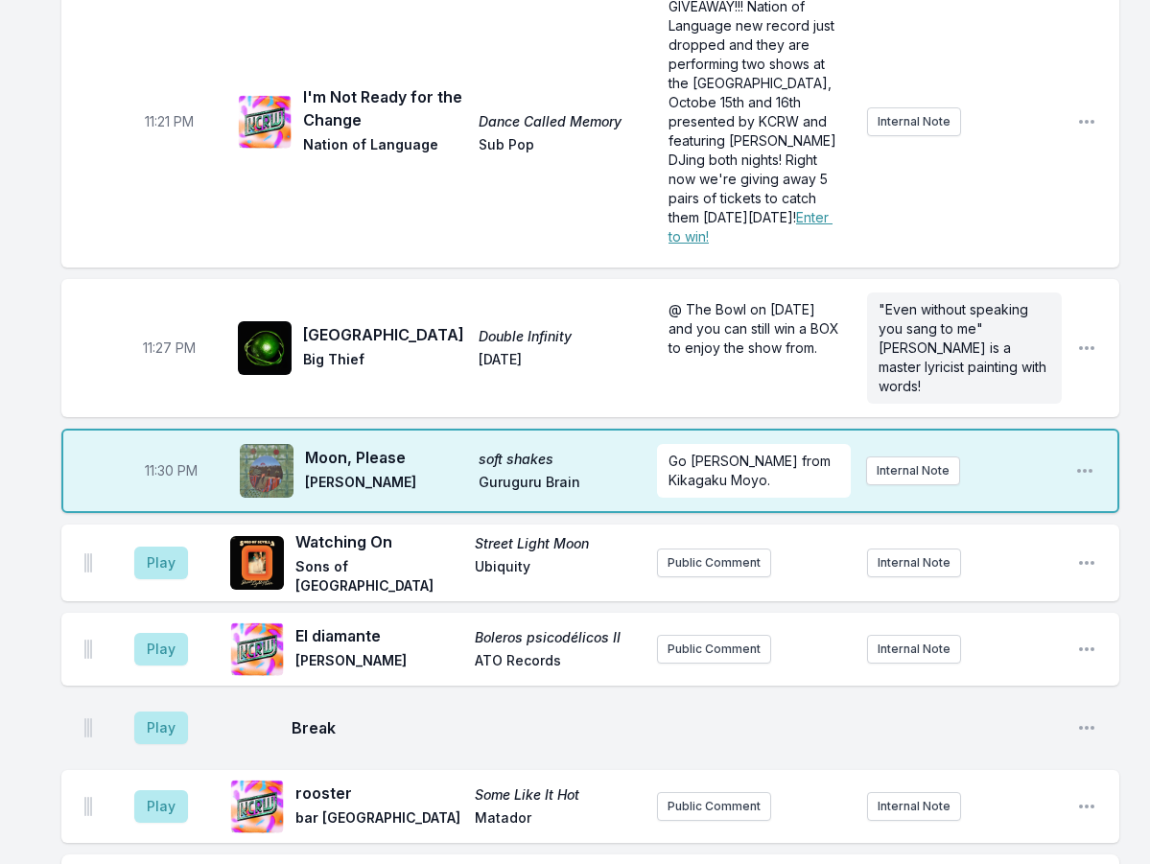
scroll to position [2493, 0]
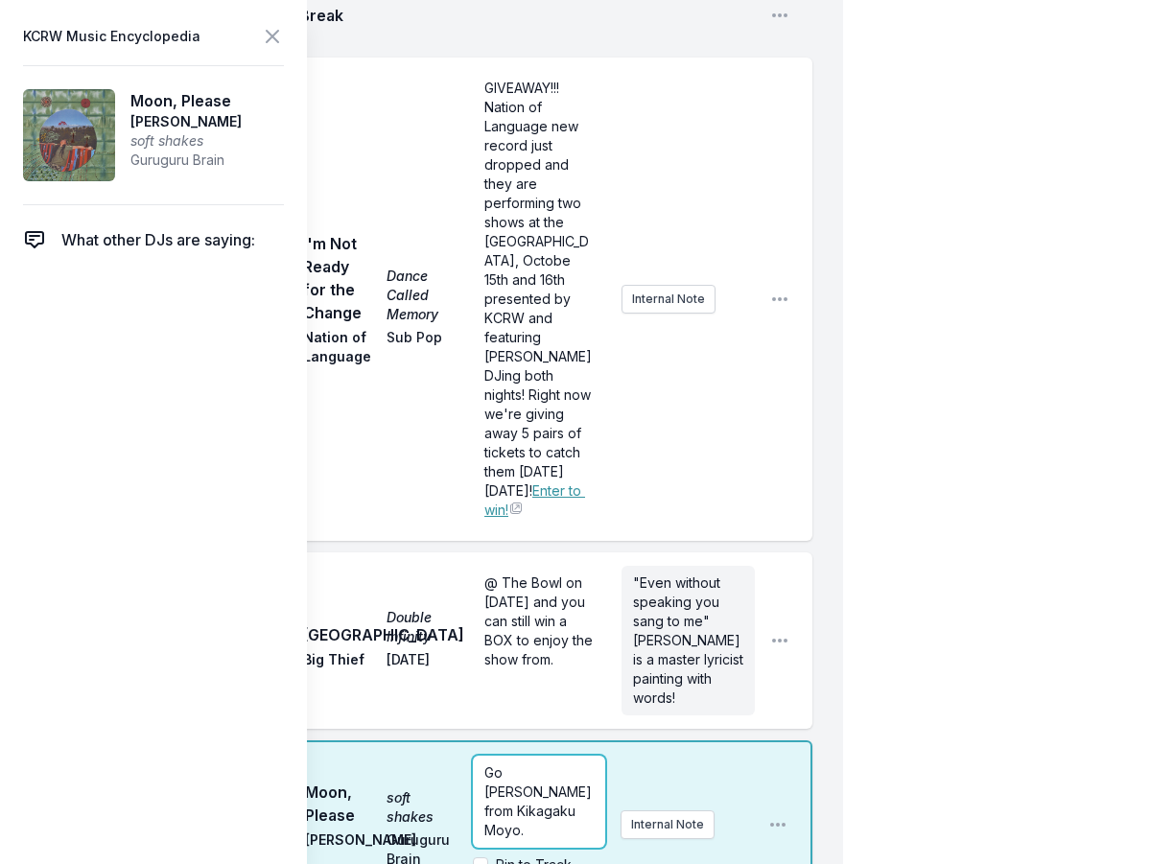
scroll to position [3452, 0]
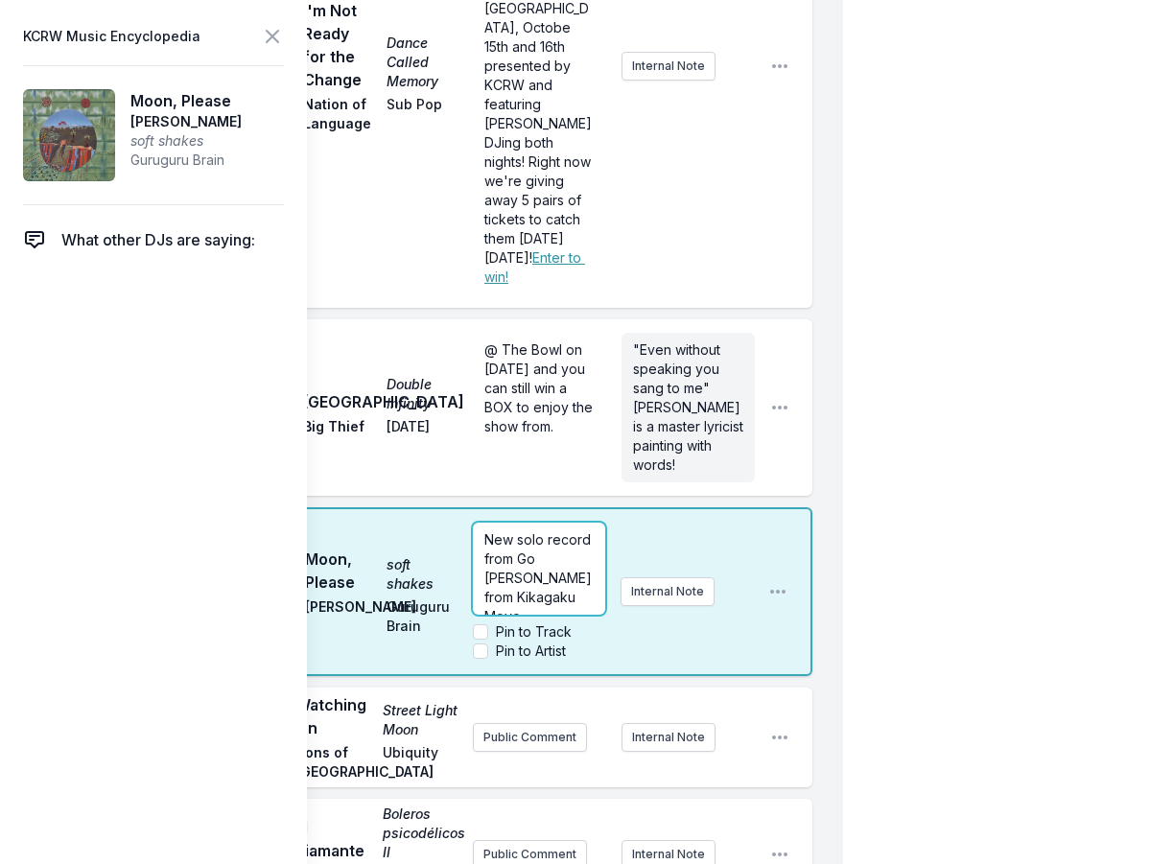
click at [580, 531] on span "New solo record from Go [PERSON_NAME] from Kikagaku Moyo." at bounding box center [539, 577] width 111 height 93
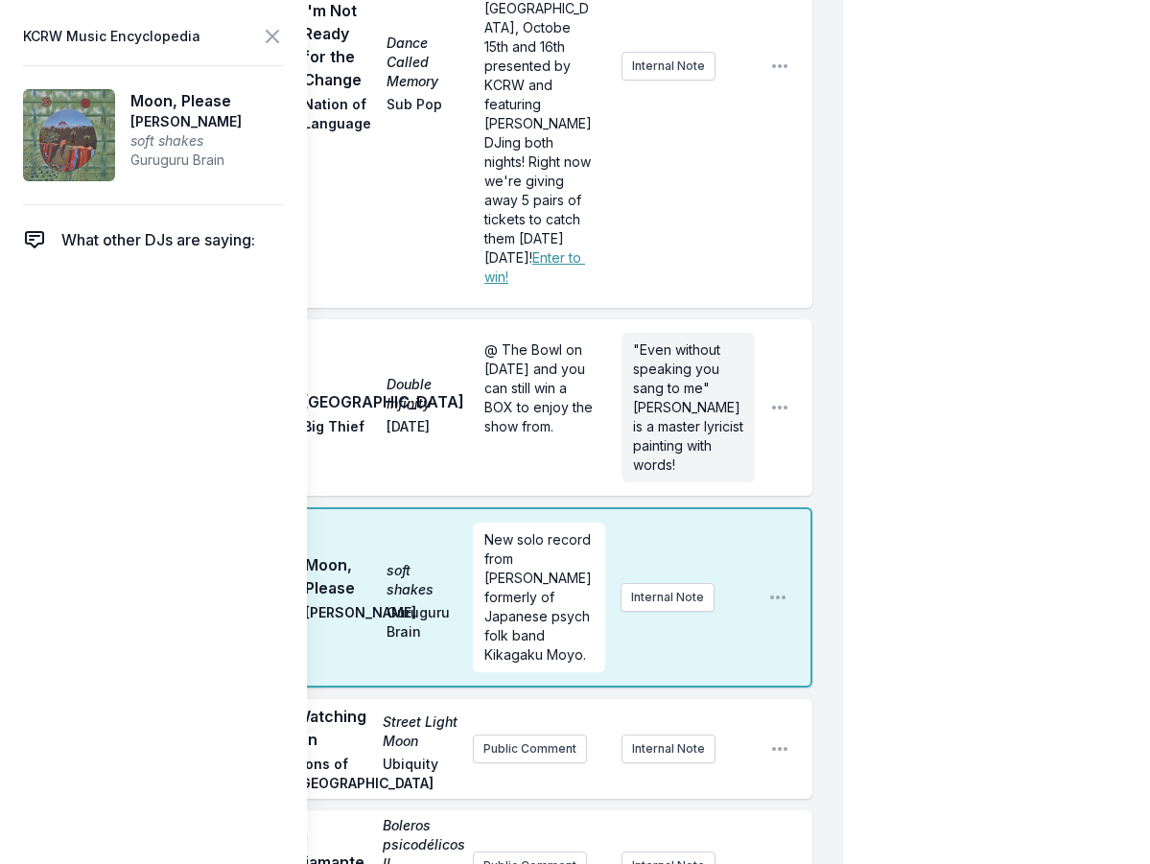
scroll to position [0, 0]
click at [274, 32] on icon at bounding box center [272, 36] width 23 height 23
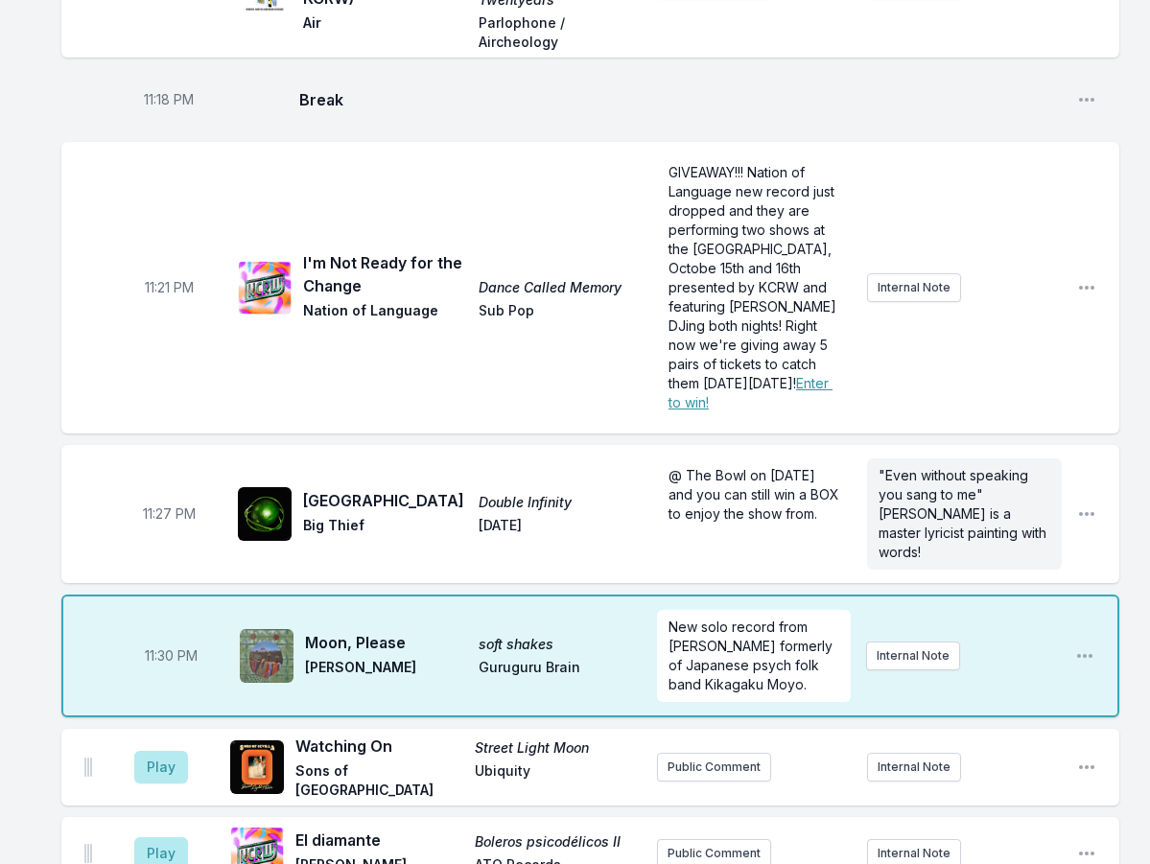
scroll to position [2311, 0]
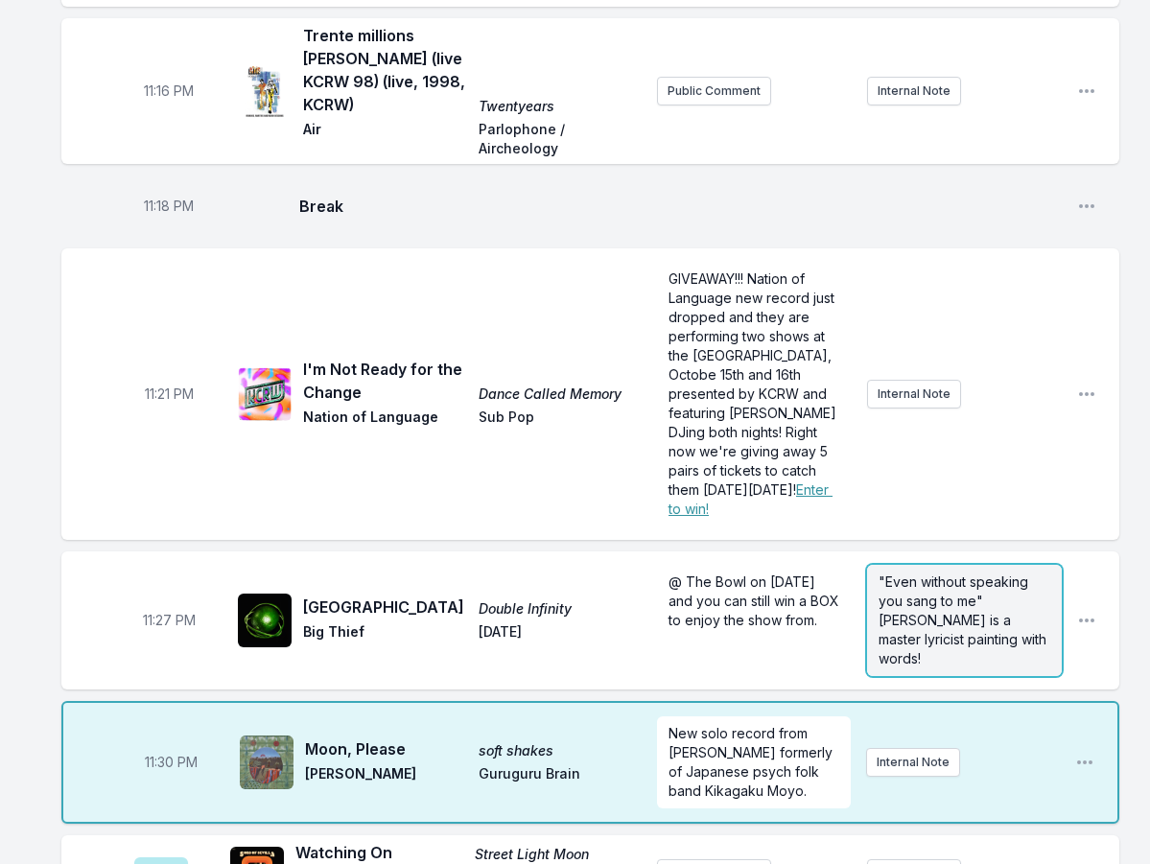
click at [1005, 573] on p ""Even without speaking you sang to me" [PERSON_NAME] is a master lyricist paint…" at bounding box center [965, 621] width 172 height 96
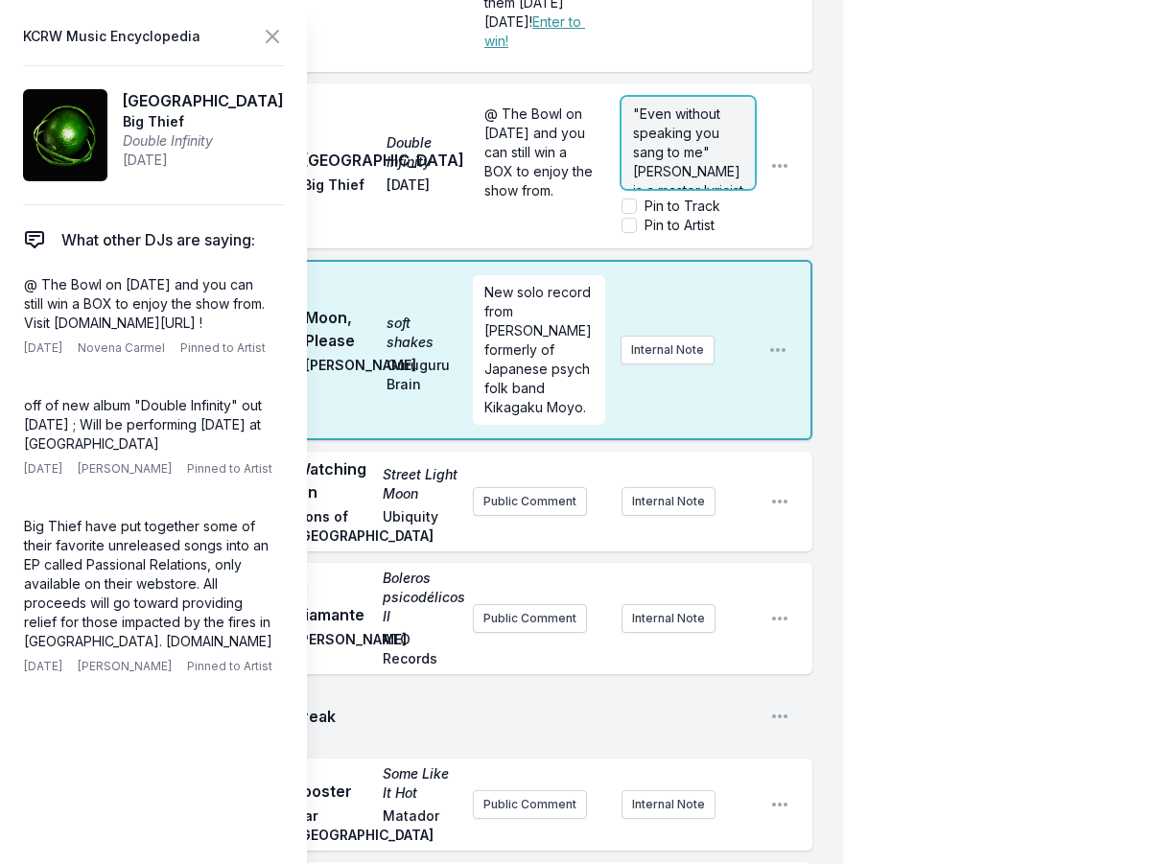
scroll to position [3654, 0]
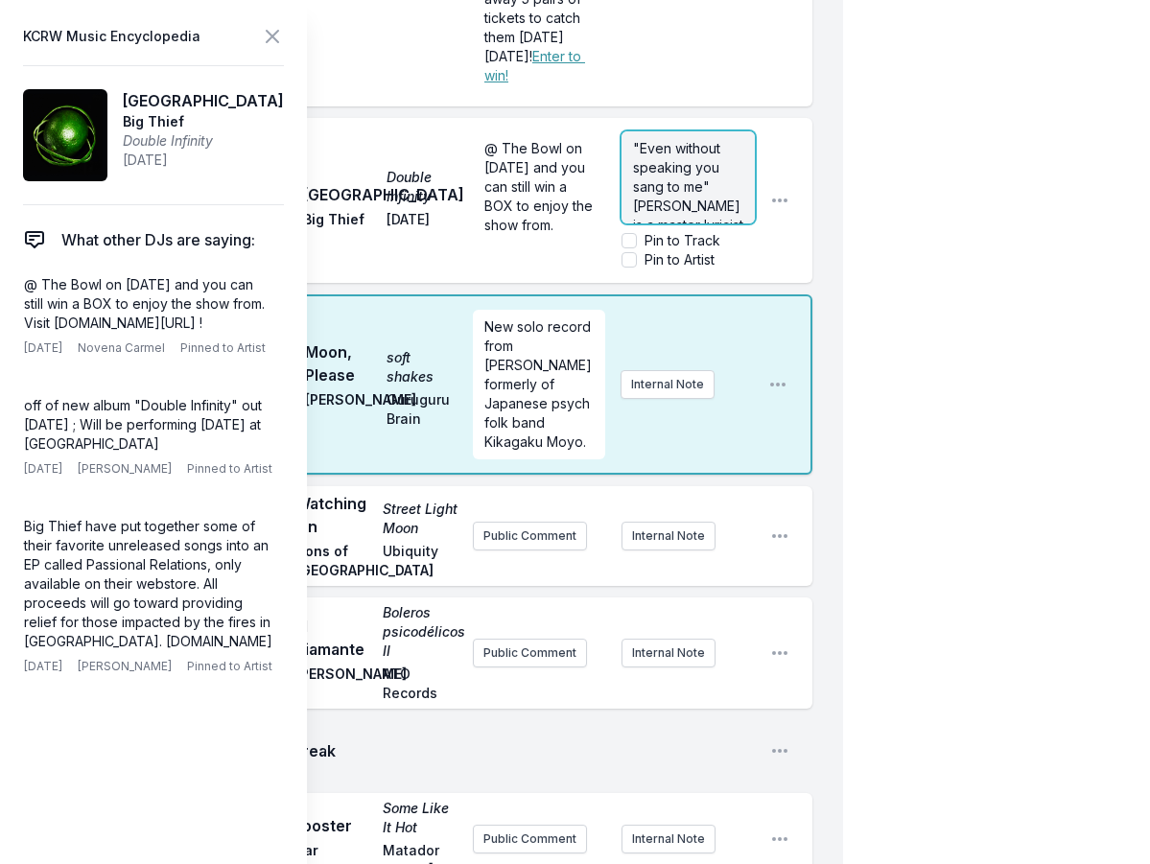
click at [679, 140] on span ""Even without speaking you sang to me" [PERSON_NAME] is a master lyricist paint…" at bounding box center [690, 205] width 114 height 131
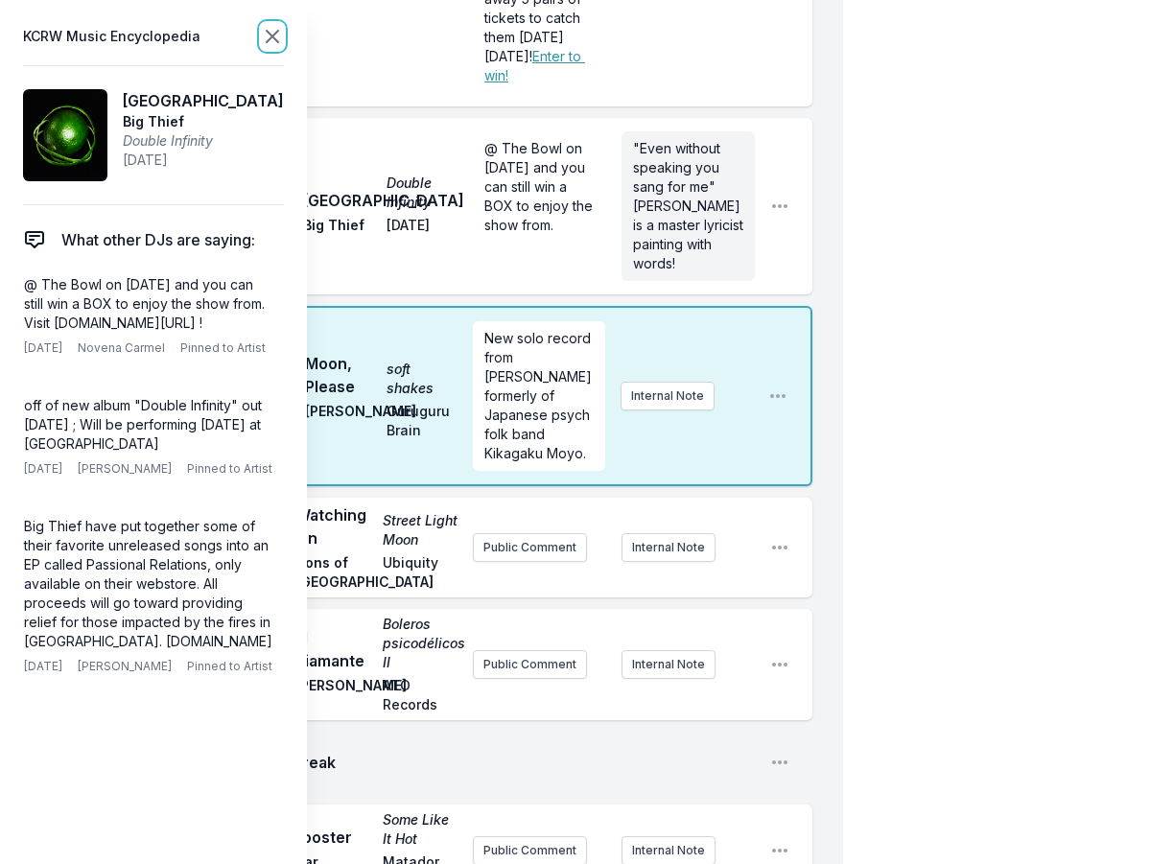
click at [271, 35] on icon at bounding box center [273, 37] width 12 height 12
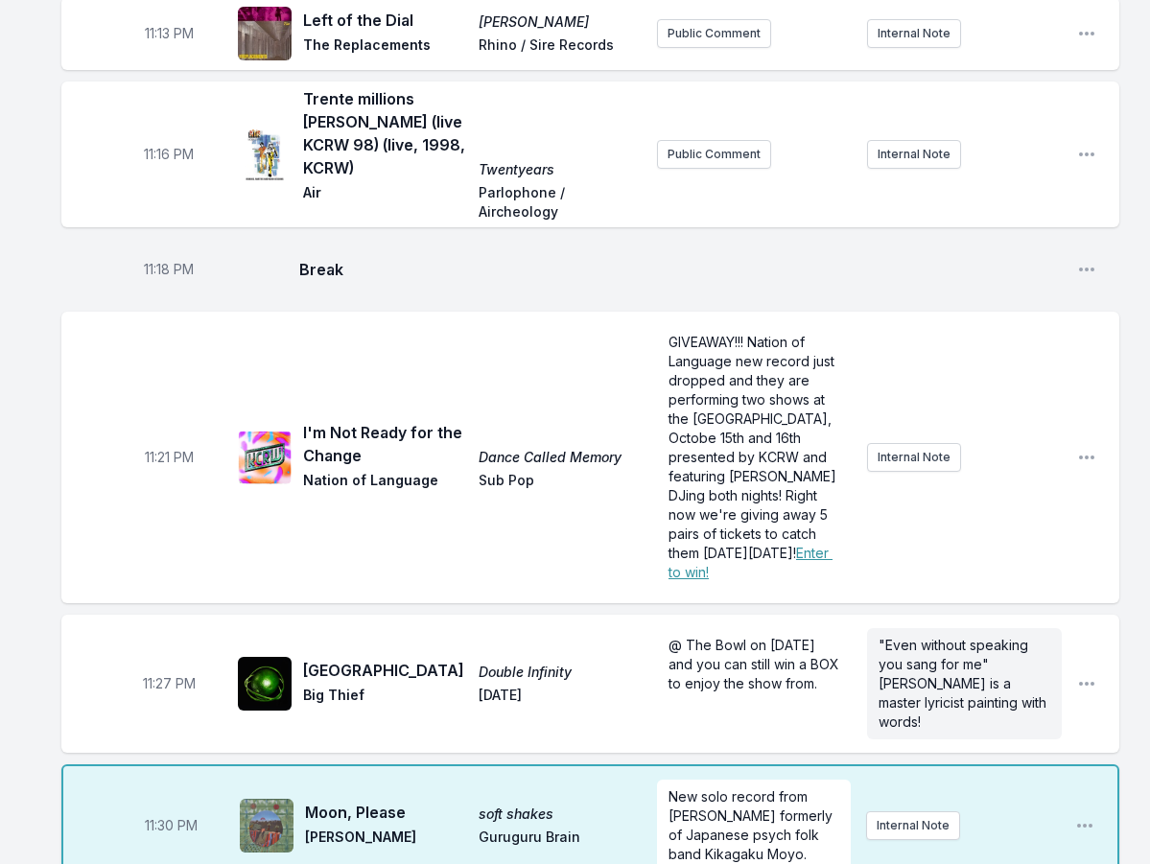
scroll to position [2535, 0]
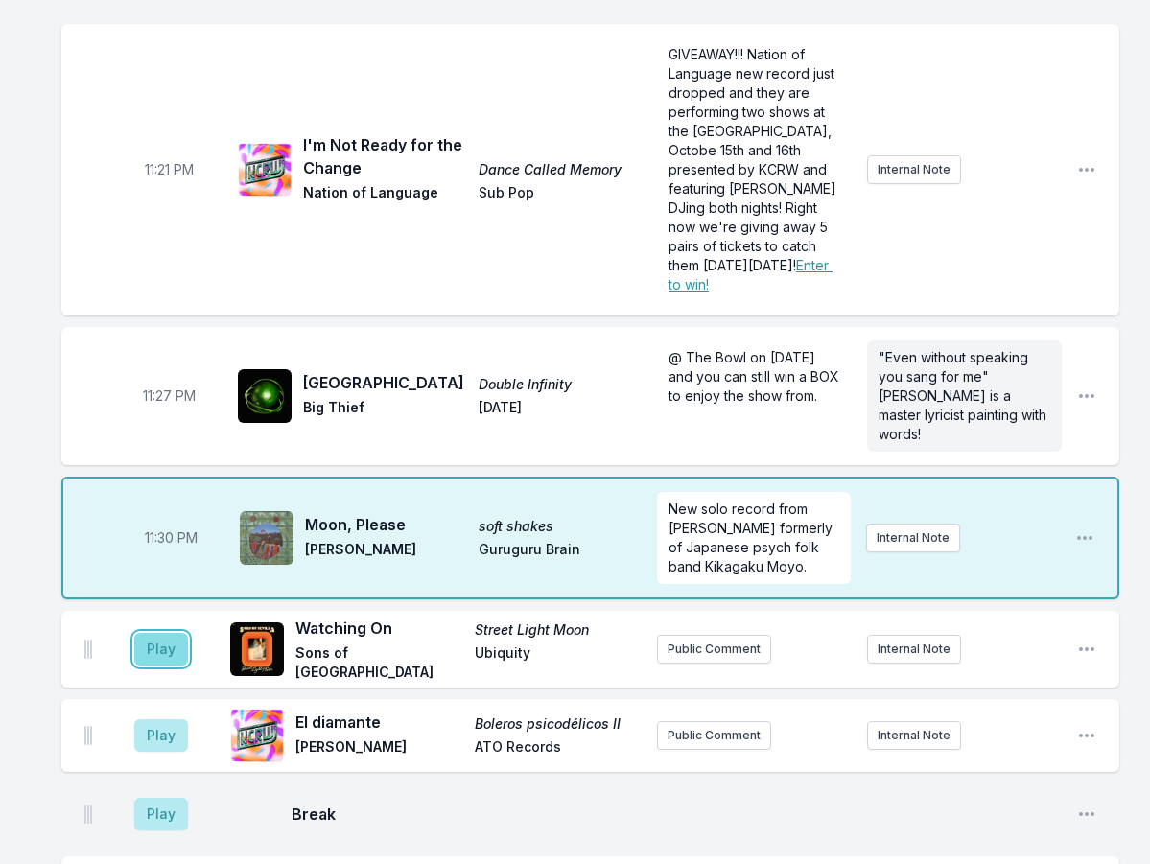
click at [160, 633] on button "Play" at bounding box center [161, 649] width 54 height 33
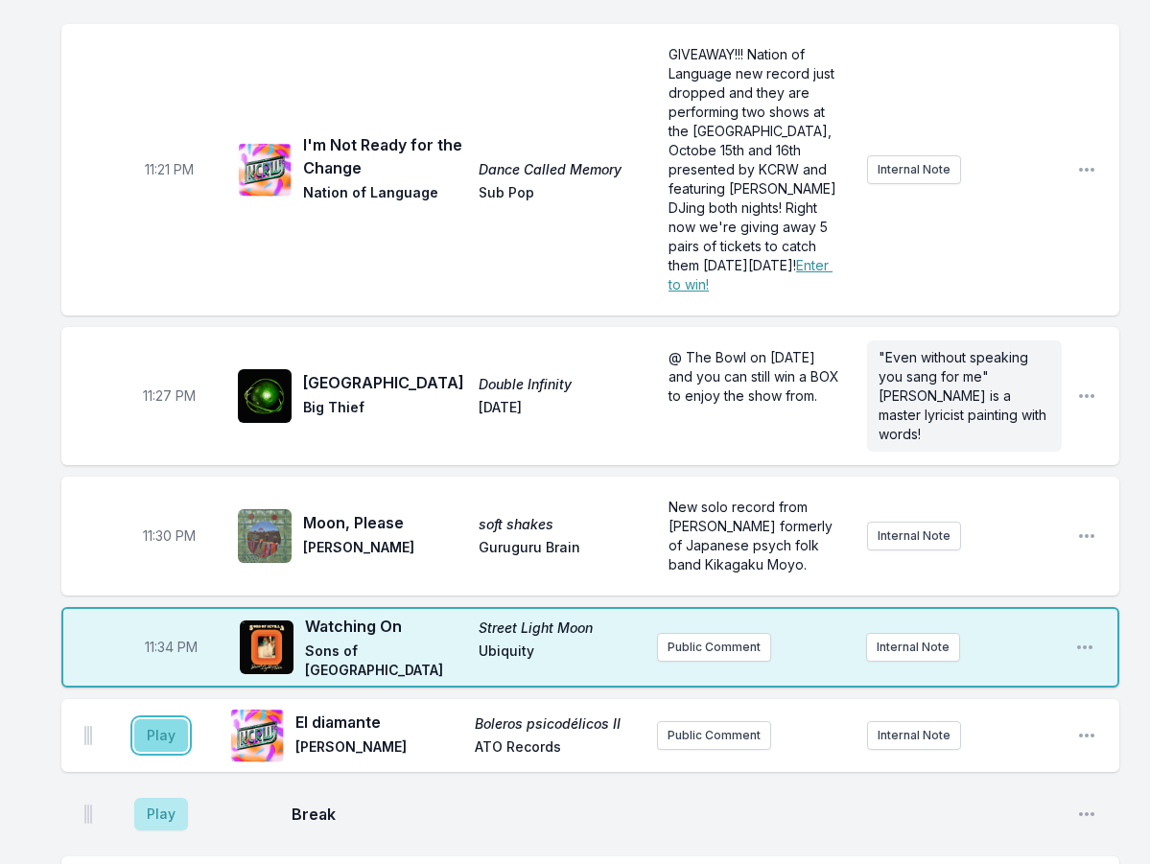
click at [169, 719] on button "Play" at bounding box center [161, 735] width 54 height 33
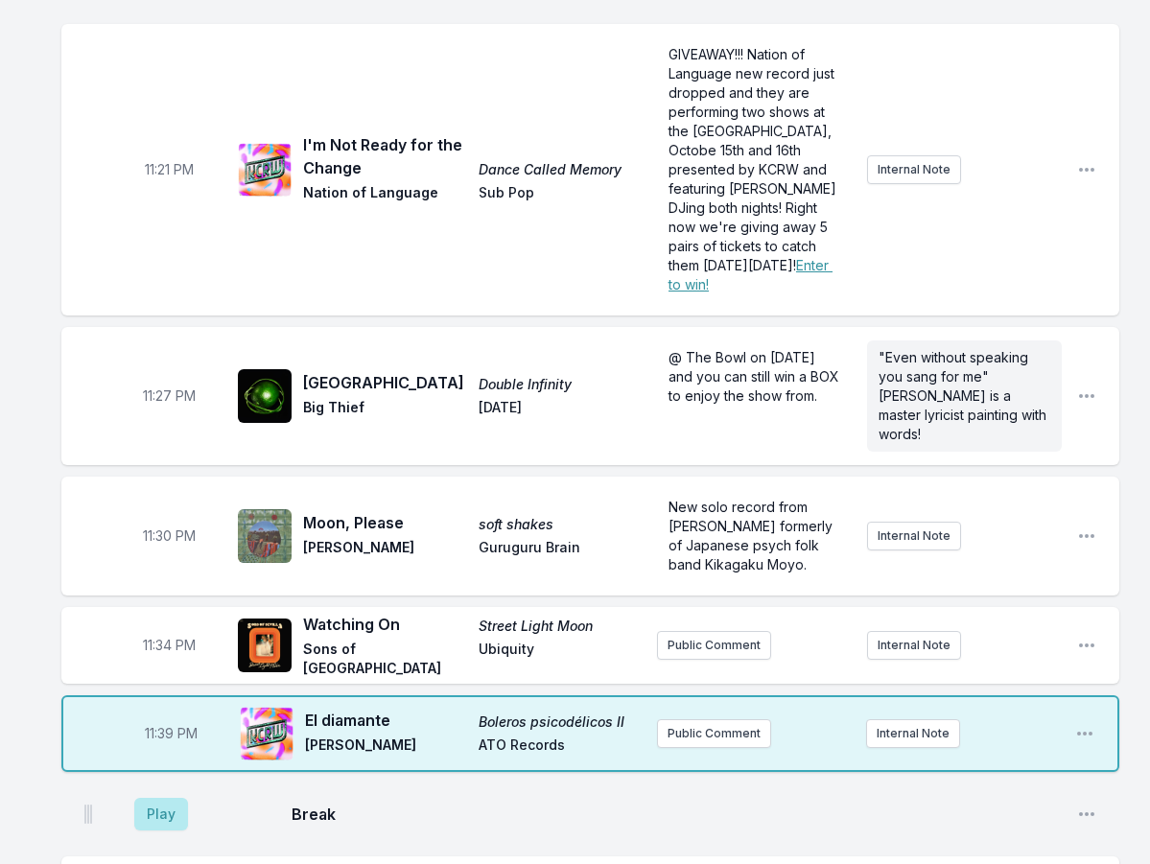
drag, startPoint x: 167, startPoint y: 513, endPoint x: 224, endPoint y: 579, distance: 87.1
click at [224, 784] on div "Play Break Open playlist item options" at bounding box center [590, 814] width 1058 height 61
drag, startPoint x: 187, startPoint y: 599, endPoint x: 174, endPoint y: 614, distance: 20.4
click at [187, 798] on button "Play" at bounding box center [161, 814] width 54 height 33
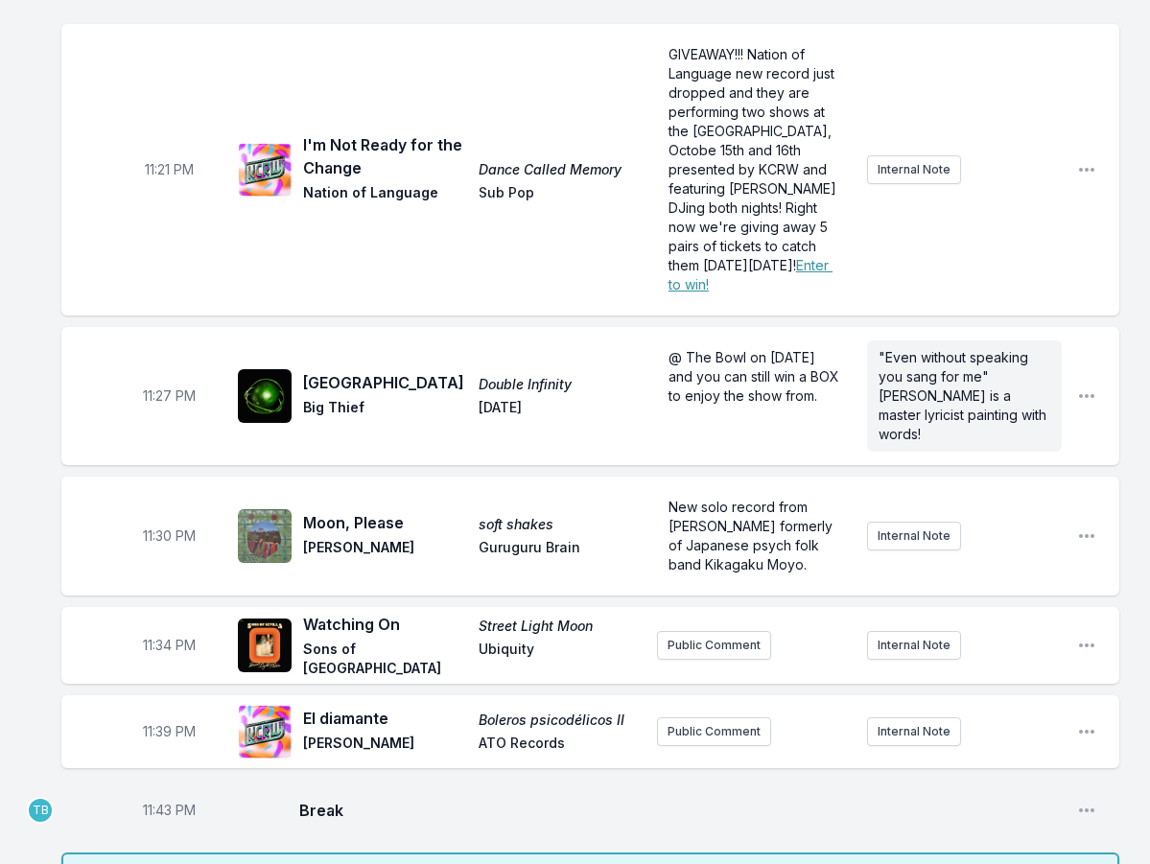
click at [155, 801] on span "11:43 PM" at bounding box center [169, 810] width 53 height 19
click at [153, 792] on input "23:43" at bounding box center [168, 810] width 107 height 36
type input "23:40"
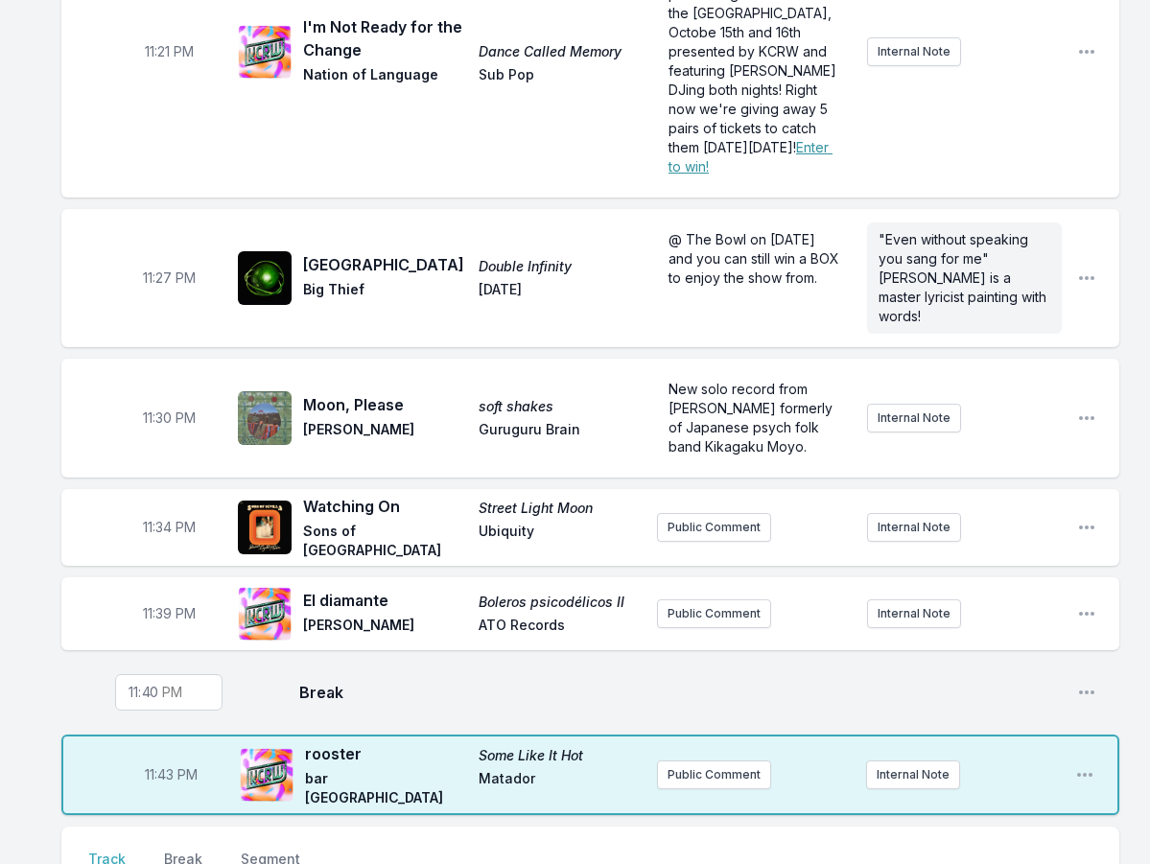
scroll to position [2727, 0]
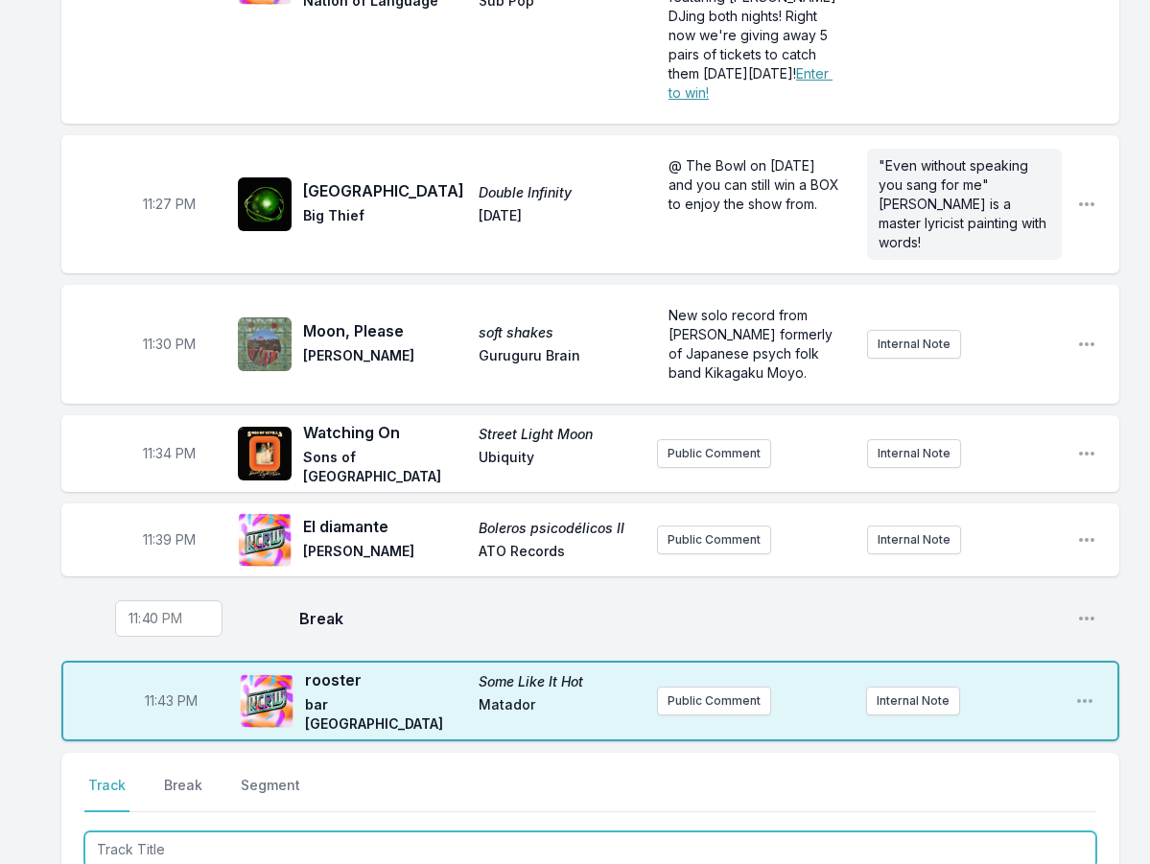
click at [239, 832] on input "Track Title" at bounding box center [590, 850] width 1012 height 36
type input "behind the smile"
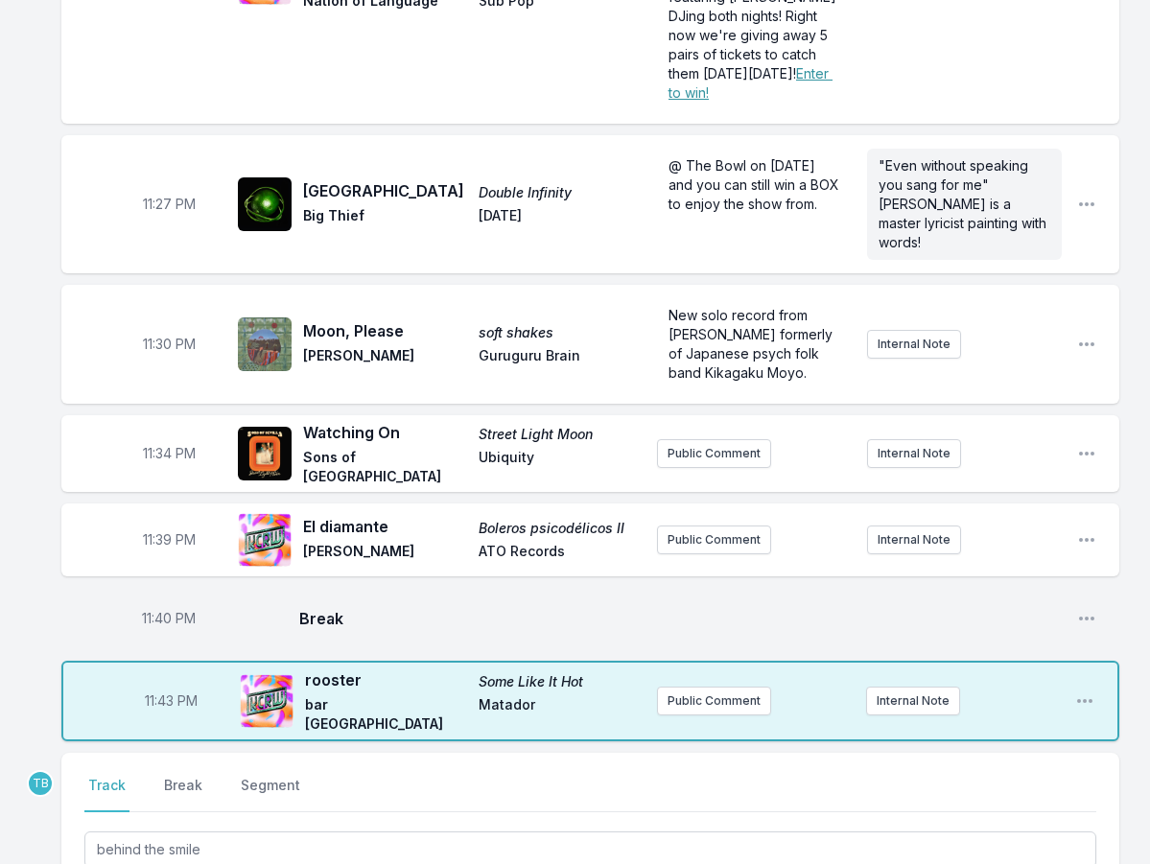
type input "EYELIDSS"
type input "Misery"
paste input "8462701 Records"
type input "8462701 Records"
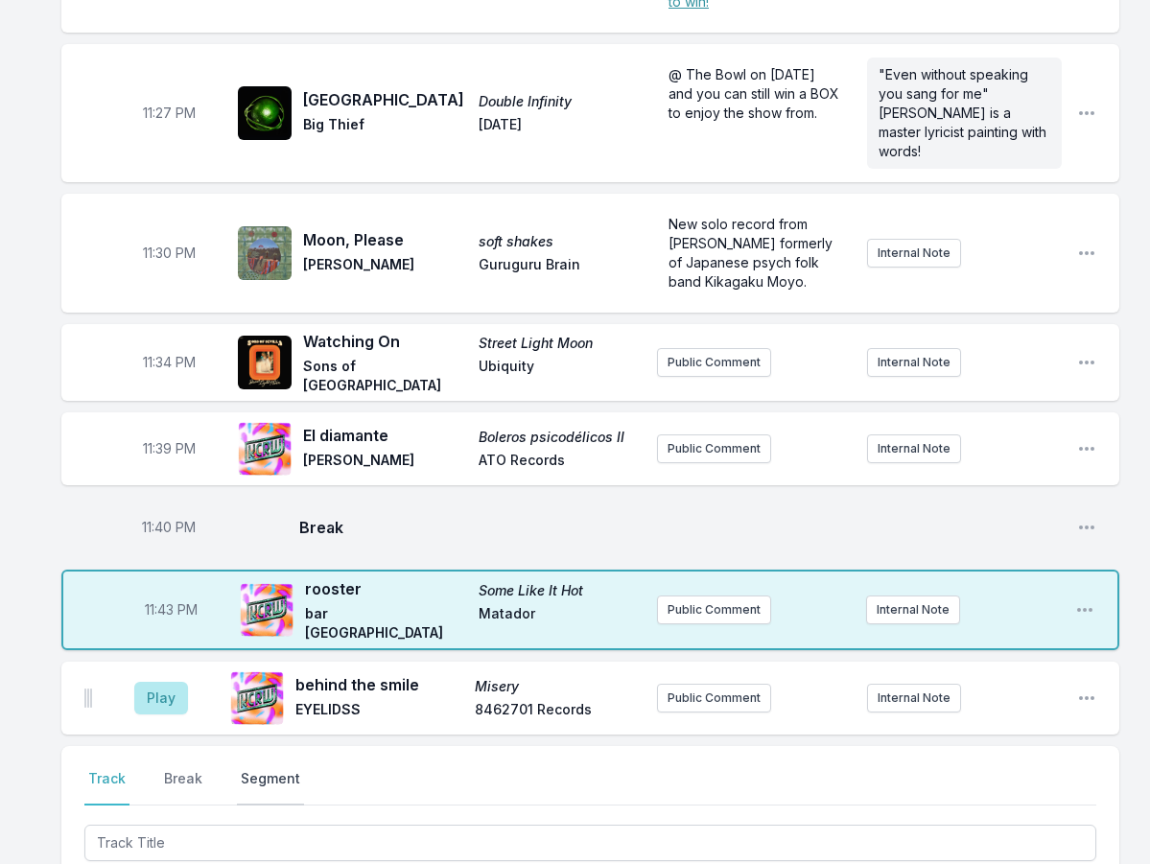
scroll to position [2823, 0]
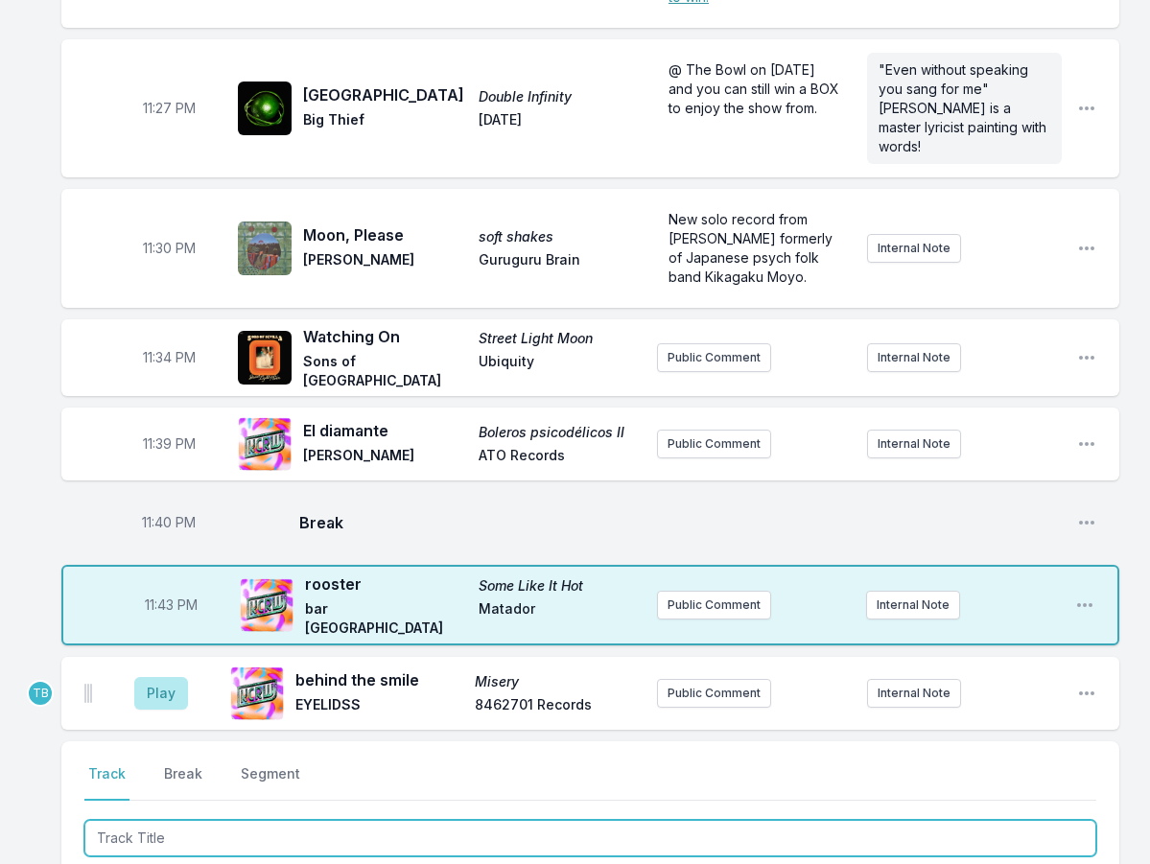
click at [227, 820] on input "Track Title" at bounding box center [590, 838] width 1012 height 36
type input "SNEAKER"
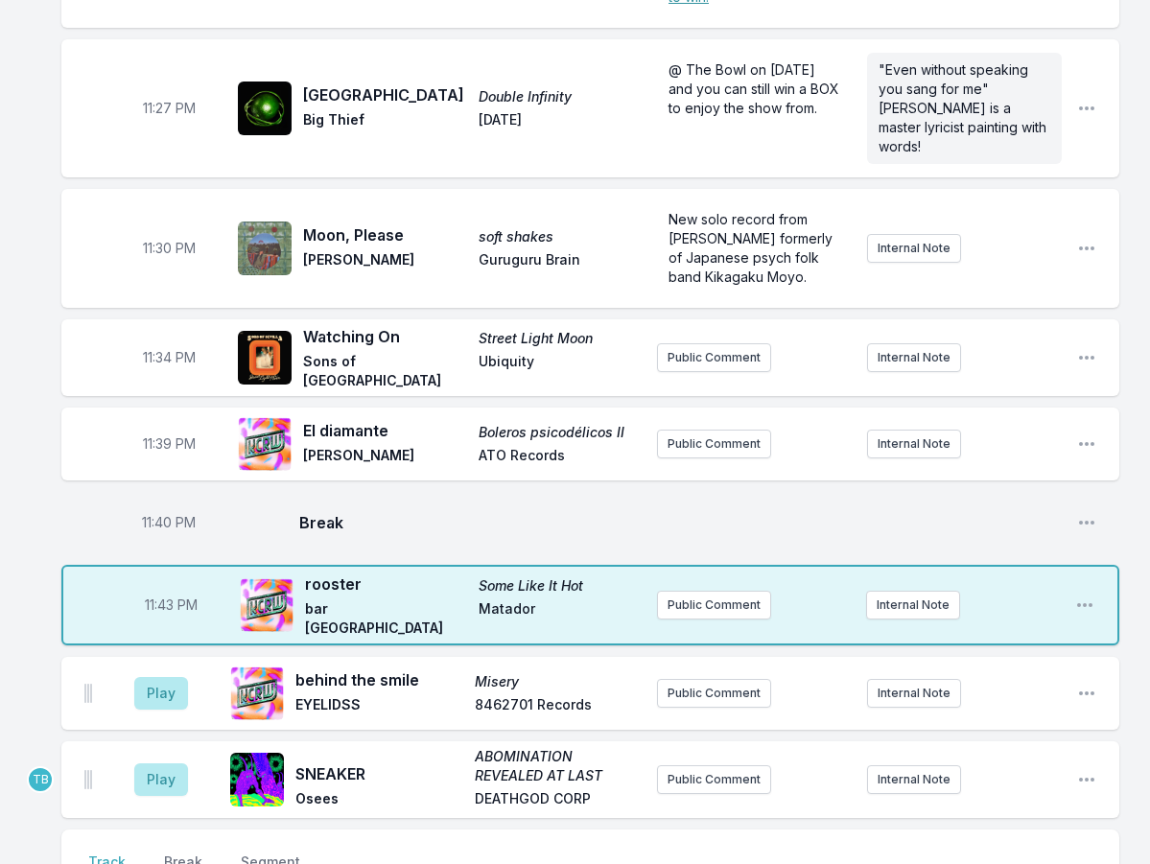
type input "DVTR"
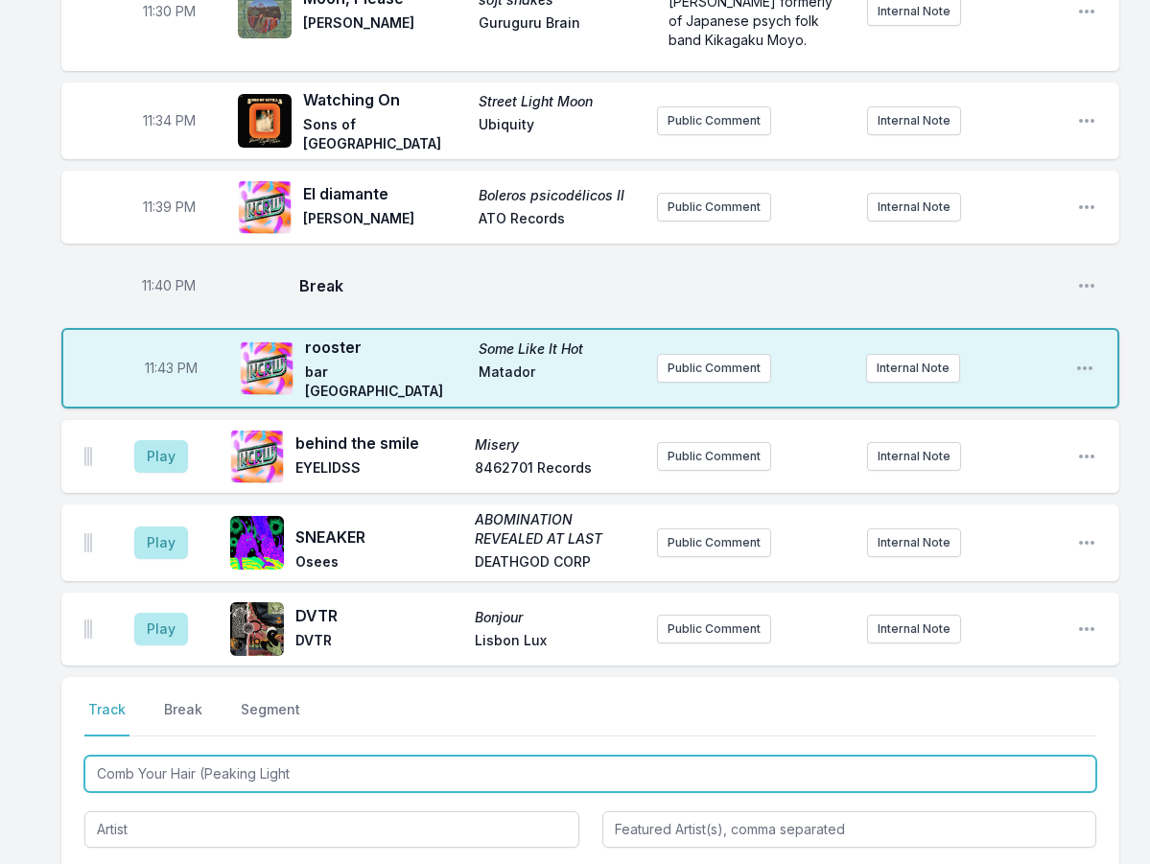
scroll to position [3111, 0]
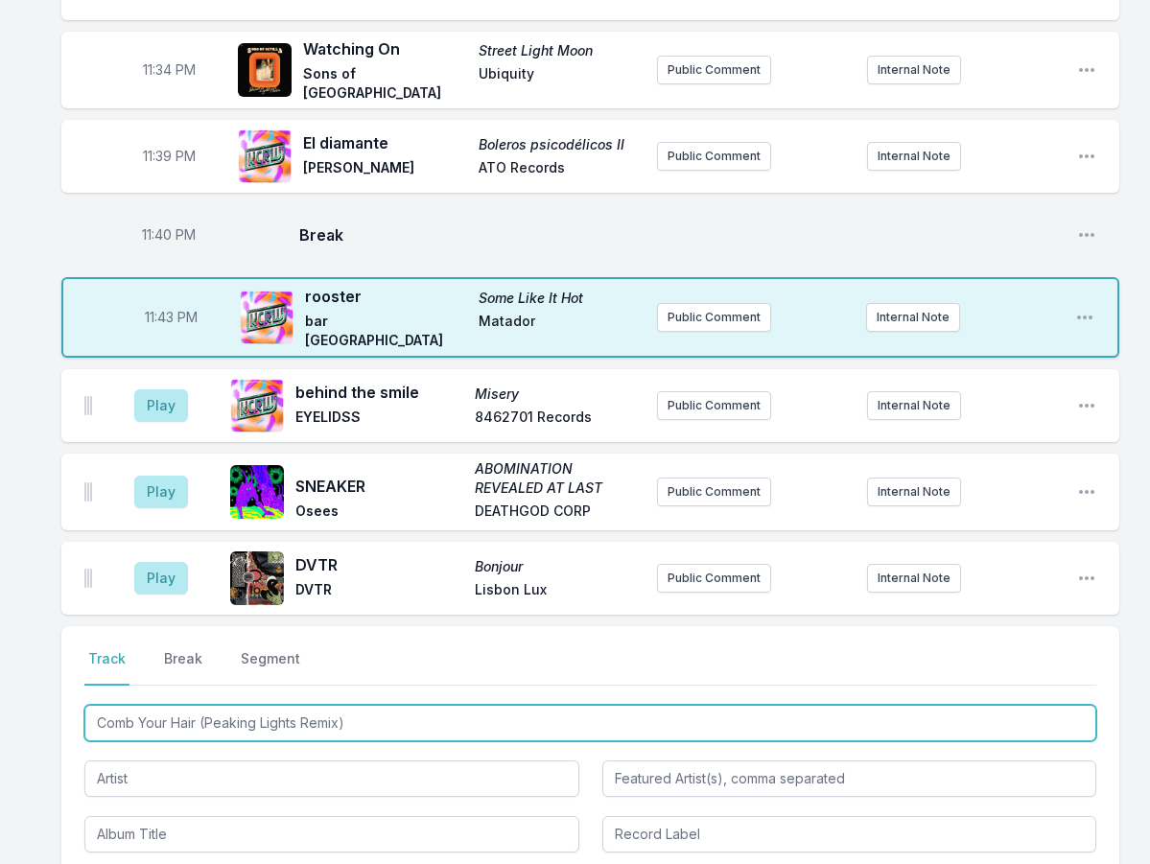
type input "Comb Your Hair (Peaking Lights Remix)"
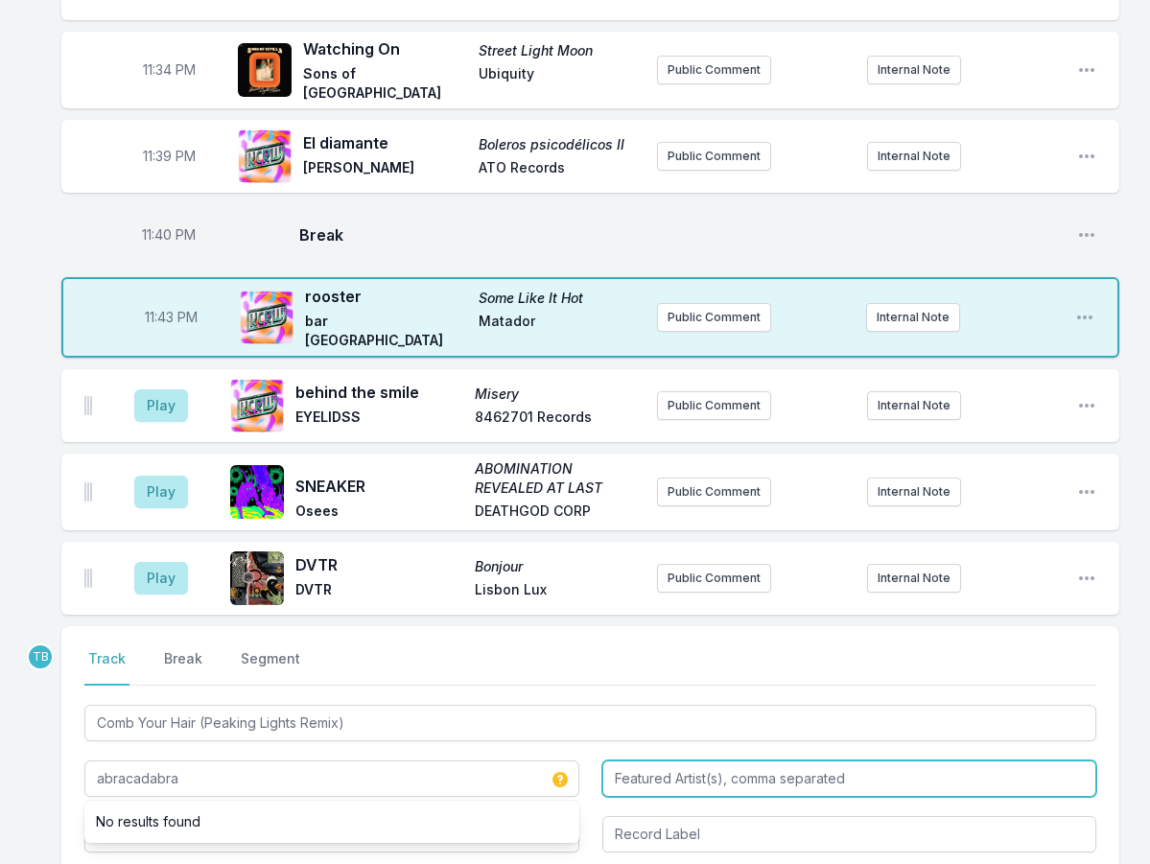
type input "abracadabra"
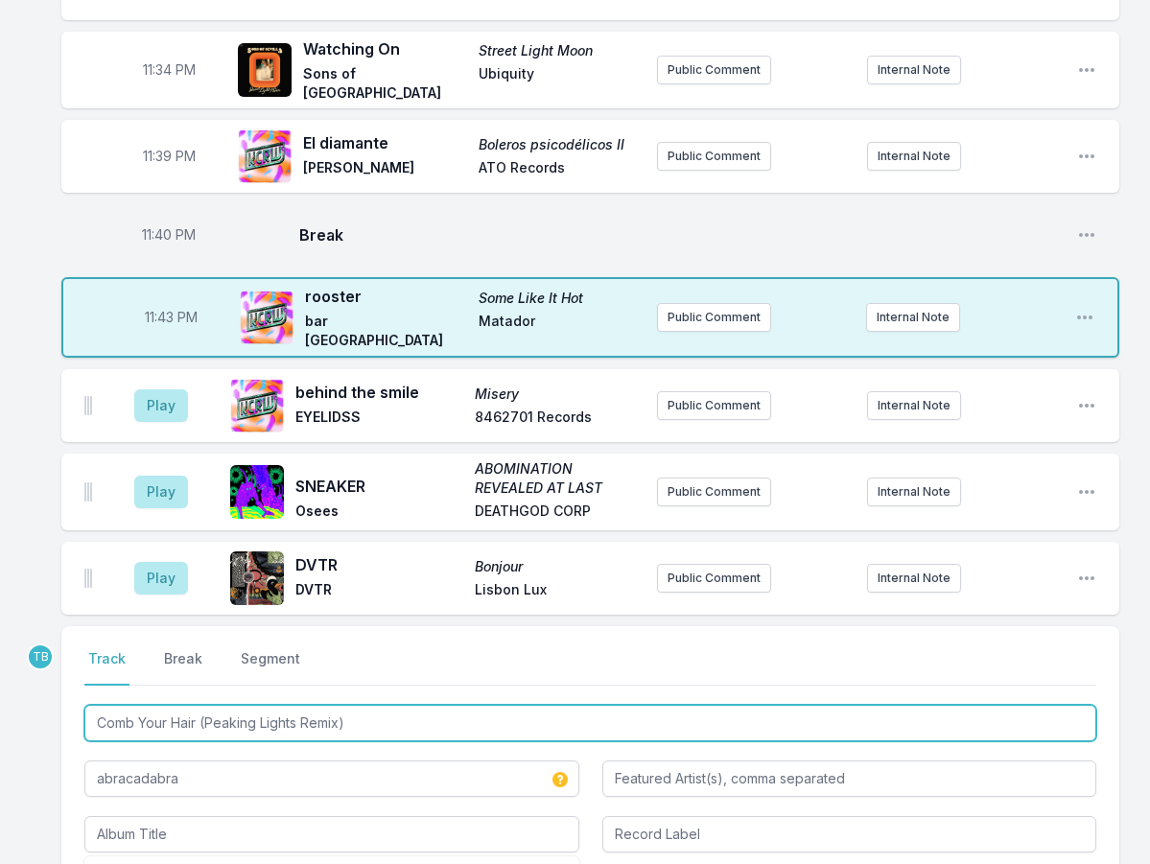
click at [375, 705] on input "Comb Your Hair (Peaking Lights Remix)" at bounding box center [590, 723] width 1012 height 36
paste input "8462701 Records"
type input "Comb Your Hair (Peaking Lights Remix)"
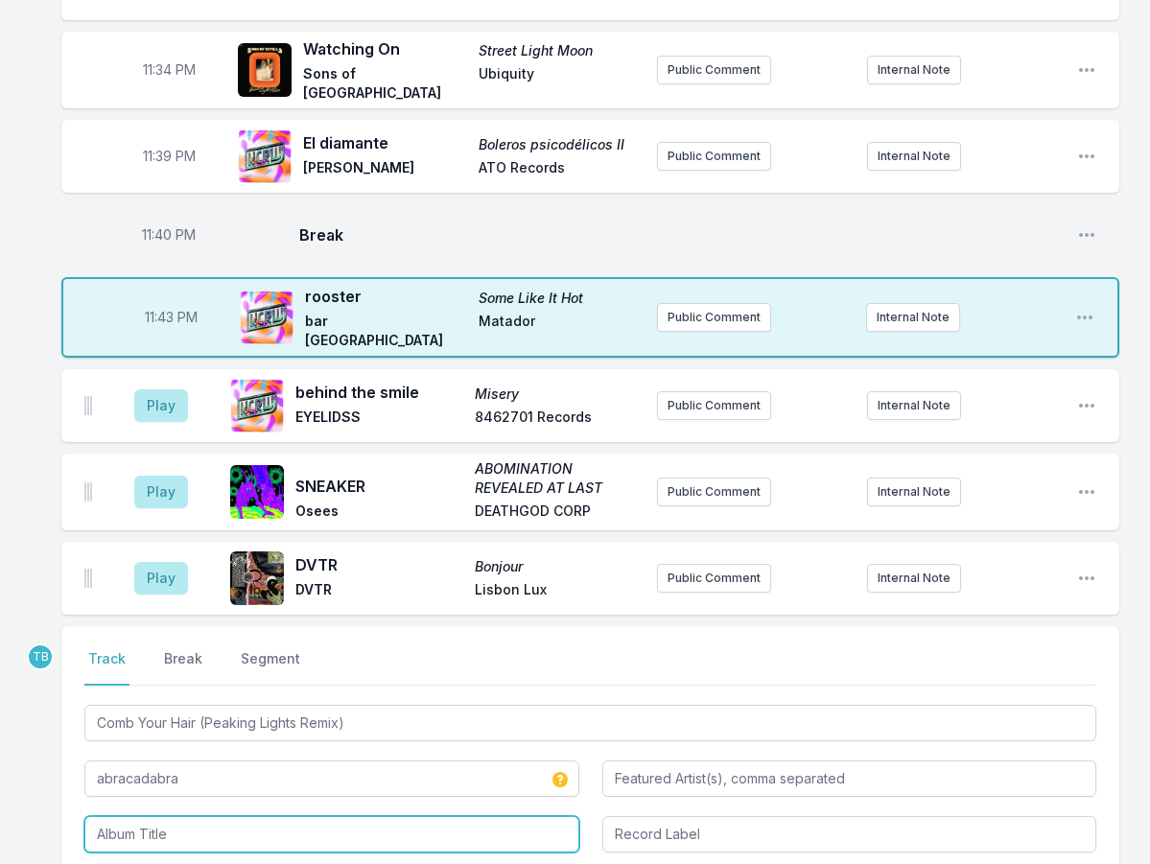
click at [369, 816] on input "Album Title" at bounding box center [331, 834] width 495 height 36
paste input "8462701 Records"
type input "8462701 Records"
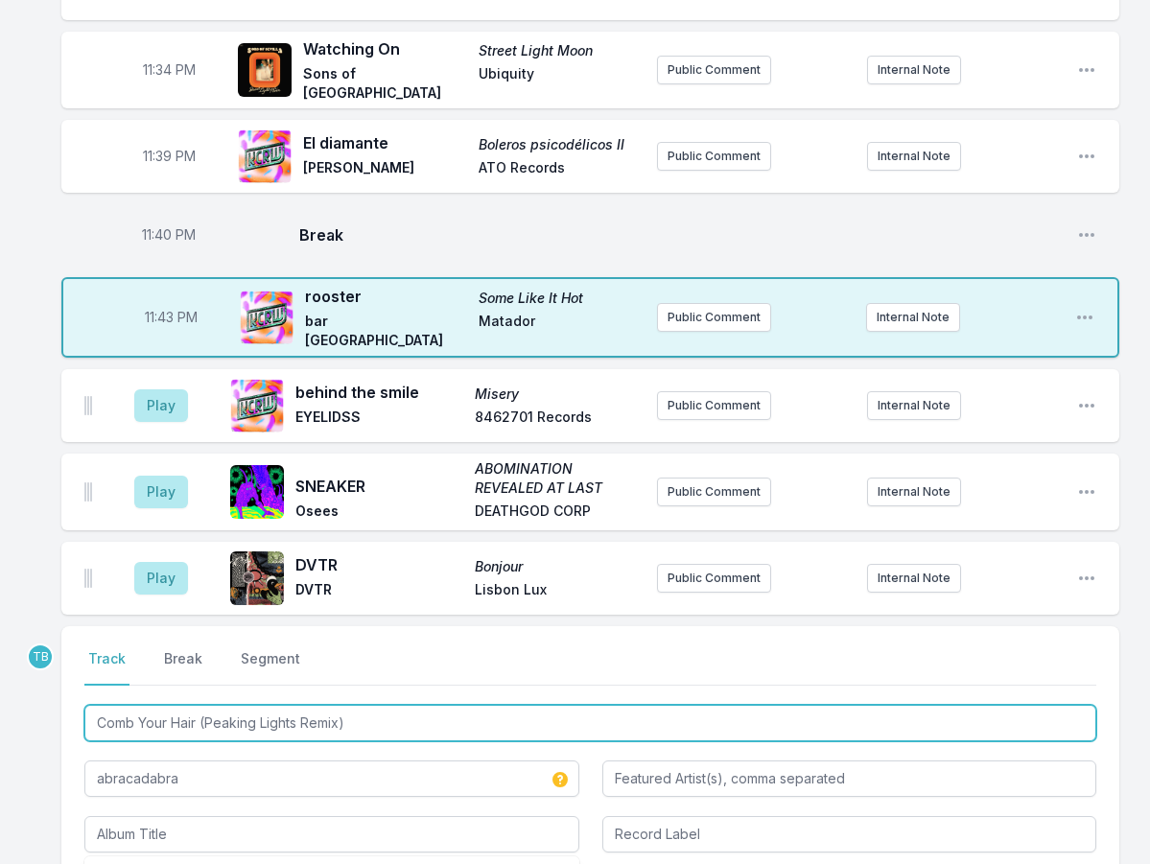
click at [351, 705] on input "Comb Your Hair (Peaking Lights Remix)" at bounding box center [590, 723] width 1012 height 36
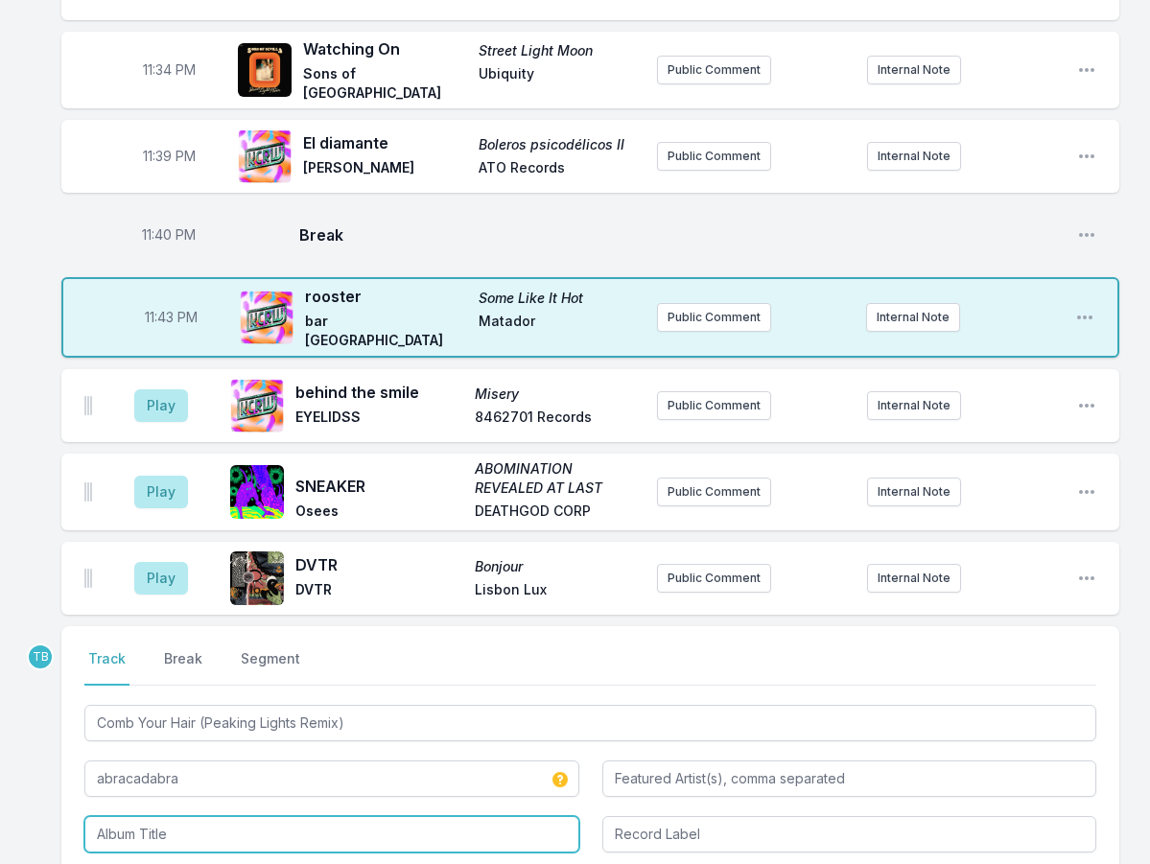
click at [343, 816] on input "Album Title" at bounding box center [331, 834] width 495 height 36
paste input "Comb Your Hair (Peaking Lights Remix)"
click at [400, 860] on li "Cosmic Joke (Peaking Lights Remix)" at bounding box center [331, 877] width 495 height 35
click at [376, 816] on input "Cosmic Joke (Peaking Lights Remix)" at bounding box center [331, 834] width 495 height 36
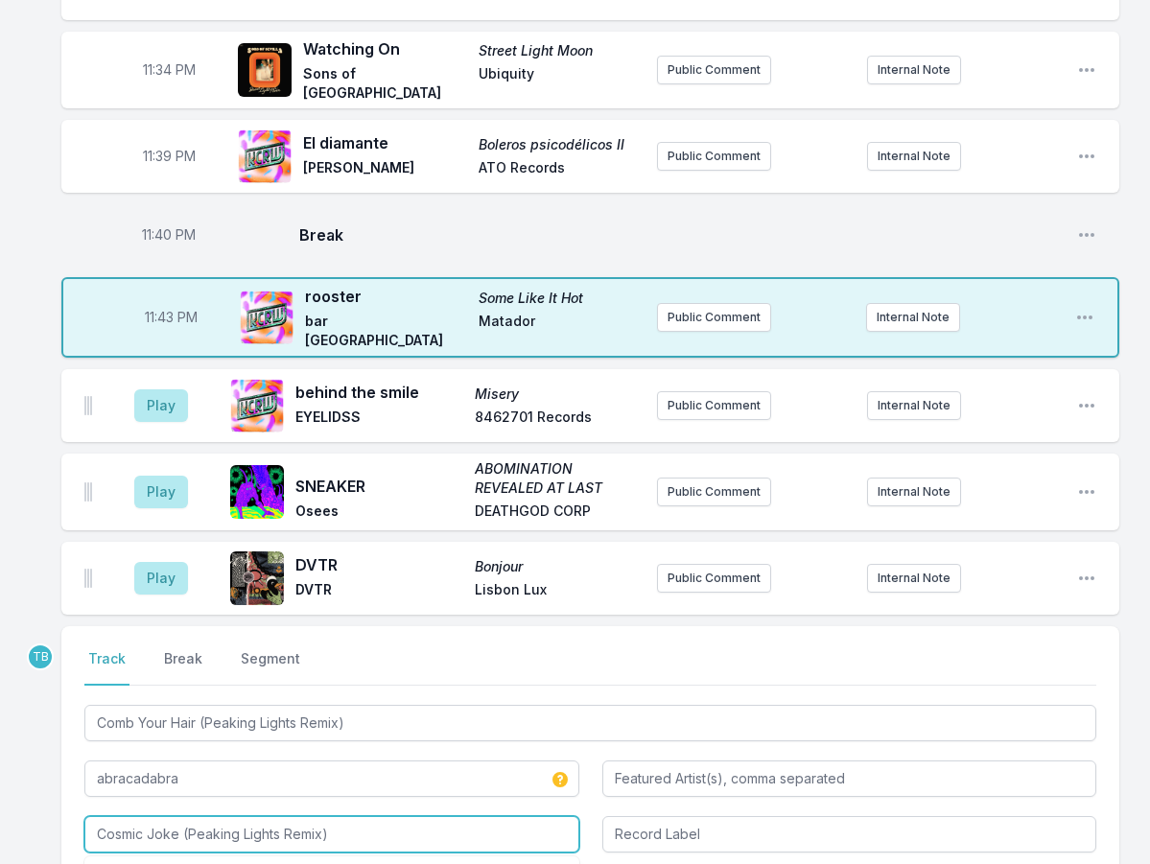
click at [376, 816] on input "Cosmic Joke (Peaking Lights Remix)" at bounding box center [331, 834] width 495 height 36
paste input "mb Your Hair"
type input "Comb Your Hair (Peaking Lights Remix)"
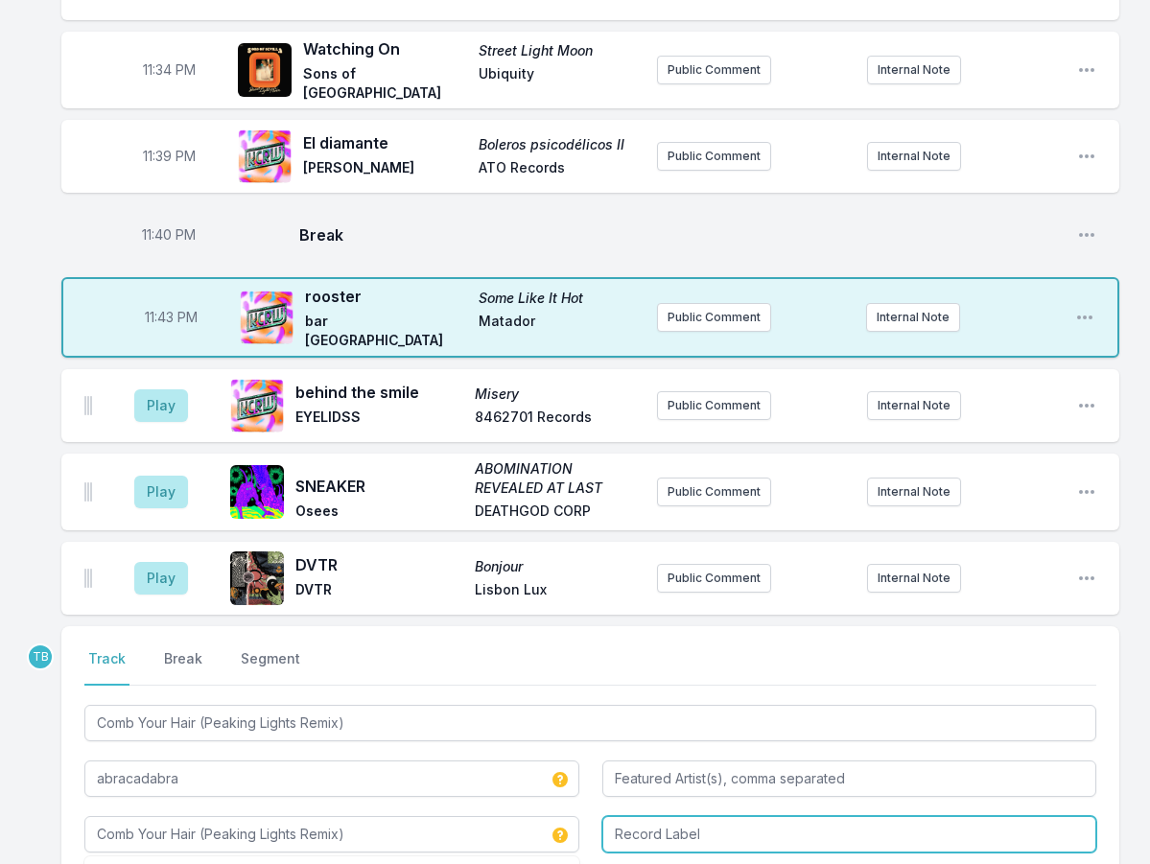
click at [643, 816] on input "Record Label" at bounding box center [849, 834] width 495 height 36
paste input "See Jungle! Records"
type input "See Jungle! Records"
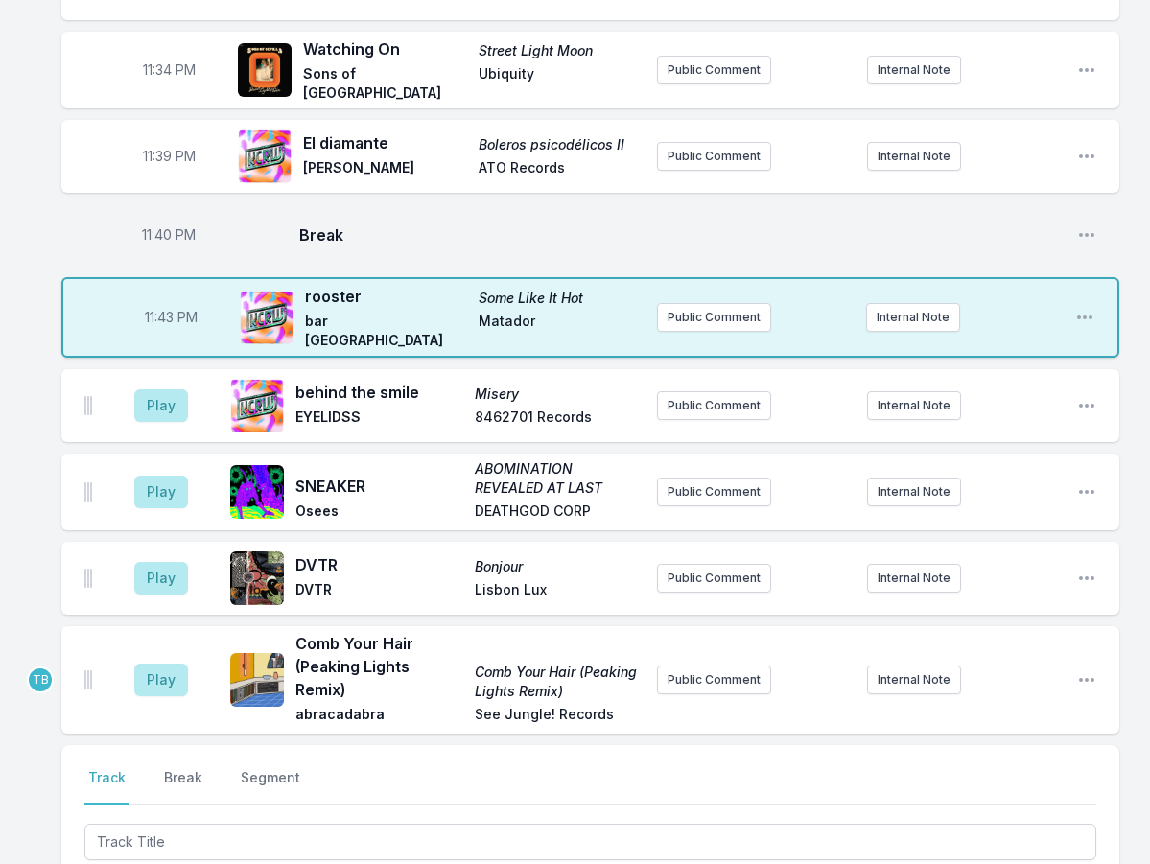
scroll to position [3015, 0]
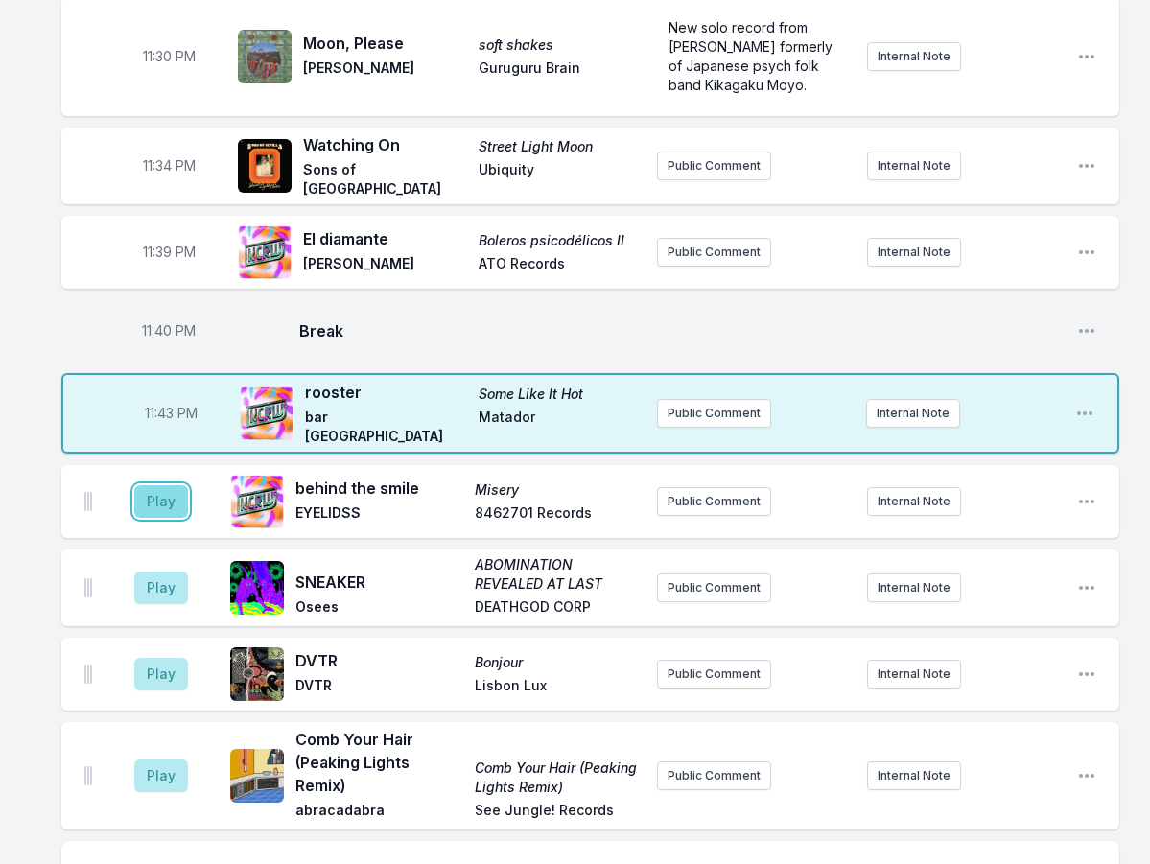
click at [143, 485] on button "Play" at bounding box center [161, 501] width 54 height 33
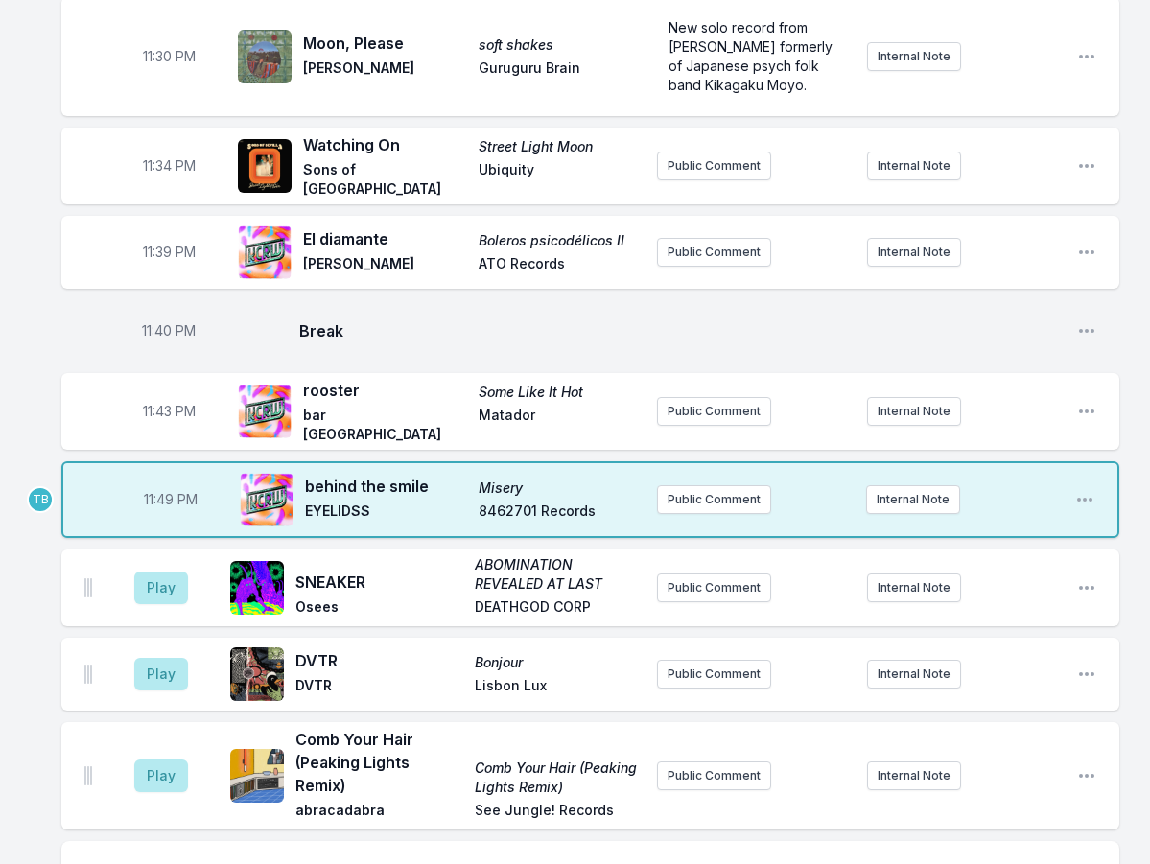
click at [161, 490] on span "11:49 PM" at bounding box center [171, 499] width 54 height 19
click at [154, 482] on input "23:49" at bounding box center [170, 500] width 107 height 36
type input "23:48"
drag, startPoint x: 192, startPoint y: 353, endPoint x: 177, endPoint y: 363, distance: 18.1
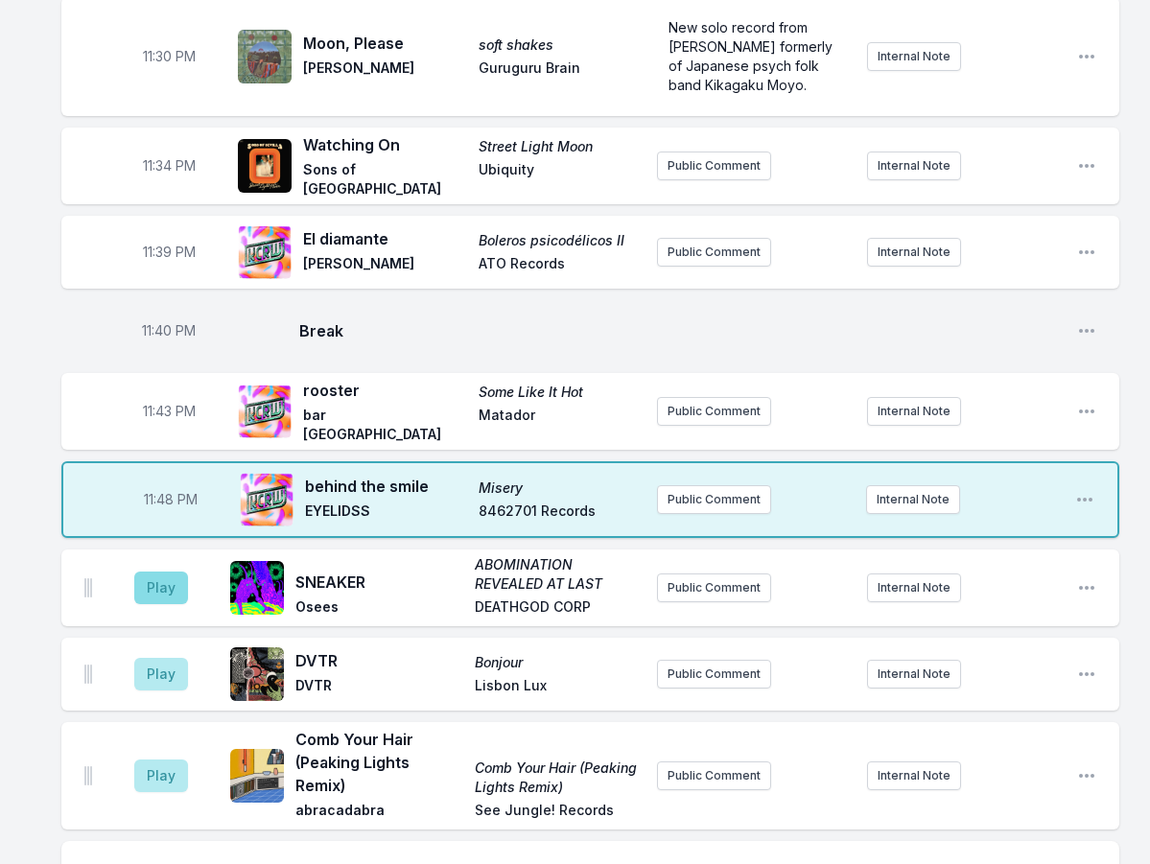
click at [191, 557] on aside "Play" at bounding box center [160, 587] width 107 height 61
click at [155, 572] on button "Play" at bounding box center [161, 588] width 54 height 33
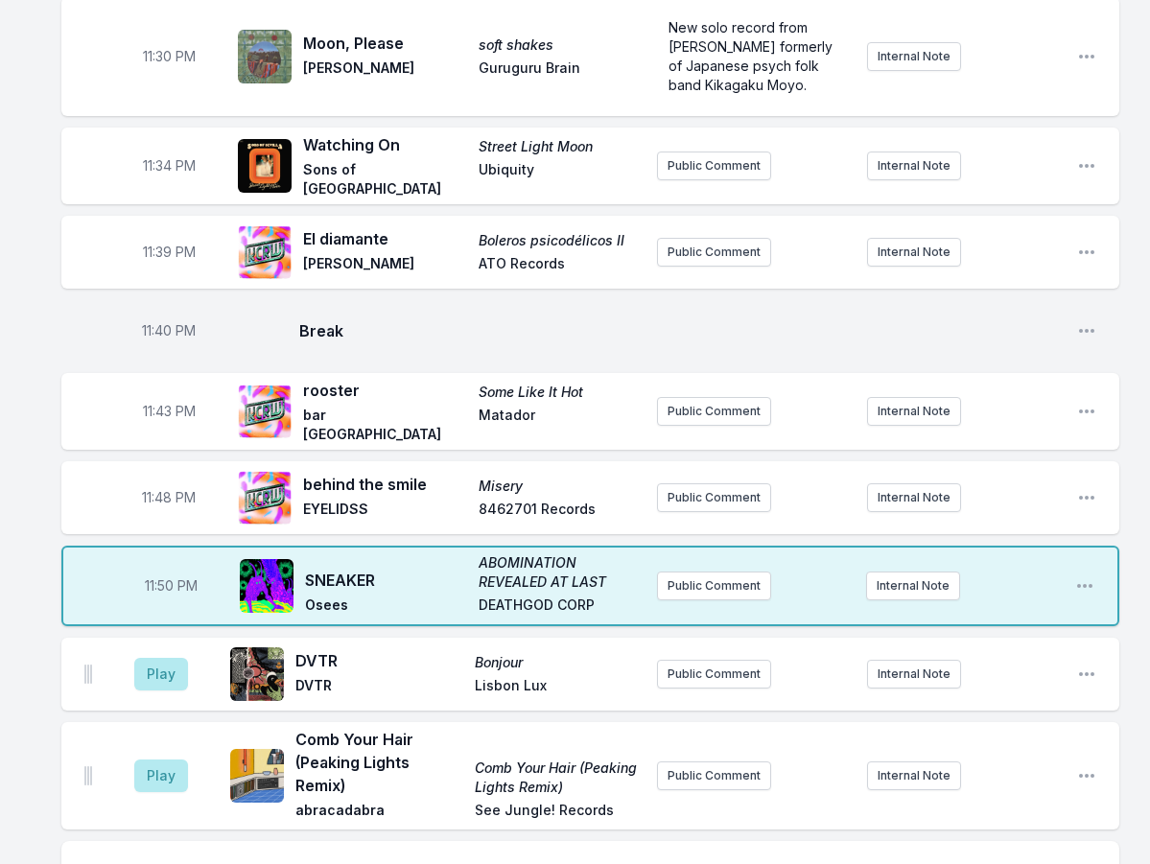
click at [140, 644] on aside "Play" at bounding box center [160, 674] width 107 height 61
click at [153, 658] on button "Play" at bounding box center [161, 674] width 54 height 33
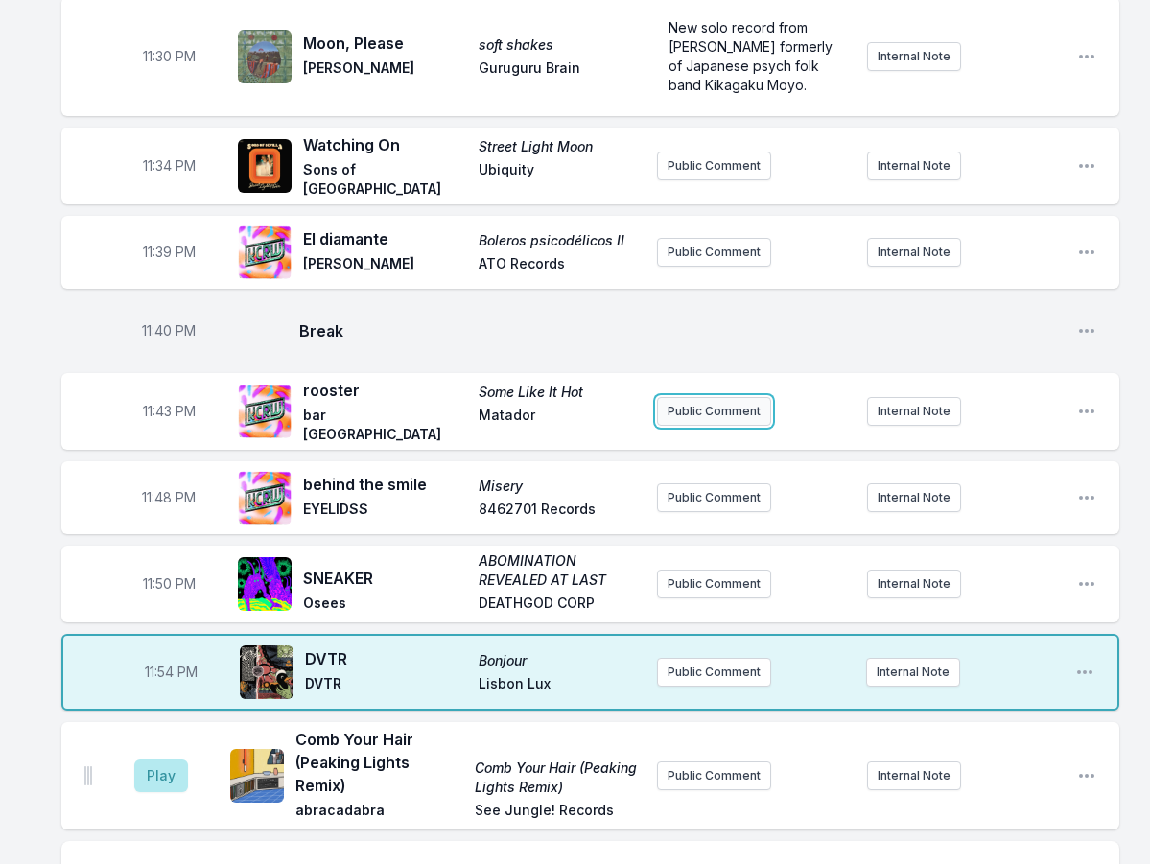
click at [665, 397] on button "Public Comment" at bounding box center [714, 411] width 114 height 29
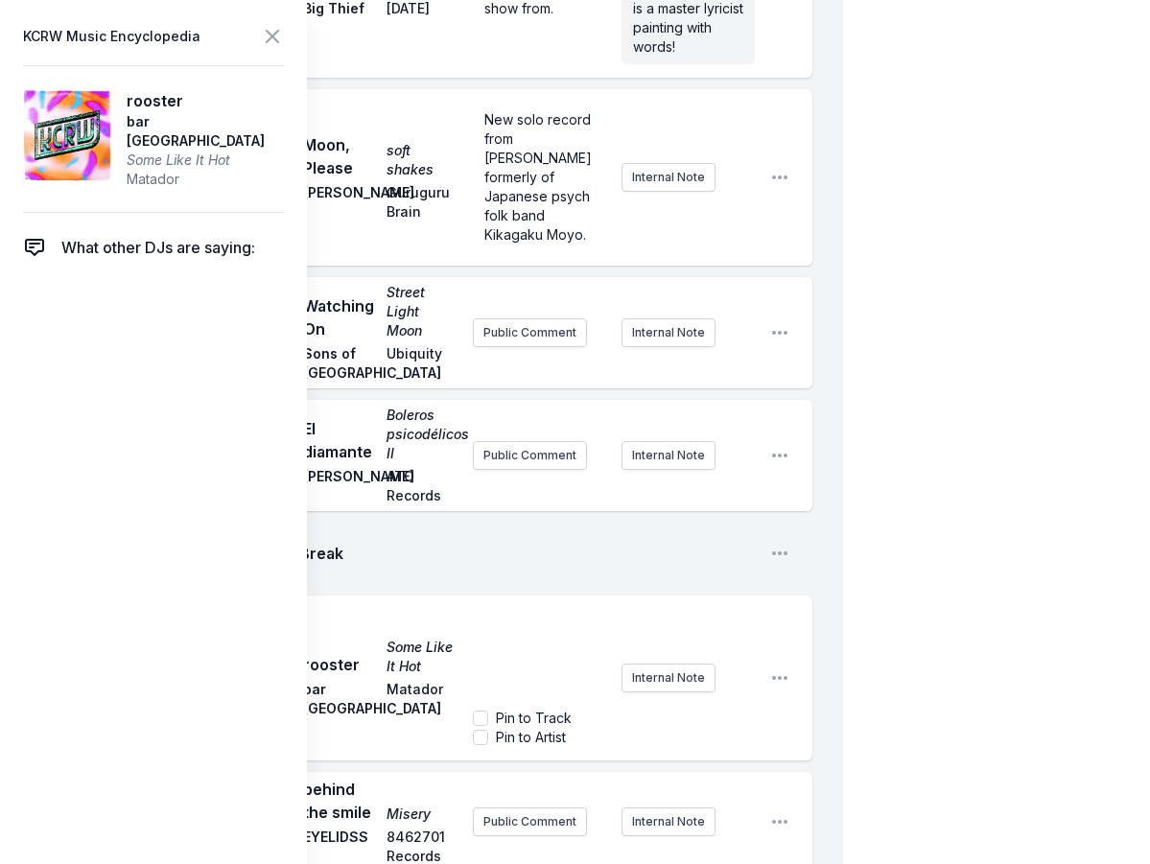
scroll to position [4166, 0]
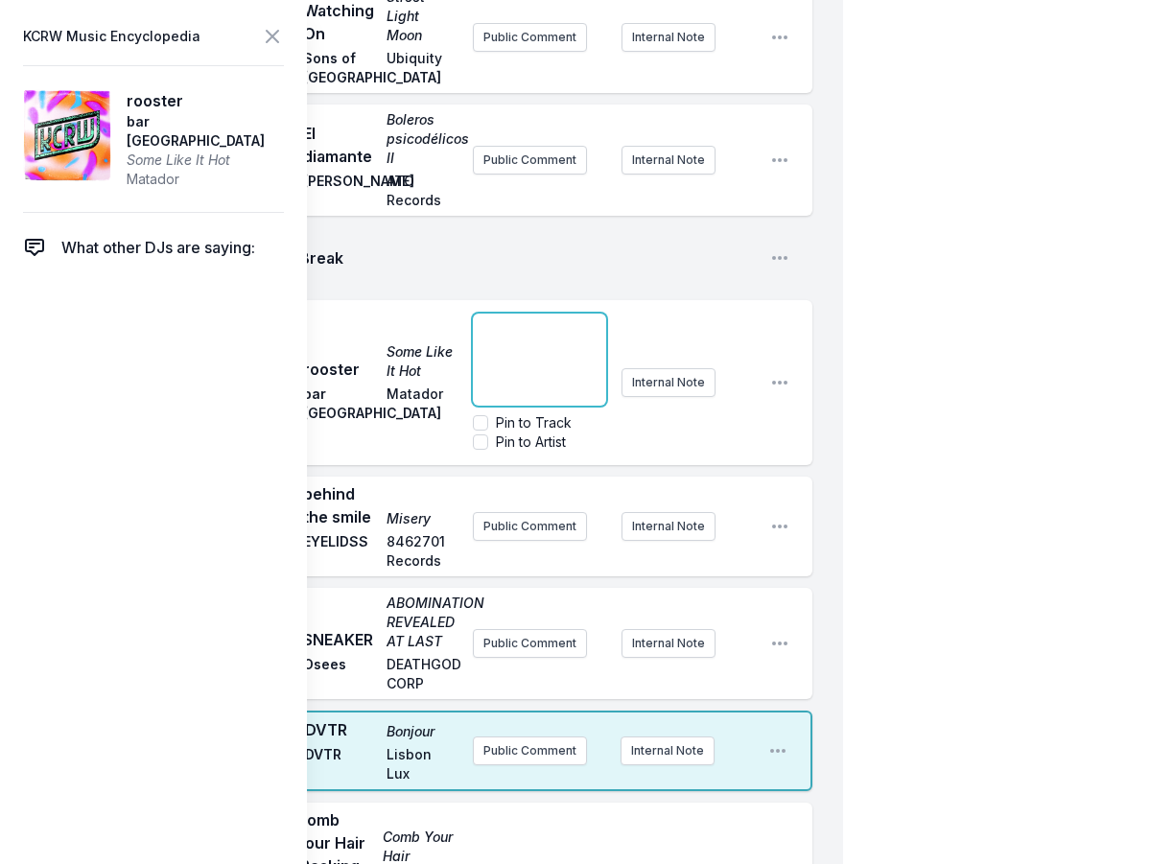
click at [535, 314] on div "﻿" at bounding box center [539, 360] width 133 height 92
click at [578, 247] on span "Break" at bounding box center [527, 258] width 456 height 23
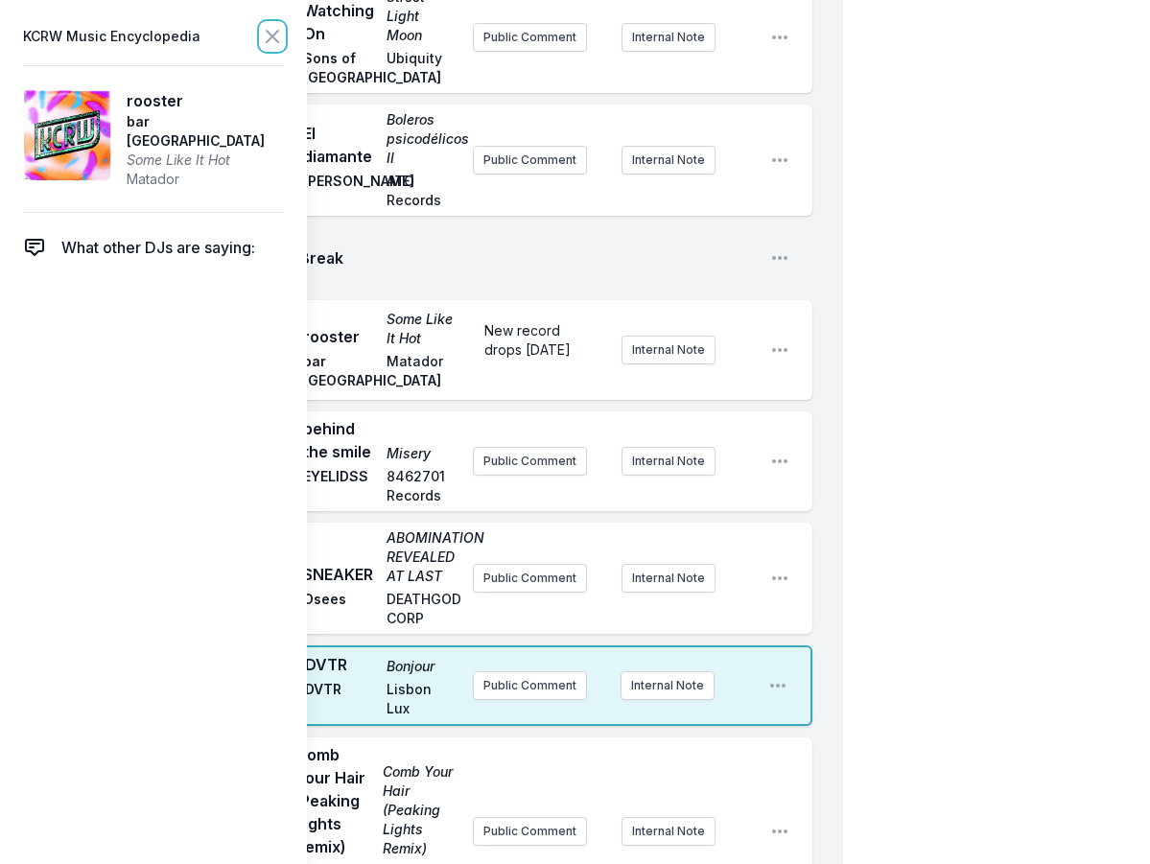
click at [271, 49] on button at bounding box center [272, 36] width 23 height 27
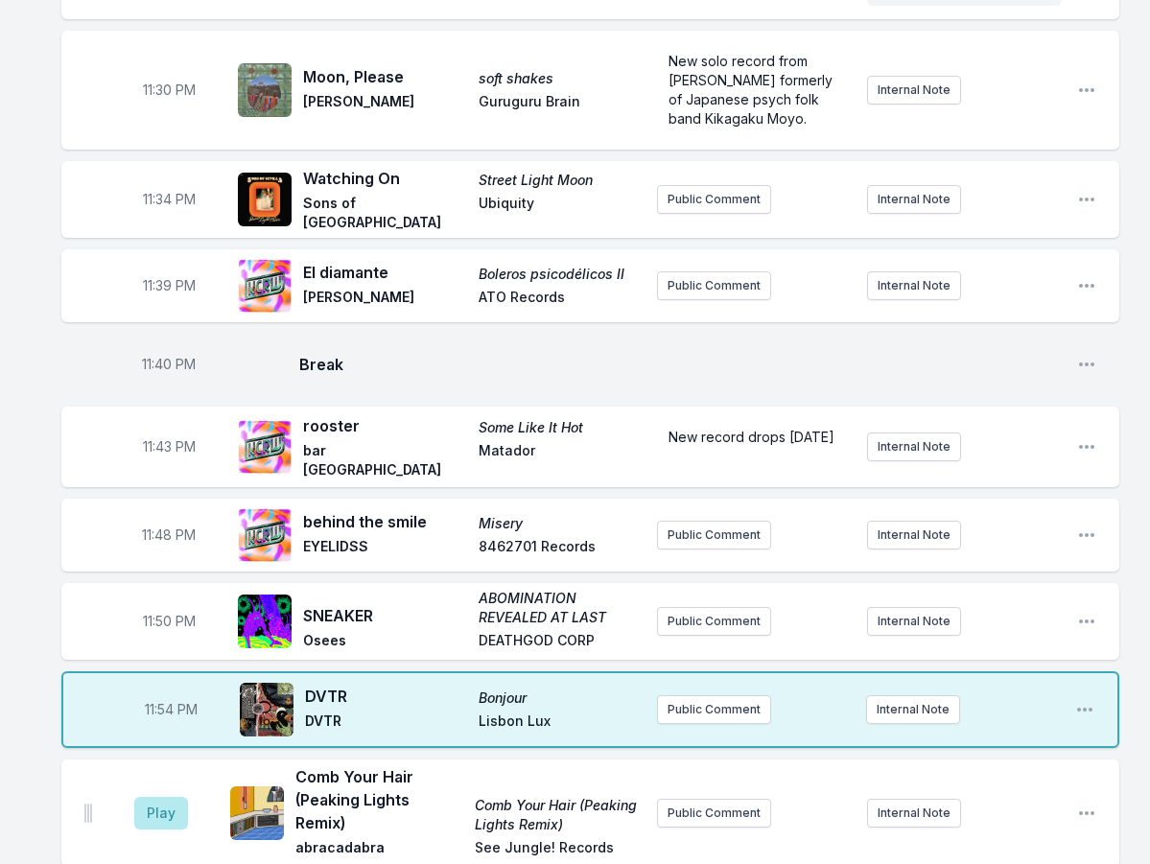
scroll to position [2948, 0]
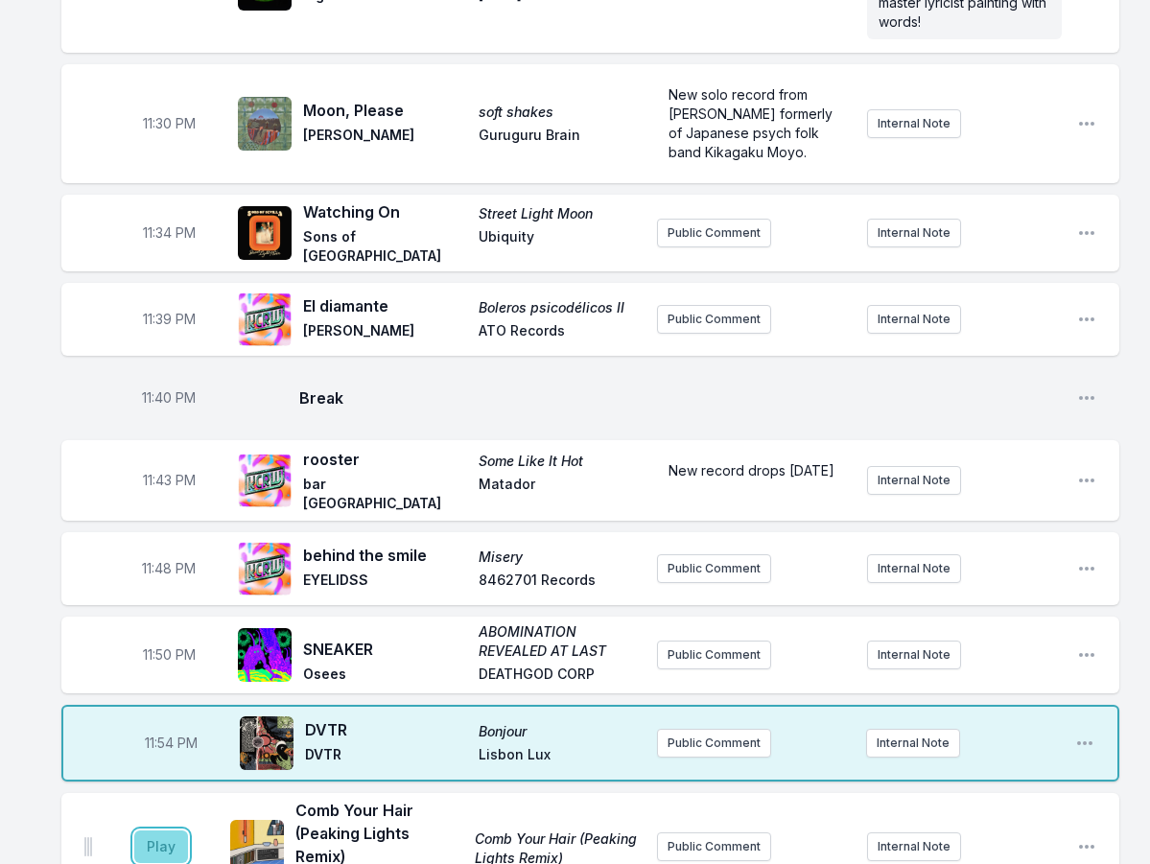
click at [181, 831] on button "Play" at bounding box center [161, 847] width 54 height 33
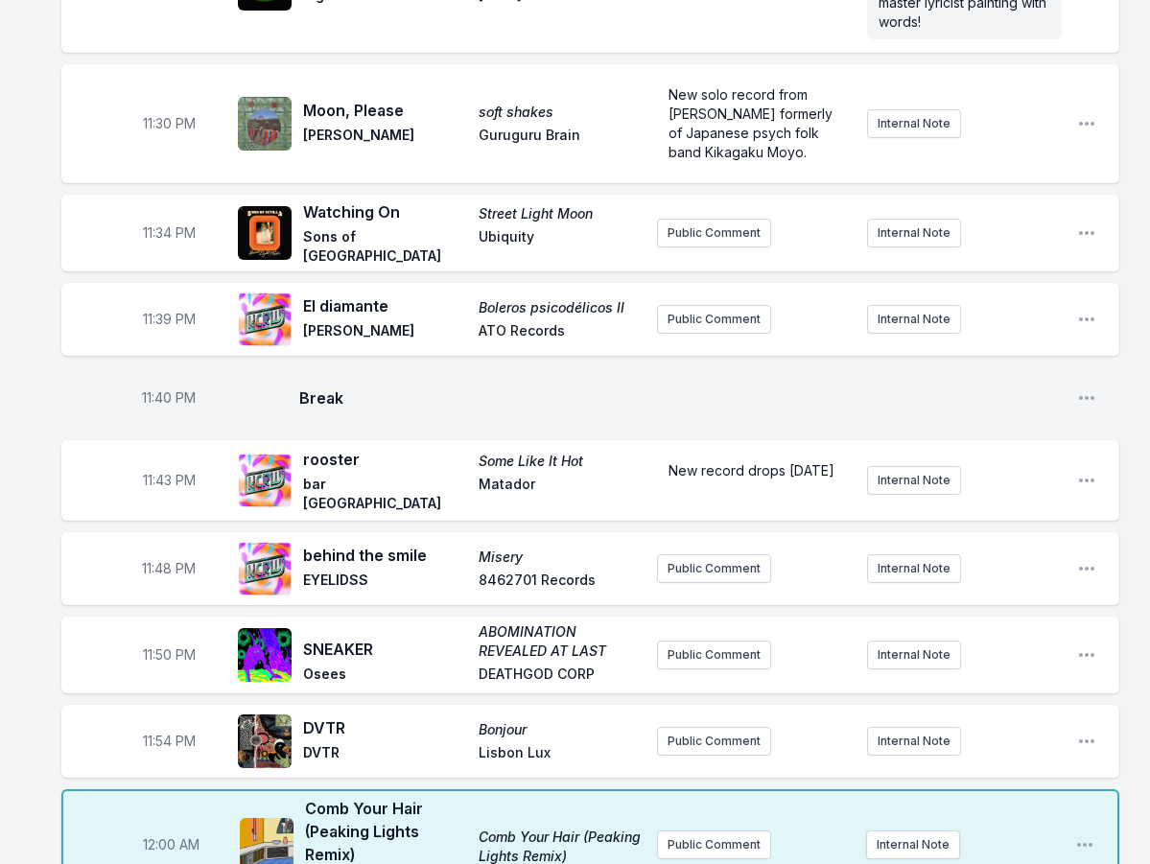
click at [158, 836] on span "12:00 AM" at bounding box center [171, 845] width 57 height 19
type input "23:56"
